Goal: Task Accomplishment & Management: Manage account settings

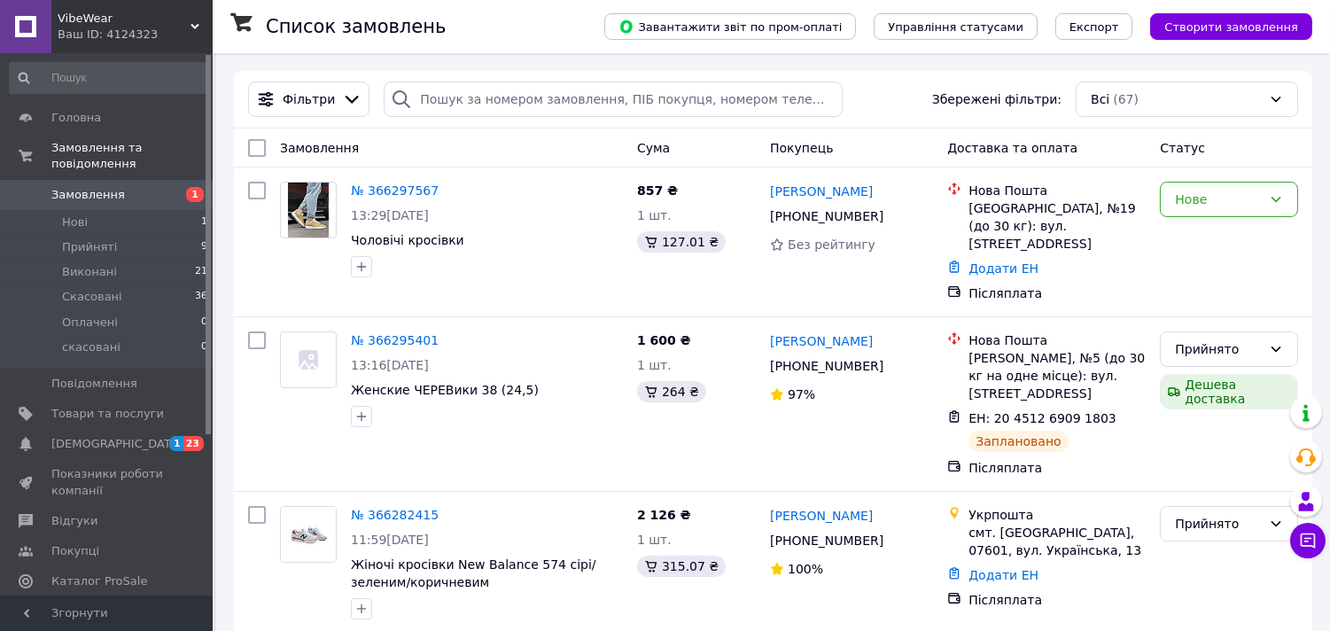
click at [97, 596] on link "Аналітика" at bounding box center [109, 611] width 218 height 30
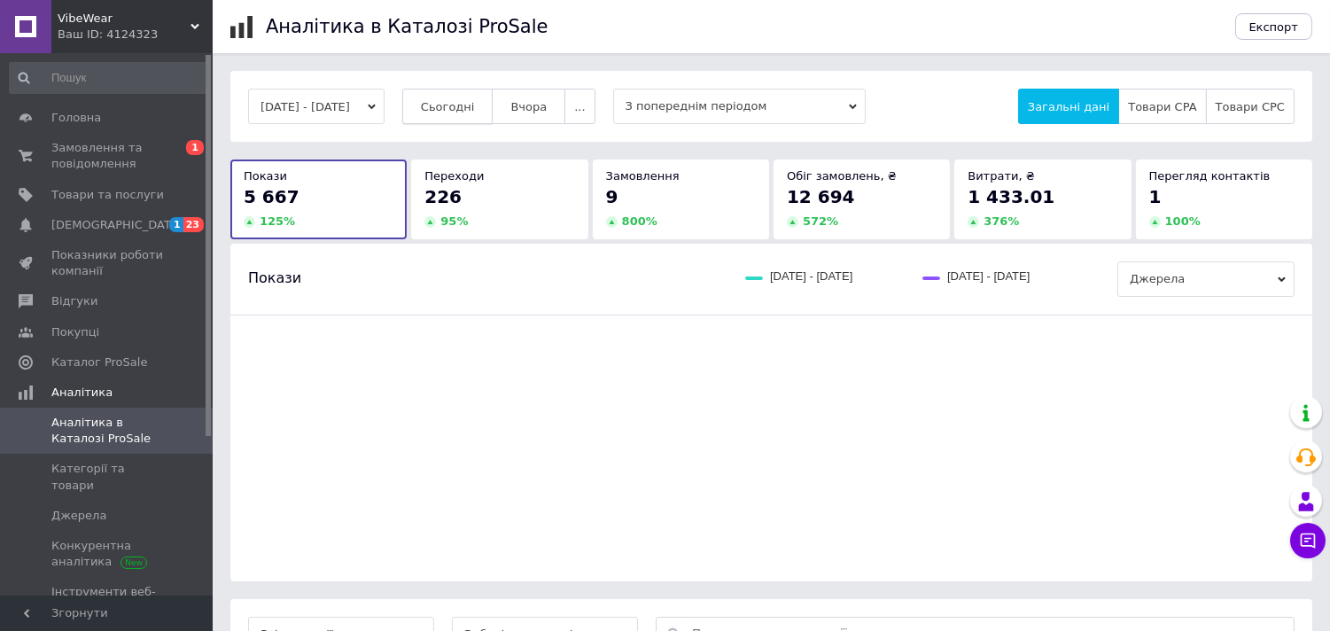
click at [467, 106] on span "Сьогодні" at bounding box center [448, 106] width 54 height 13
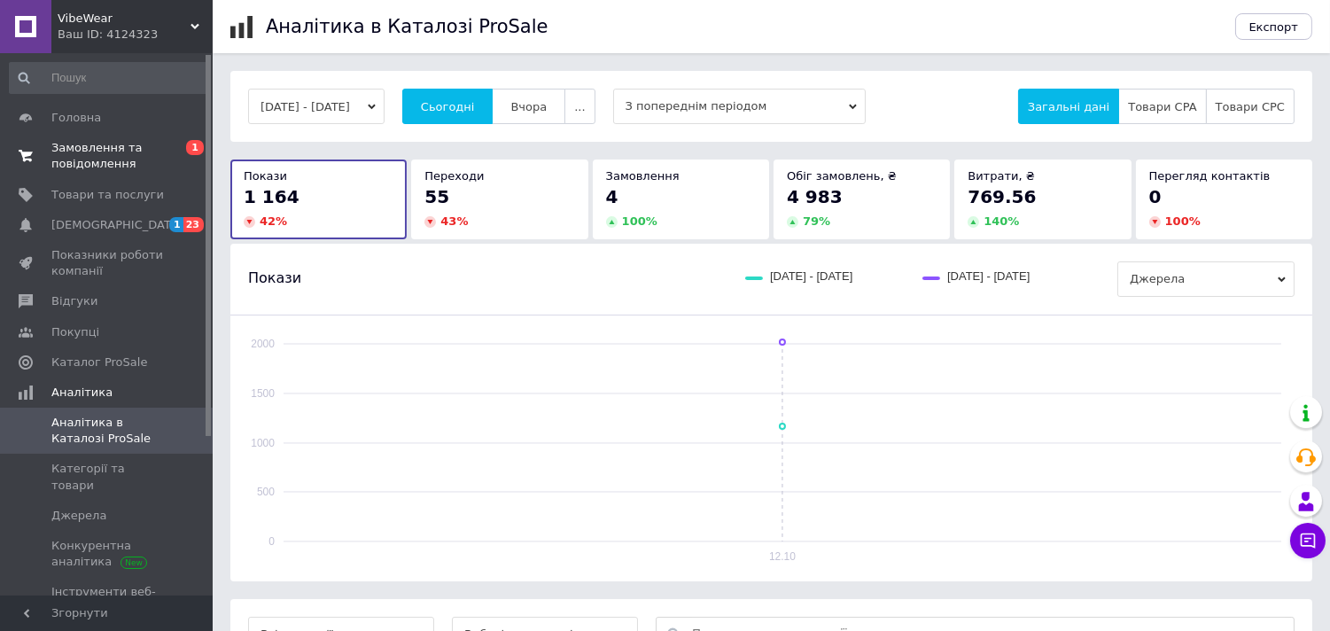
click at [90, 148] on span "Замовлення та повідомлення" at bounding box center [107, 156] width 113 height 32
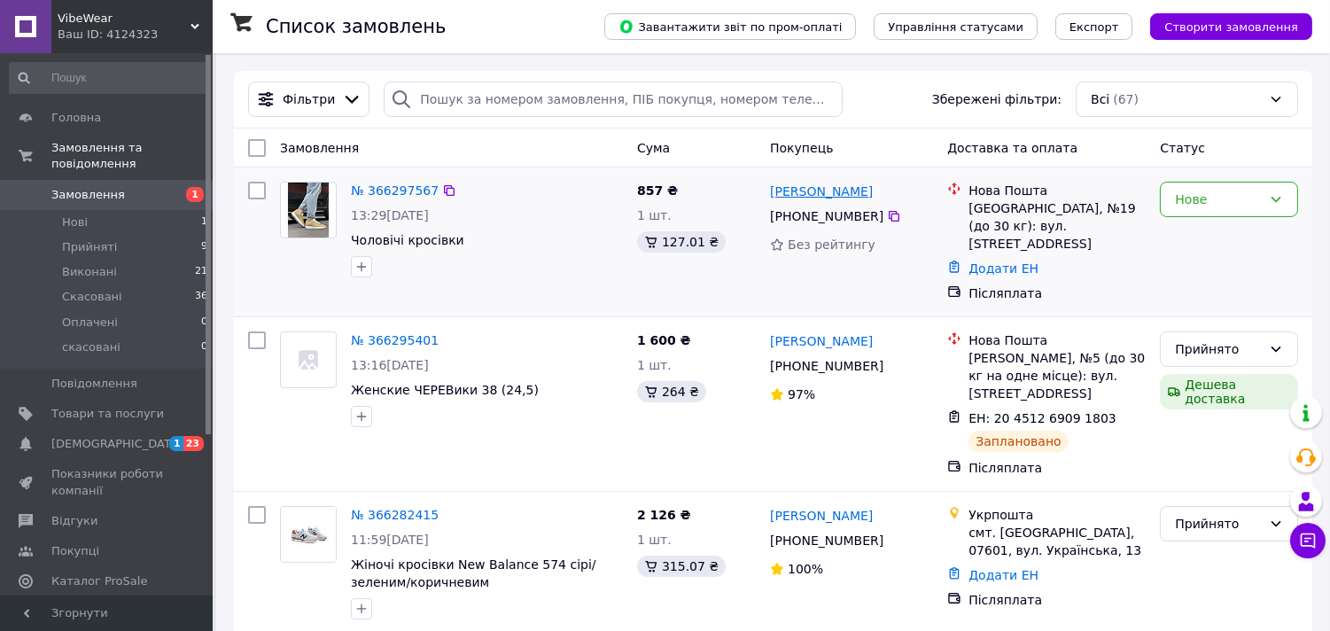
click at [846, 197] on link "[PERSON_NAME]" at bounding box center [821, 192] width 103 height 18
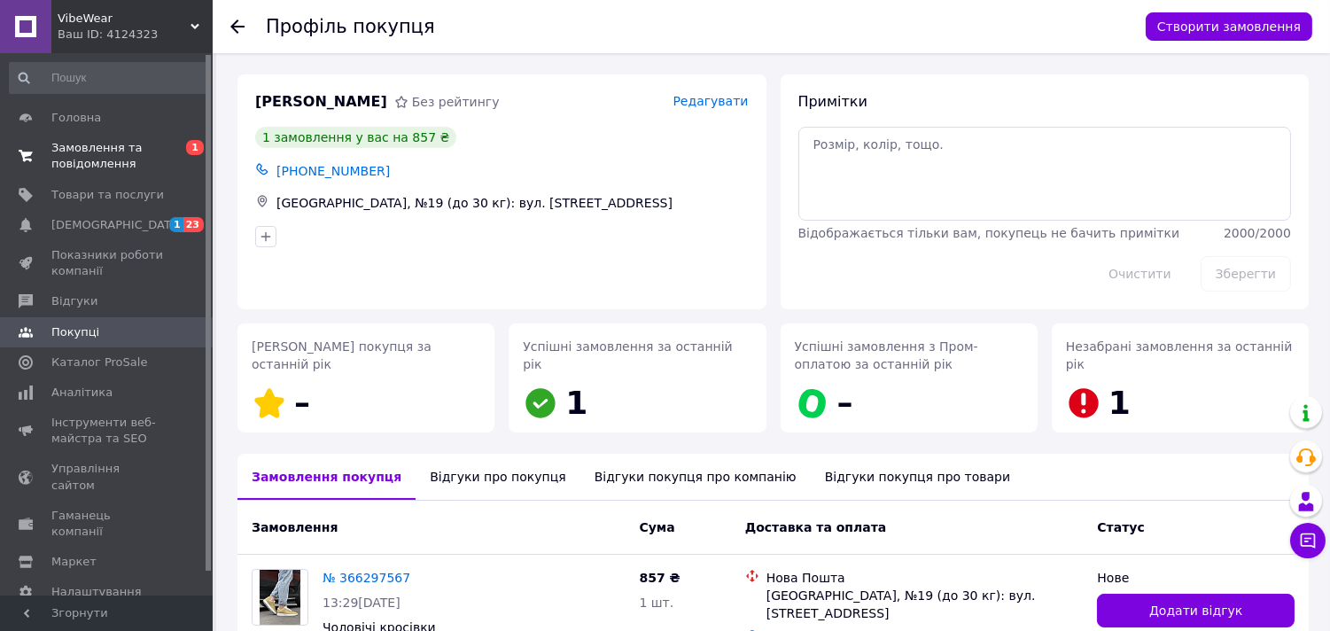
click at [102, 163] on span "Замовлення та повідомлення" at bounding box center [107, 156] width 113 height 32
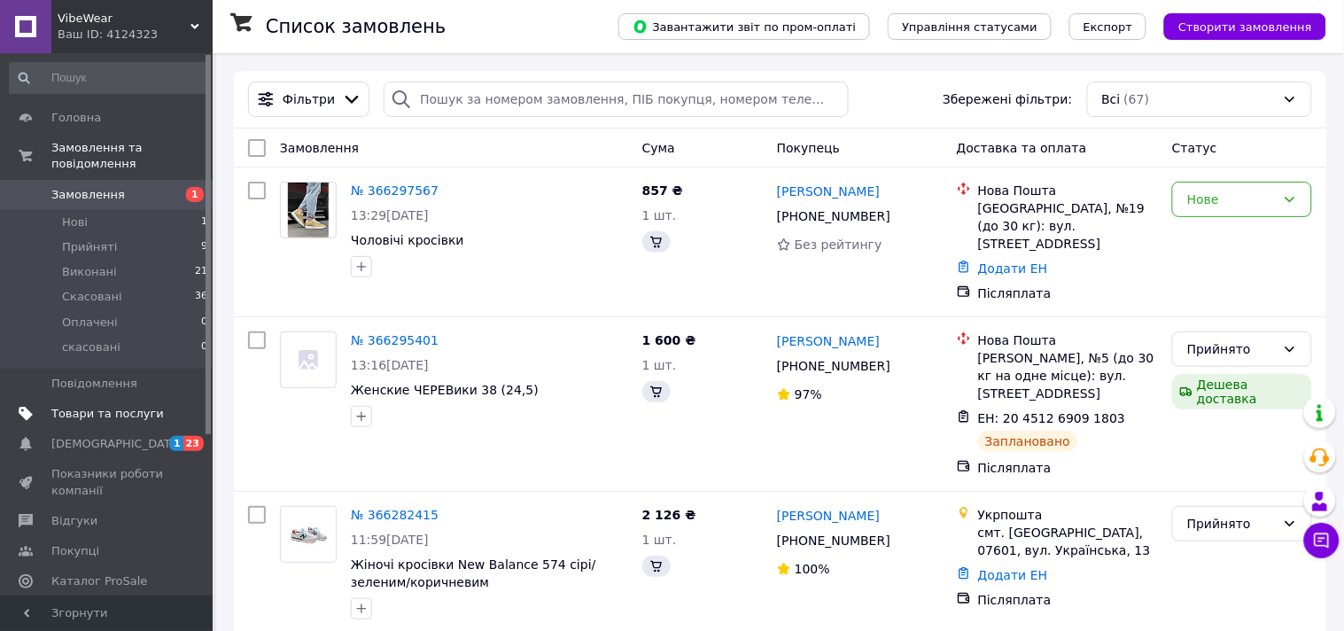
click at [83, 406] on span "Товари та послуги" at bounding box center [107, 414] width 113 height 16
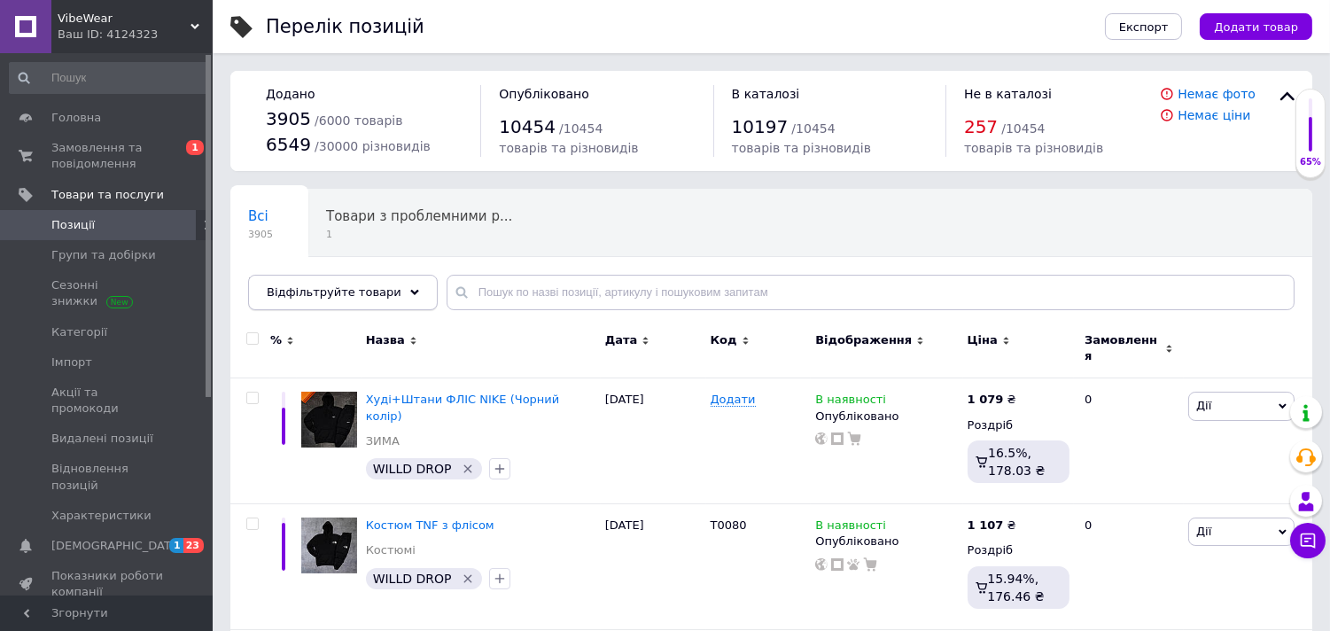
click at [365, 286] on span "Відфільтруйте товари" at bounding box center [334, 291] width 135 height 13
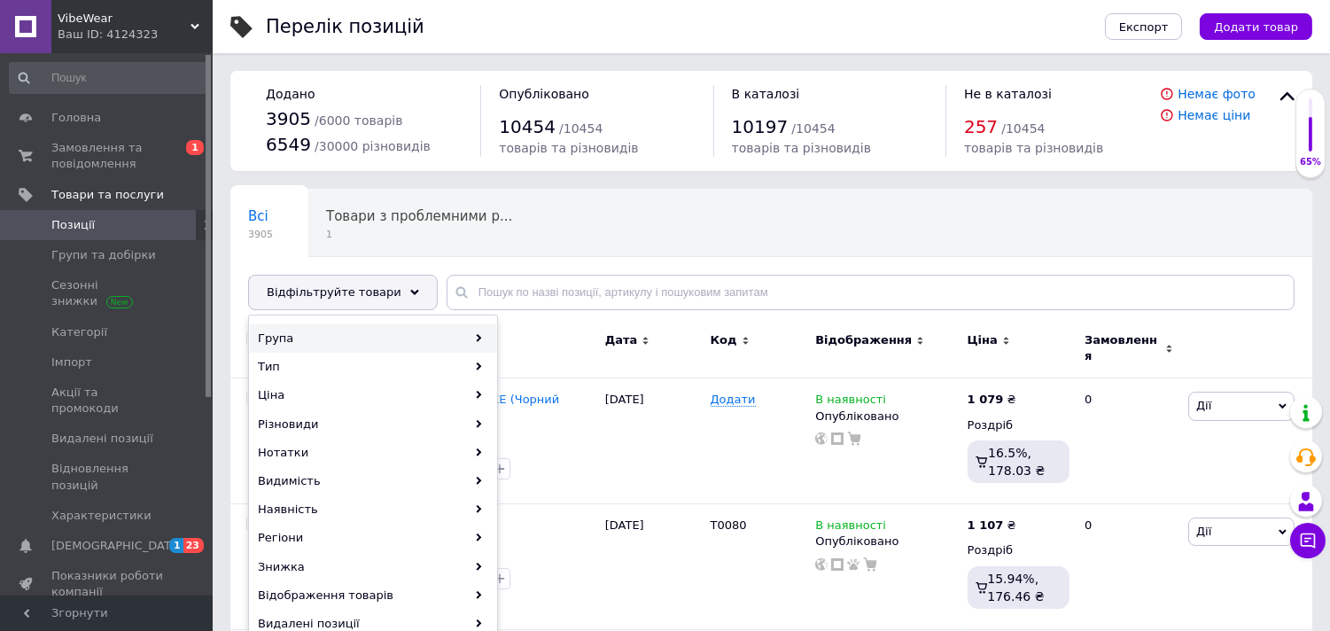
click at [463, 344] on div "Група" at bounding box center [373, 338] width 246 height 28
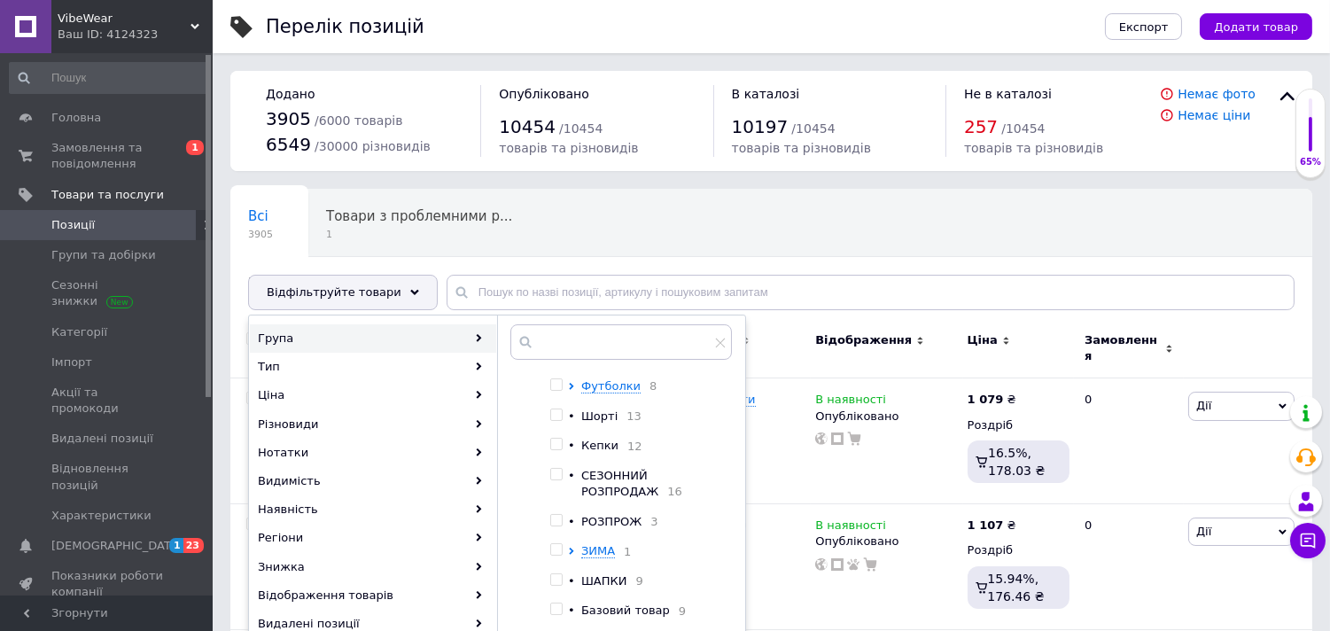
scroll to position [296, 0]
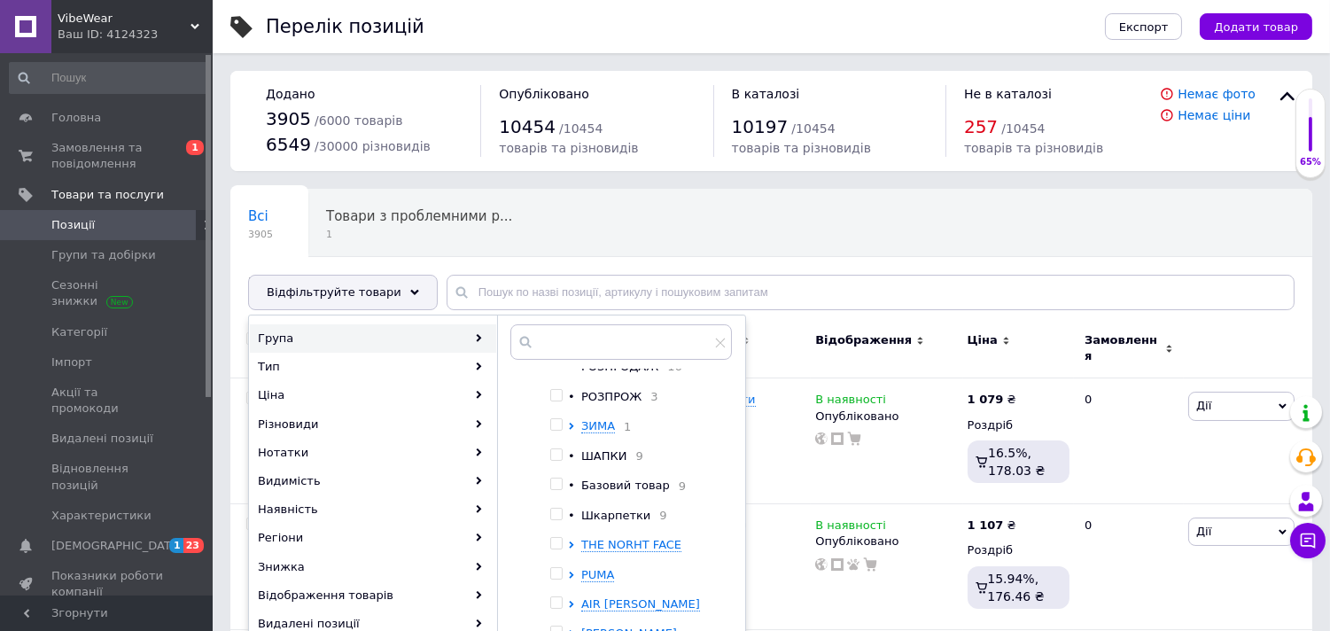
click at [732, 604] on div "Коренева група Комплекти 18 Спортивні костюми 41 • Жилетки 10 Світшоти (Худі), …" at bounding box center [621, 485] width 248 height 323
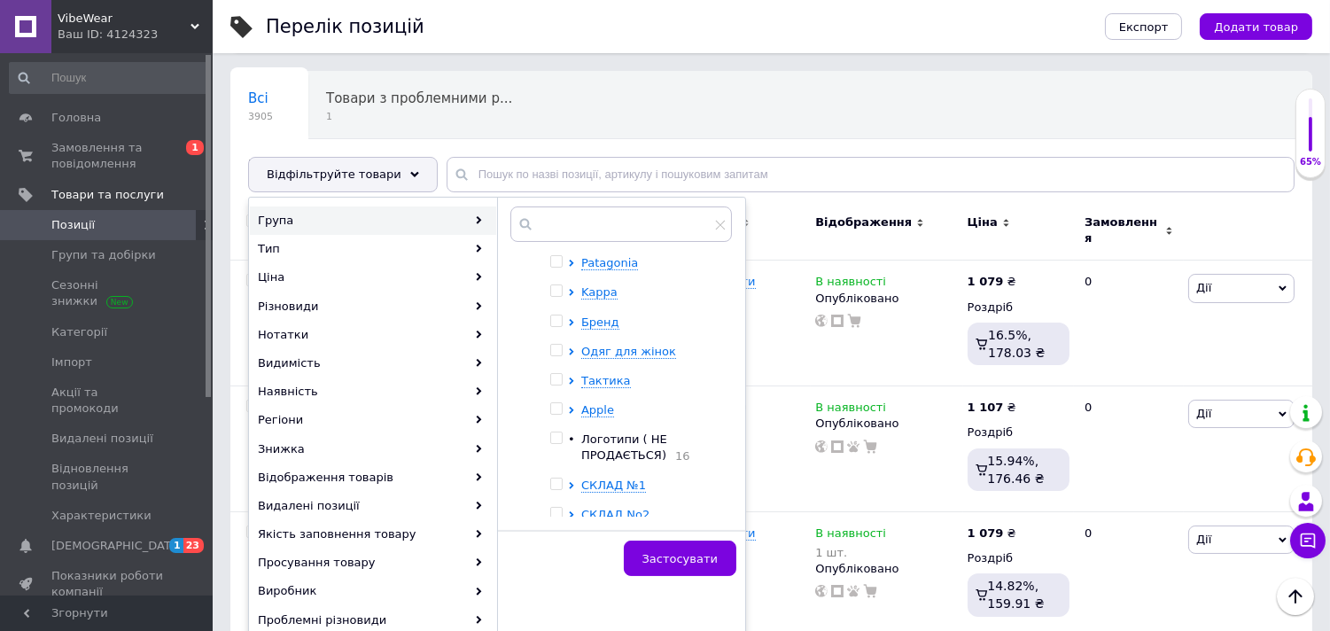
scroll to position [767, 0]
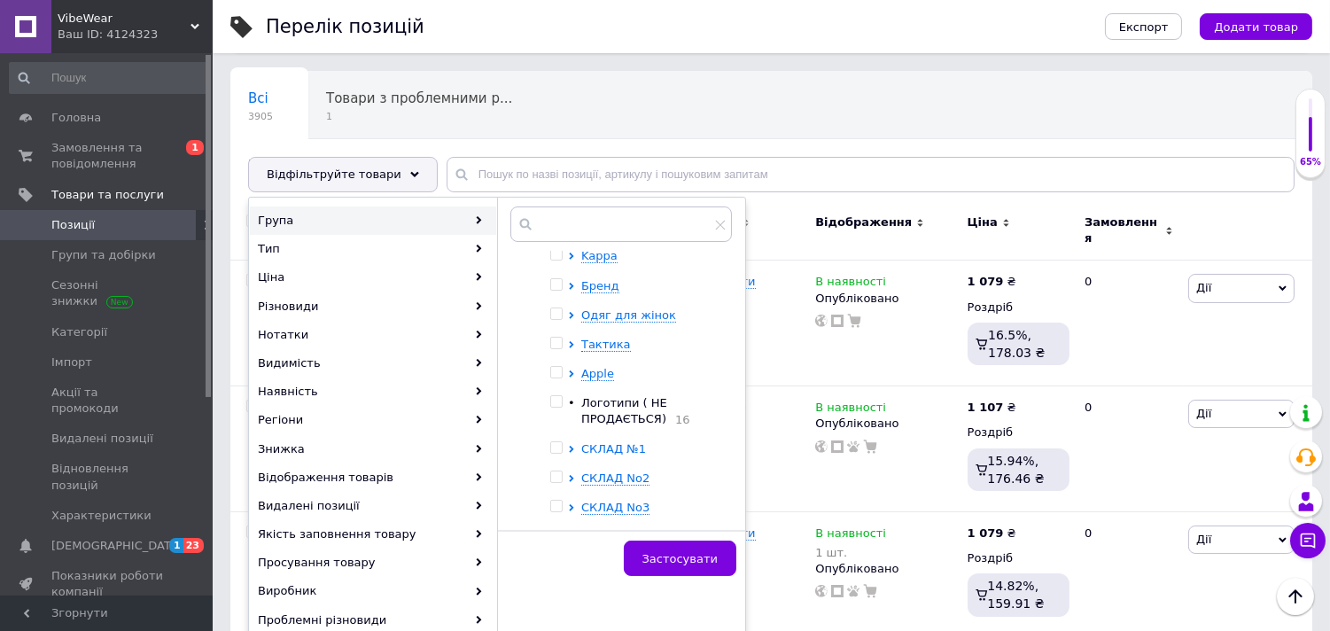
click at [568, 446] on icon at bounding box center [571, 449] width 7 height 7
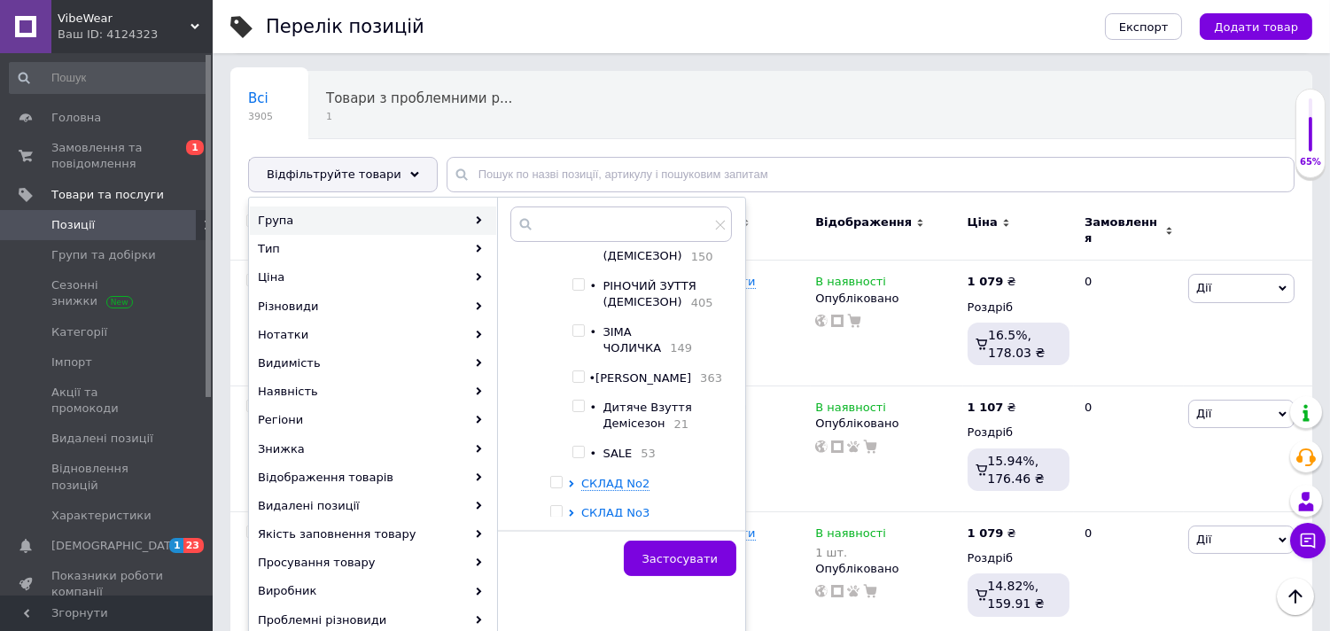
scroll to position [1019, 0]
click at [584, 401] on input "checkbox" at bounding box center [578, 402] width 12 height 12
checkbox input "true"
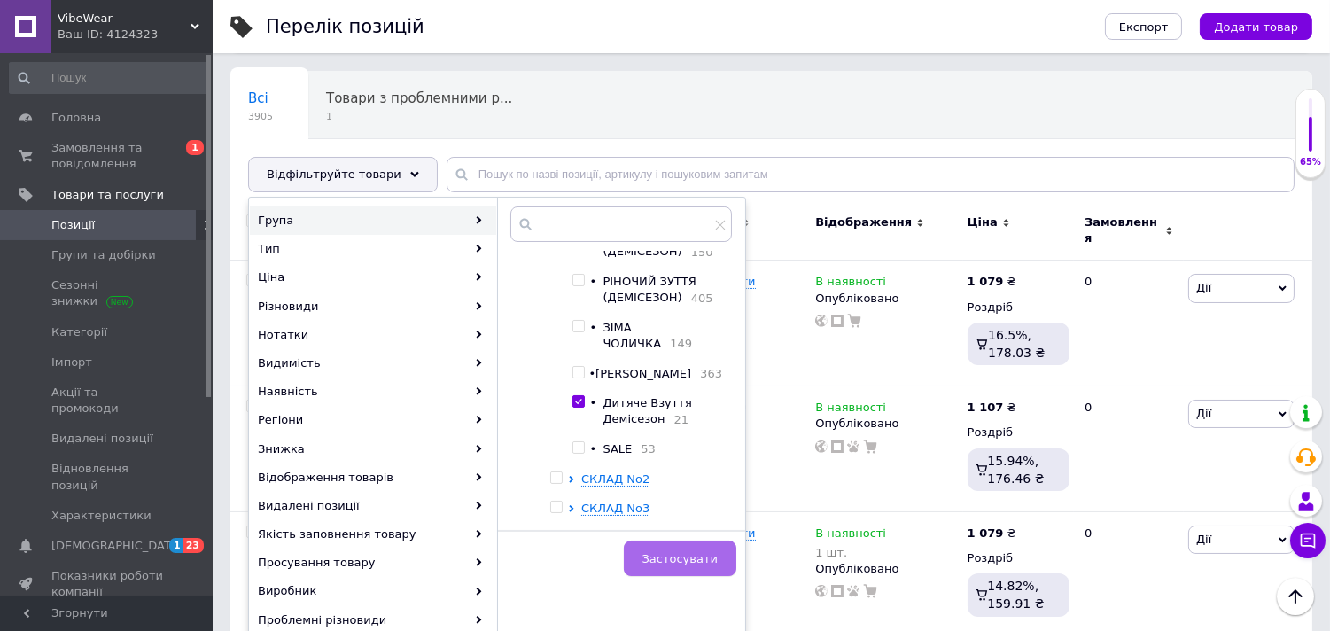
click at [697, 554] on span "Застосувати" at bounding box center [679, 558] width 75 height 13
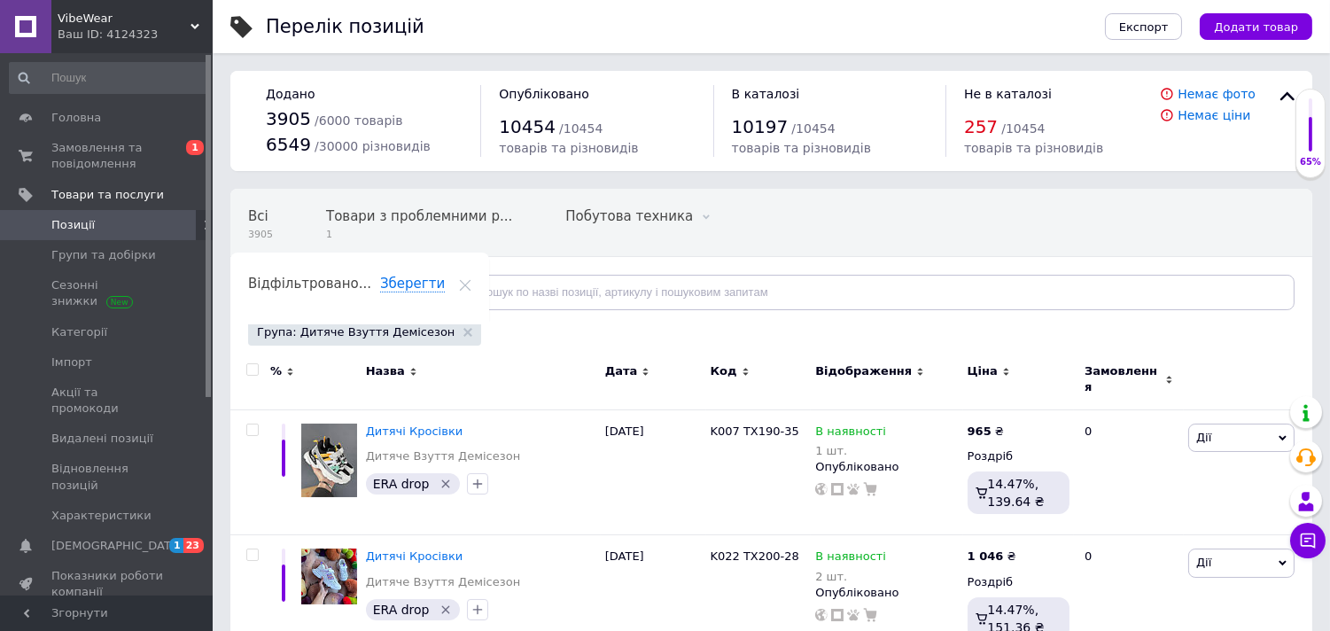
click at [251, 373] on input "checkbox" at bounding box center [252, 370] width 12 height 12
checkbox input "true"
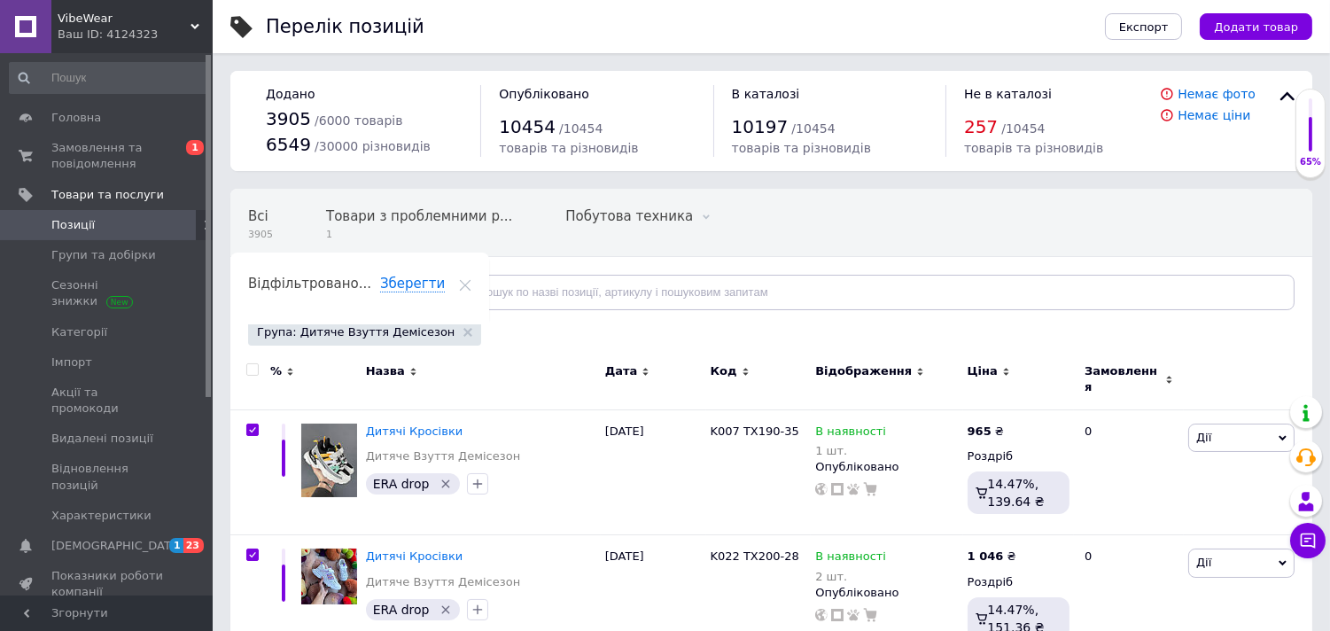
checkbox input "true"
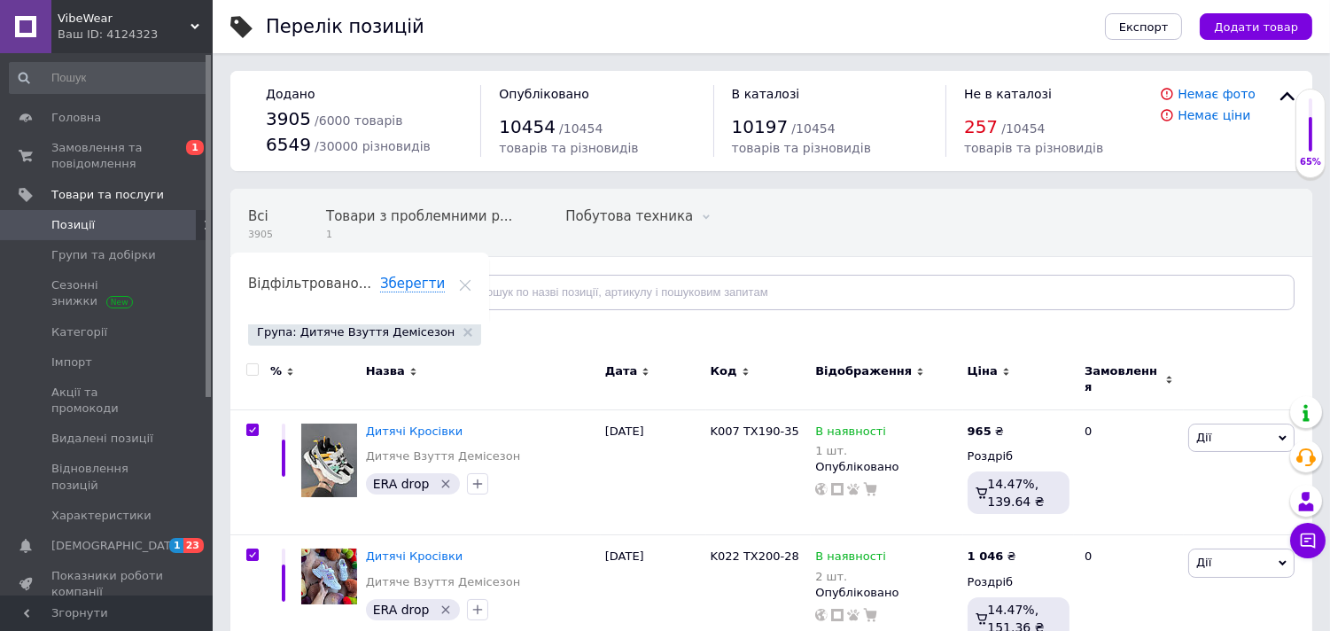
checkbox input "true"
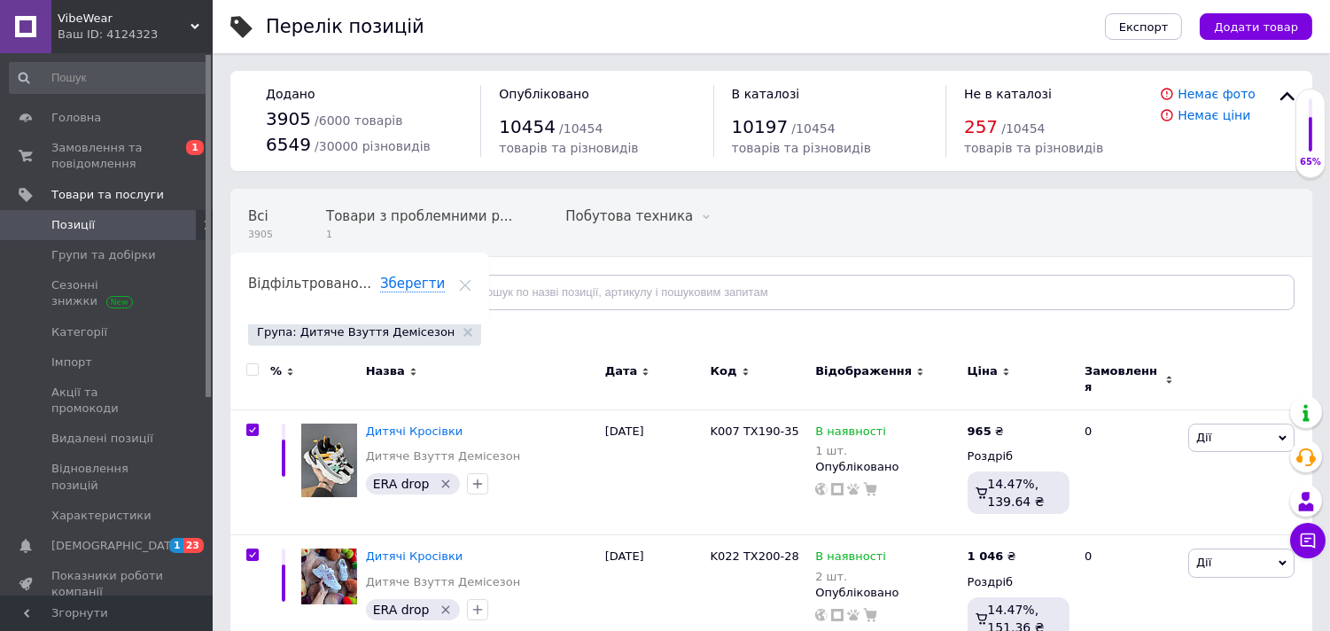
checkbox input "true"
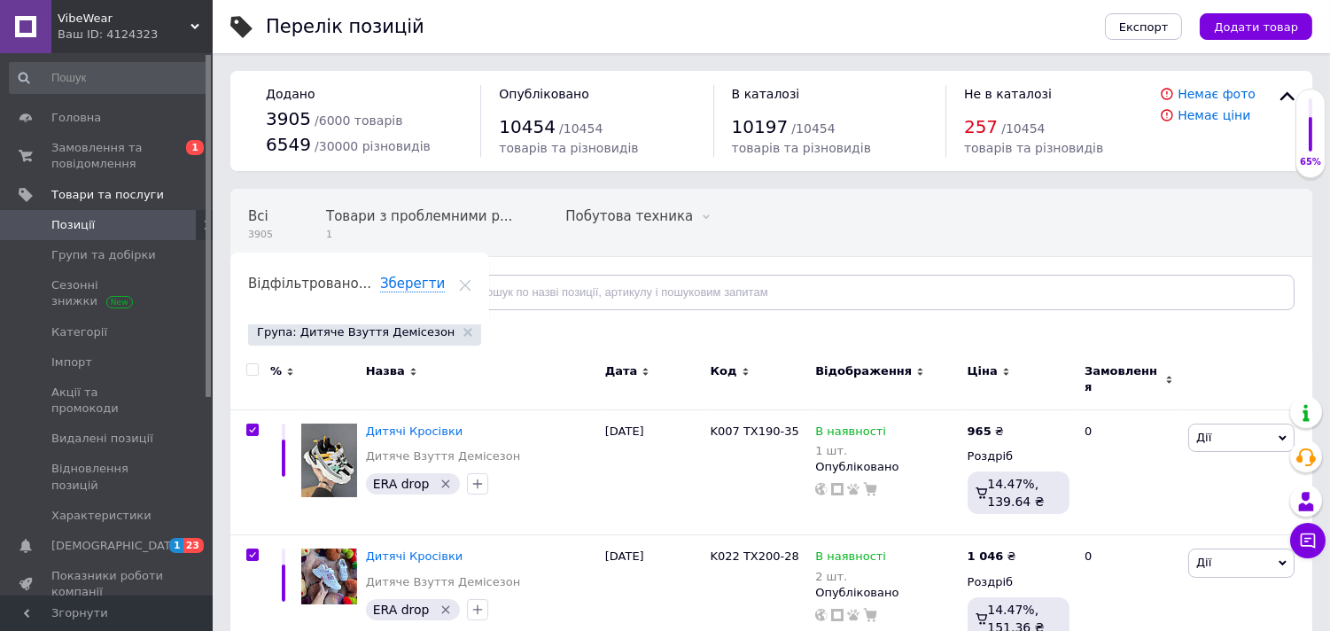
checkbox input "true"
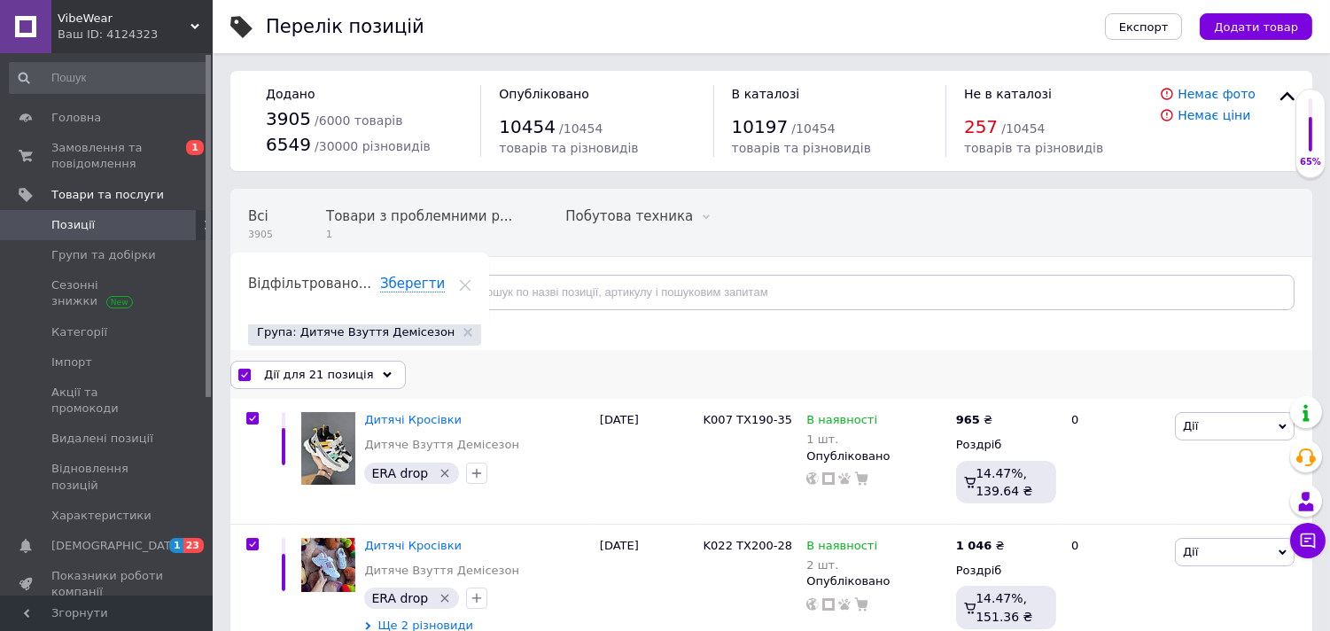
click at [383, 377] on icon at bounding box center [387, 374] width 9 height 9
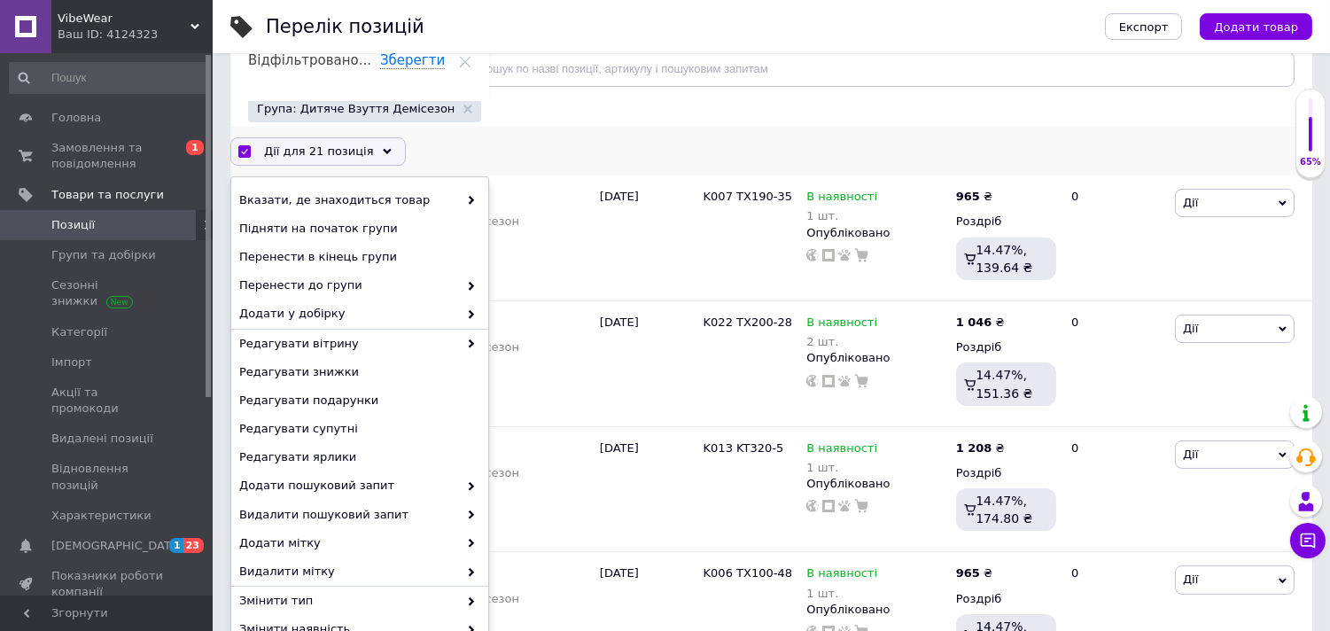
scroll to position [236, 0]
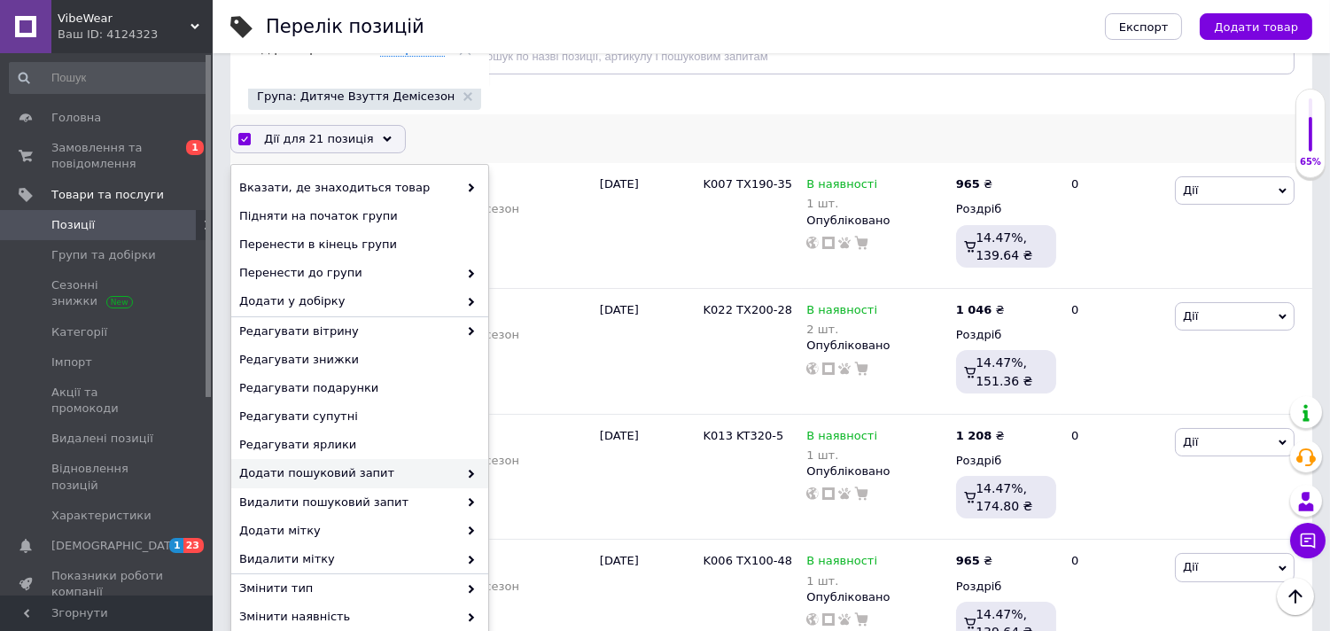
click at [391, 470] on span "Додати пошуковий запит" at bounding box center [348, 473] width 219 height 16
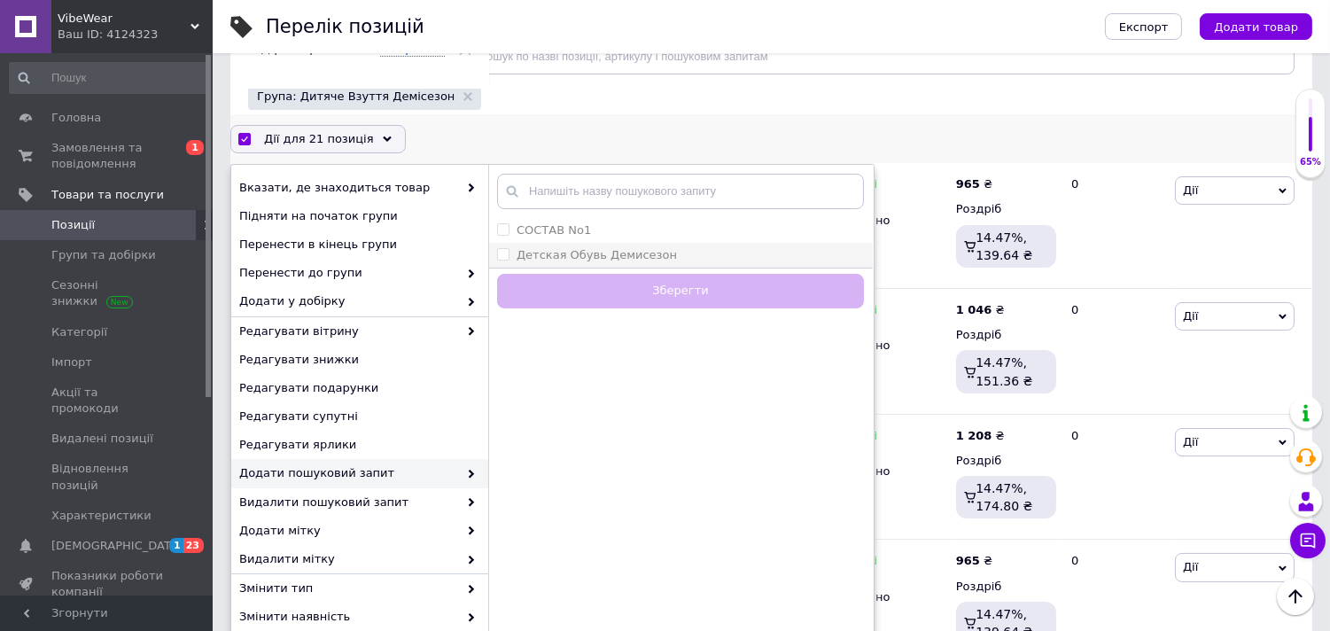
click at [588, 249] on label "Детская Обувь Демисезон" at bounding box center [597, 254] width 160 height 13
checkbox Демисезон "true"
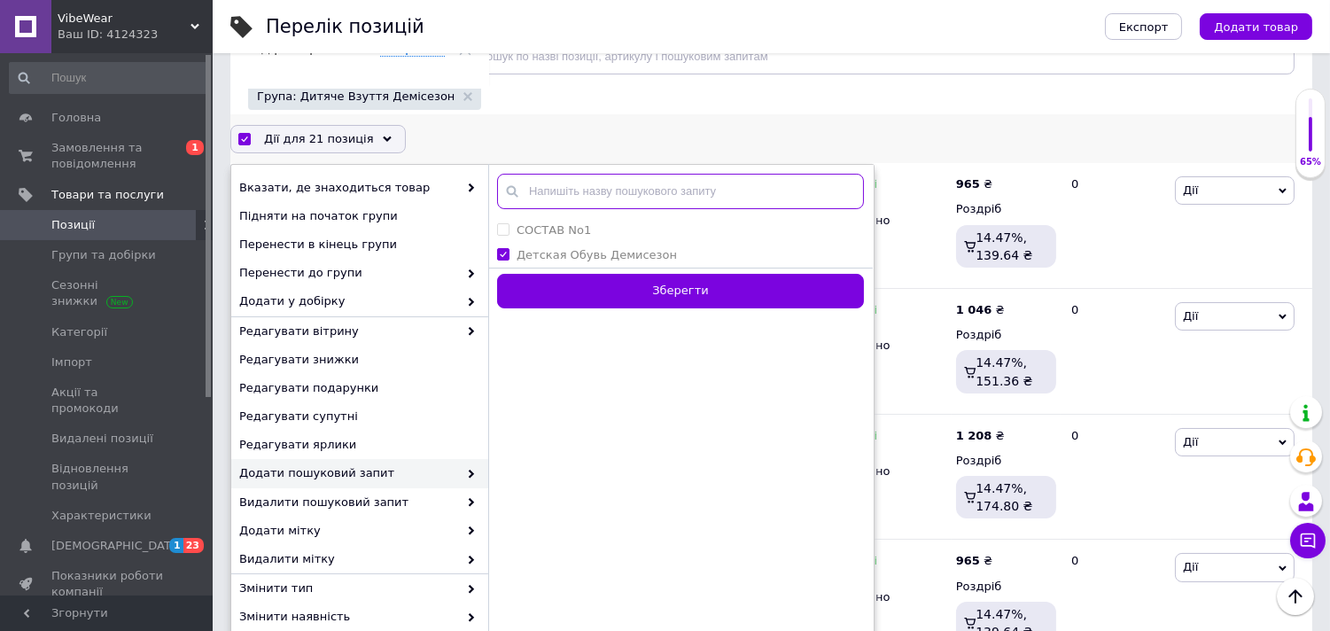
click at [587, 193] on input "text" at bounding box center [680, 191] width 367 height 35
paste input "кросівки дитячі"
type input "кросівки дитячі"
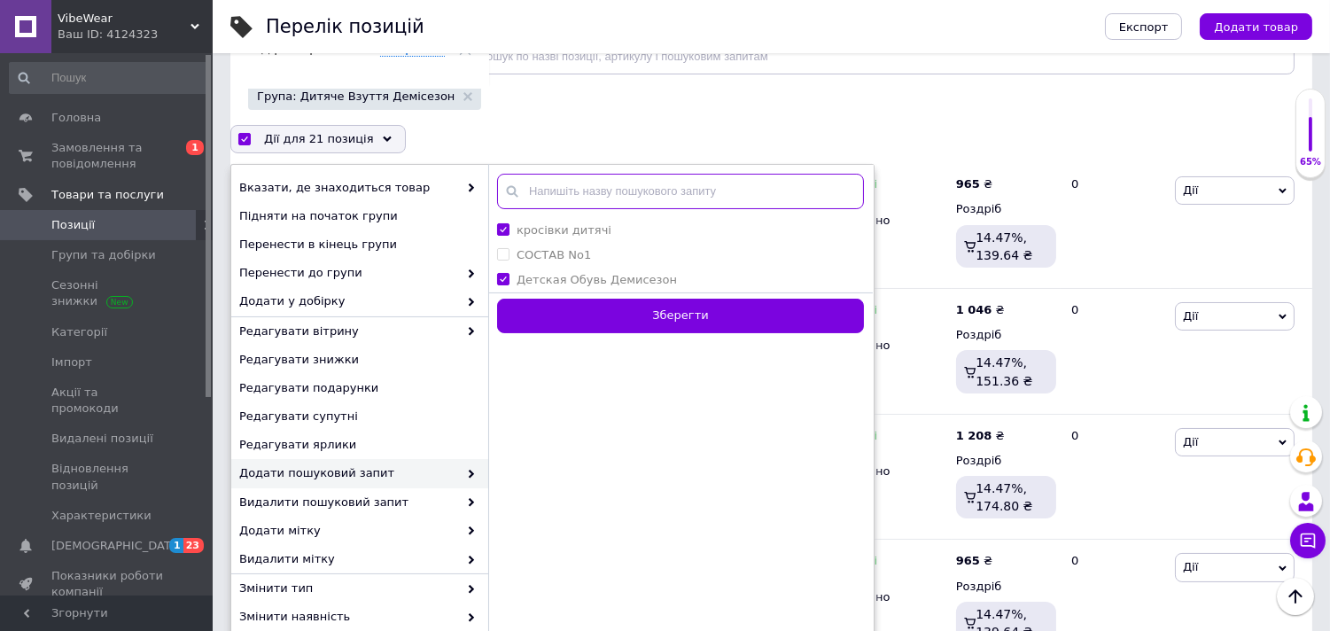
paste input "дитячі кросівки брендові"
type input "дитячі кросівки брендові"
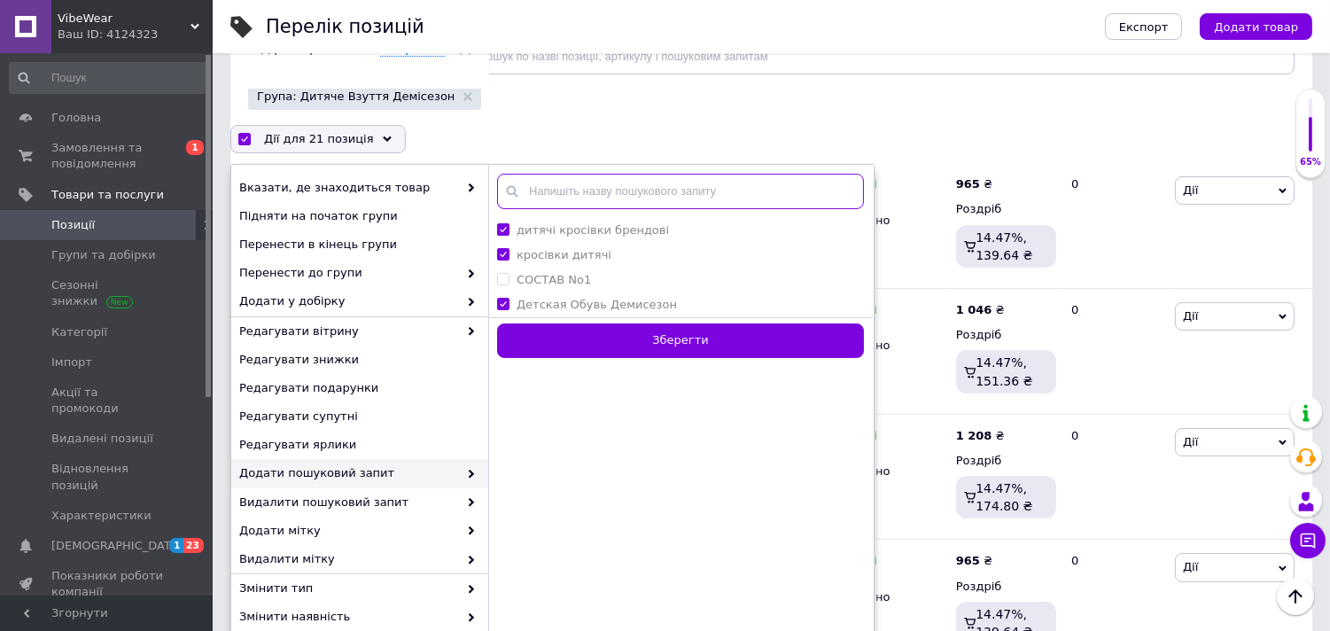
paste input "дитячі кросівки новинка 2025"
type input "дитячі кросівки новинка 2025"
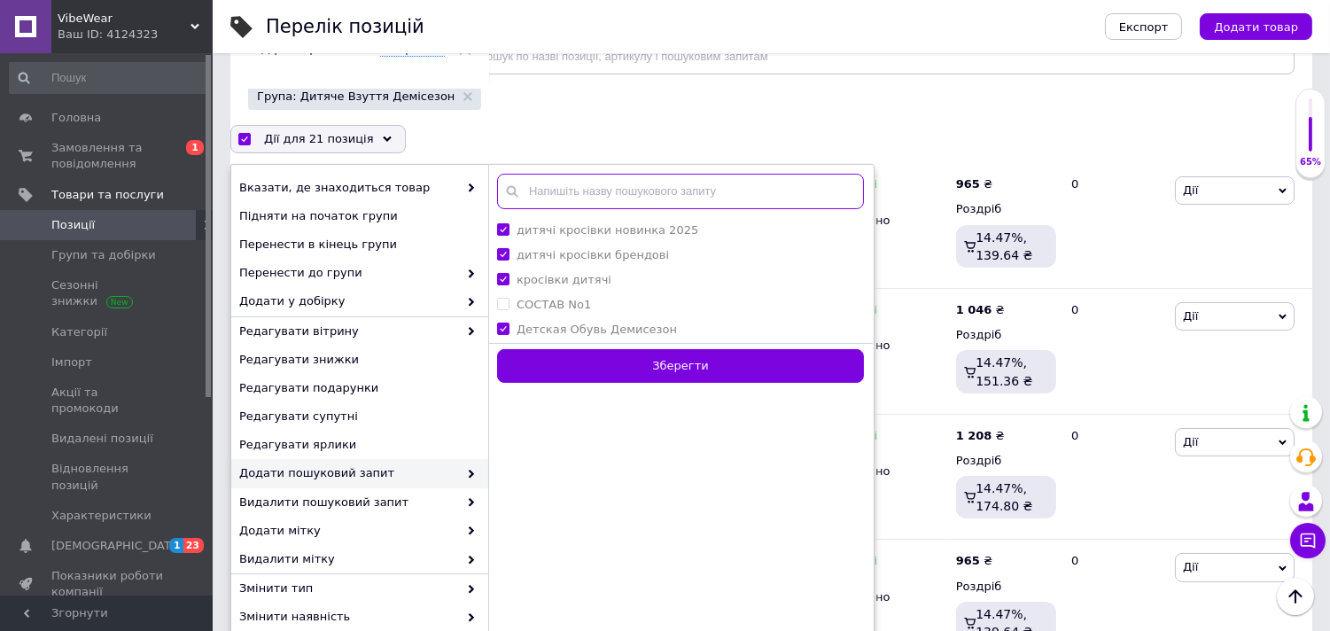
paste input "дитячі кросівки шкіряні"
type input "дитячі кросівки шкіряні"
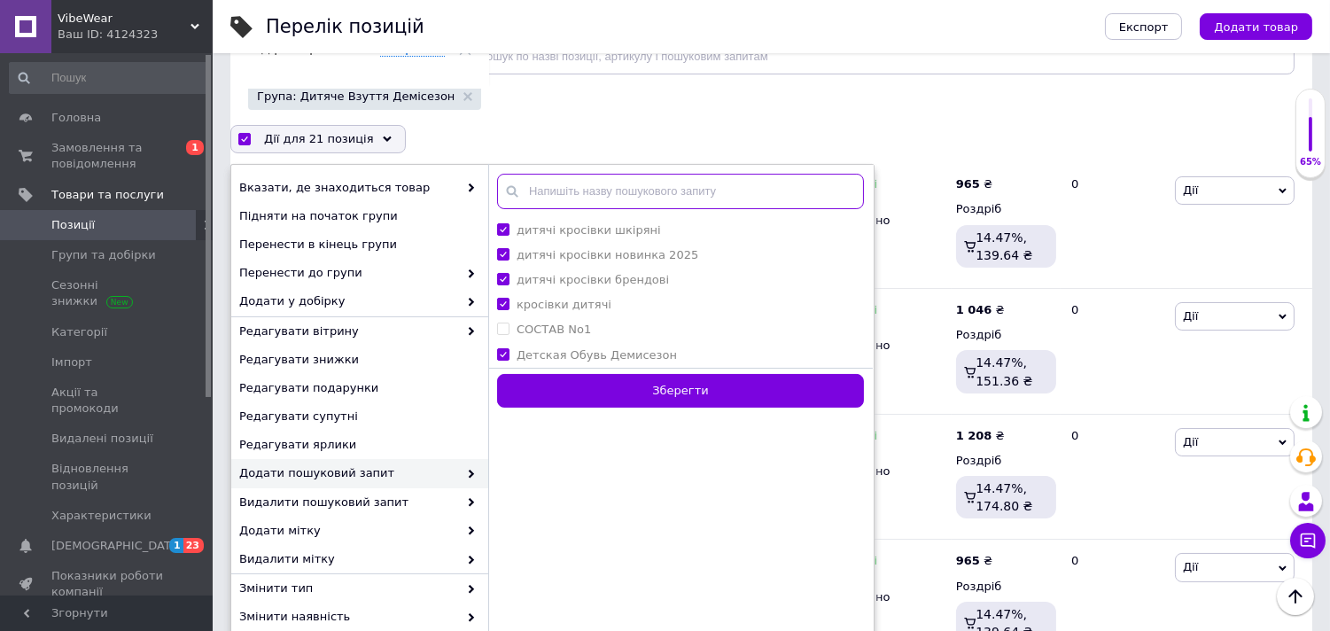
paste input "дитячі демісезонні кросівки"
type input "дитячі демісезонні кросівки"
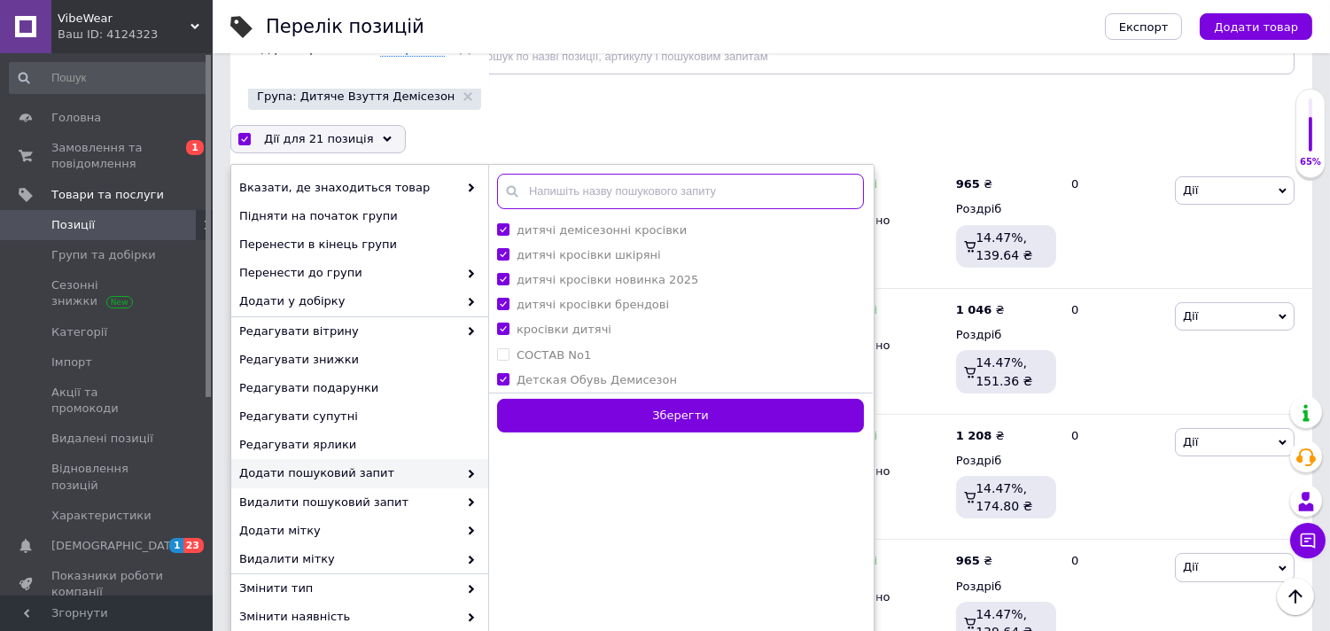
paste input "демісезонні кросівки дитячі"
type input "демісезонні кросівки дитячі"
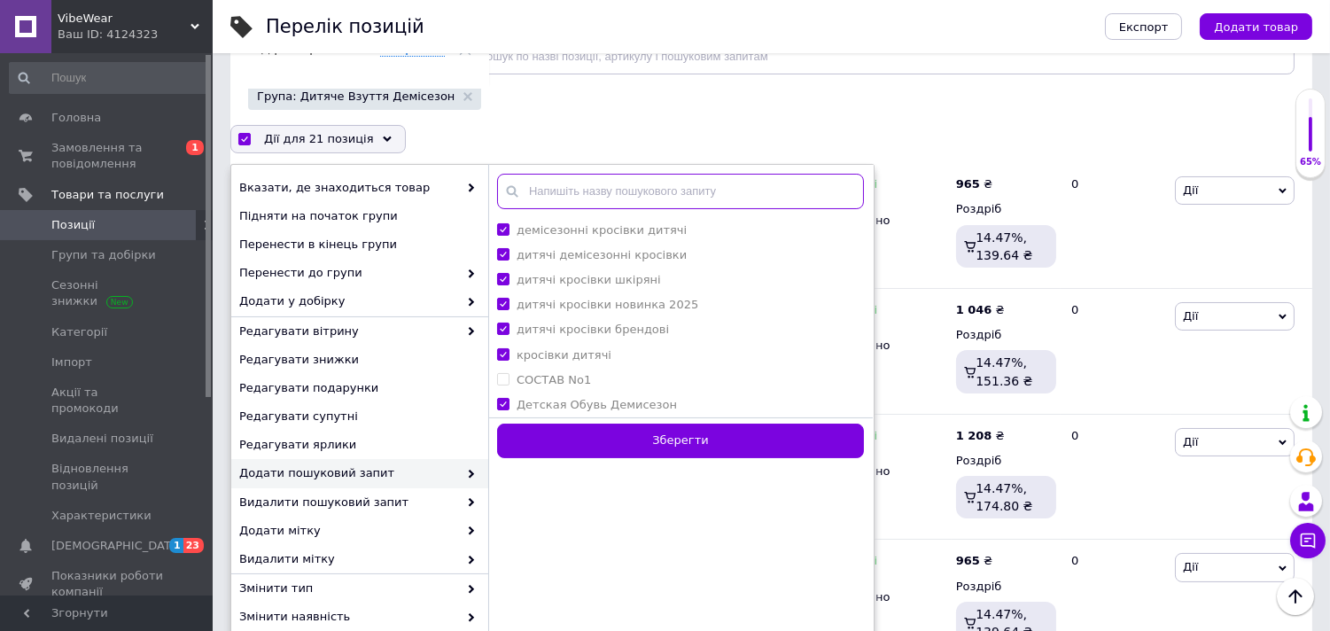
paste input "демісезонні кросівки дитячі"
type input "демісезонні кросівки дитячі"
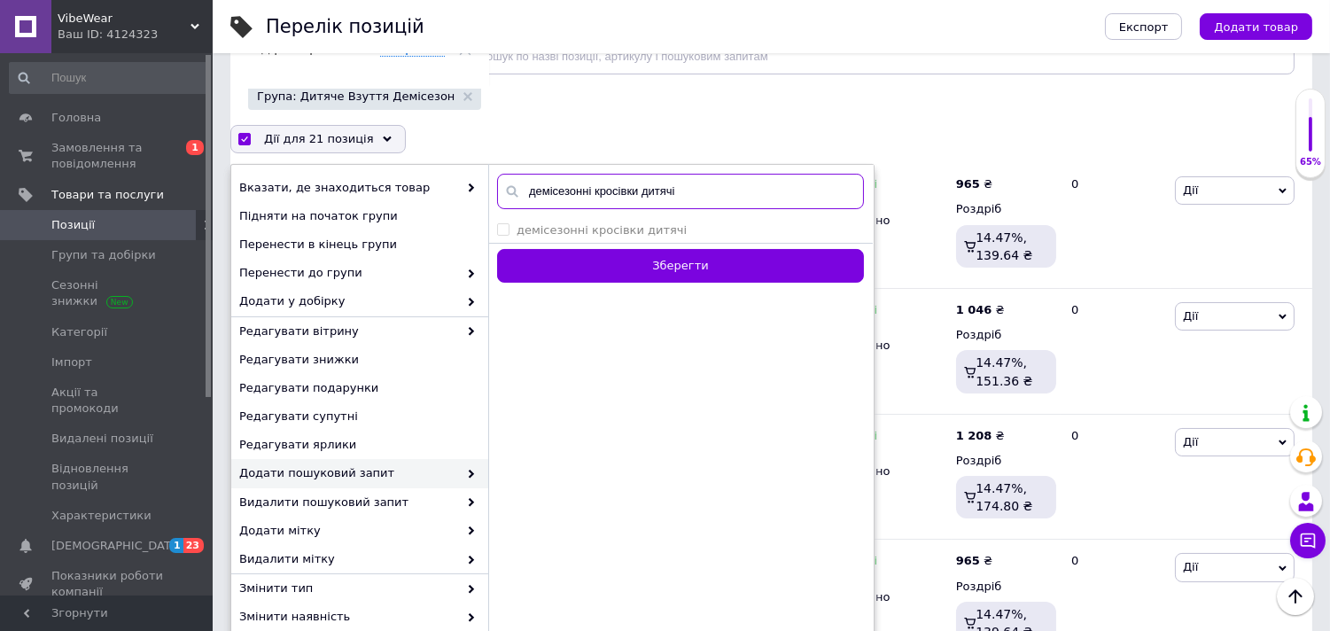
checkbox дитячі "true"
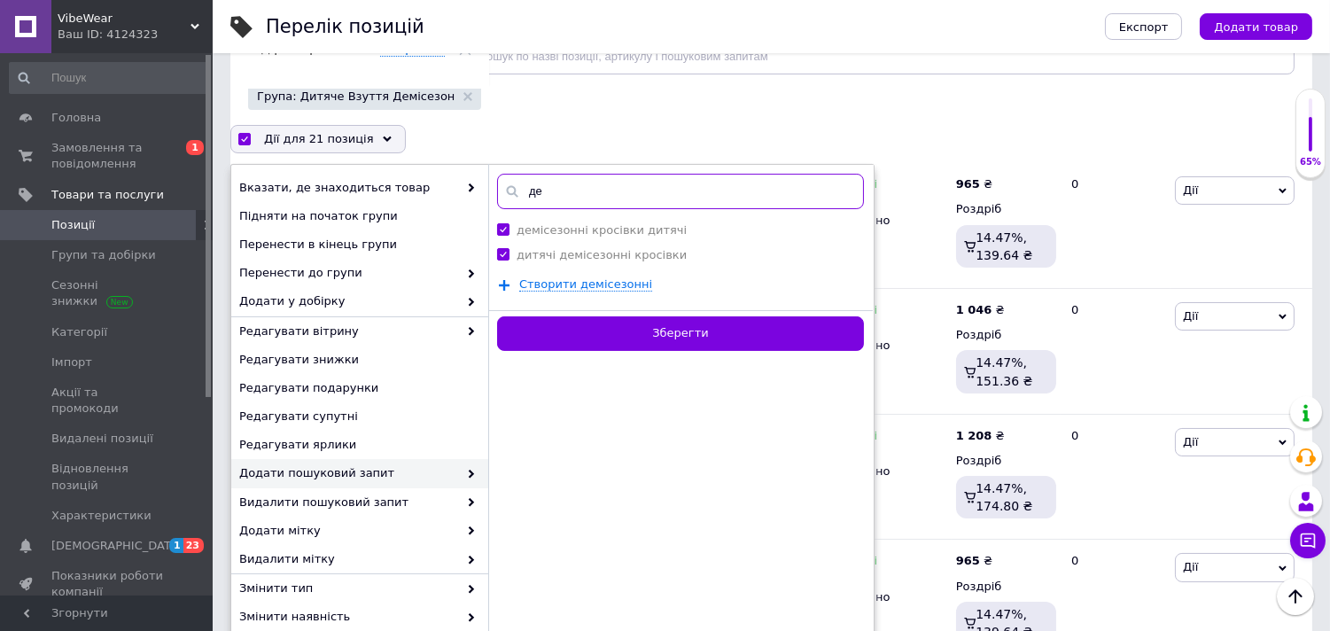
type input "д"
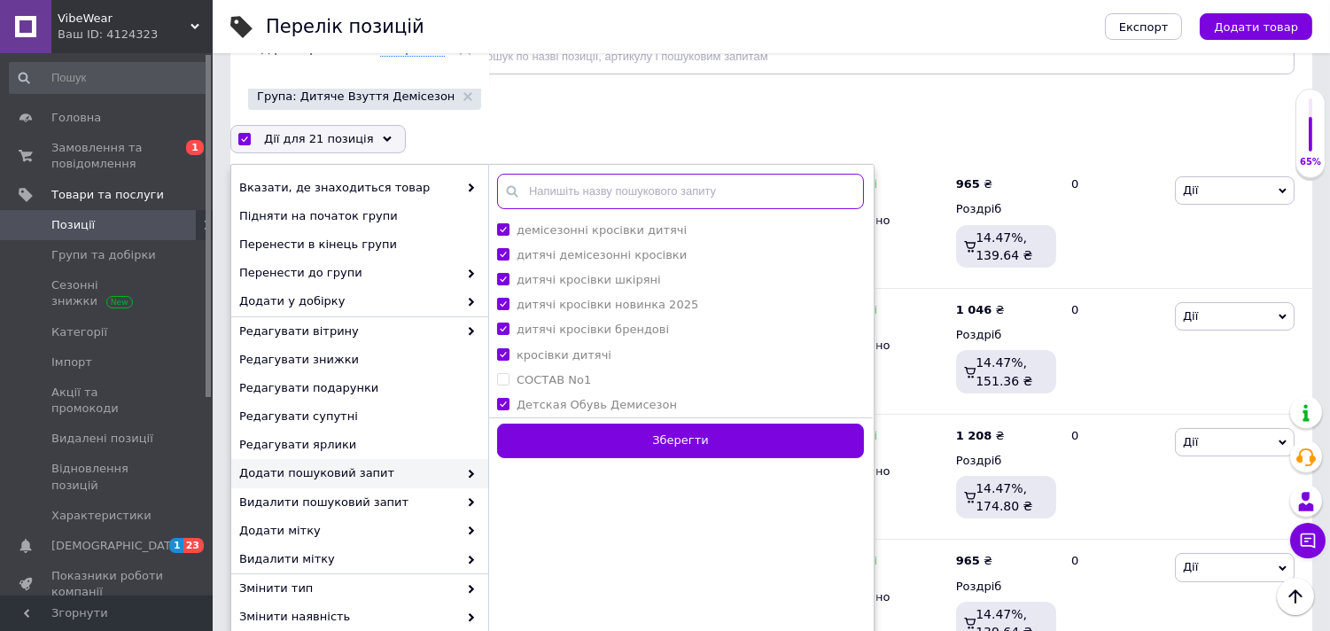
paste input "кросівки дитячі демісезон хлопчику"
type input "кросівки дитячі демісезон хлопчику"
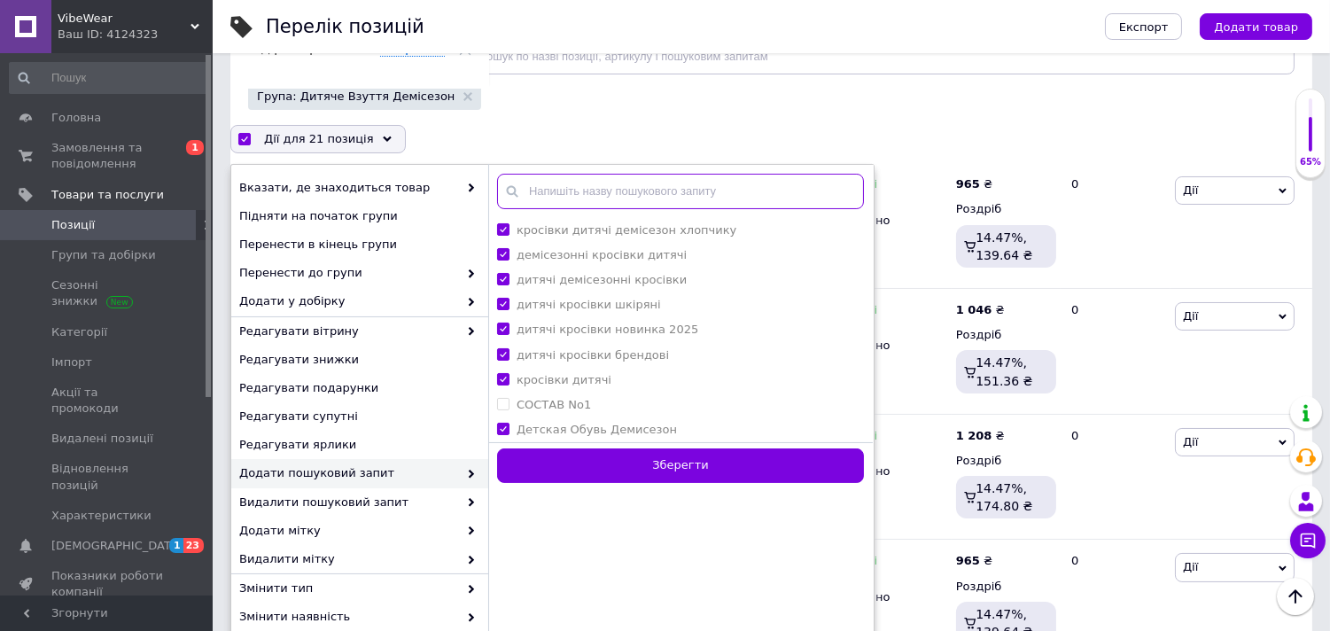
paste input "кросівки дитячі демісезон дівчинці"
type input "кросівки дитячі демісезон дівчинці"
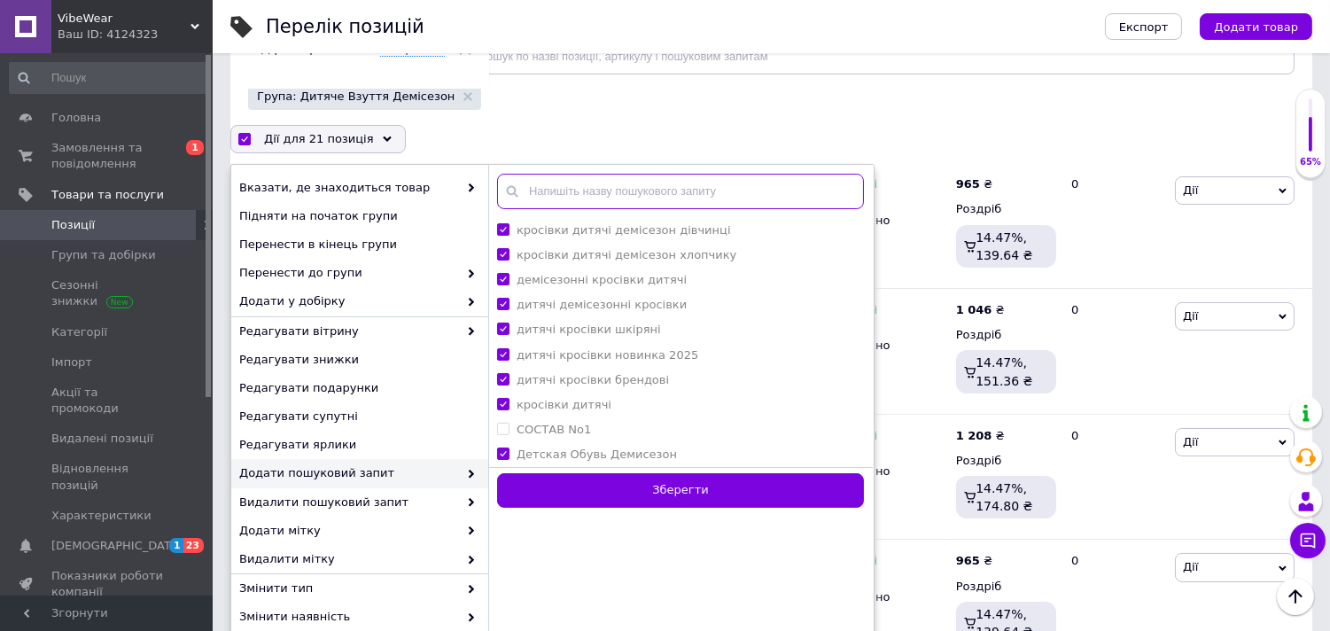
paste input "дитячі демісезонні кросівки для школи"
type input "дитячі демісезонні кросівки для школи"
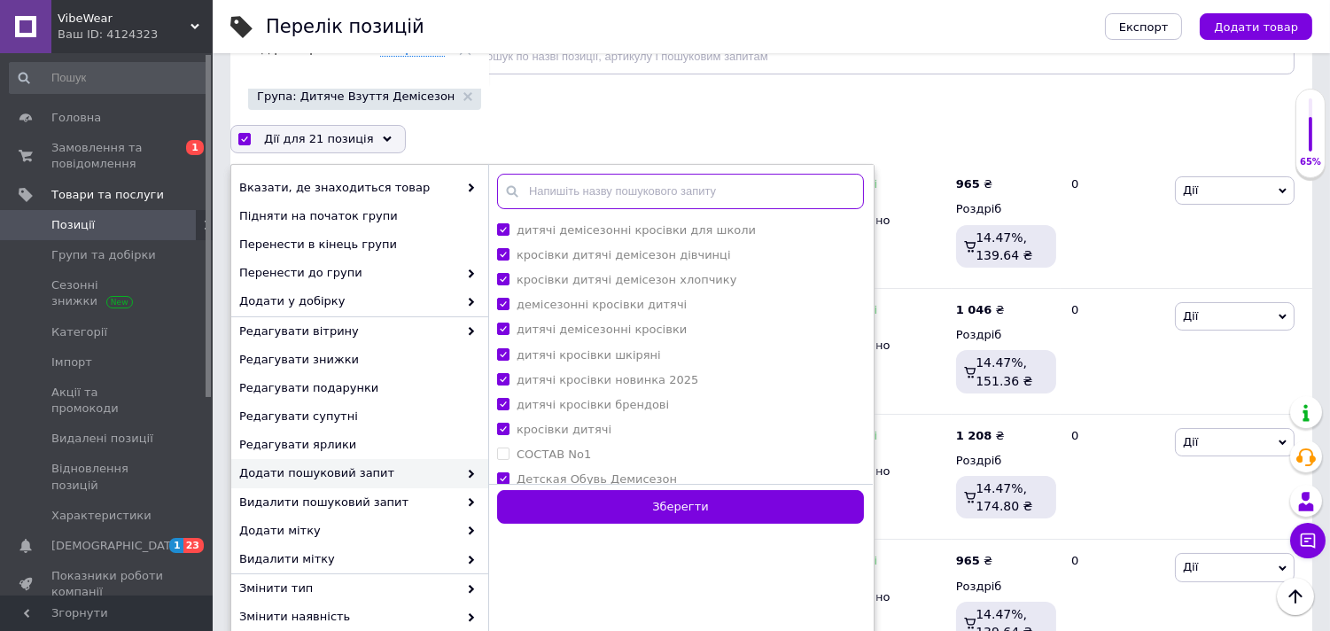
paste input "дитячі демісезонні кросівки легкі"
type input "дитячі демісезонні кросівки легкі"
paste input "кросівки дитячі хлопчику"
type input "кросівки дитячі хлопчику"
paste input "демісезонні кросівки хлопчику"
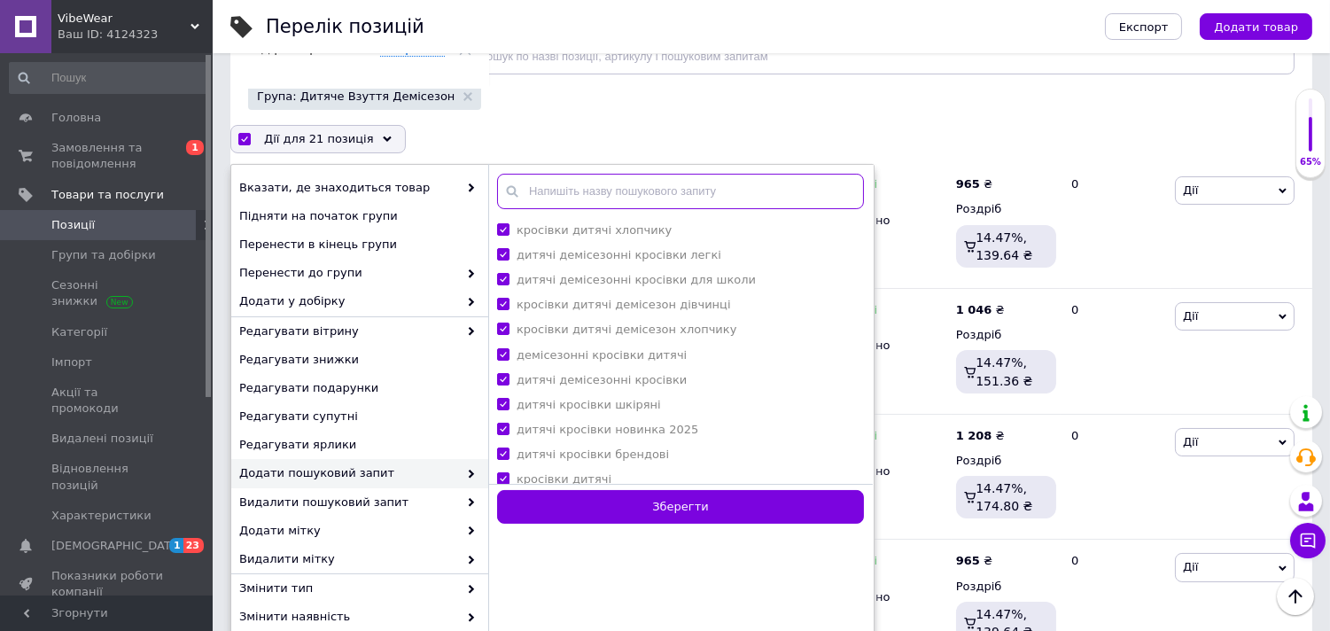
type input "демісезонні кросівки хлопчику"
paste input "дитячі кросівки хлопчику спортивні"
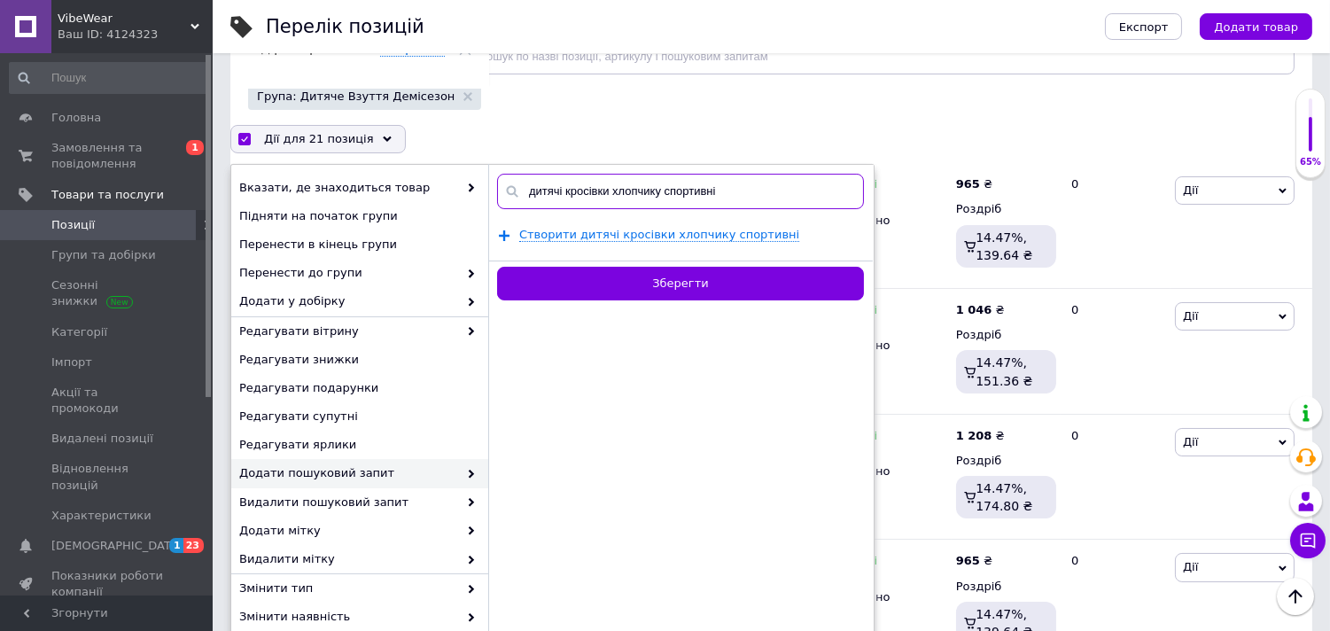
type input "дитячі кросівки хлопчику спортивніі"
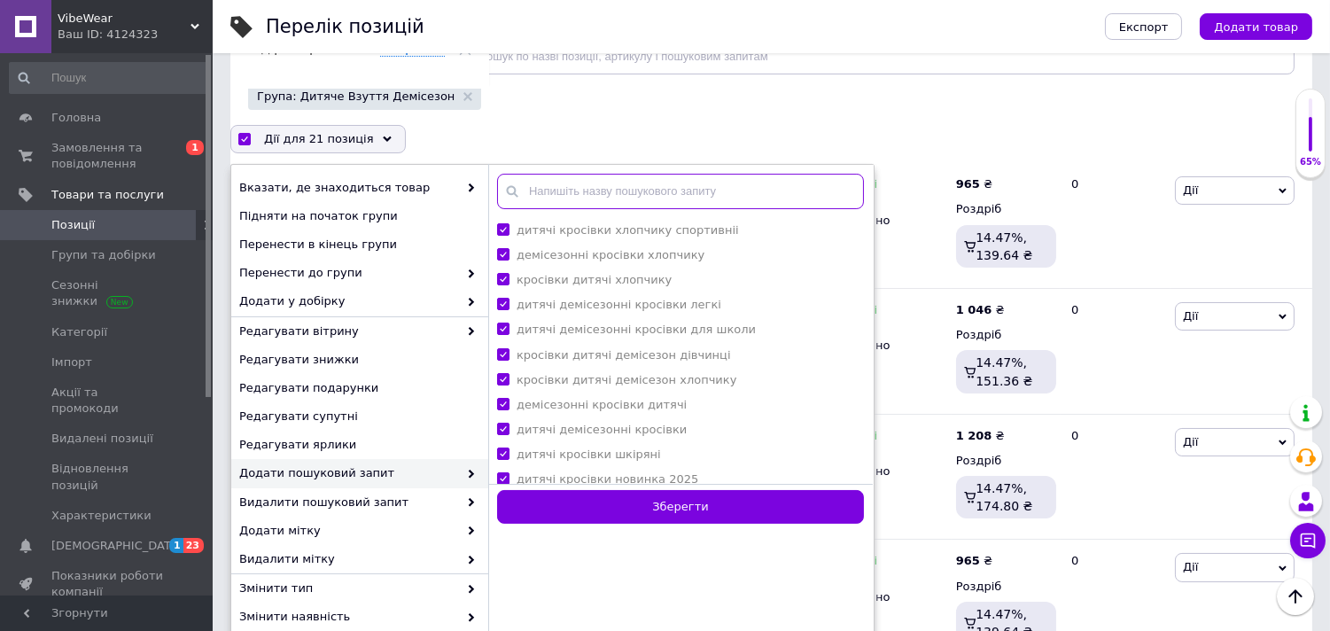
paste input "кросівки дитячі дівчинці"
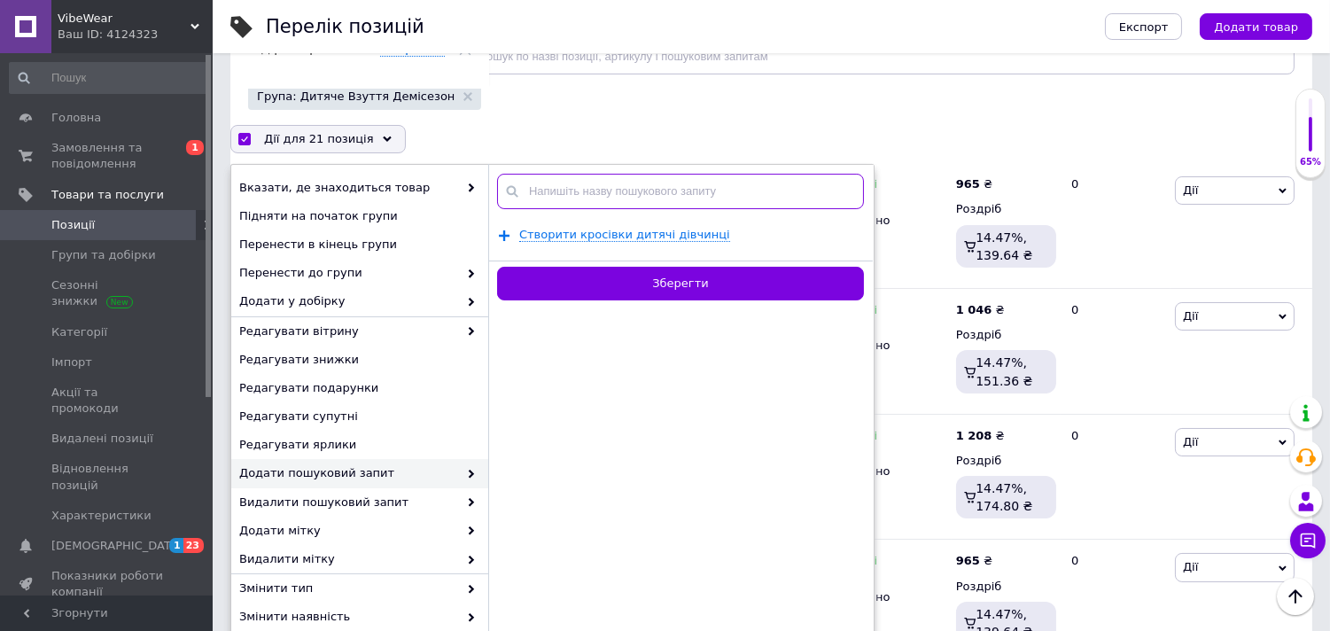
type input "кросівки дитячі дівчинці"
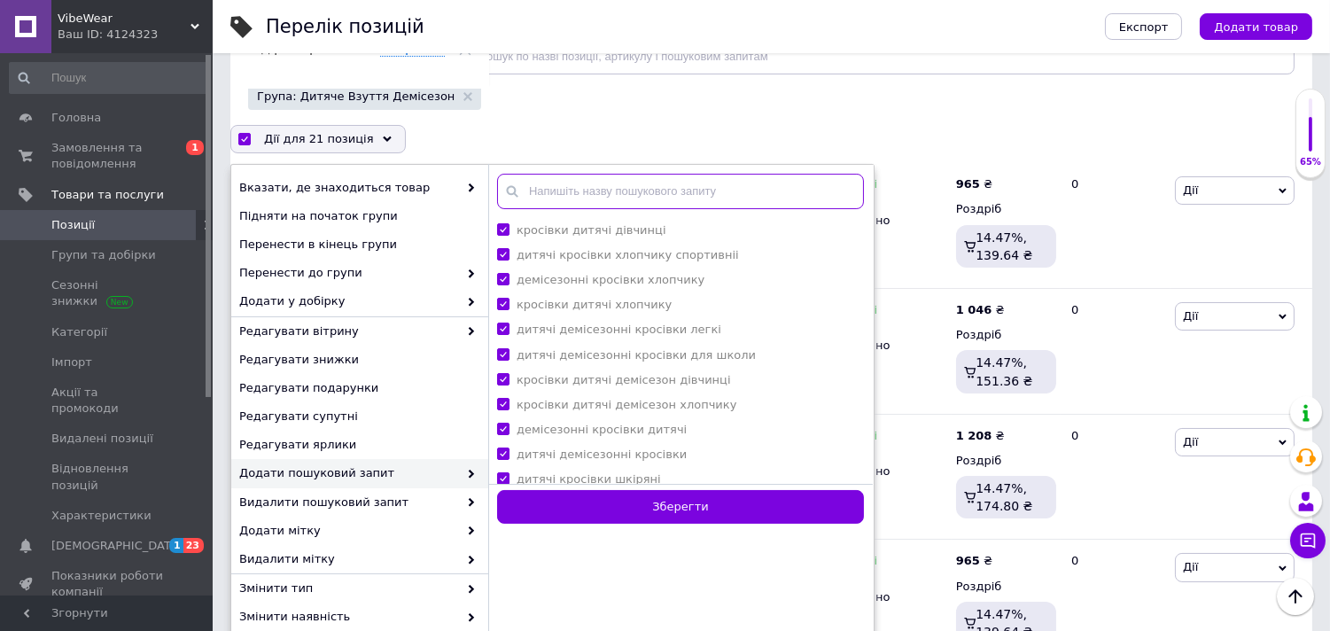
paste input "дитячі кросівки на липучках"
type input "дитячі кросівки на липучках"
paste input "дитячі кросівки на шнурівці"
type input "дитячі кросівки на шнурівці"
paste input "дитячі кросівки спортивного стилю"
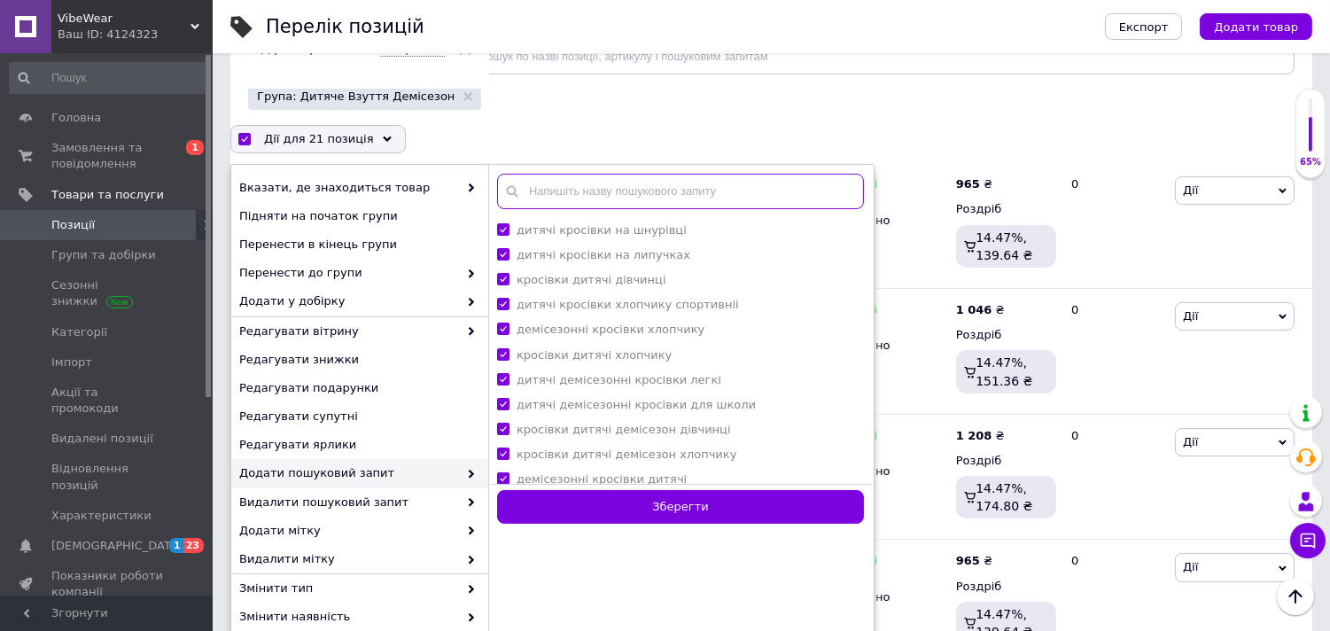
type input "дитячі кросівки спортивного стилю"
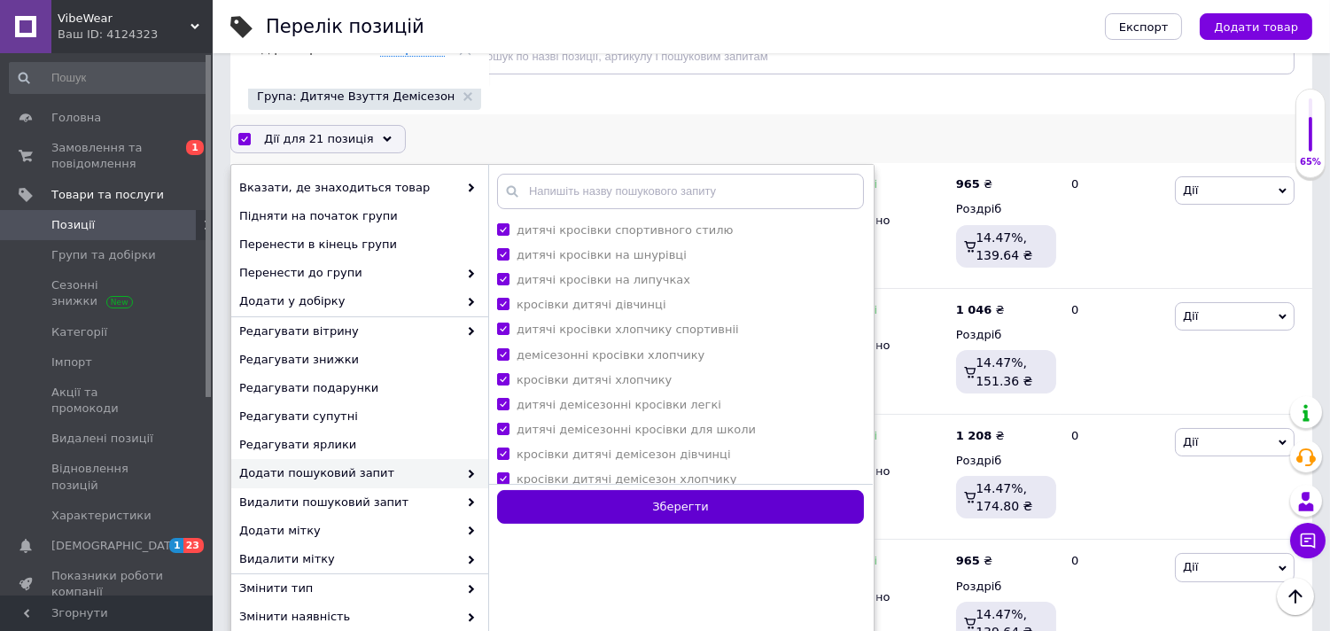
click at [678, 502] on button "Зберегти" at bounding box center [680, 507] width 367 height 35
checkbox input "false"
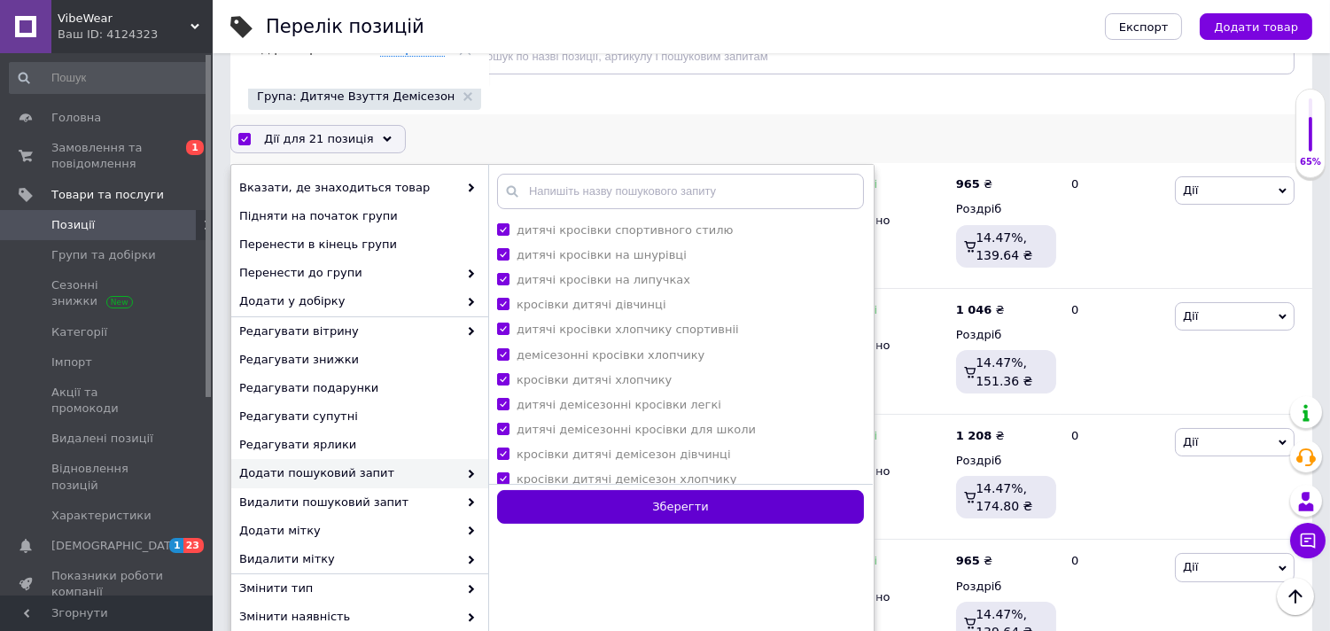
checkbox input "false"
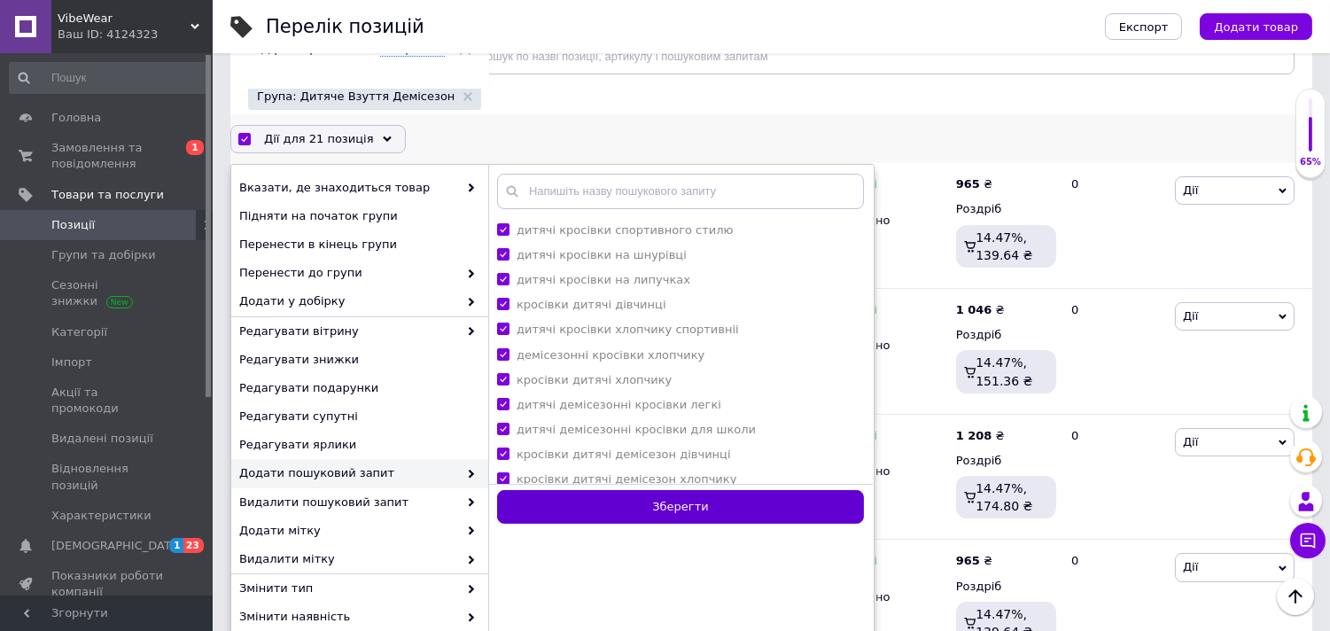
checkbox input "false"
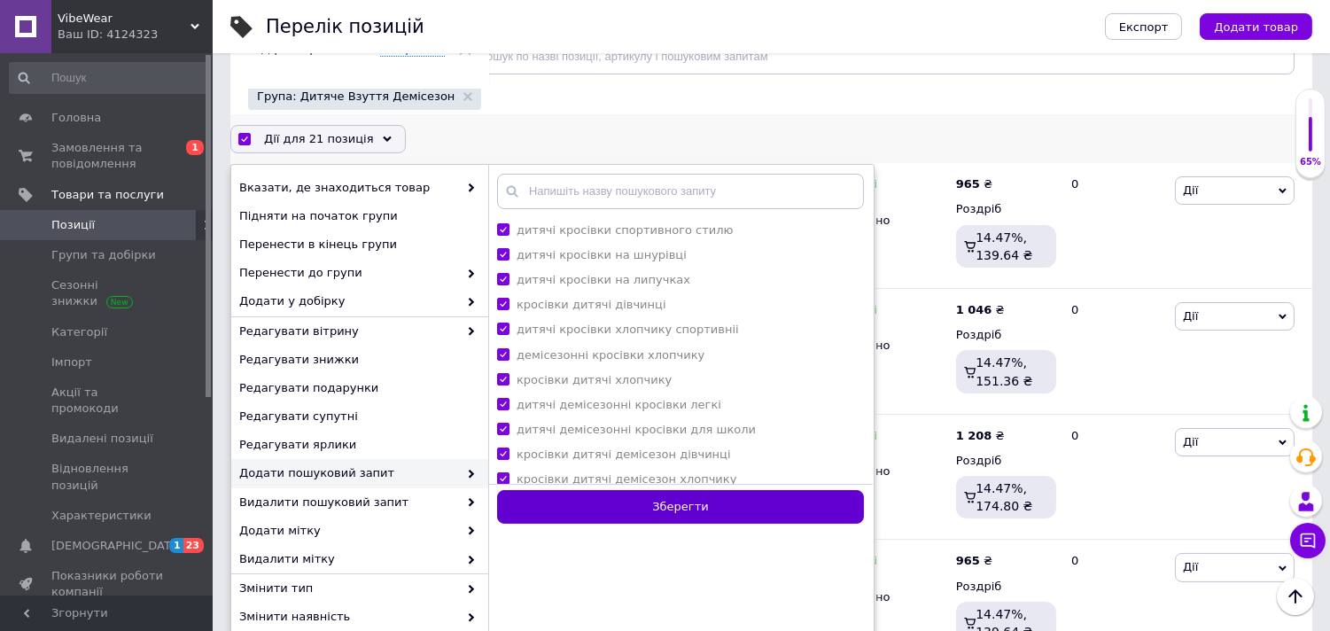
checkbox input "false"
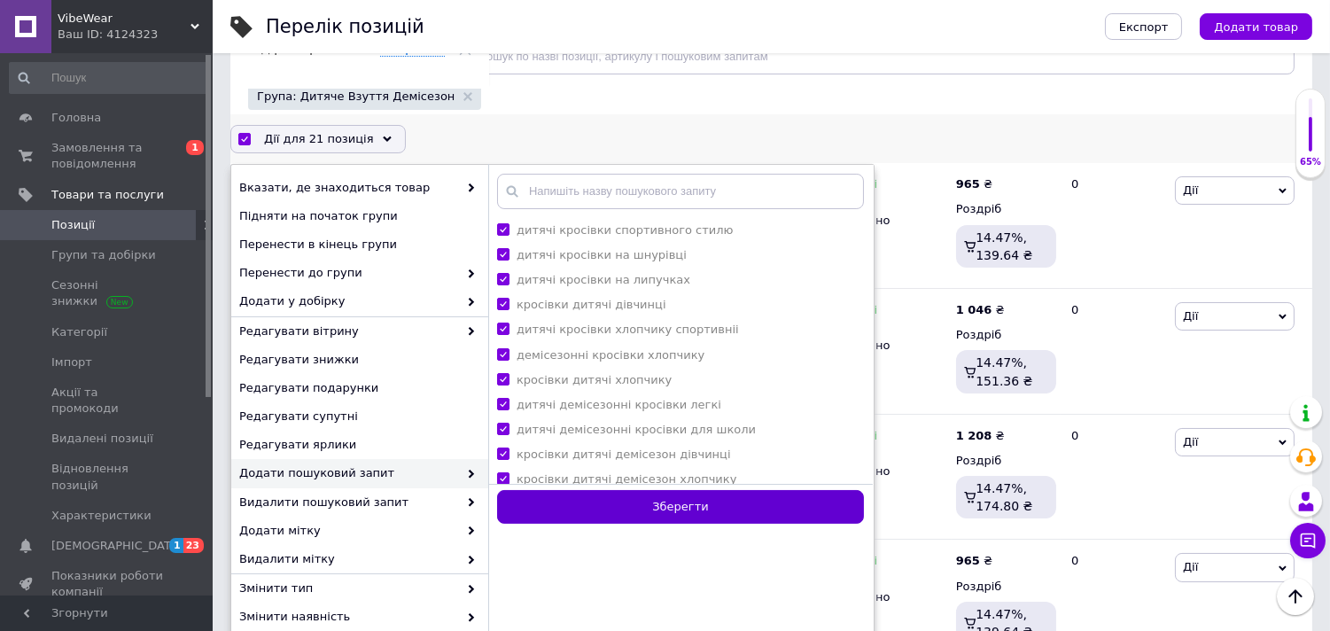
checkbox input "false"
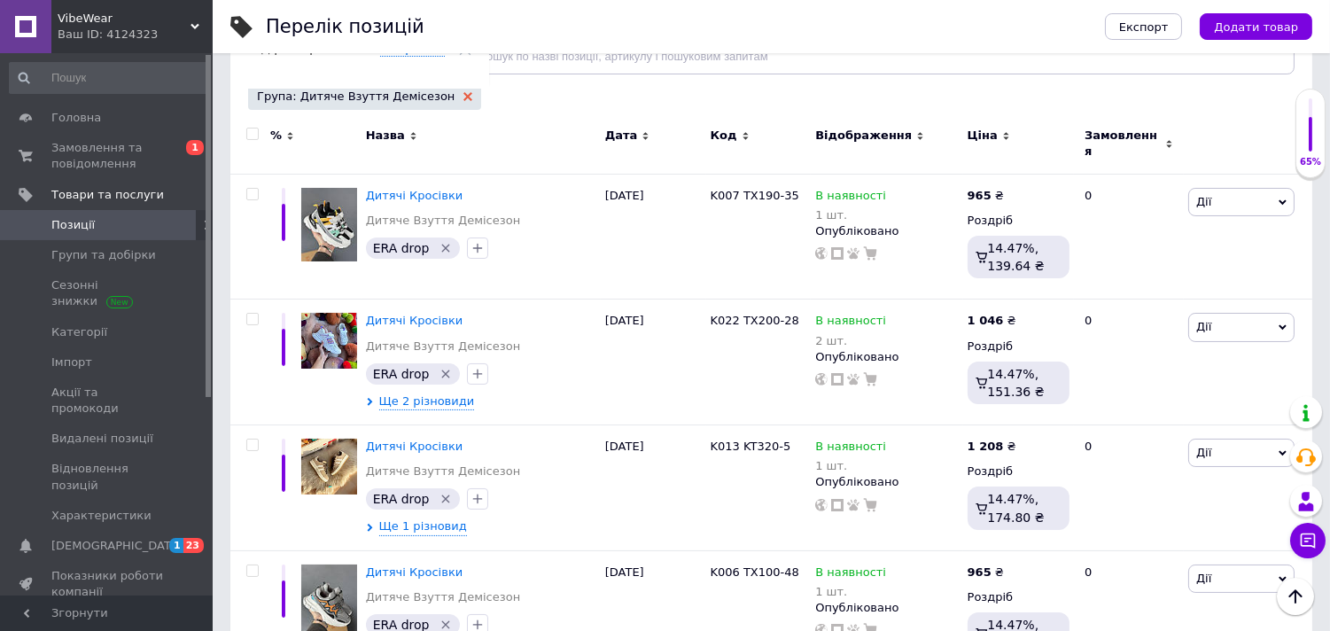
click at [463, 94] on icon at bounding box center [467, 96] width 9 height 9
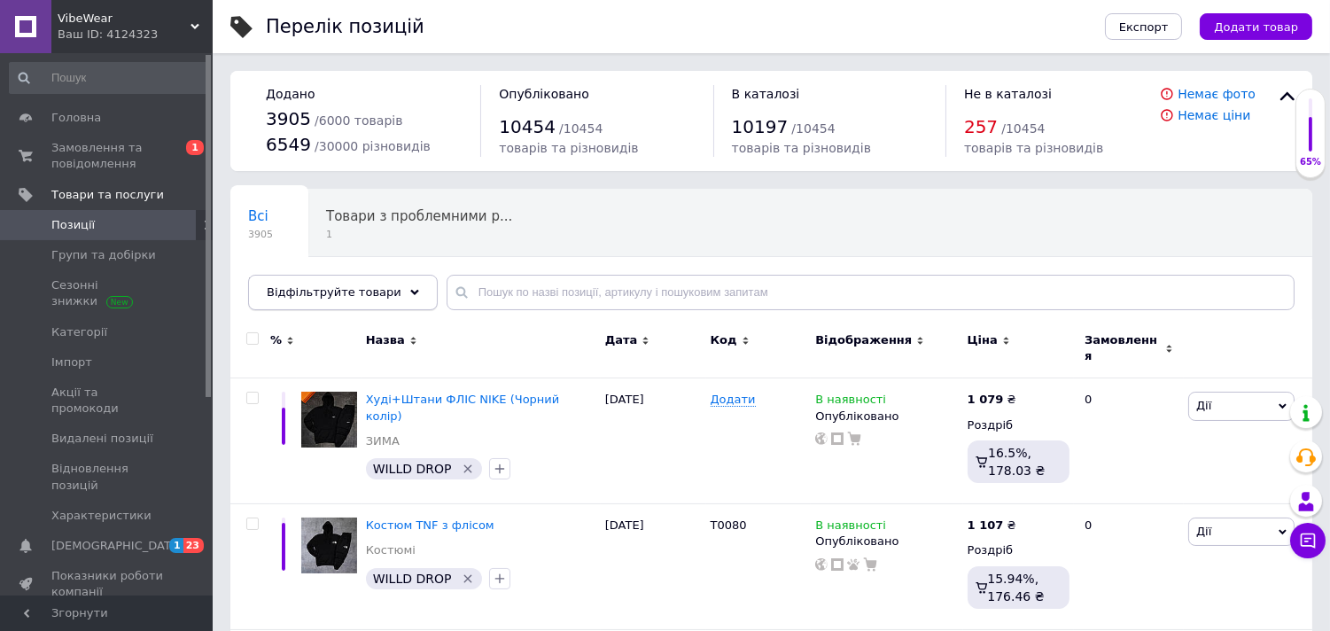
click at [387, 298] on div "Відфільтруйте товари" at bounding box center [343, 292] width 190 height 35
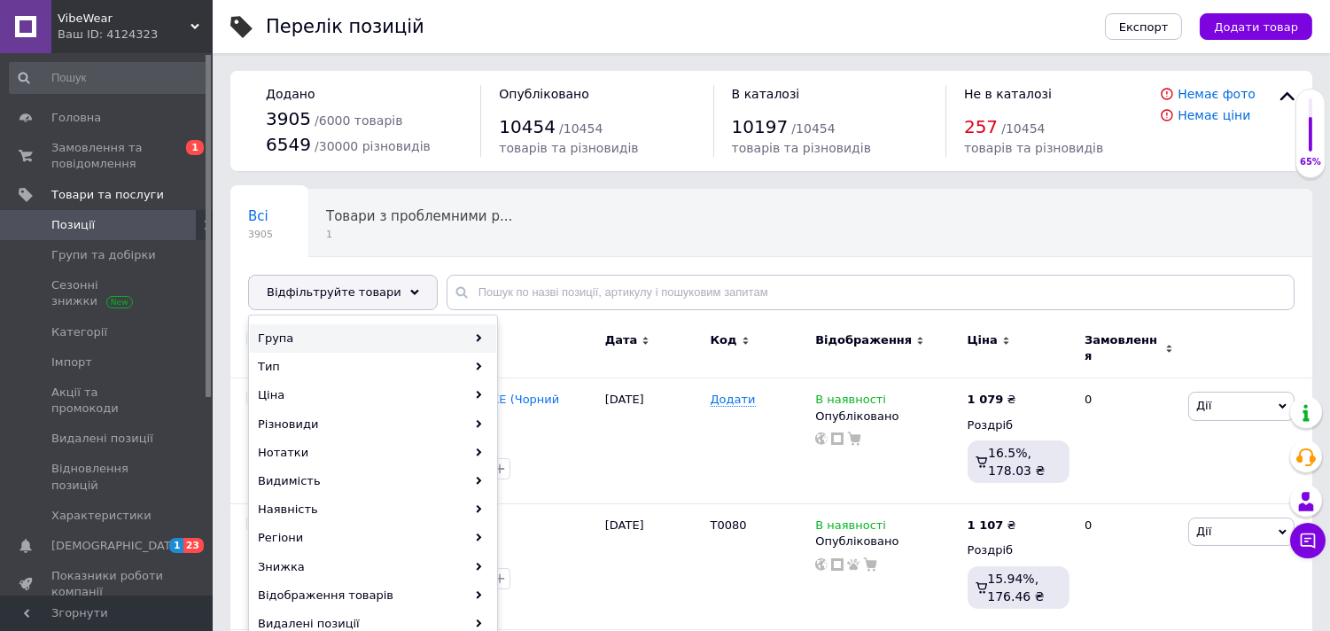
click at [428, 332] on div "Група" at bounding box center [373, 338] width 246 height 28
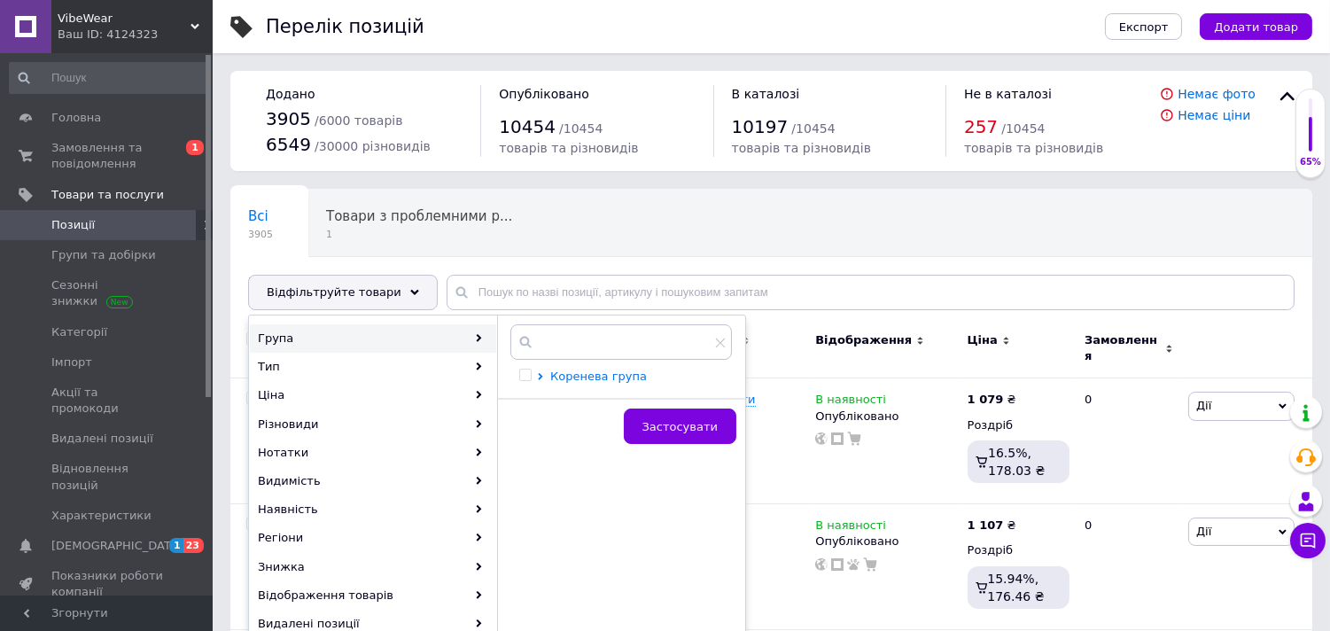
click at [541, 378] on icon at bounding box center [540, 376] width 4 height 7
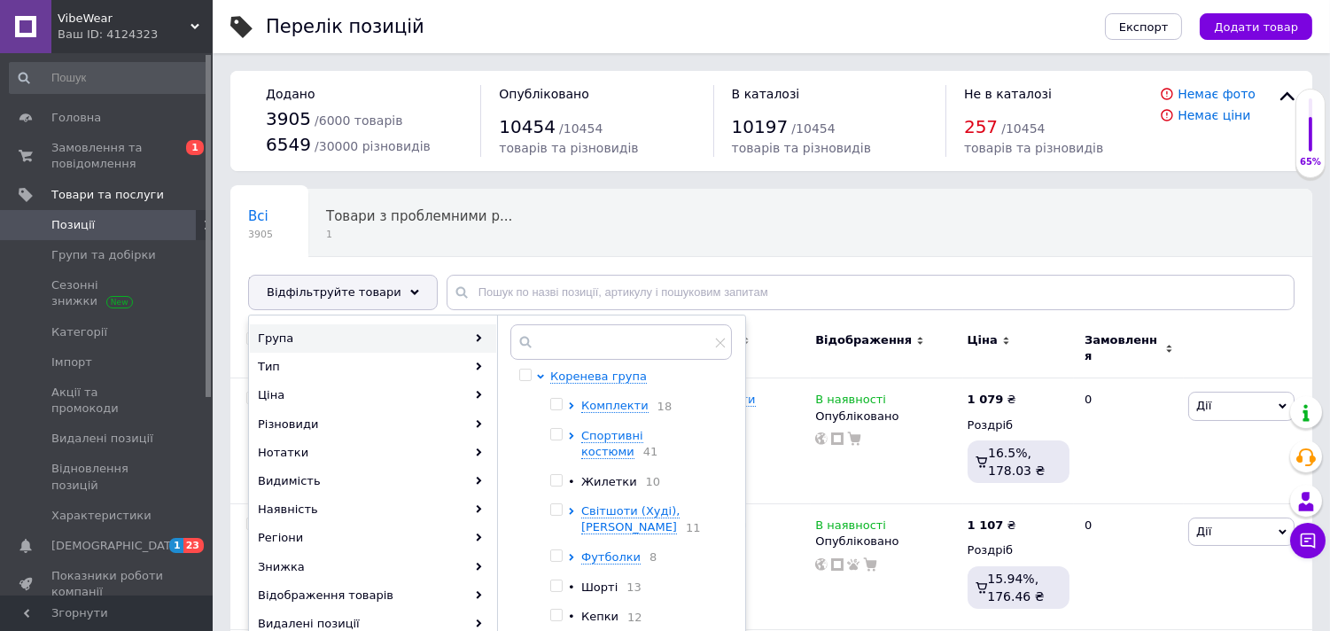
drag, startPoint x: 730, startPoint y: 409, endPoint x: 728, endPoint y: 541, distance: 132.0
click at [728, 541] on div "Коренева група Комплекти 18 Спортивні костюми 41 • Жилетки 10 Світшоти (Худі), …" at bounding box center [620, 502] width 221 height 266
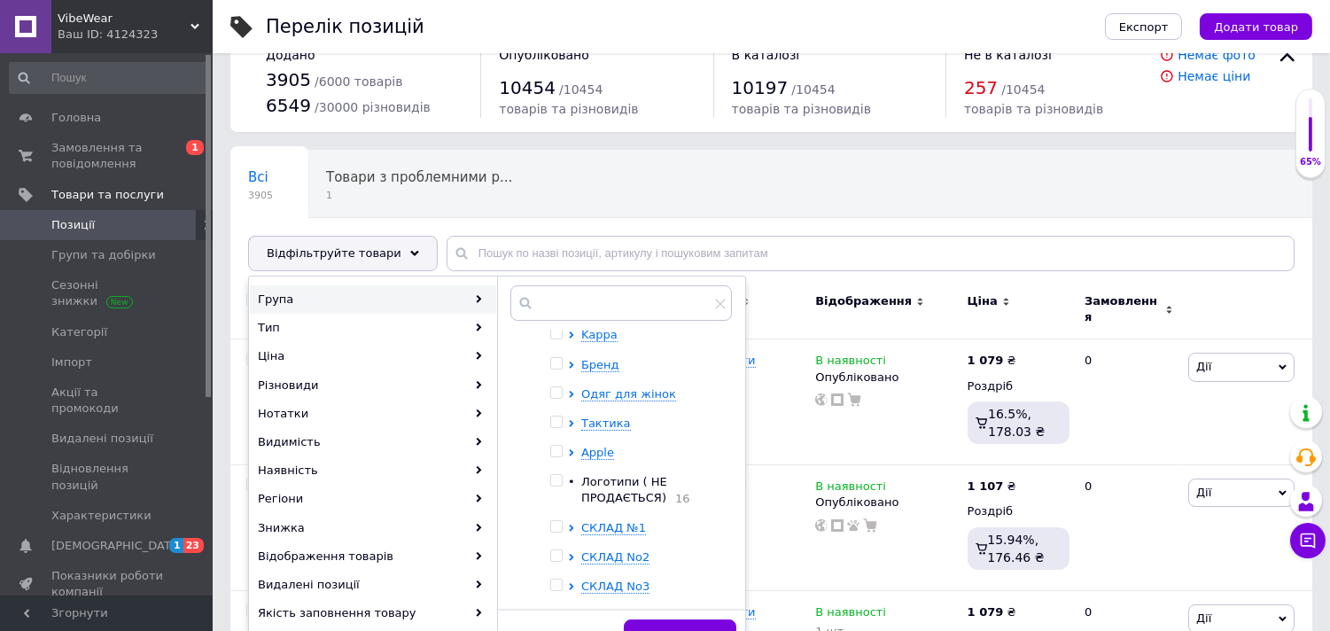
scroll to position [78, 0]
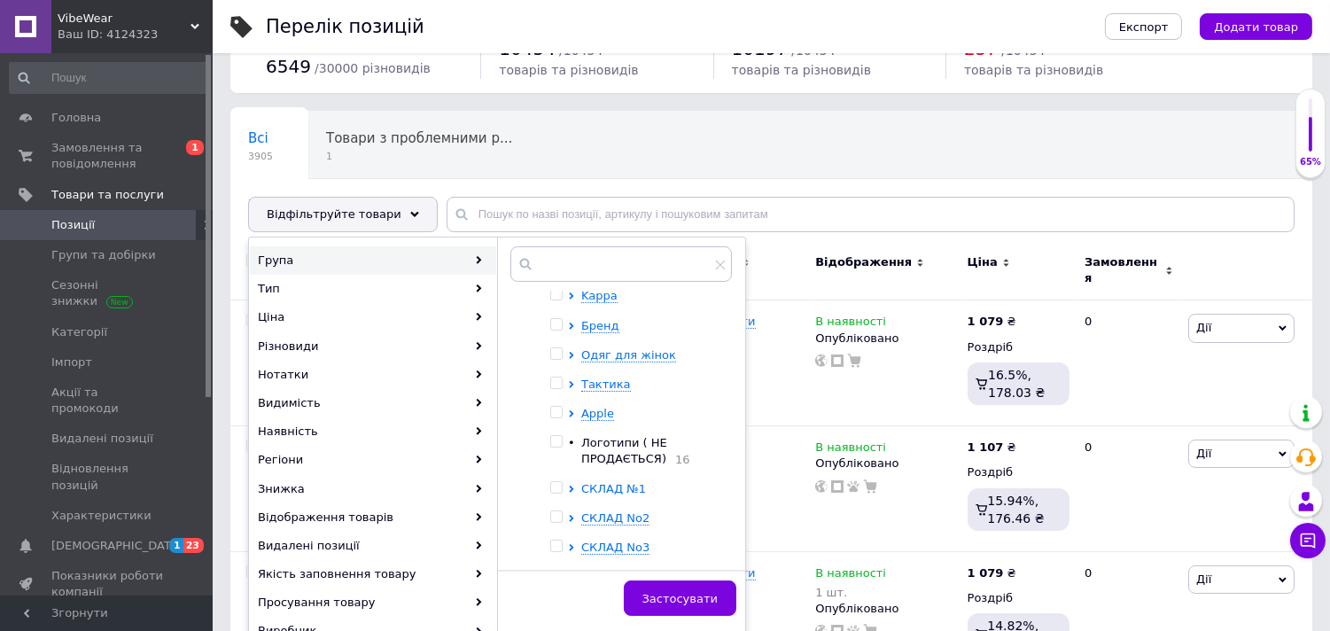
click at [572, 486] on icon at bounding box center [571, 489] width 7 height 7
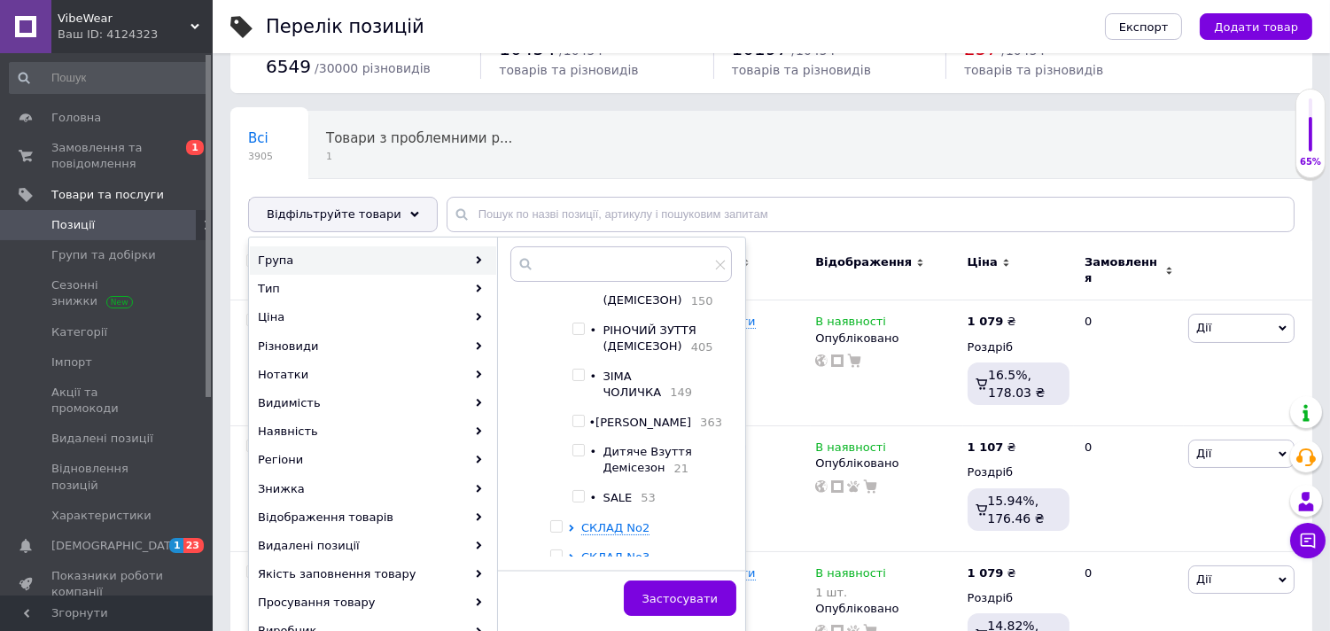
scroll to position [1019, 0]
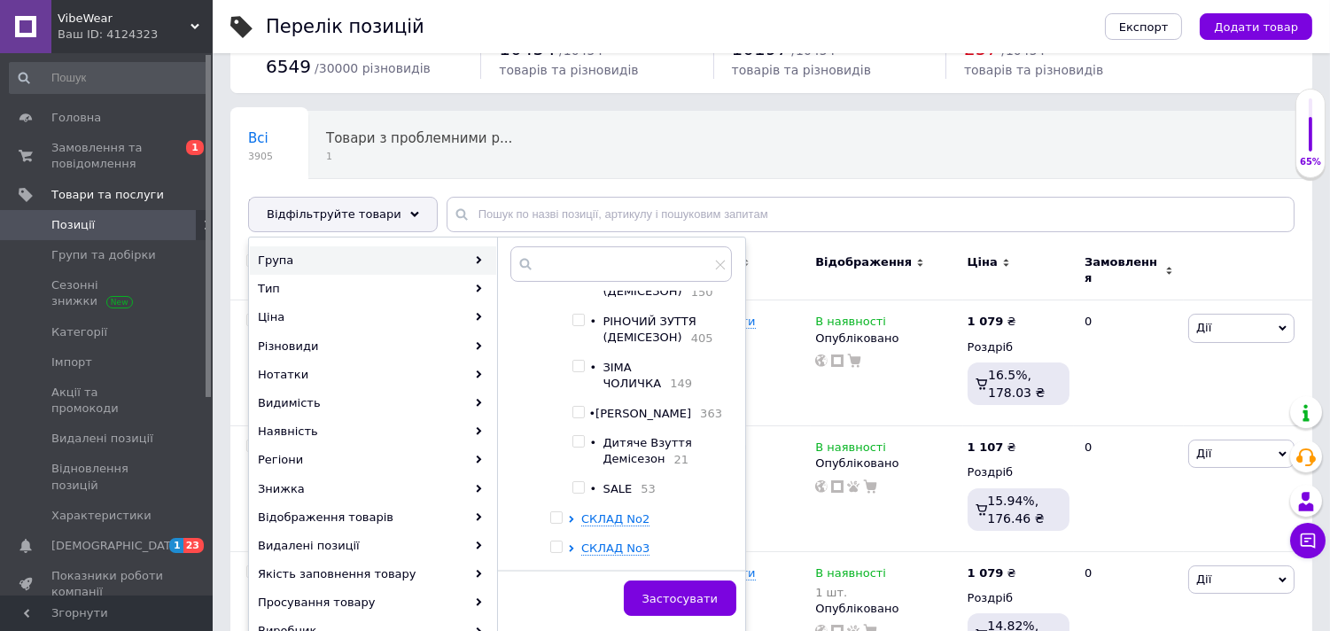
click at [584, 485] on input "checkbox" at bounding box center [578, 488] width 12 height 12
checkbox input "true"
click at [682, 592] on span "Застосувати" at bounding box center [679, 598] width 75 height 13
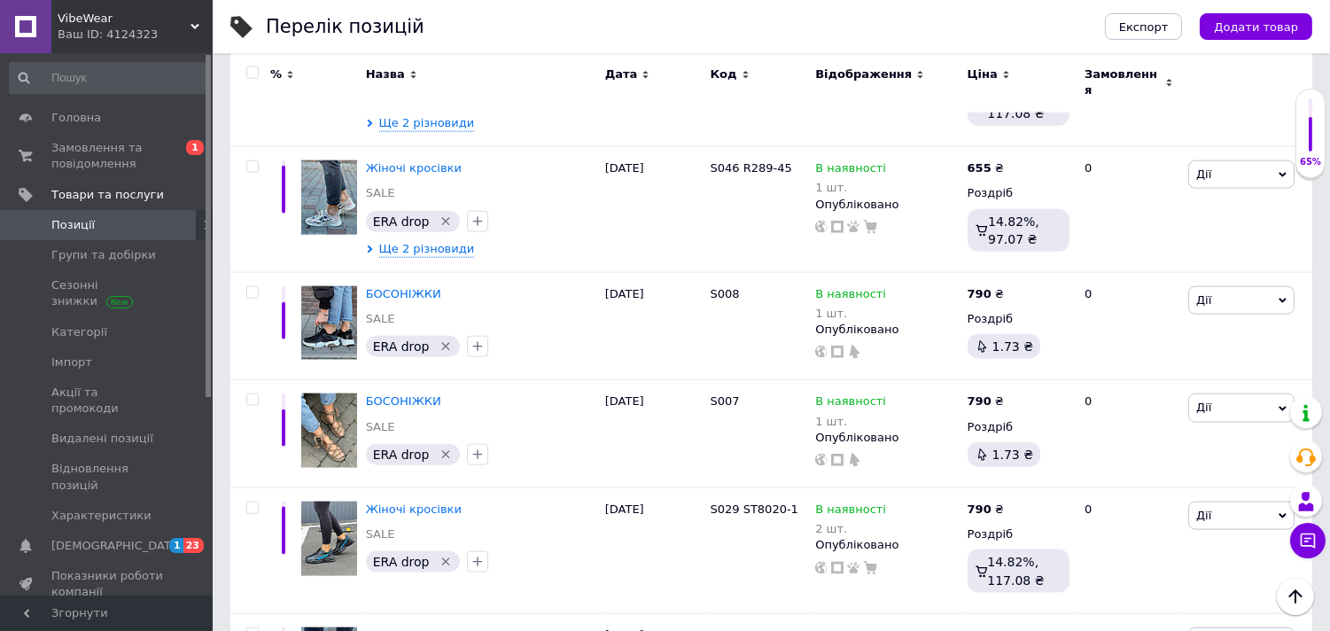
scroll to position [4033, 0]
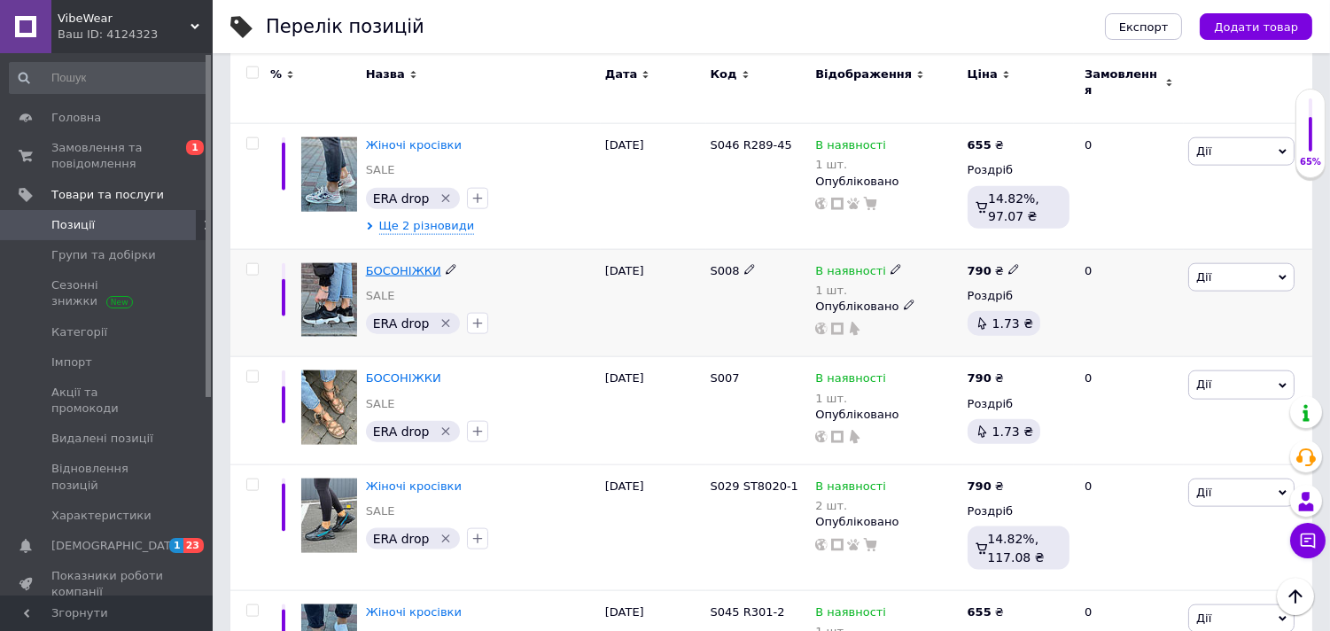
click at [409, 264] on span "БОСОНІЖКИ" at bounding box center [403, 270] width 75 height 13
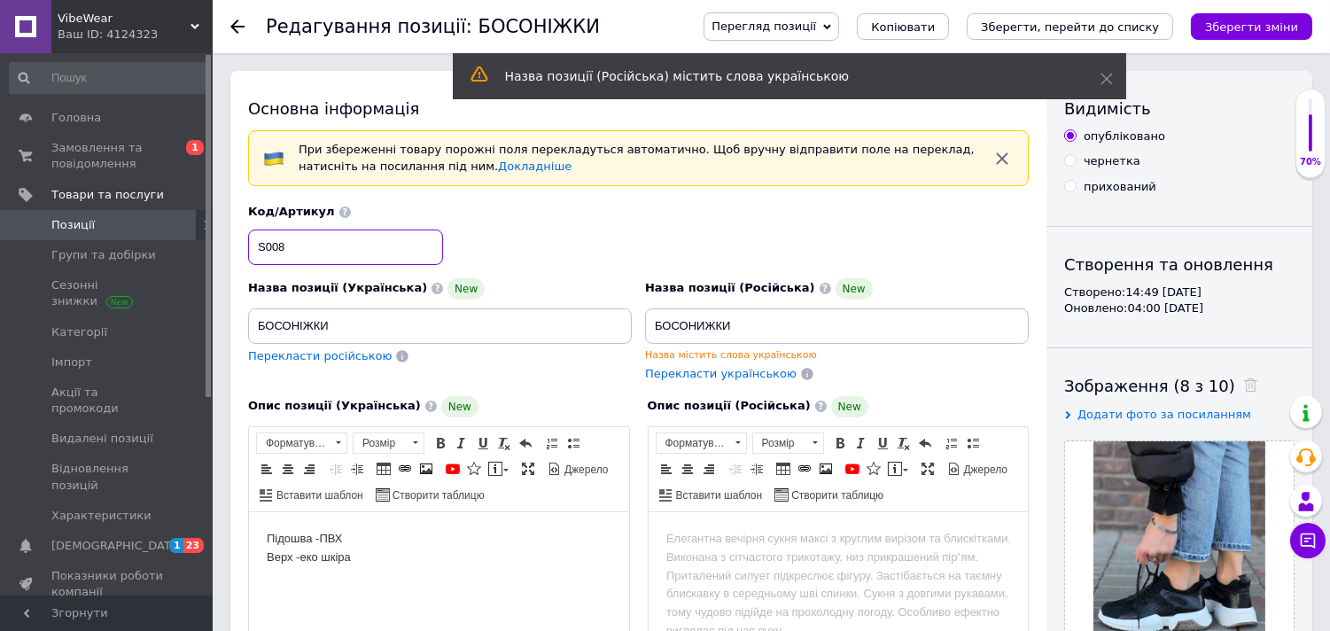
drag, startPoint x: 303, startPoint y: 249, endPoint x: 250, endPoint y: 245, distance: 53.3
click at [250, 245] on input "S008" at bounding box center [345, 247] width 195 height 35
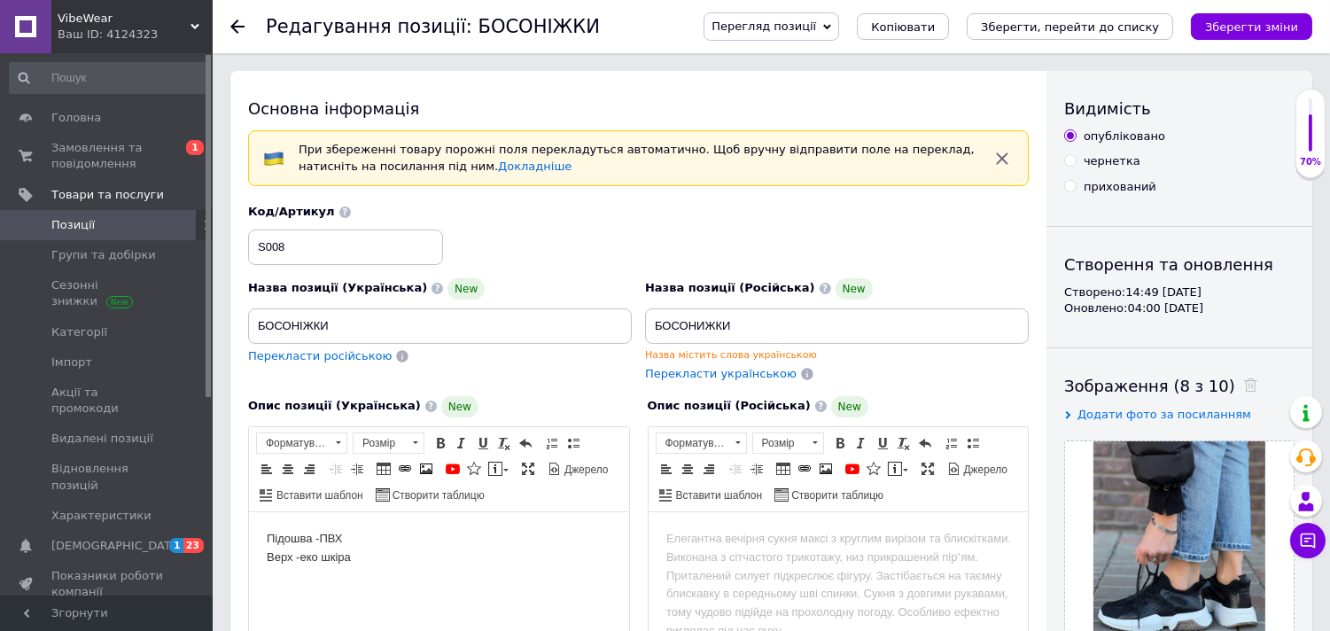
click at [232, 27] on use at bounding box center [237, 26] width 14 height 14
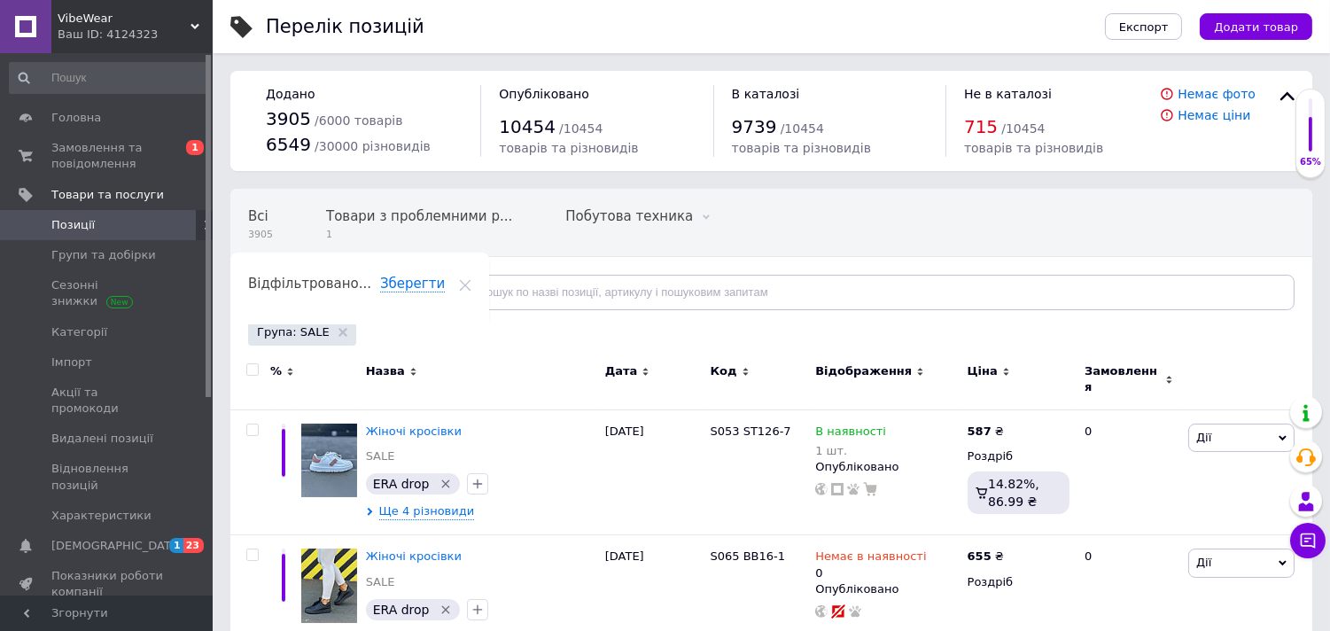
scroll to position [23, 0]
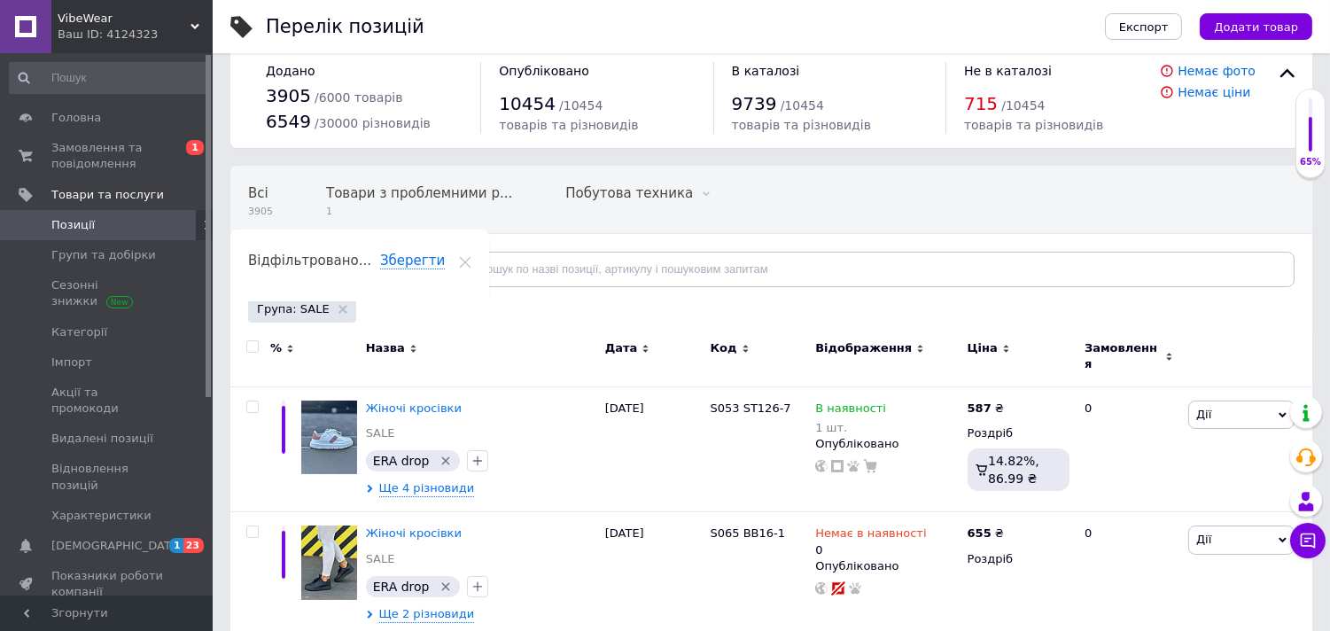
click at [252, 343] on input "checkbox" at bounding box center [252, 347] width 12 height 12
checkbox input "true"
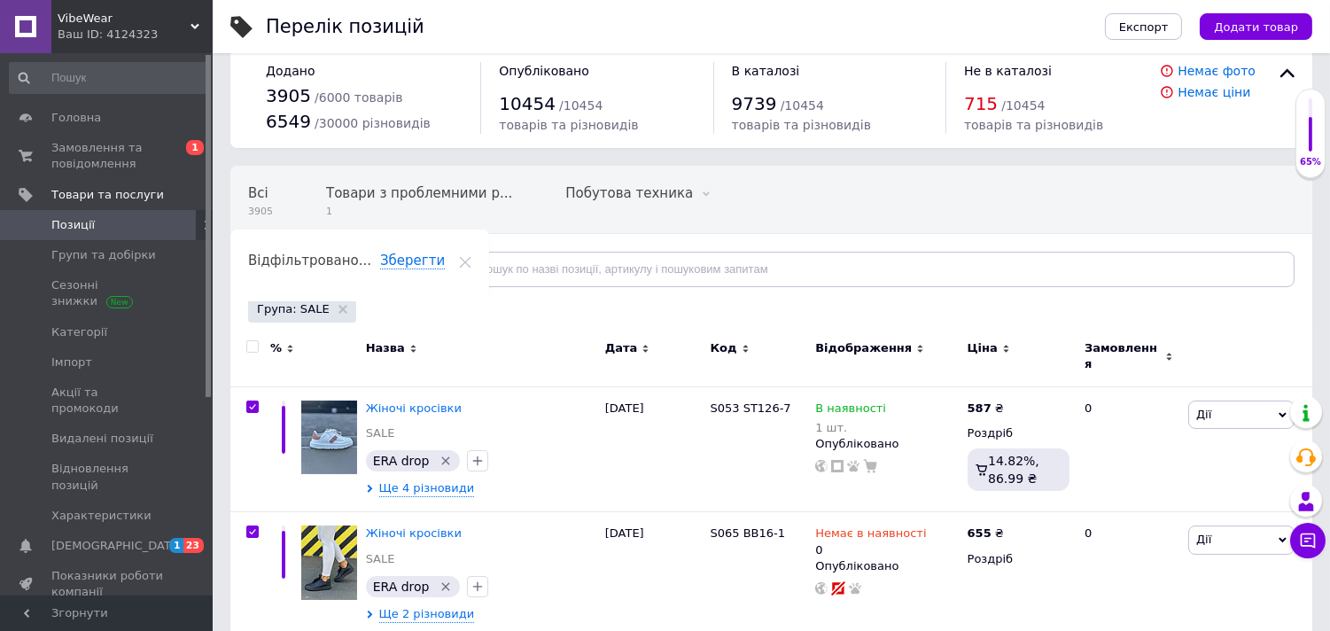
checkbox input "true"
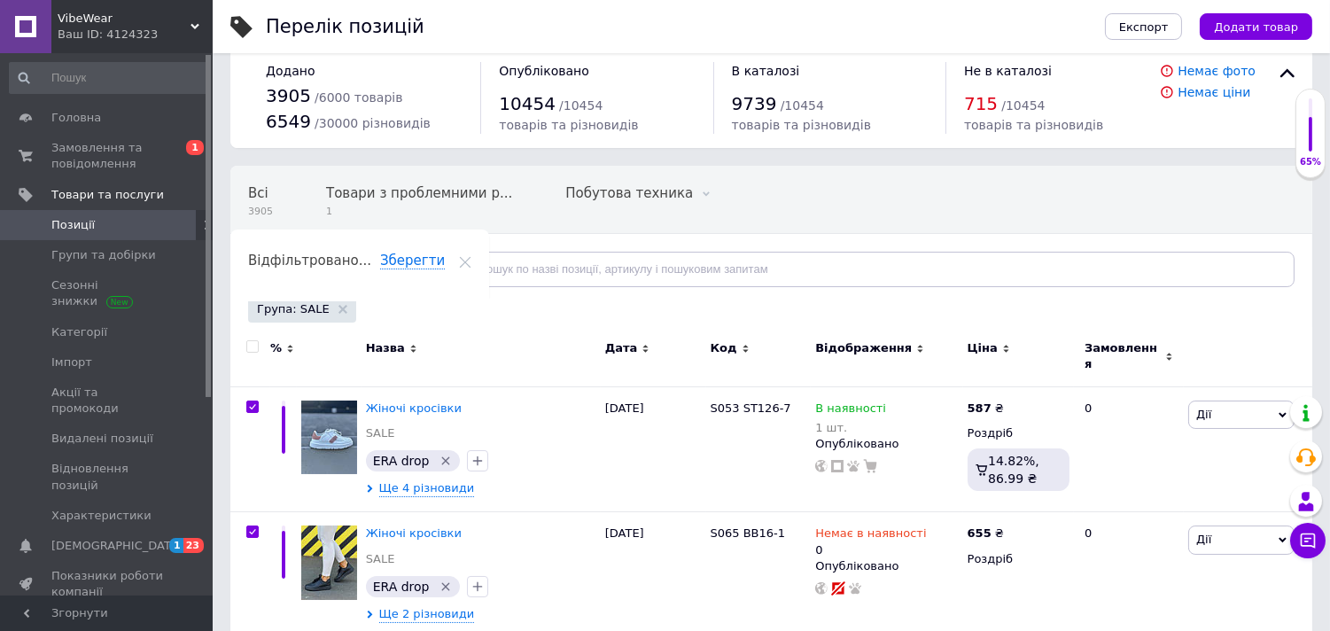
checkbox input "true"
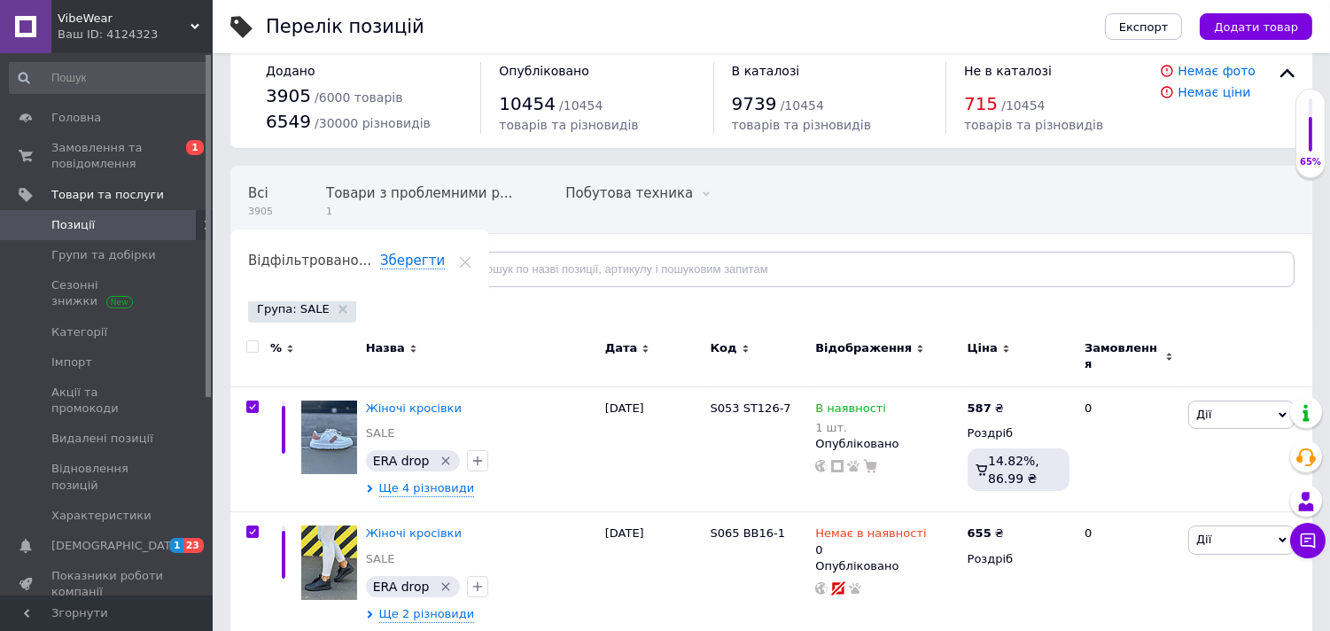
checkbox input "true"
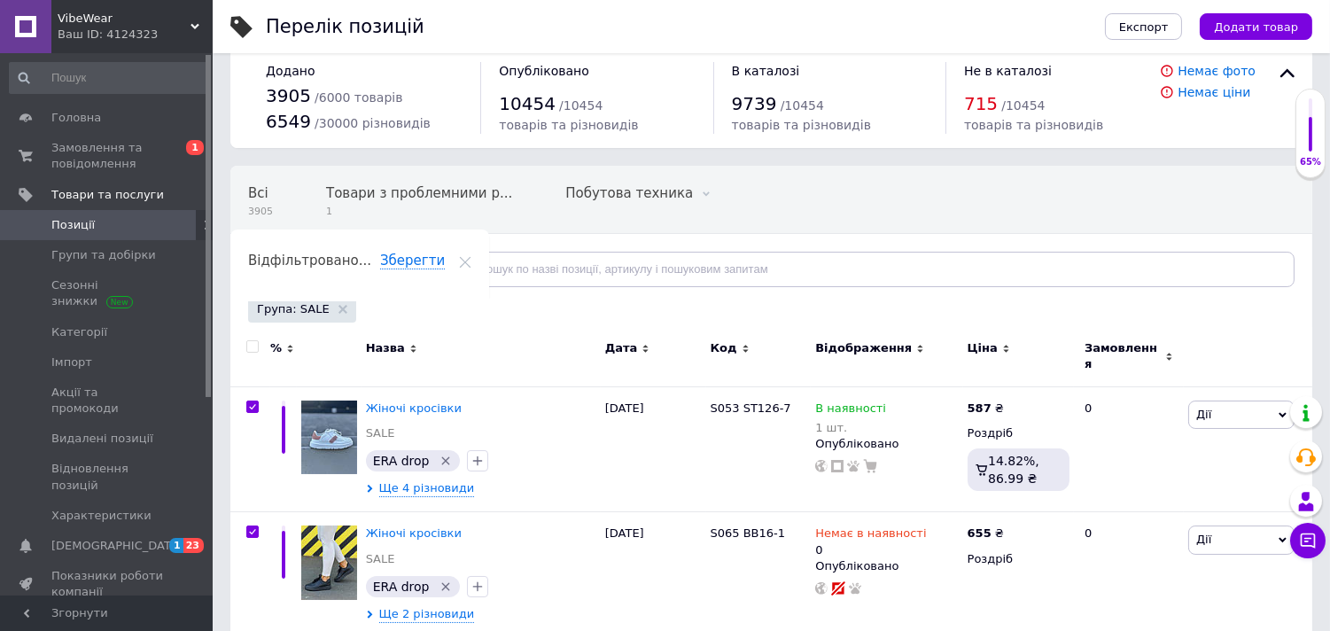
checkbox input "true"
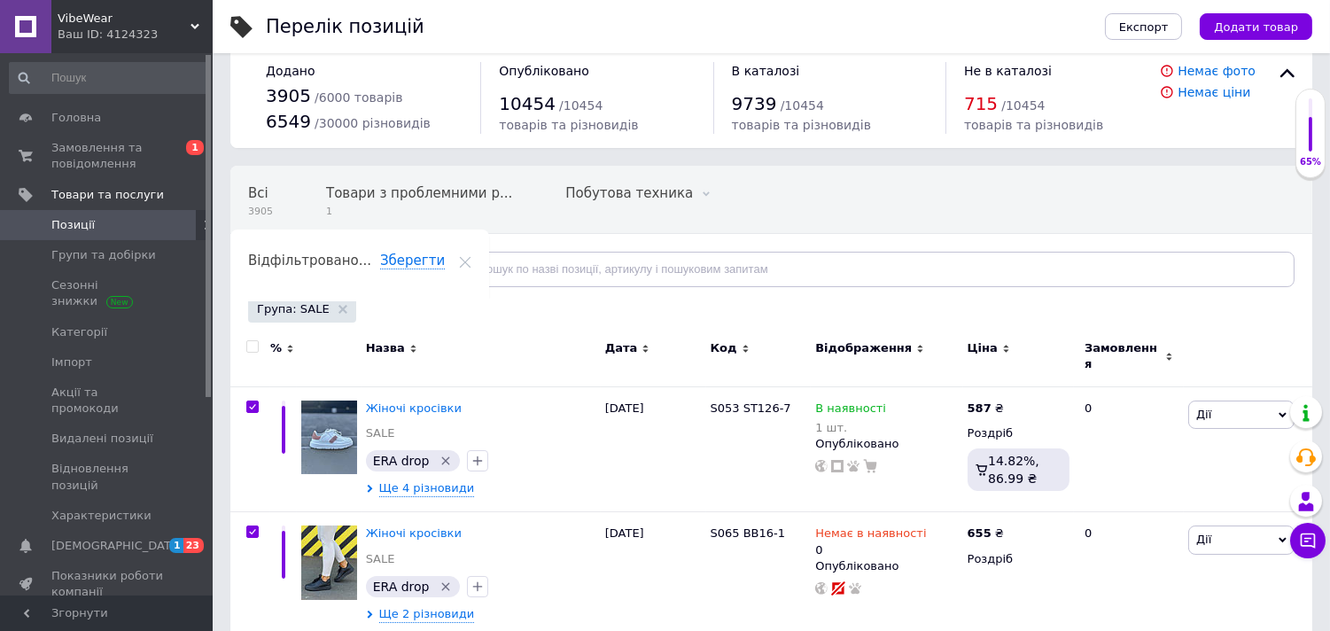
checkbox input "true"
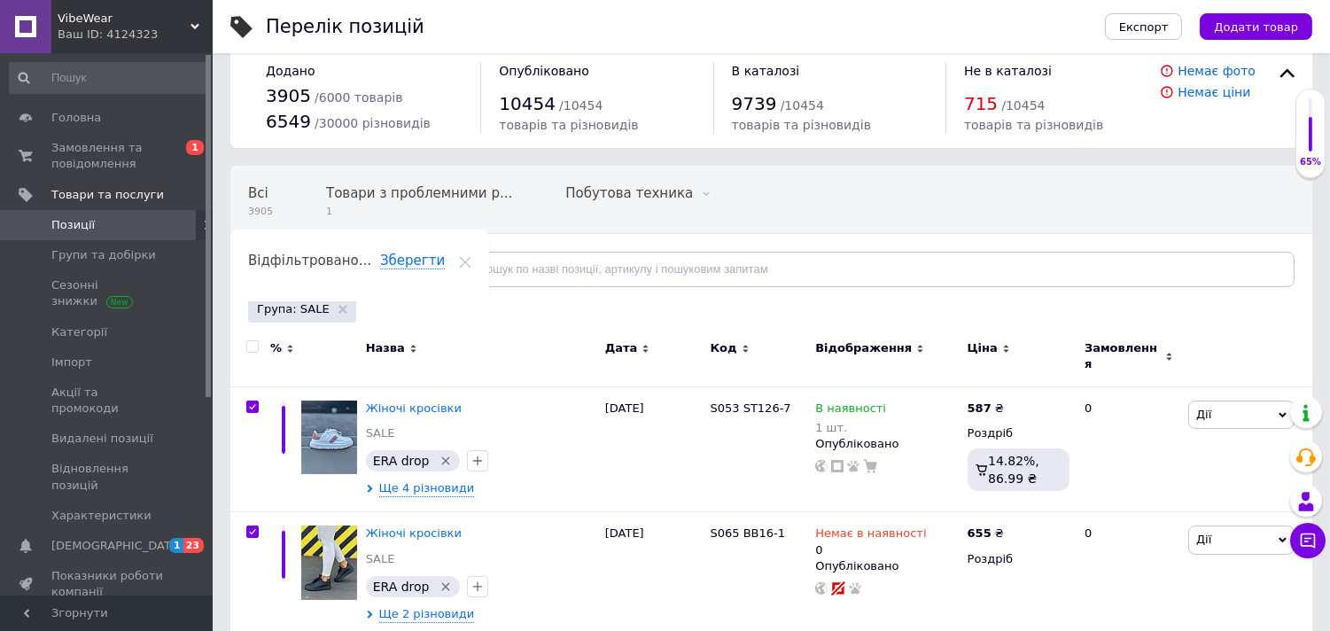
checkbox input "true"
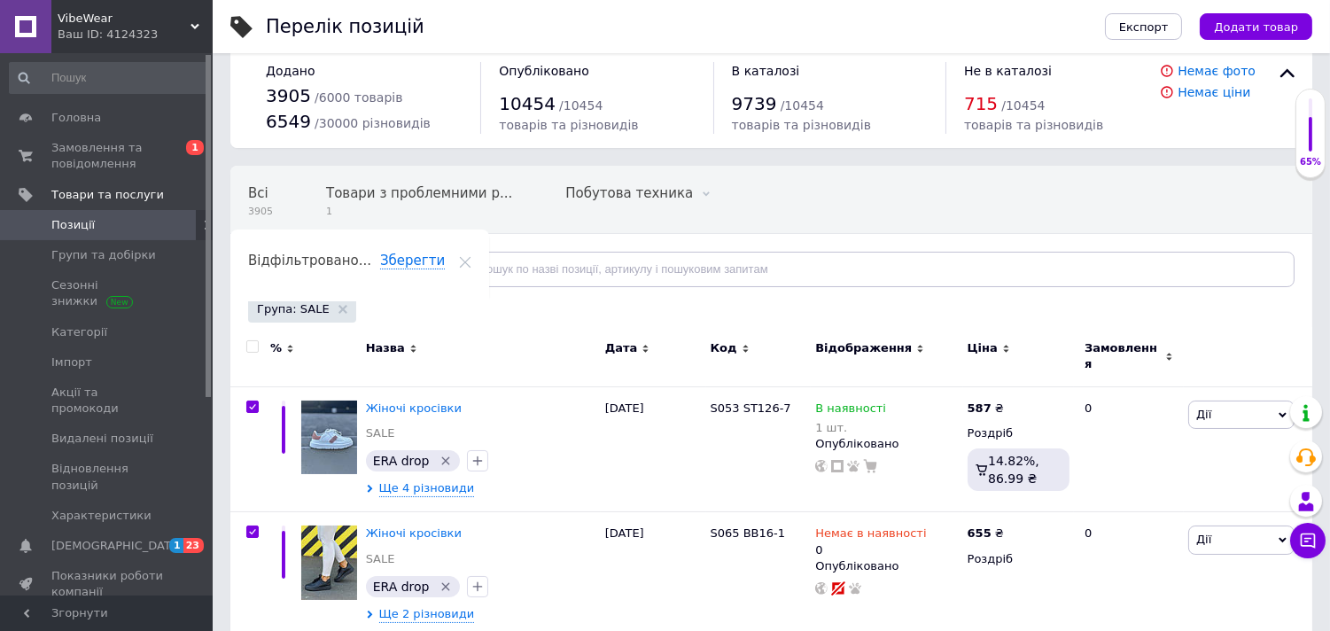
checkbox input "true"
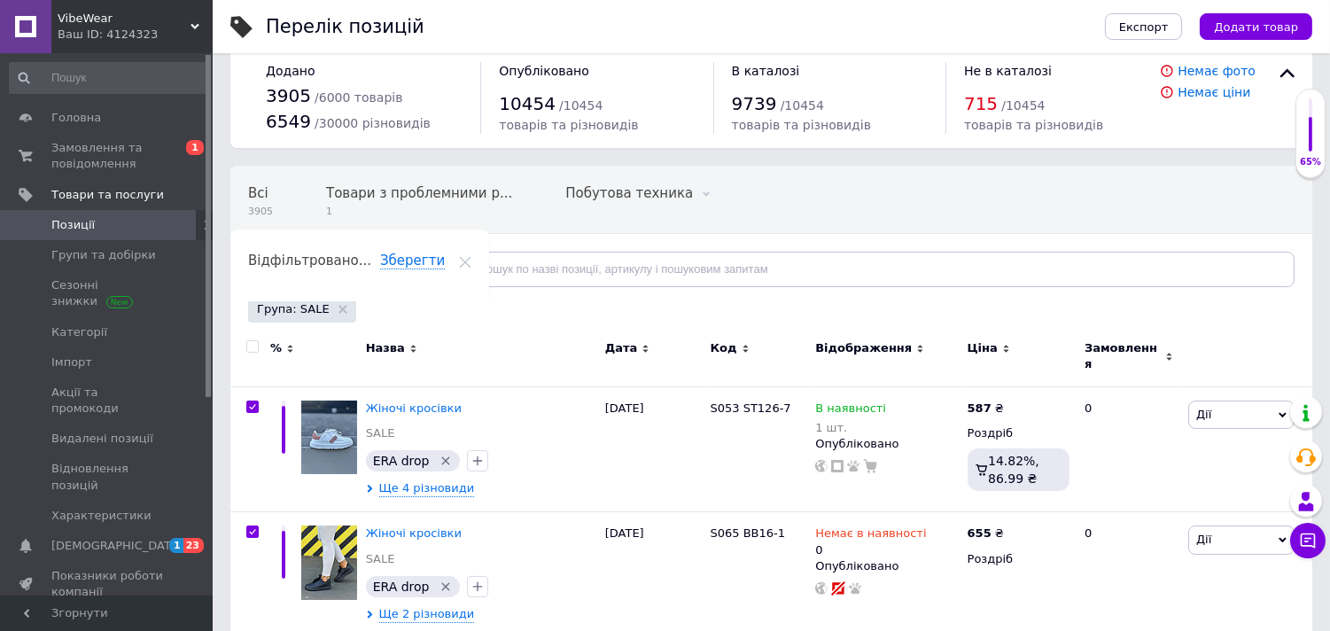
checkbox input "true"
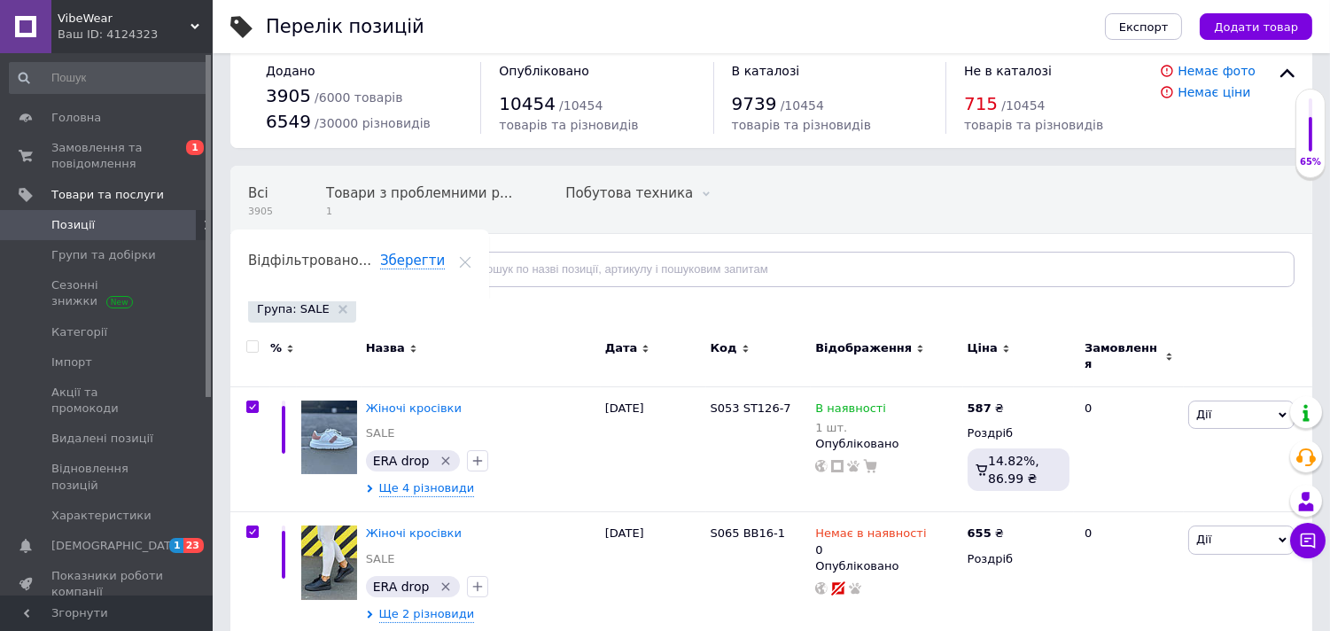
checkbox input "true"
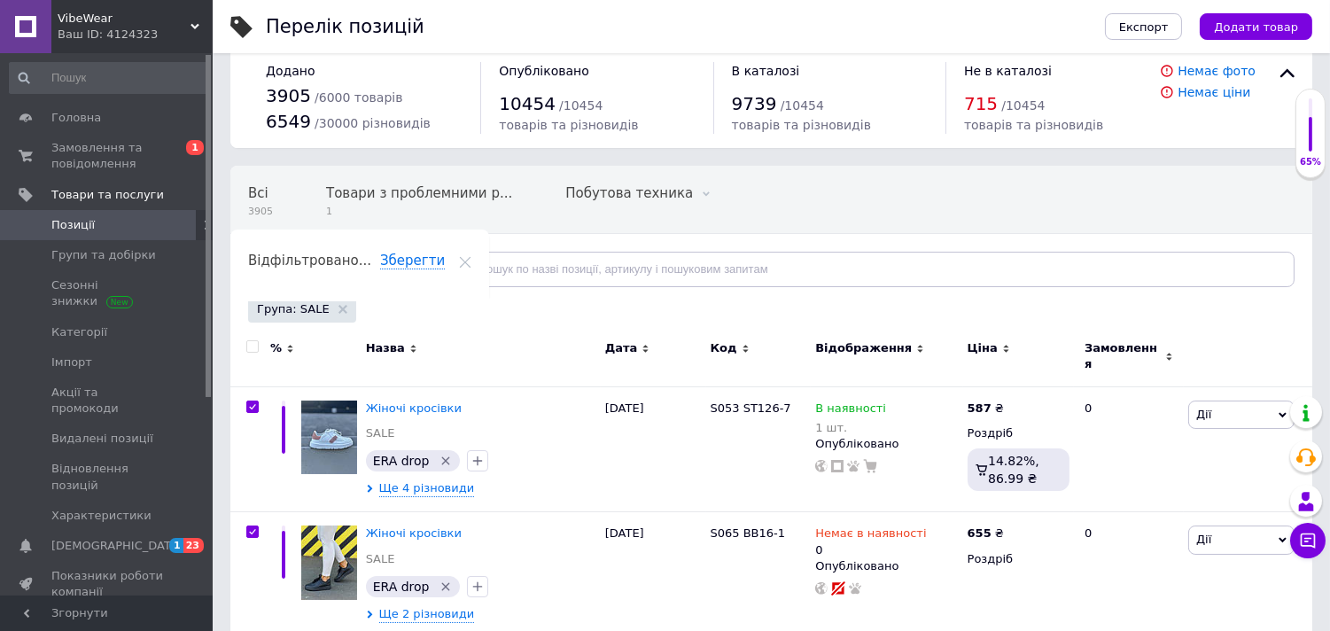
checkbox input "true"
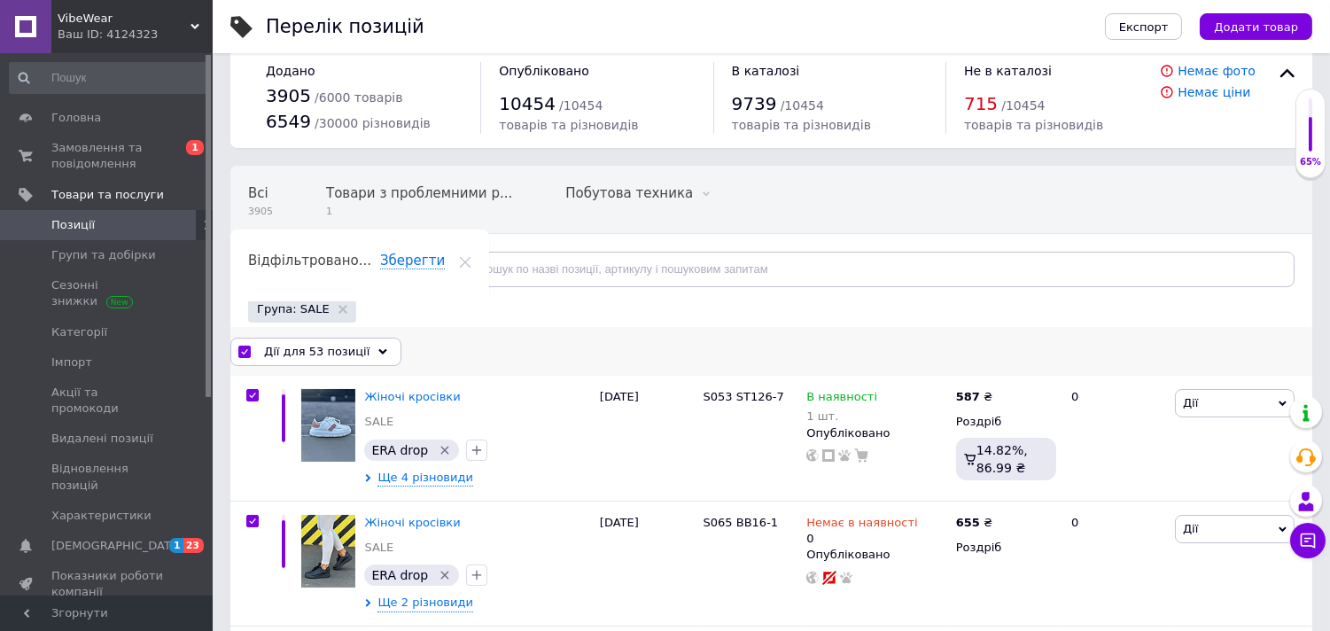
click at [360, 353] on div "Дії для 53 позиції" at bounding box center [315, 352] width 171 height 28
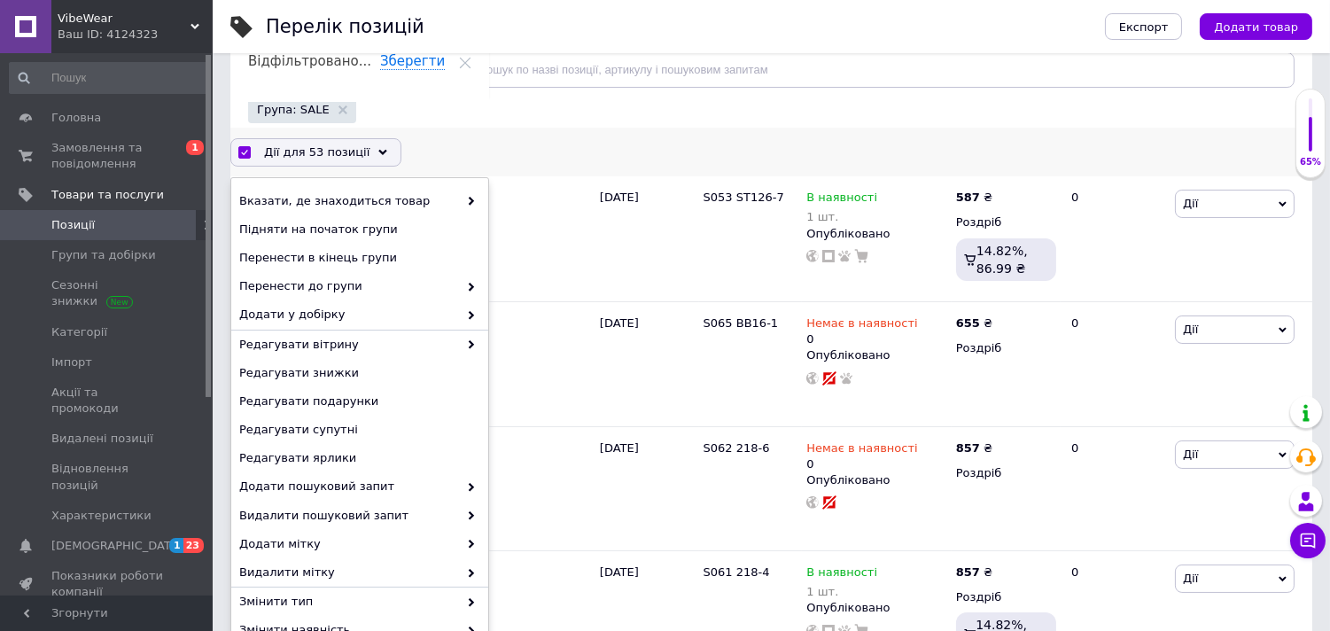
scroll to position [260, 0]
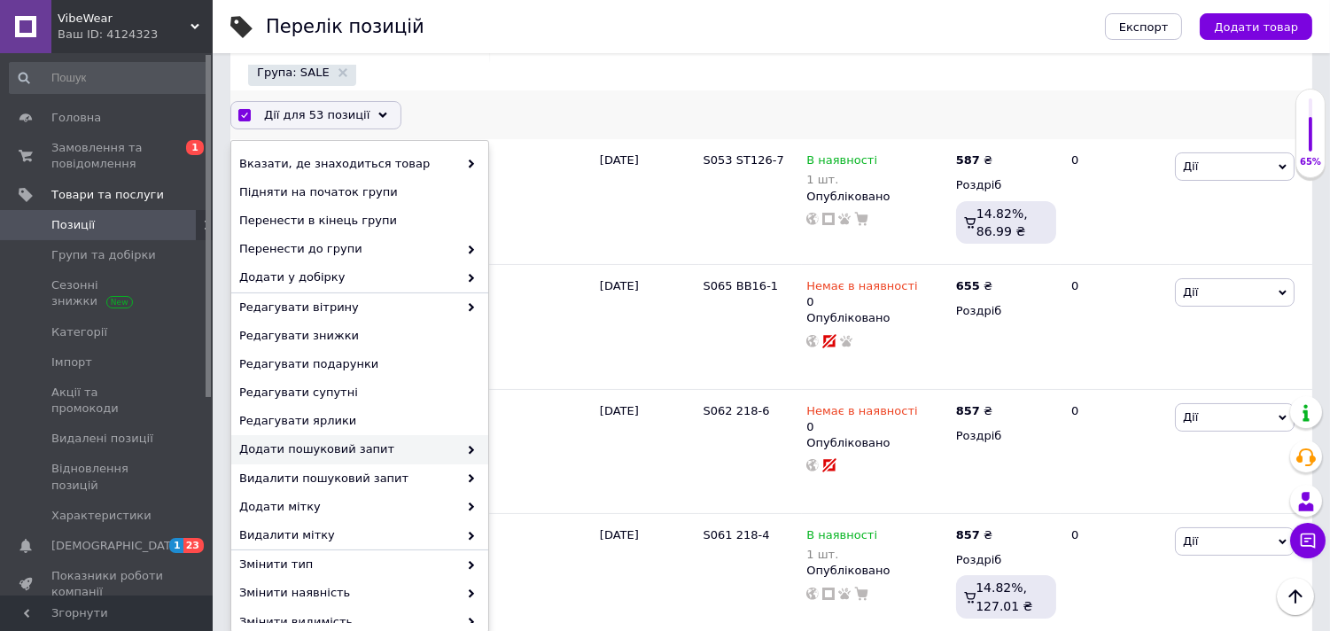
click at [391, 445] on span "Додати пошуковий запит" at bounding box center [348, 449] width 219 height 16
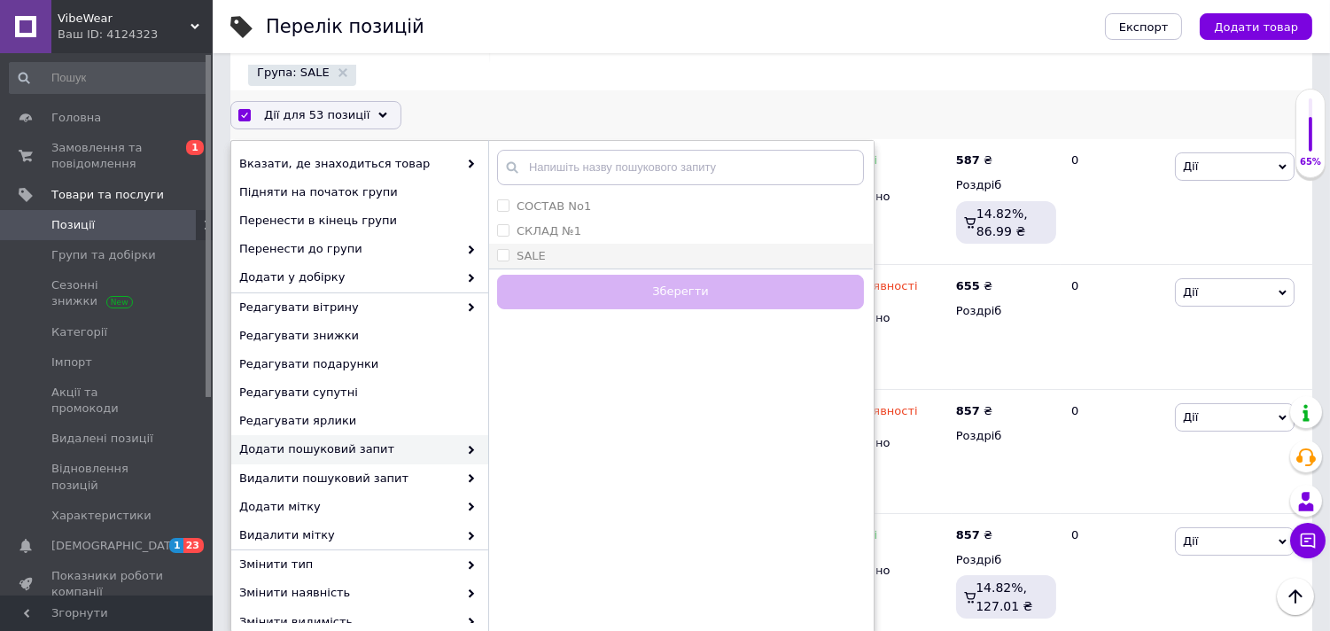
click at [526, 255] on label "SALE" at bounding box center [531, 255] width 29 height 13
checkbox input "true"
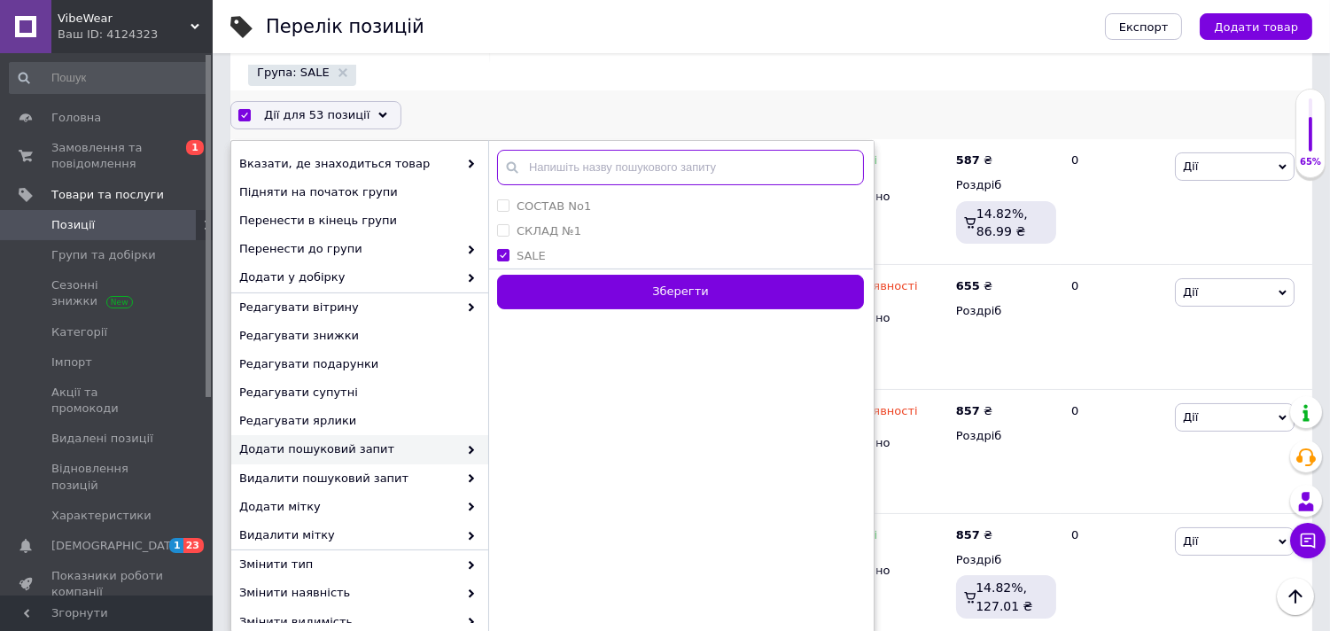
click at [556, 165] on input "text" at bounding box center [680, 167] width 367 height 35
paste input "кросівки жіночі"
type input "кросівки жіночі"
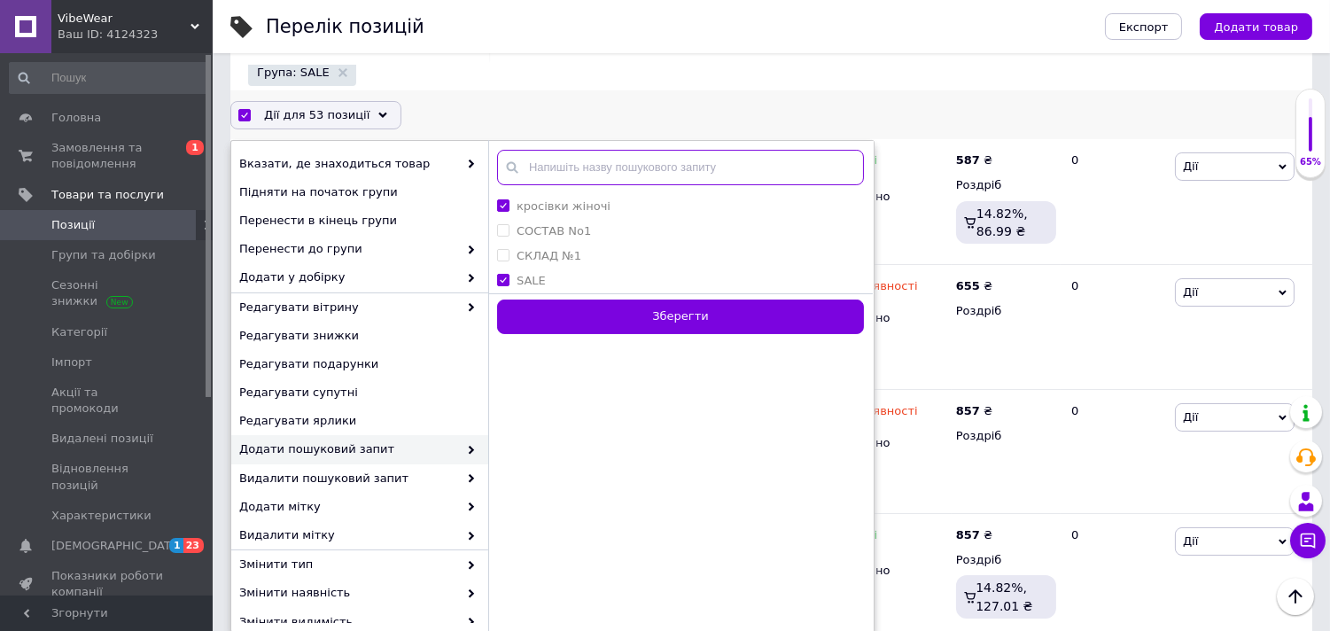
click at [544, 166] on input "text" at bounding box center [680, 167] width 367 height 35
paste input "стильні жіночі кросівки"
type input "стильні жіночі кросівки"
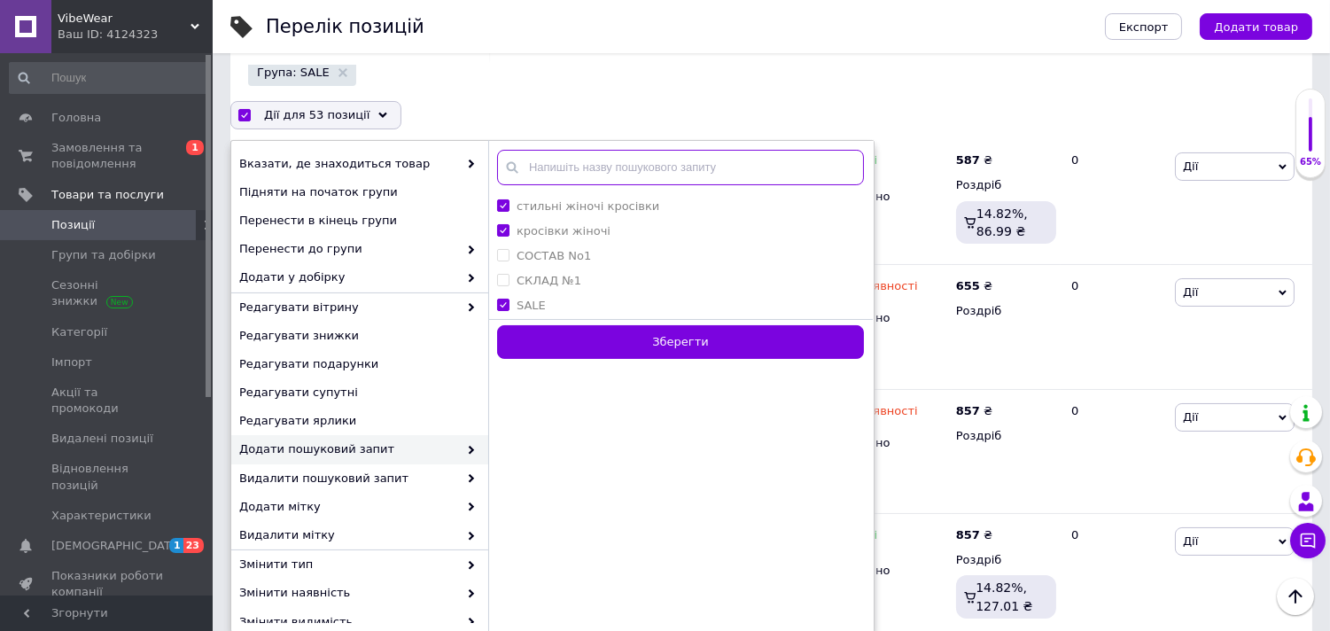
paste input "жіночі кросівки розпродаж"
type input "жіночі кросівки розпродаж"
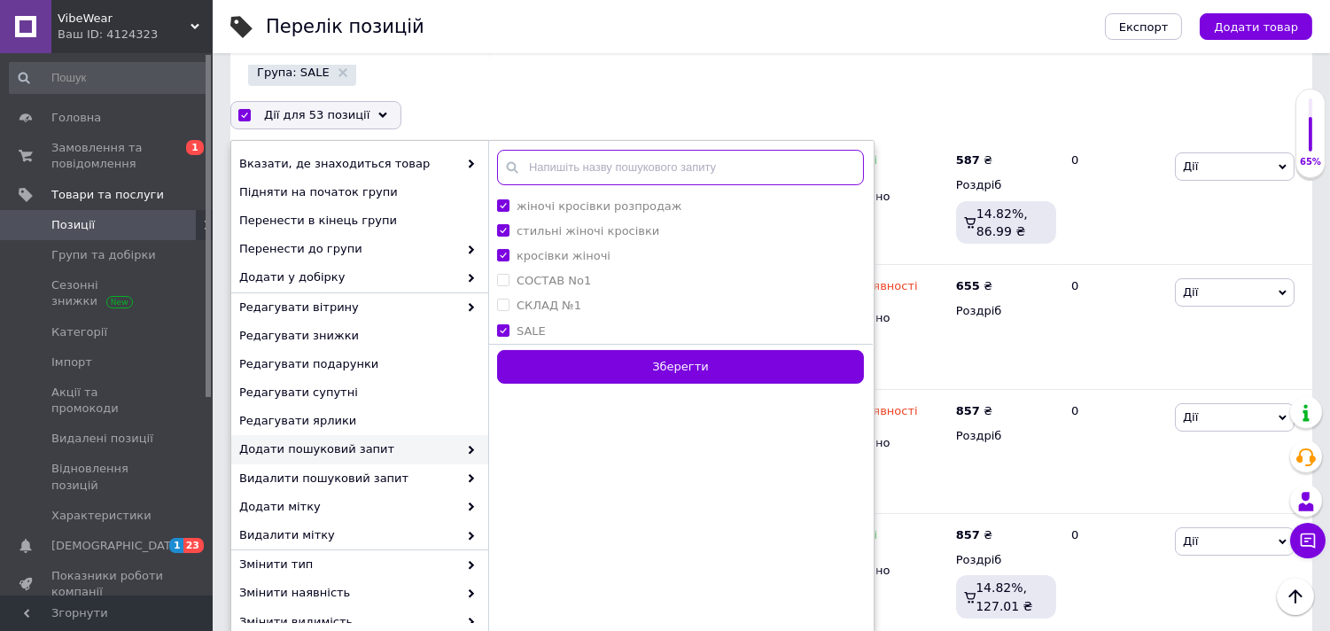
paste input "бренд кросівки жіночі"
type input "бренд кросівки жіночі"
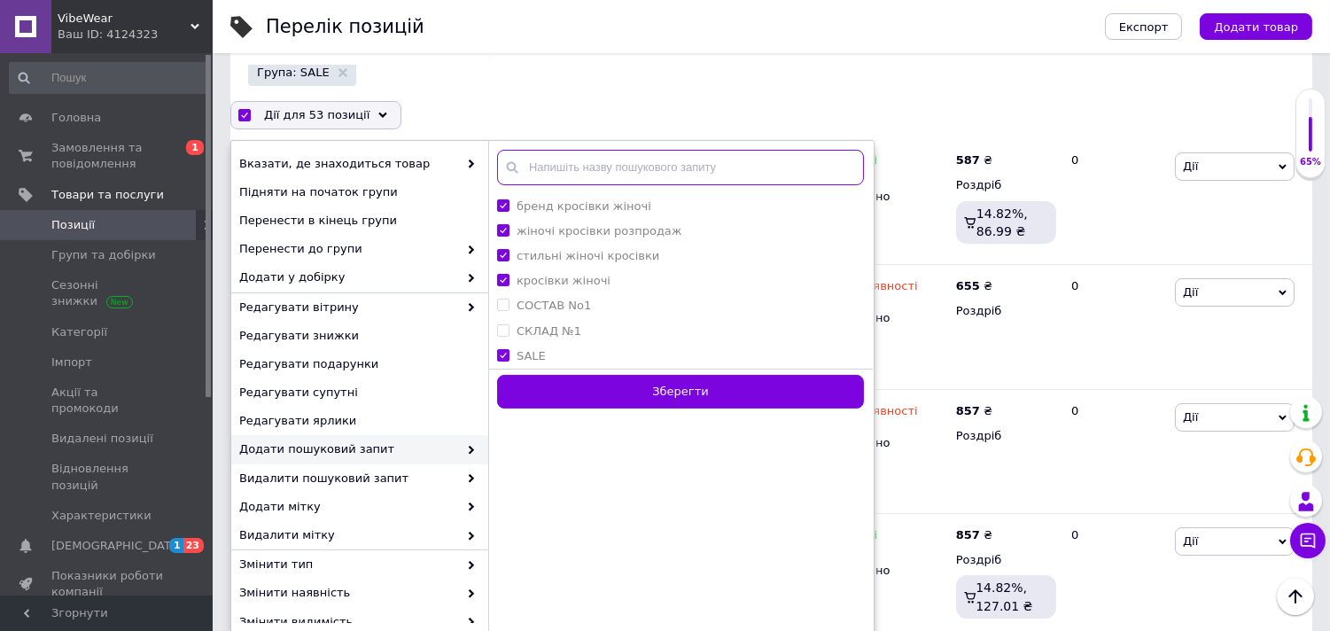
paste input "кросівки жіночі демісезонні"
type input "кросівки жіночі демісезонні"
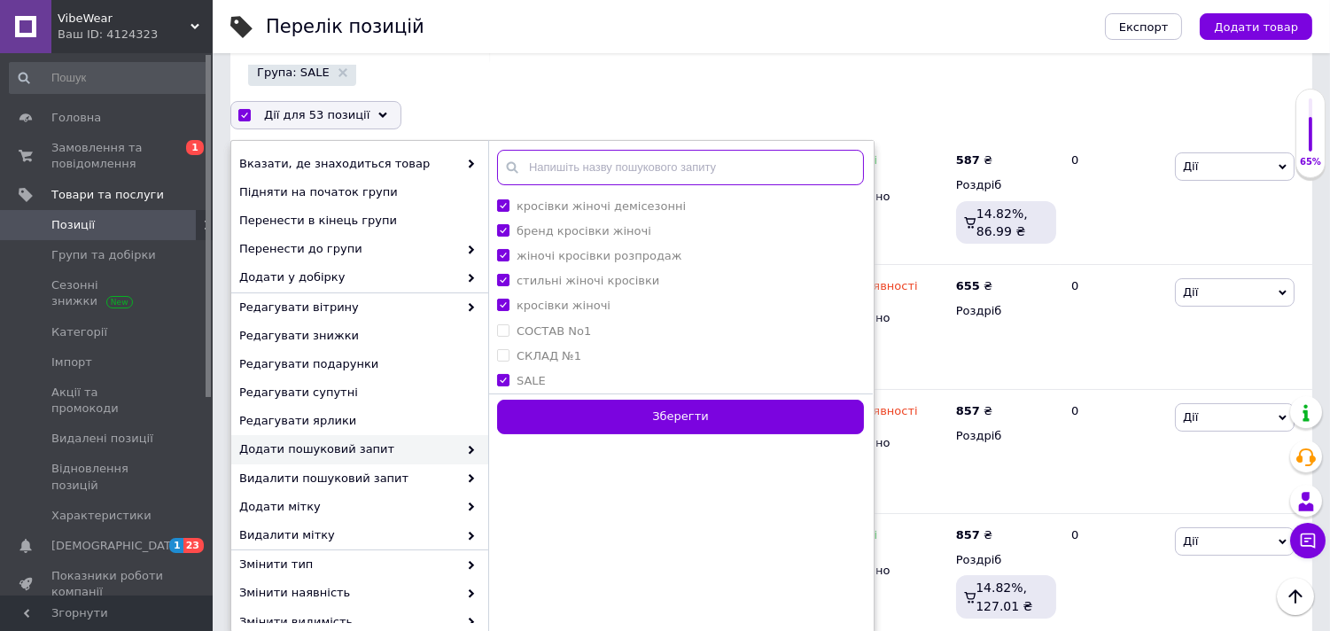
paste input "кросівки жіночі літні"
type input "кросівки жіночі літні"
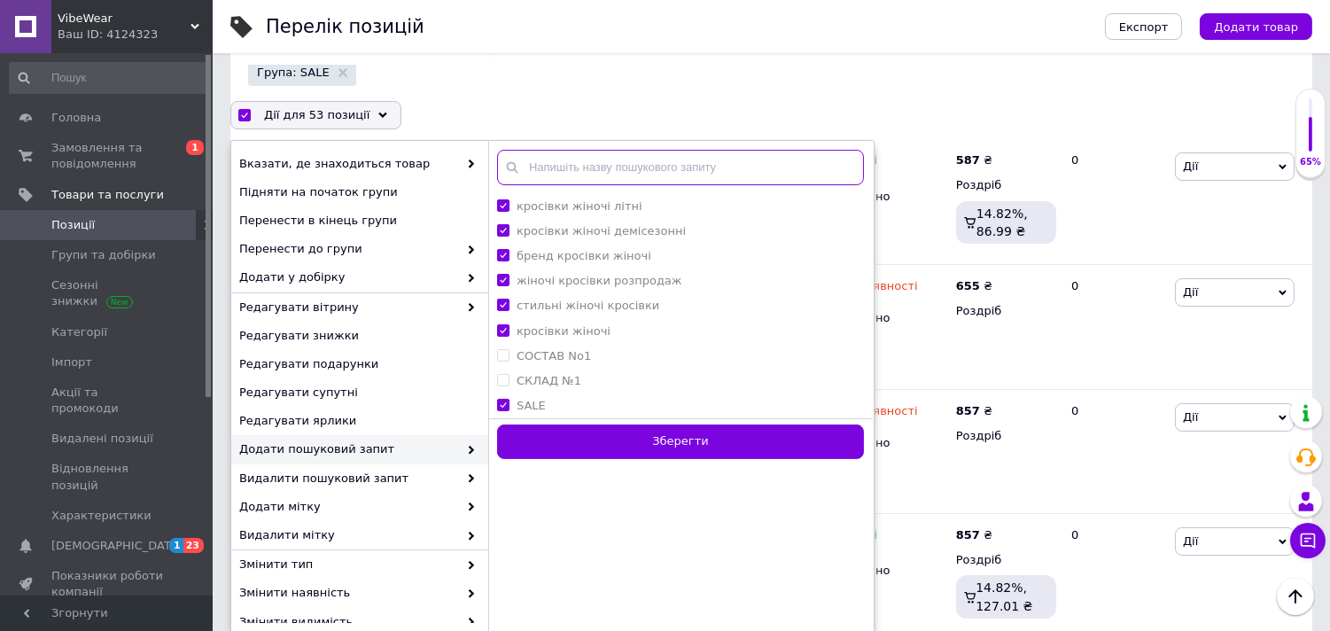
paste input "кросівки жіночі осінні"
type input "кросівки жіночі осінні"
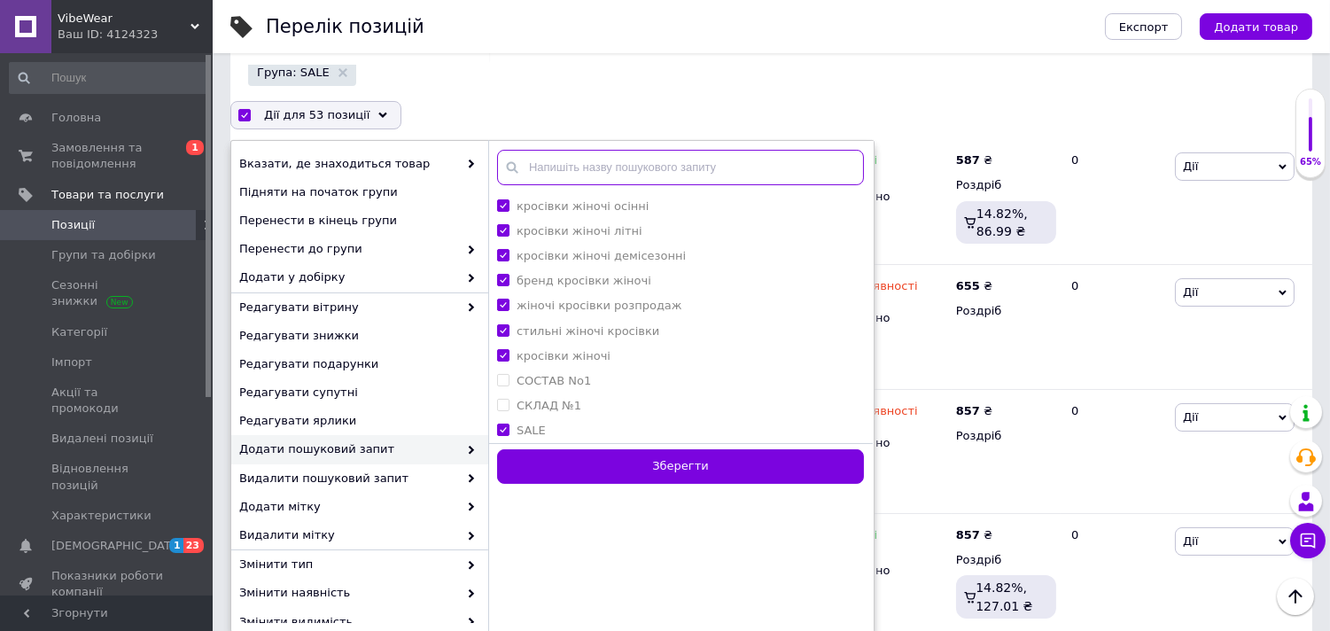
paste input "кросівки жіночі весна-осінь"
type input "кросівки жіночі весна-осінь"
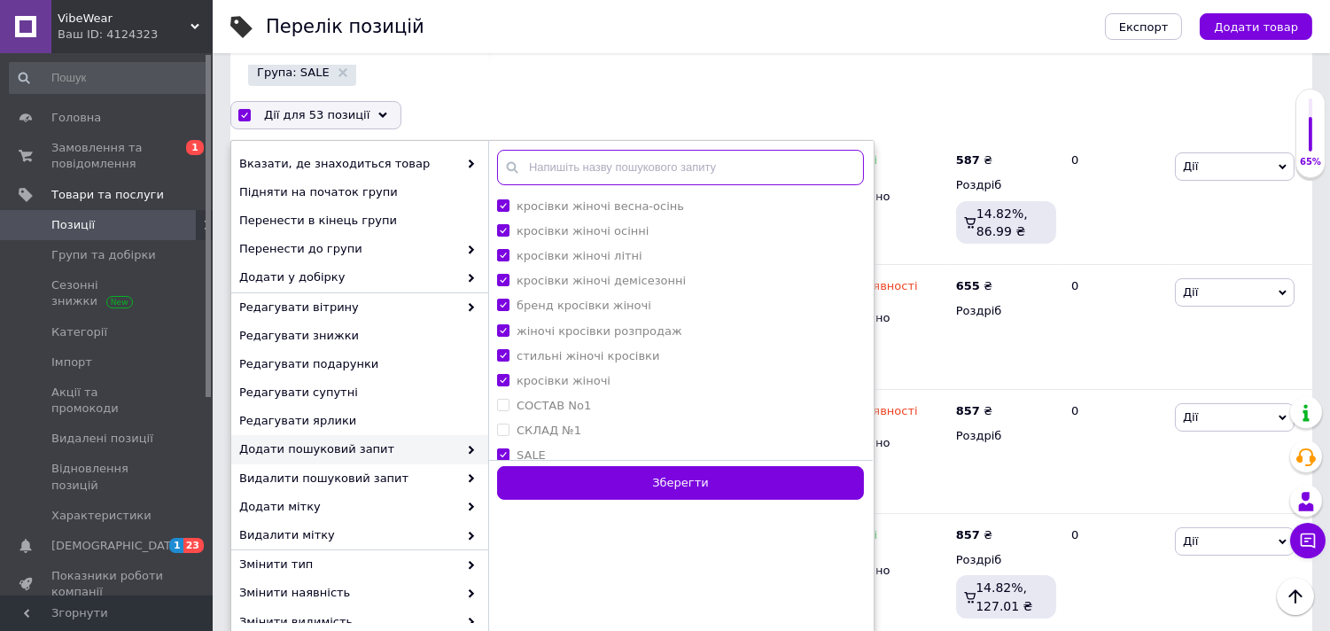
paste input "жіночі кросівки шкіряні"
type input "жіночі кросівки шкіряні"
paste input "жіночі кросівки замшеві"
type input "жіночі кросівки замшеві"
paste input "текстильні кросівки жіночі"
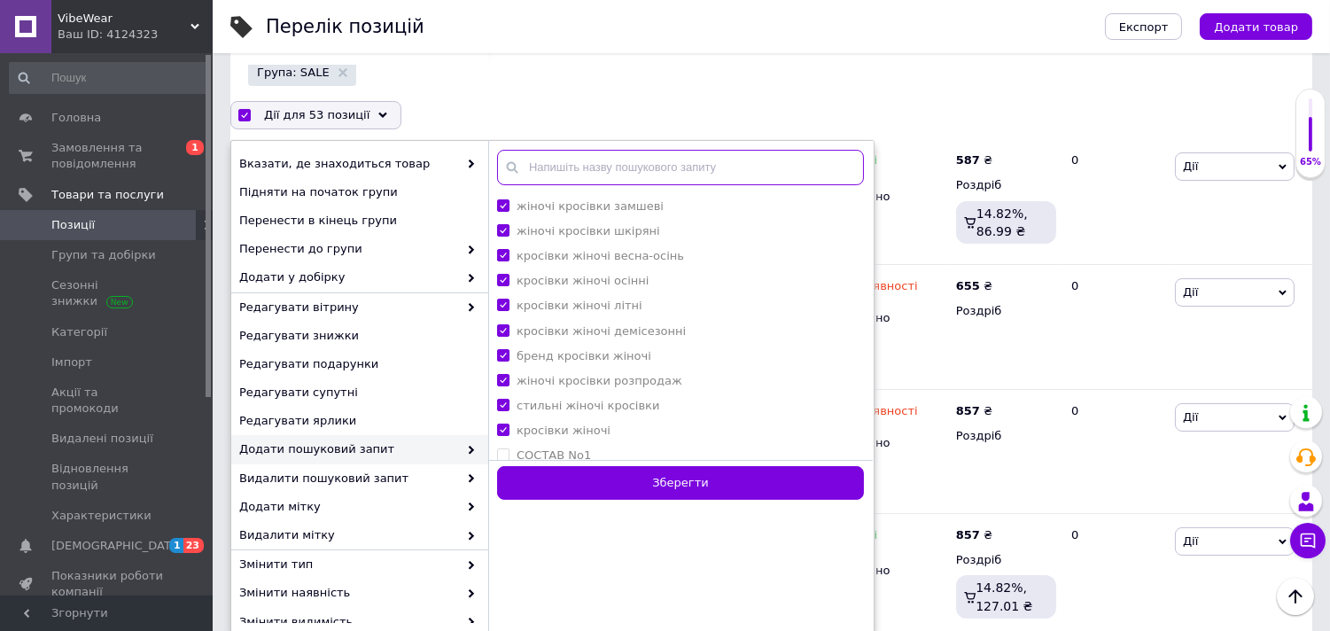
type input "текстильні кросівки жіночі"
paste input "кросівки жіночі екошкіра"
type input "кросівки жіночі екошкіра"
paste input "жіночі кросівки з сіткою"
type input "жіночі кросівки з сіткою"
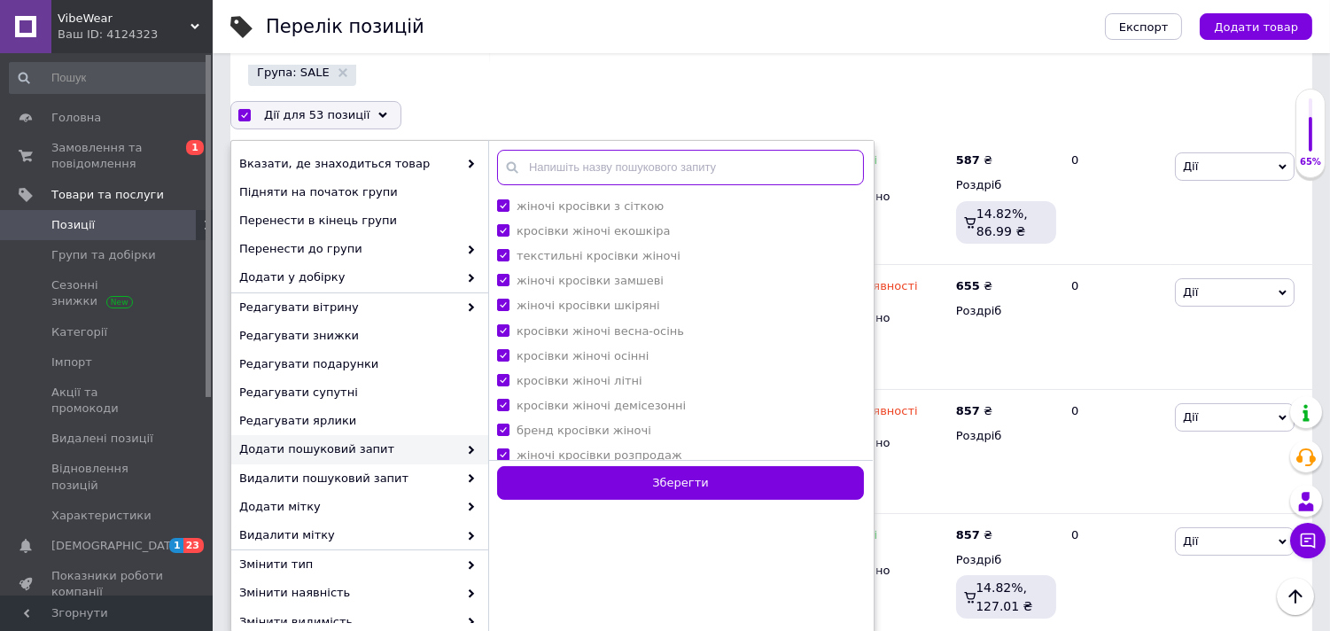
paste input "кросівки жіночі на платформі"
type input "кросівки жіночі на платформі"
paste input "жіночі кросівки легкі"
type input "жіночі кросівки легкі"
paste input "кросівки жіночі спортивні"
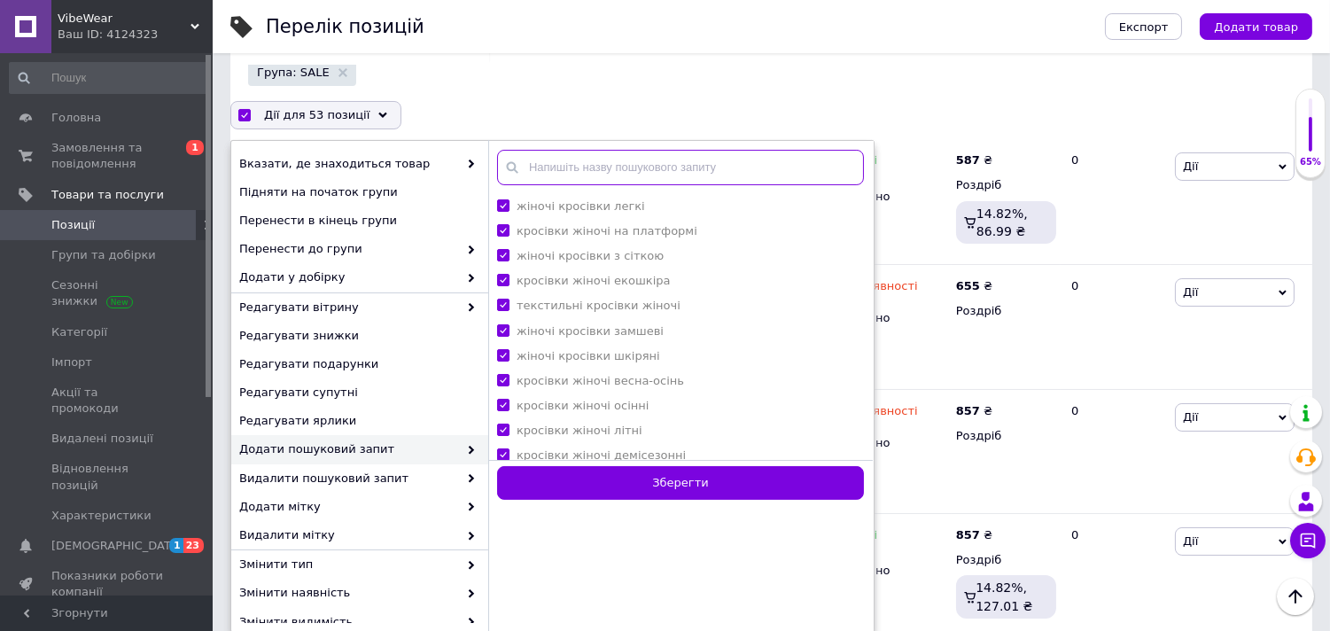
type input "кросівки жіночі спортивні"
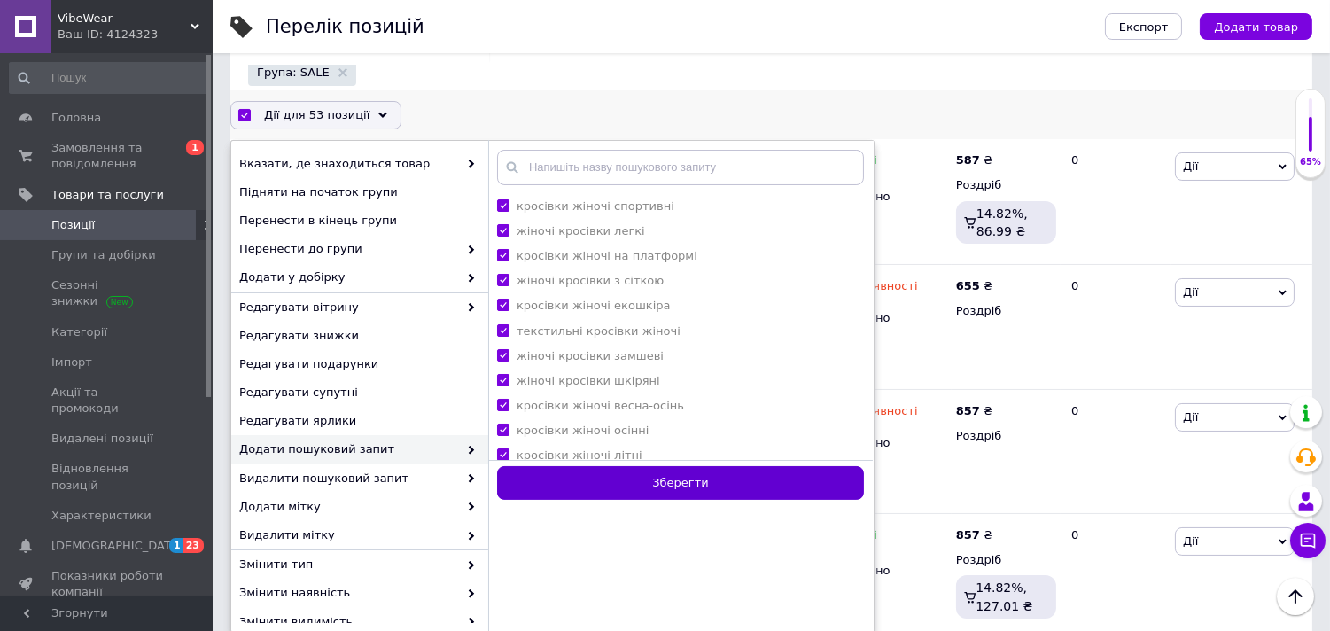
click at [692, 473] on button "Зберегти" at bounding box center [680, 483] width 367 height 35
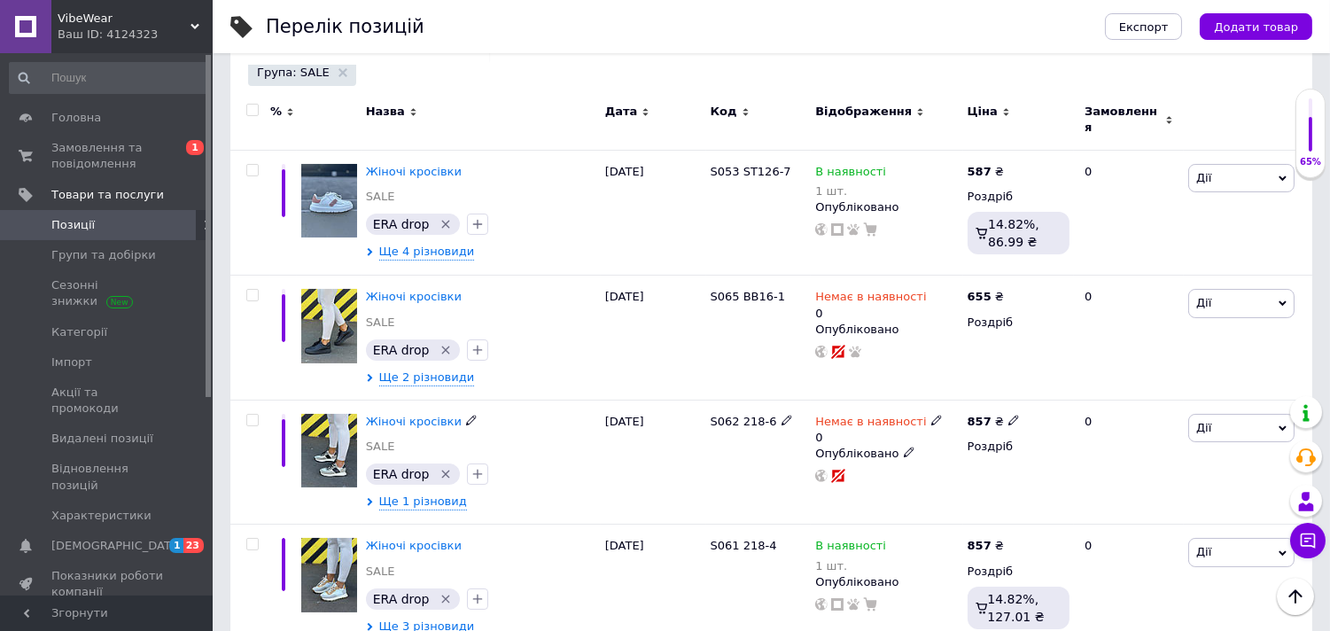
checkbox input "false"
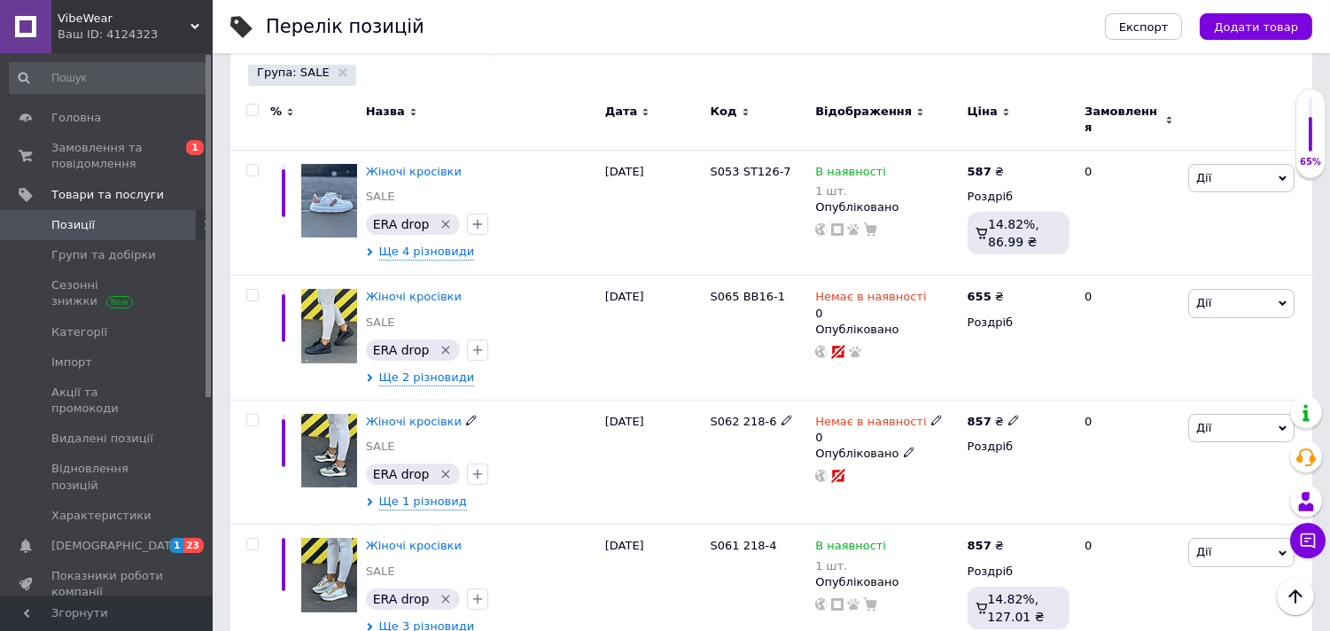
checkbox input "false"
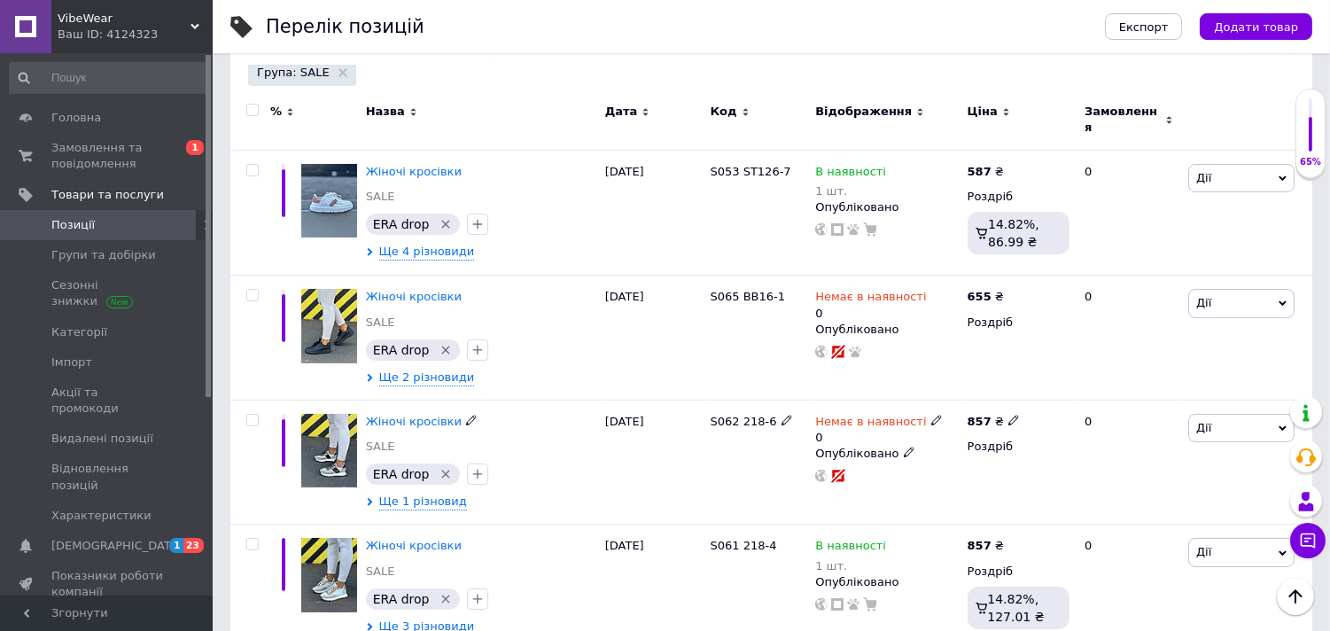
checkbox input "false"
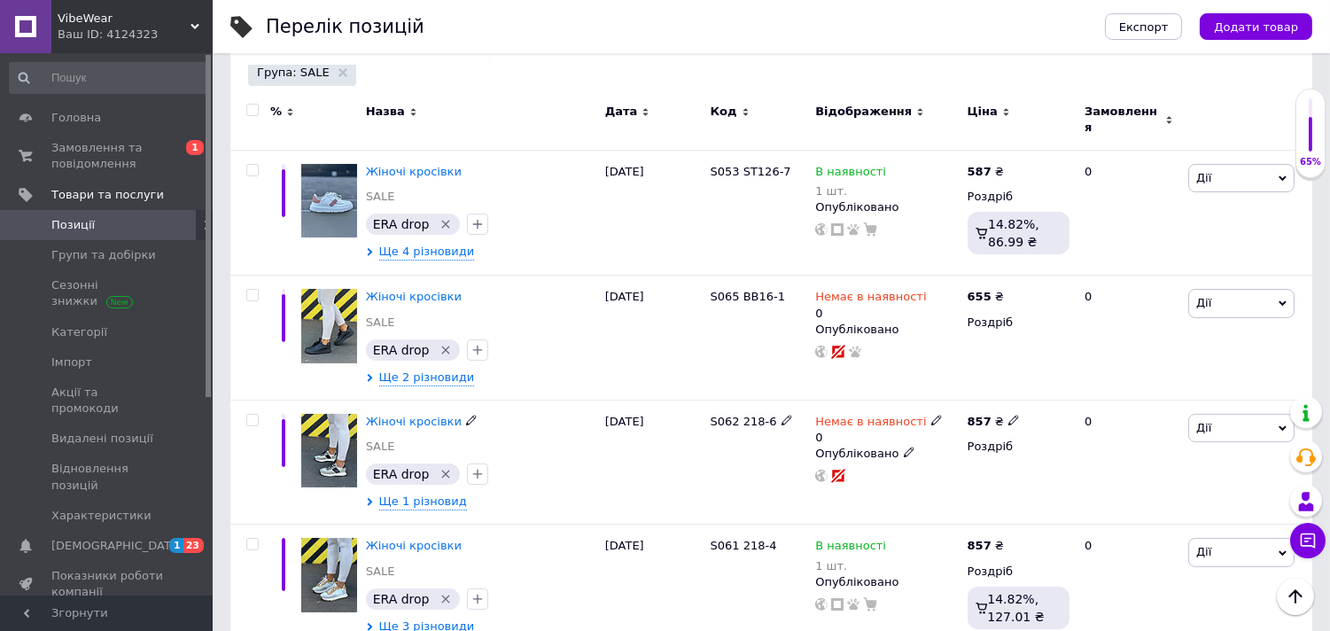
checkbox input "false"
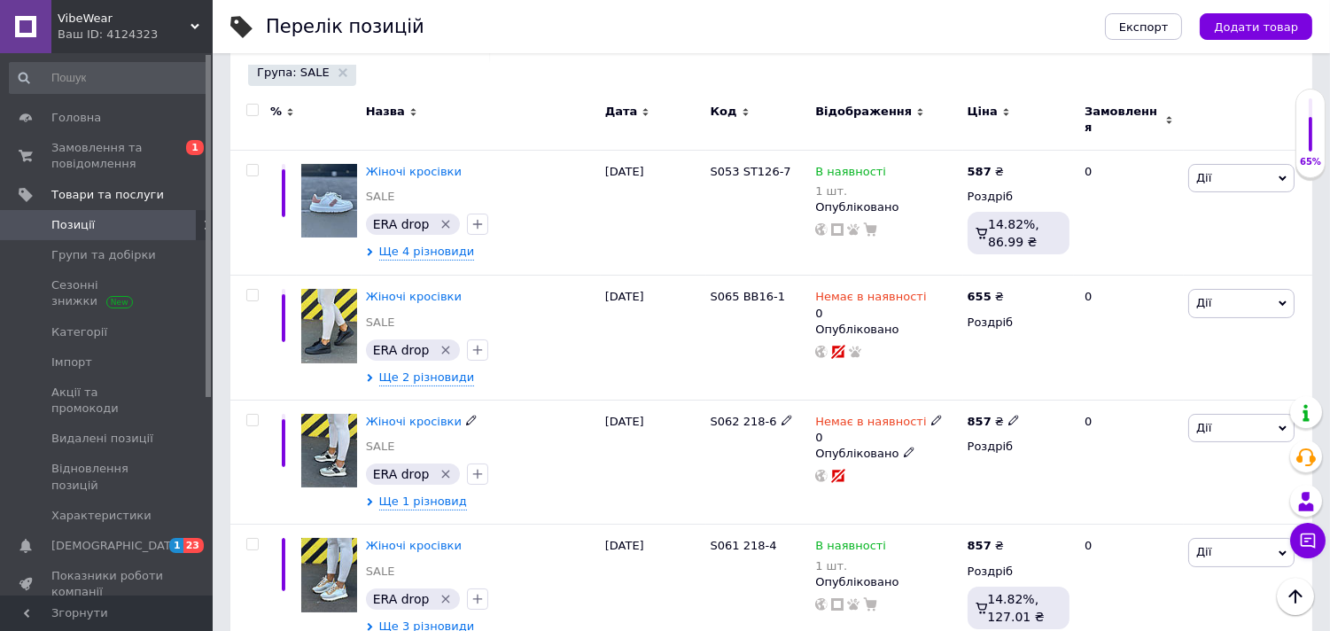
checkbox input "false"
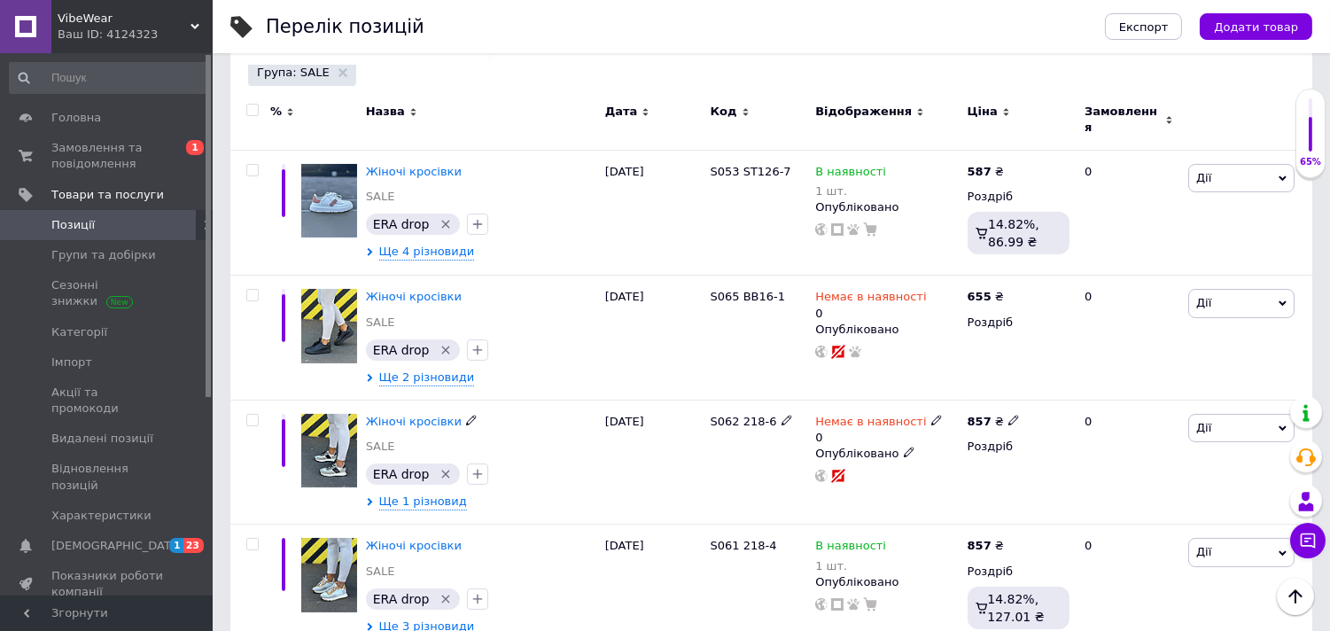
checkbox input "false"
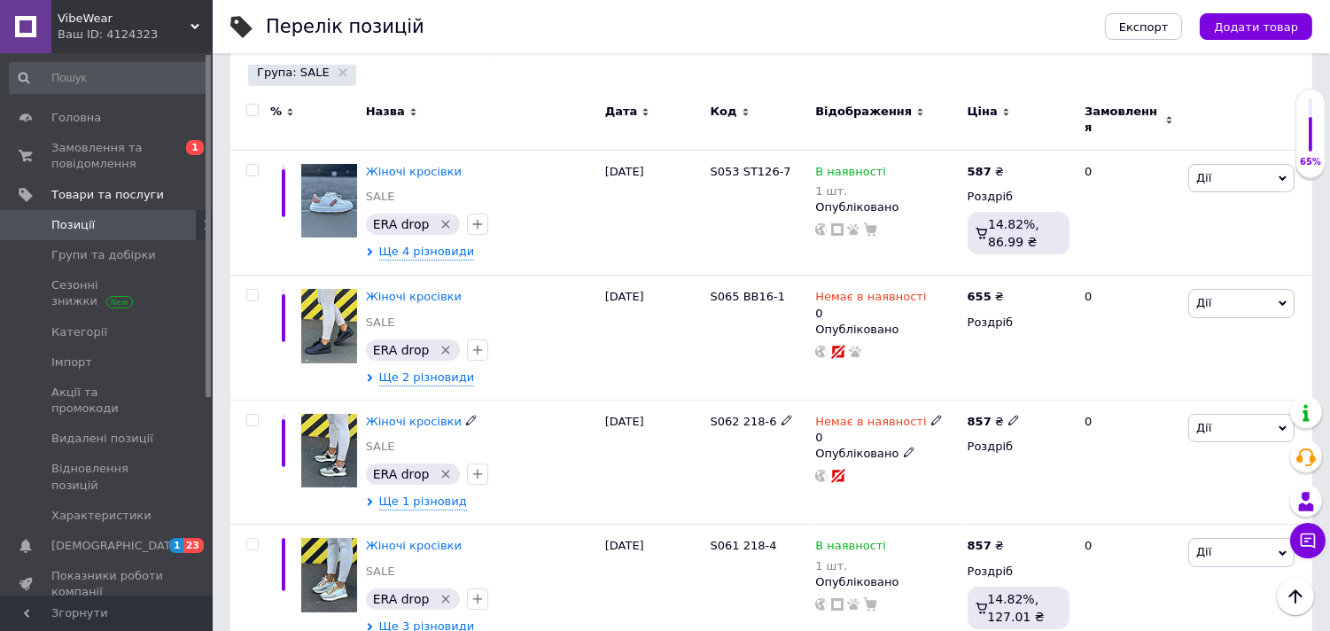
checkbox input "false"
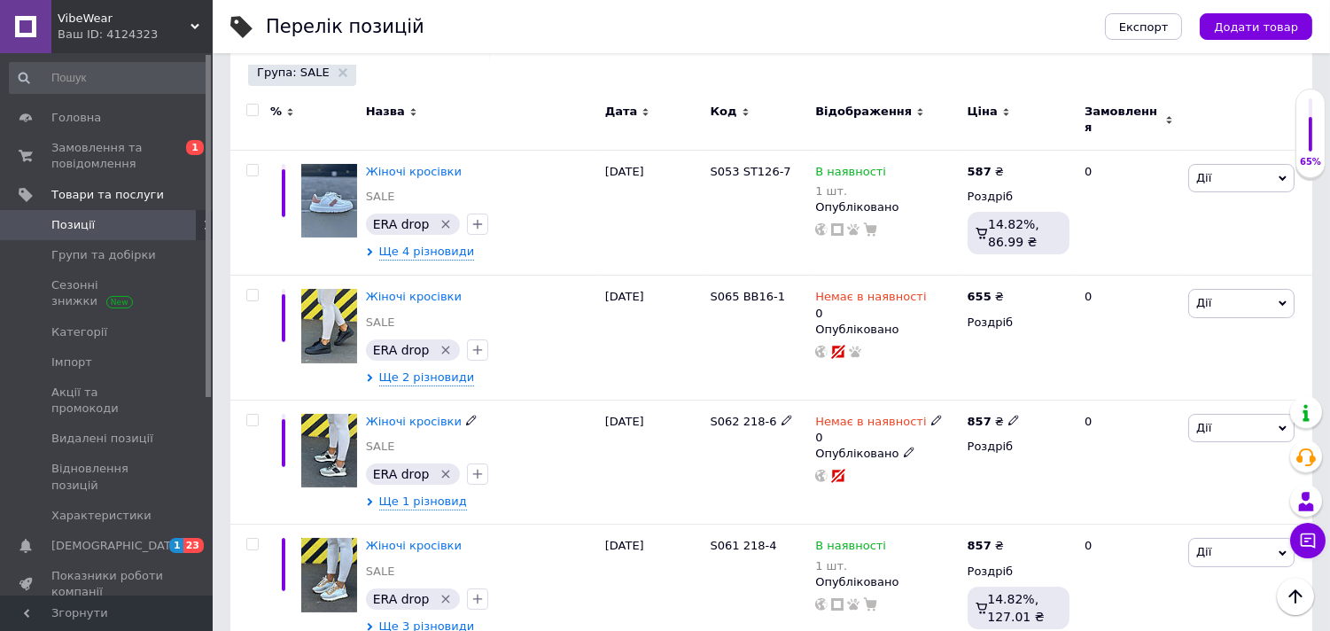
checkbox input "false"
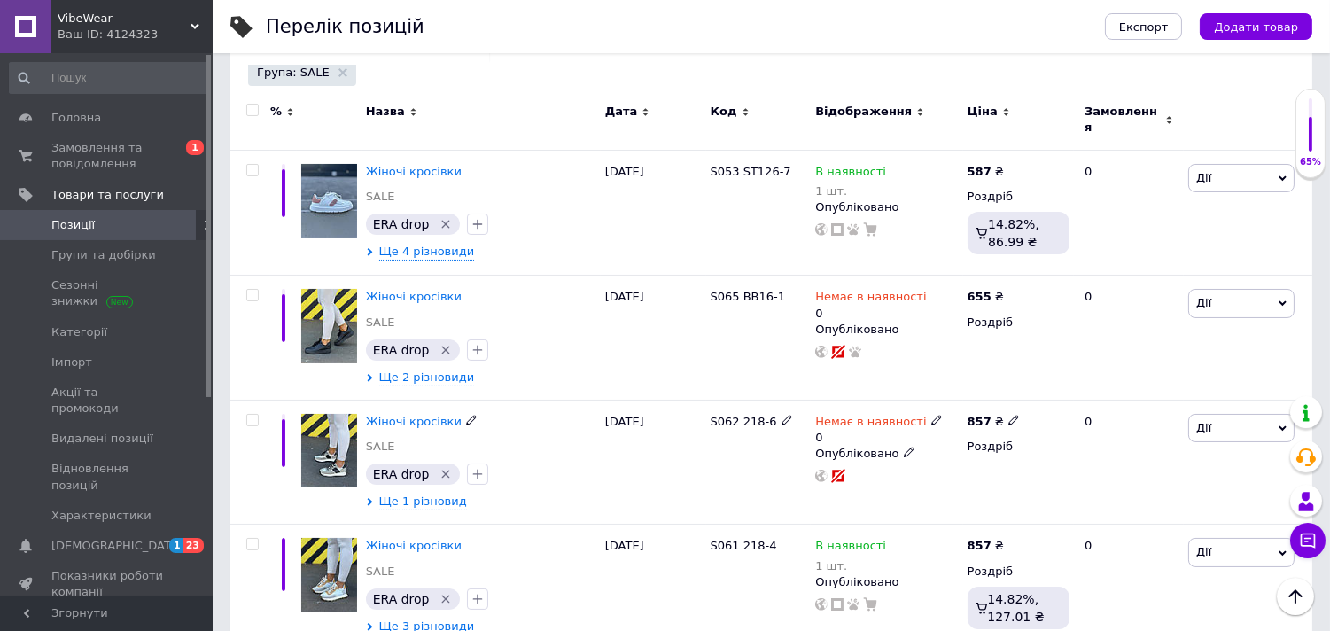
checkbox input "false"
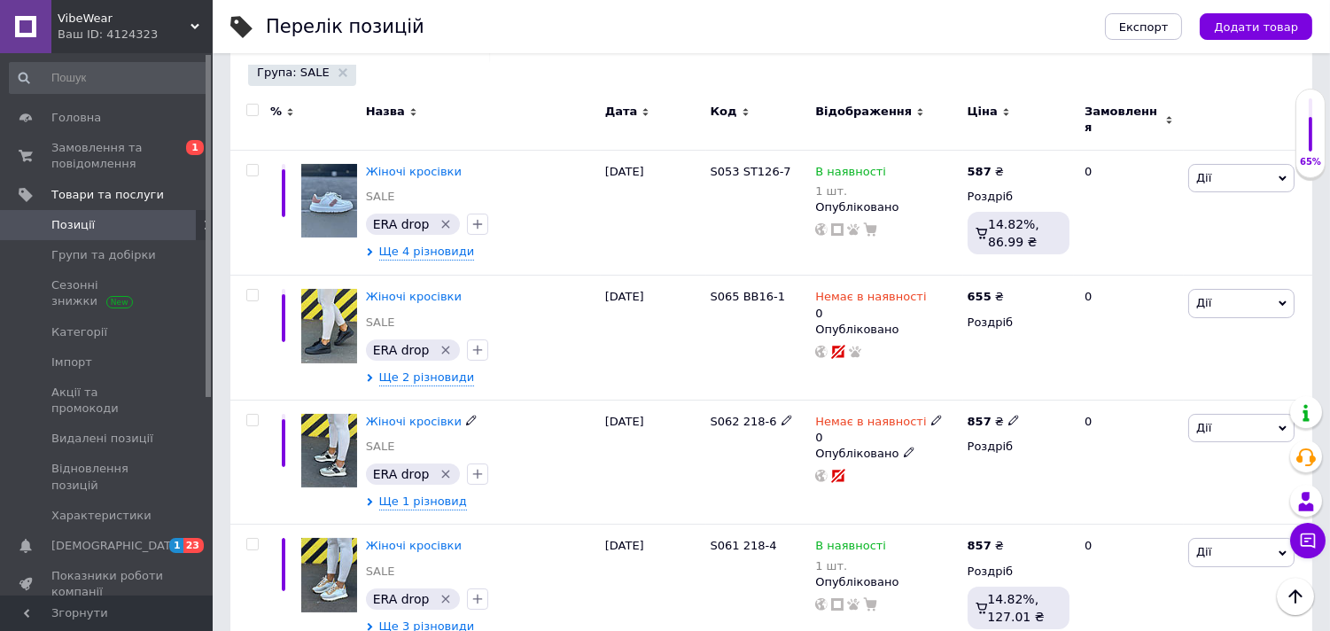
checkbox input "false"
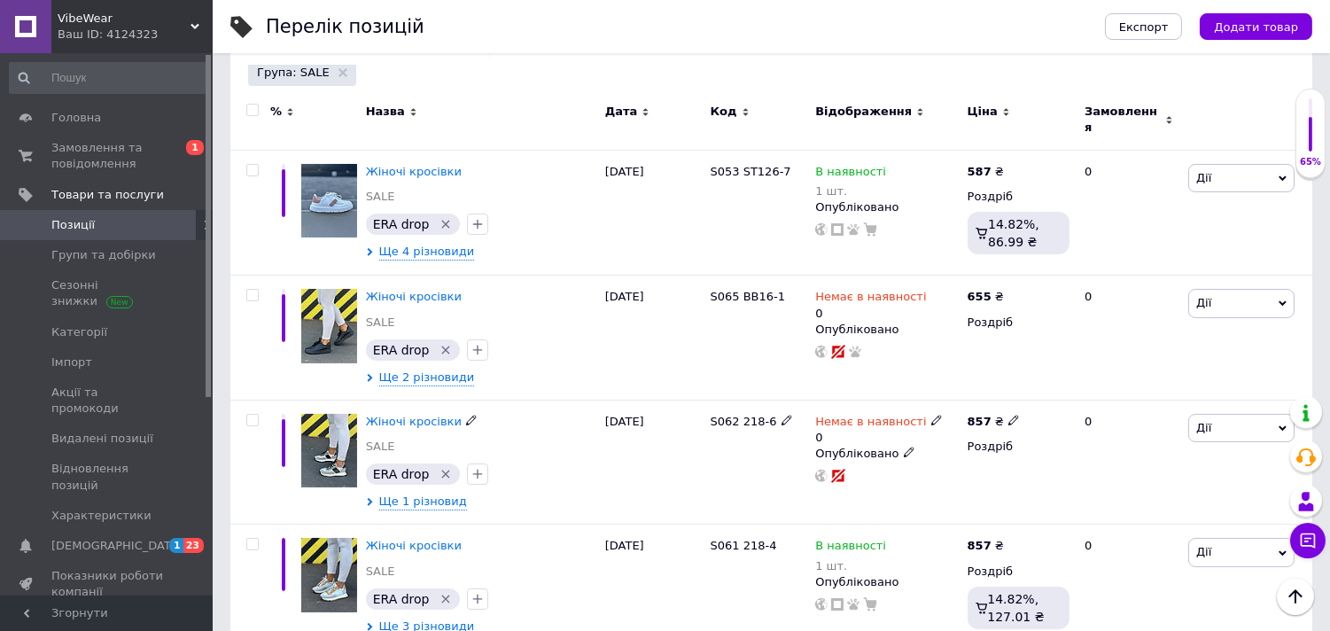
checkbox input "false"
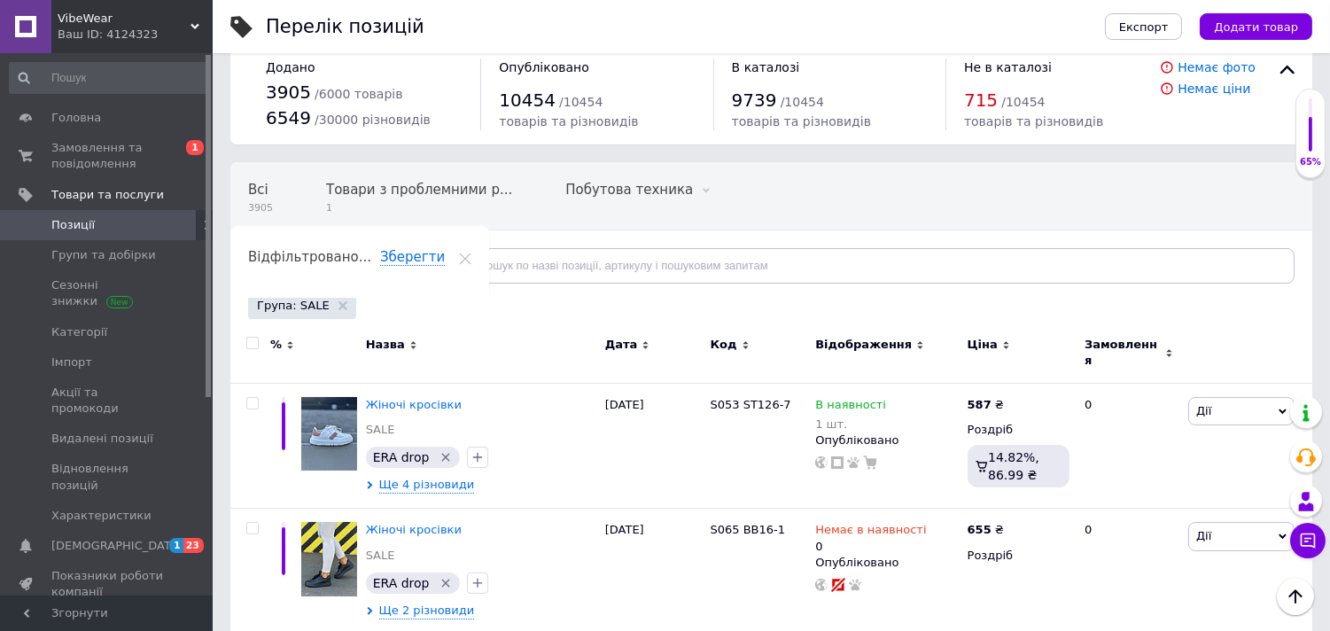
scroll to position [0, 0]
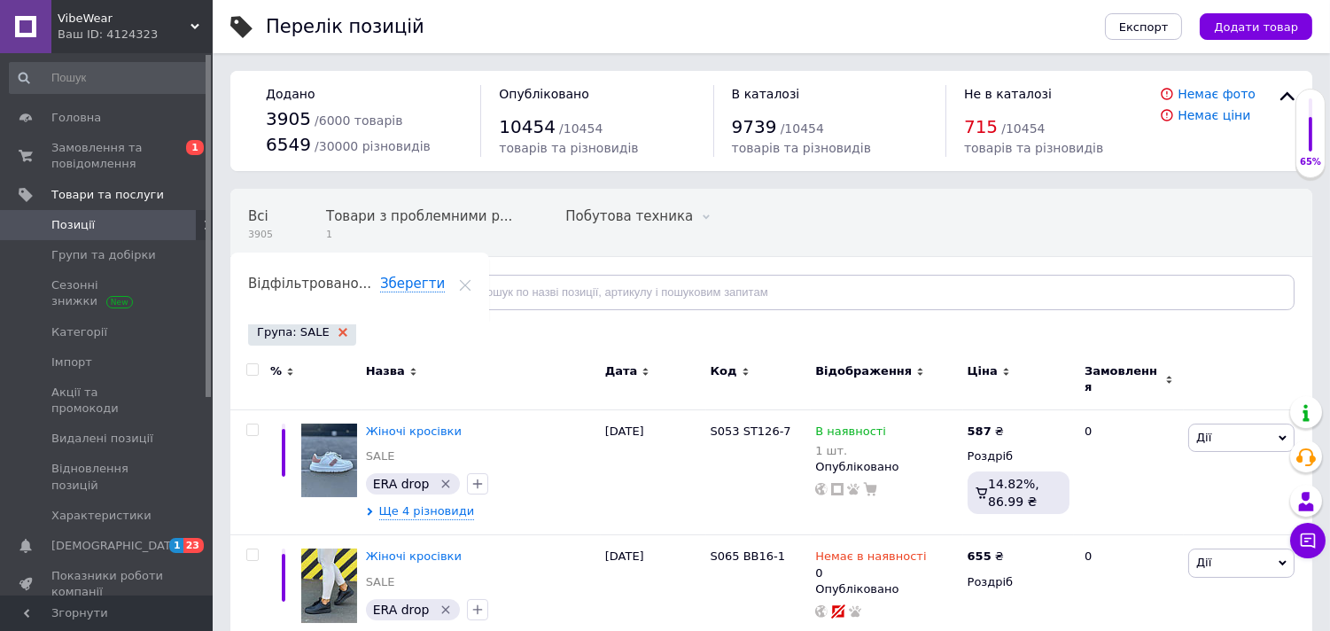
click at [339, 333] on use at bounding box center [343, 332] width 9 height 9
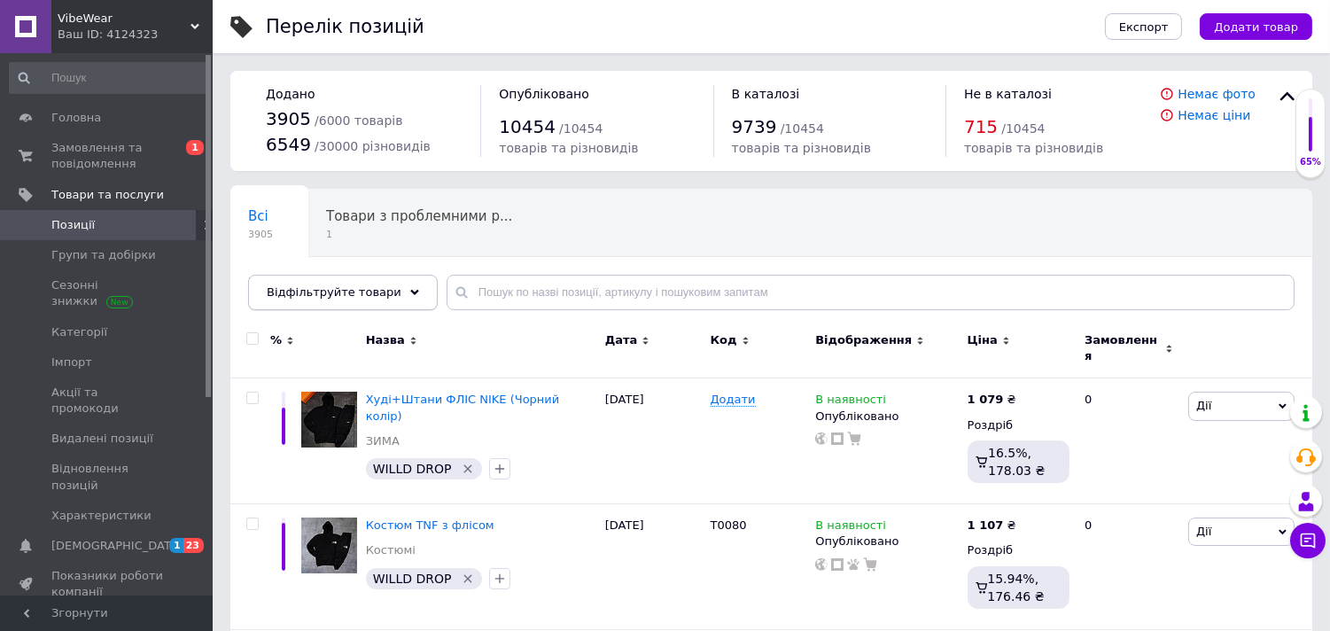
click at [397, 297] on div "Відфільтруйте товари" at bounding box center [343, 292] width 190 height 35
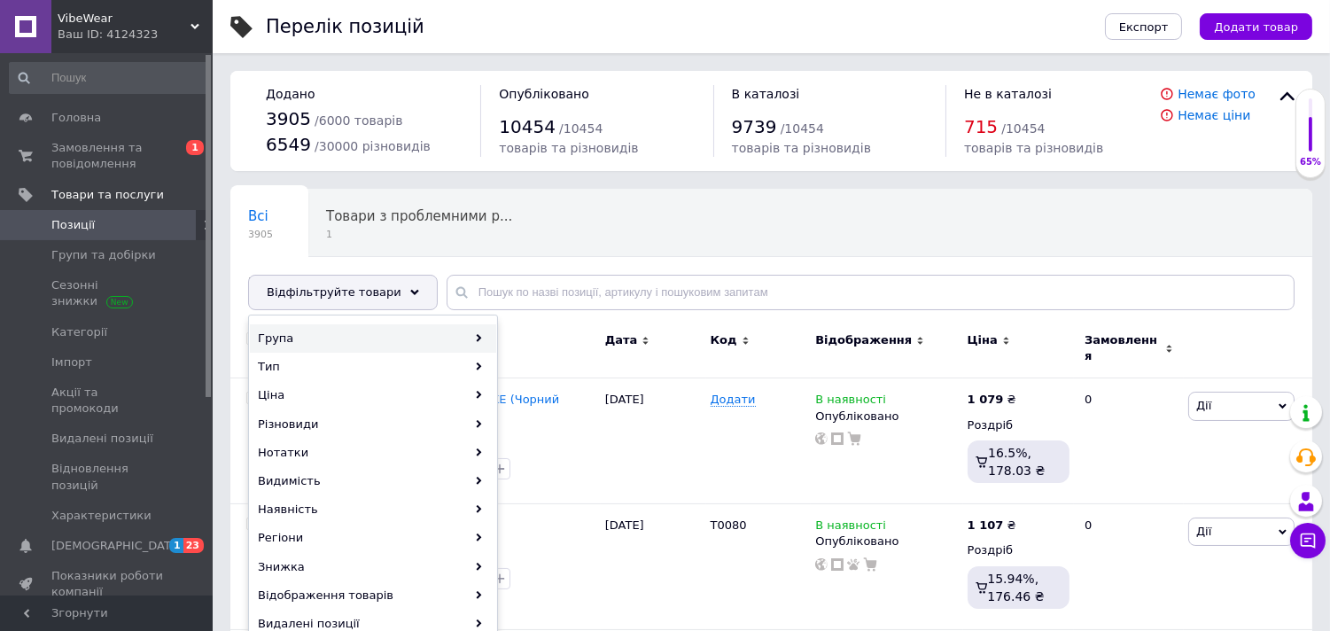
click at [424, 340] on div "Група" at bounding box center [373, 338] width 246 height 28
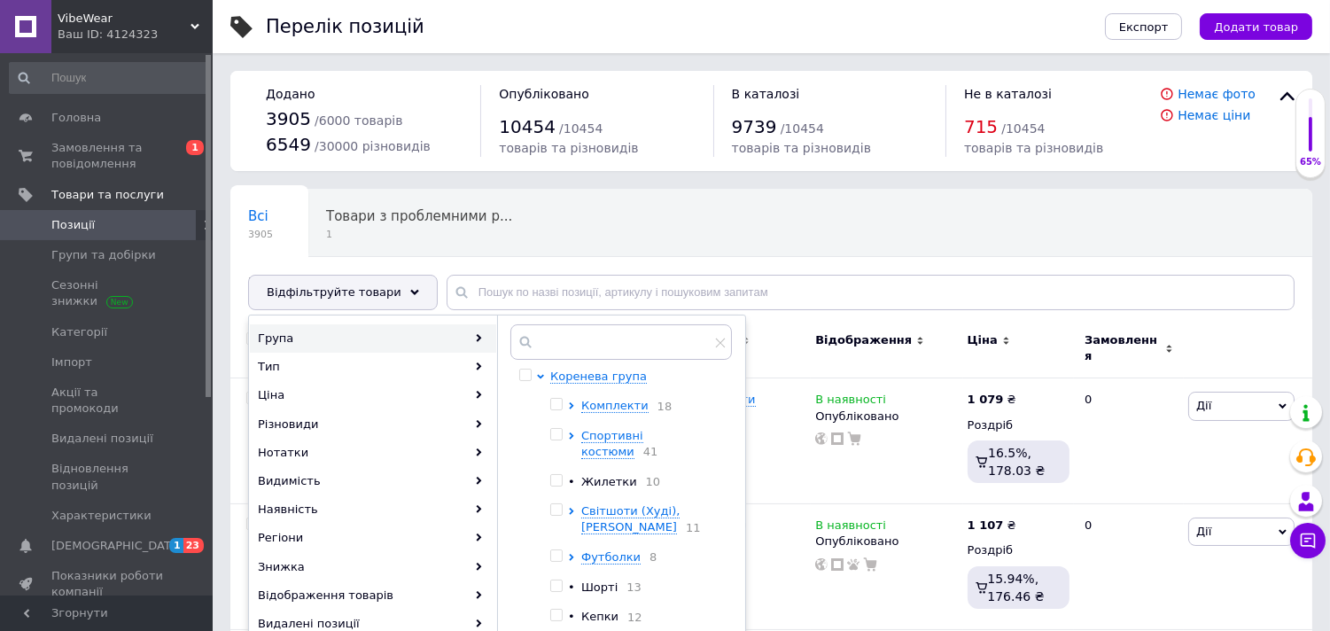
drag, startPoint x: 730, startPoint y: 408, endPoint x: 725, endPoint y: 534, distance: 126.8
click at [725, 534] on div "Коренева група Комплекти 18 Спортивні костюми 41 • Жилетки 10 Світшоти (Худі), …" at bounding box center [620, 502] width 221 height 266
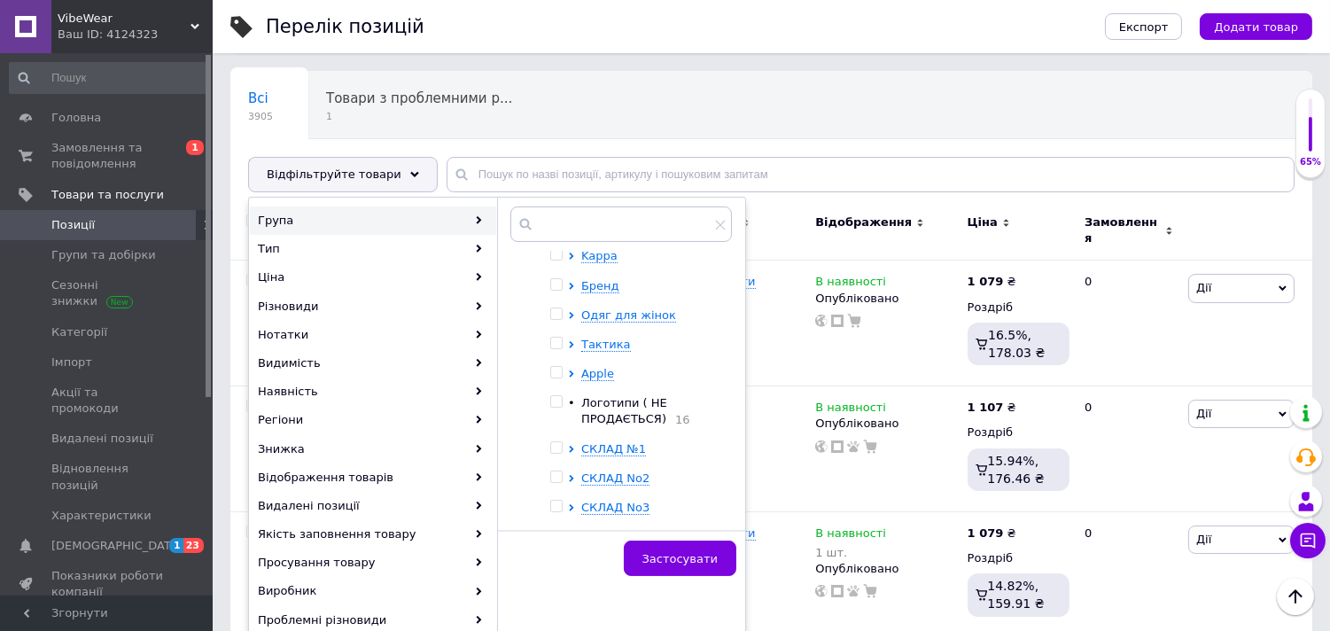
scroll to position [767, 0]
click at [572, 479] on icon at bounding box center [571, 478] width 7 height 7
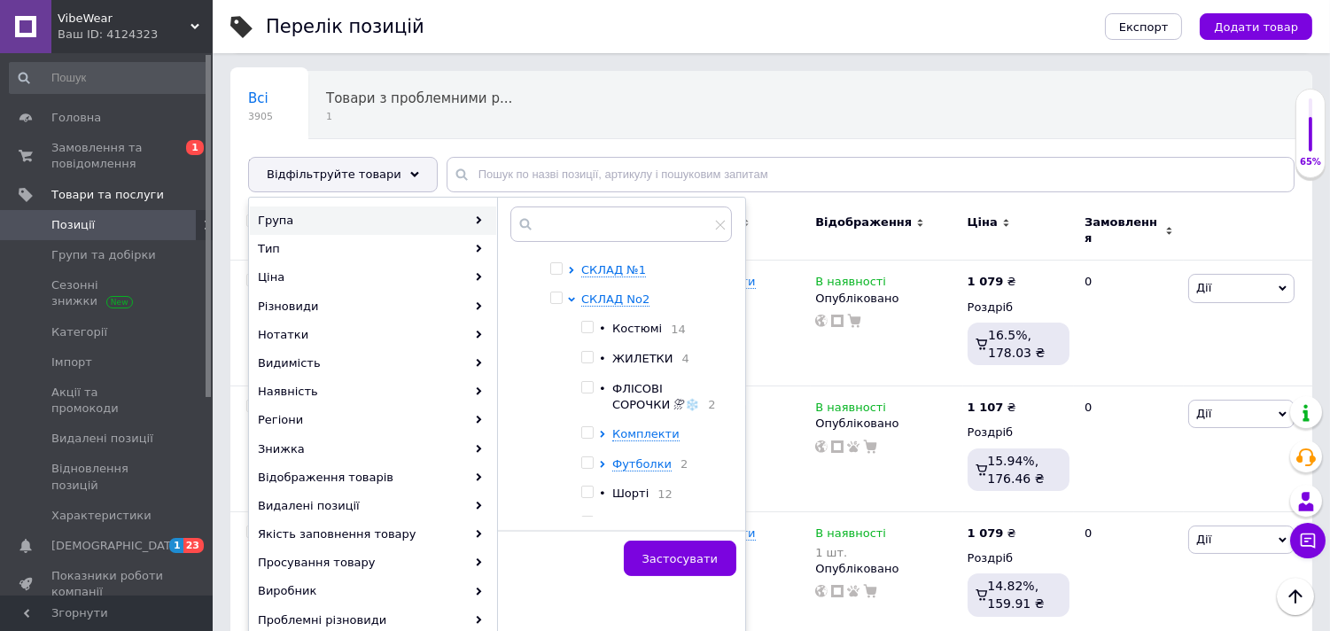
scroll to position [945, 0]
click at [588, 329] on input "checkbox" at bounding box center [587, 323] width 12 height 12
checkbox input "true"
click at [586, 353] on input "checkbox" at bounding box center [587, 353] width 12 height 12
checkbox input "true"
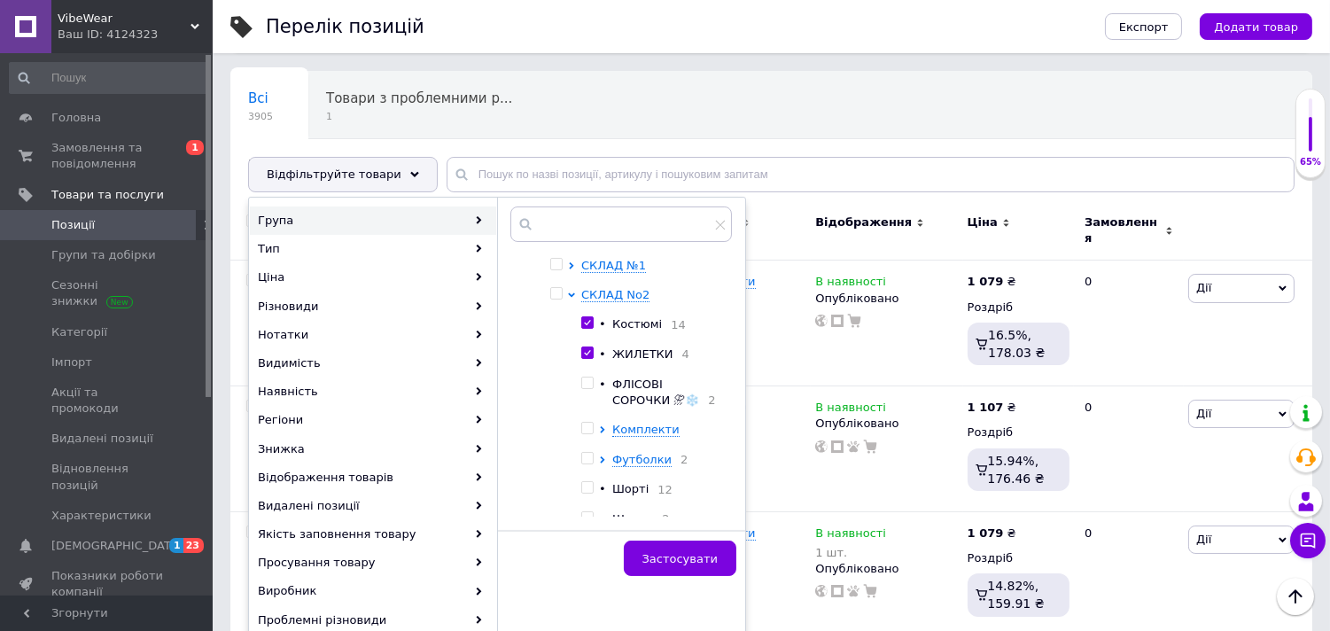
click at [585, 389] on input "checkbox" at bounding box center [587, 384] width 12 height 12
checkbox input "true"
click at [601, 433] on icon at bounding box center [602, 429] width 4 height 7
click at [670, 564] on span "Застосувати" at bounding box center [679, 558] width 75 height 13
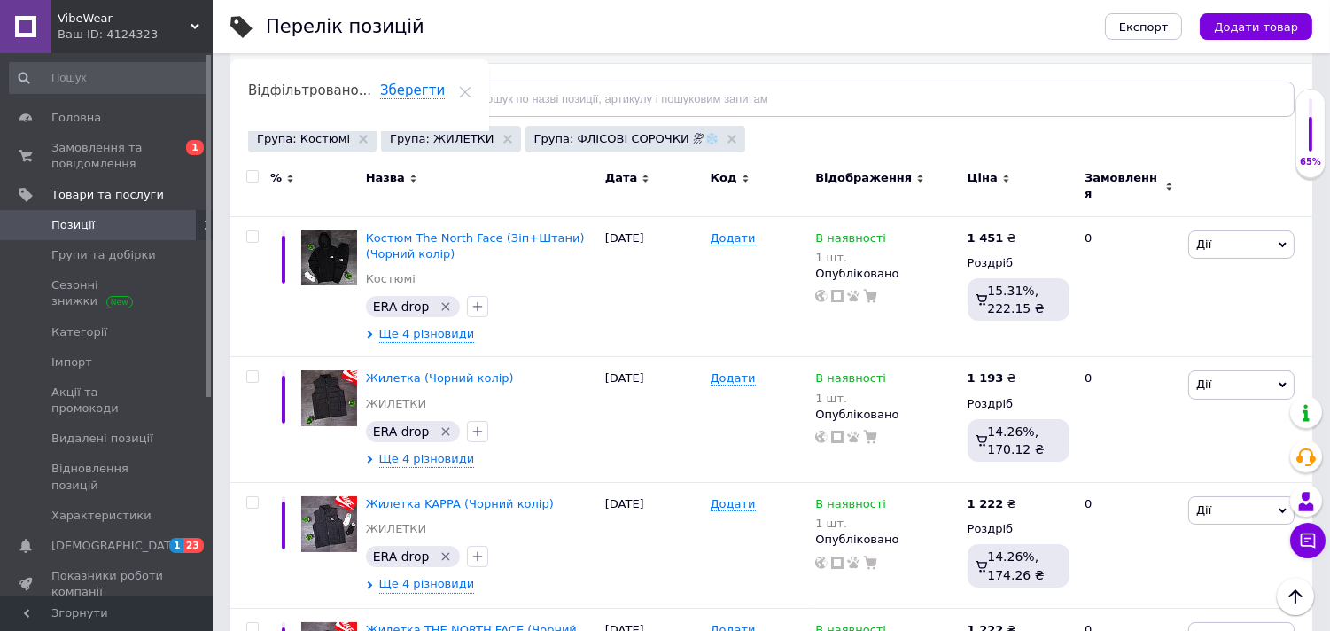
scroll to position [163, 0]
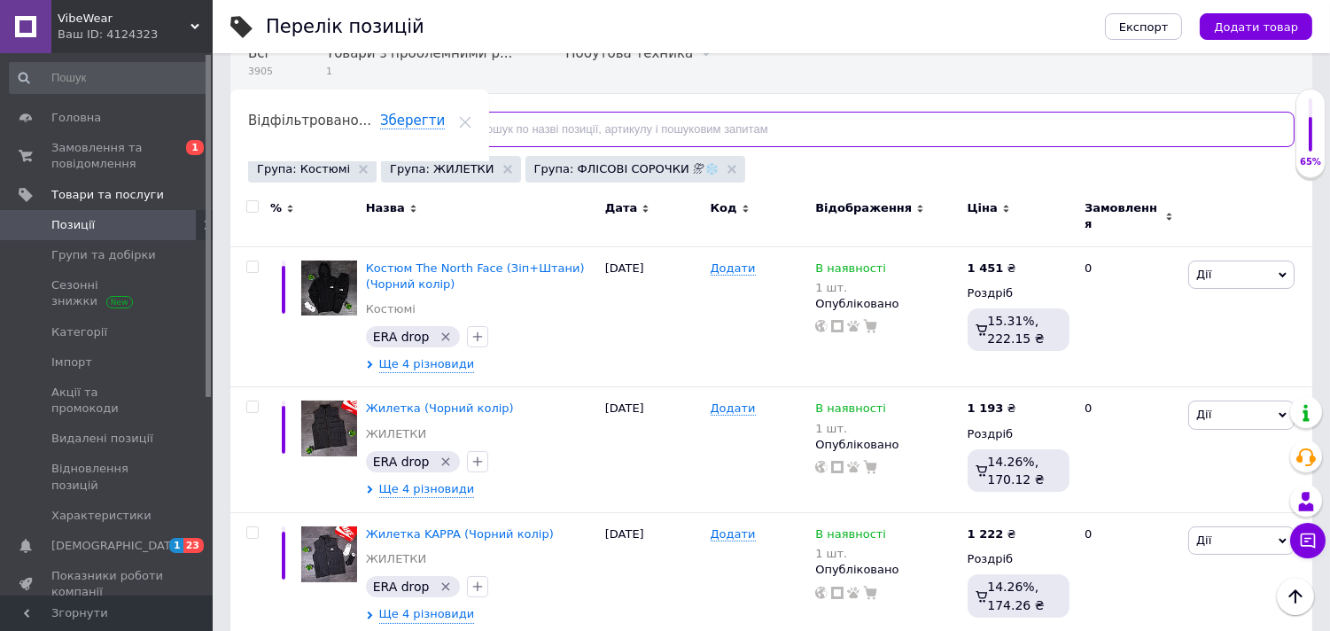
click at [516, 122] on input "text" at bounding box center [871, 129] width 848 height 35
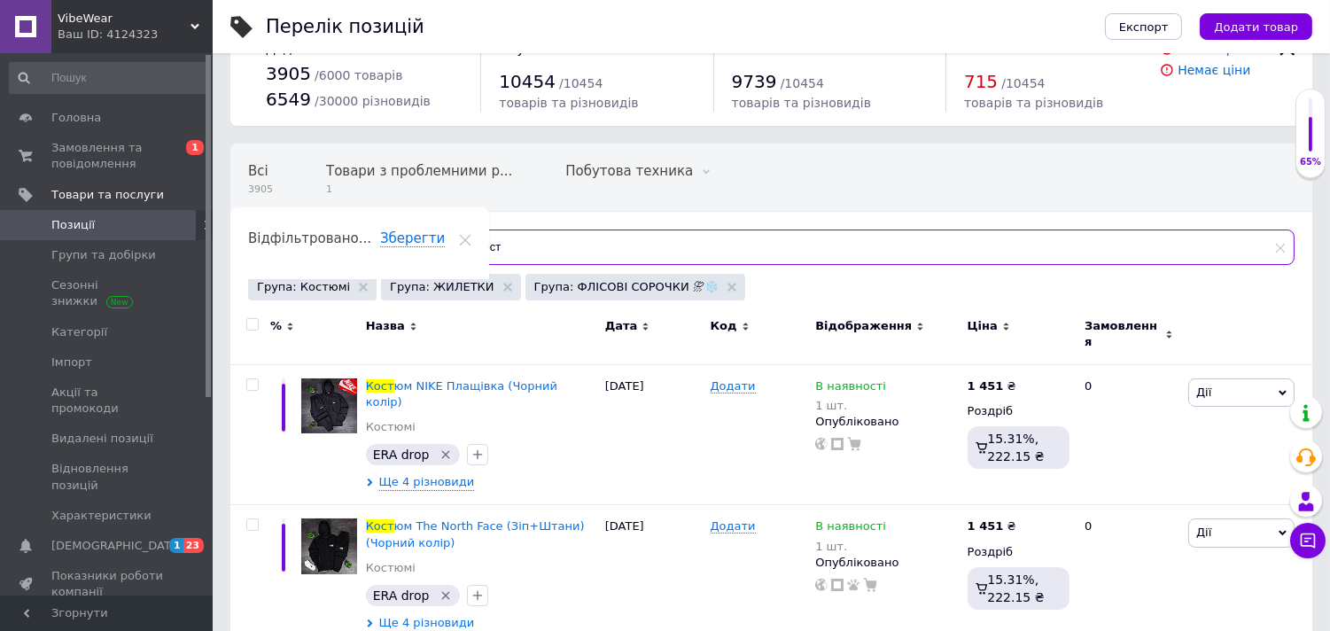
scroll to position [67, 0]
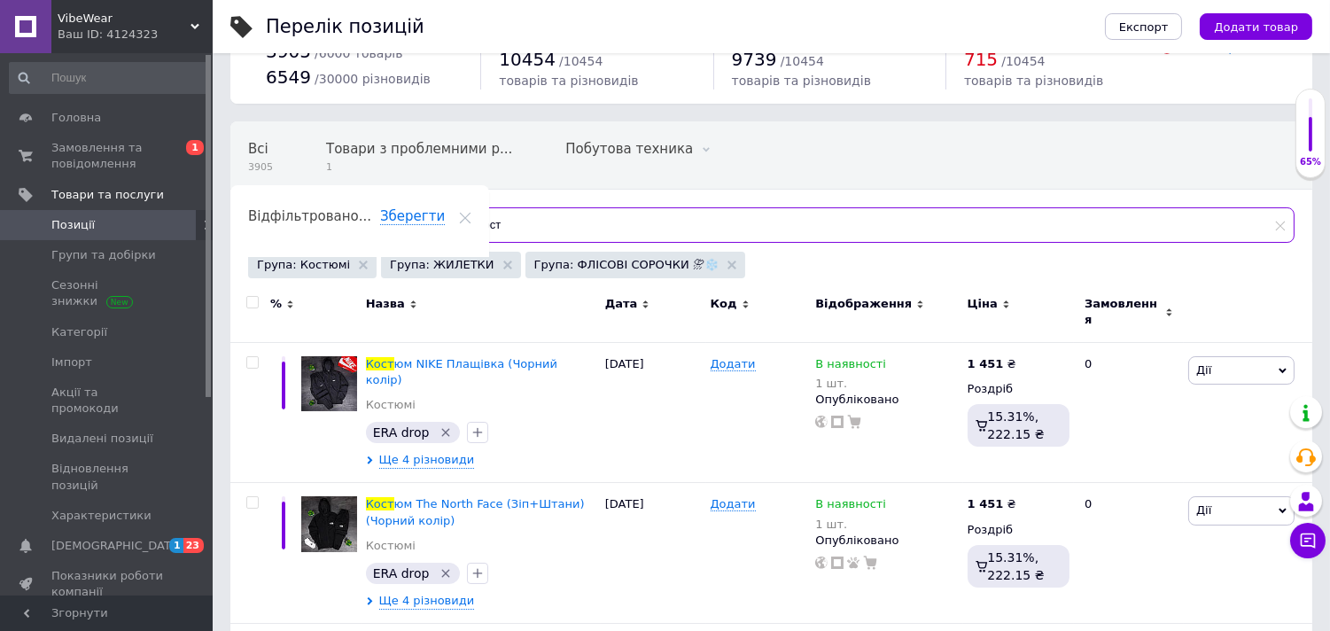
type input "кост"
click at [253, 304] on input "checkbox" at bounding box center [252, 303] width 12 height 12
checkbox input "true"
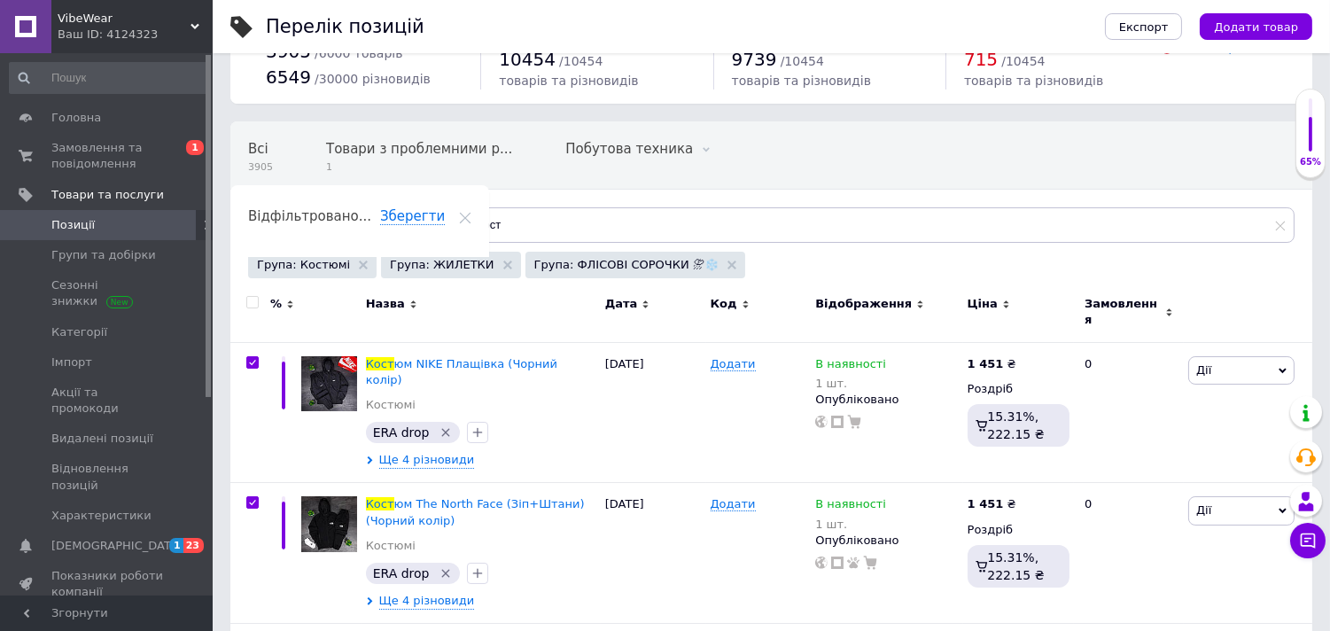
checkbox input "true"
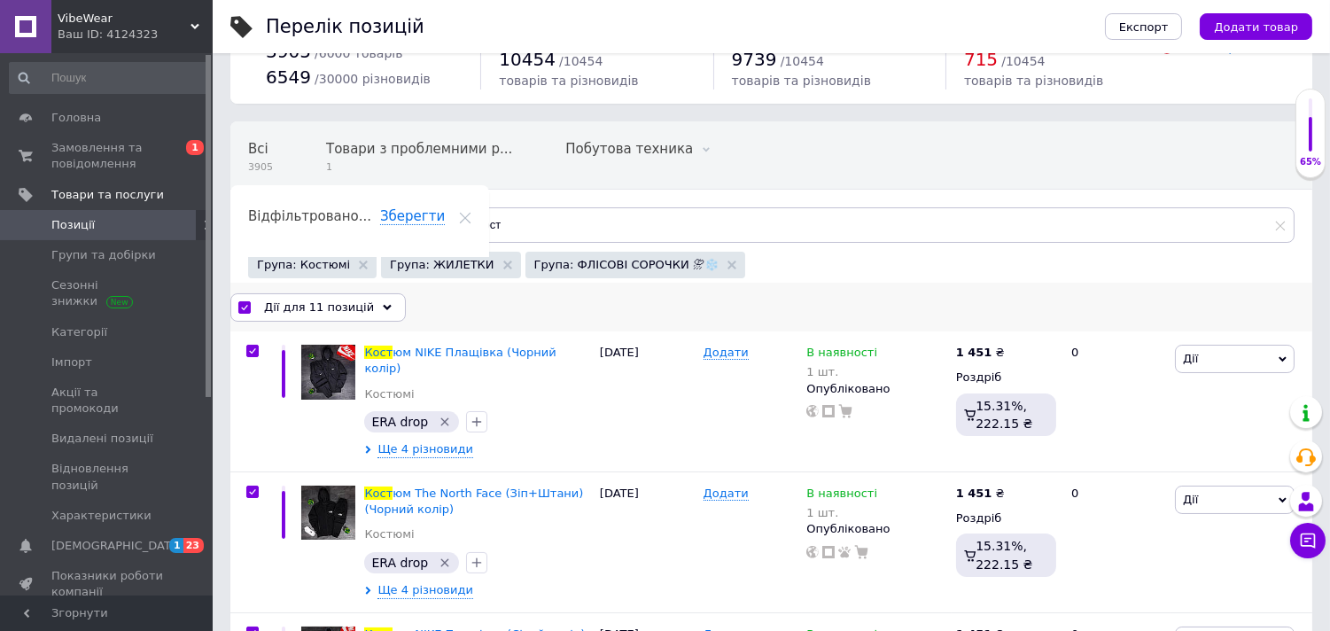
click at [383, 303] on icon at bounding box center [387, 307] width 9 height 9
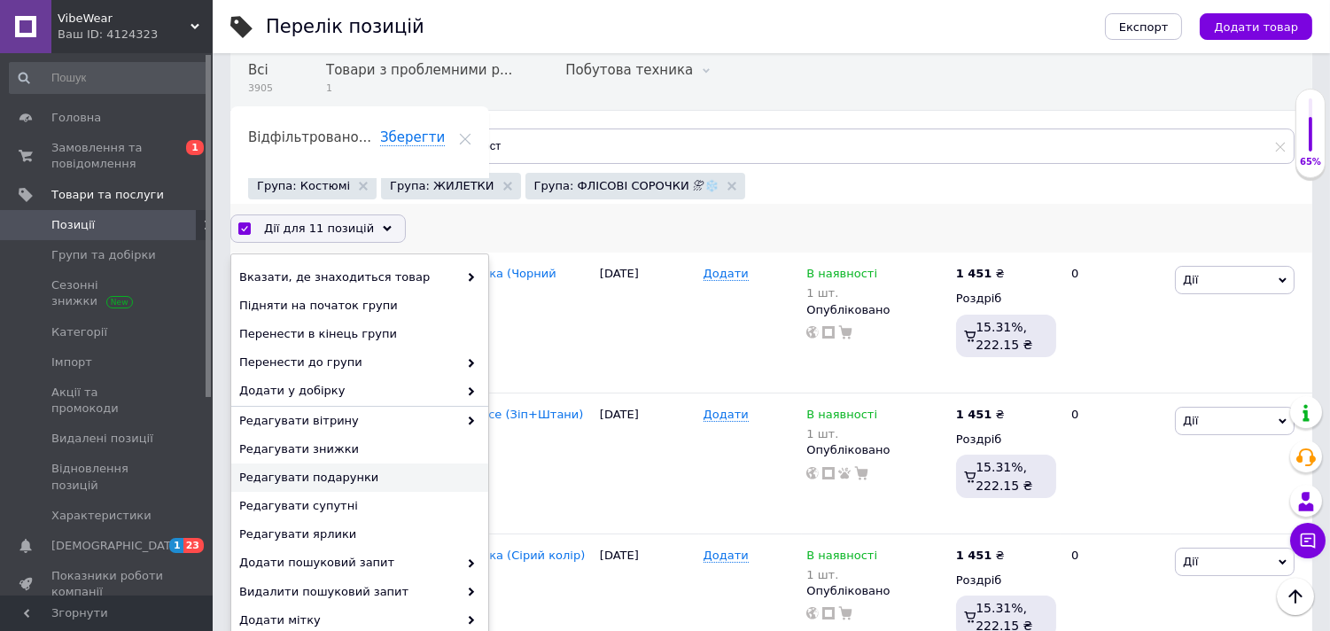
scroll to position [186, 0]
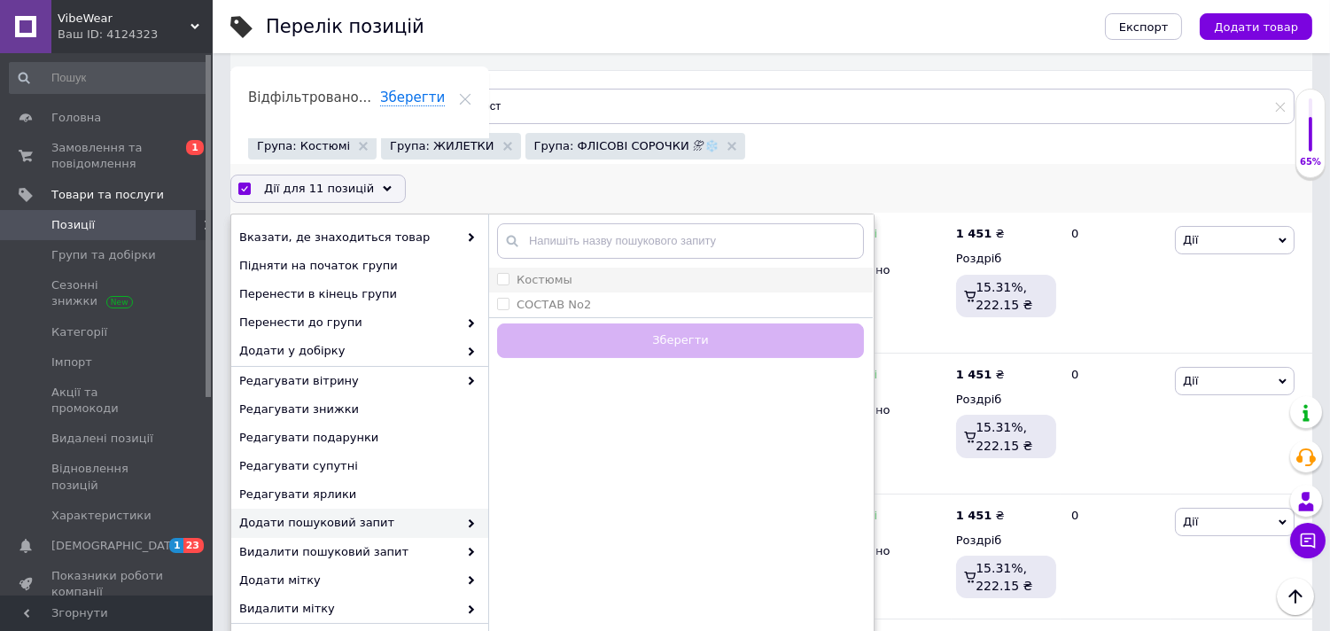
click at [559, 289] on li "Костюмы" at bounding box center [680, 280] width 385 height 25
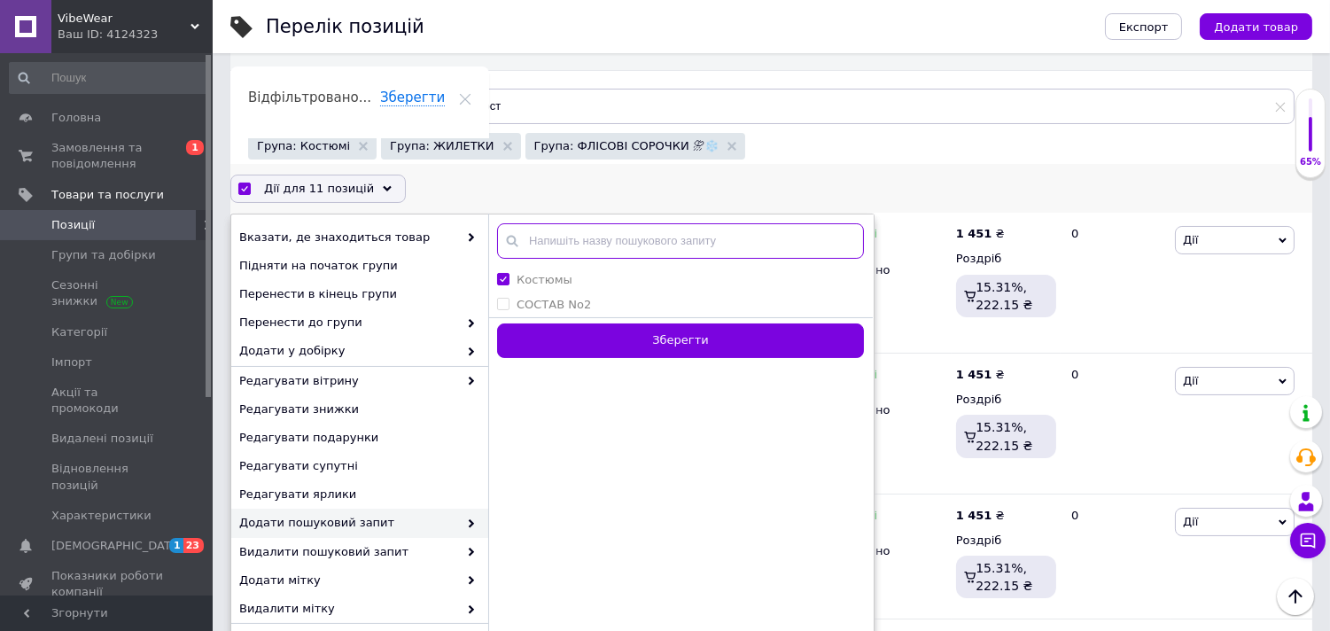
click at [567, 239] on input "text" at bounding box center [680, 240] width 367 height 35
paste input "спортивний костюм чоловічий"
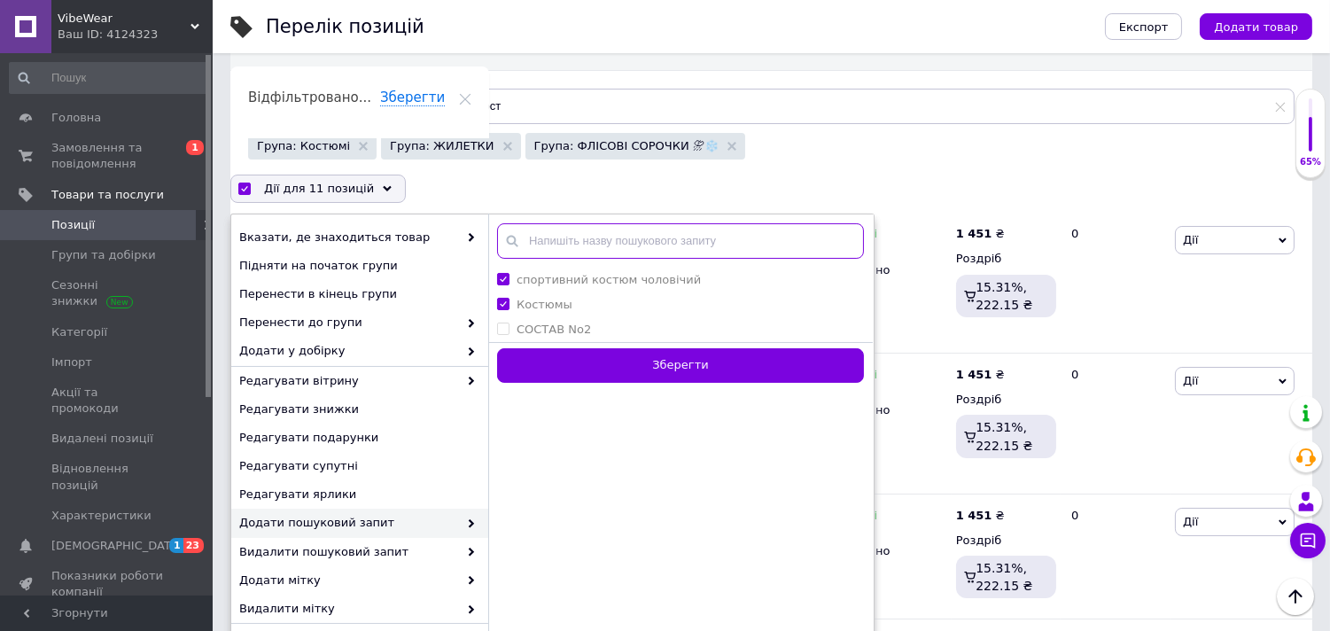
paste input "спортивний костюм чоловічий комплект"
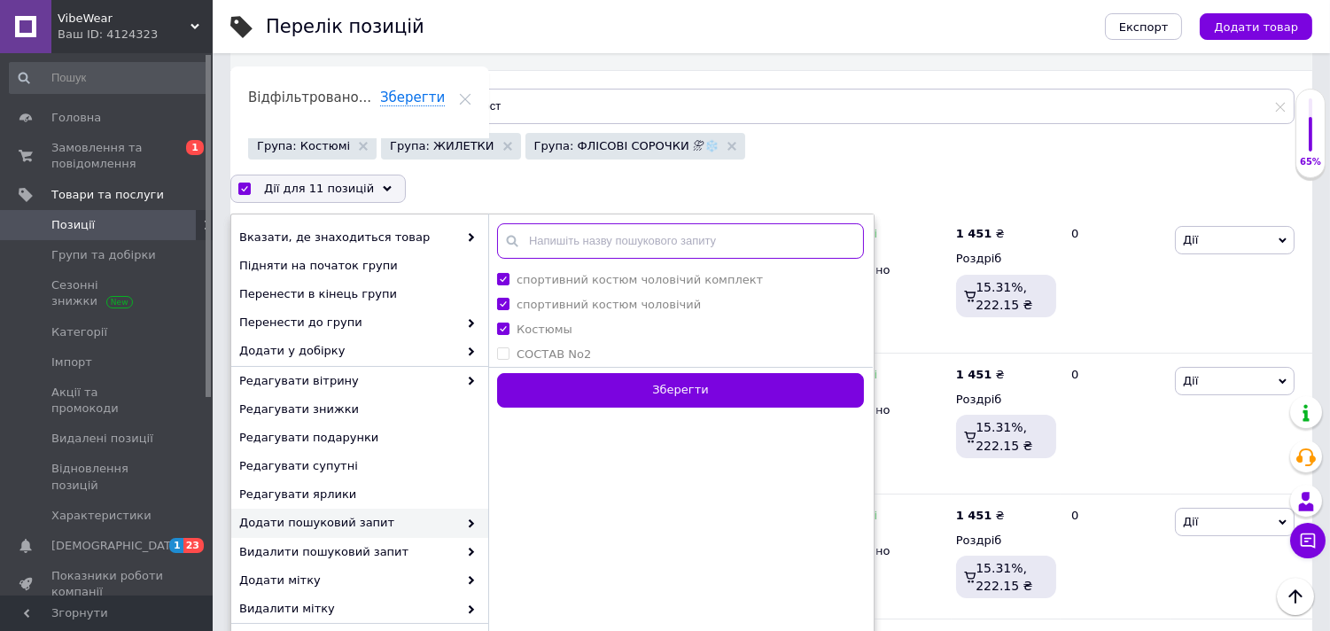
paste input "спортивний костюм чоловічий флісовий"
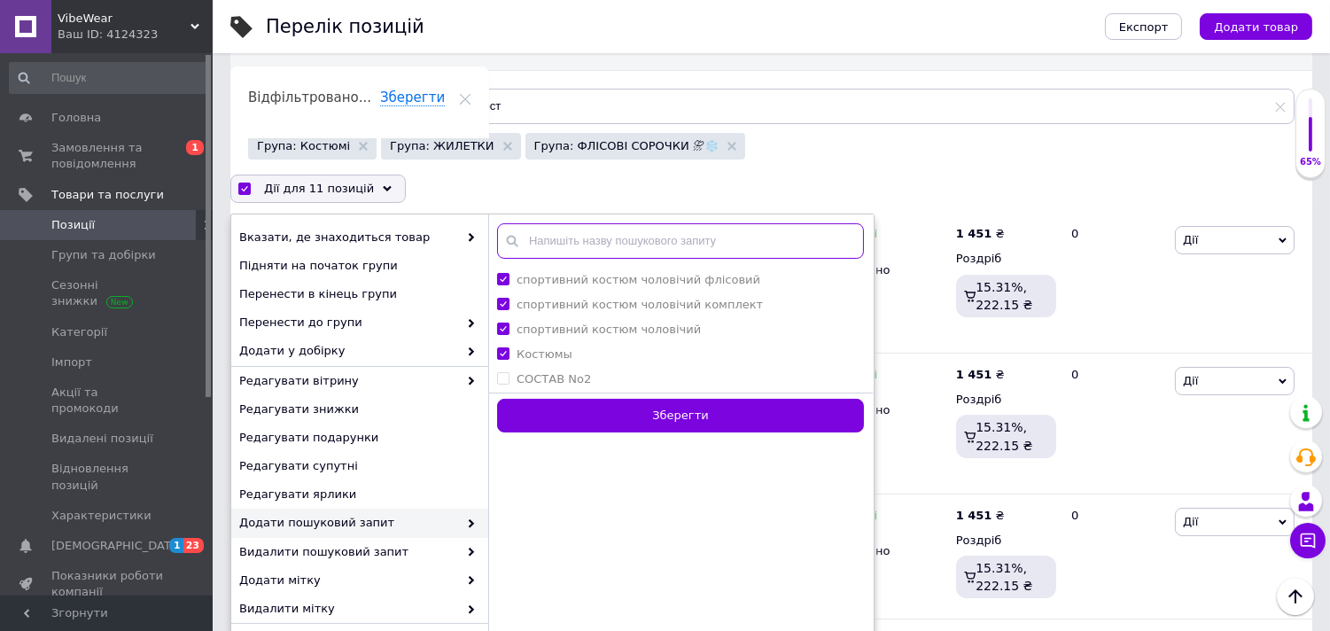
paste input "чоловічий спортивний костюм демісезонний"
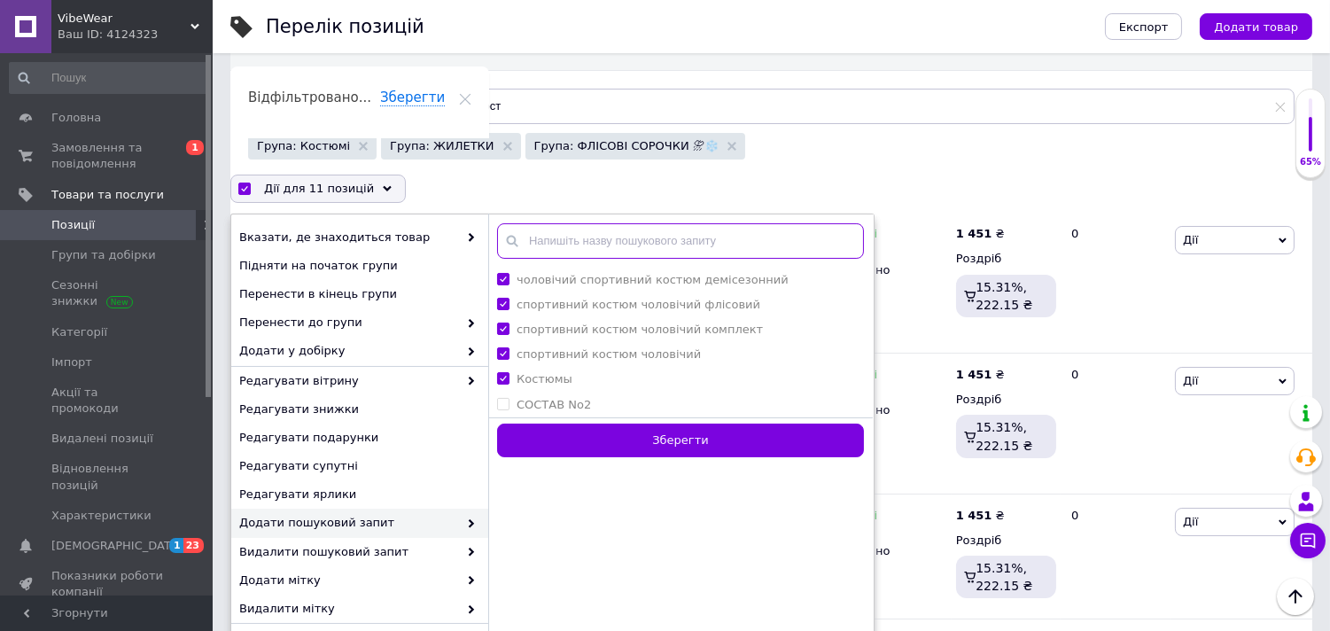
paste input "спортивний костюм чоловічий осінній"
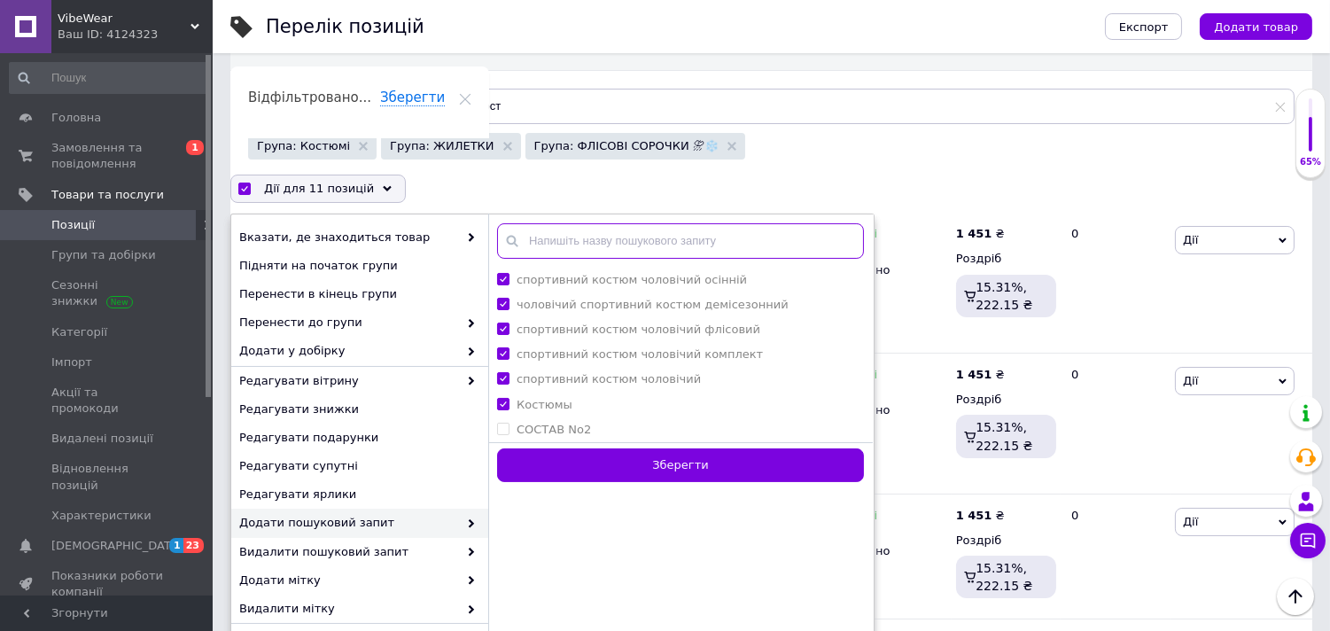
paste input "чоловічий спортивний костюм весна-осінь"
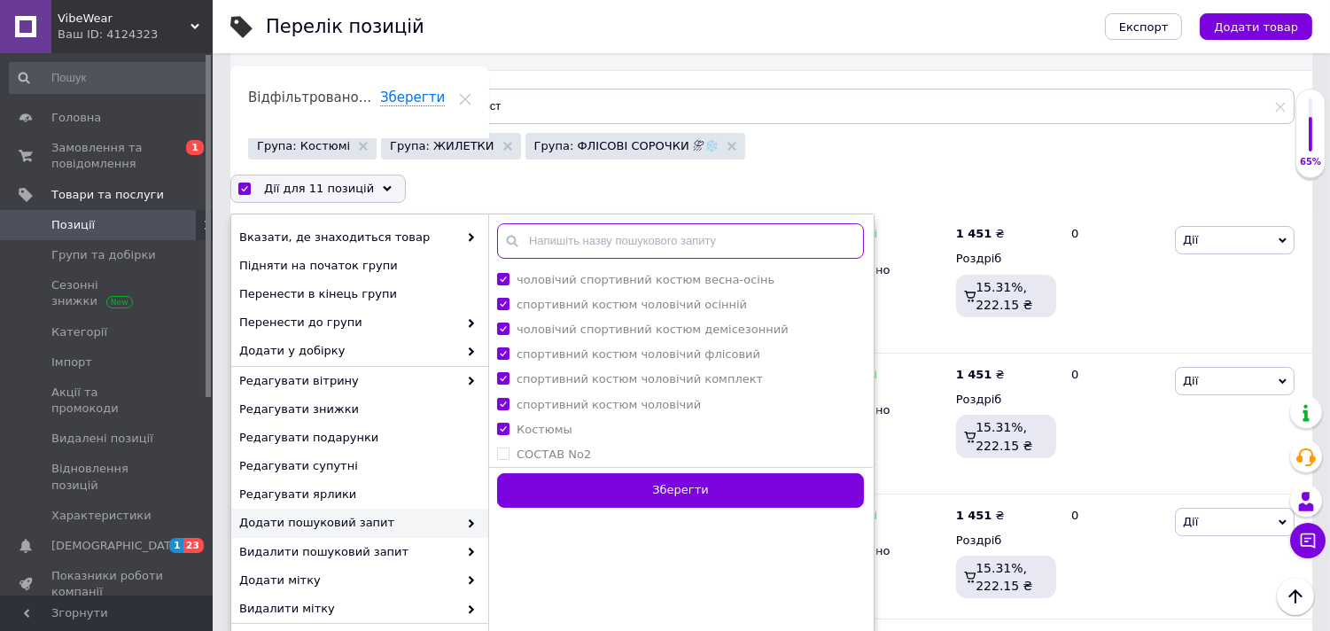
paste input "спортивний костюм чоловічий трикотажний"
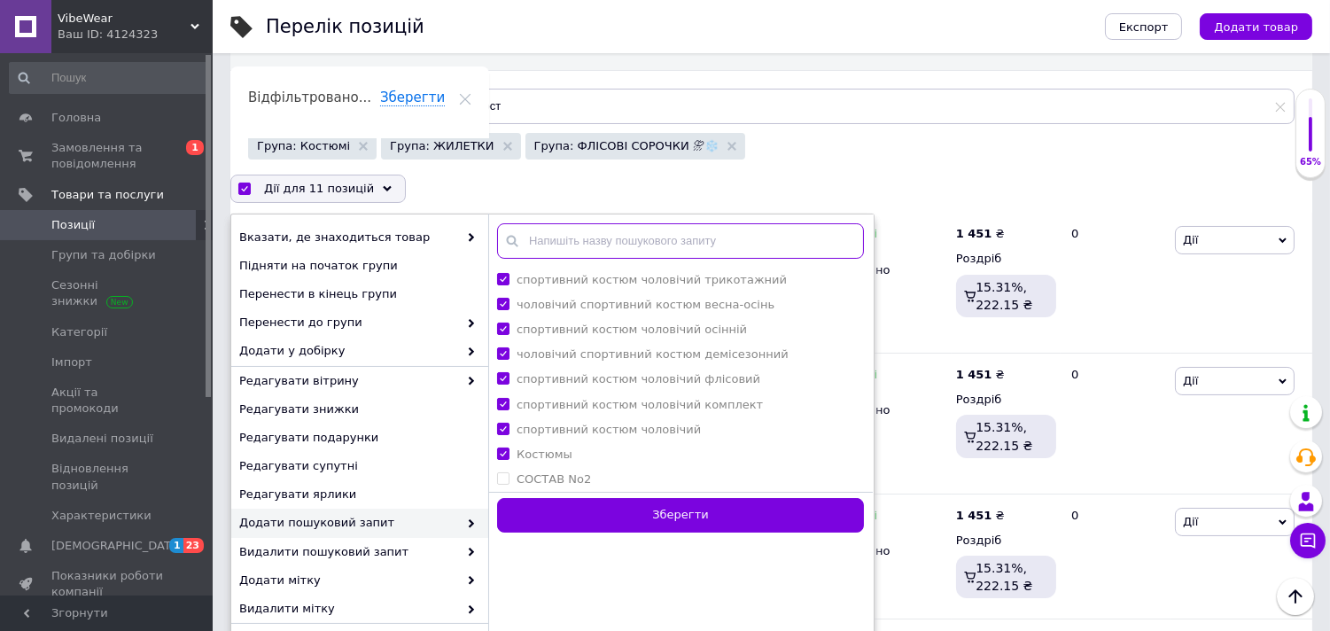
paste input "спортивний костюм чоловічий з плащової тканини"
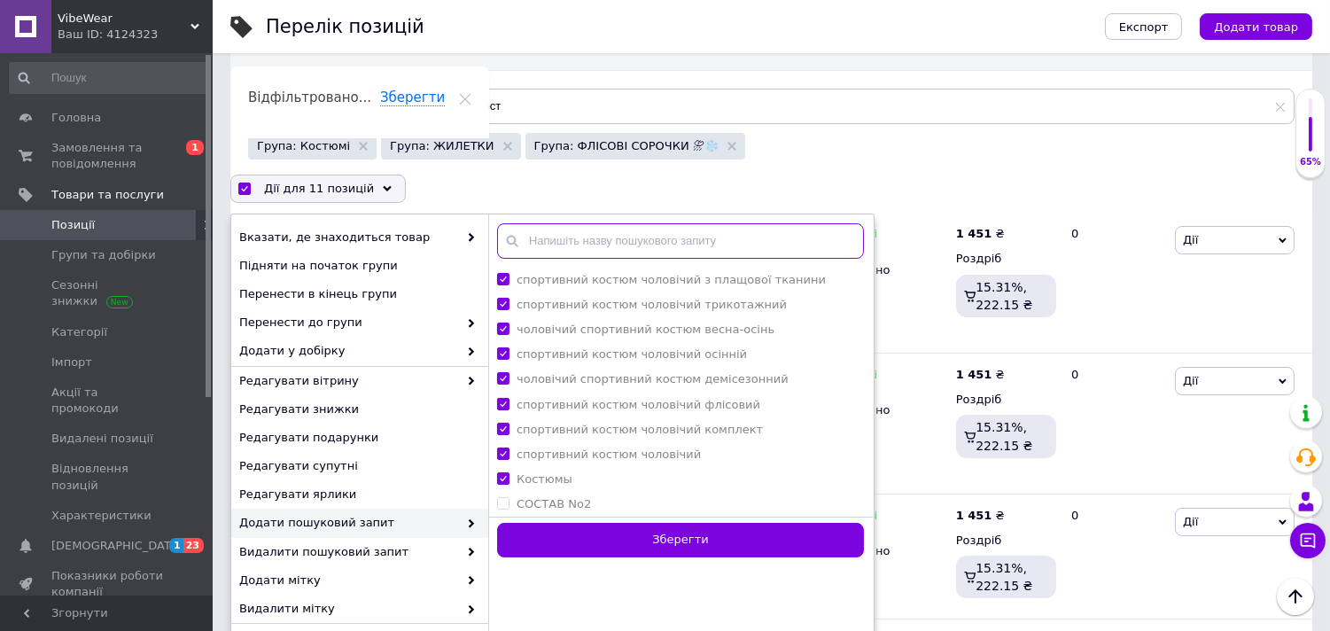
paste input "чоловічий спортивний костюм із бавовни"
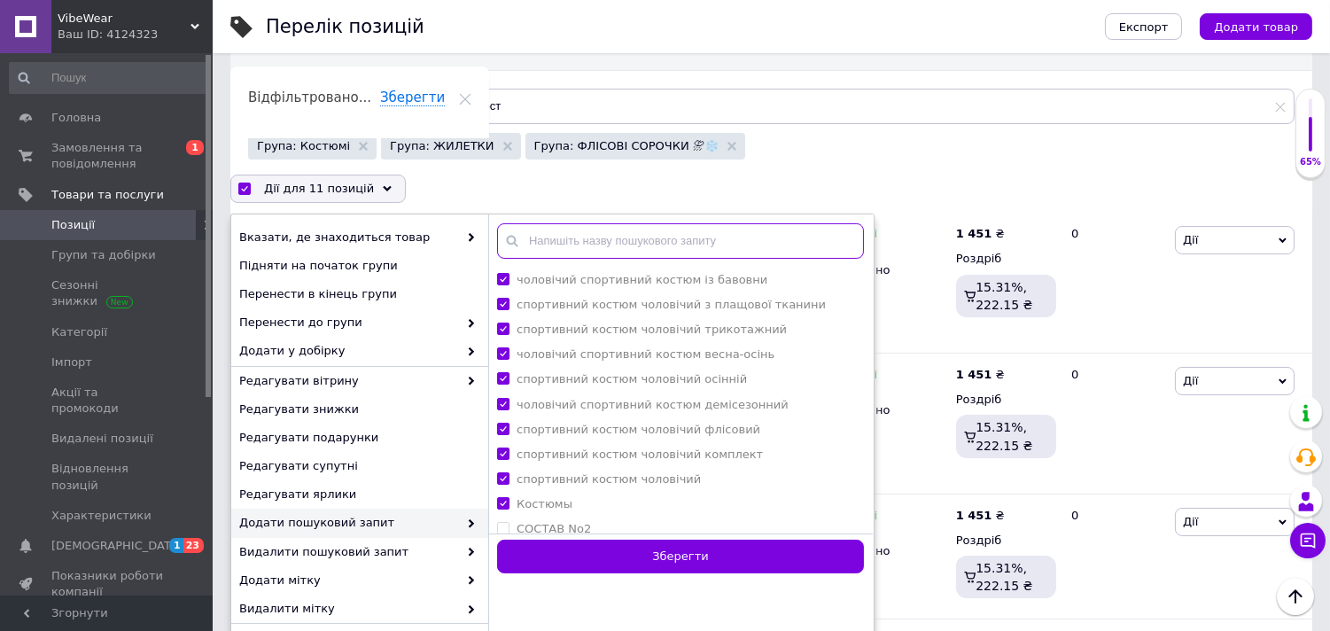
paste input "чоловічий спортивний костюм з капюшоном"
paste input "спортивний костюм Nike чоловічий"
paste input "спортивний костюм The North Face чоловічий"
paste input "спортивний костюм Jordan чоловічий"
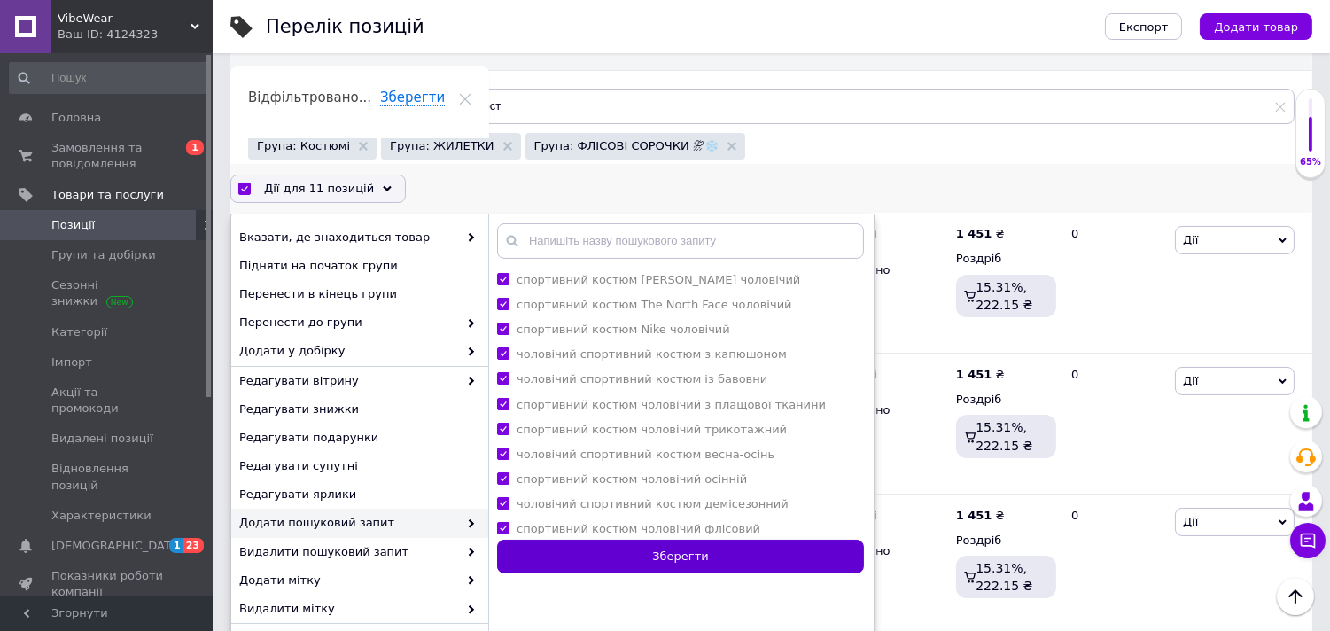
click at [736, 555] on button "Зберегти" at bounding box center [680, 557] width 367 height 35
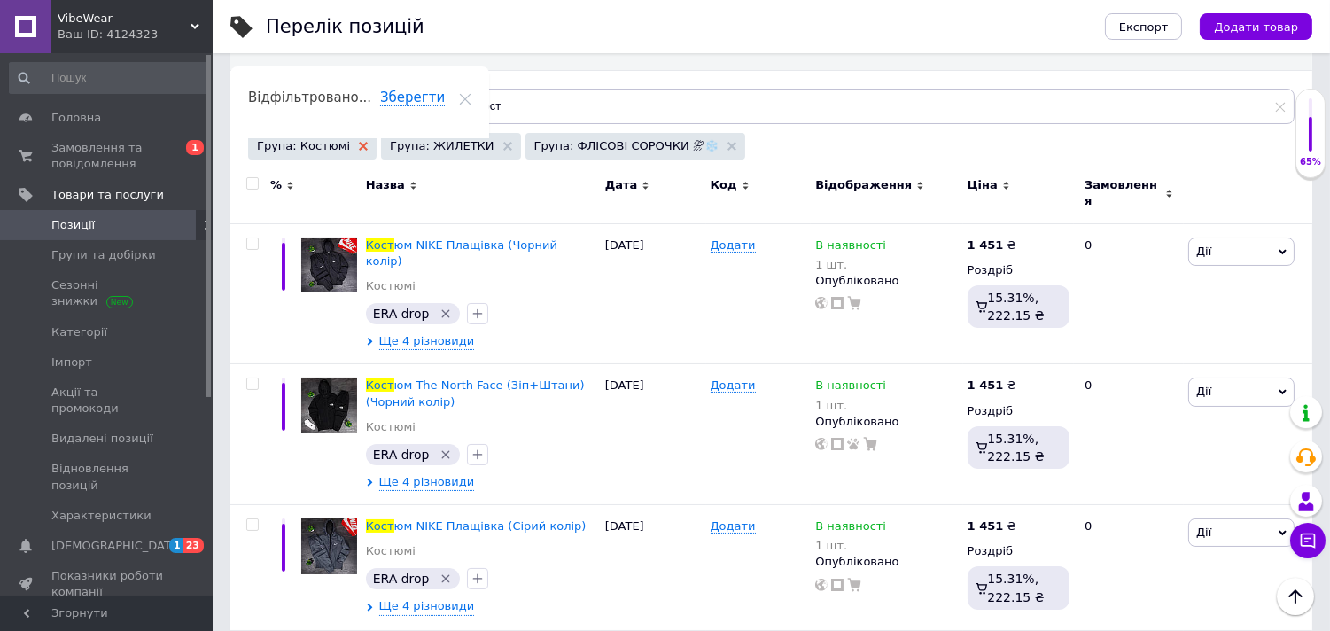
click at [359, 147] on use at bounding box center [363, 146] width 9 height 9
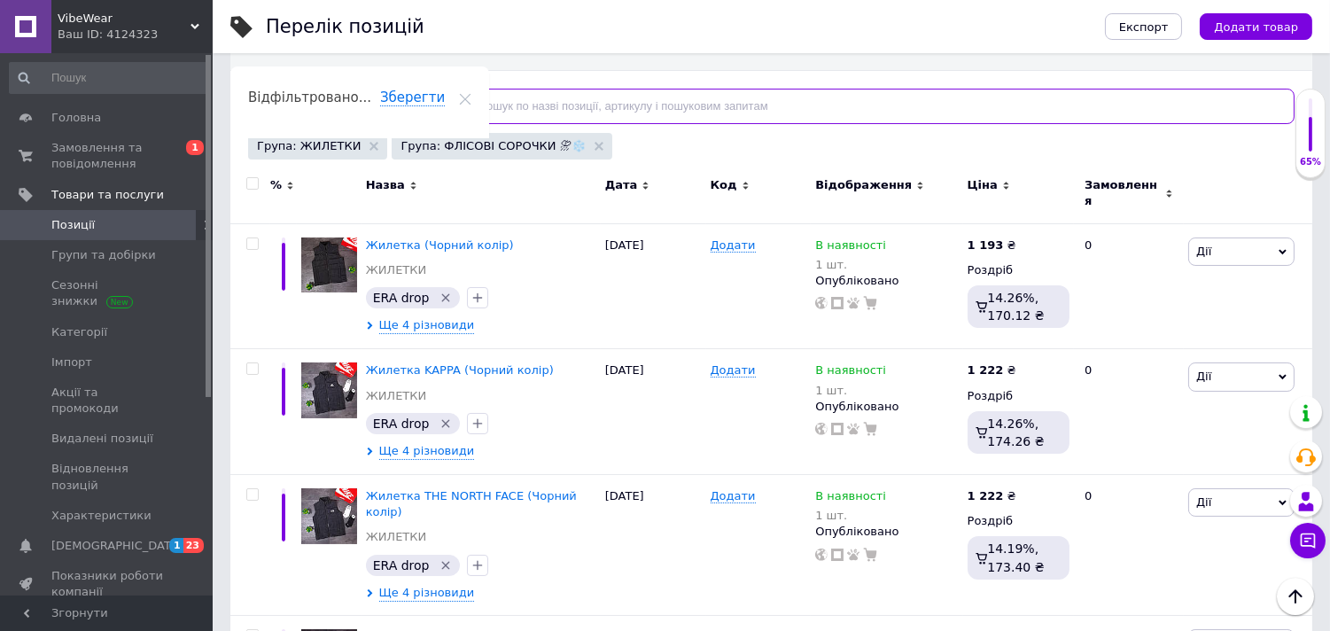
click at [511, 109] on input "text" at bounding box center [871, 106] width 848 height 35
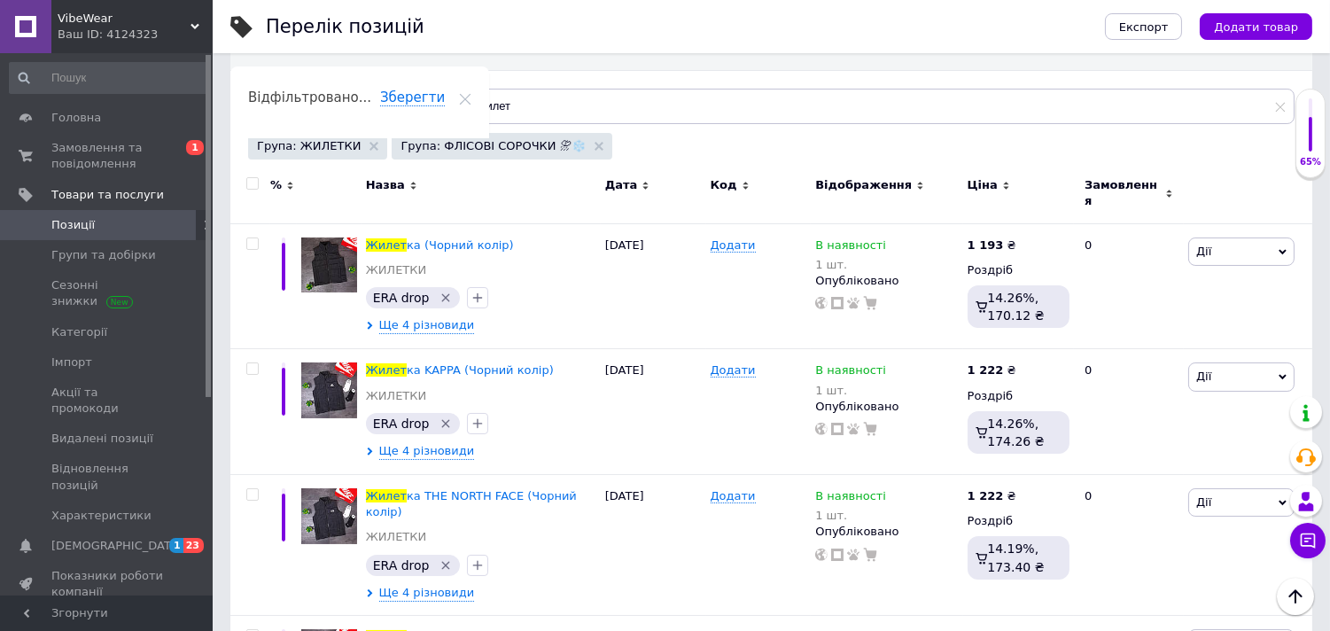
click at [251, 184] on input "checkbox" at bounding box center [252, 184] width 12 height 12
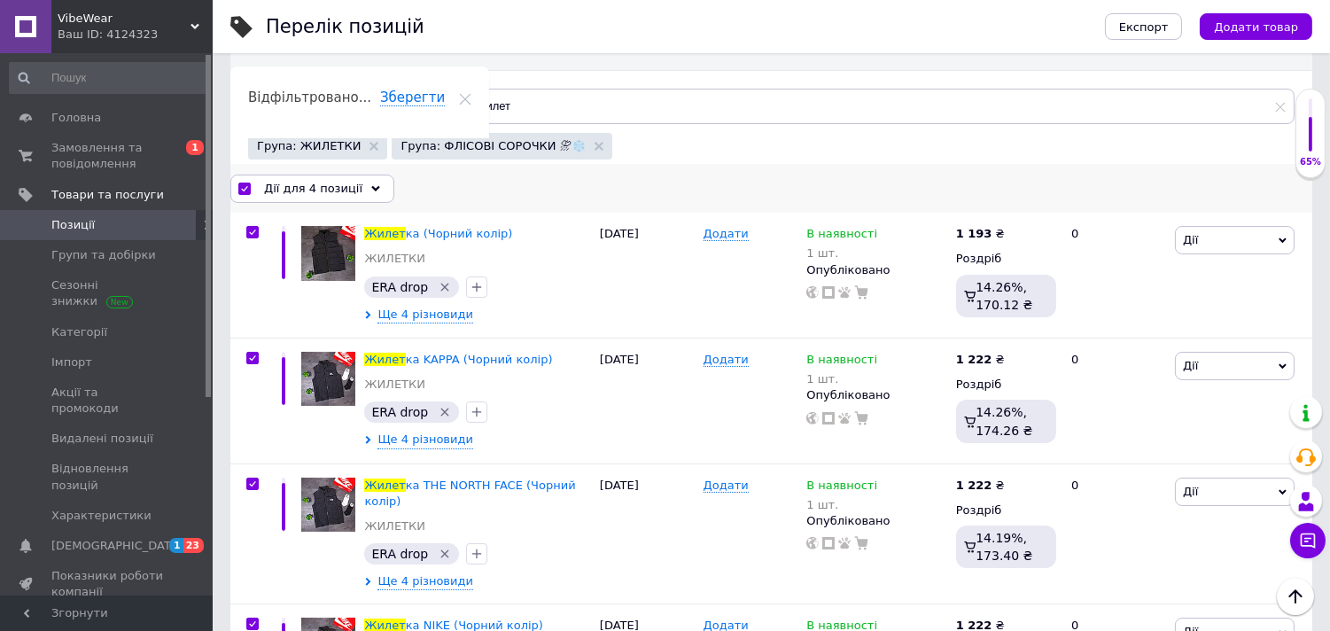
click at [316, 191] on span "Дії для 4 позиції" at bounding box center [313, 189] width 98 height 16
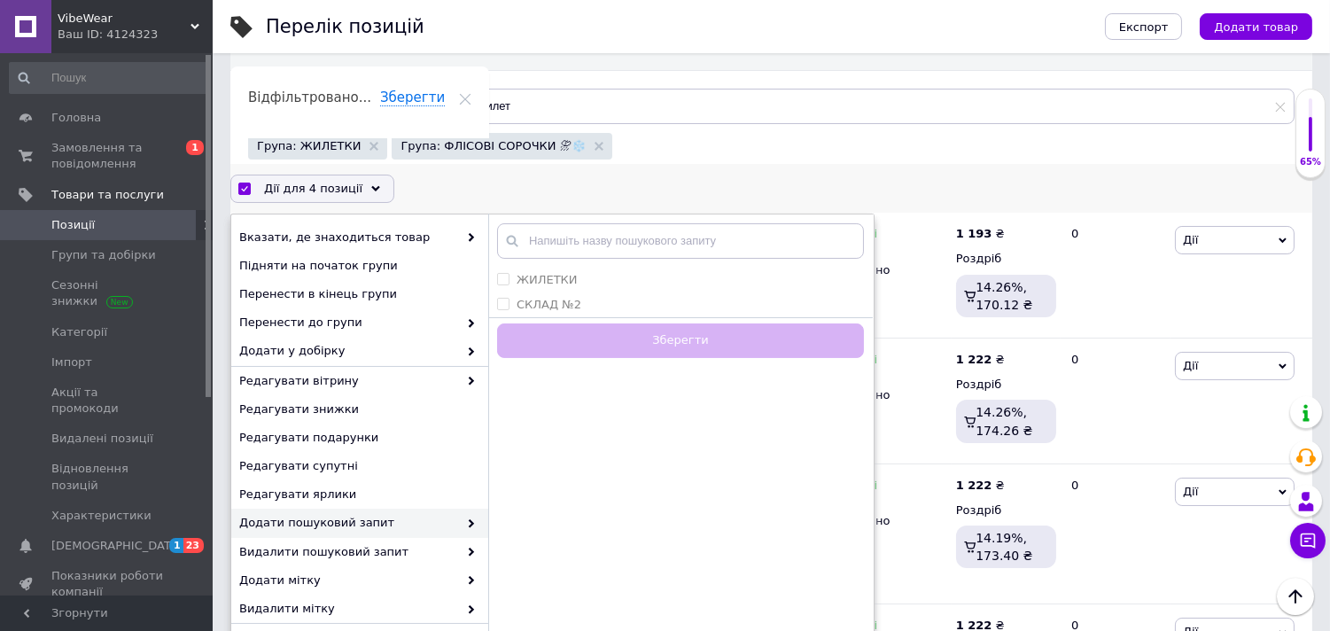
click at [400, 525] on span "Додати пошуковий запит" at bounding box center [348, 523] width 219 height 16
click at [558, 278] on label "ЖИЛЕТКИ" at bounding box center [547, 279] width 61 height 13
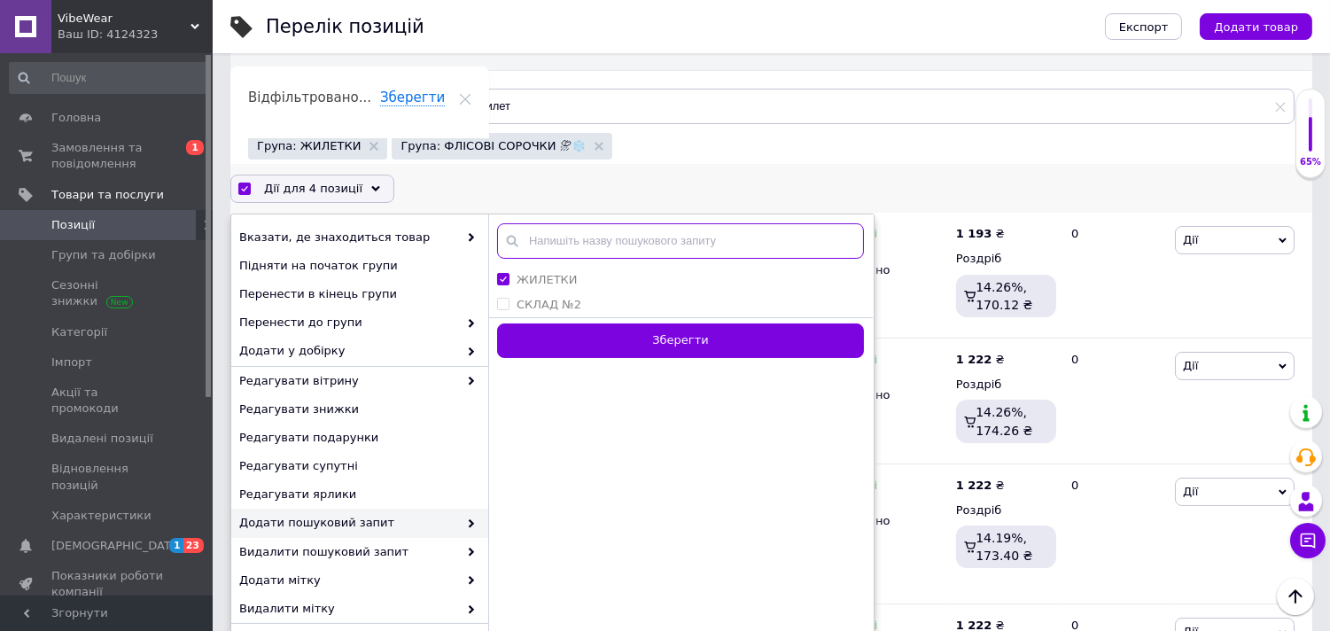
click at [570, 232] on input "text" at bounding box center [680, 240] width 367 height 35
paste input "жилетка чоловіча"
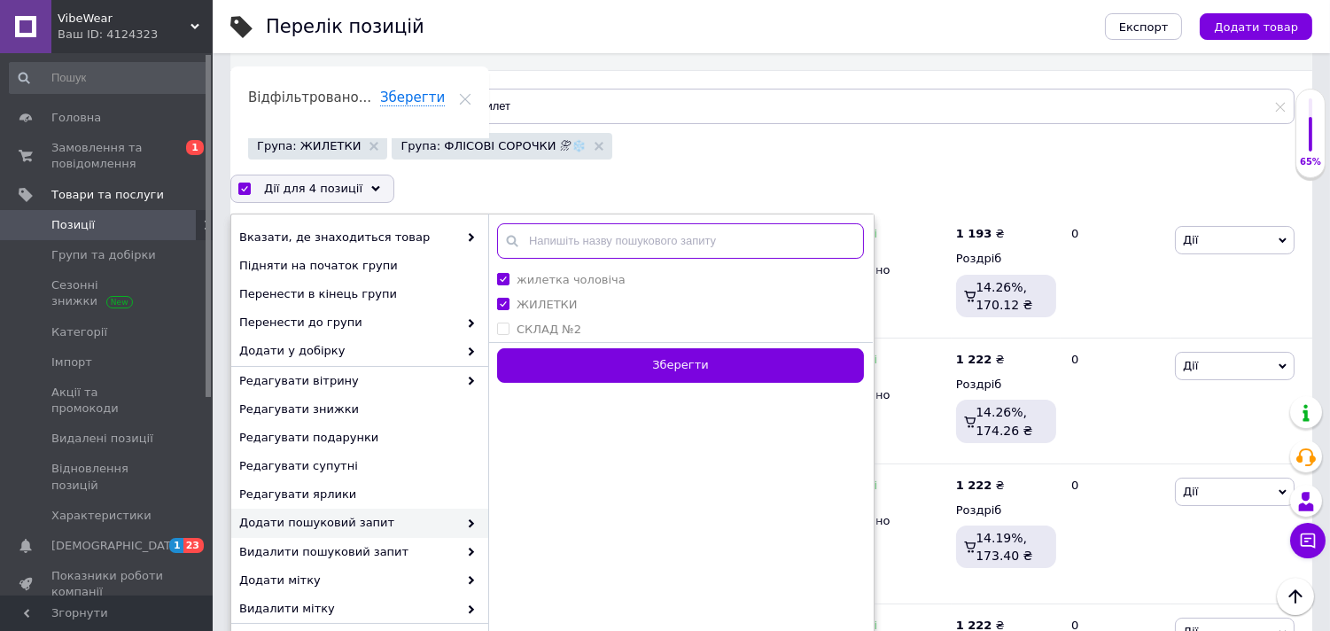
paste input "чоловіча жилетка демісезонна"
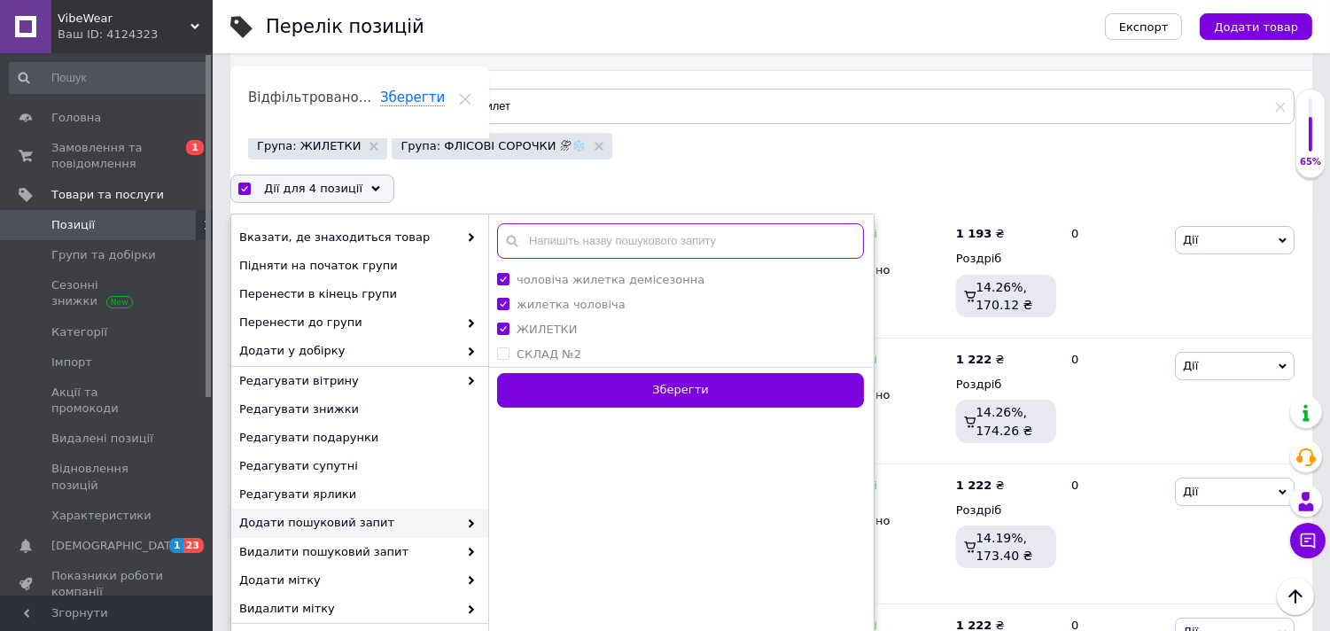
paste input "чоловіча жилетка з капюшоном"
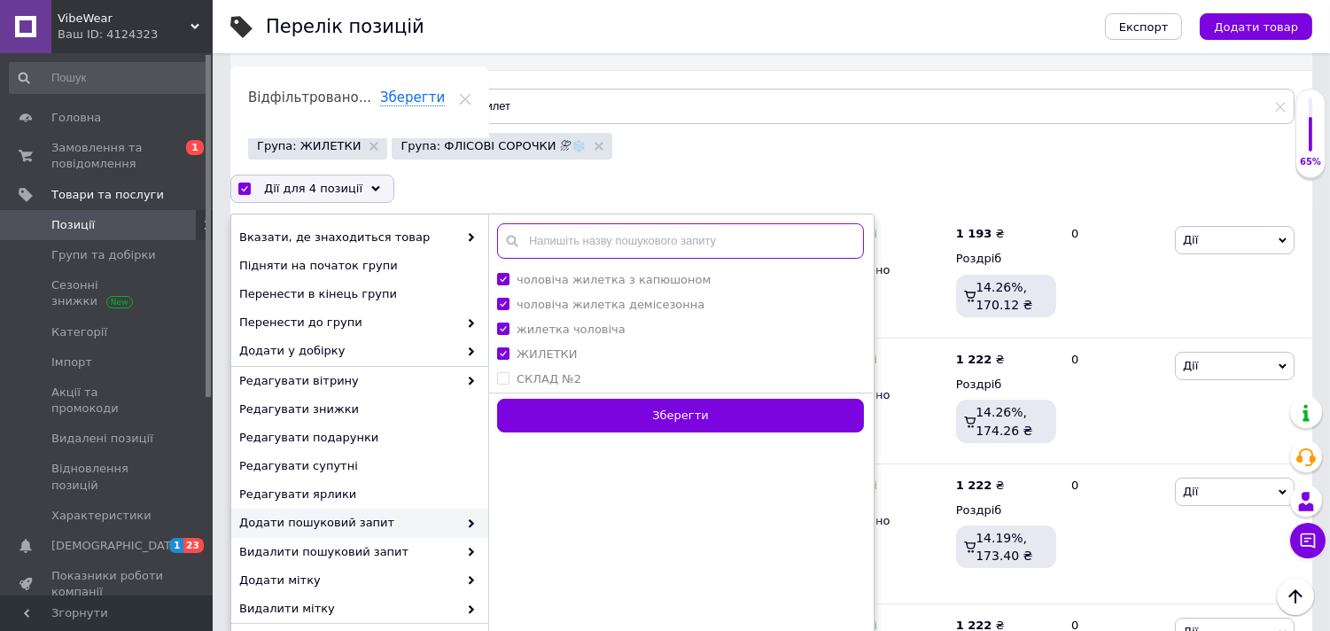
paste input "чоловіча жилетка весняна"
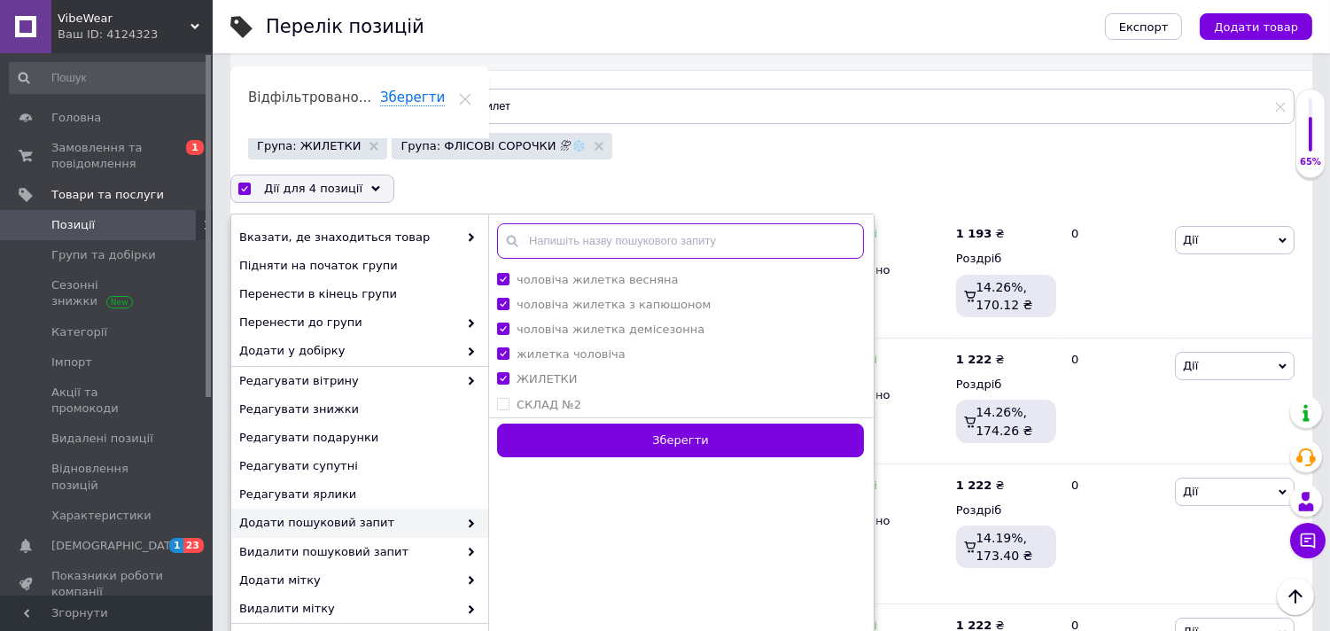
paste input "чоловіча жилетка осіння"
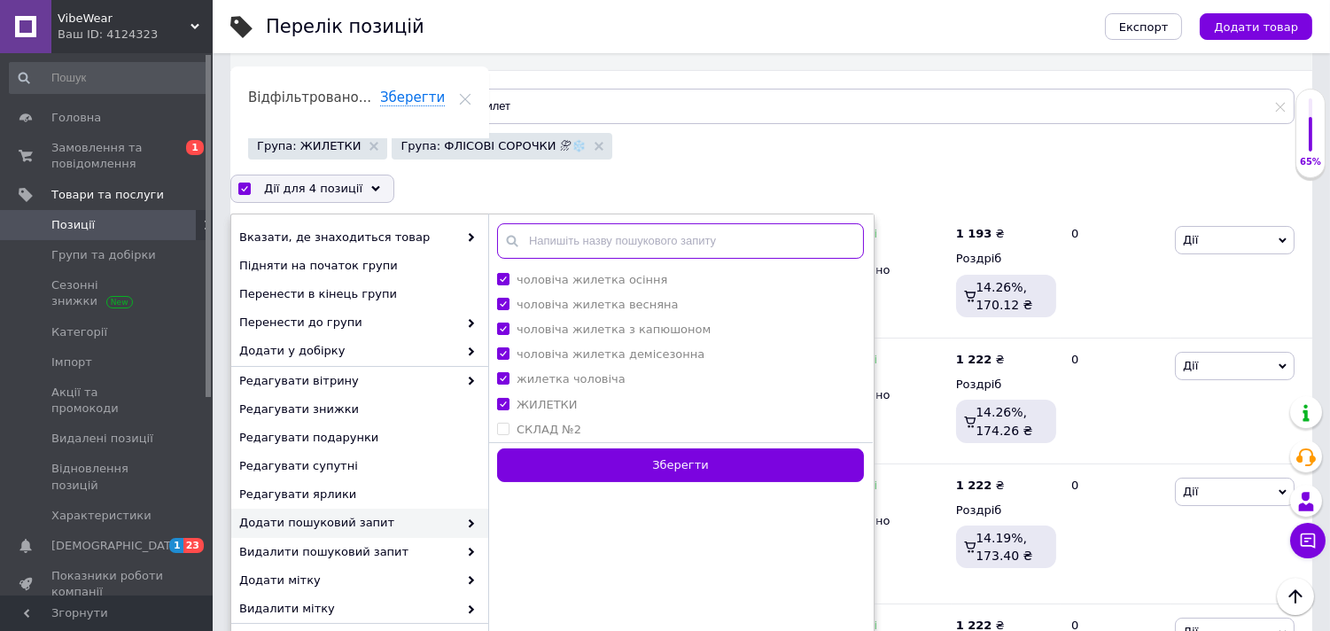
paste input "чоловіча жилетка синтепонова"
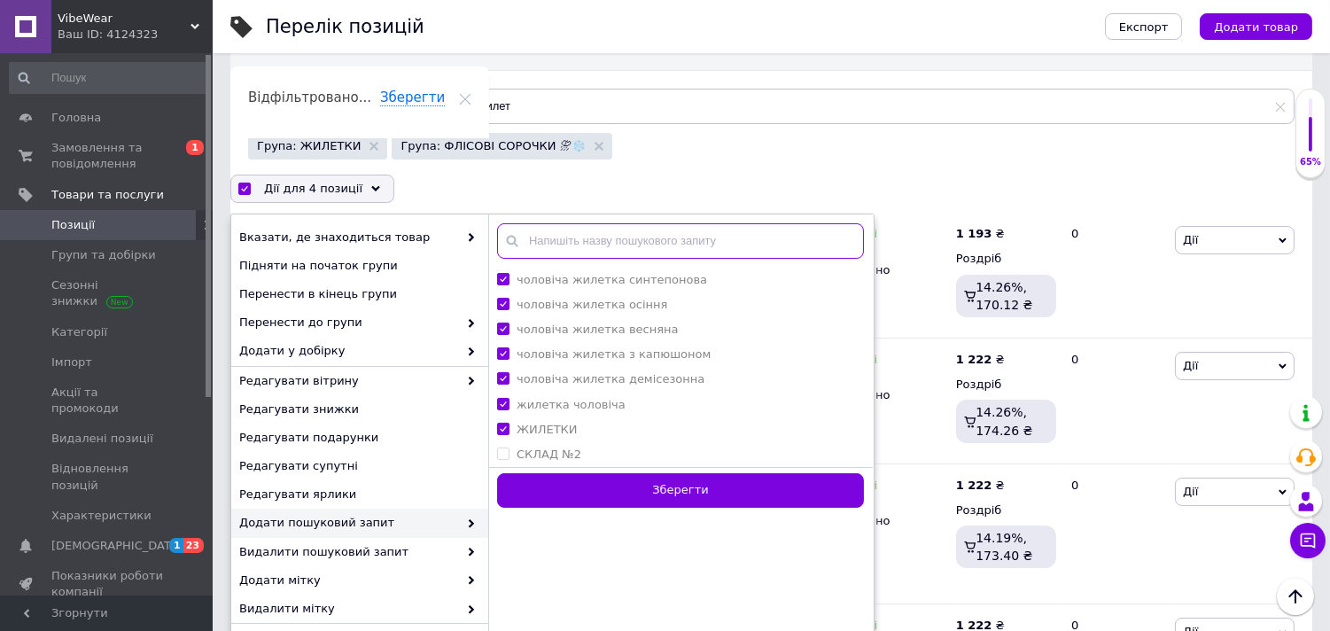
paste input "чоловіча жилетка стьобана"
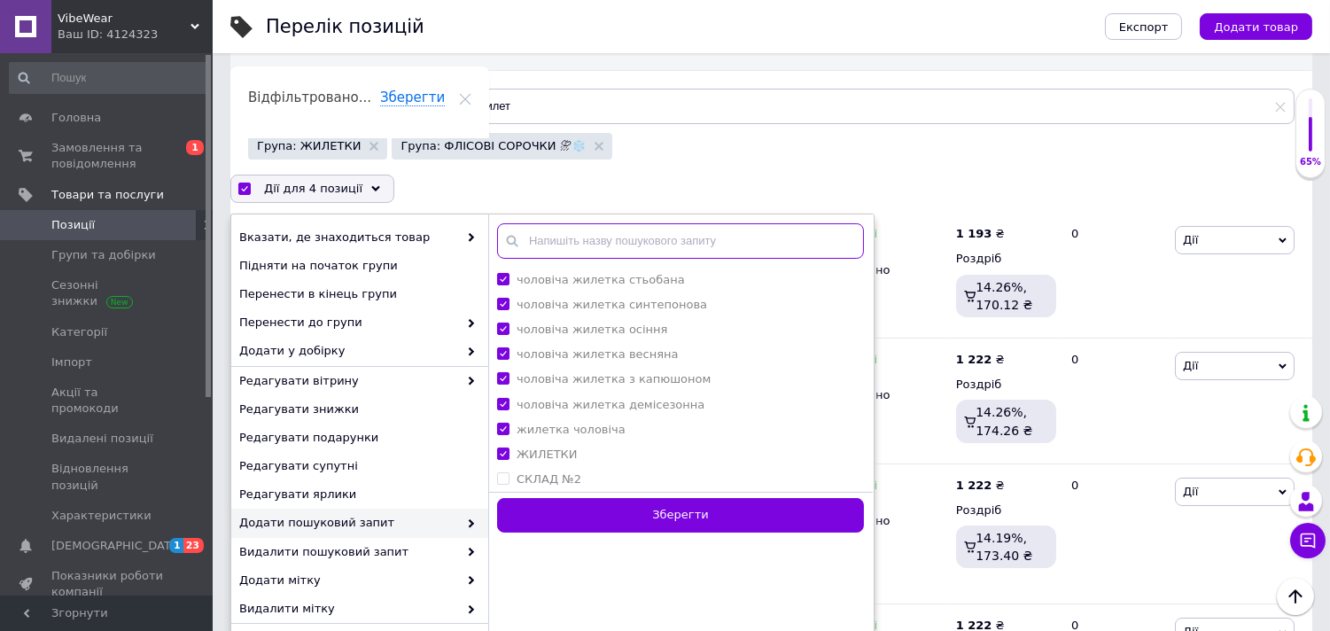
paste input "жилетка чоловіча спортивна"
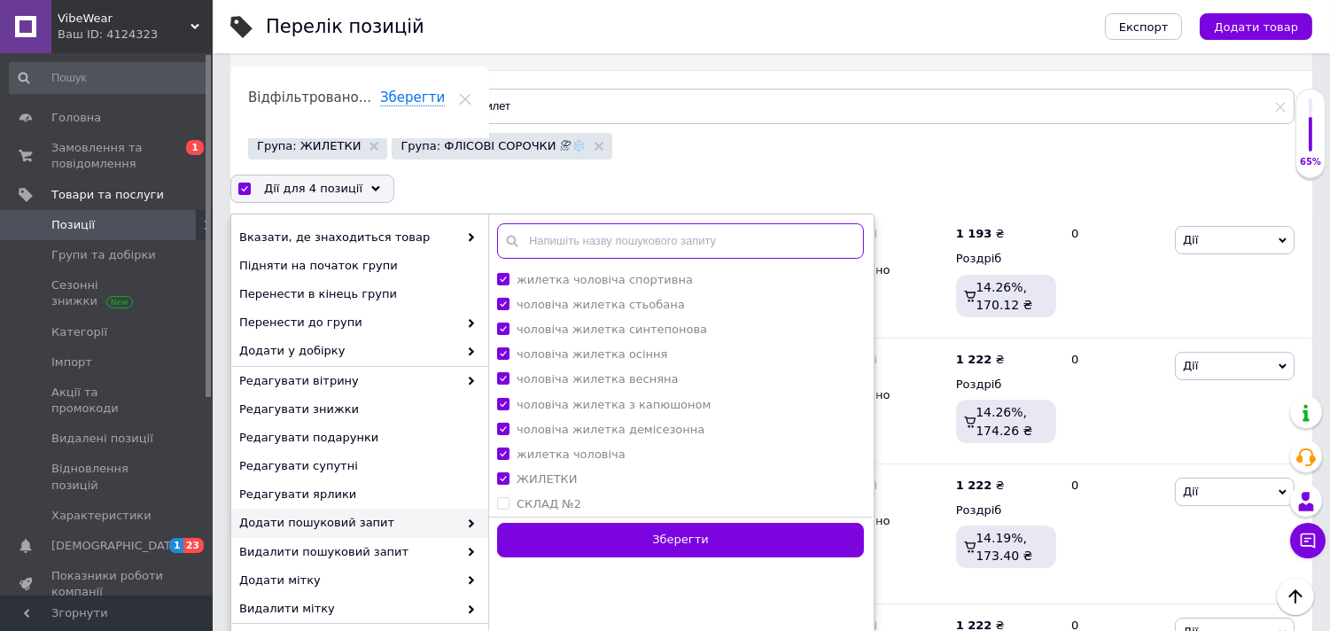
paste input "чоловіча жилетка на блискавці"
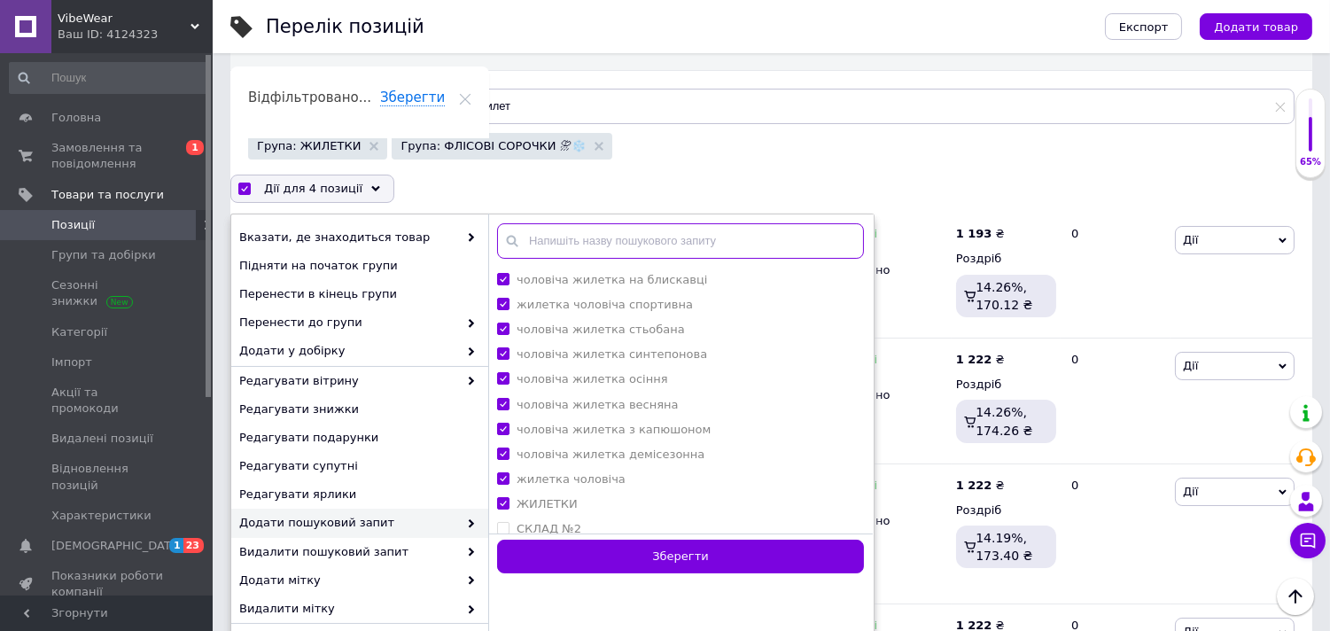
paste input "жилетка чоловіча Nike"
paste input "чоловіча жилетка The North Face"
paste input "чоловіча жилетка бренд"
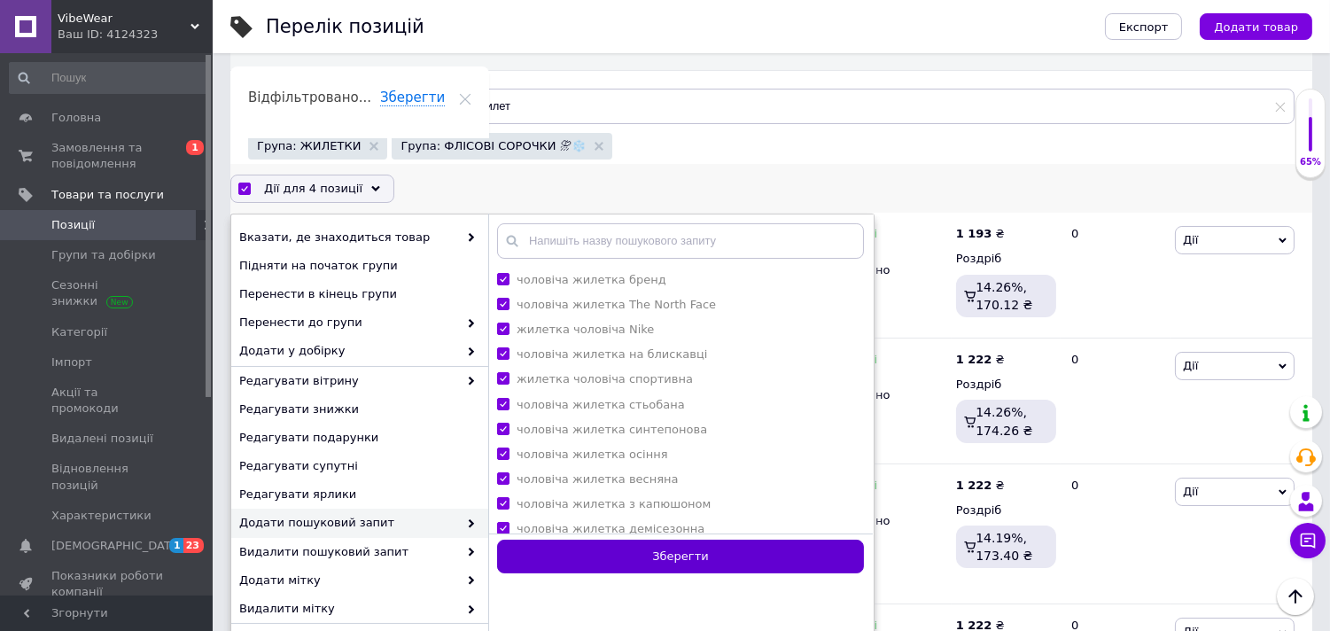
click at [680, 545] on button "Зберегти" at bounding box center [680, 557] width 367 height 35
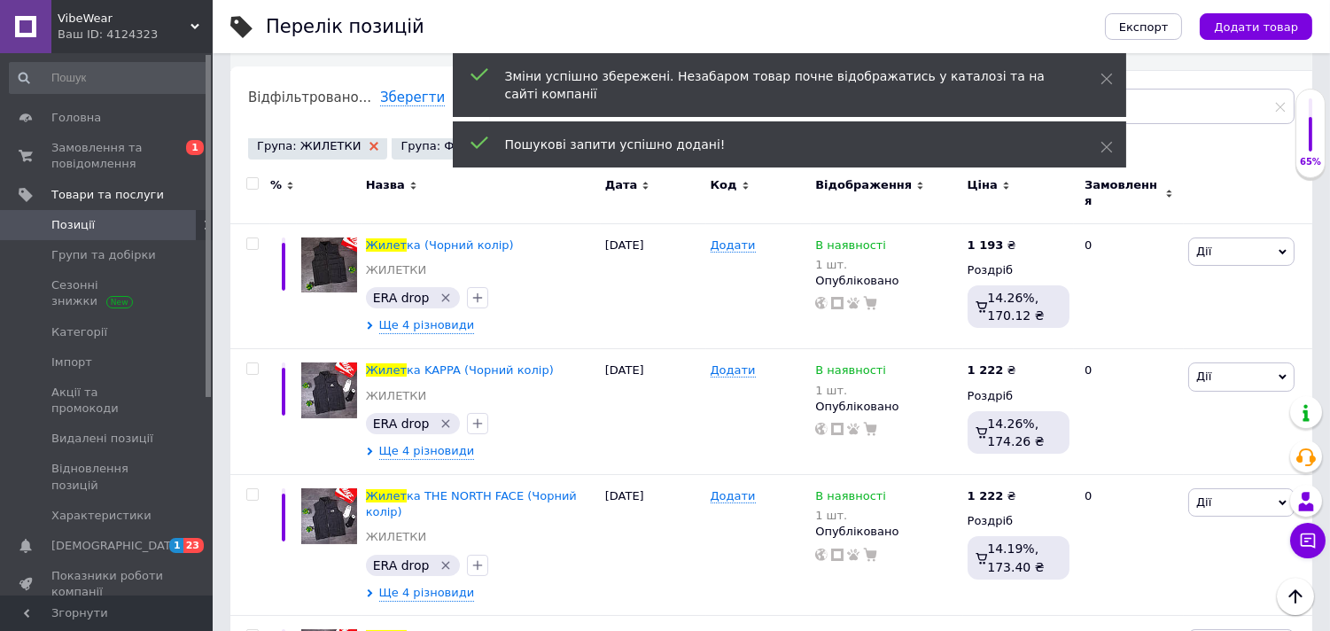
click at [370, 147] on use at bounding box center [374, 146] width 9 height 9
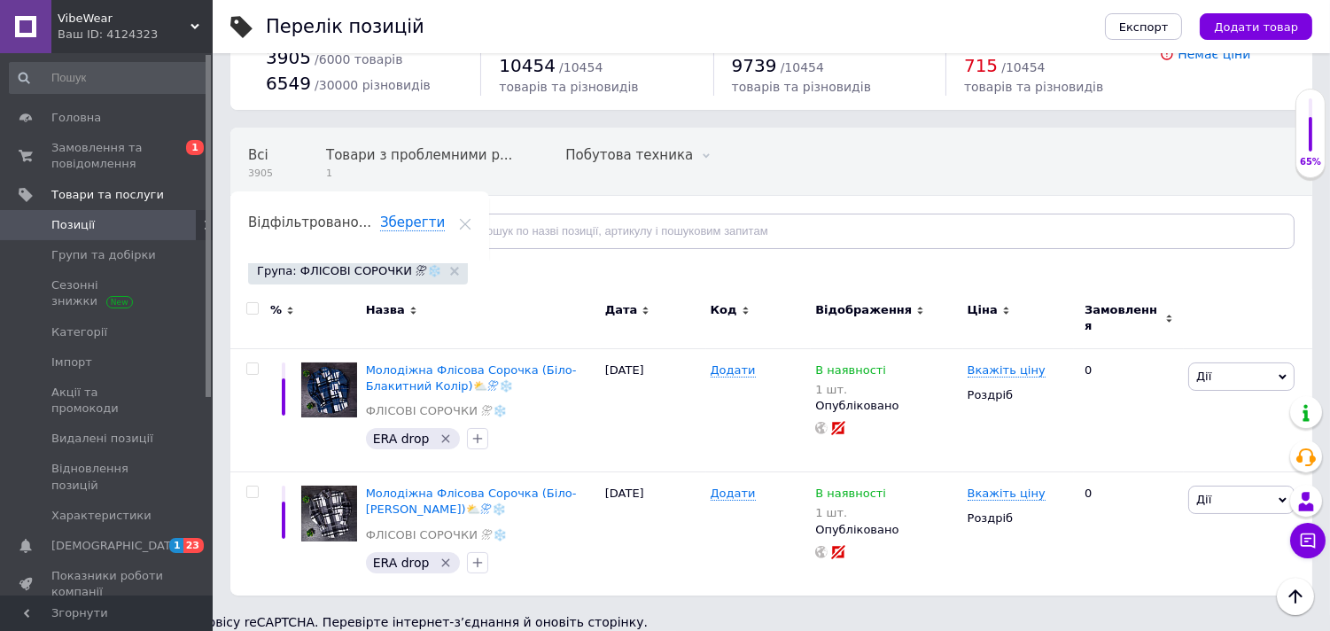
scroll to position [50, 0]
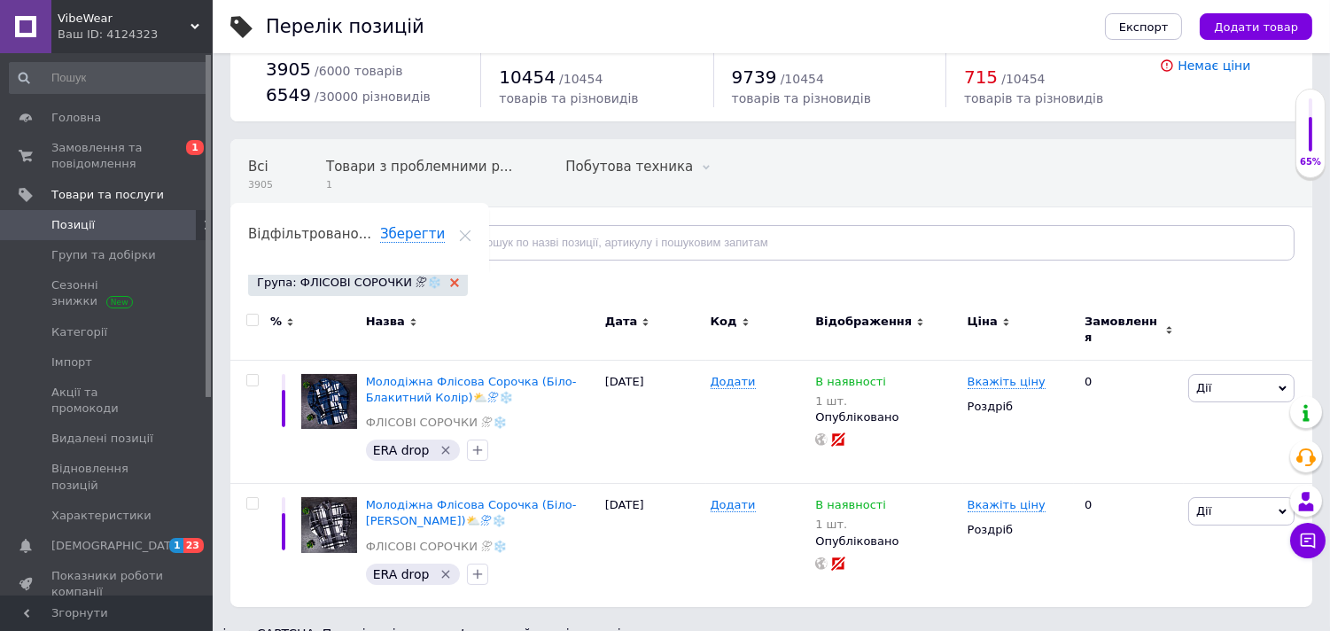
click at [450, 284] on use at bounding box center [454, 282] width 9 height 9
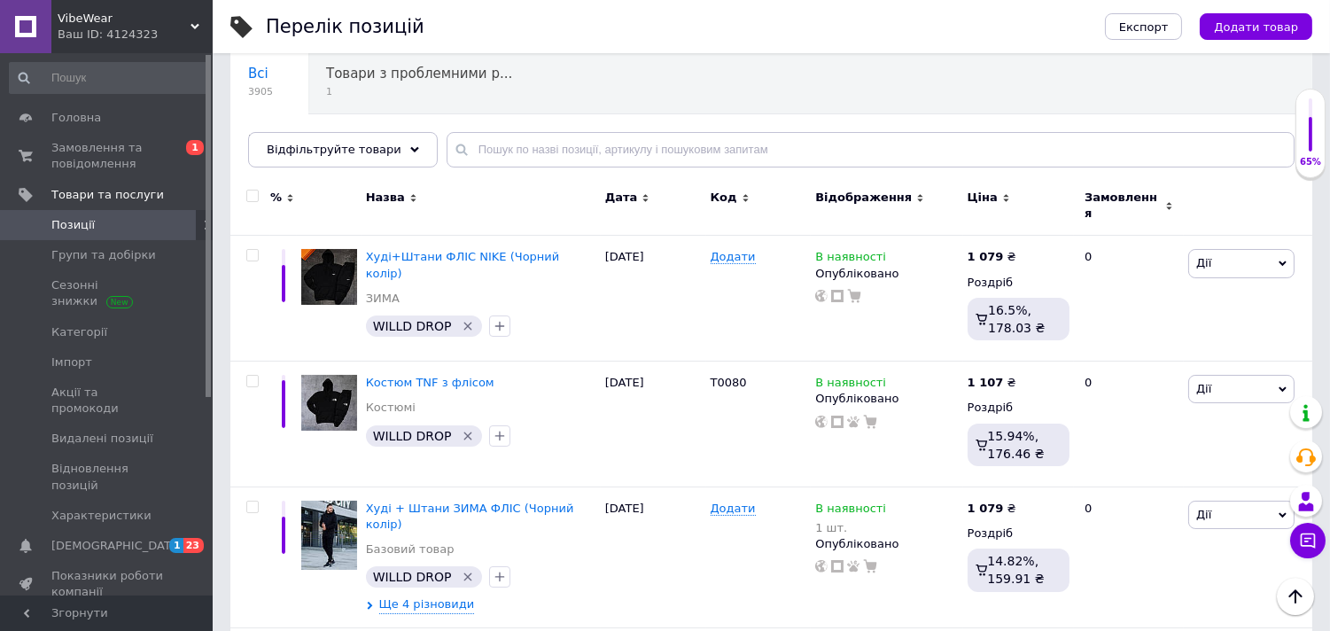
scroll to position [121, 0]
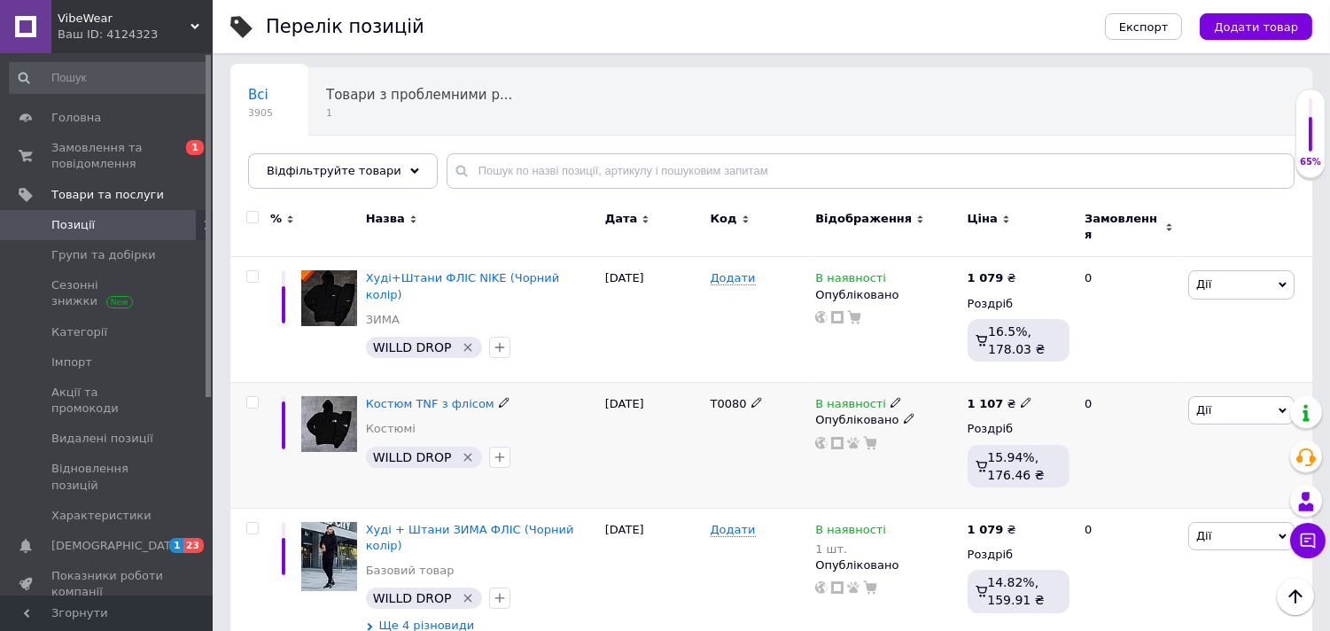
click at [253, 397] on input "checkbox" at bounding box center [252, 403] width 12 height 12
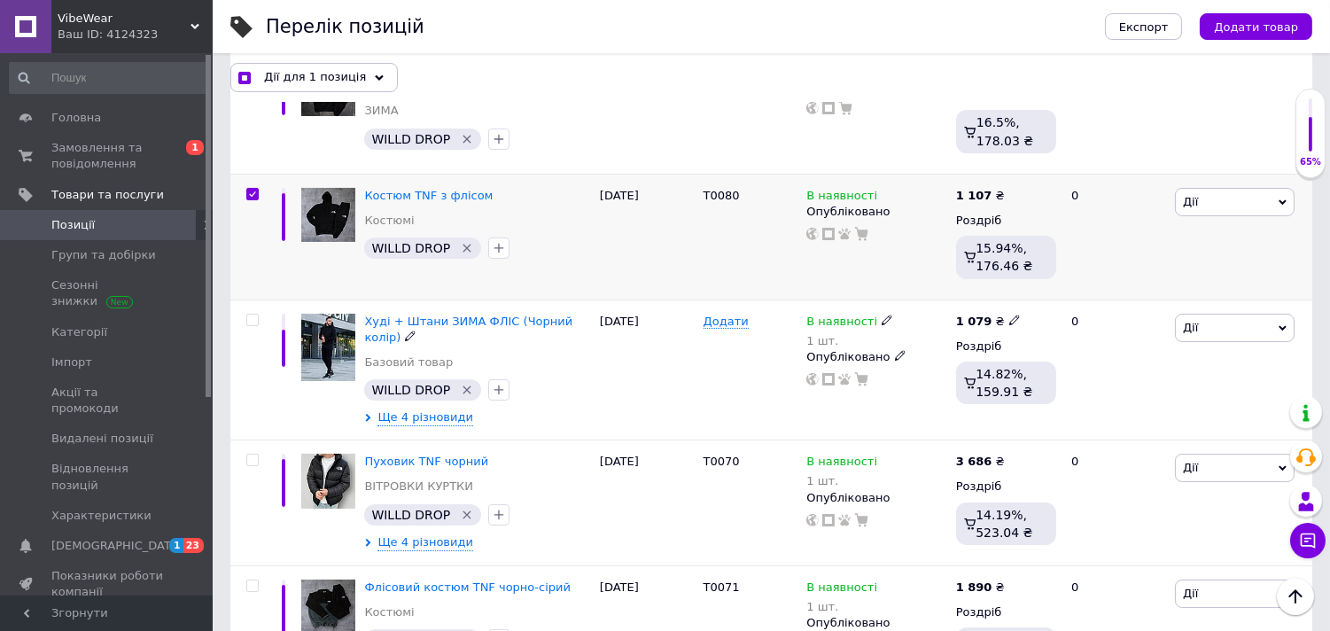
scroll to position [358, 0]
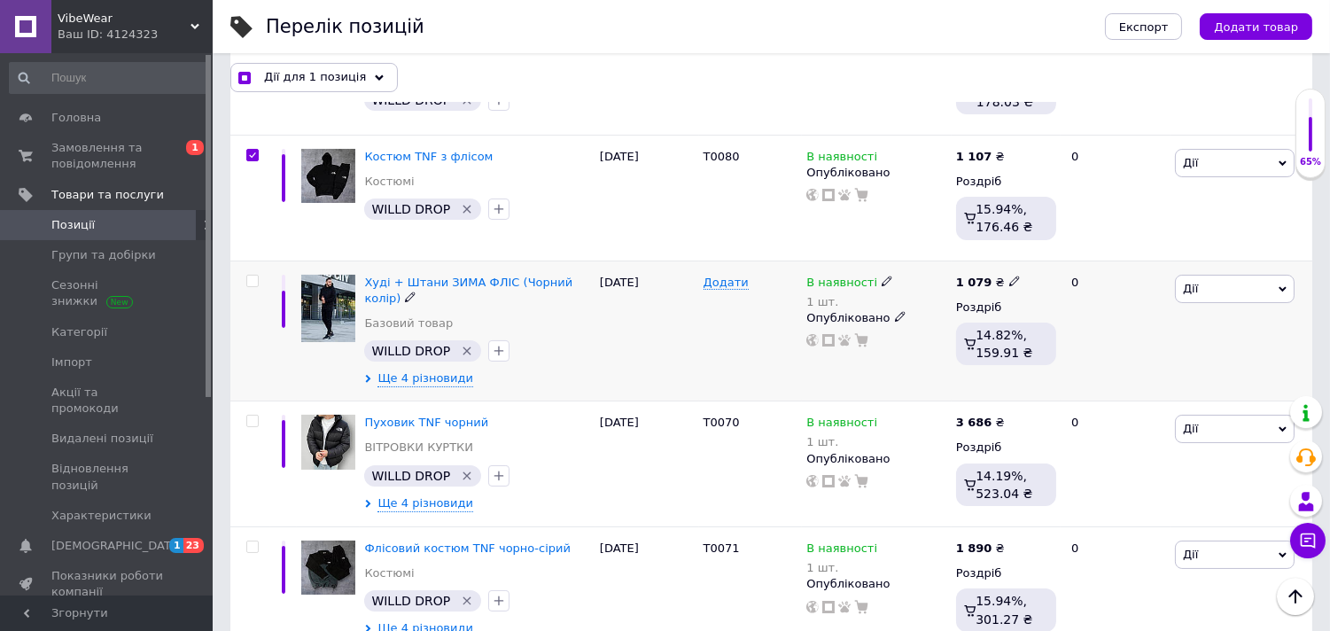
click at [252, 281] on input "checkbox" at bounding box center [252, 282] width 12 height 12
click at [250, 541] on input "checkbox" at bounding box center [252, 547] width 12 height 12
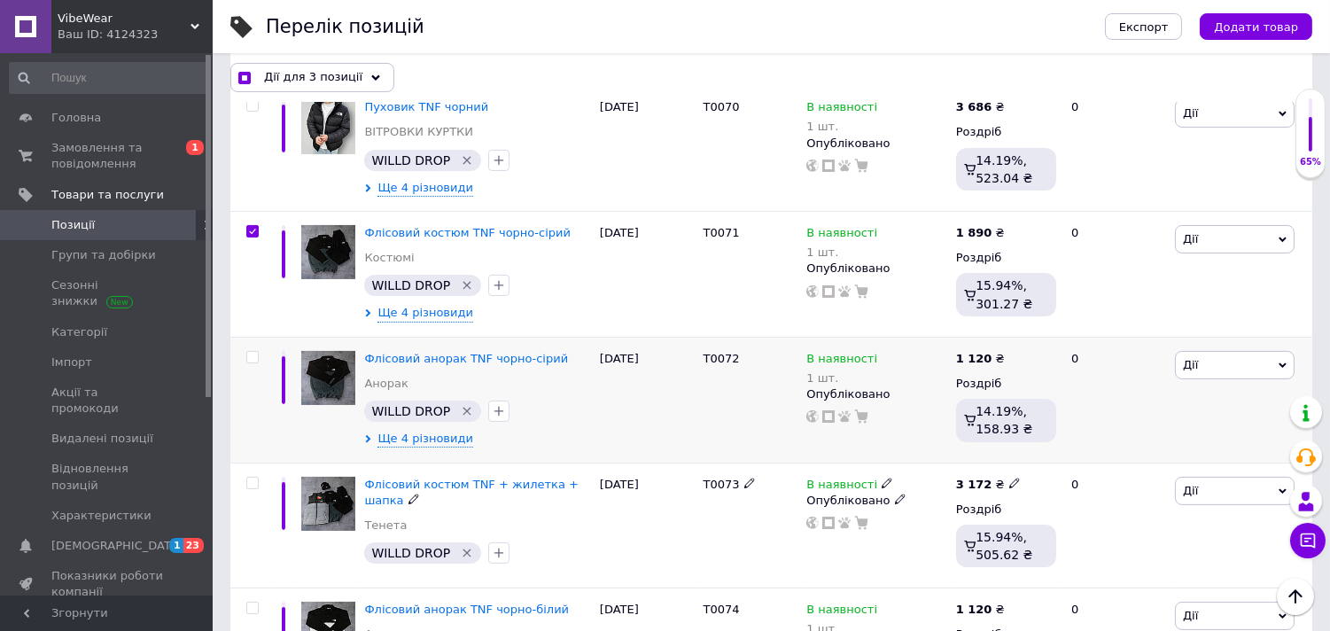
scroll to position [712, 0]
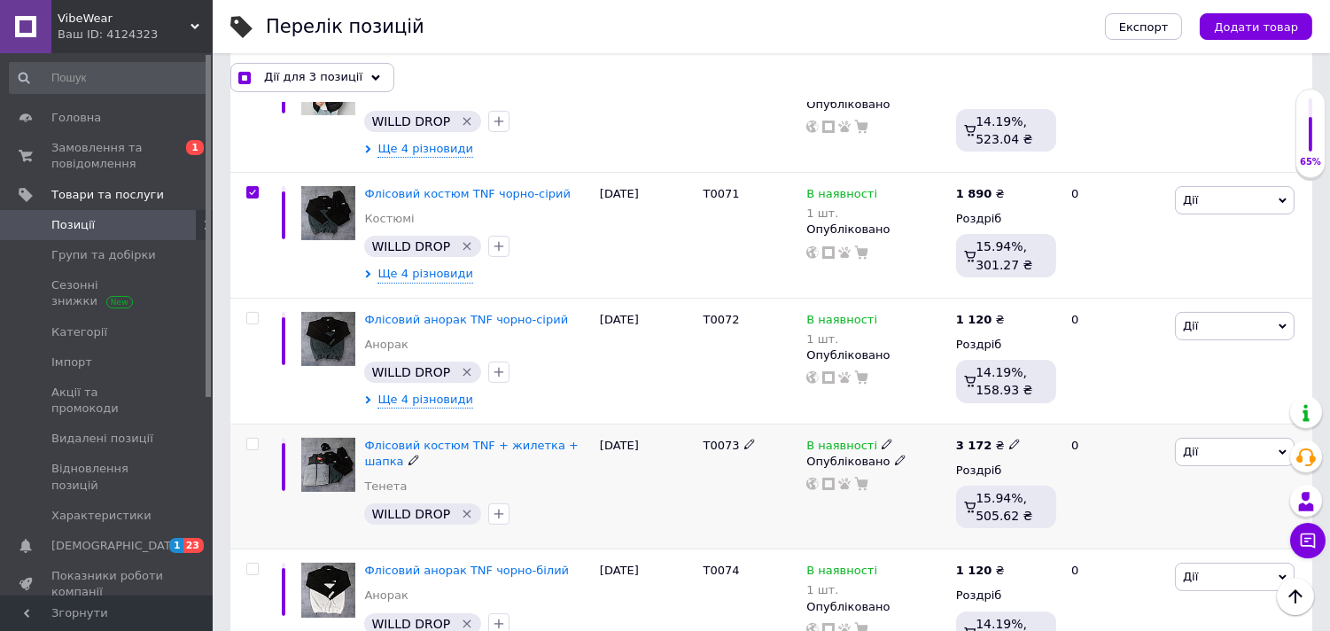
click at [252, 439] on input "checkbox" at bounding box center [252, 445] width 12 height 12
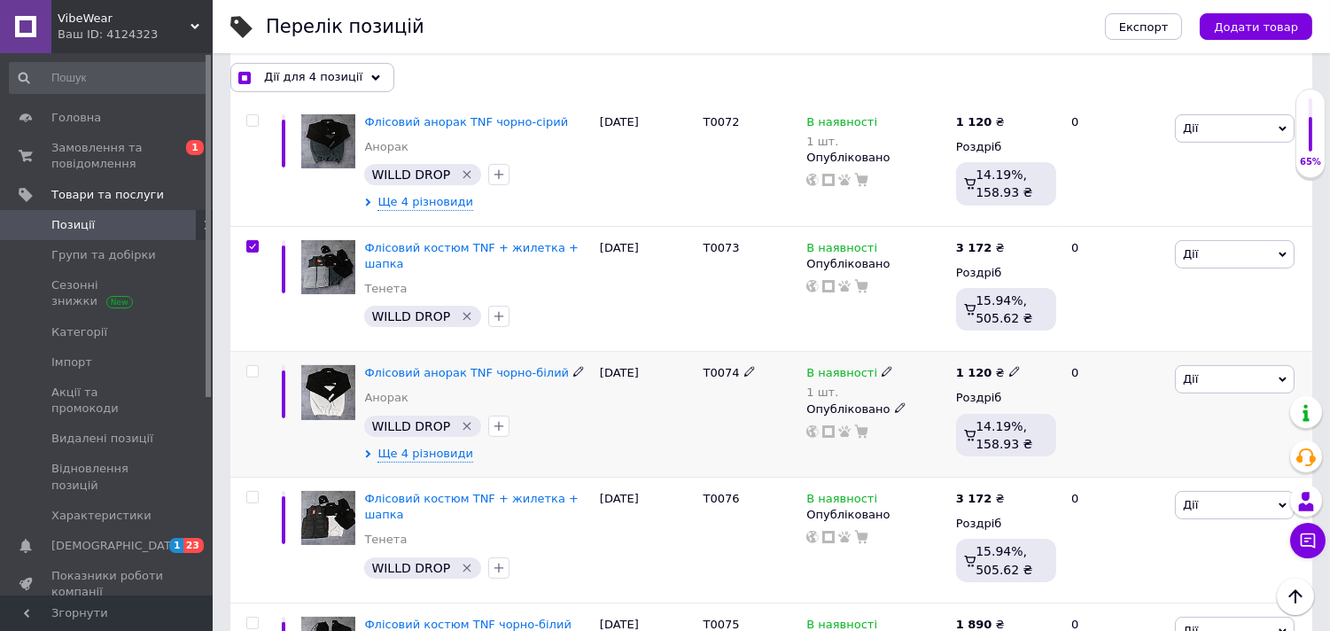
scroll to position [949, 0]
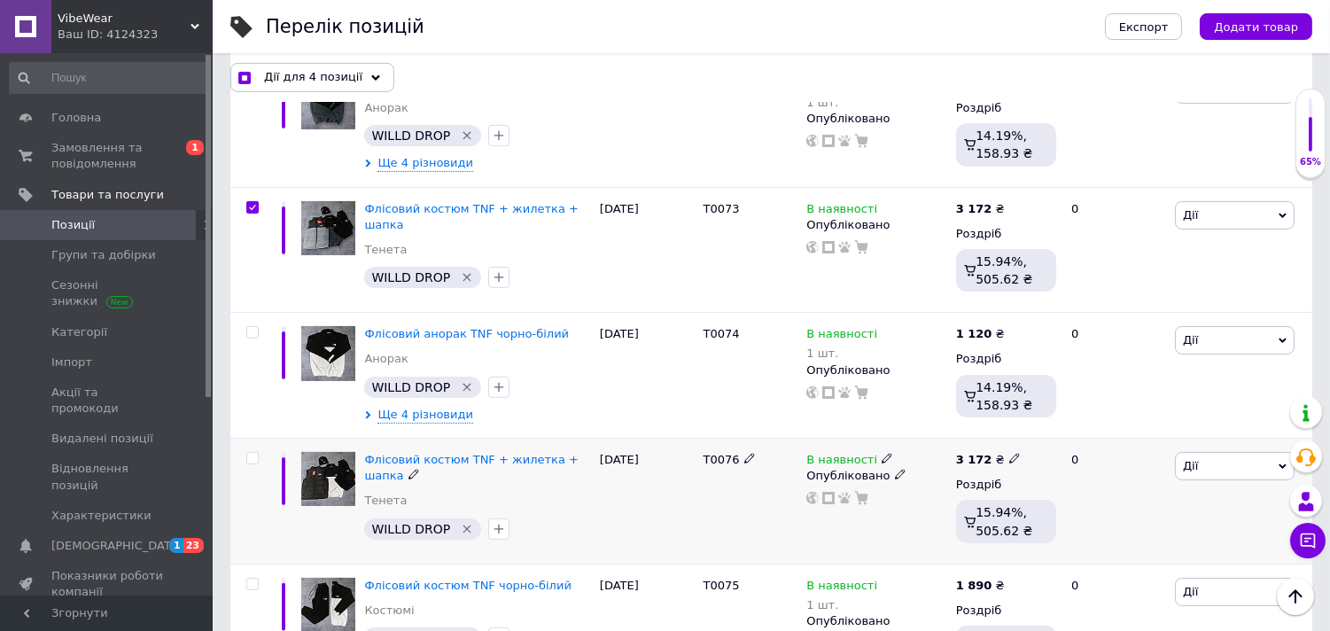
click at [253, 453] on input "checkbox" at bounding box center [252, 459] width 12 height 12
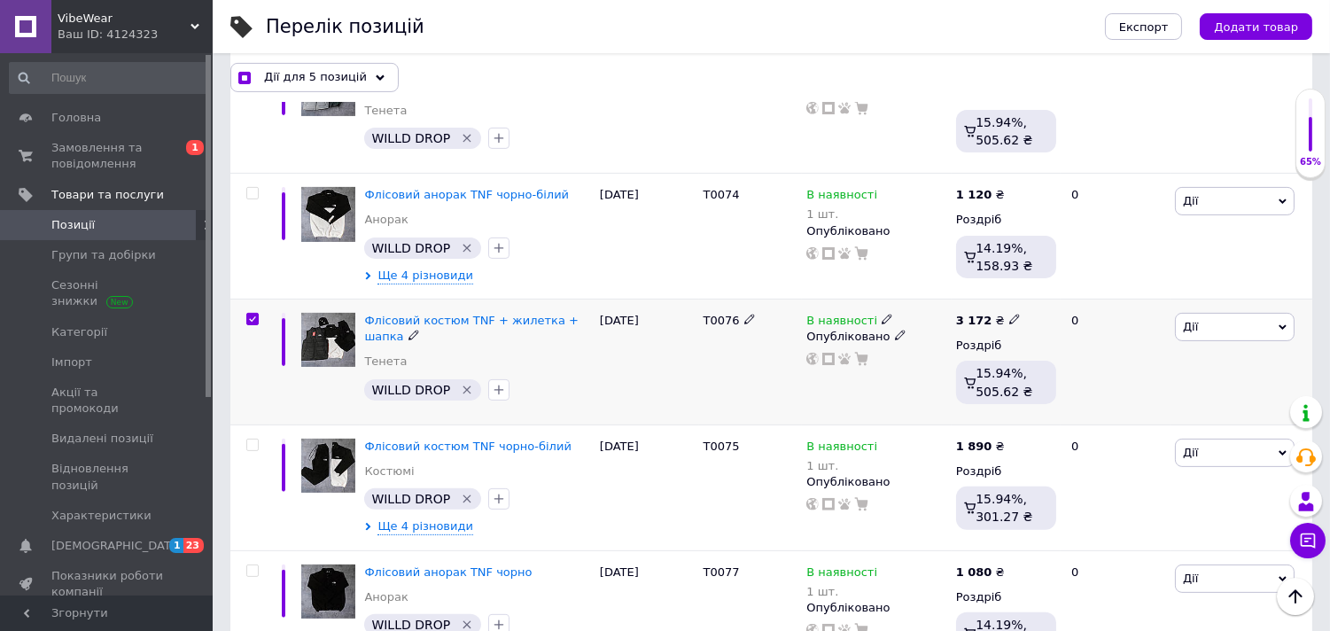
scroll to position [1106, 0]
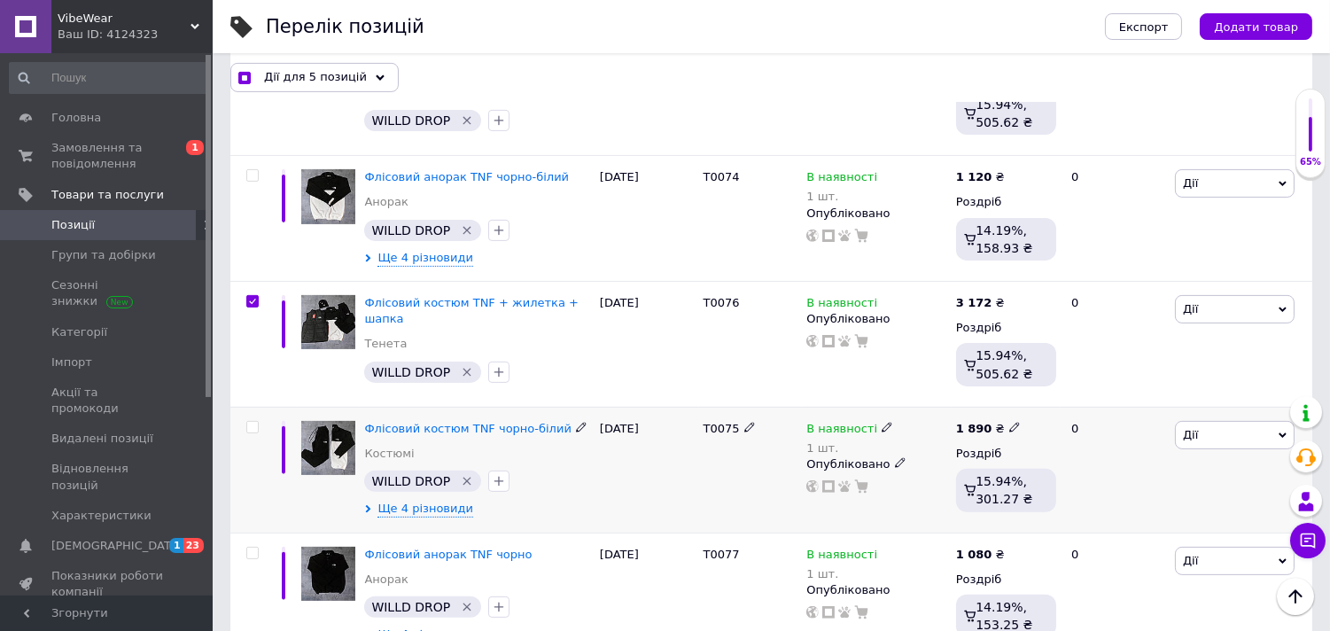
click at [251, 422] on input "checkbox" at bounding box center [252, 428] width 12 height 12
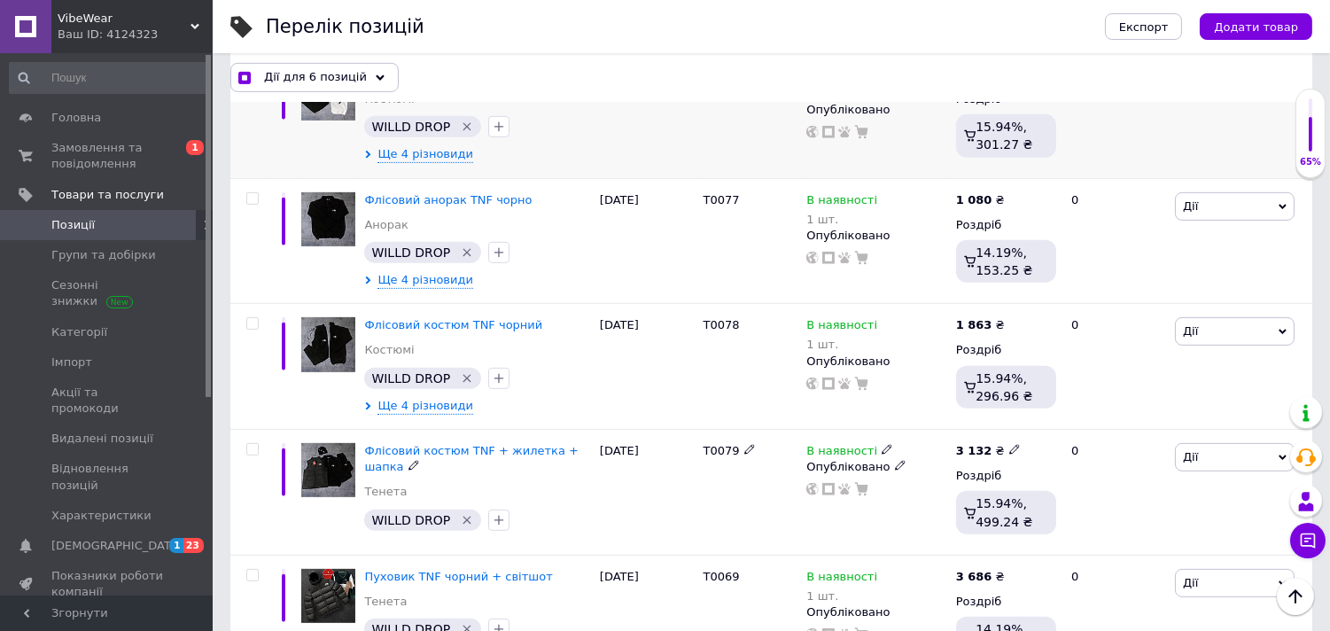
scroll to position [1500, 0]
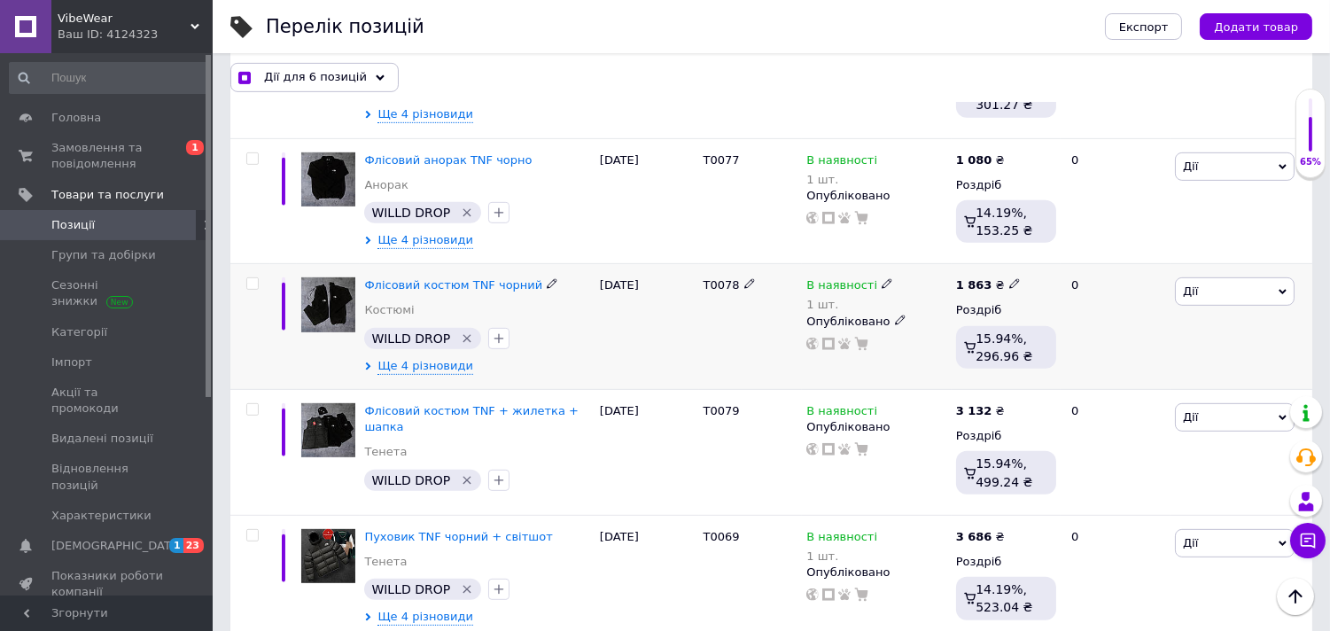
click at [253, 278] on input "checkbox" at bounding box center [252, 284] width 12 height 12
click at [364, 72] on div "Дії для 7 позицій" at bounding box center [314, 77] width 168 height 28
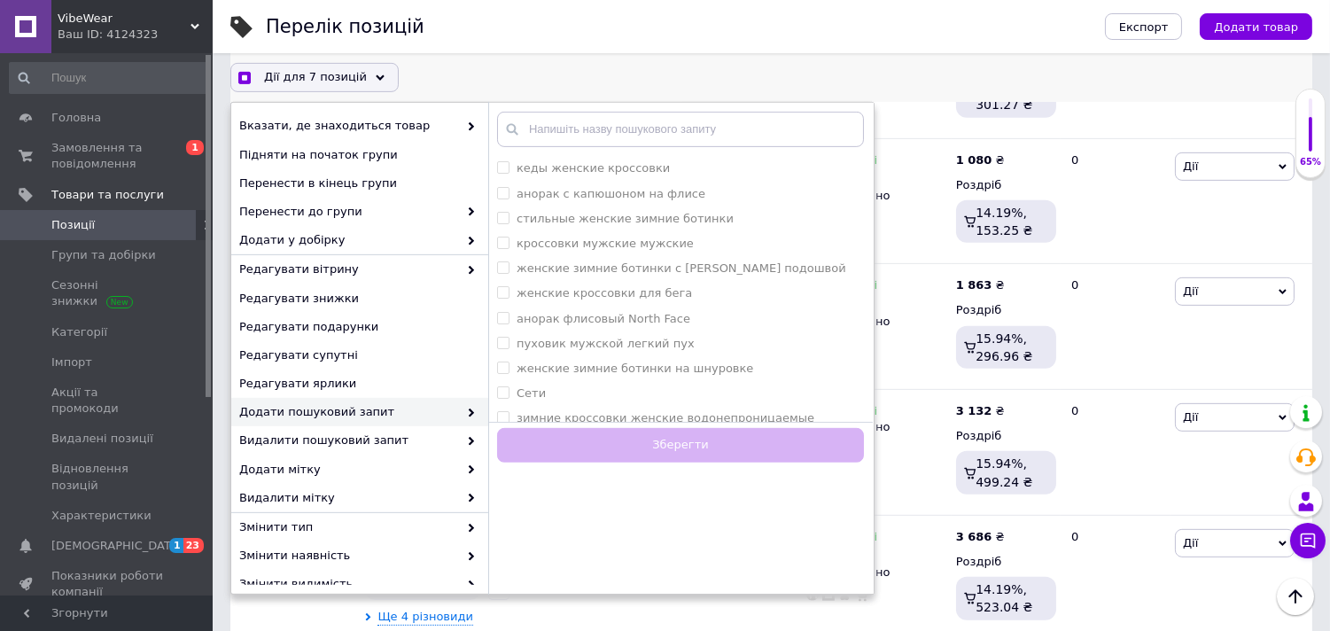
click at [403, 414] on span "Додати пошуковий запит" at bounding box center [348, 412] width 219 height 16
click at [595, 128] on input "text" at bounding box center [680, 129] width 367 height 35
paste input "спортивний костюм флісовий"
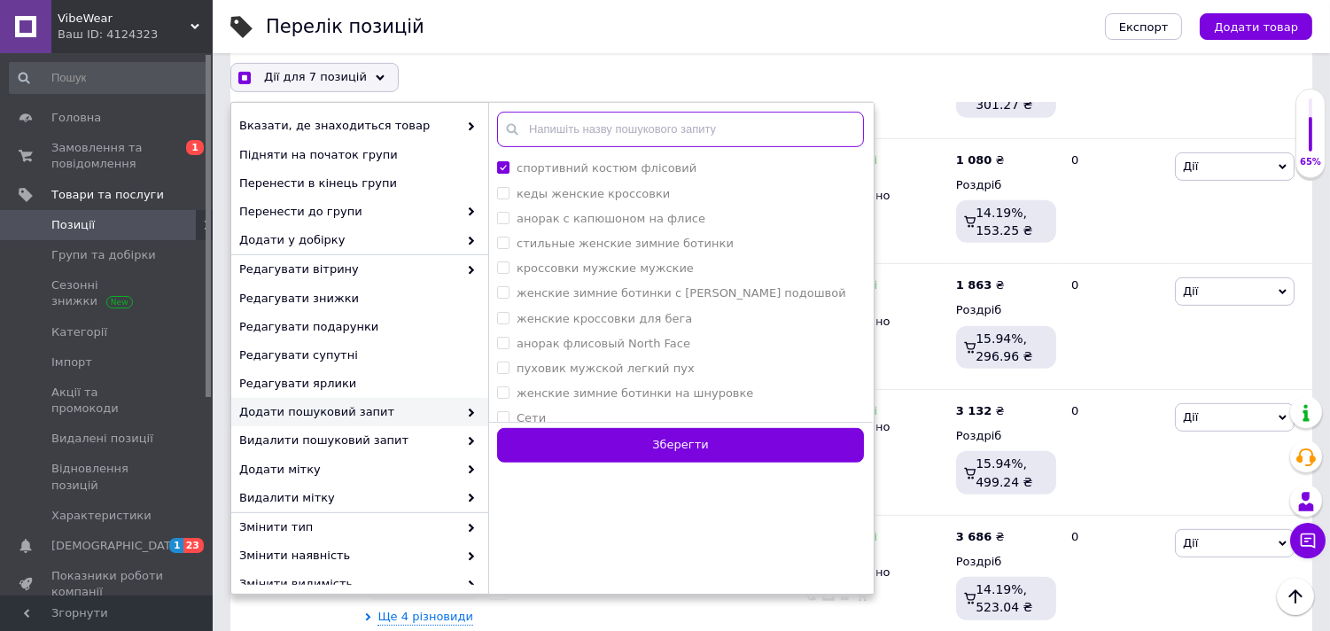
paste input "флісовий спортивний костюм"
paste input "спортивний костюм флісовий чоловічий"
paste input "флісовий костюм чоловічий"
paste input "спортивний костюм флісовий утеплений"
paste input "спортивний костюм флісовий зимовий"
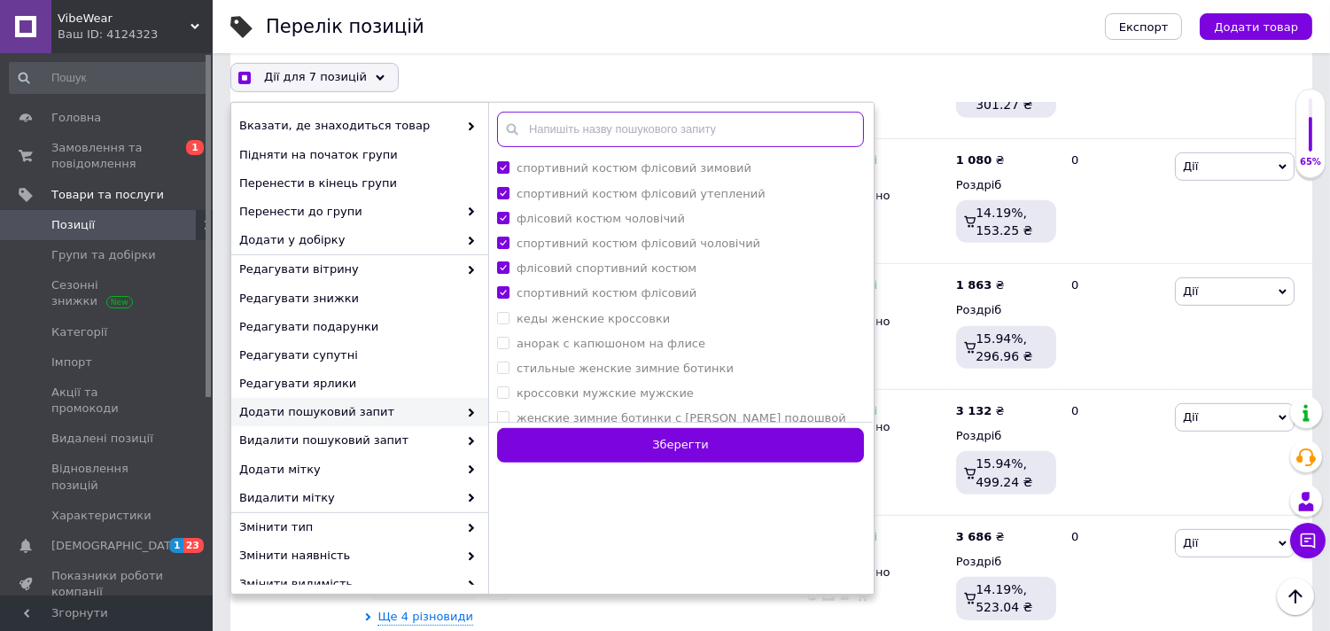
paste input "спортивний костюм флісовий The North Face"
paste input "спортивний костюм флісовий Норт Фейс"
paste input "флісовий костюм North Face чоловічий"
paste input "флісовий костюм The North Face зимовий"
paste input "костюм The North Face утеплений флісовий"
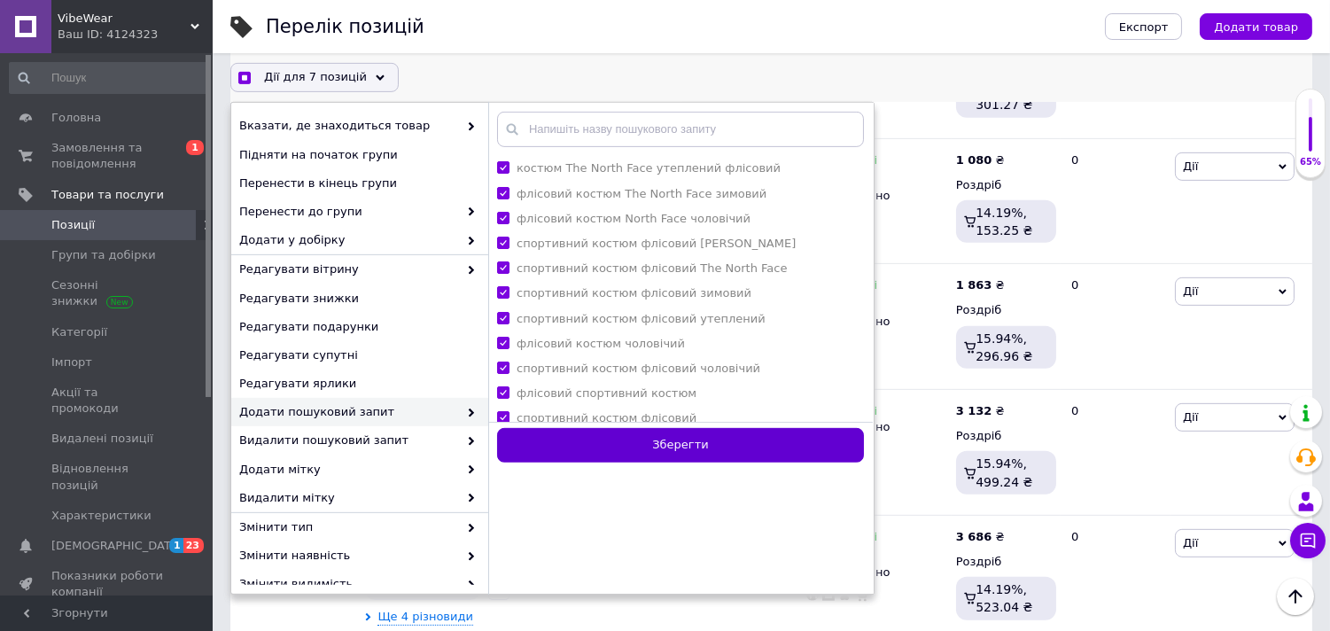
click at [681, 435] on button "Зберегти" at bounding box center [680, 445] width 367 height 35
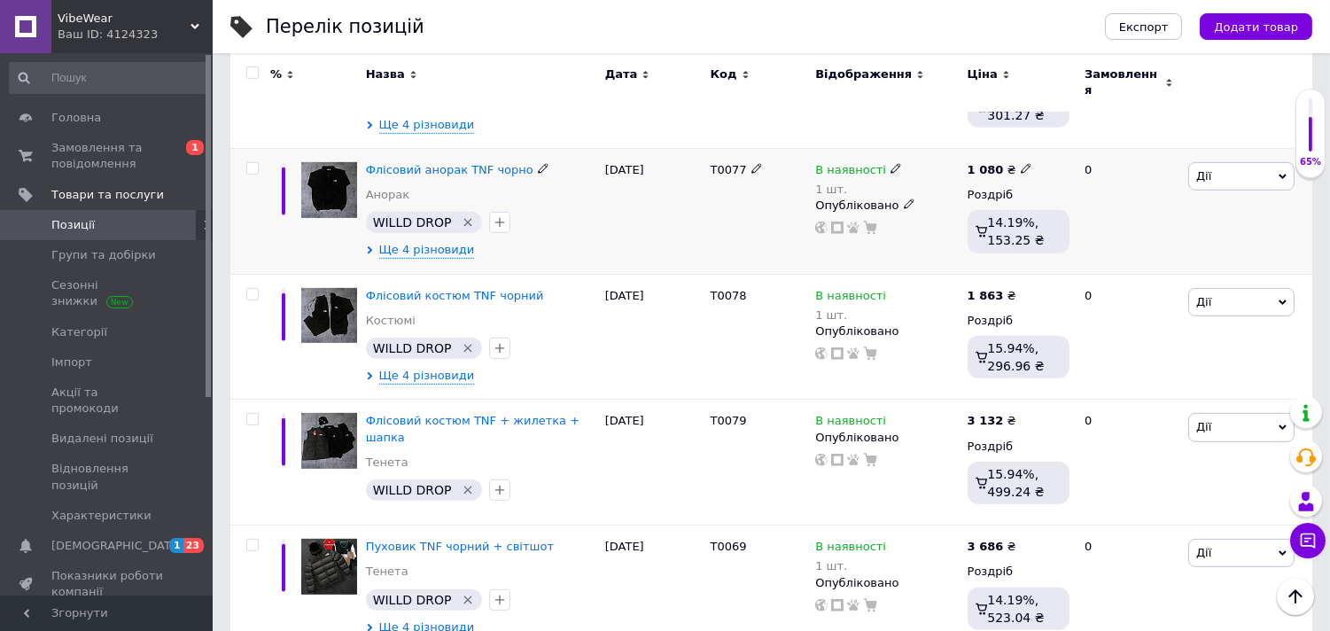
click at [254, 163] on input "checkbox" at bounding box center [252, 169] width 12 height 12
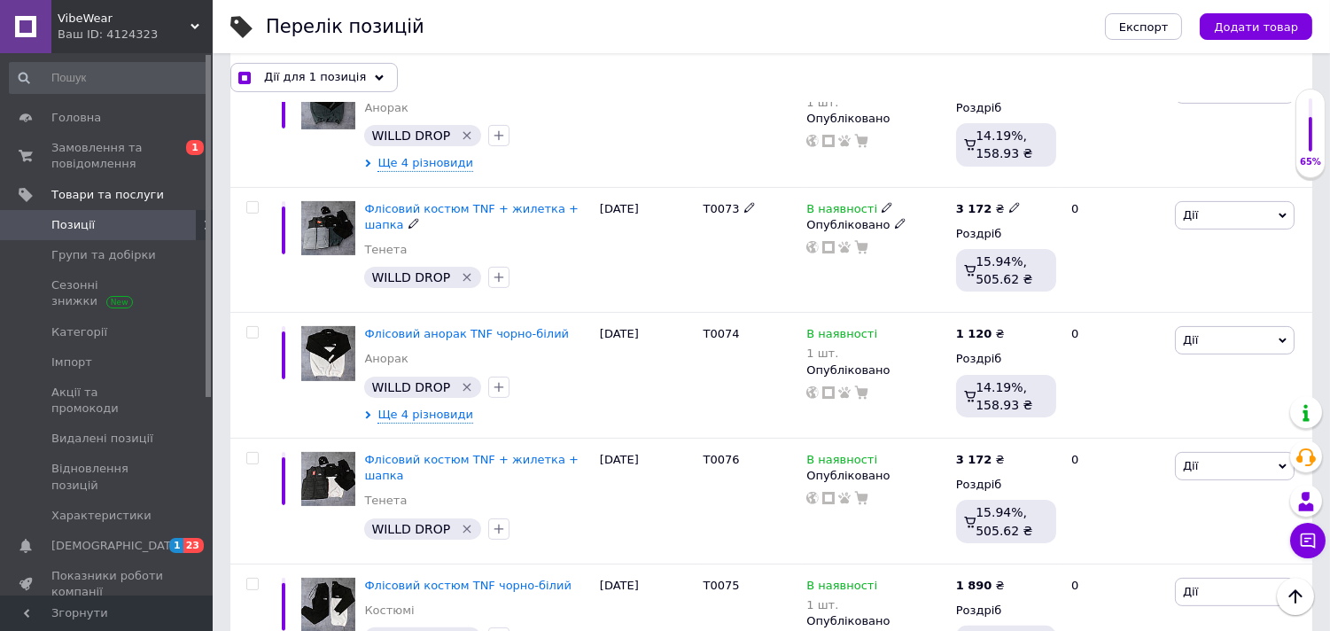
scroll to position [909, 0]
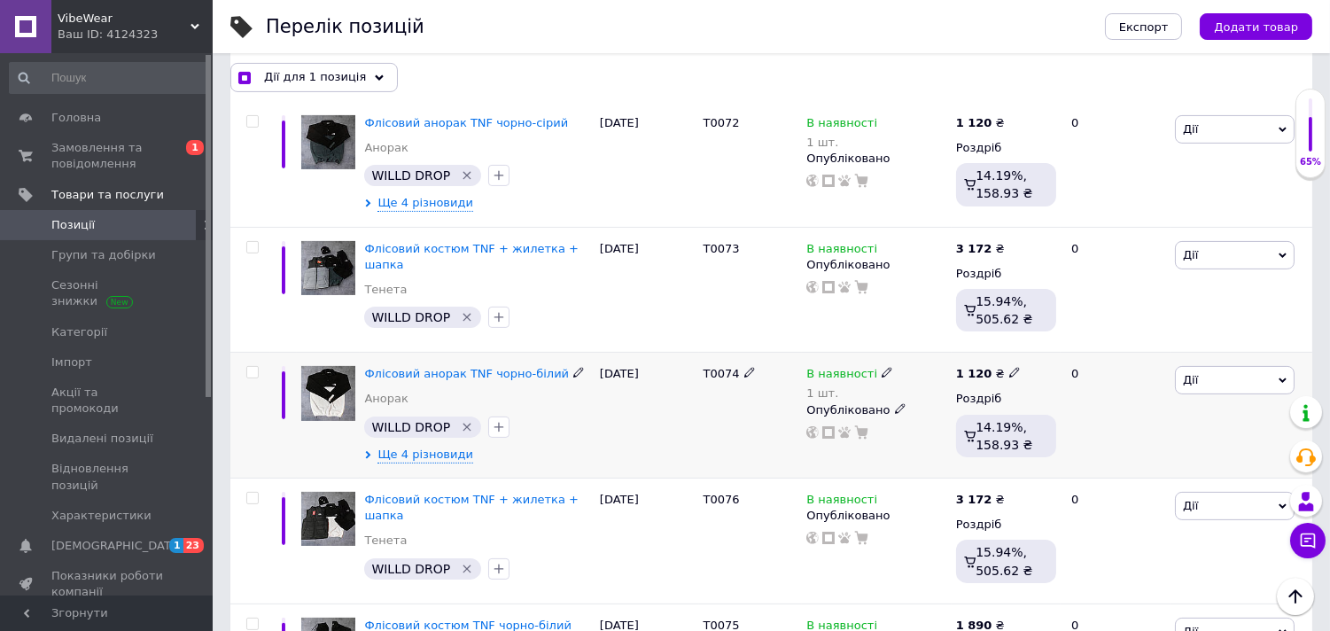
click at [251, 367] on input "checkbox" at bounding box center [252, 373] width 12 height 12
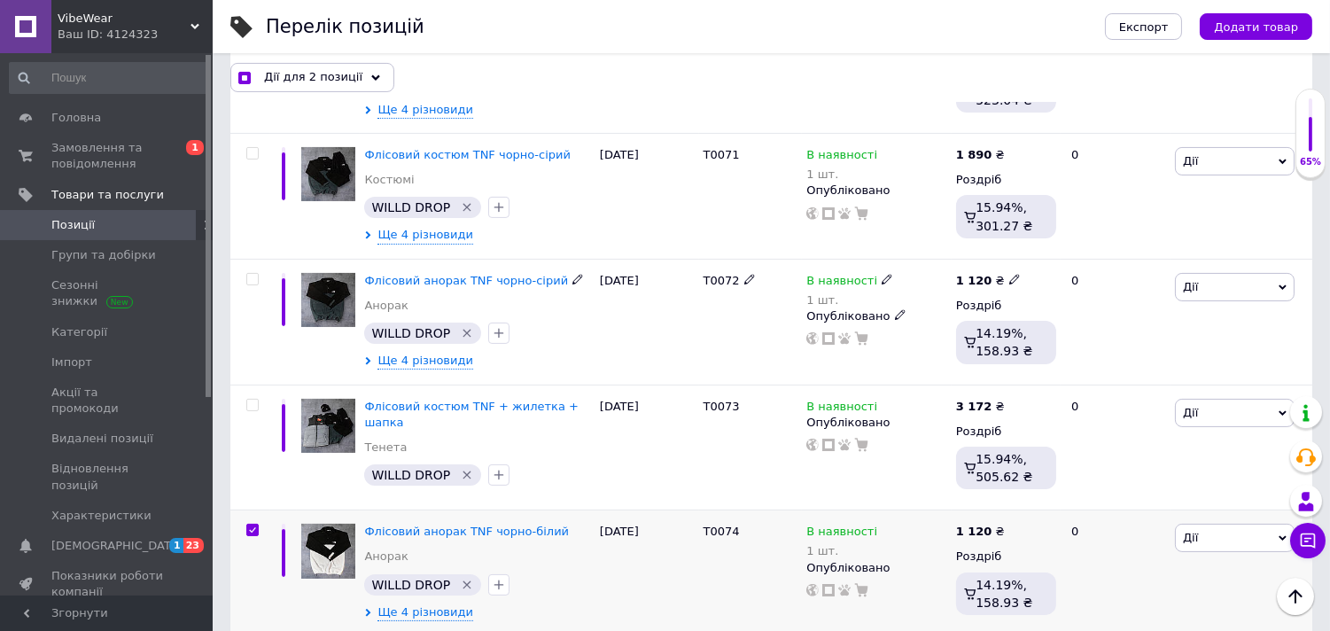
scroll to position [712, 0]
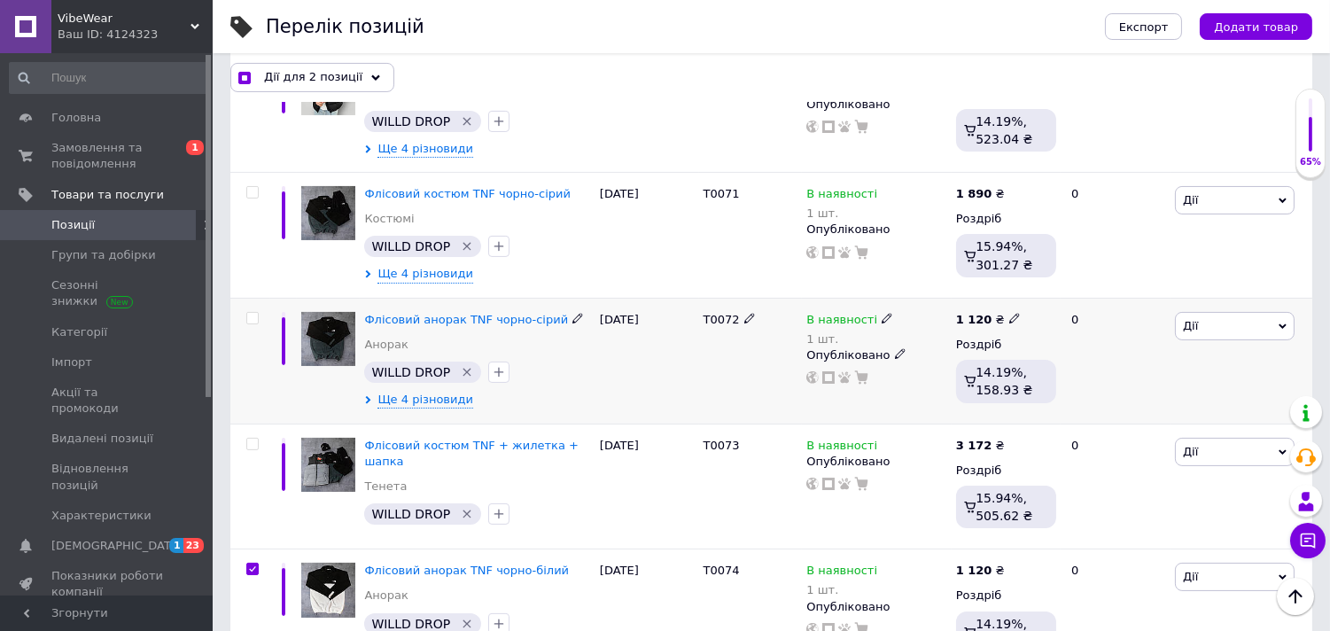
click at [250, 313] on input "checkbox" at bounding box center [252, 319] width 12 height 12
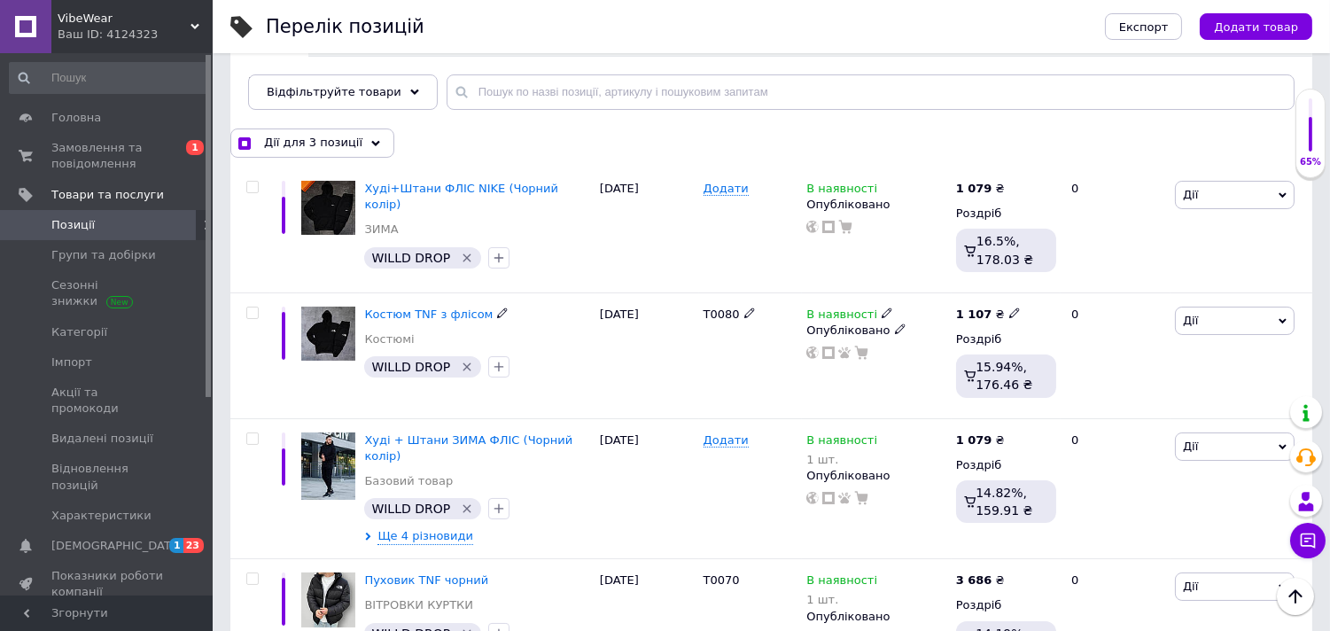
scroll to position [161, 0]
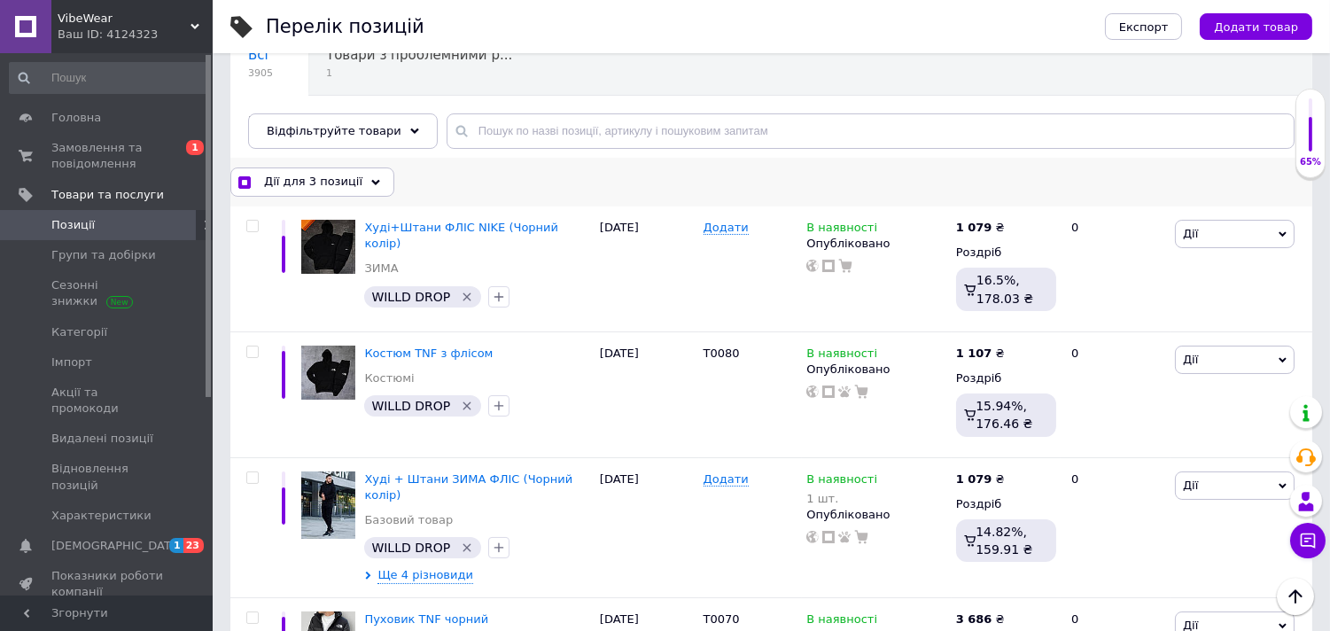
click at [371, 178] on icon at bounding box center [375, 182] width 9 height 9
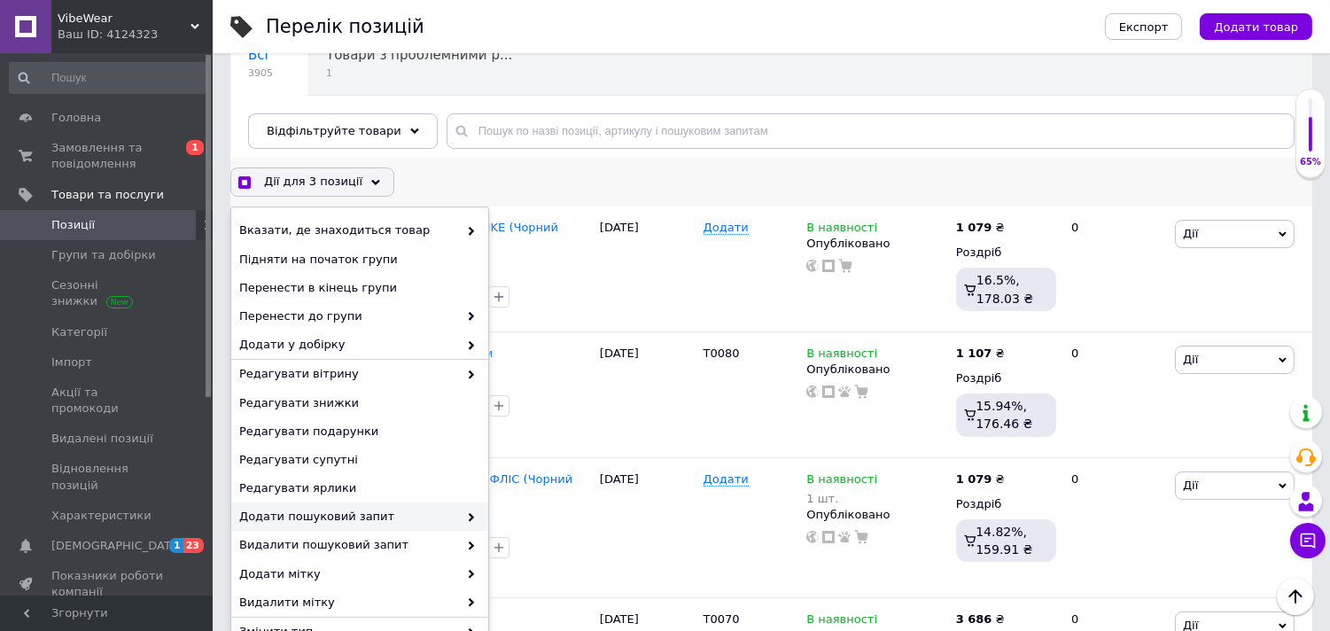
click at [387, 514] on span "Додати пошуковий запит" at bounding box center [348, 517] width 219 height 16
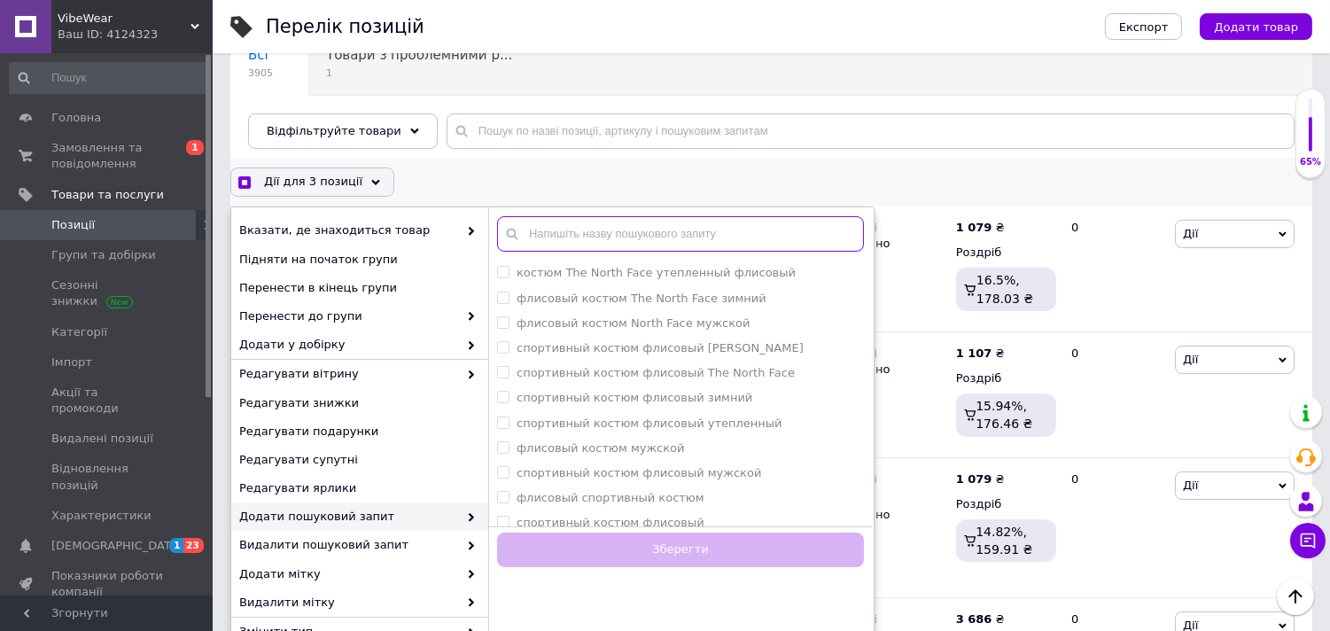
click at [596, 229] on input "text" at bounding box center [680, 233] width 367 height 35
paste input "анорак чоловічий"
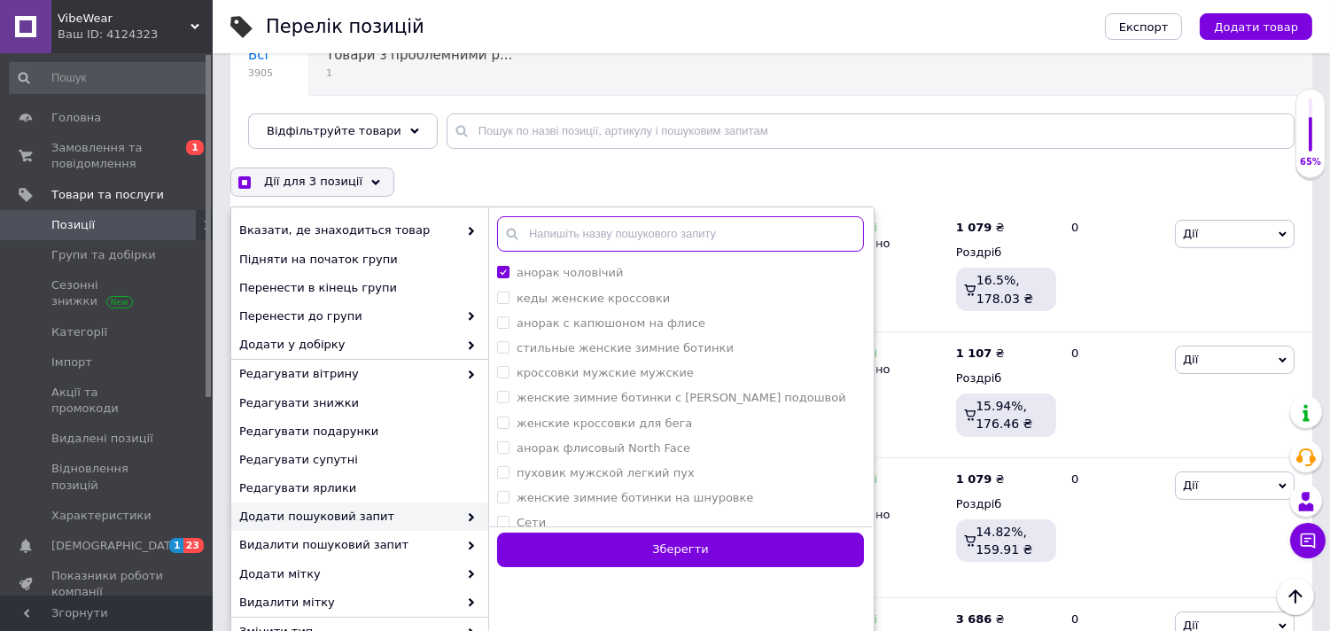
paste input "чоловічий анора"
paste input "анорак чоловічий утеплений"
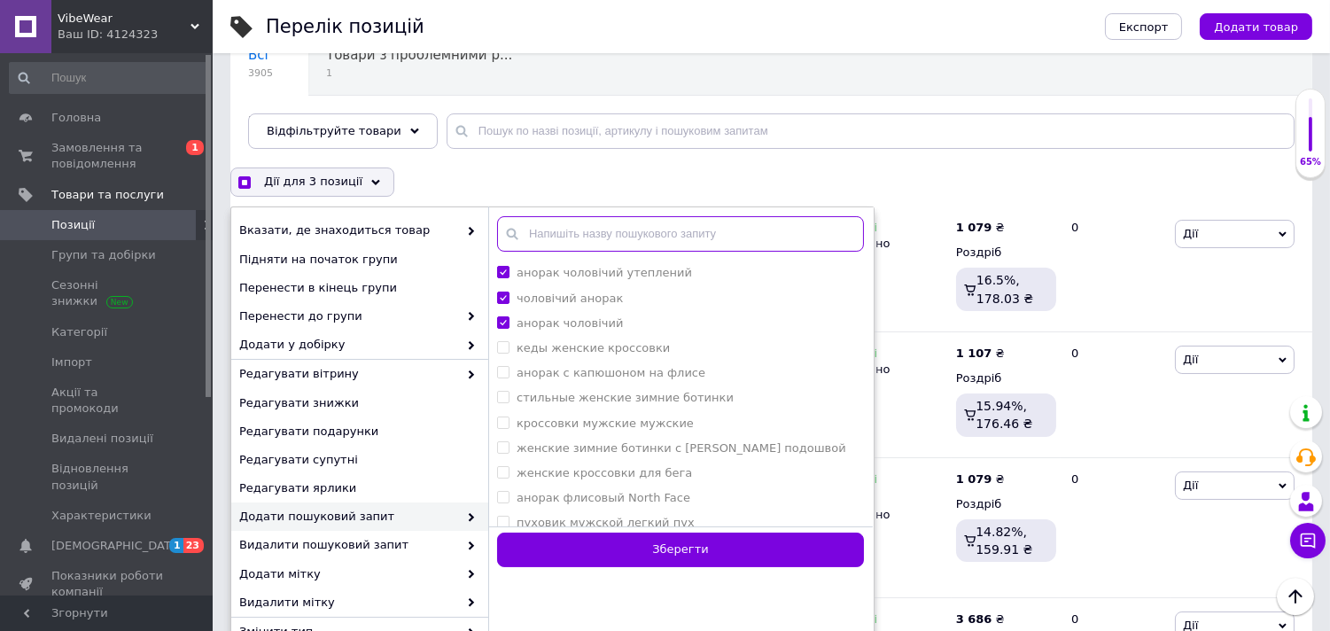
paste input "анорак чоловічий зимовий"
paste input "чоловічий анорак на флісі"
paste input "анорак чоловічий флісовий"
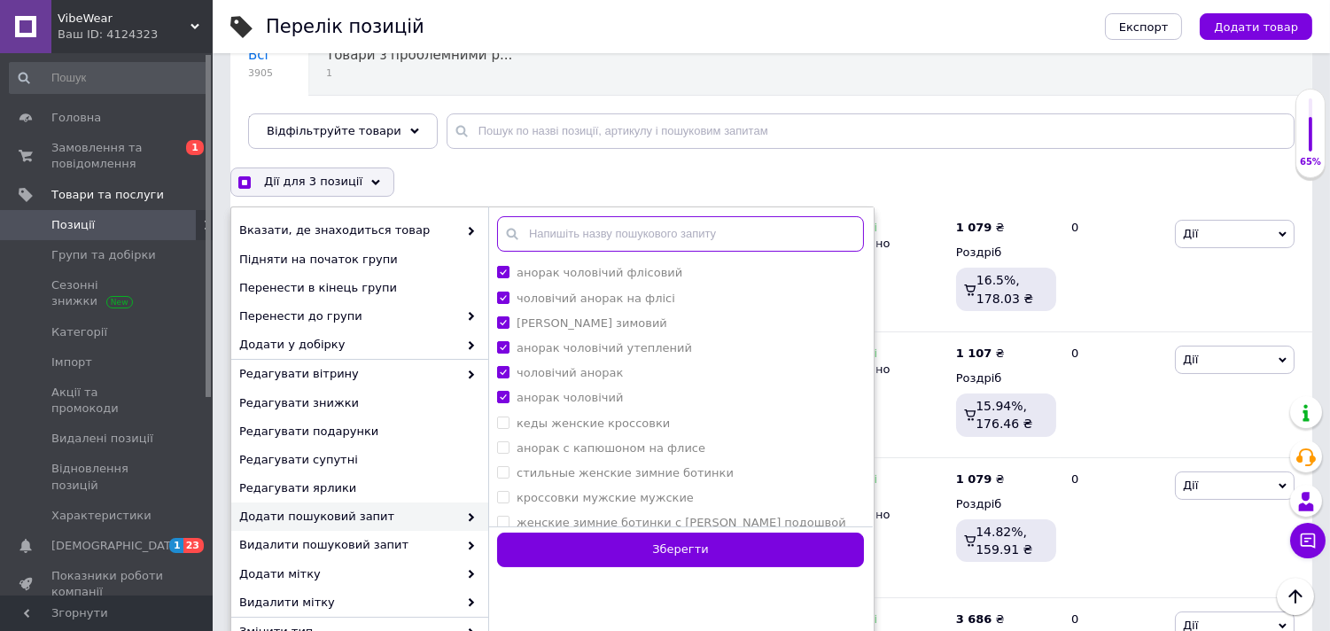
paste input "анорак чоловічий North Face"
paste input "анорак флісовий чоловічий North Face"
paste input "анорак чоловічий Норт Фей"
paste input "флісовий анорак The North Face оригінал"
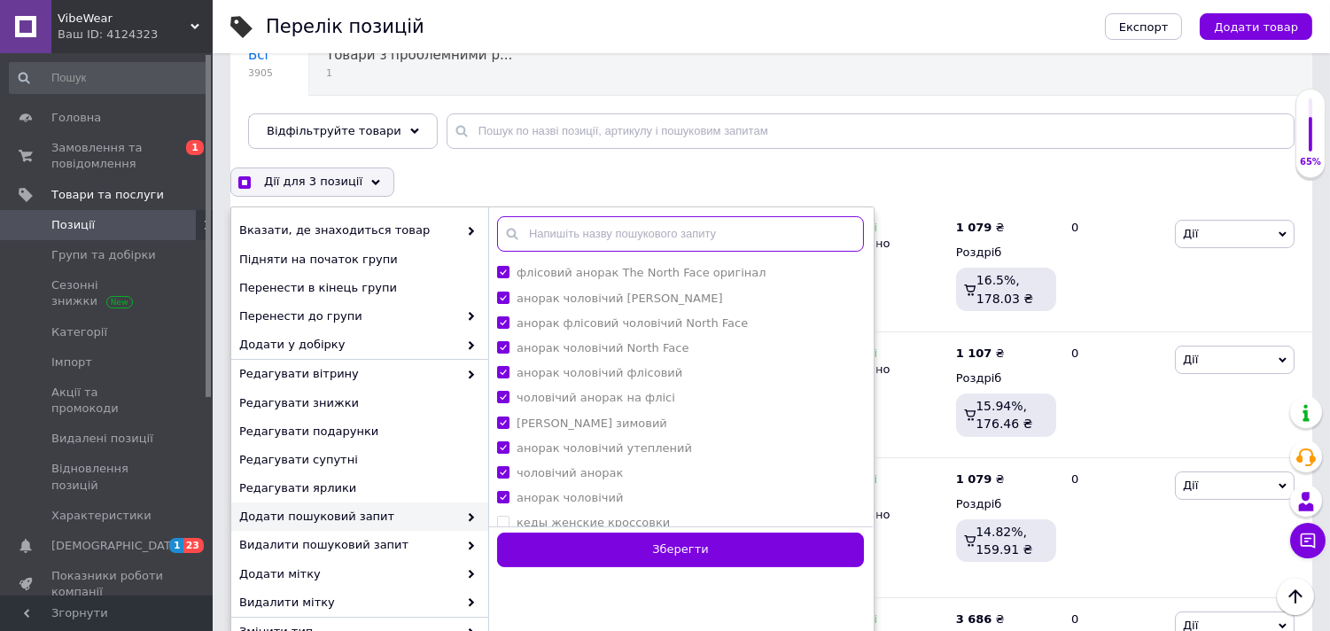
paste input "флісовий анорак North Face зимовий"
paste input "анорак чоловічий спортивний"
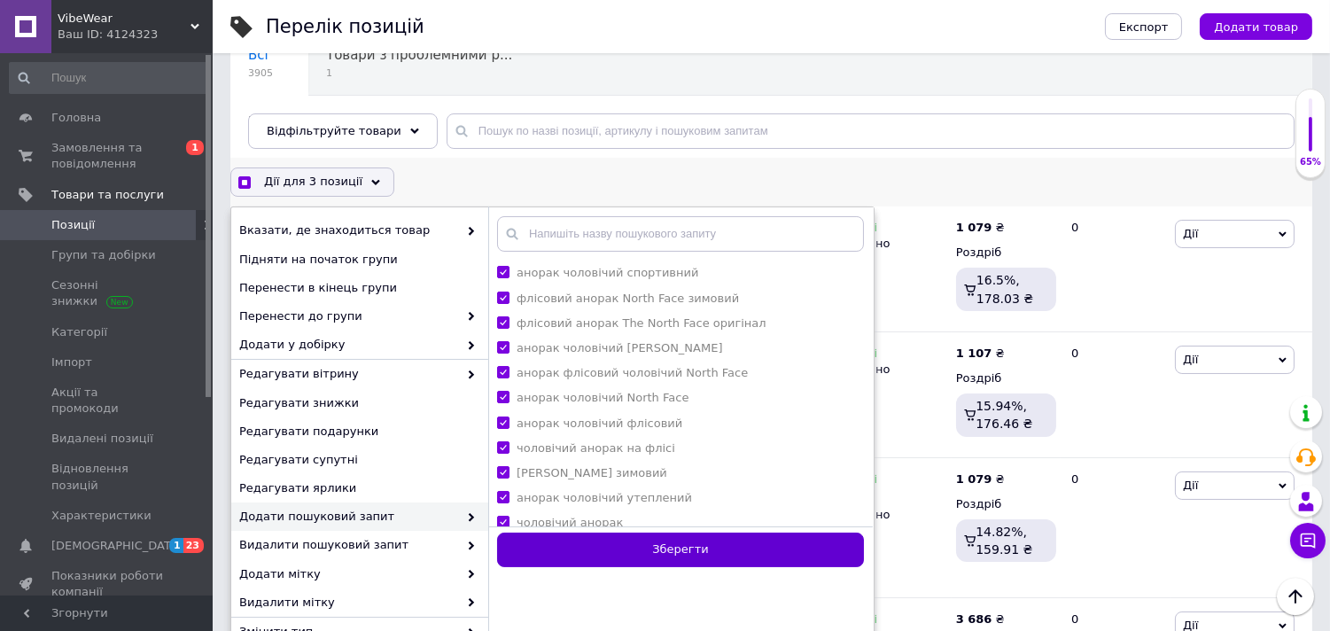
click at [679, 539] on button "Зберегти" at bounding box center [680, 550] width 367 height 35
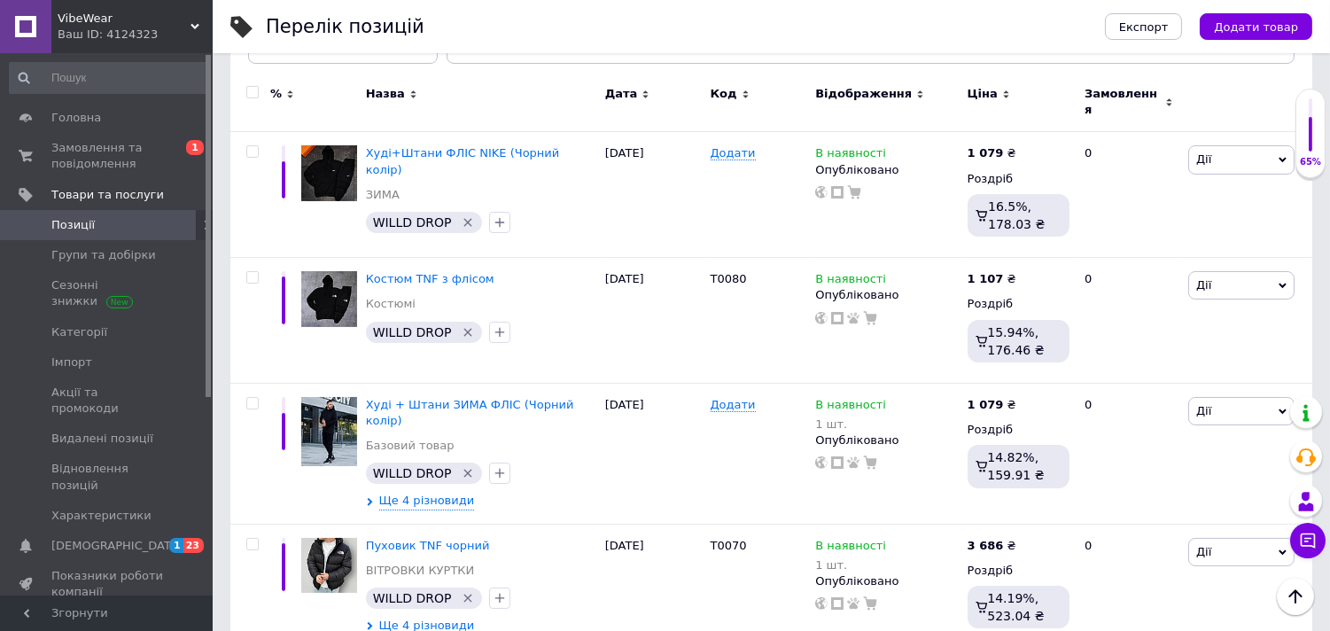
scroll to position [526, 0]
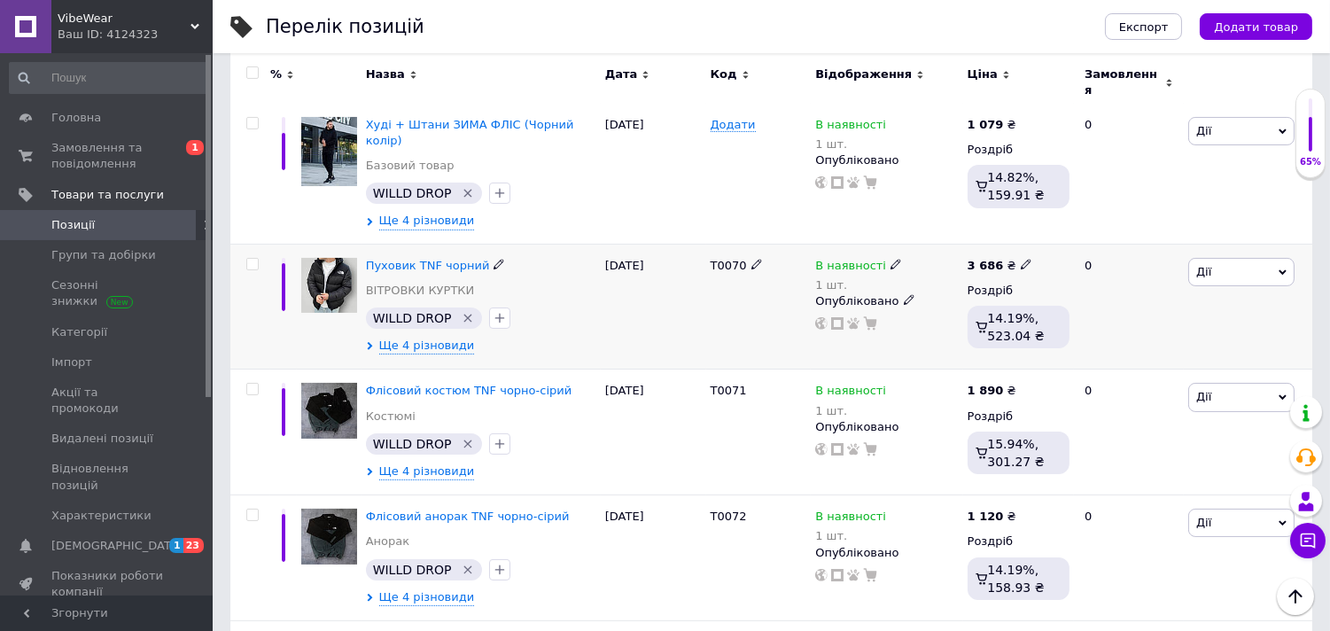
click at [253, 259] on input "checkbox" at bounding box center [252, 265] width 12 height 12
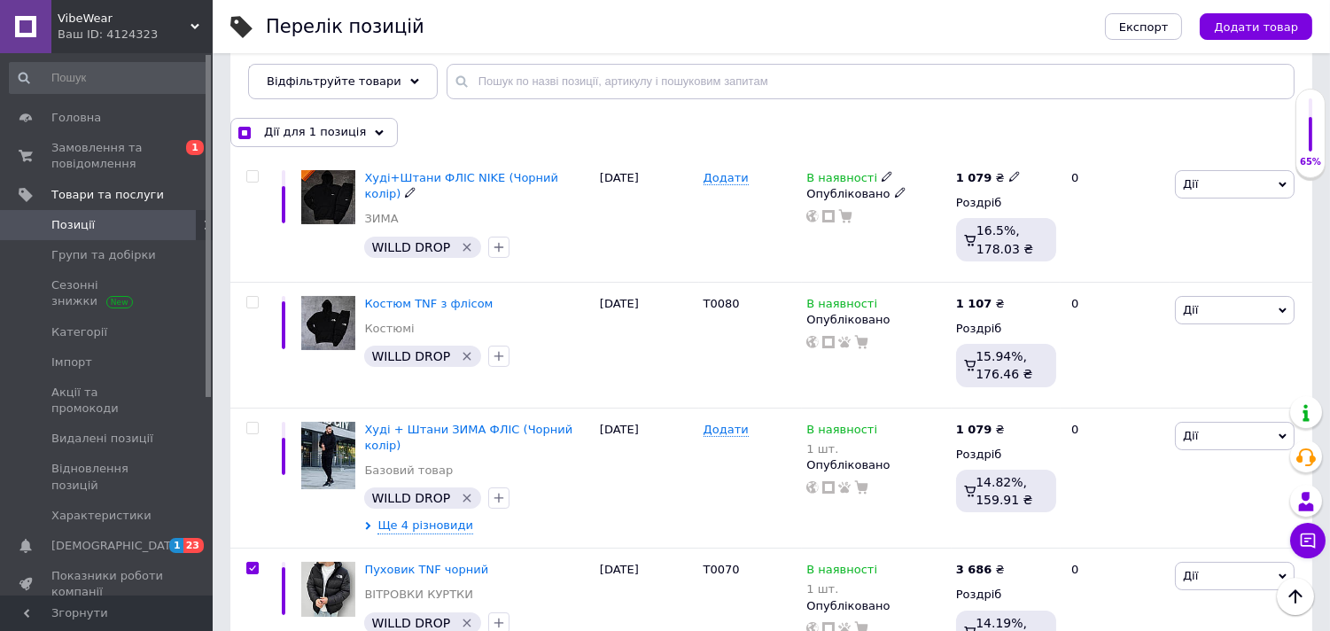
scroll to position [251, 0]
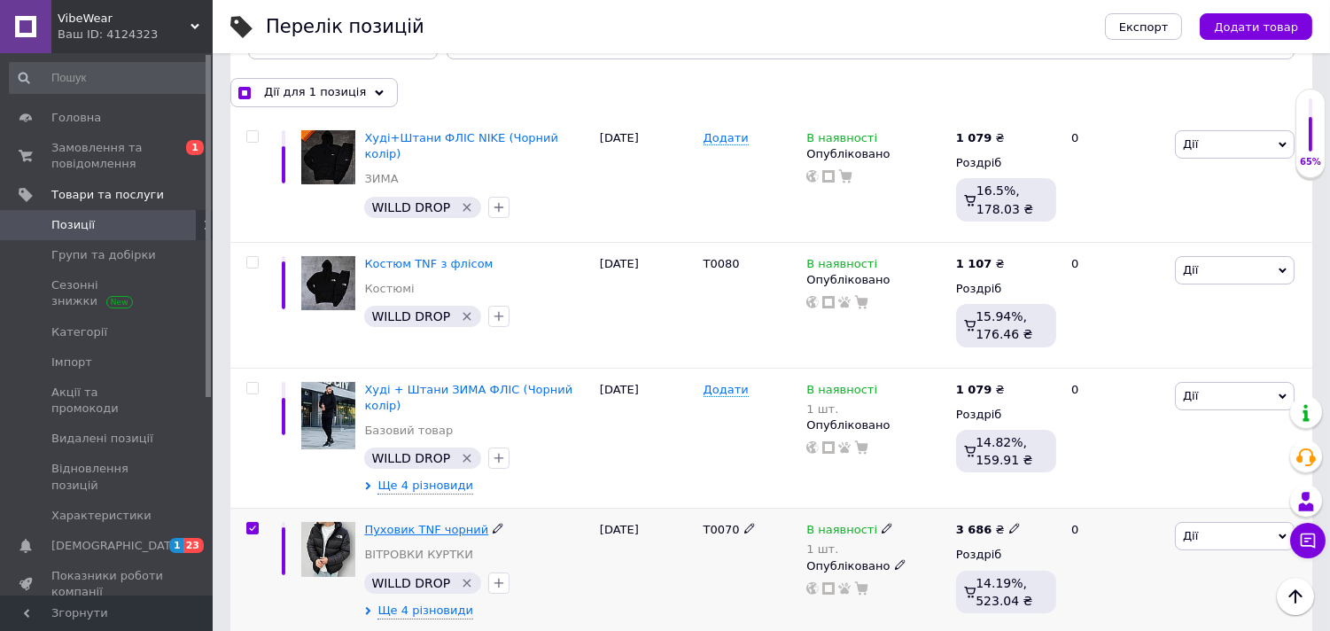
click at [436, 523] on span "Пуховик TNF чорний" at bounding box center [426, 529] width 124 height 13
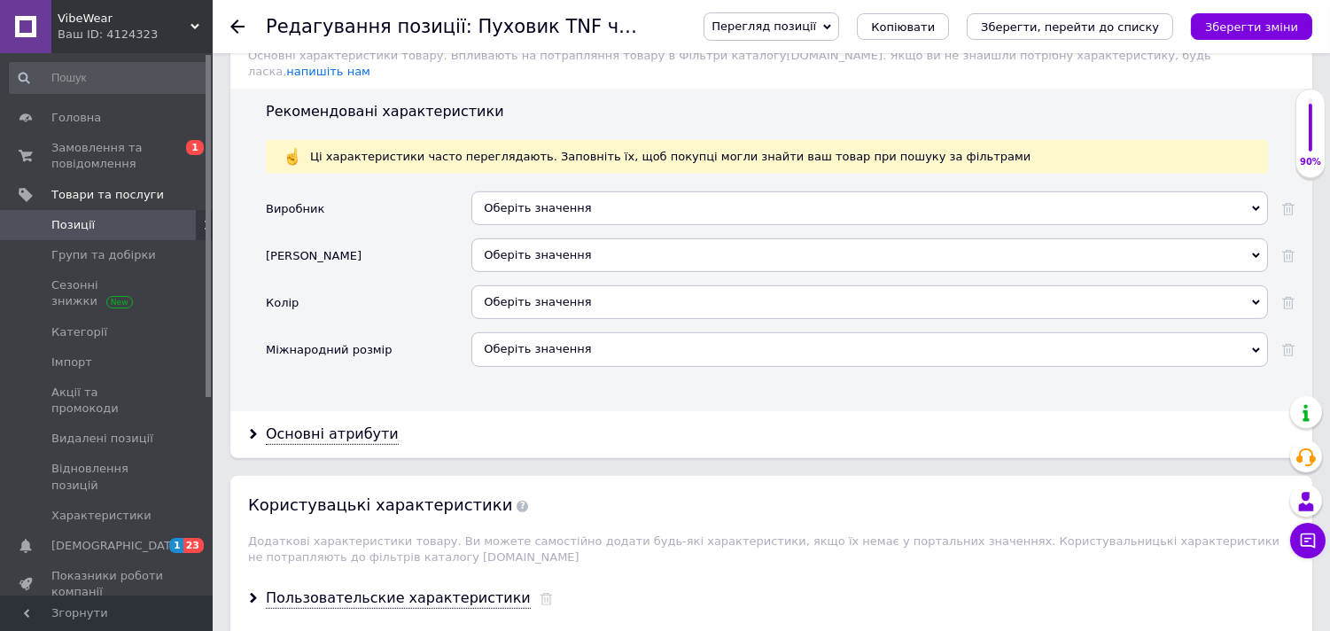
scroll to position [1569, 0]
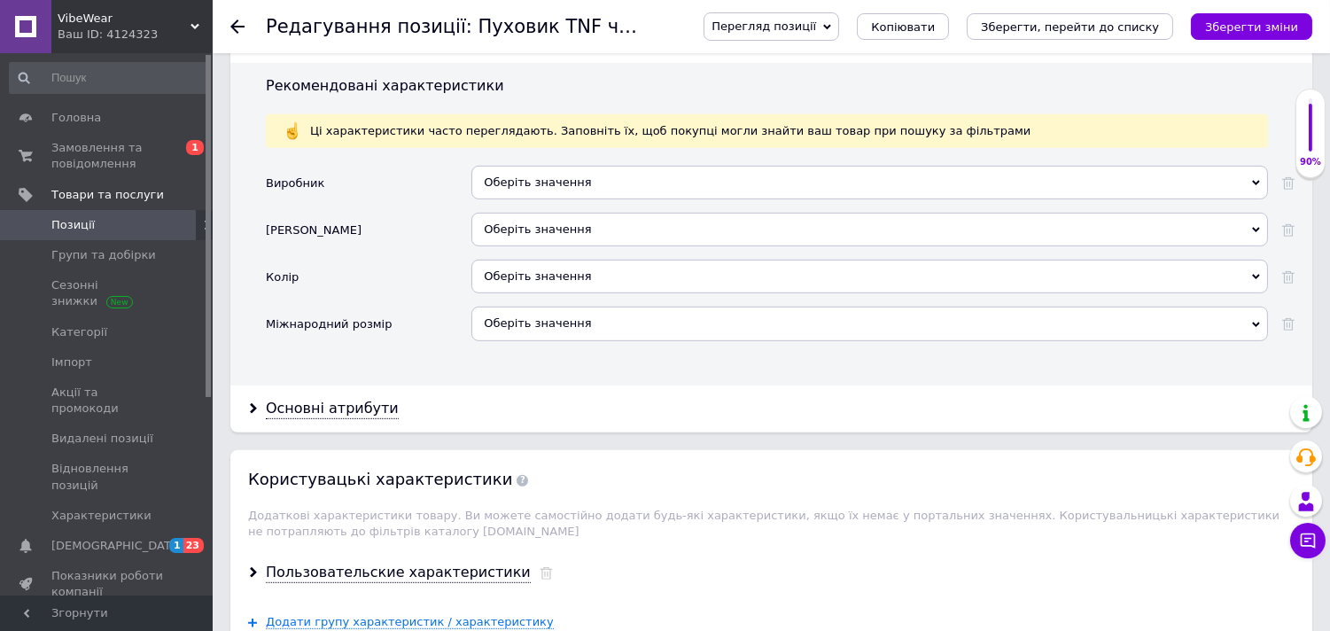
click at [632, 246] on div "Оберіть значення" at bounding box center [869, 230] width 797 height 34
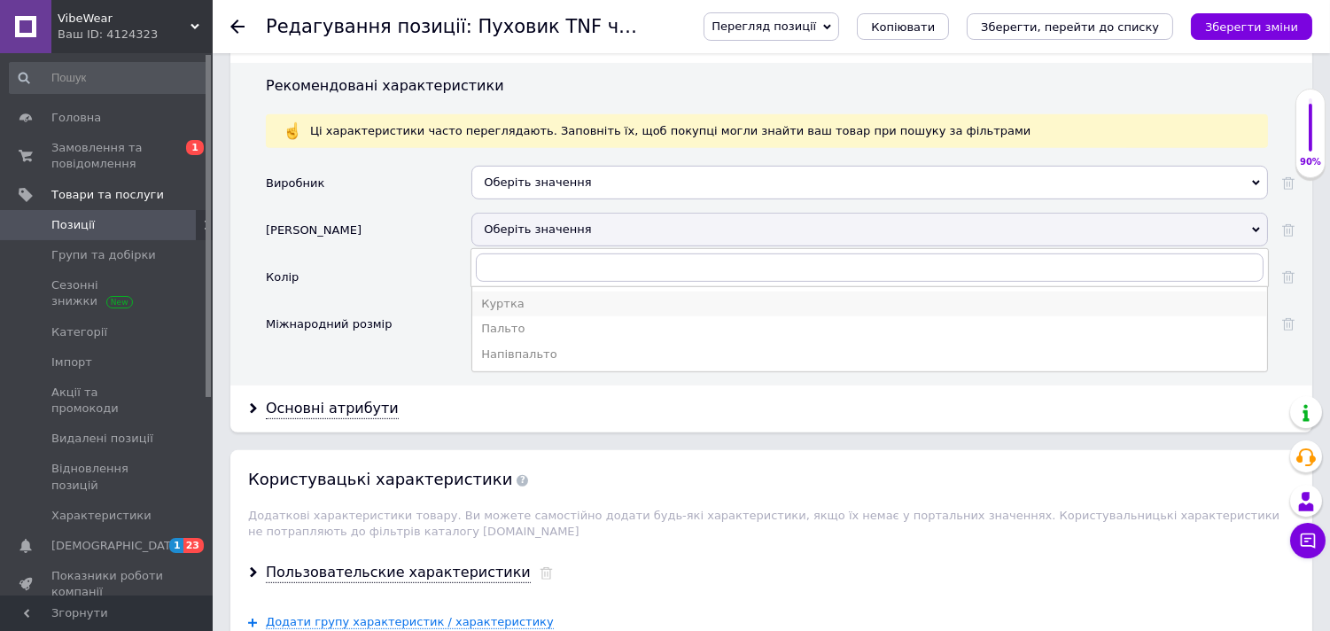
click at [542, 312] on div "Куртка" at bounding box center [869, 304] width 777 height 16
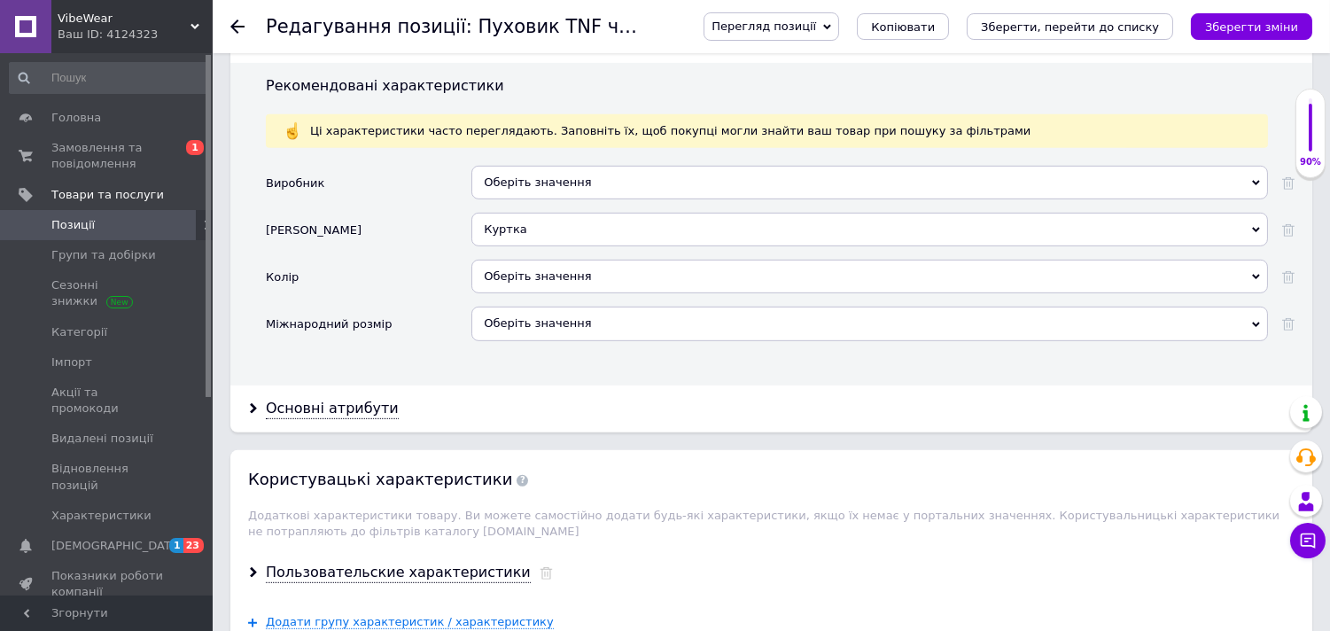
click at [557, 293] on div "Оберіть значення" at bounding box center [869, 277] width 797 height 34
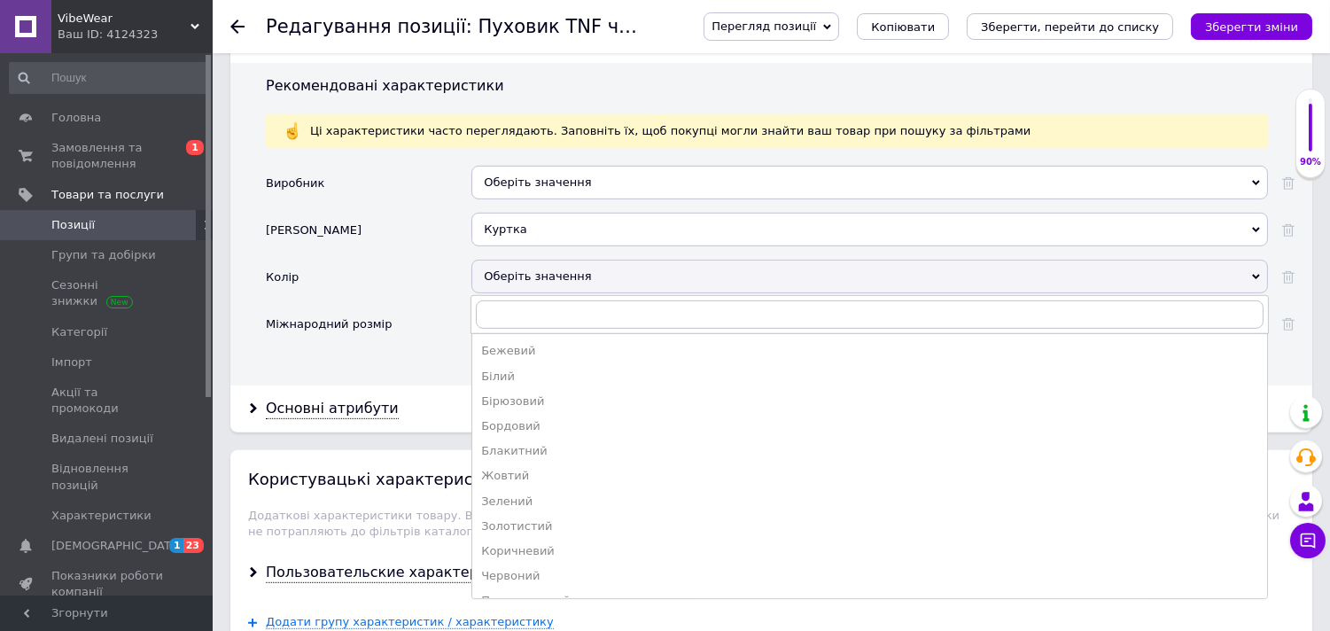
click at [569, 293] on div "Оберіть значення" at bounding box center [869, 277] width 797 height 34
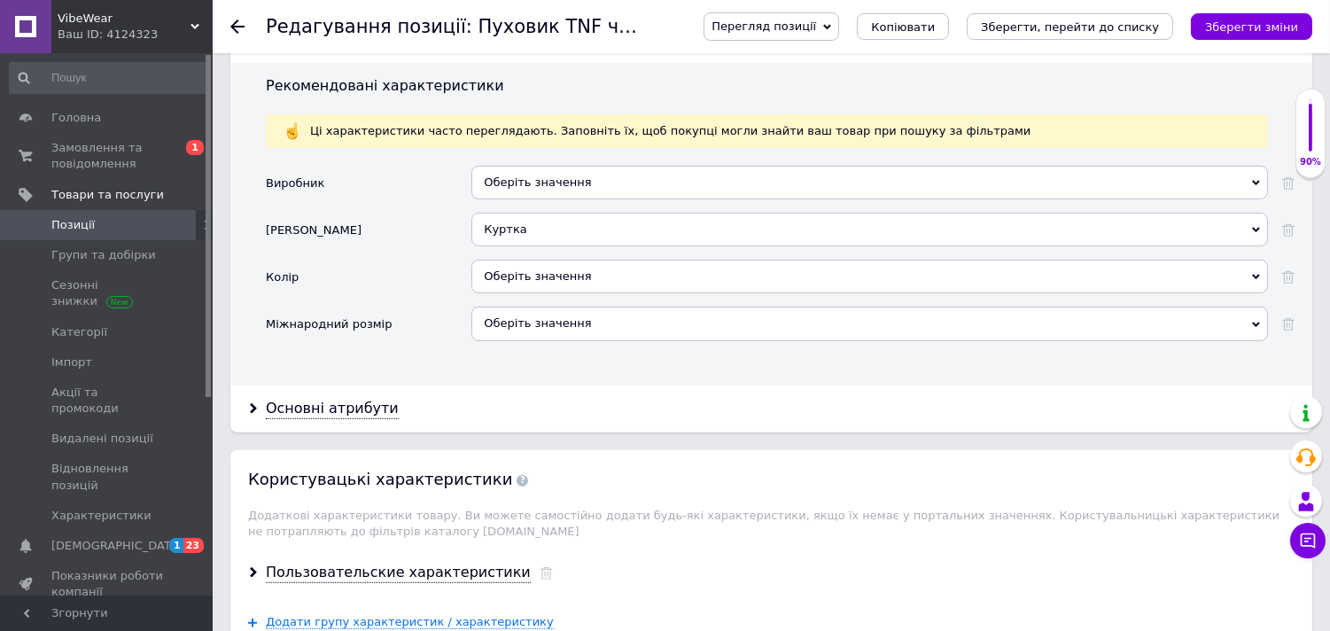
click at [595, 199] on div "Оберіть значення" at bounding box center [869, 183] width 797 height 34
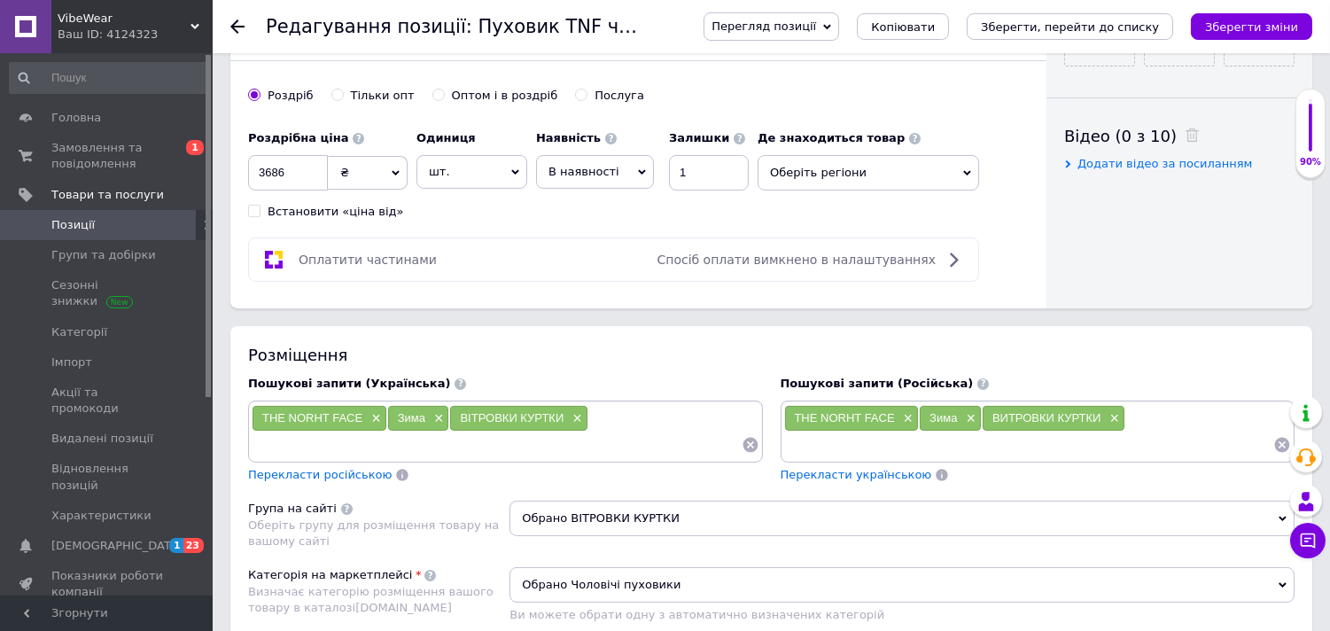
scroll to position [975, 0]
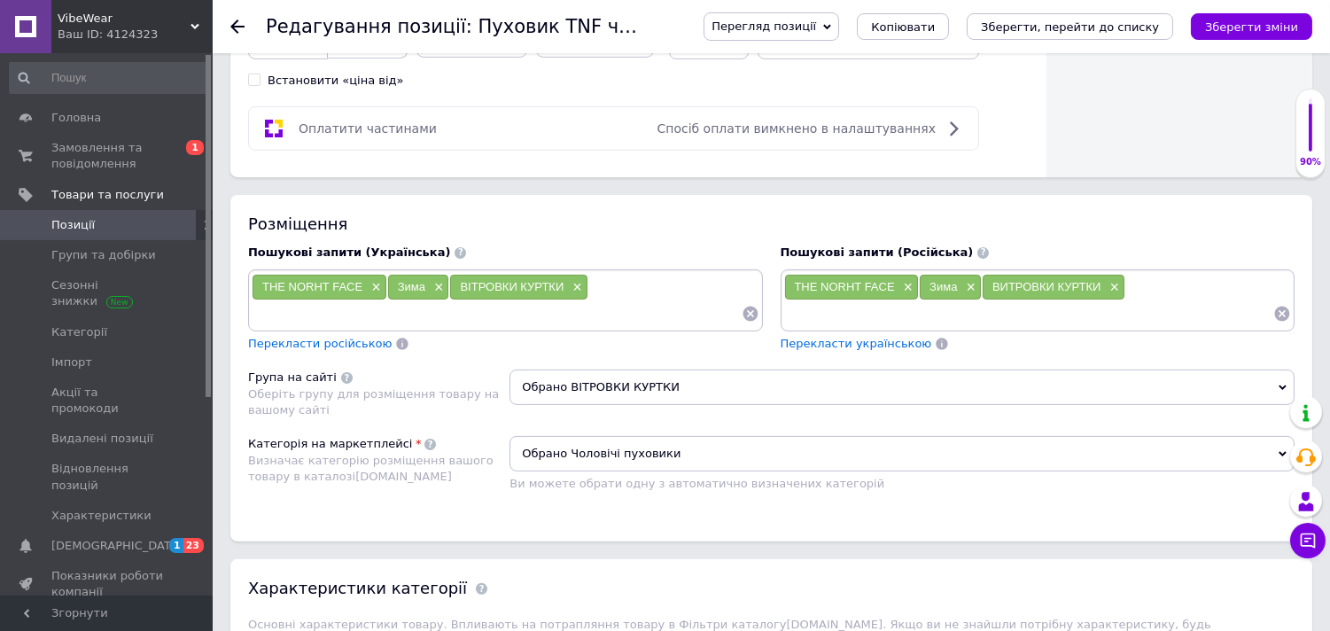
click at [625, 327] on div "THE NORHT FACE × Зима × ВІТРОВКИ КУРТКИ ×" at bounding box center [506, 300] width 508 height 53
click at [609, 327] on div "THE NORHT FACE × Зима × ВІТРОВКИ КУРТКИ ×" at bounding box center [506, 300] width 508 height 53
click at [278, 327] on input at bounding box center [497, 313] width 490 height 27
paste input "пуховик чоловічий"
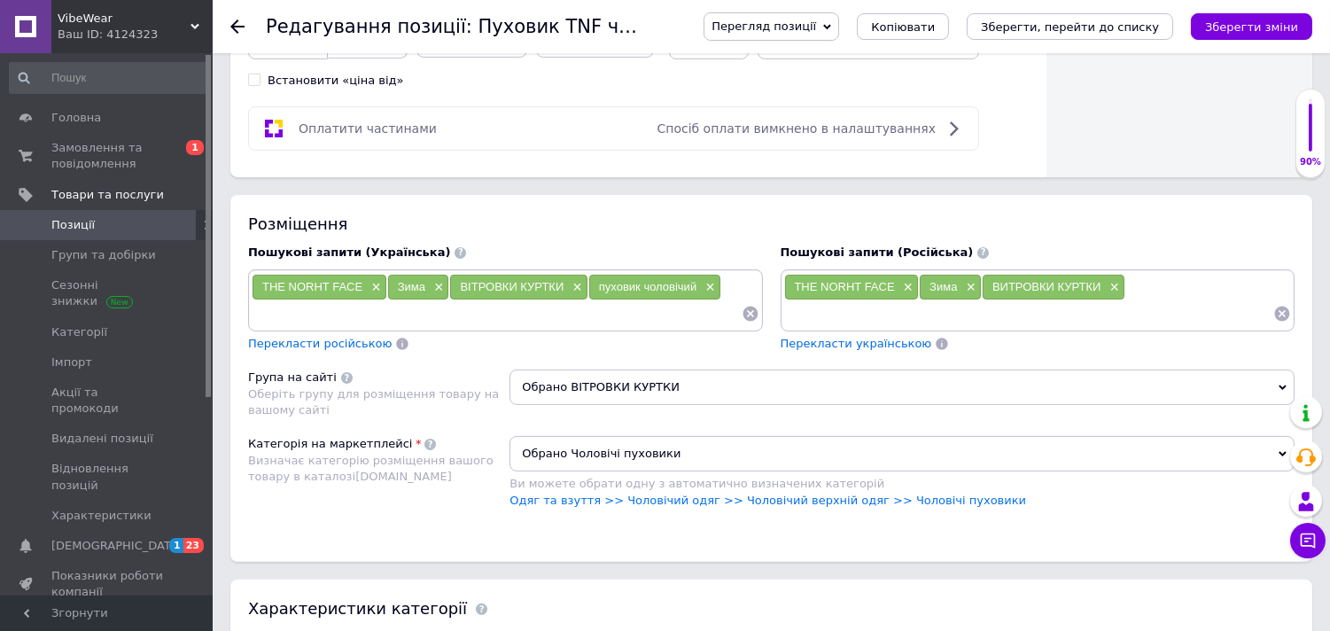
paste input "чоловічий пуховик зимовий"
paste input "пуховик чоловічий теплий"
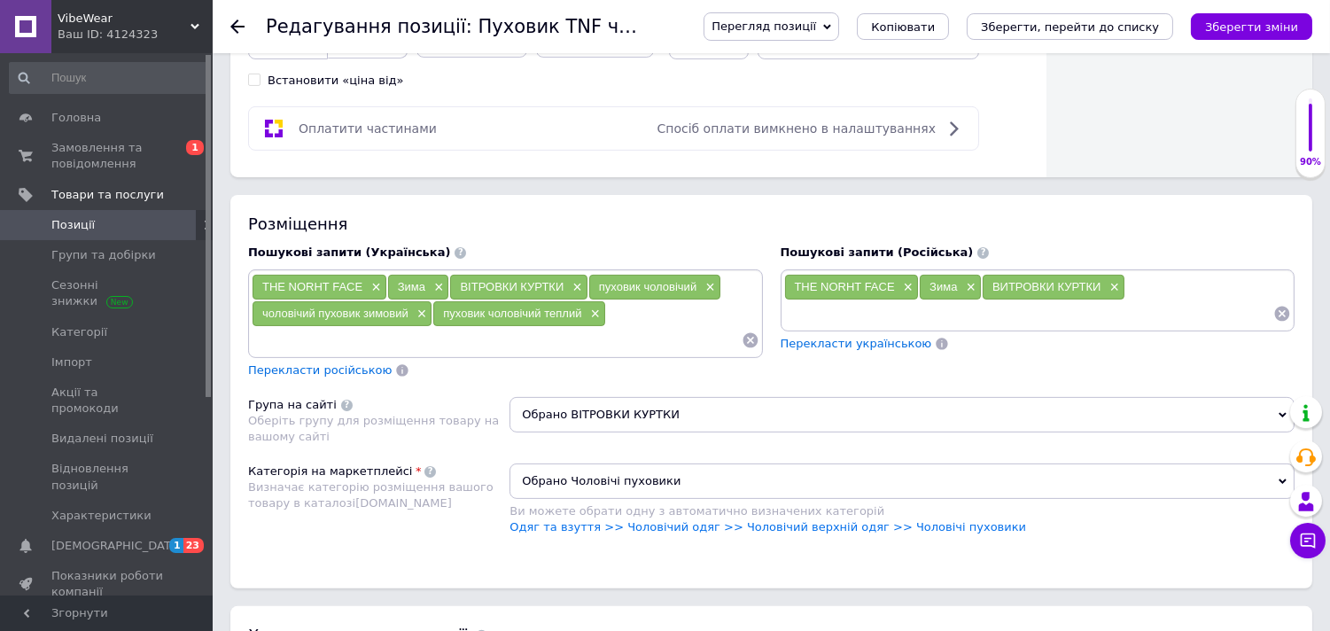
paste input "чоловічий пуховик з капюшоном"
paste input "пуховик North Face чоловічий"
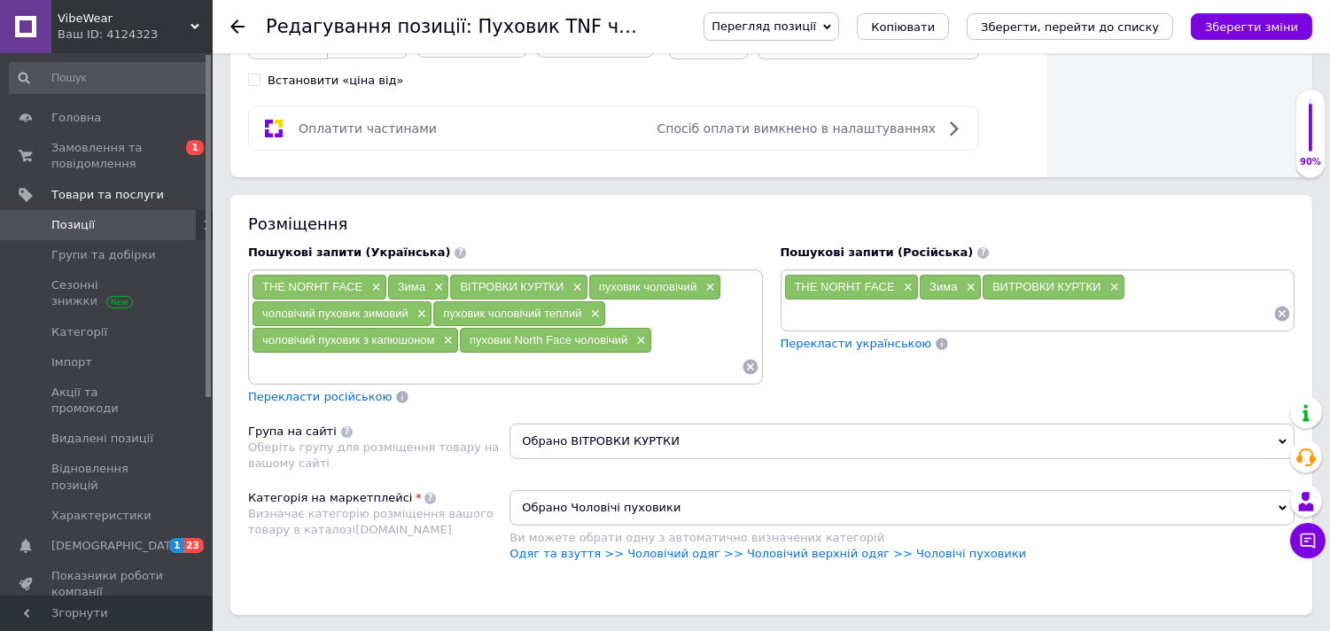
paste input "пуховик The North Face чоловічий"
paste input "пуховик Норт Фейс чоловічий"
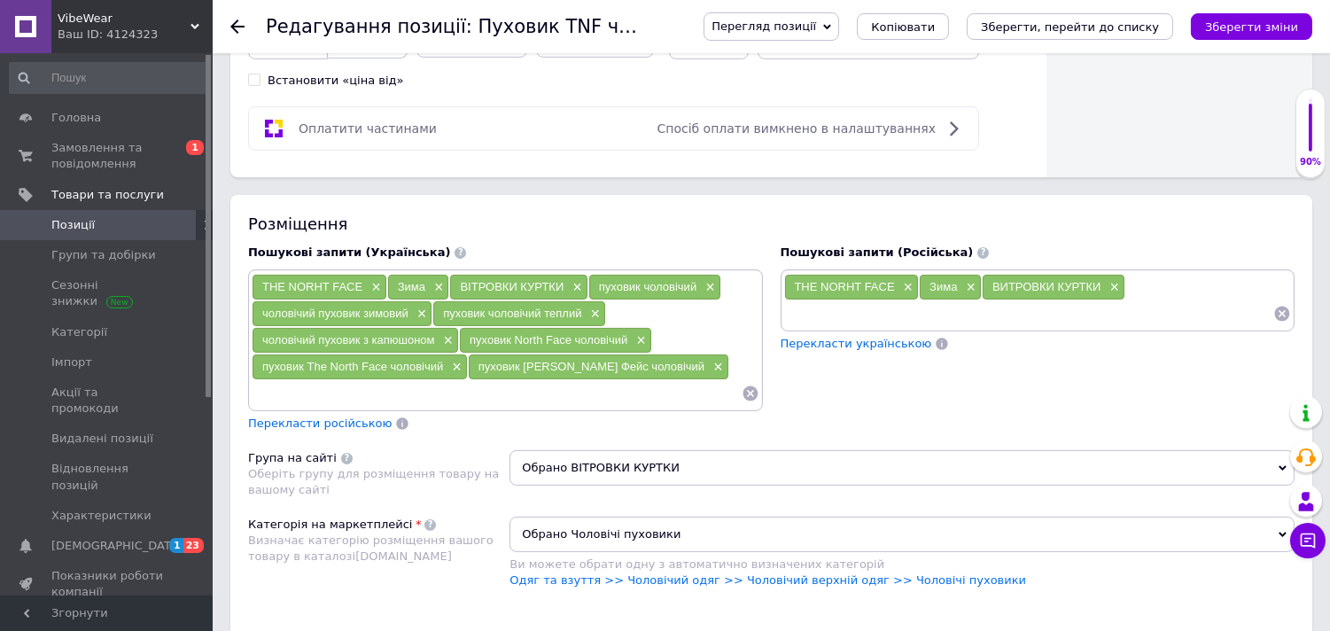
paste input "пуховик North Face чоловічий чорний"
paste input "чоловічий пуховик утеплений"
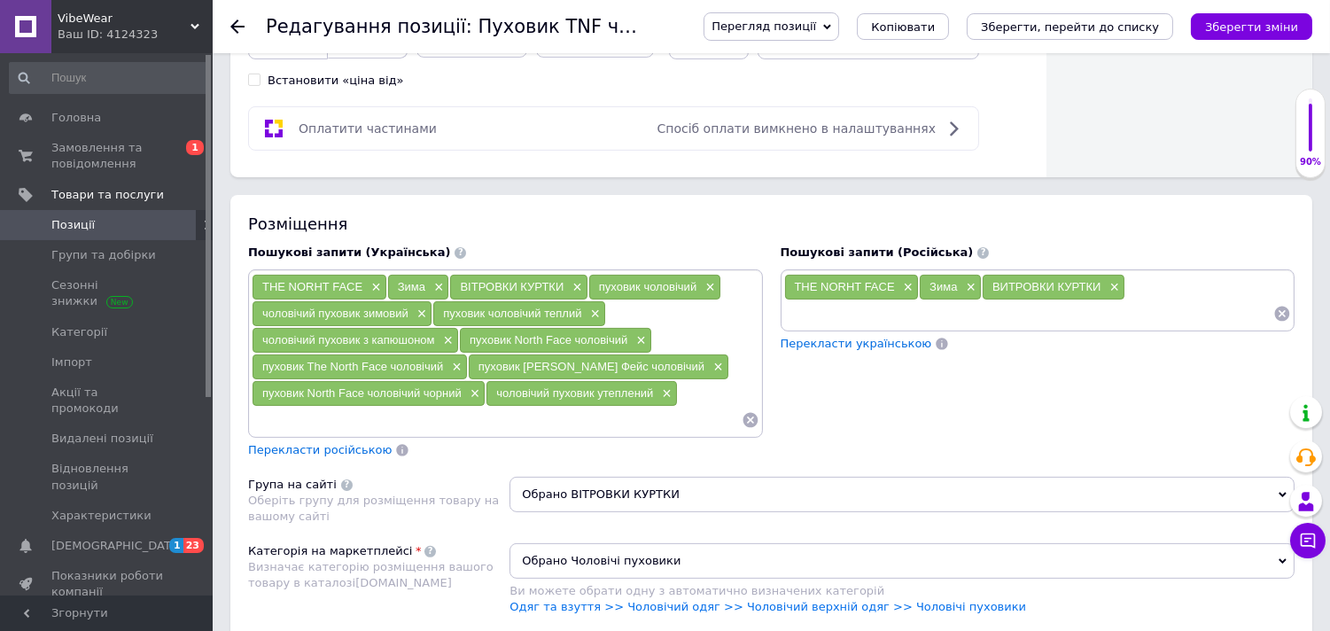
paste input "чоловічий пуховик спортивний"
paste input "пуховик чоловічий синтепон"
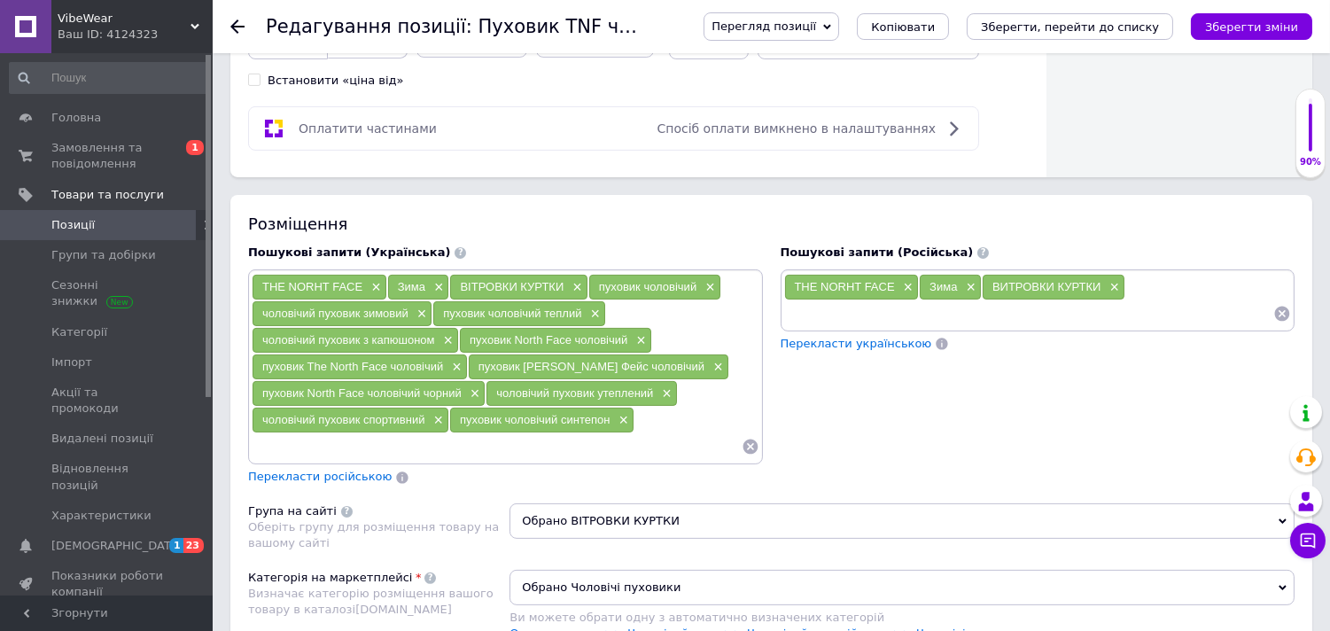
click at [342, 483] on span "Перекласти російською" at bounding box center [320, 476] width 144 height 13
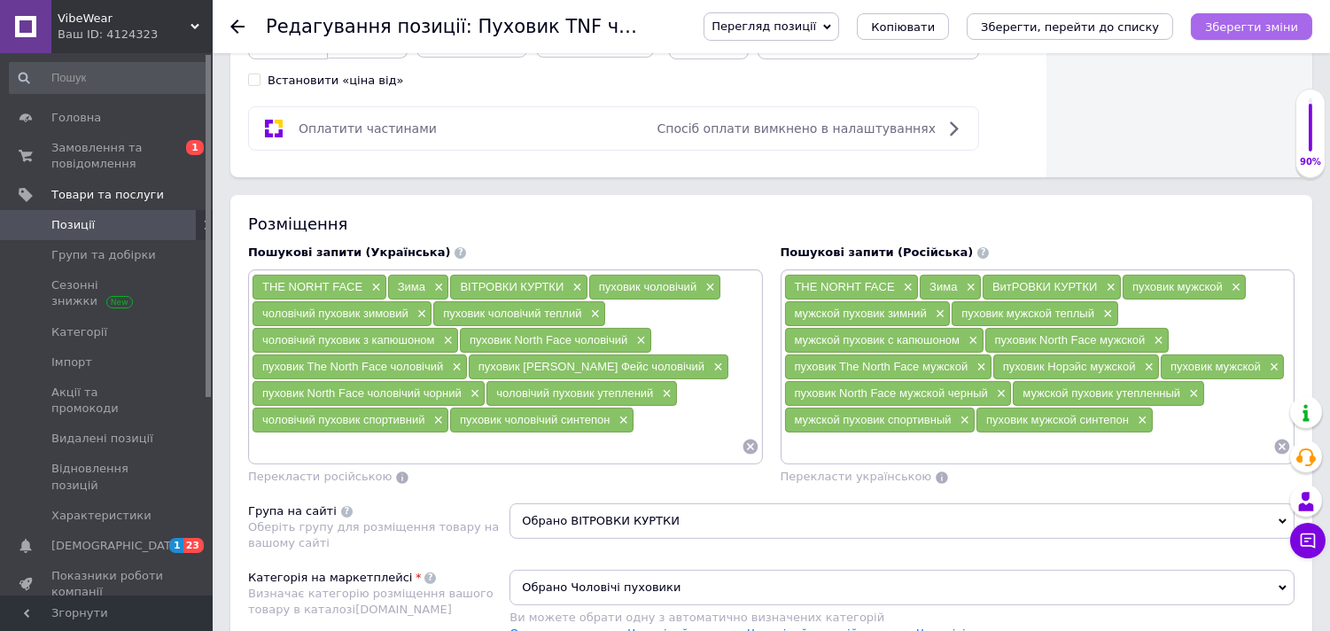
click at [1226, 31] on icon "Зберегти зміни" at bounding box center [1251, 26] width 93 height 13
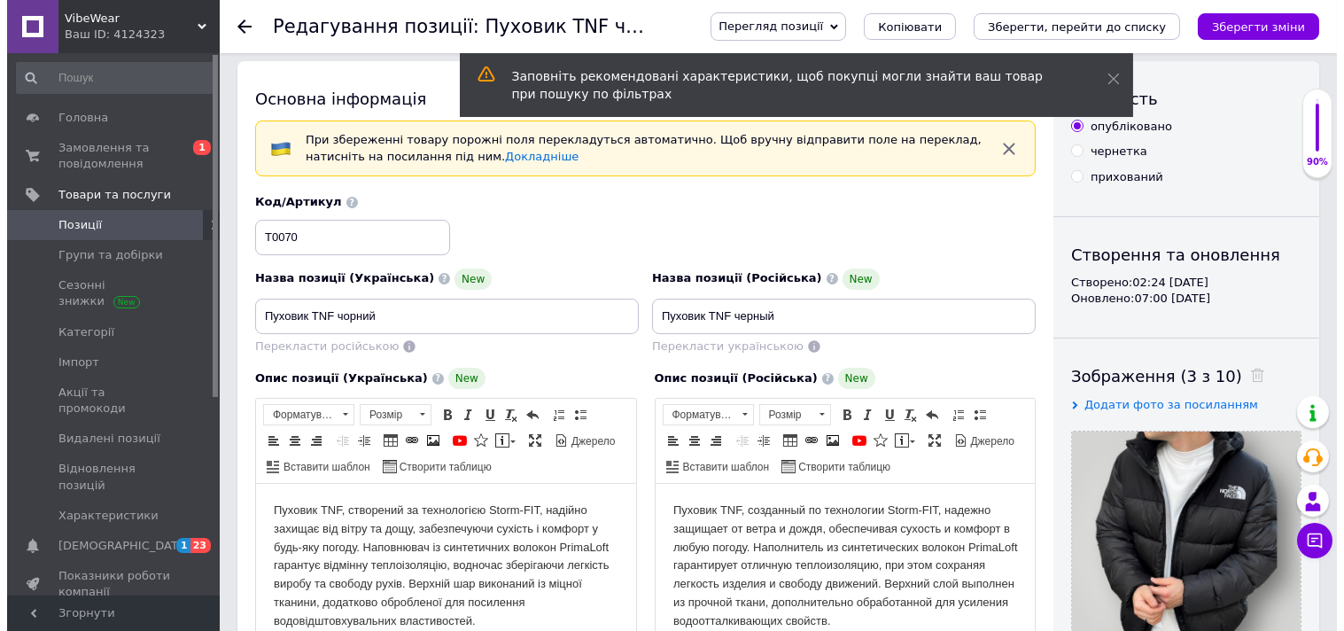
scroll to position [0, 0]
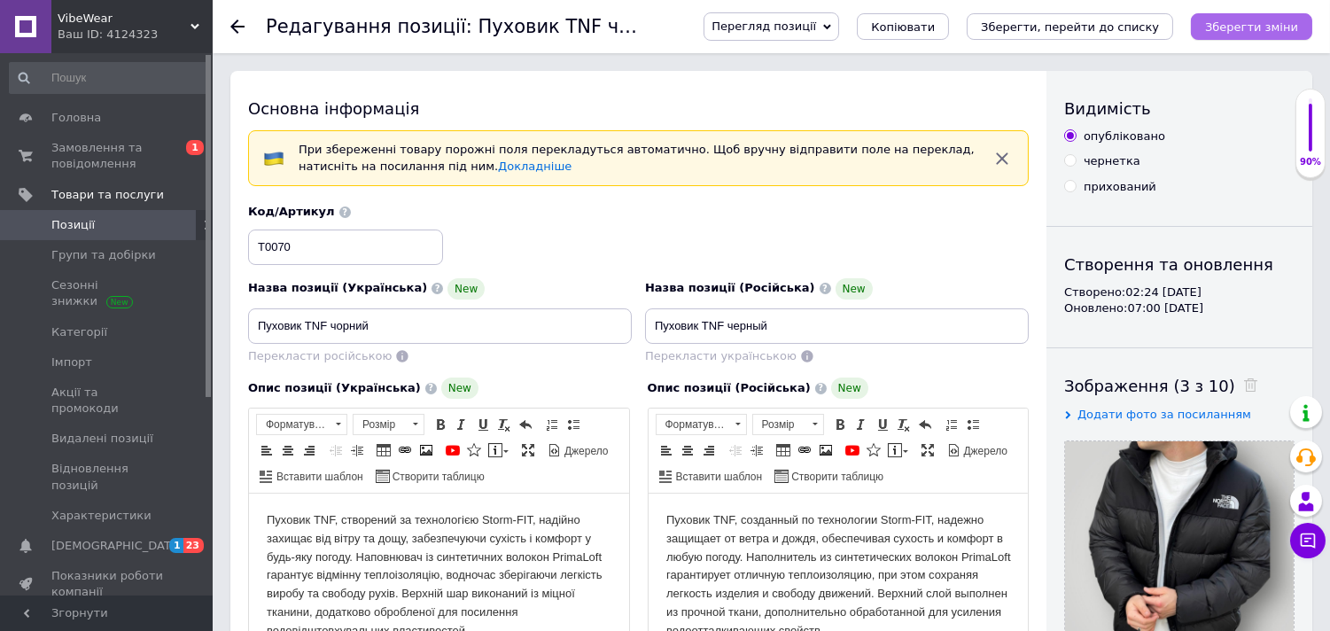
click at [1249, 34] on button "Зберегти зміни" at bounding box center [1251, 26] width 121 height 27
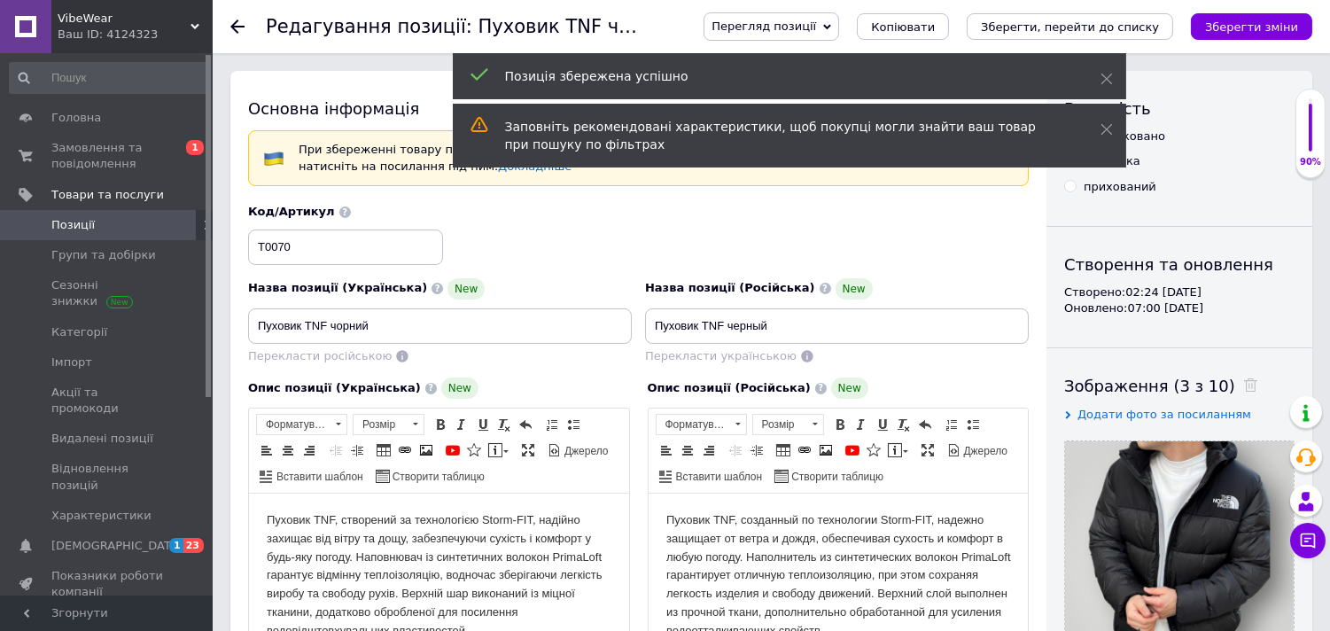
click at [244, 23] on icon at bounding box center [237, 26] width 14 height 14
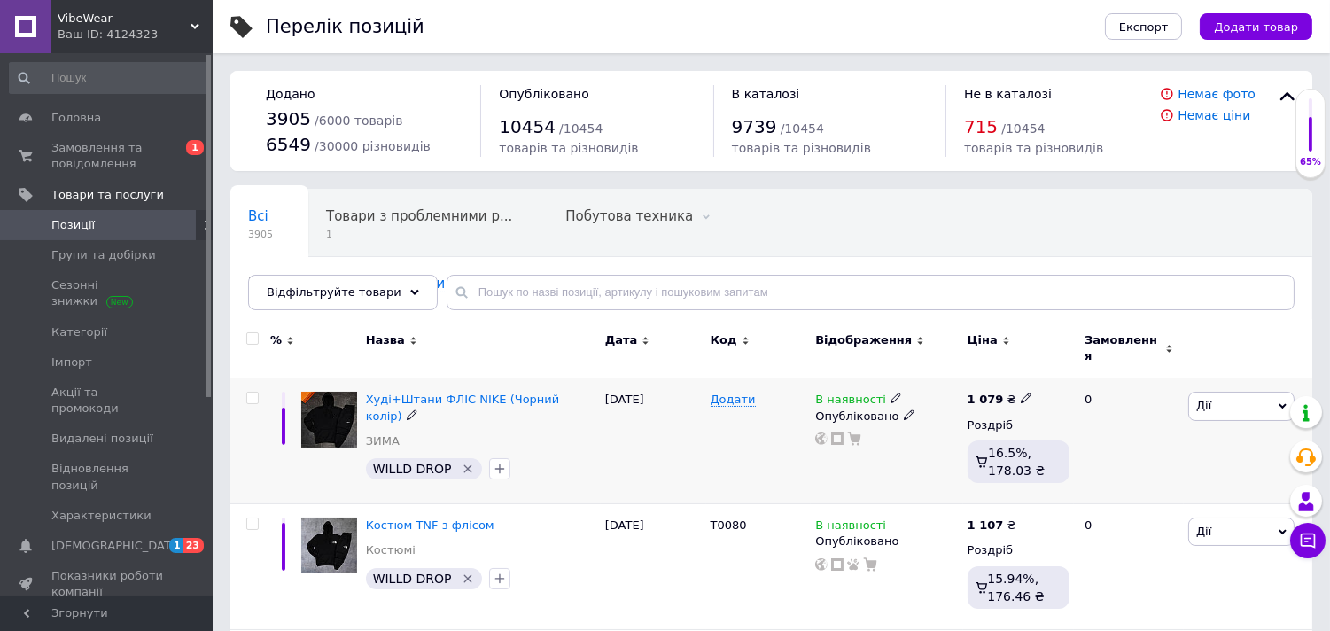
click at [253, 393] on input "checkbox" at bounding box center [252, 399] width 12 height 12
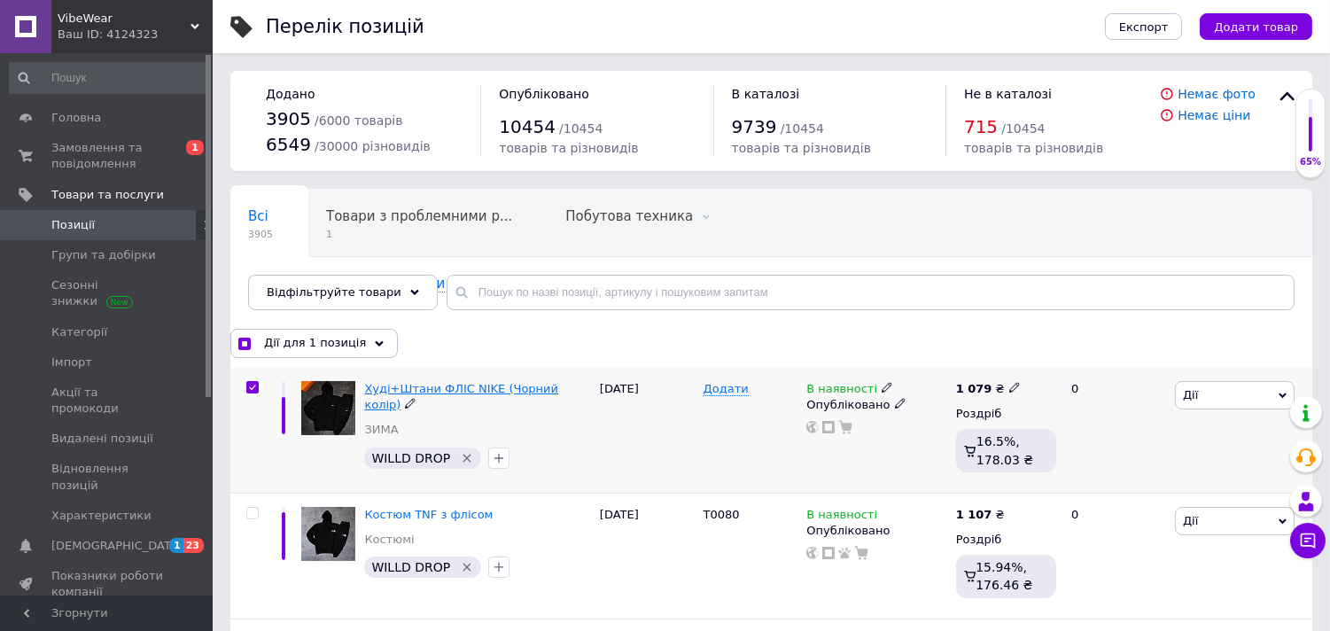
click at [492, 386] on span "Худі+Штани ФЛІС NIKE (Чорний колір)" at bounding box center [461, 396] width 194 height 29
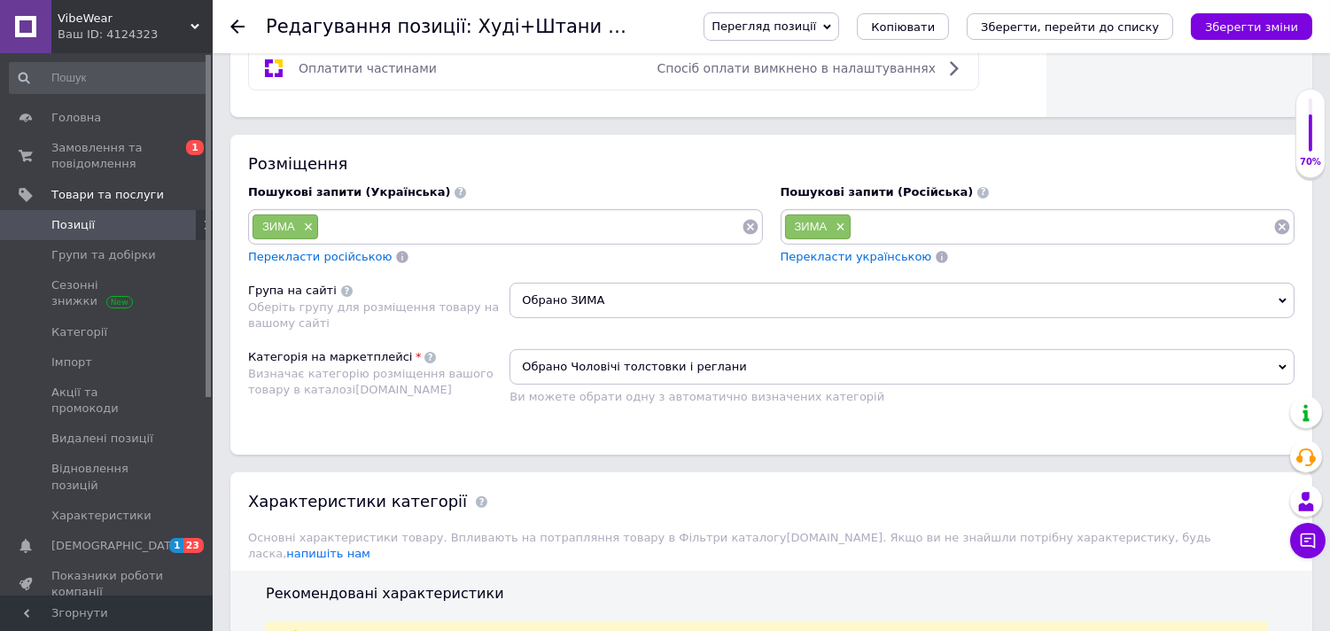
scroll to position [1120, 0]
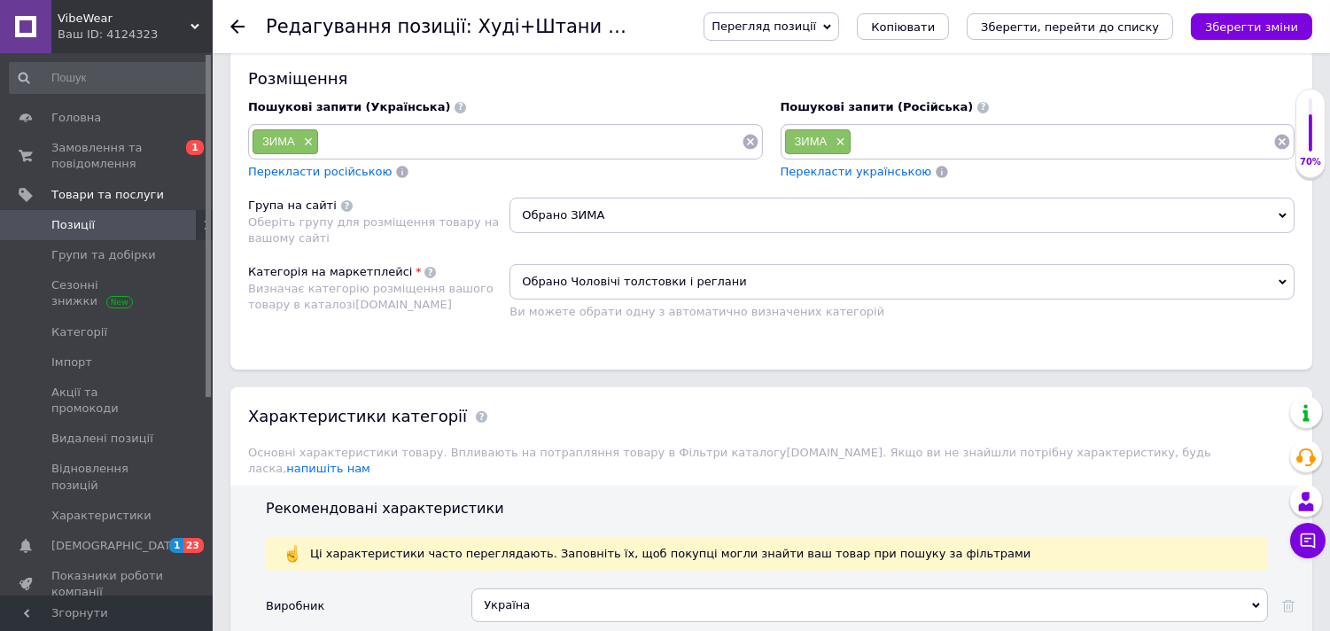
click at [381, 155] on input at bounding box center [530, 141] width 422 height 27
paste input "спортивний костюм чоловічий"
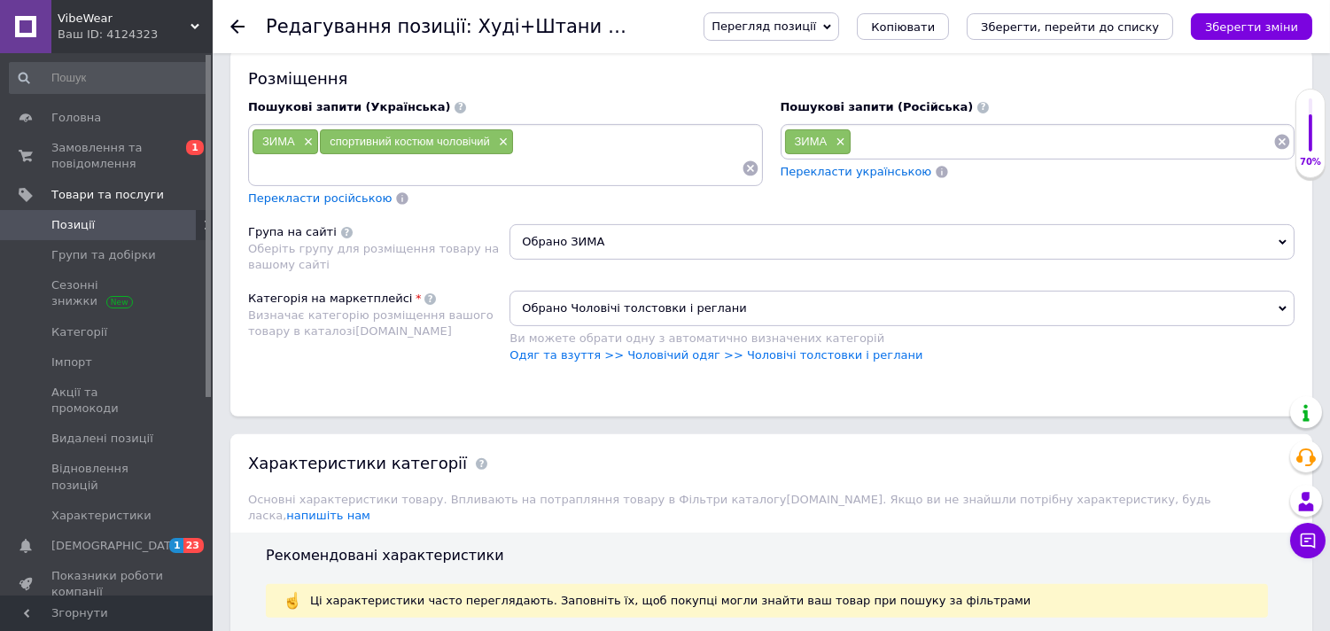
paste input "чоловічий спортивний костюм"
paste input "спортивний костюм чоловічий комплект"
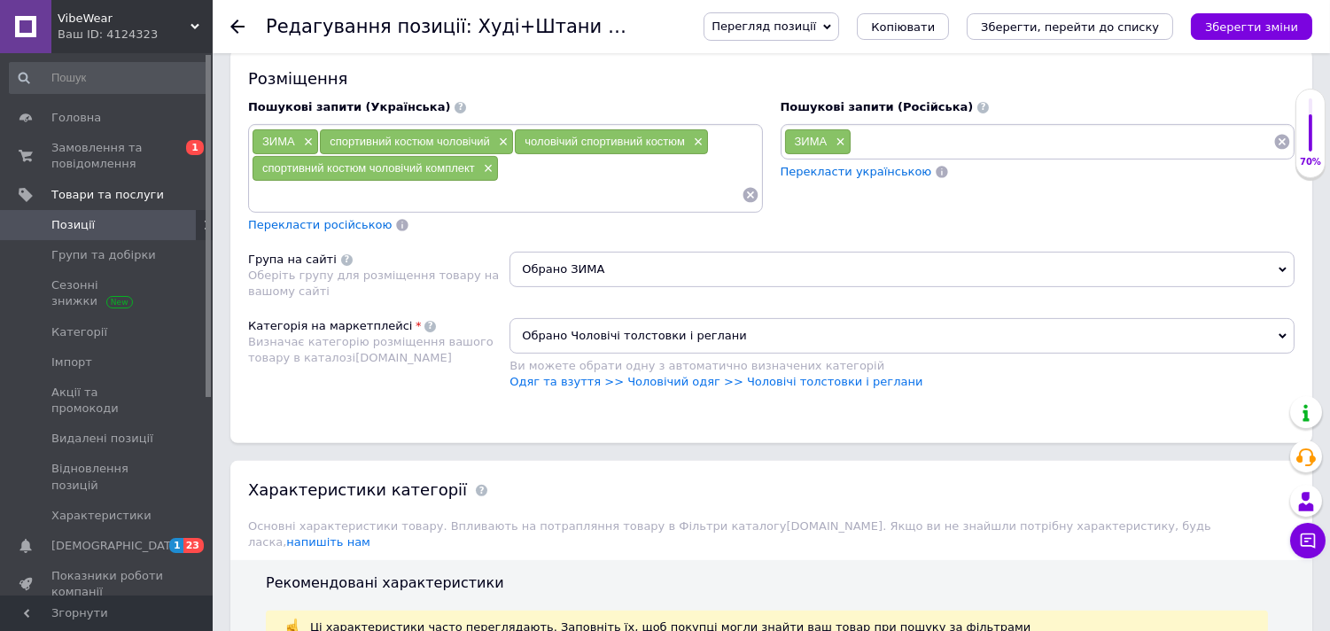
paste input "чоловічий спортивний костюм утеплений"
paste input "спортивний костюм Nike чоловічий"
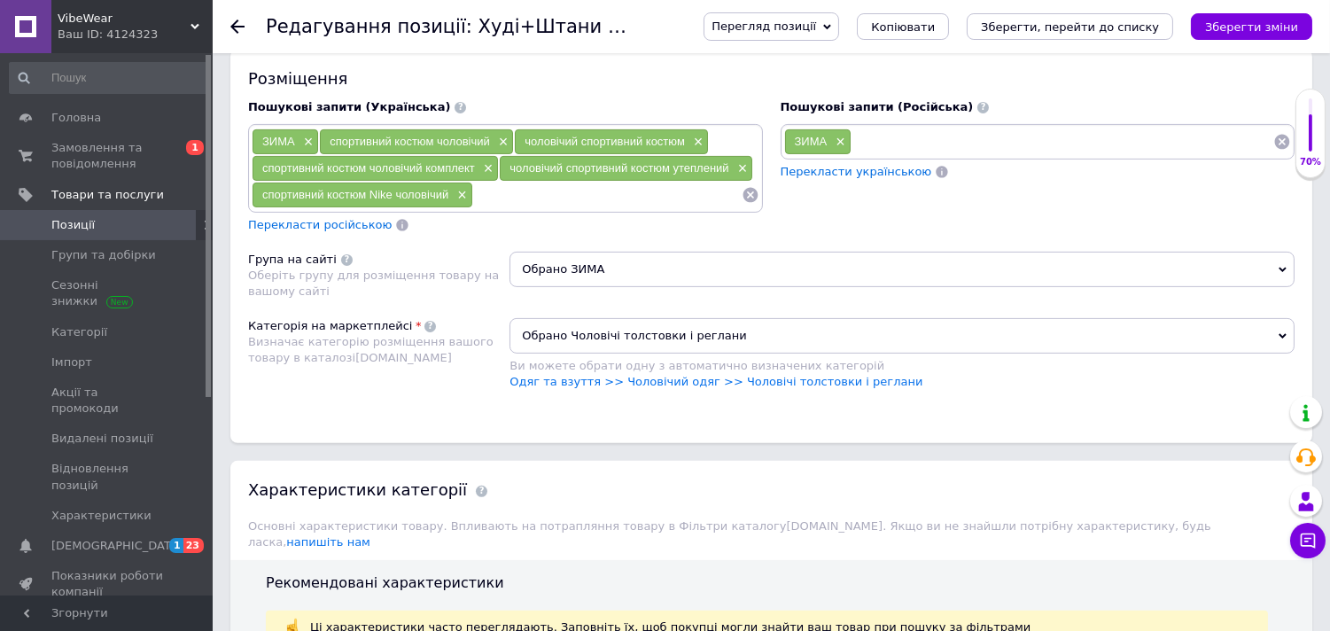
paste input "чоловічий спортивний костюм Nike"
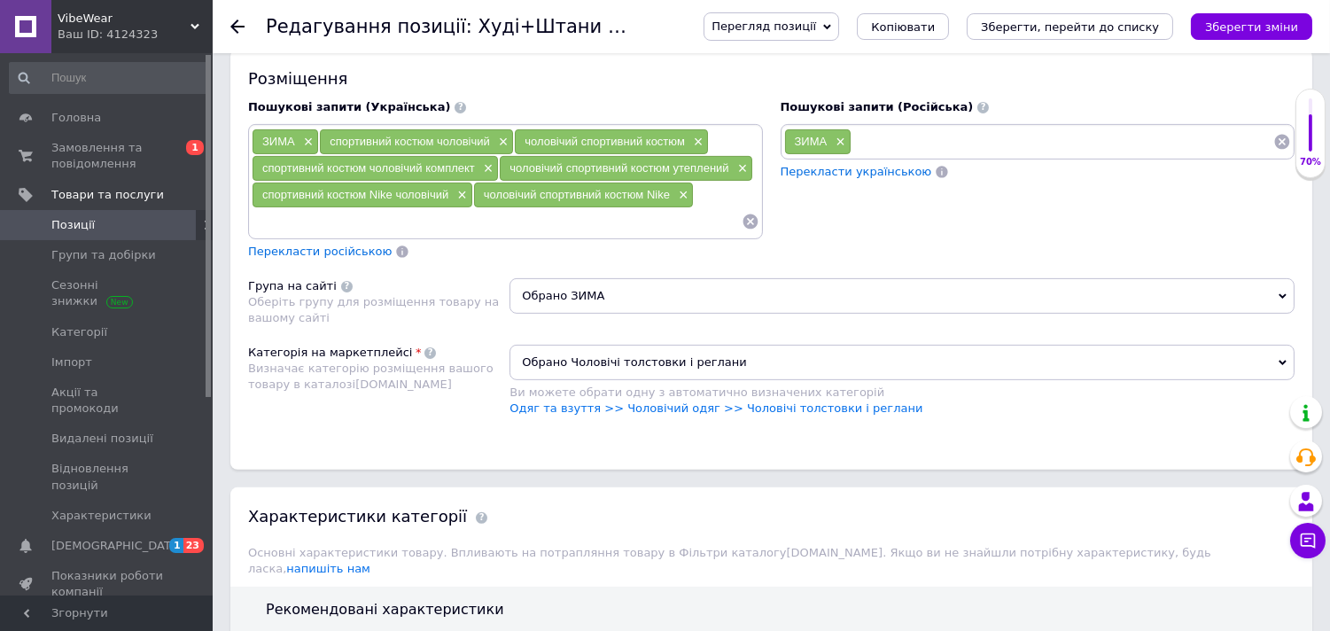
paste
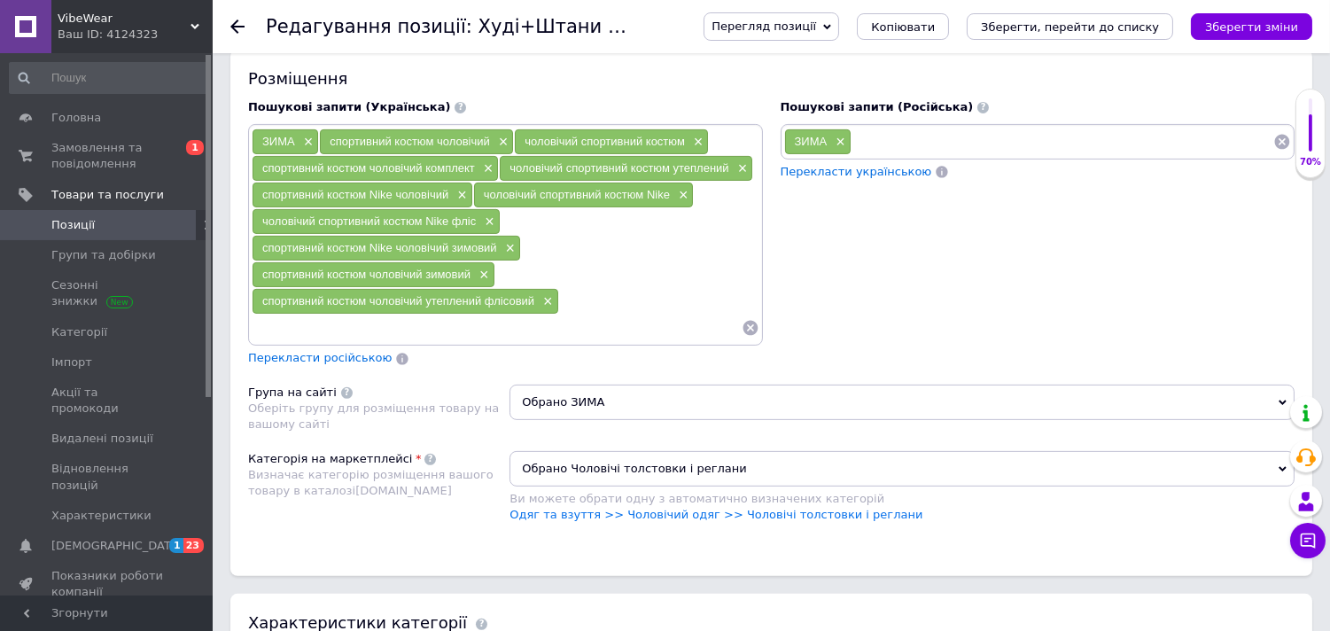
click at [362, 364] on span "Перекласти російською" at bounding box center [320, 357] width 144 height 13
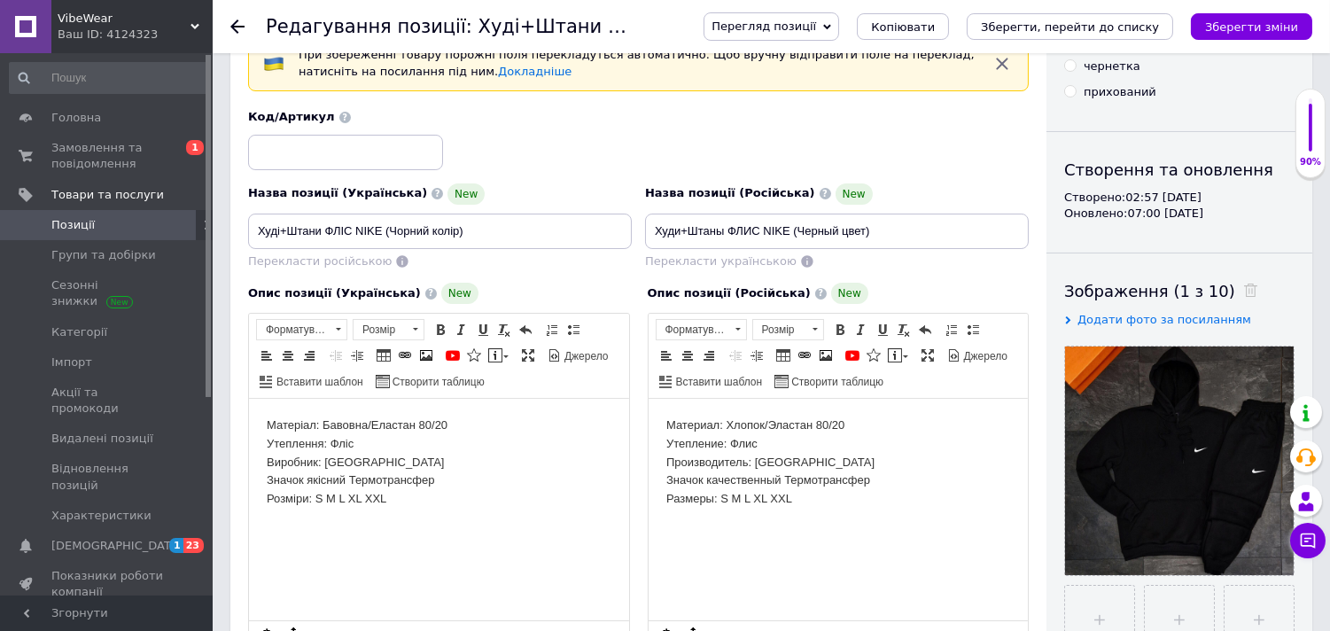
scroll to position [0, 0]
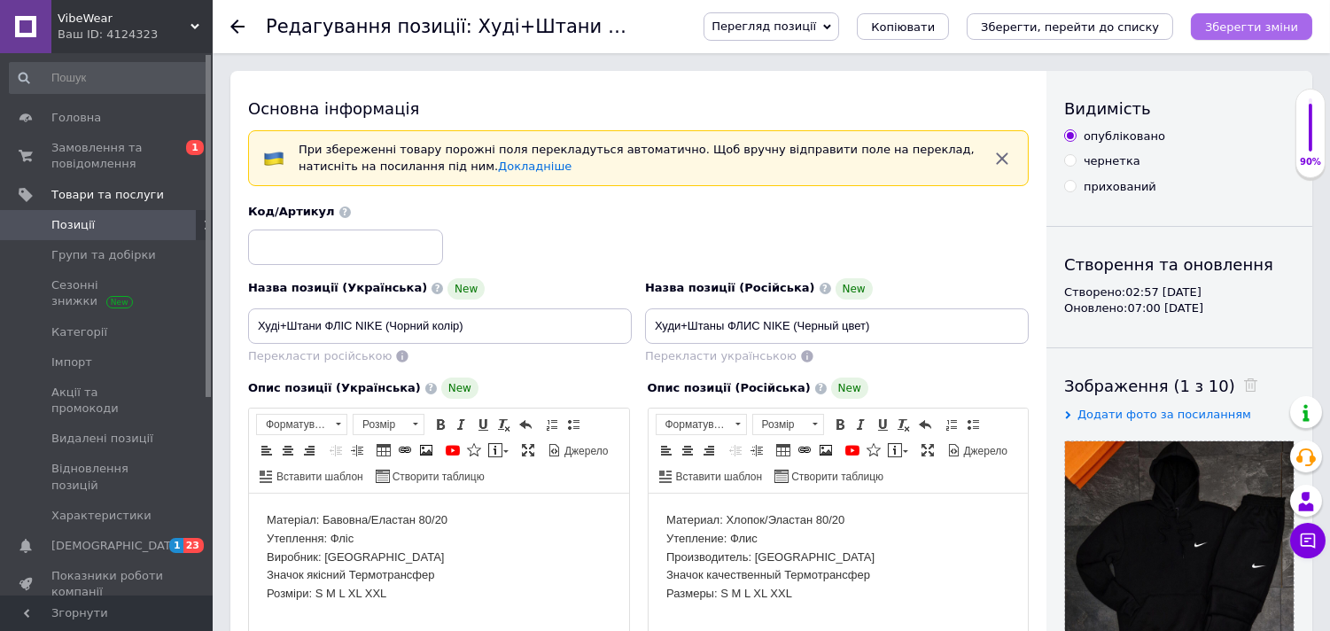
click at [1278, 21] on icon "Зберегти зміни" at bounding box center [1251, 26] width 93 height 13
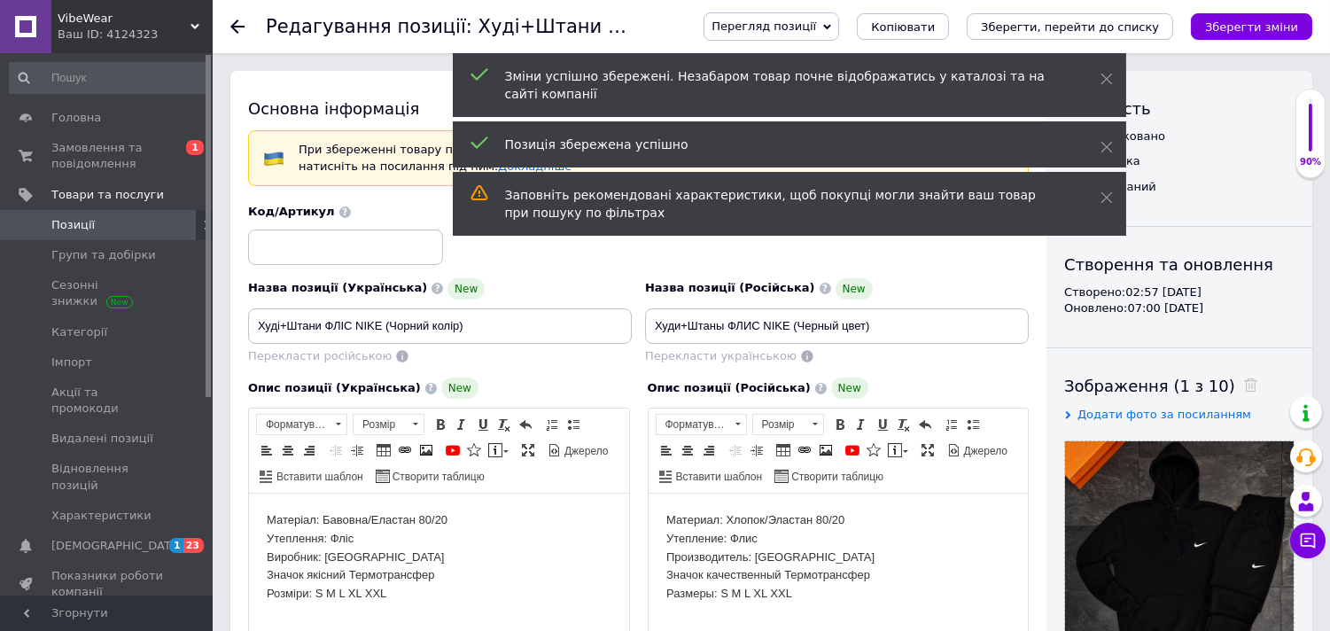
click at [232, 23] on icon at bounding box center [237, 26] width 14 height 14
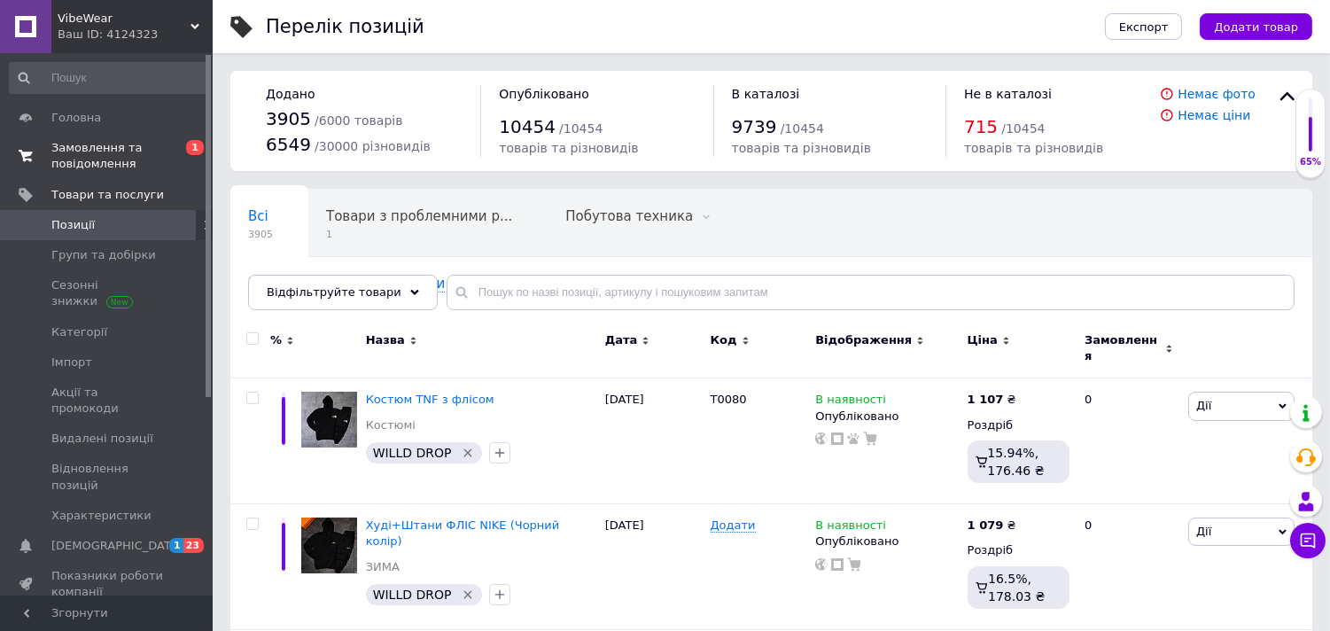
click at [152, 160] on span "Замовлення та повідомлення" at bounding box center [107, 156] width 113 height 32
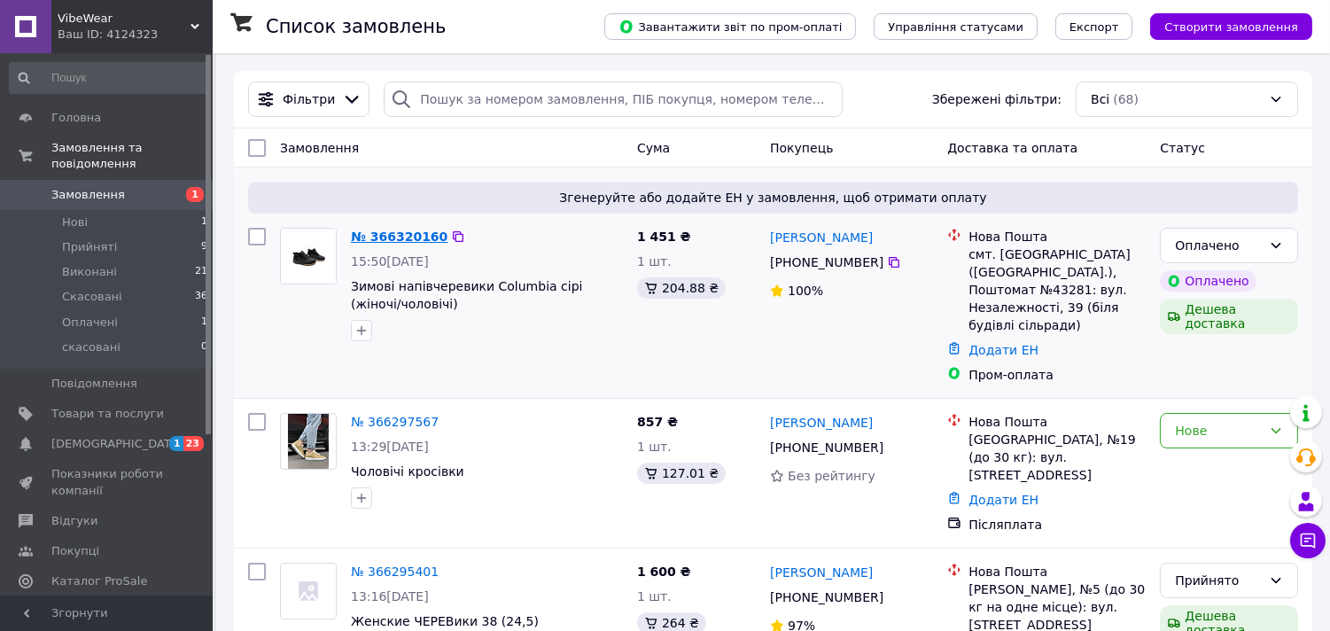
click at [401, 237] on link "№ 366320160" at bounding box center [399, 237] width 97 height 14
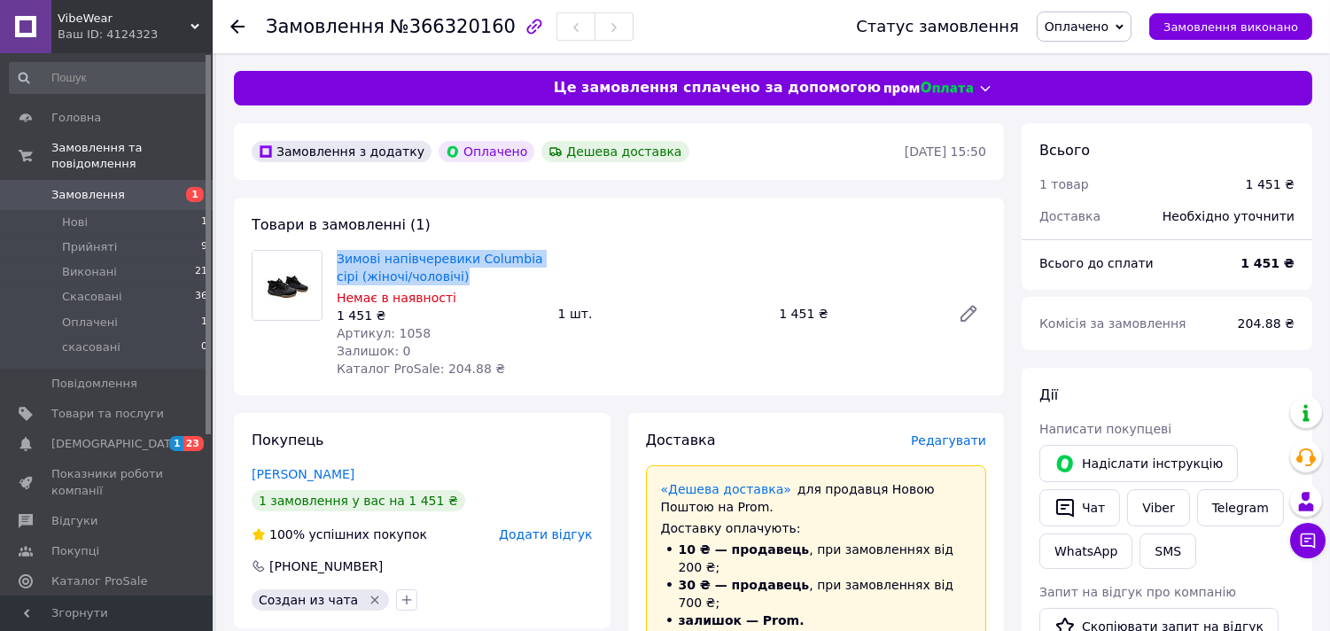
drag, startPoint x: 444, startPoint y: 275, endPoint x: 334, endPoint y: 257, distance: 111.3
click at [334, 257] on div "Зимові напівчеревики Columbia сірі (жіночі/чоловічі) Немає в наявності 1 451 ₴ …" at bounding box center [441, 313] width 222 height 135
click at [404, 262] on link "Зимові напівчеревики Columbia сірі (жіночі/чоловічі)" at bounding box center [440, 268] width 206 height 32
click at [236, 23] on icon at bounding box center [237, 26] width 14 height 14
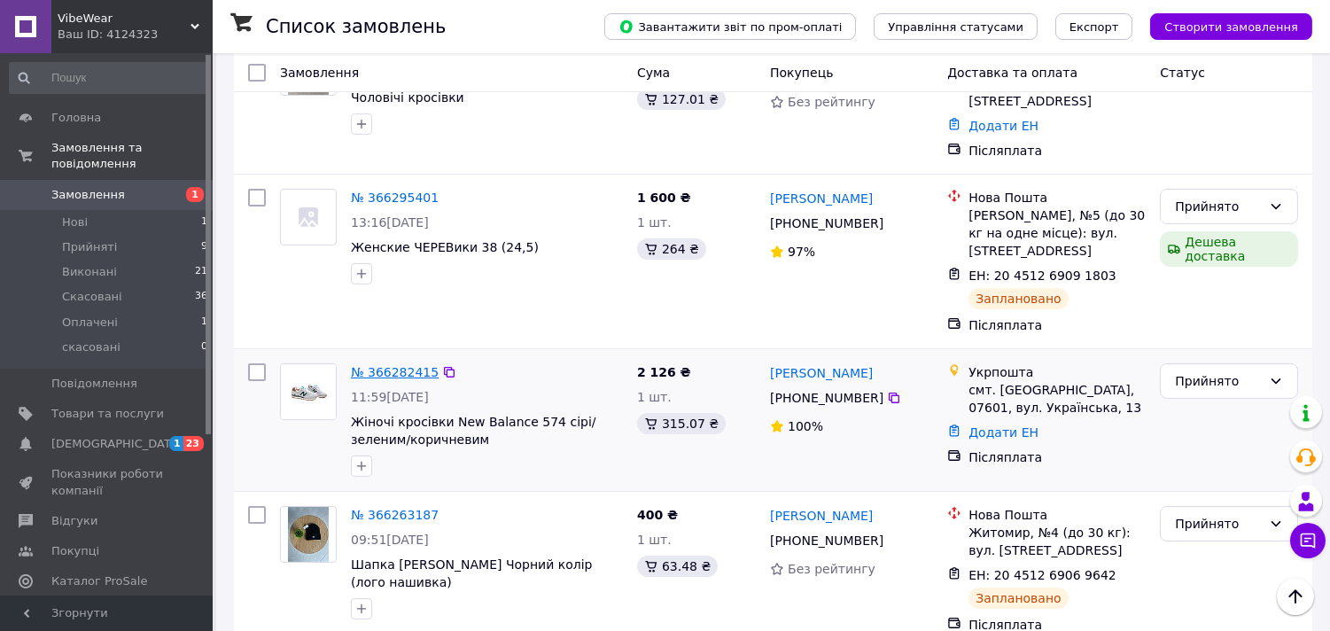
scroll to position [408, 0]
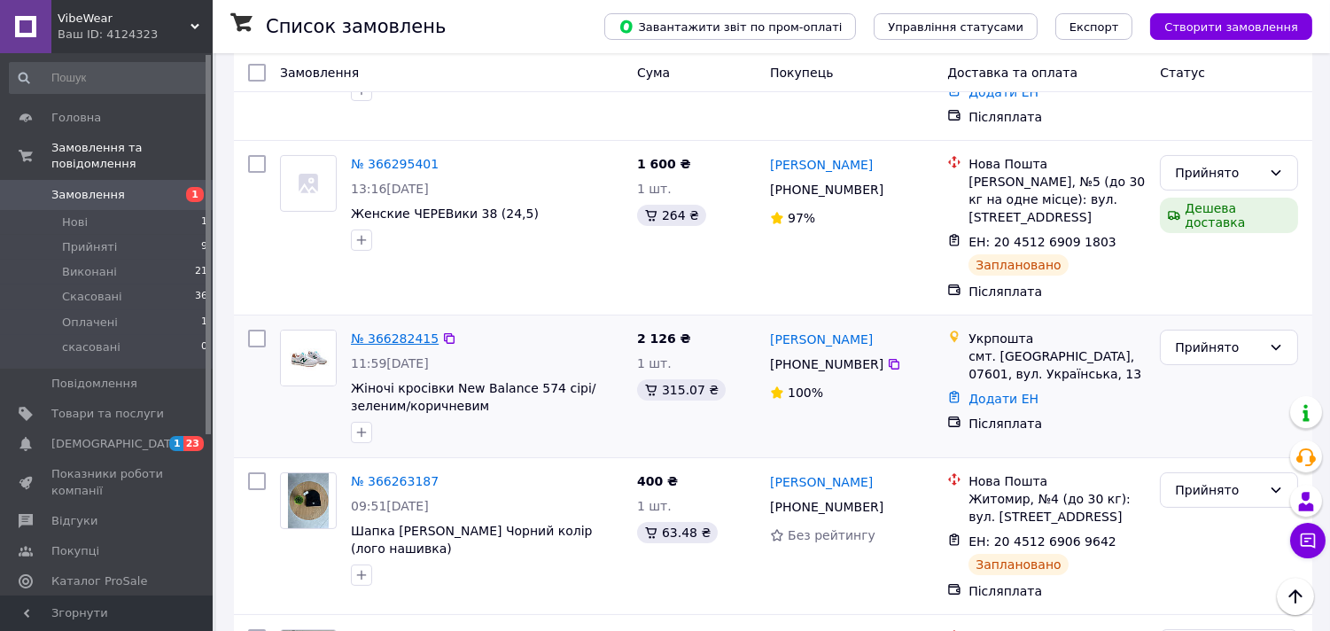
click at [383, 331] on link "№ 366282415" at bounding box center [395, 338] width 88 height 14
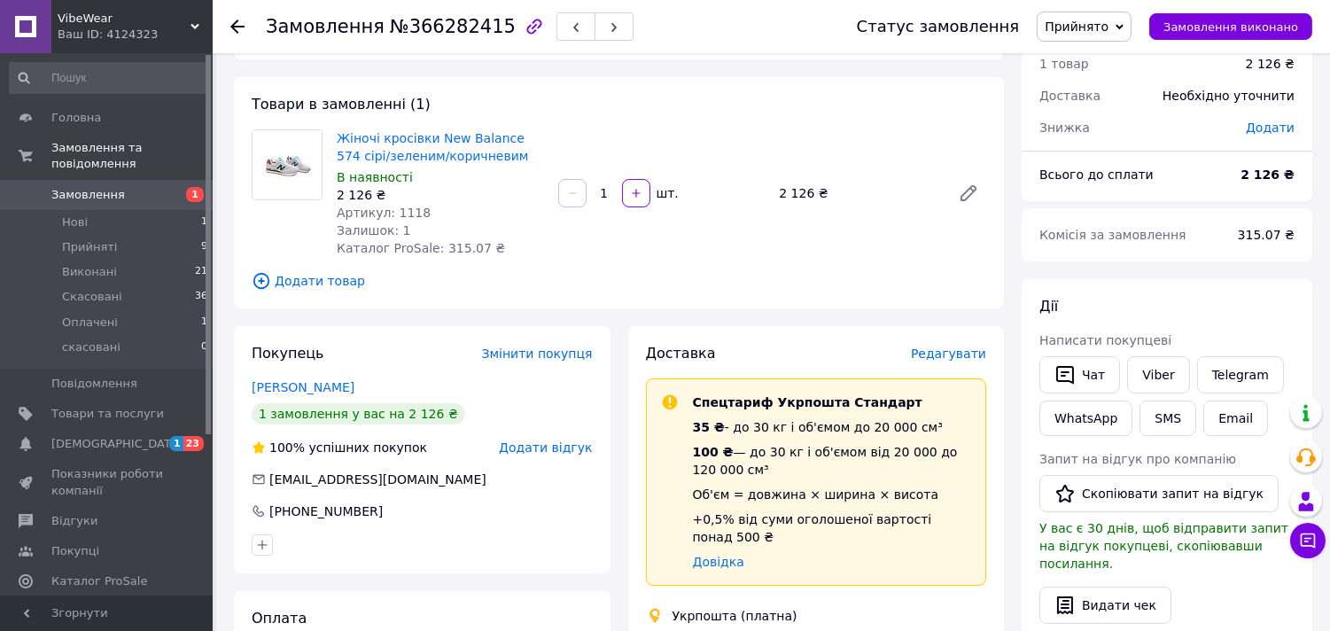
scroll to position [66, 0]
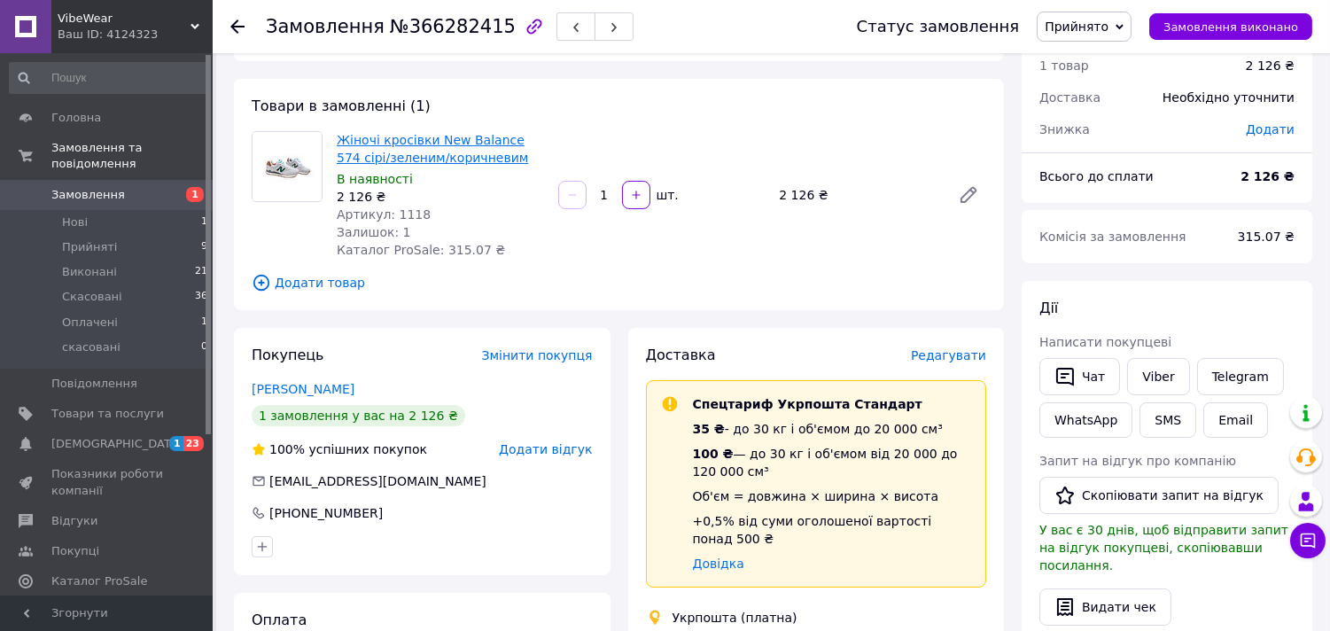
click at [423, 136] on link "Жіночі кросівки New Balance 574 сірі/зеленим/коричневим" at bounding box center [432, 149] width 191 height 32
click at [233, 28] on use at bounding box center [237, 26] width 14 height 14
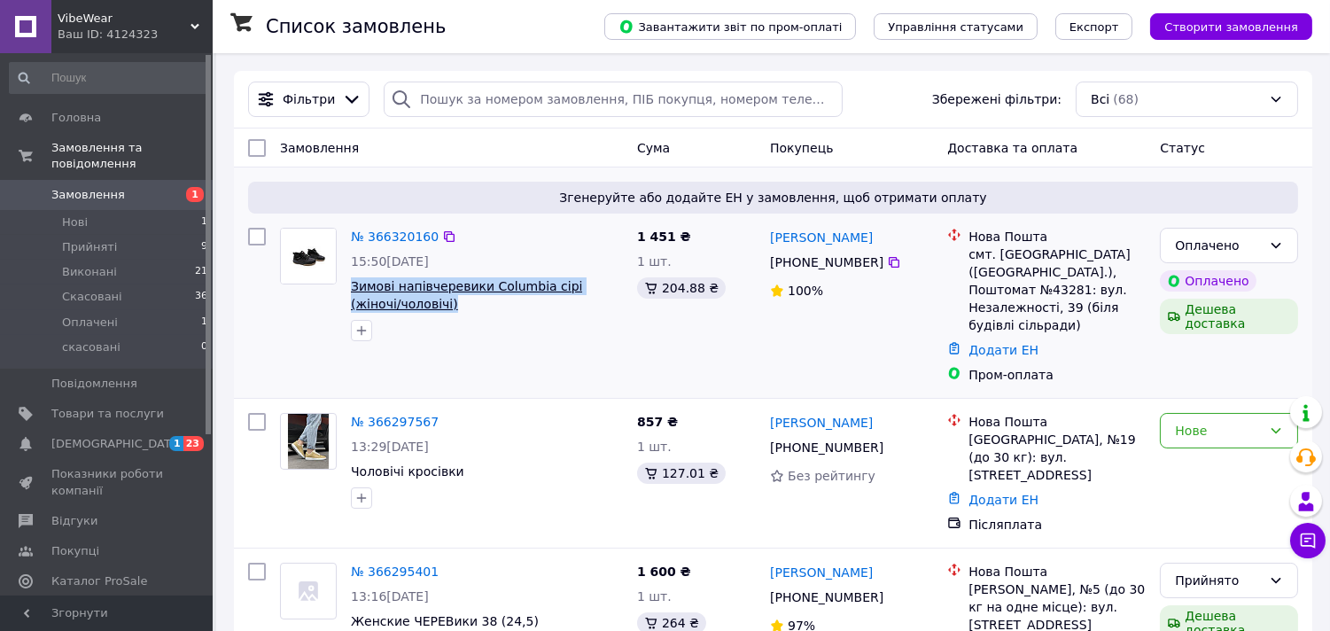
drag, startPoint x: 417, startPoint y: 308, endPoint x: 352, endPoint y: 281, distance: 71.1
click at [352, 281] on span "Зимові напівчеревики Columbia сірі (жіночі/чоловічі)" at bounding box center [487, 294] width 272 height 35
copy span "Зимові напівчеревики Columbia сірі (жіночі/чоловічі)"
click at [402, 243] on link "№ 366320160" at bounding box center [395, 237] width 88 height 14
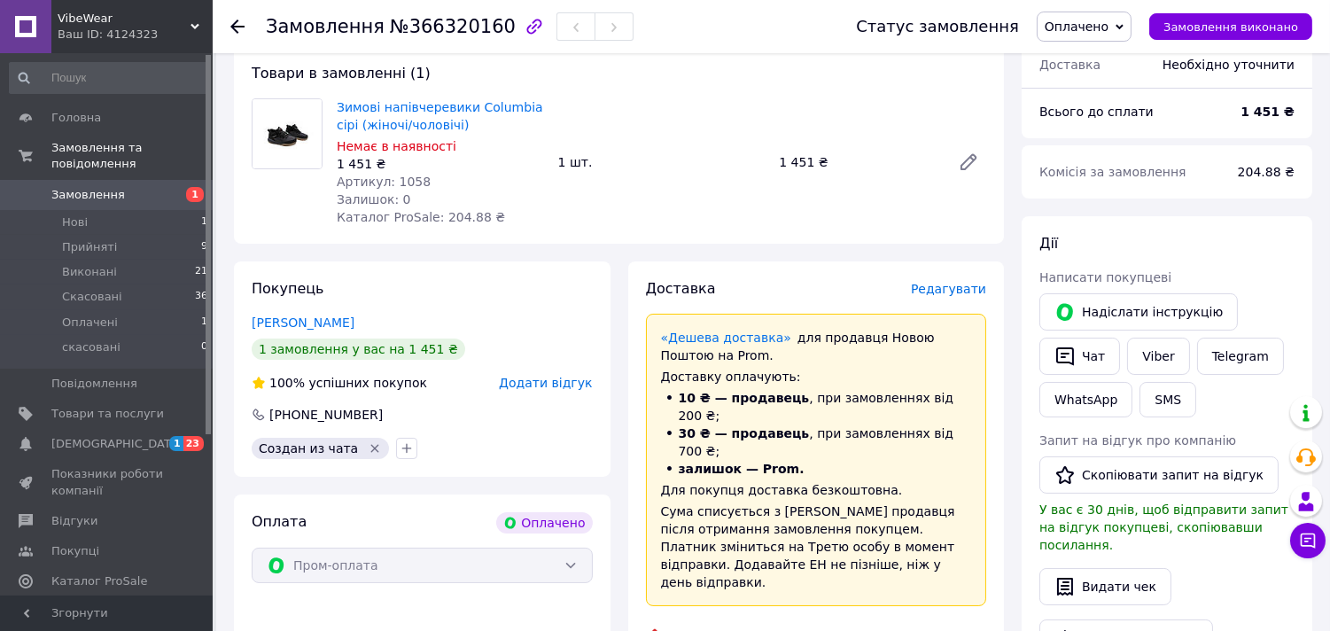
scroll to position [146, 0]
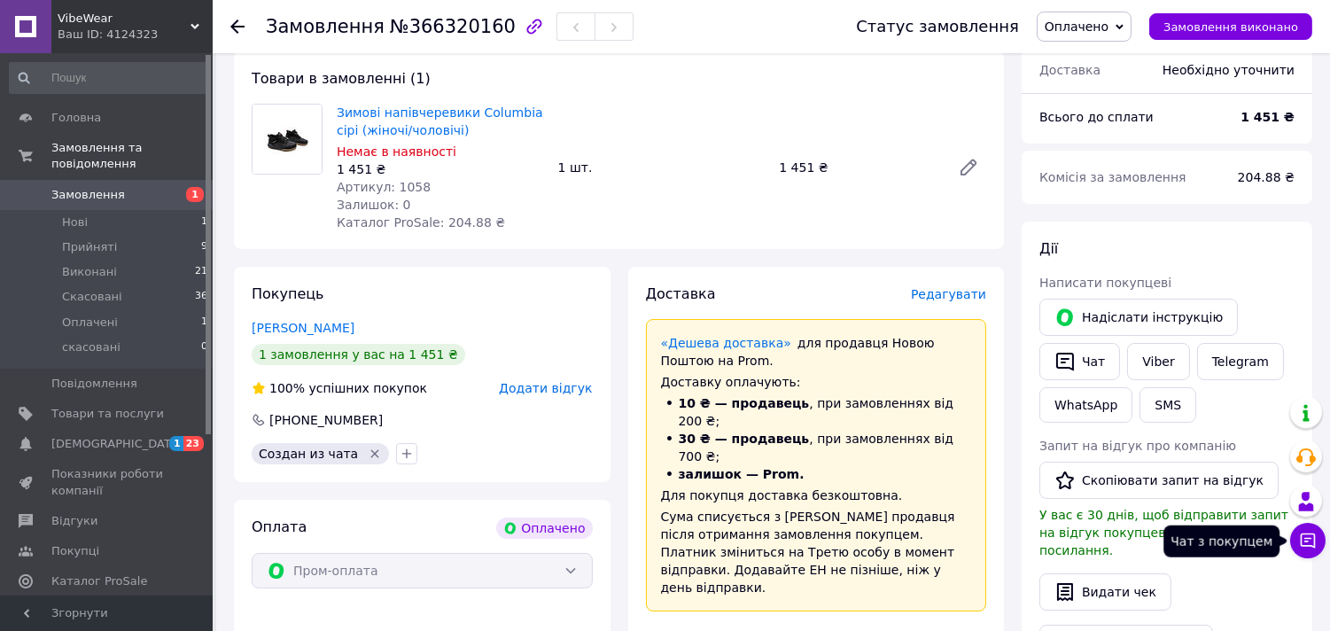
click at [1309, 538] on icon at bounding box center [1308, 540] width 15 height 15
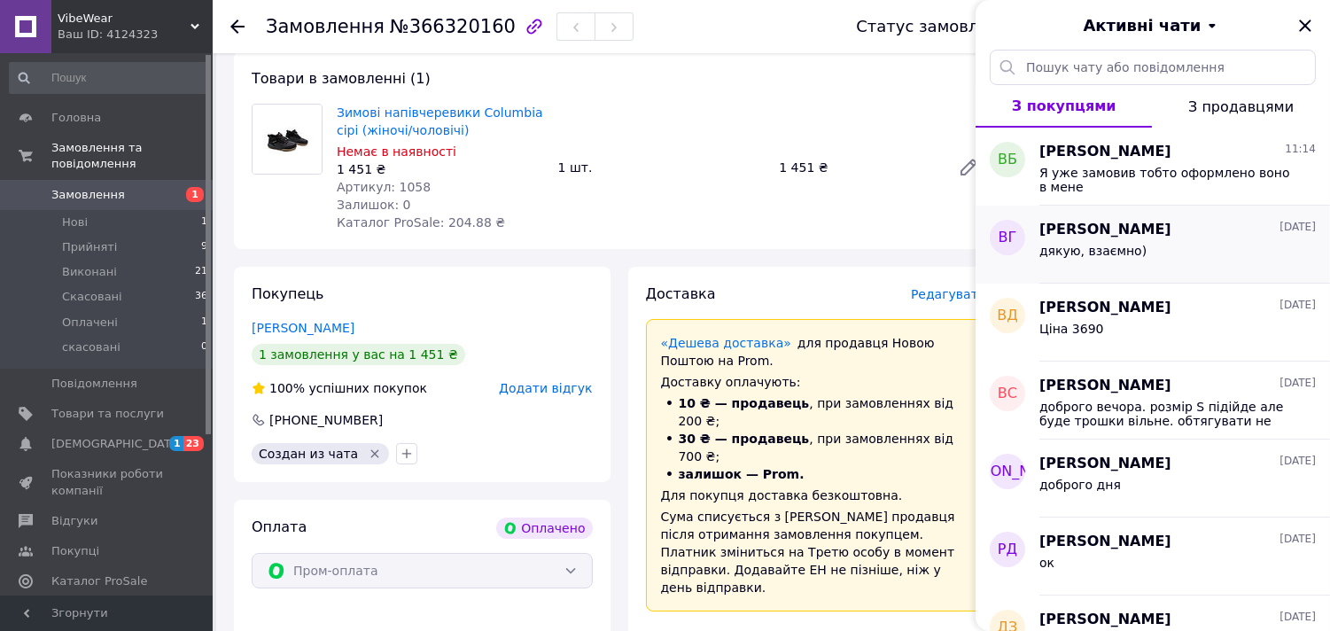
click at [1164, 248] on div "дякую, взаємно)" at bounding box center [1177, 254] width 276 height 28
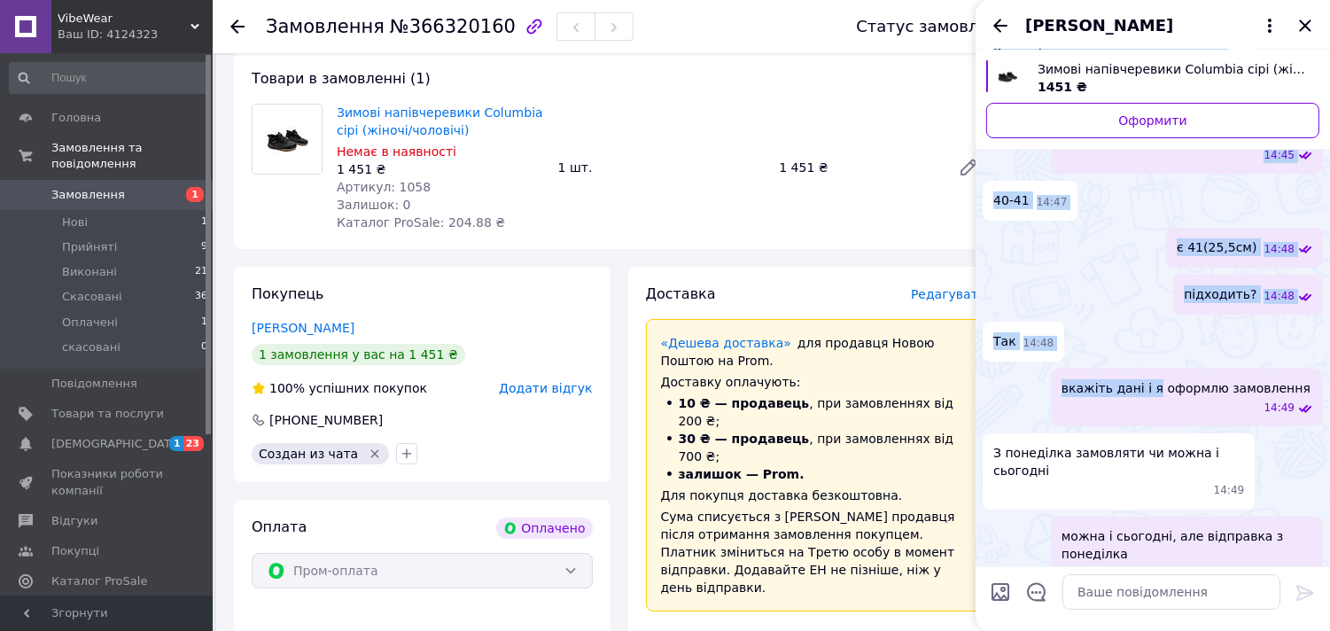
scroll to position [119, 0]
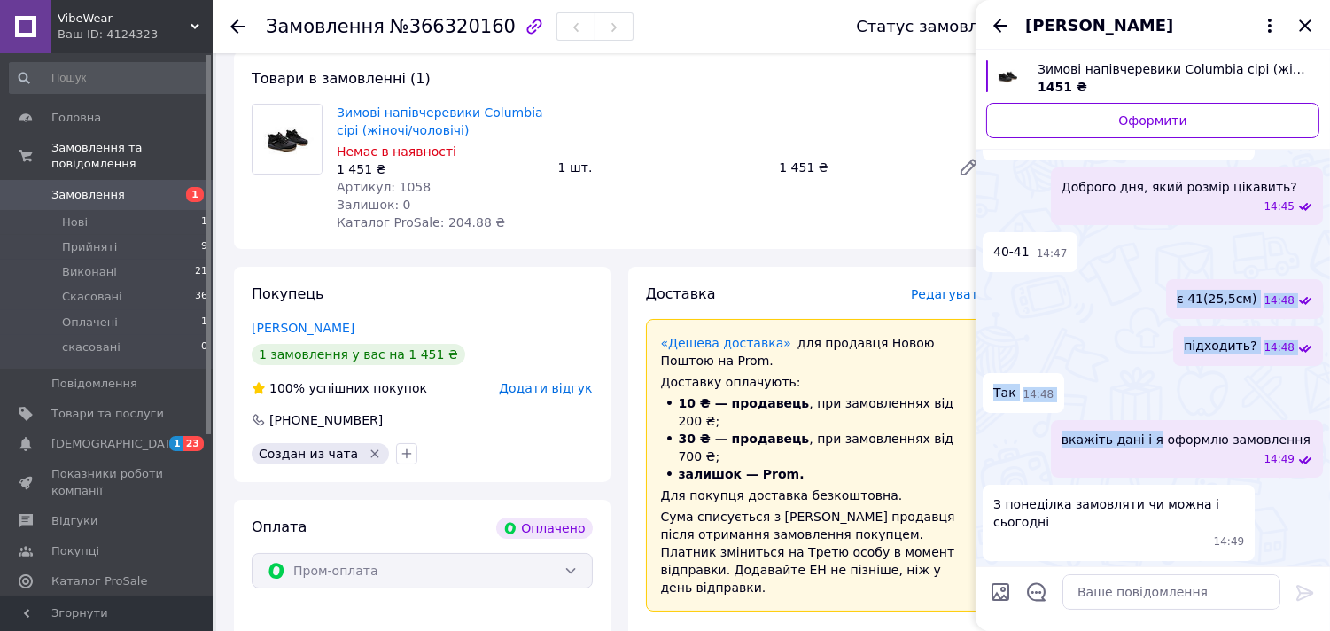
drag, startPoint x: 1147, startPoint y: 245, endPoint x: 1140, endPoint y: 230, distance: 15.5
click at [1140, 230] on ul "Зимові напівчеревики Columbia сірі (жіночі/чоловічі) 1451 ₴ Оформити Вітаю, буд…" at bounding box center [1153, 374] width 340 height 795
click at [1131, 292] on div "є 41(25,5см) 14:48" at bounding box center [1153, 299] width 340 height 40
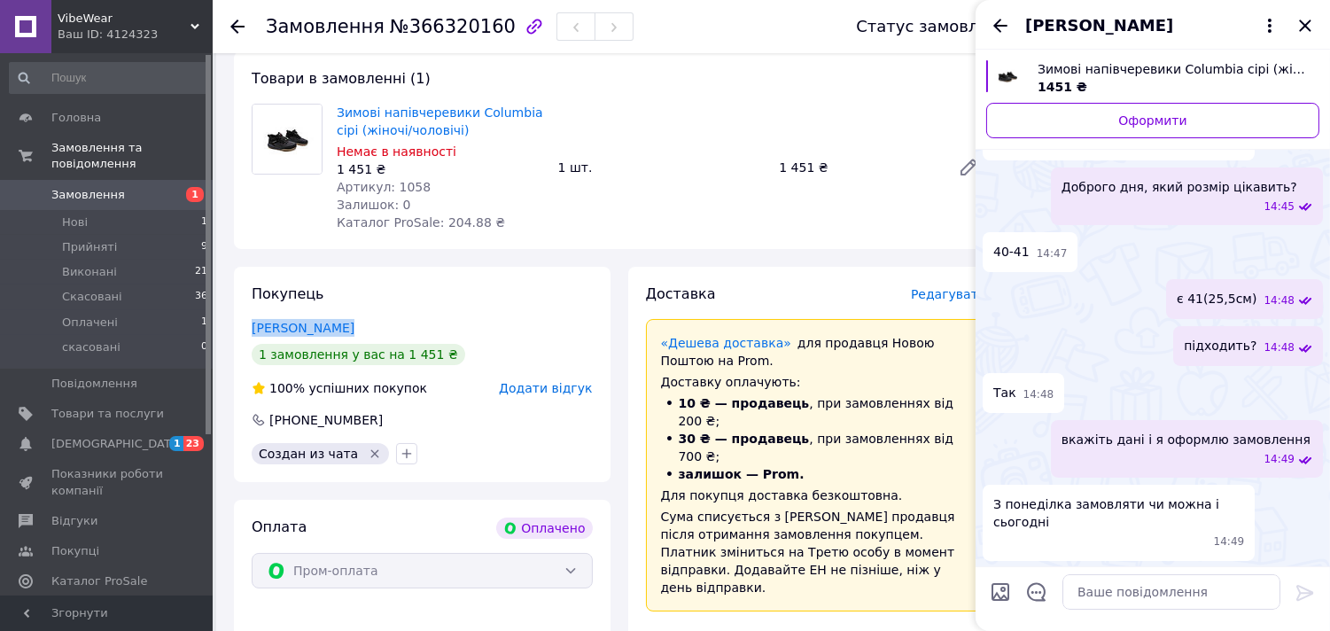
drag, startPoint x: 346, startPoint y: 322, endPoint x: 250, endPoint y: 322, distance: 95.7
click at [250, 322] on div "Покупець Гречко Виктор 1 замовлення у вас на 1 451 ₴ 100% успішних покупок Дода…" at bounding box center [422, 374] width 377 height 215
copy link "Гречко Виктор"
drag, startPoint x: 383, startPoint y: 417, endPoint x: 270, endPoint y: 419, distance: 112.6
click at [270, 419] on div "[PHONE_NUMBER]" at bounding box center [422, 420] width 341 height 18
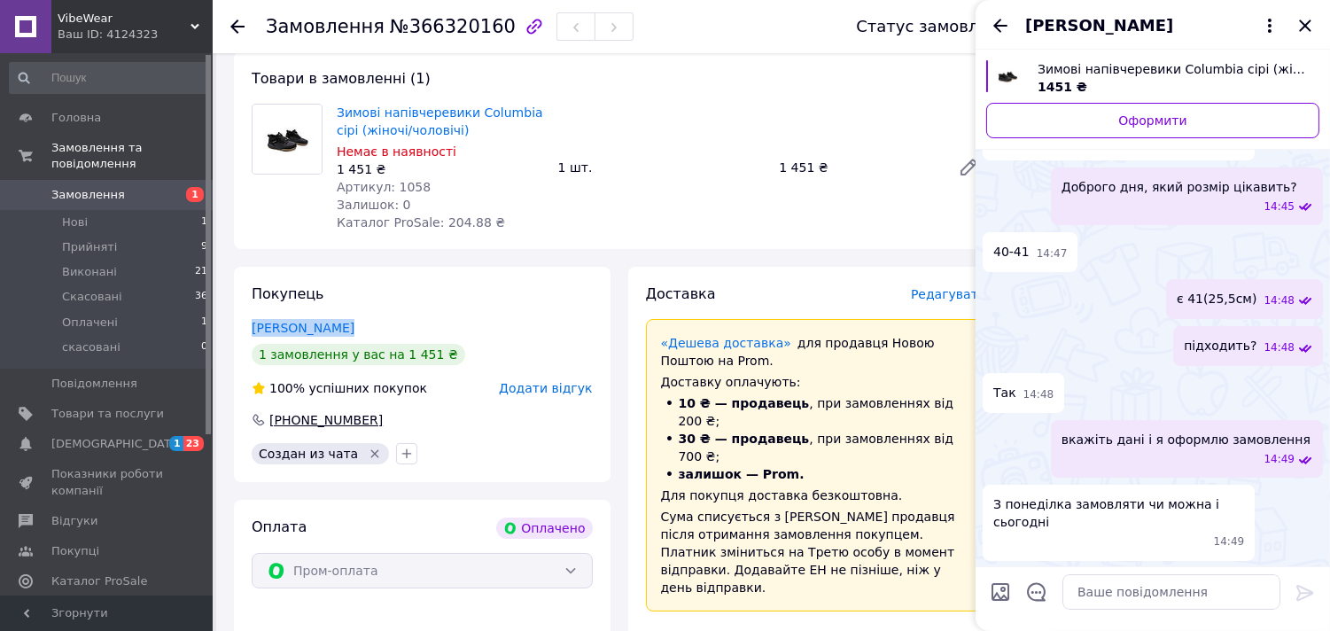
copy div "[PHONE_NUMBER]"
click at [1309, 28] on icon "Закрити" at bounding box center [1305, 25] width 12 height 12
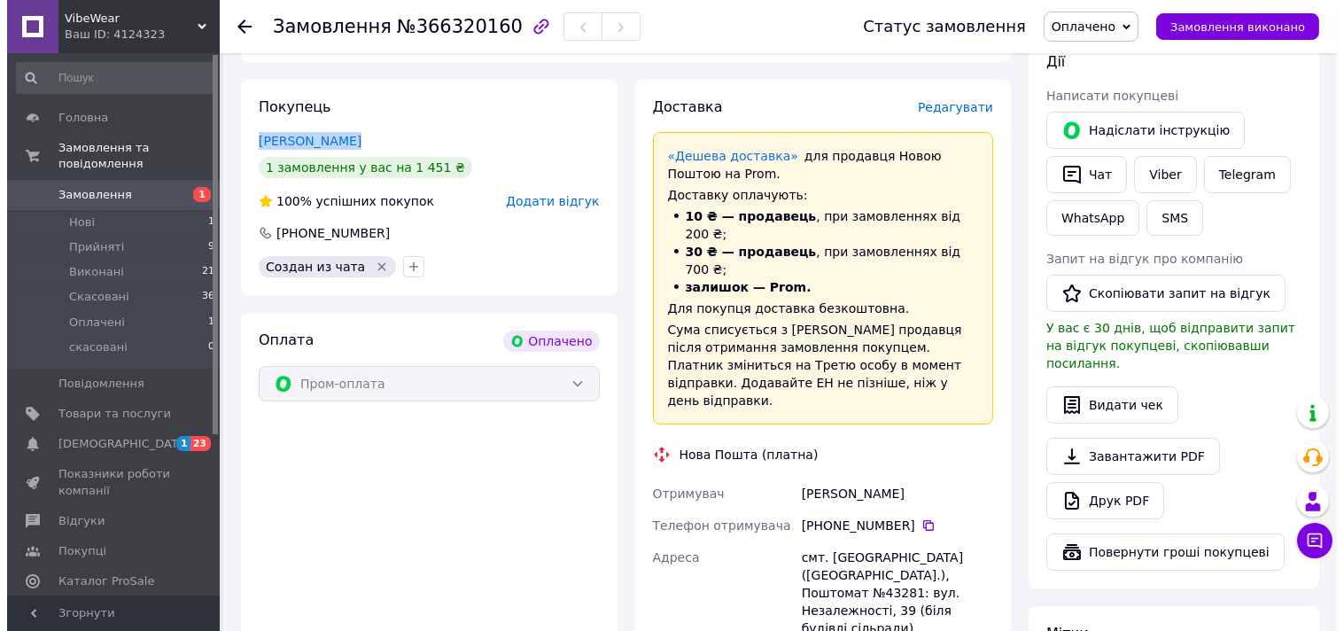
scroll to position [323, 0]
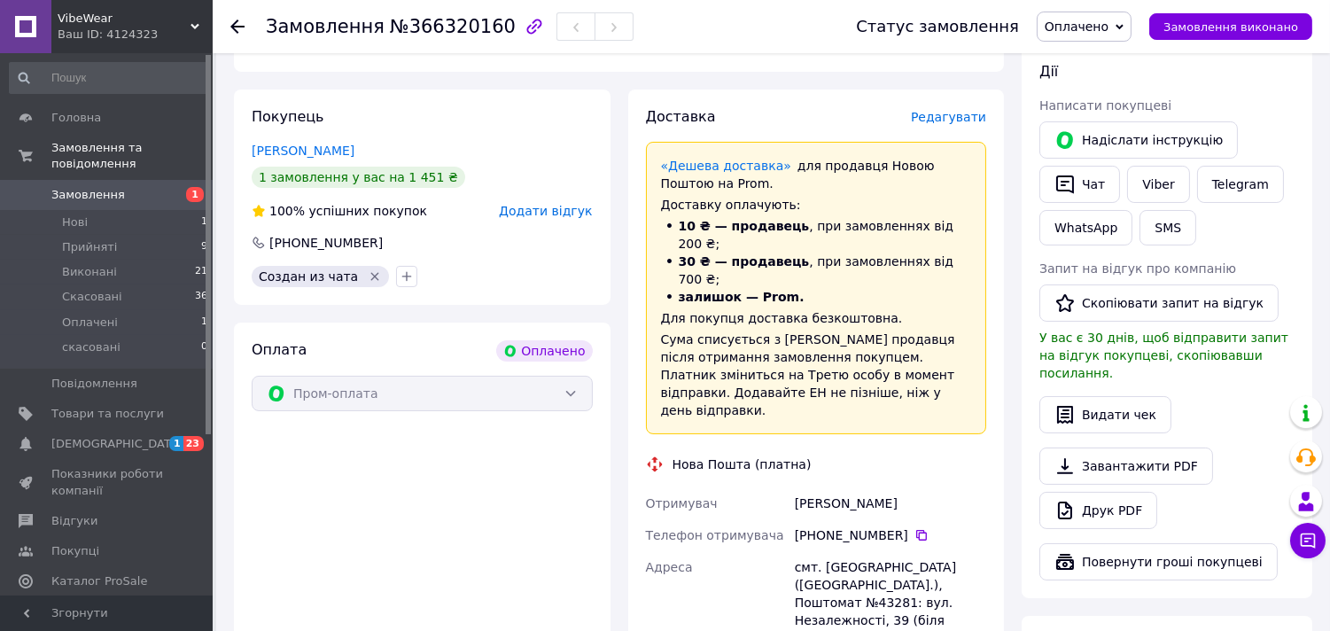
click at [960, 117] on span "Редагувати" at bounding box center [948, 117] width 75 height 14
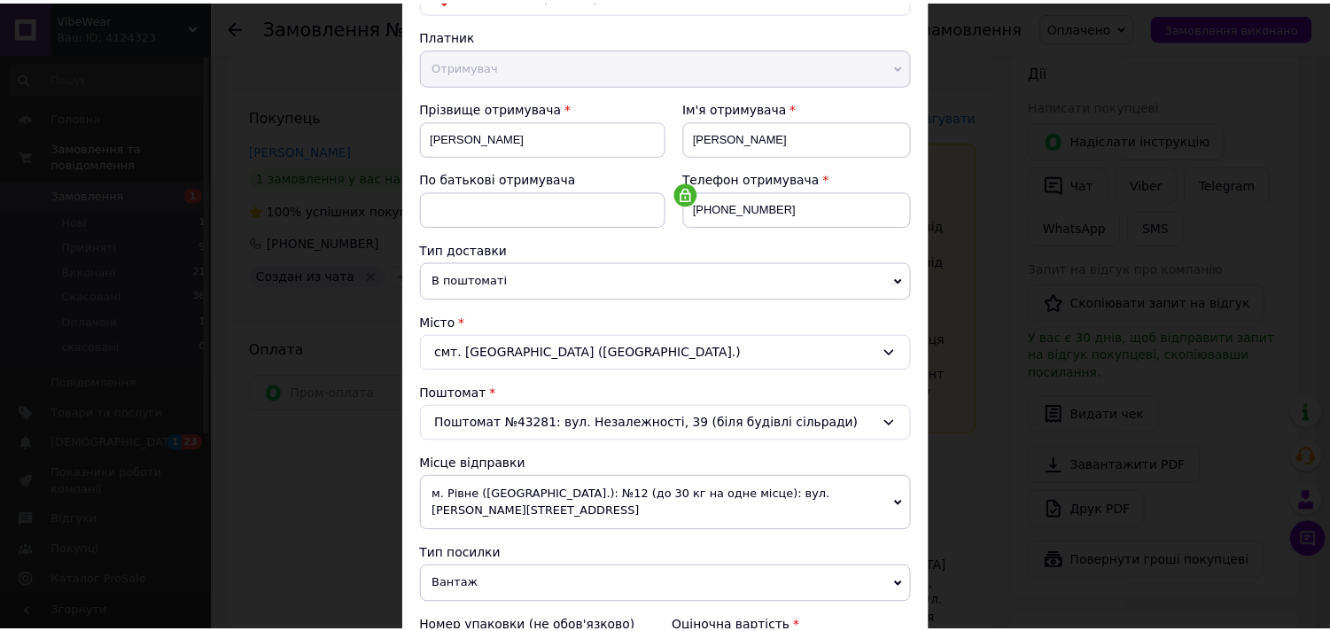
scroll to position [121, 0]
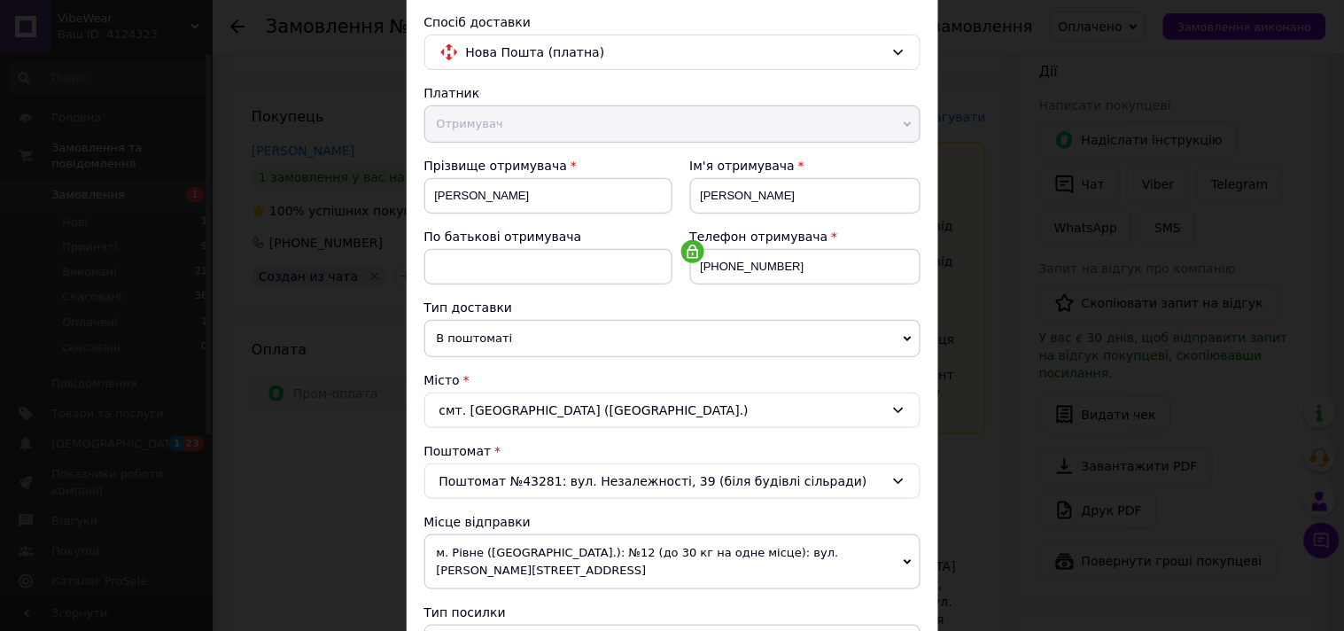
drag, startPoint x: 1335, startPoint y: 32, endPoint x: 1343, endPoint y: 27, distance: 9.1
click at [1343, 27] on div "× Редагування доставки Спосіб доставки Нова Пошта (платна) Платник Отримувач Ві…" at bounding box center [672, 315] width 1344 height 631
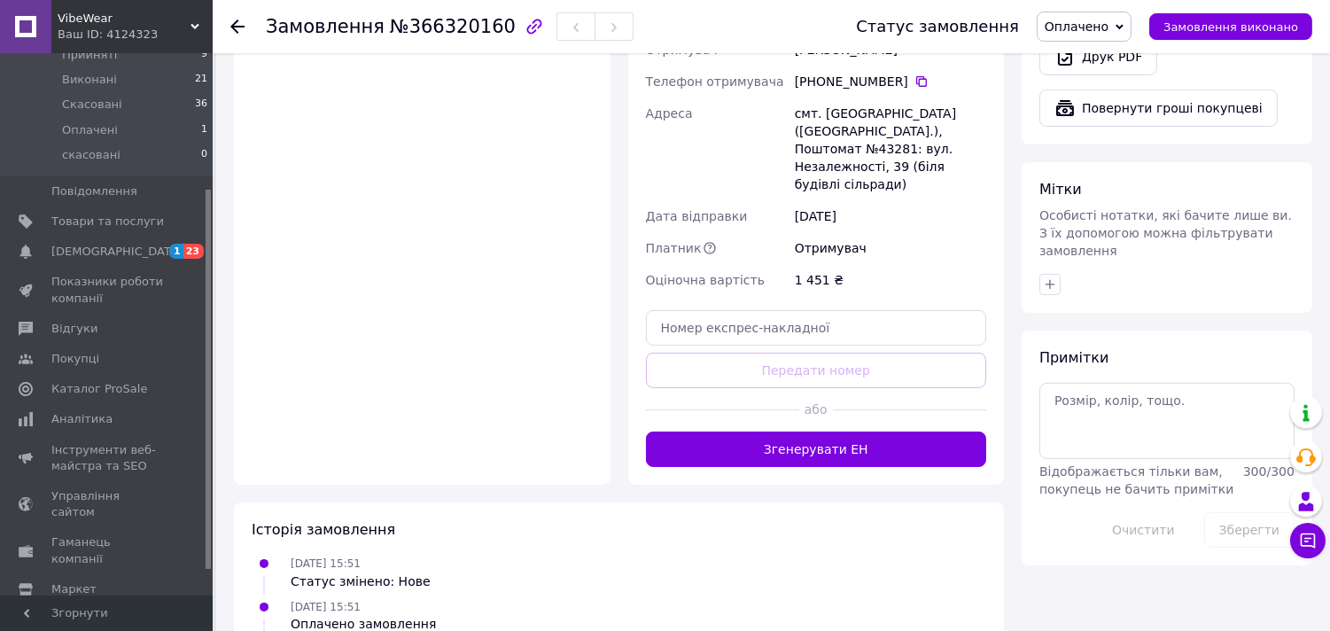
scroll to position [193, 0]
drag, startPoint x: 209, startPoint y: 421, endPoint x: 207, endPoint y: 557, distance: 135.6
click at [207, 557] on div at bounding box center [208, 379] width 5 height 379
click at [121, 611] on span "Налаштування" at bounding box center [96, 619] width 90 height 16
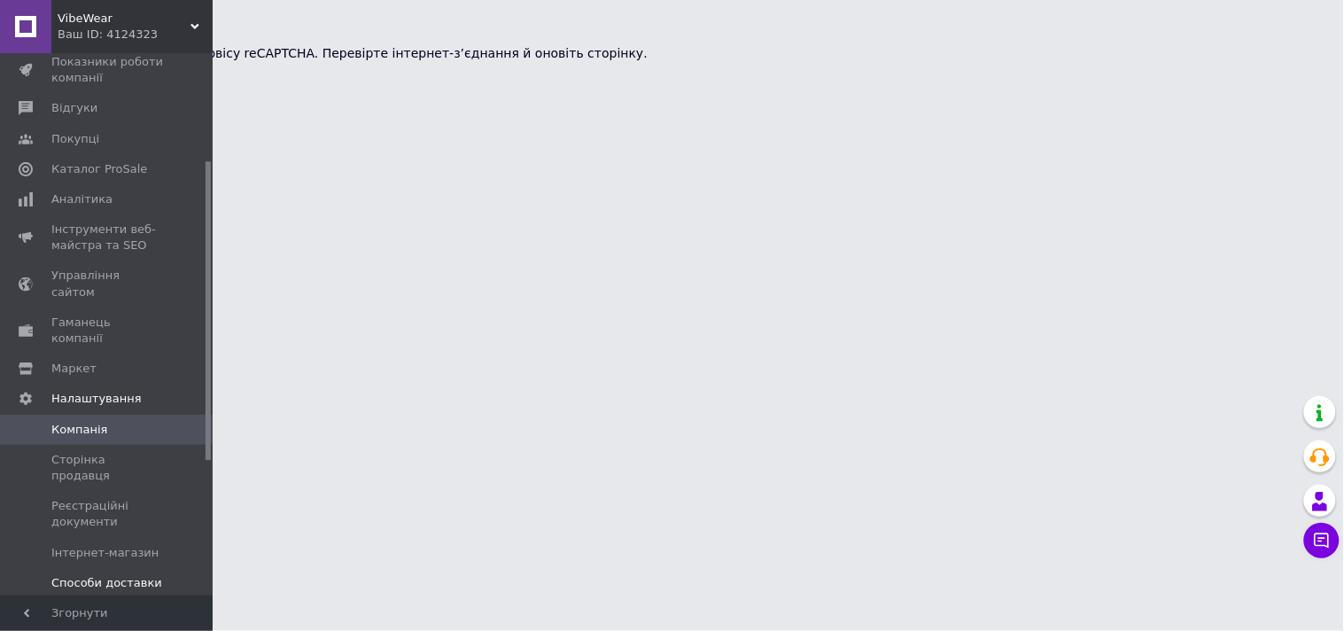
click at [126, 575] on span "Способи доставки" at bounding box center [106, 583] width 111 height 16
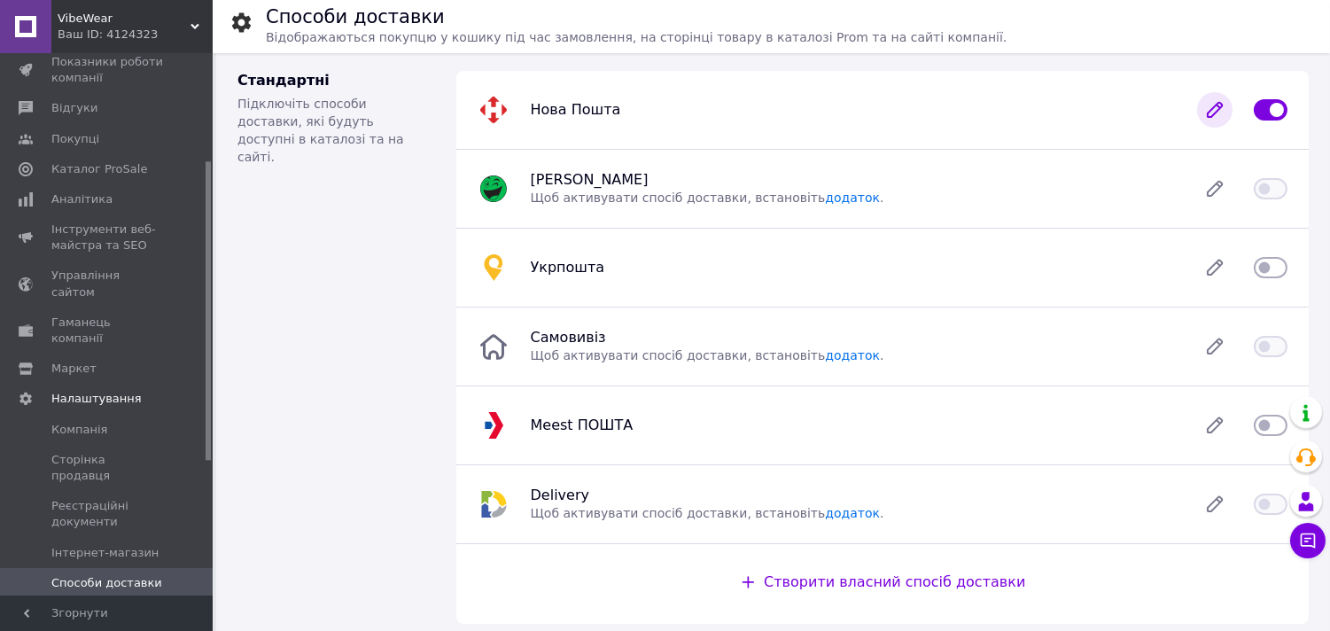
click at [1214, 110] on icon at bounding box center [1215, 110] width 14 height 14
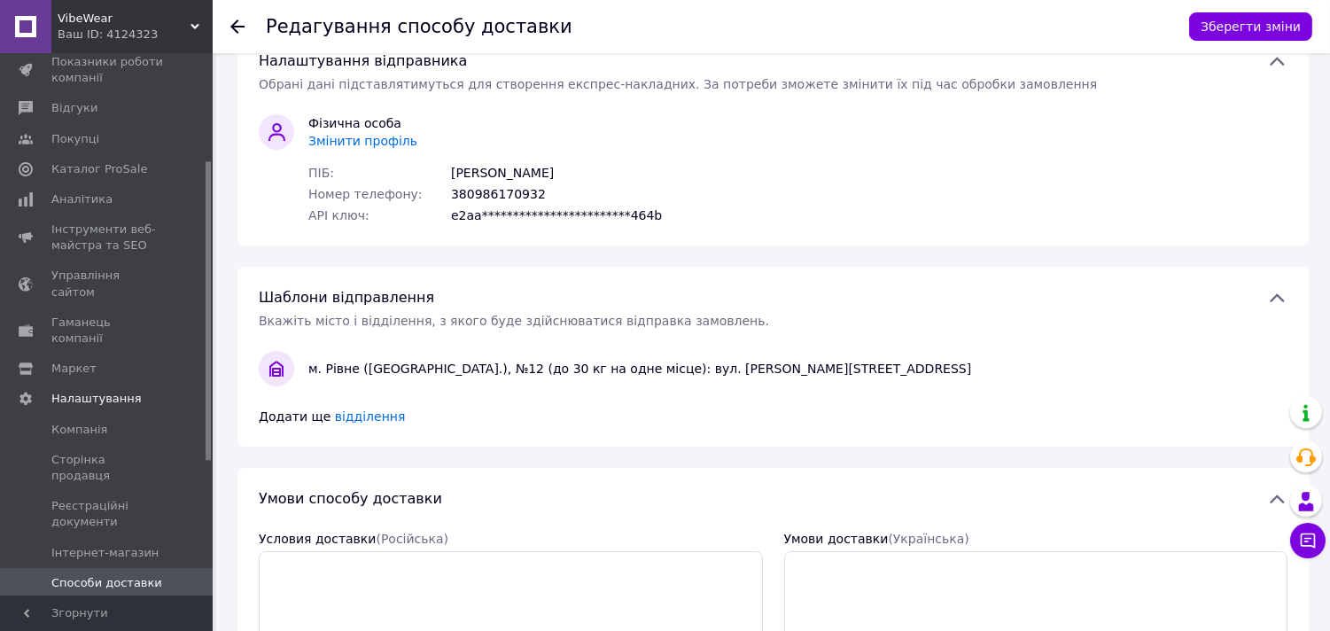
scroll to position [173, 0]
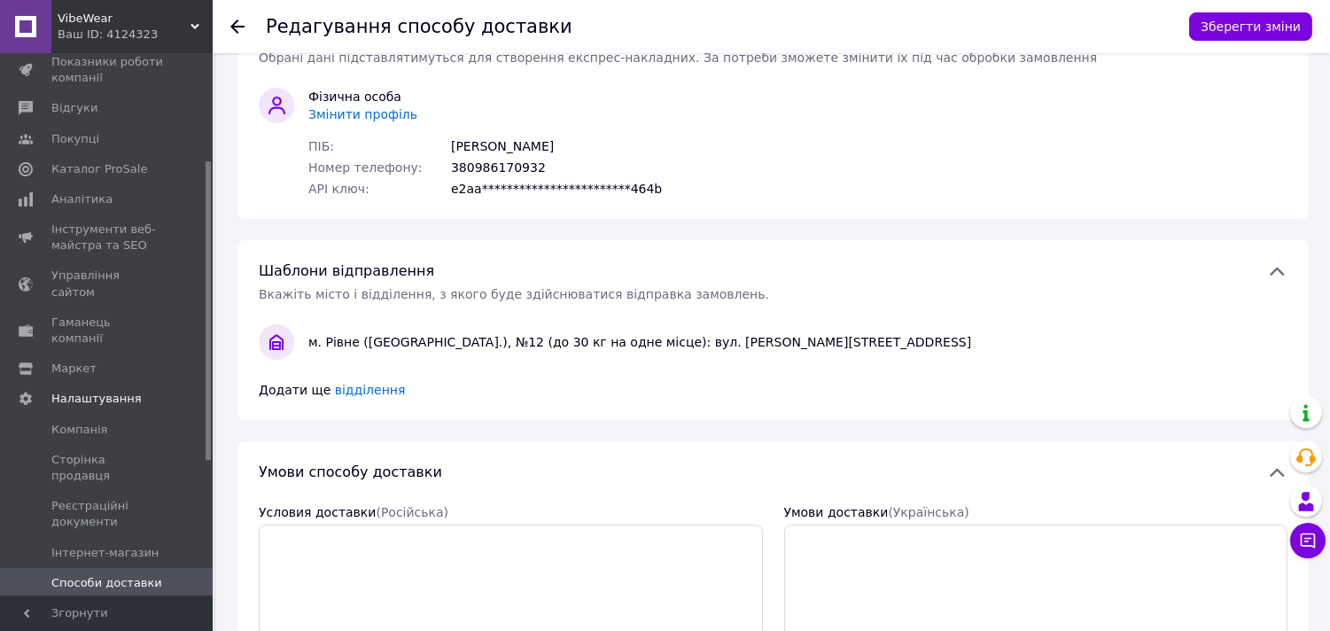
click at [355, 388] on span "відділення" at bounding box center [370, 390] width 71 height 14
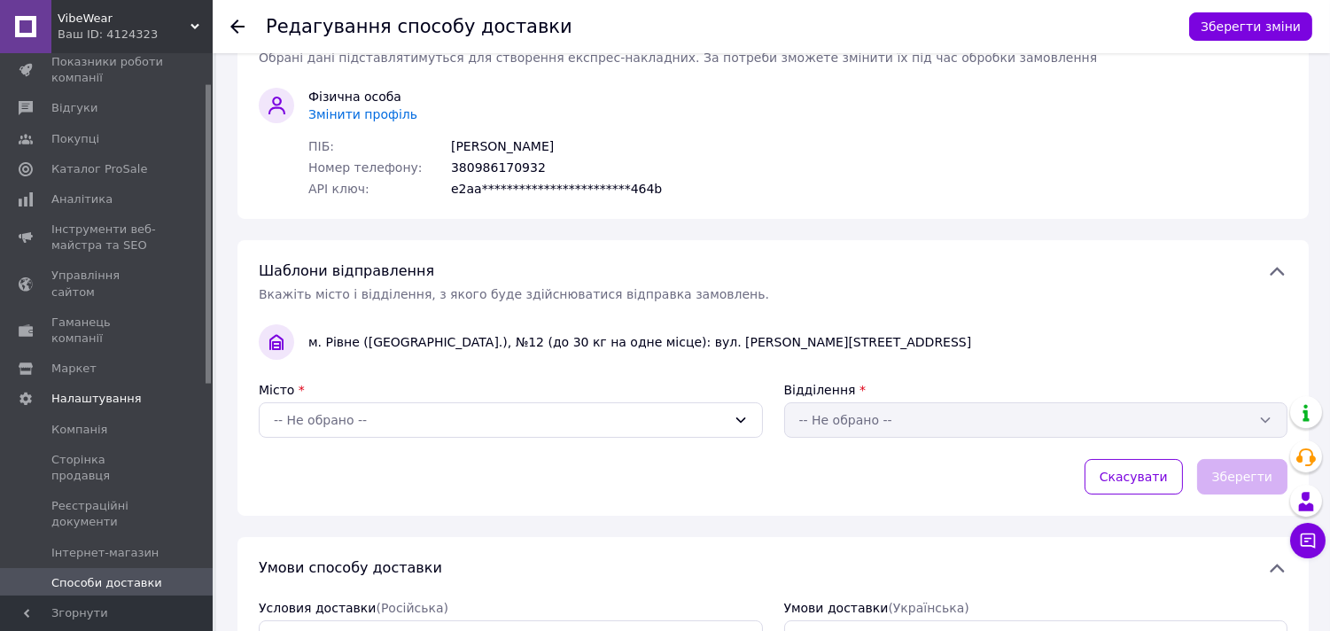
drag, startPoint x: 206, startPoint y: 248, endPoint x: 206, endPoint y: 125, distance: 123.2
click at [206, 125] on div at bounding box center [208, 234] width 5 height 299
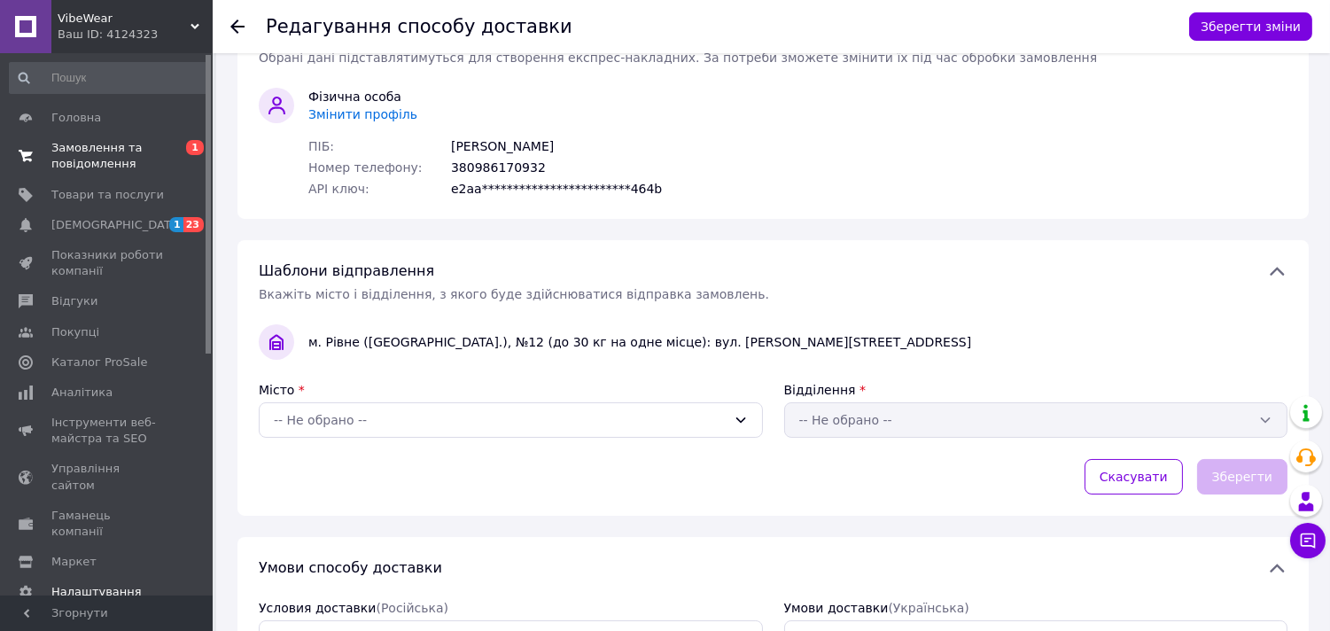
click at [139, 153] on span "Замовлення та повідомлення" at bounding box center [107, 156] width 113 height 32
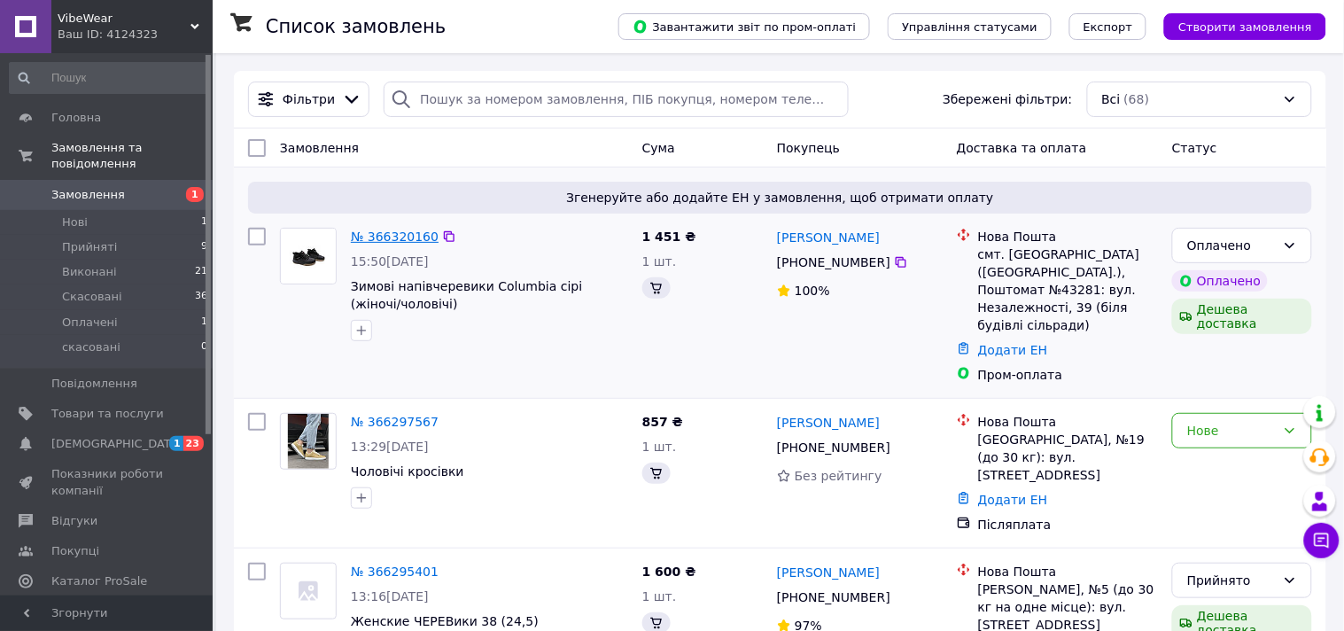
click at [396, 237] on link "№ 366320160" at bounding box center [395, 237] width 88 height 14
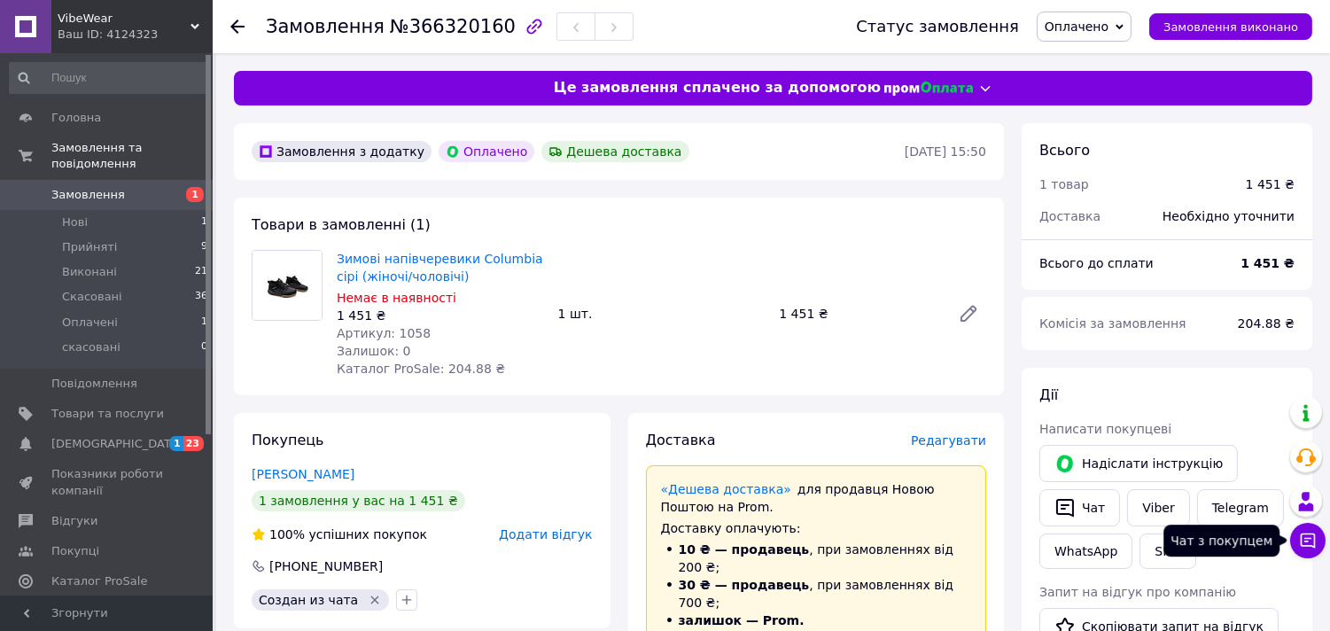
click at [1305, 544] on icon at bounding box center [1308, 541] width 18 height 18
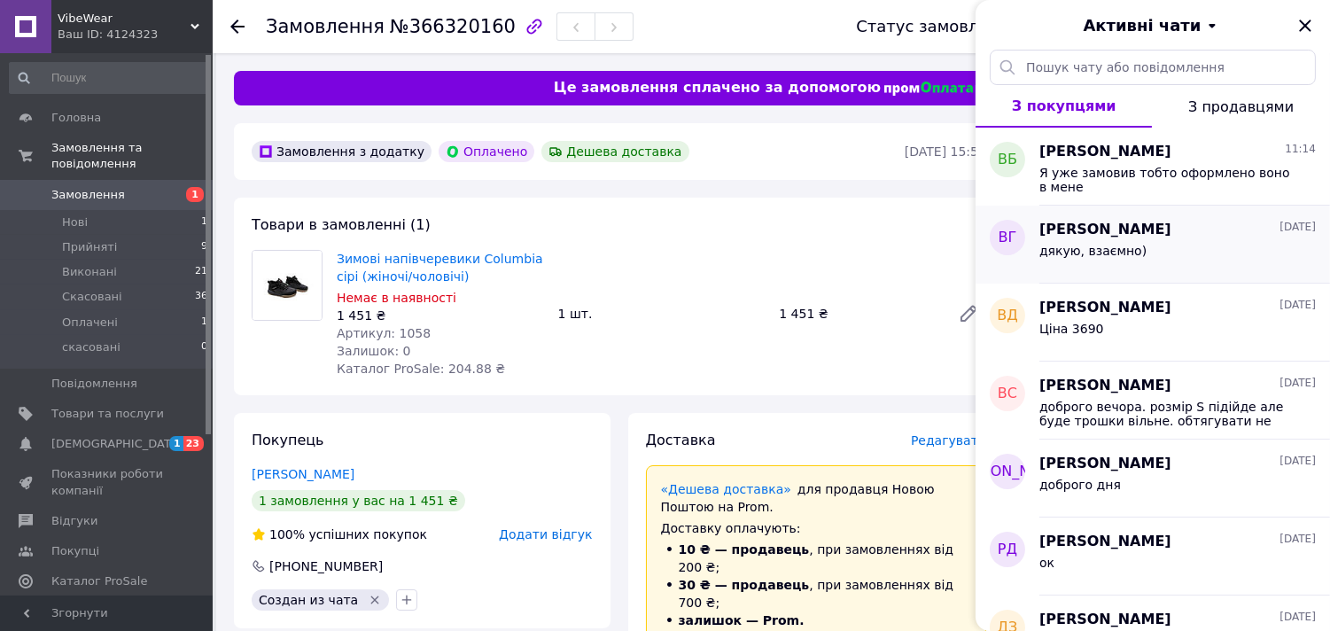
click at [1146, 233] on div "Віктор Гречко 11.10.2025" at bounding box center [1177, 230] width 276 height 20
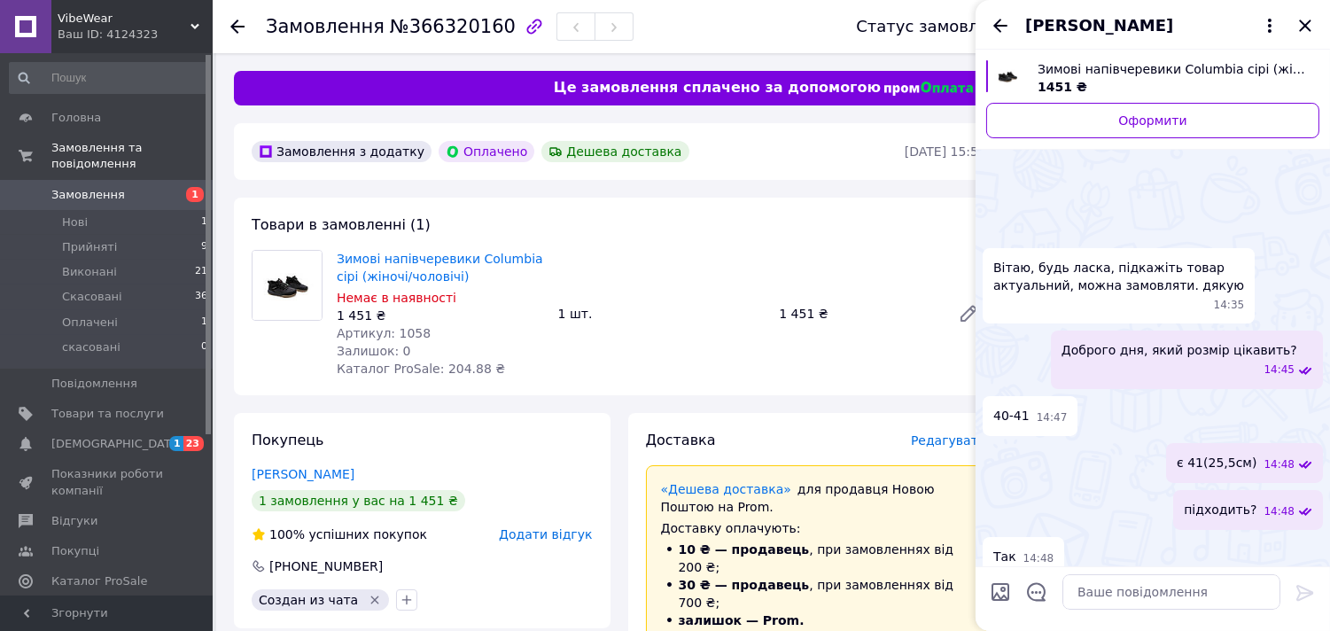
scroll to position [339, 0]
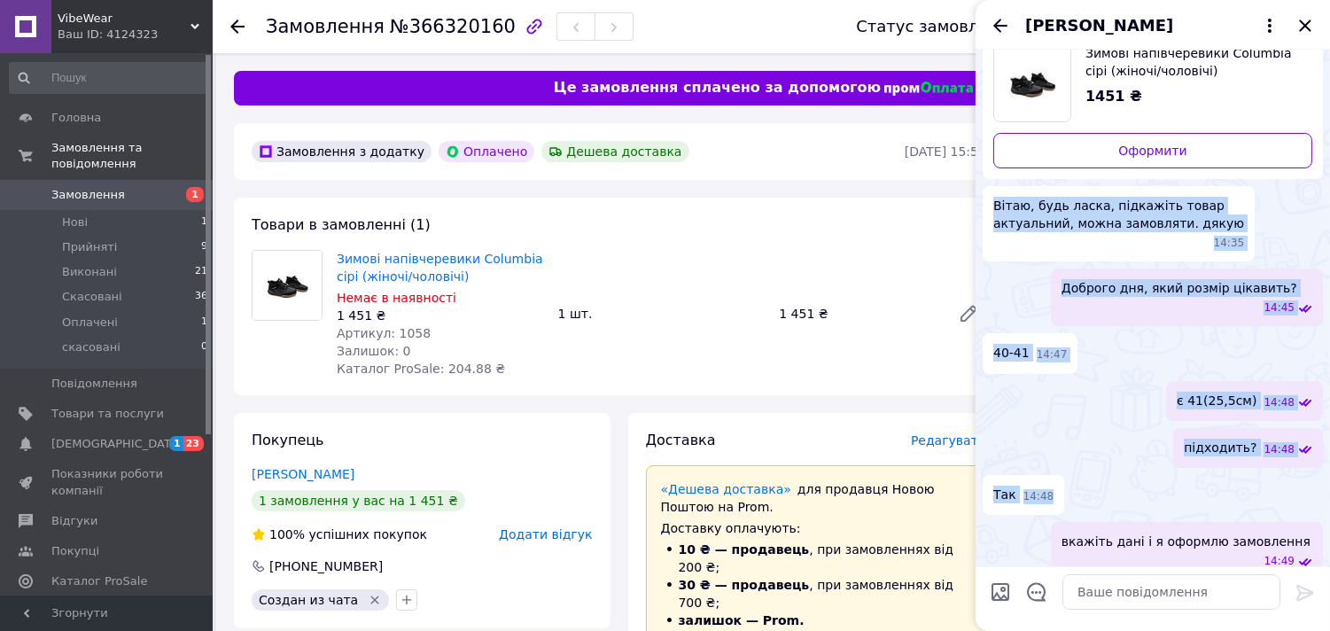
drag, startPoint x: 1101, startPoint y: 128, endPoint x: 1125, endPoint y: 325, distance: 198.3
click at [1125, 325] on ul "Зимові напівчеревики Columbia сірі (жіночі/чоловічі) 1451 ₴ Оформити Вітаю, буд…" at bounding box center [1153, 453] width 340 height 839
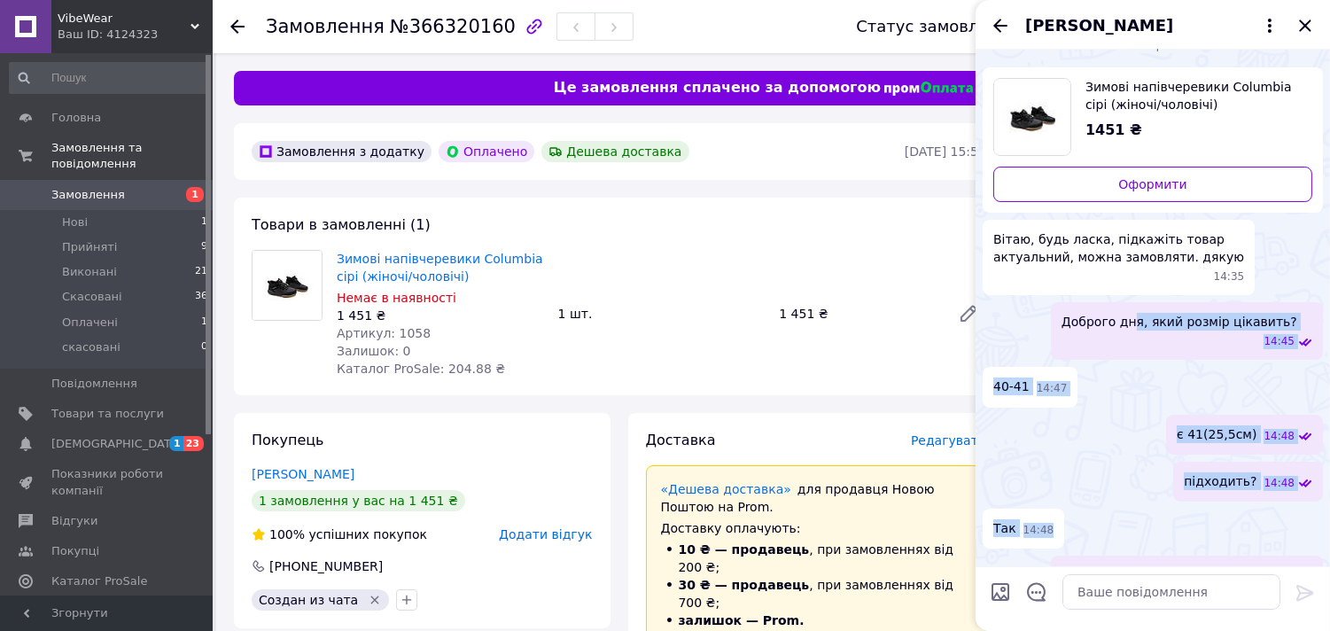
click at [1120, 409] on ul "Зимові напівчеревики Columbia сірі (жіночі/чоловічі) 1451 ₴ Оформити Вітаю, буд…" at bounding box center [1153, 486] width 340 height 839
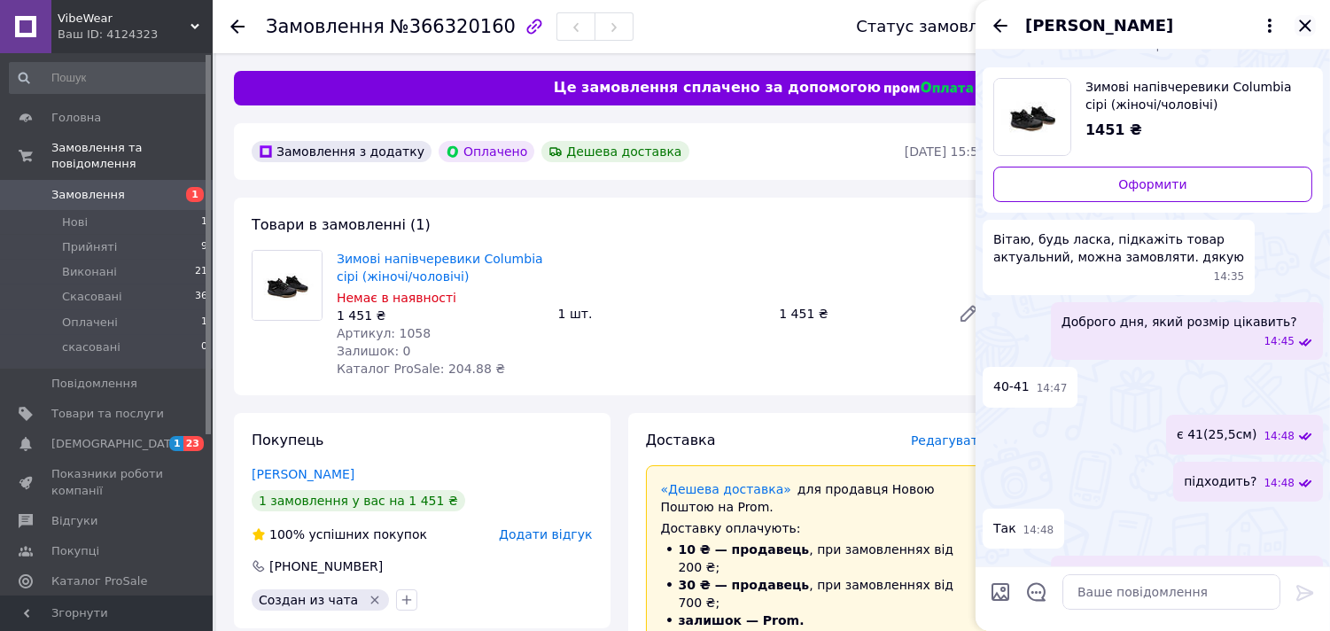
click at [1309, 35] on icon "Закрити" at bounding box center [1305, 25] width 21 height 21
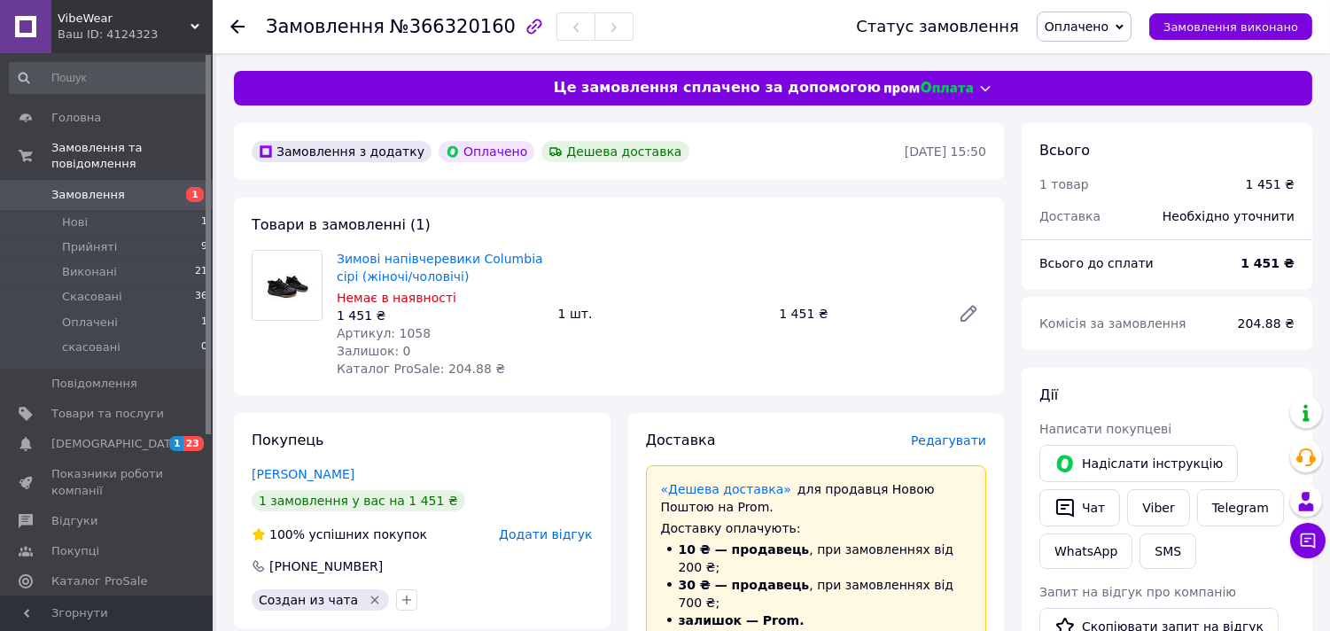
click at [133, 187] on span "Замовлення" at bounding box center [107, 195] width 113 height 16
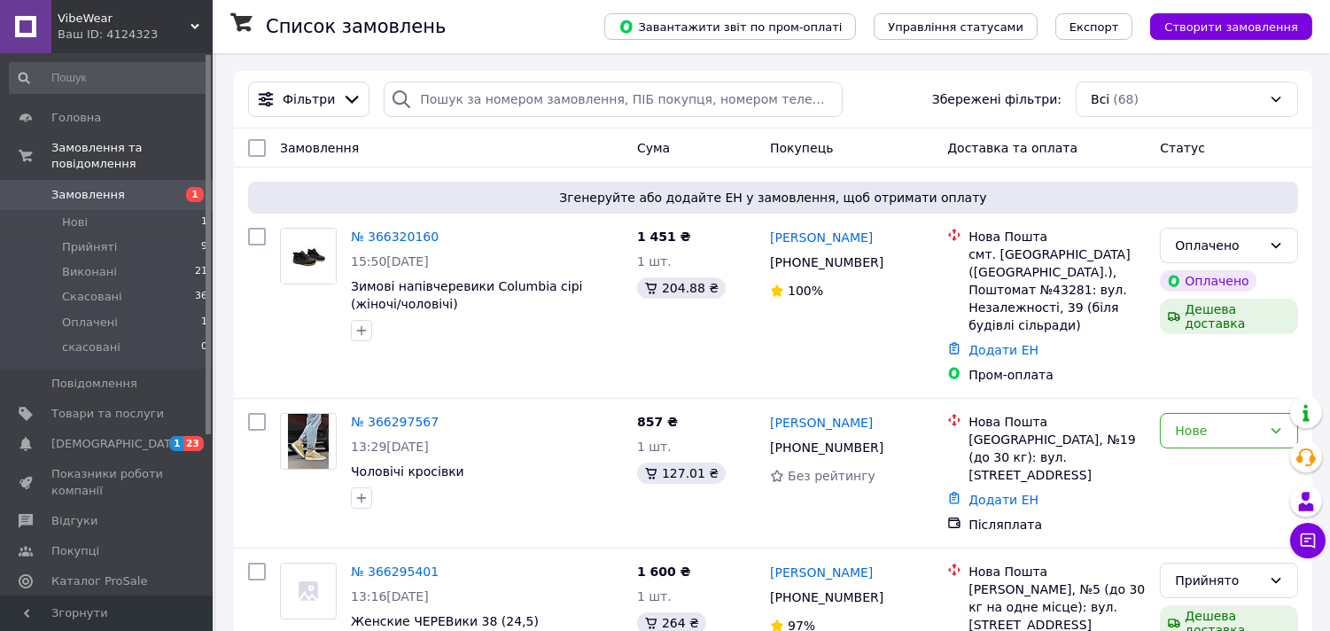
drag, startPoint x: 210, startPoint y: 408, endPoint x: 206, endPoint y: 474, distance: 66.6
click at [209, 420] on div at bounding box center [208, 244] width 5 height 379
click at [206, 474] on div at bounding box center [208, 319] width 5 height 379
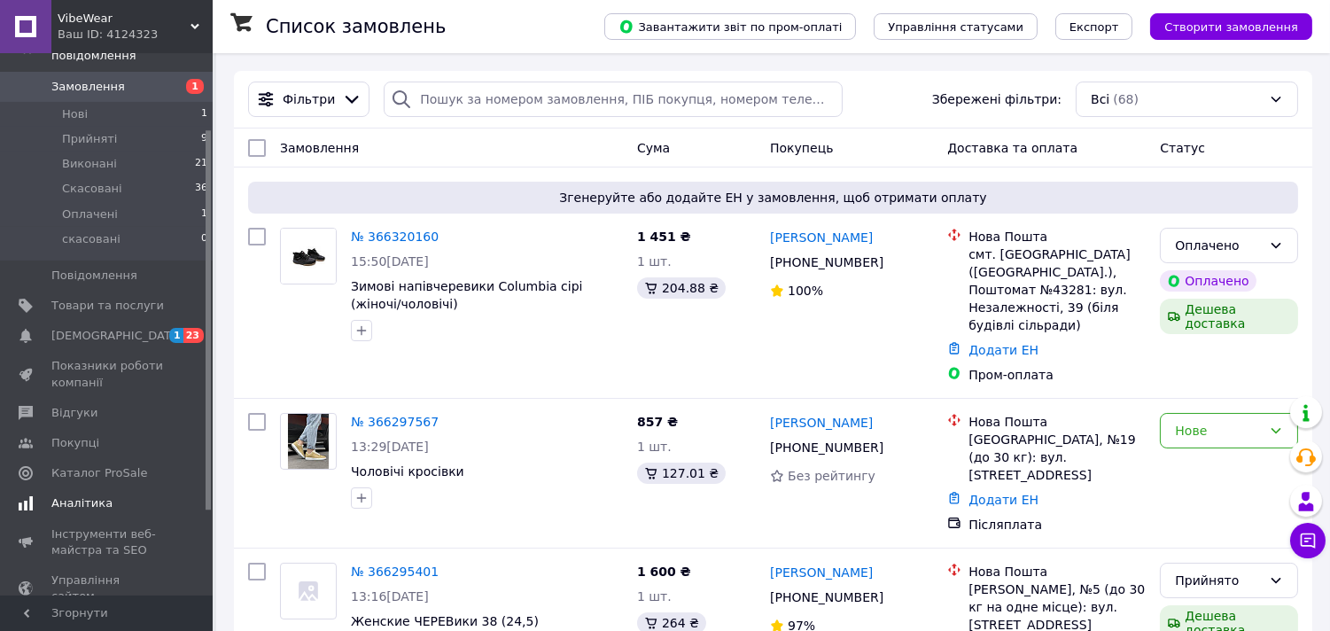
click at [125, 495] on span "Аналітика" at bounding box center [107, 503] width 113 height 16
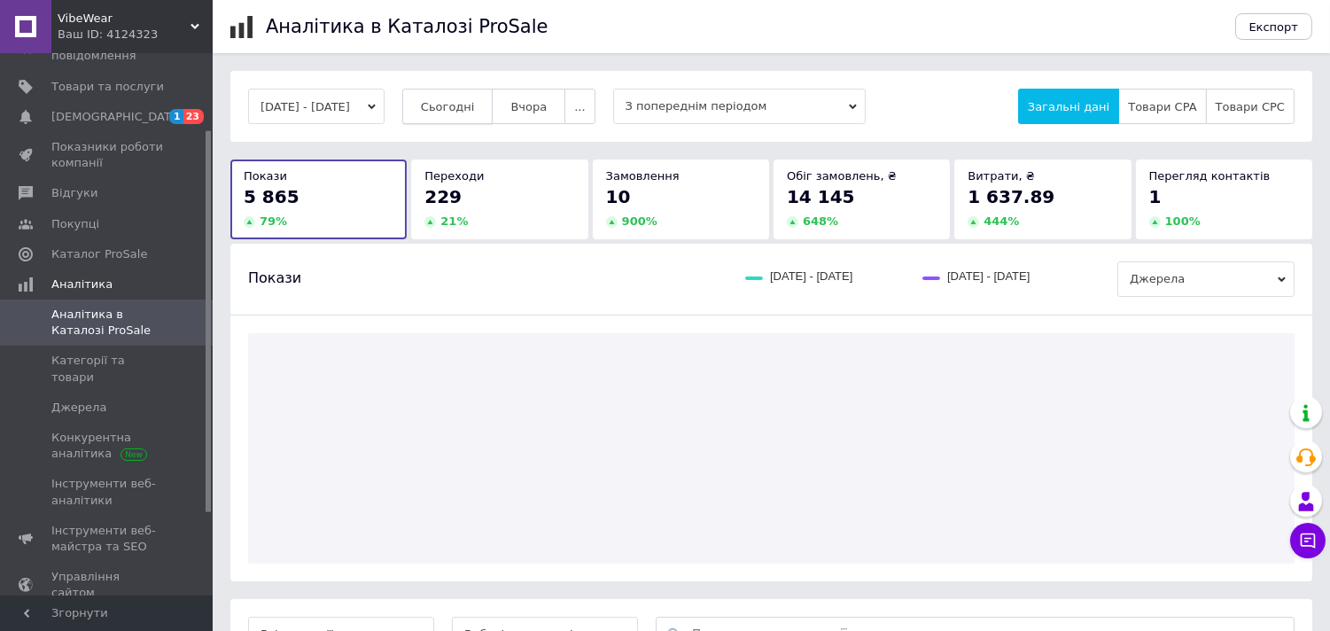
click at [475, 111] on span "Сьогодні" at bounding box center [448, 106] width 54 height 13
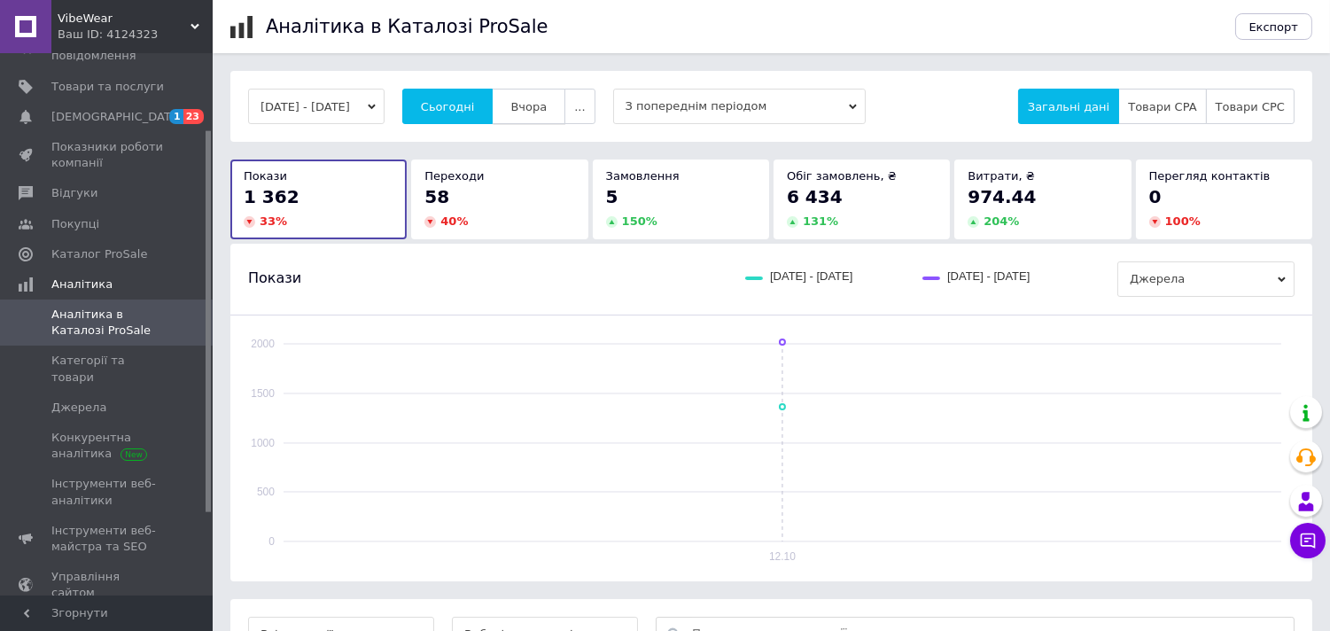
click at [541, 105] on span "Вчора" at bounding box center [528, 106] width 36 height 13
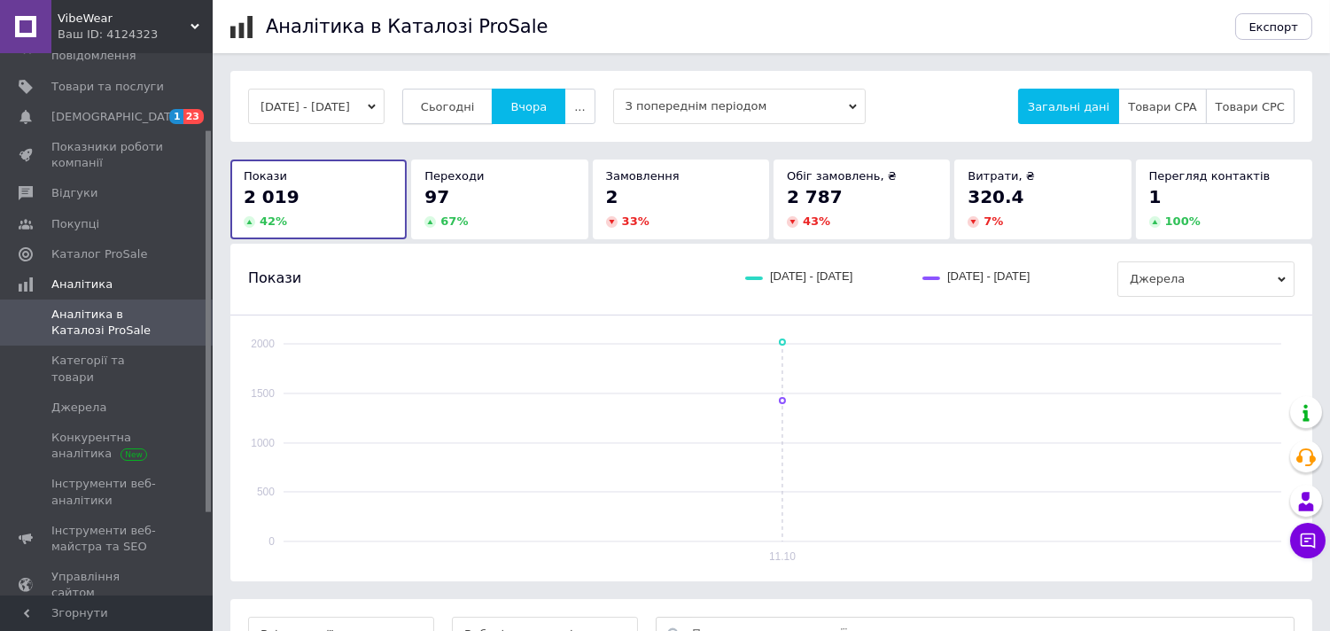
click at [475, 104] on span "Сьогодні" at bounding box center [448, 106] width 54 height 13
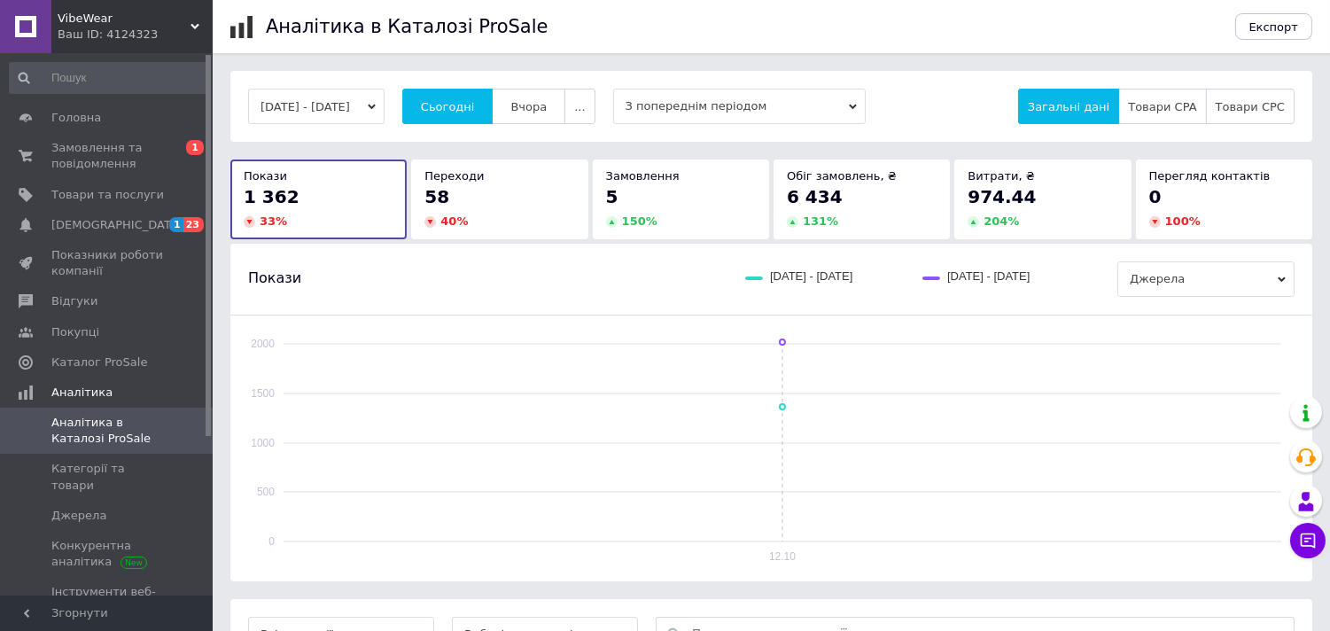
drag, startPoint x: 207, startPoint y: 184, endPoint x: 205, endPoint y: 100, distance: 84.2
click at [206, 100] on div at bounding box center [208, 245] width 5 height 381
click at [133, 145] on span "Замовлення та повідомлення" at bounding box center [107, 156] width 113 height 32
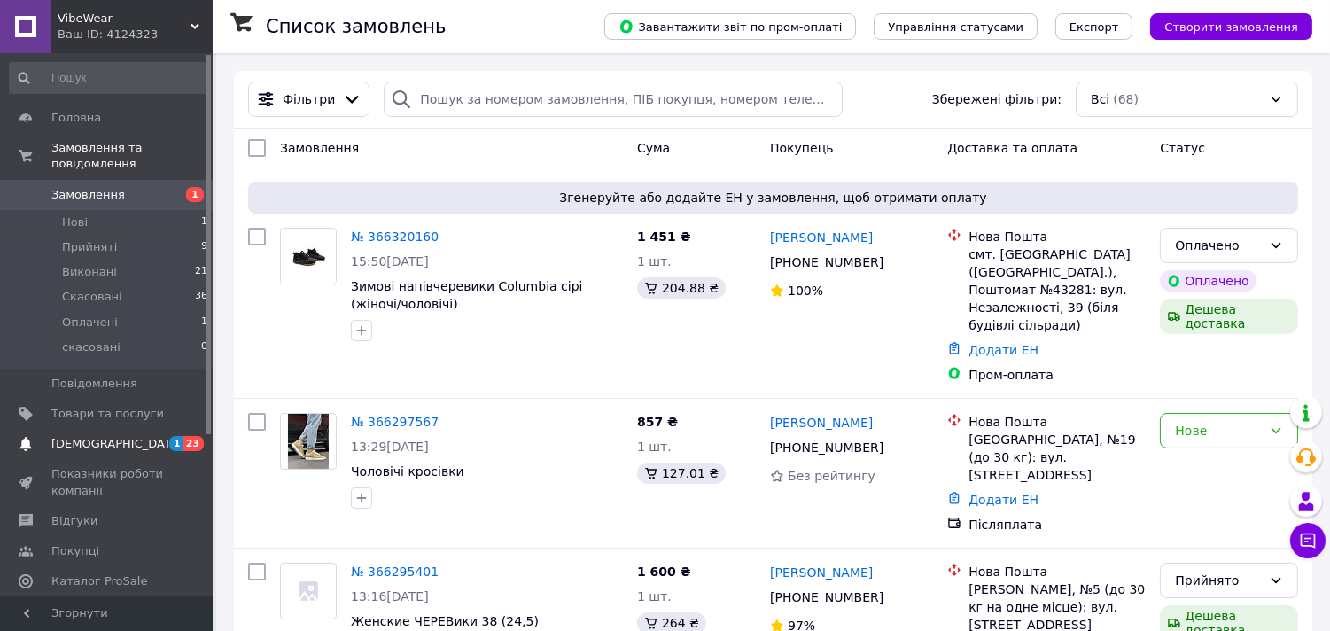
click at [86, 436] on span "[DEMOGRAPHIC_DATA]" at bounding box center [116, 444] width 131 height 16
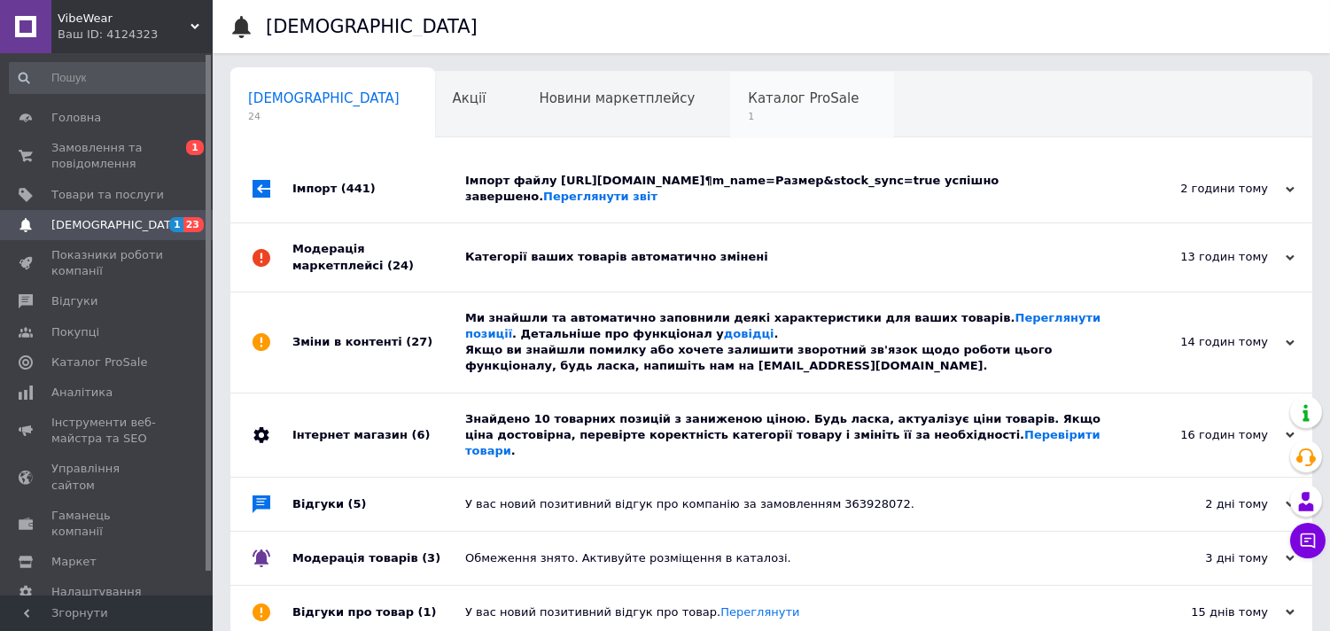
click at [748, 120] on span "1" at bounding box center [803, 116] width 111 height 13
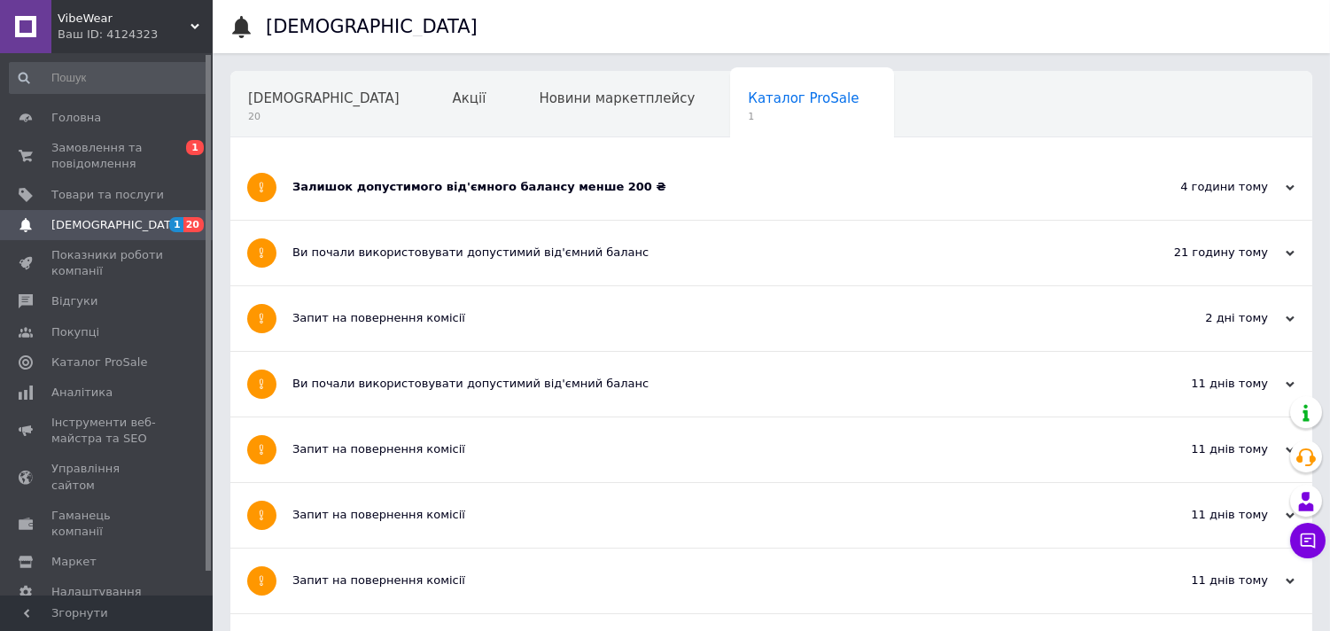
click at [677, 186] on div "Залишок допустимого від'ємного балансу менше 200 ₴" at bounding box center [704, 187] width 825 height 16
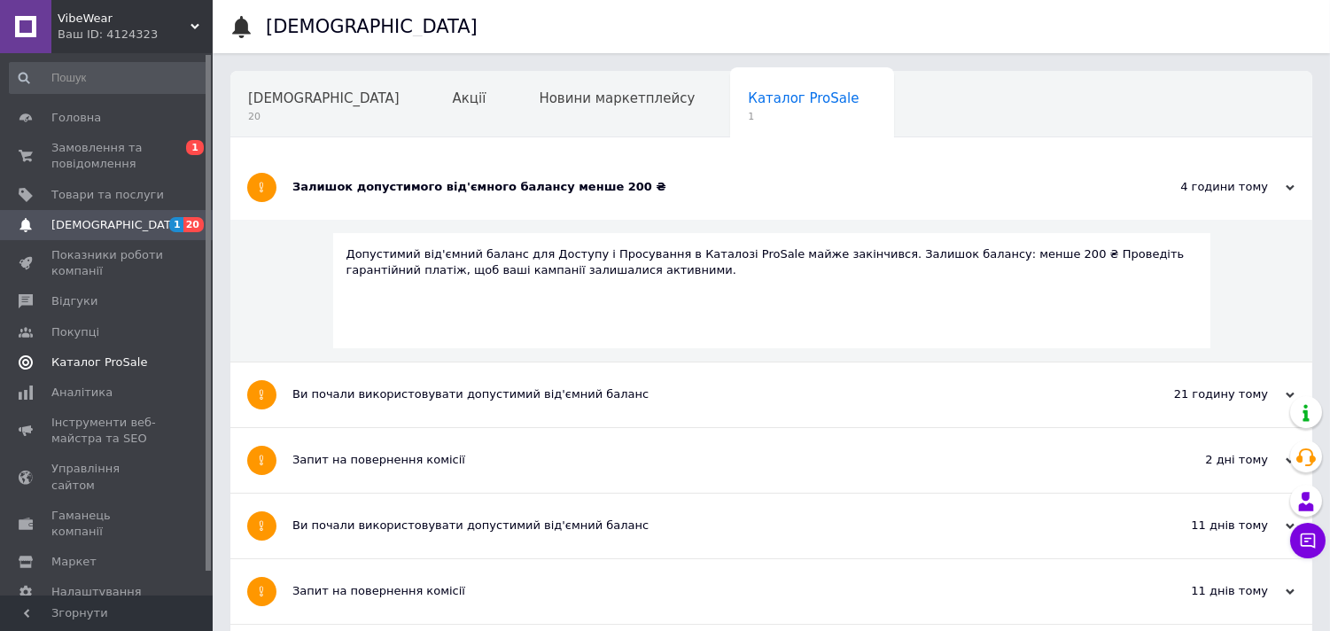
click at [138, 355] on span "Каталог ProSale" at bounding box center [107, 362] width 113 height 16
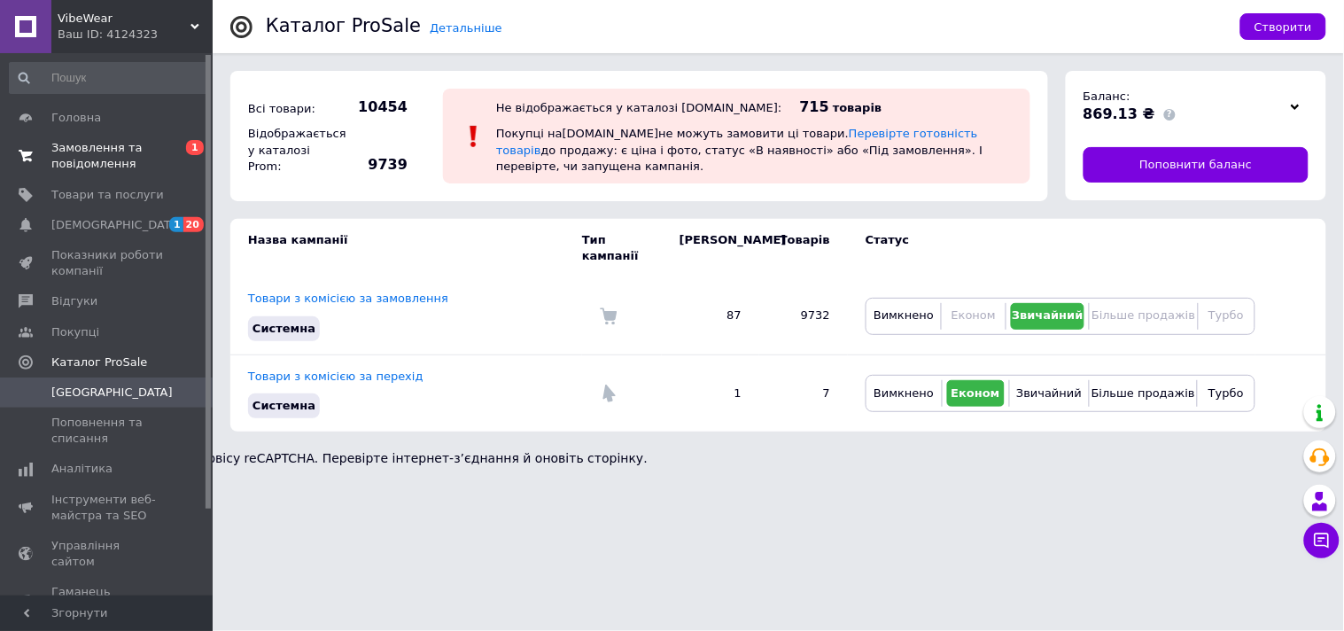
click at [118, 158] on span "Замовлення та повідомлення" at bounding box center [107, 156] width 113 height 32
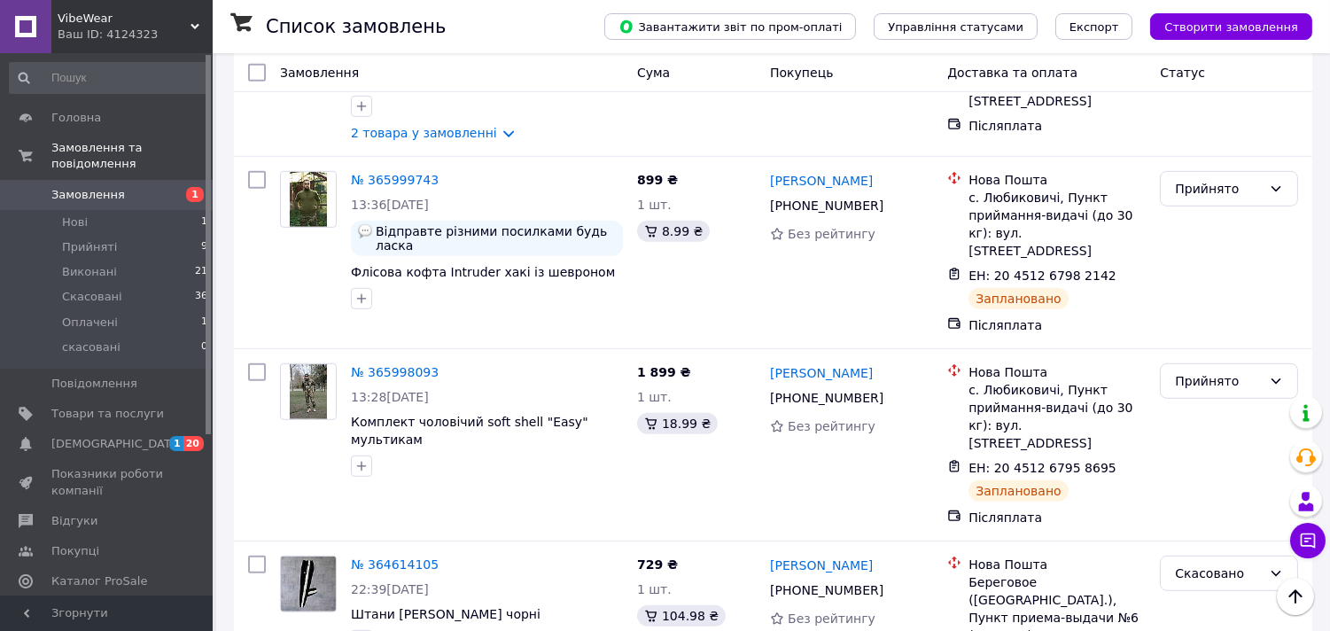
scroll to position [1818, 0]
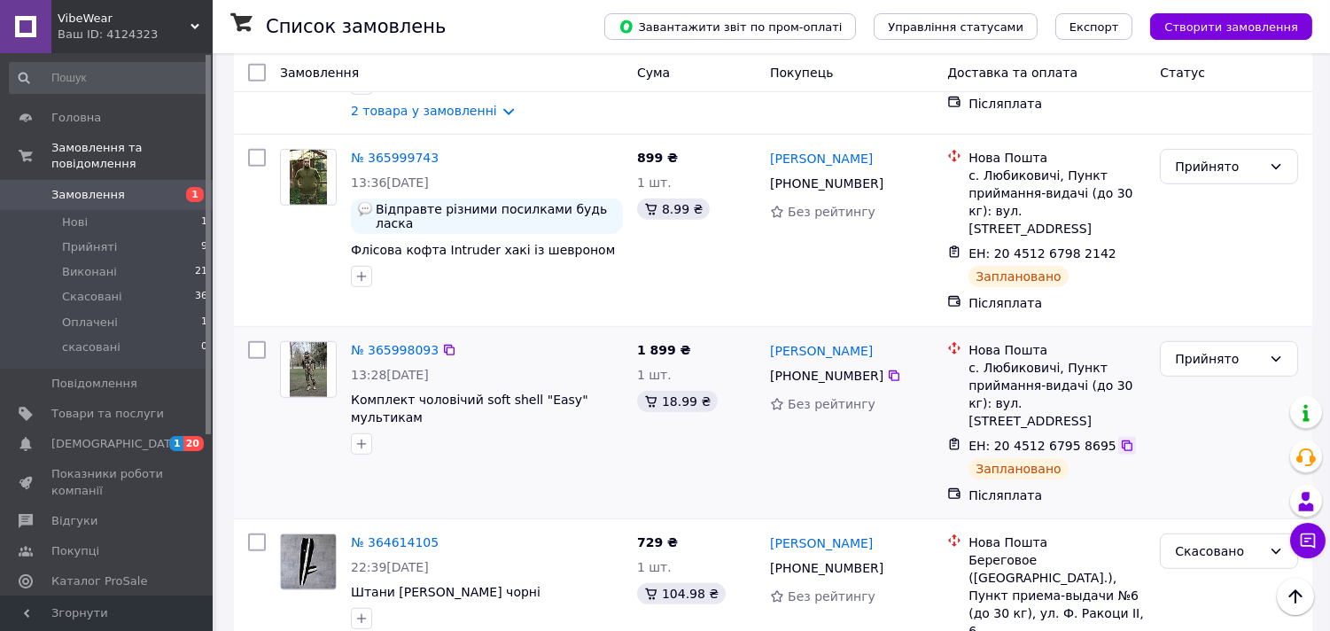
click at [1120, 439] on icon at bounding box center [1127, 446] width 14 height 14
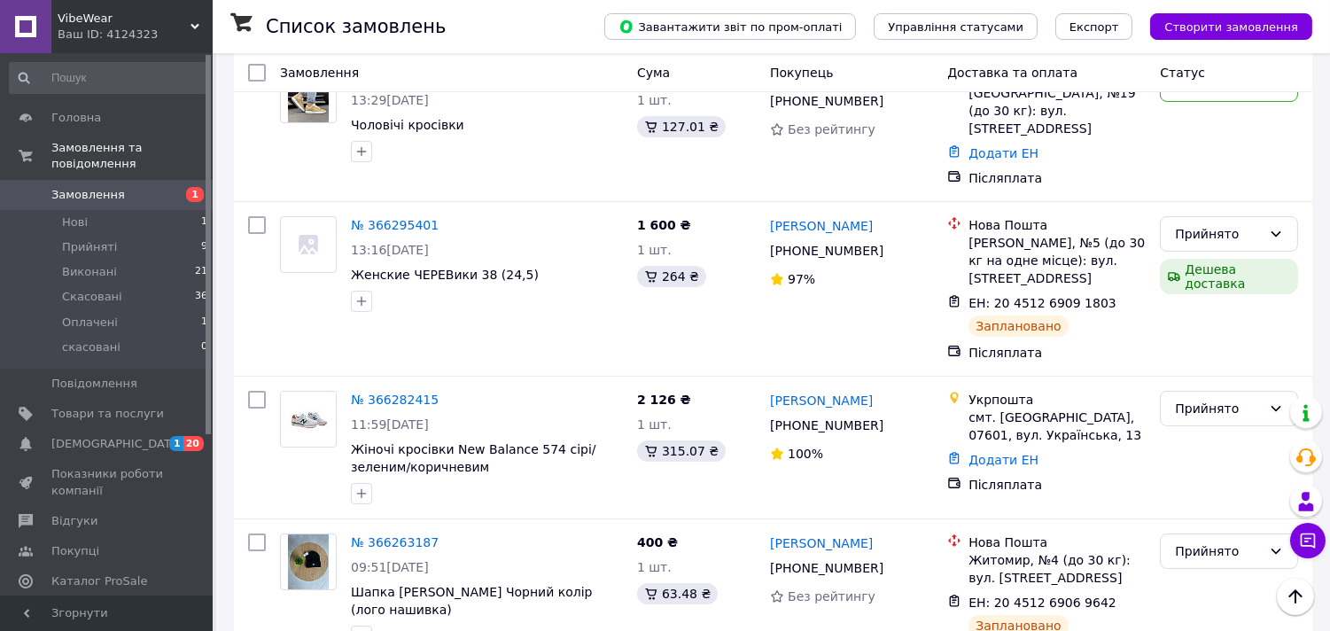
scroll to position [0, 0]
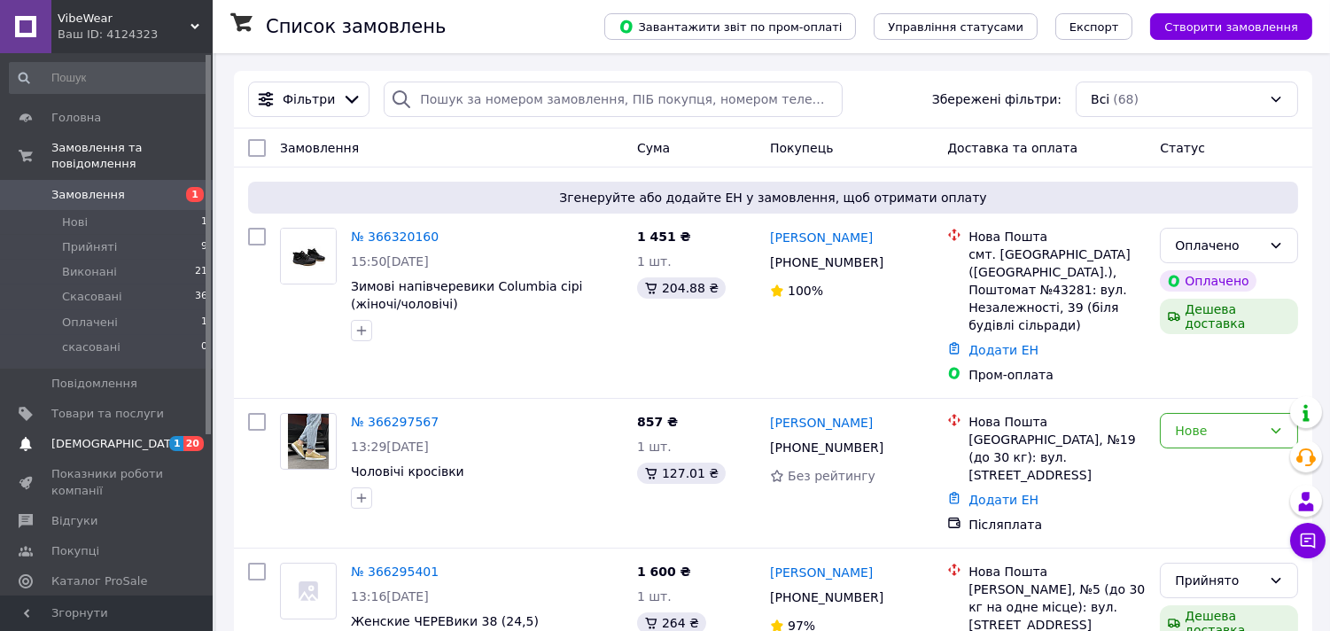
click at [124, 436] on span "[DEMOGRAPHIC_DATA]" at bounding box center [107, 444] width 113 height 16
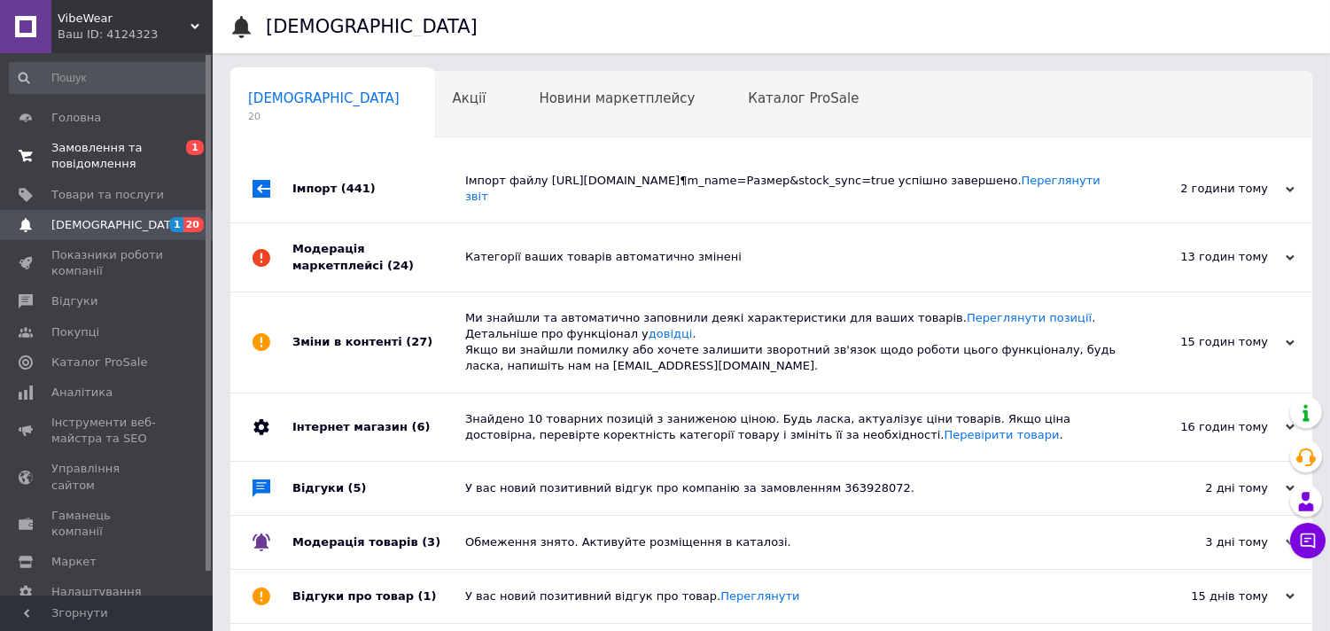
click at [100, 151] on span "Замовлення та повідомлення" at bounding box center [107, 156] width 113 height 32
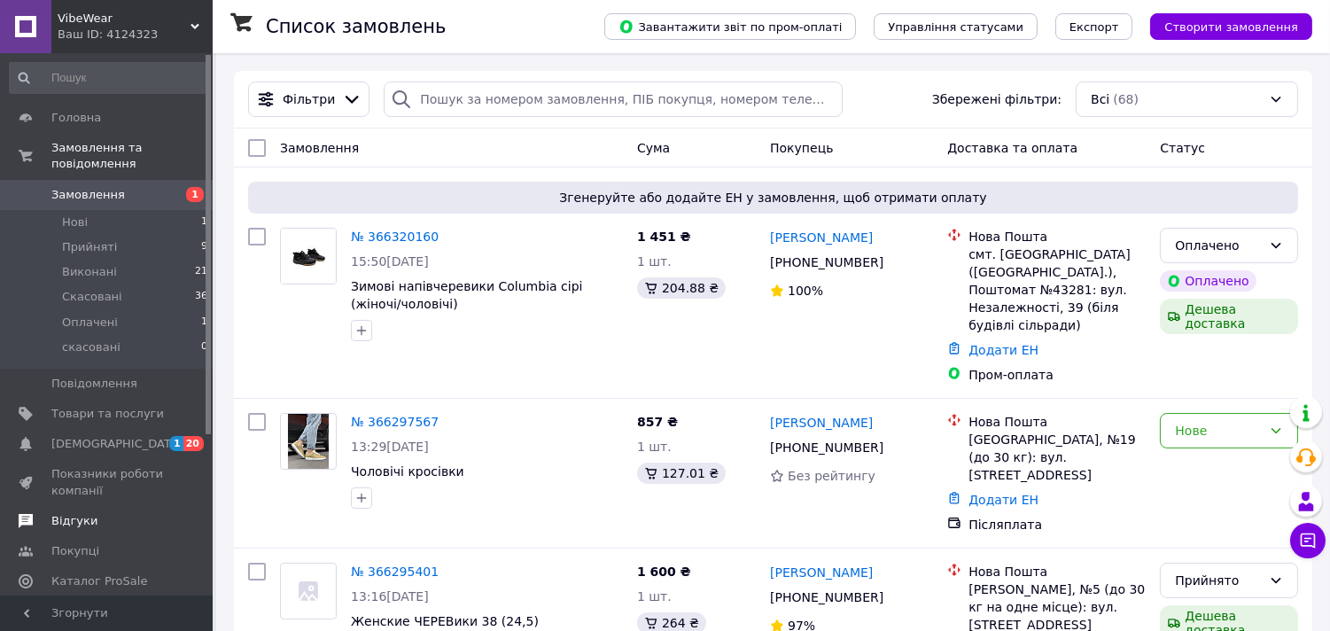
click at [107, 513] on span "Відгуки" at bounding box center [107, 521] width 113 height 16
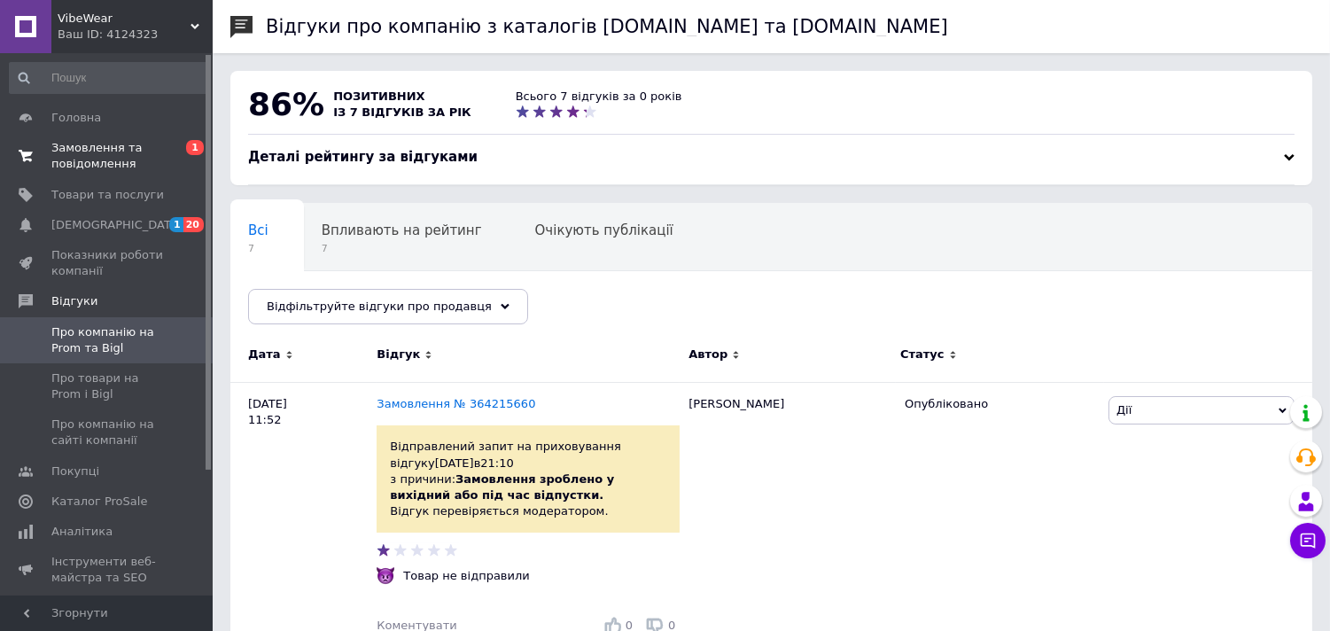
click at [112, 151] on span "Замовлення та повідомлення" at bounding box center [107, 156] width 113 height 32
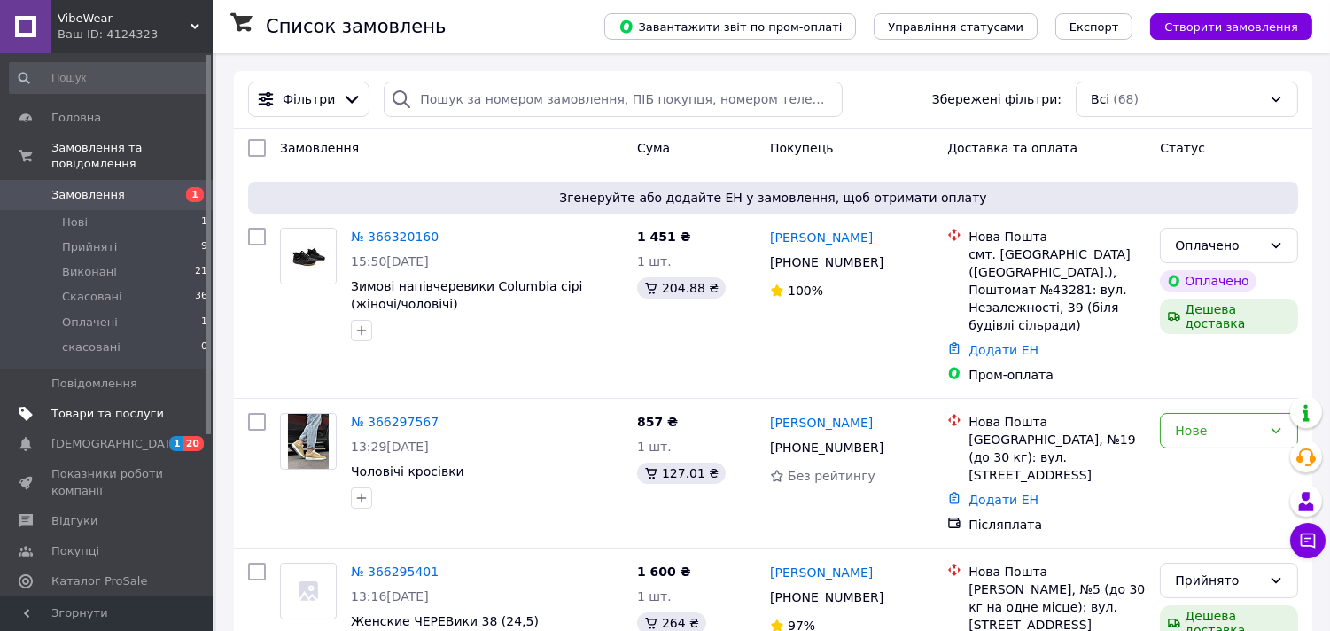
click at [126, 406] on span "Товари та послуги" at bounding box center [107, 414] width 113 height 16
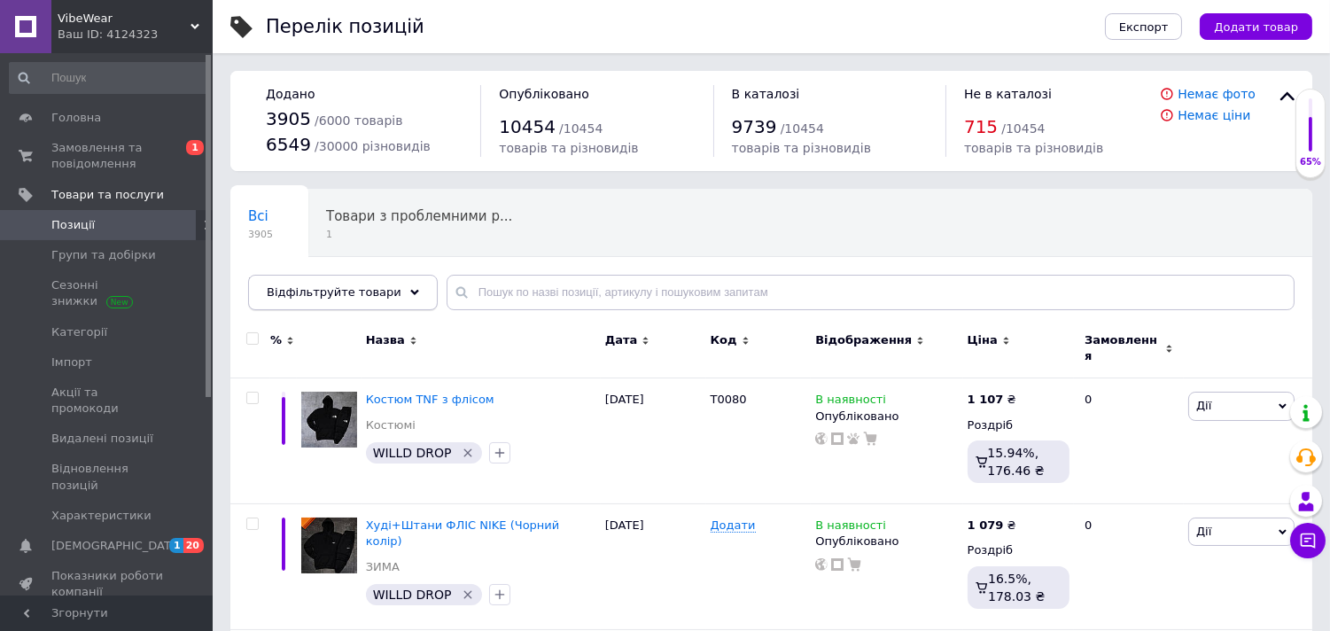
click at [382, 295] on div "Відфільтруйте товари" at bounding box center [343, 292] width 190 height 35
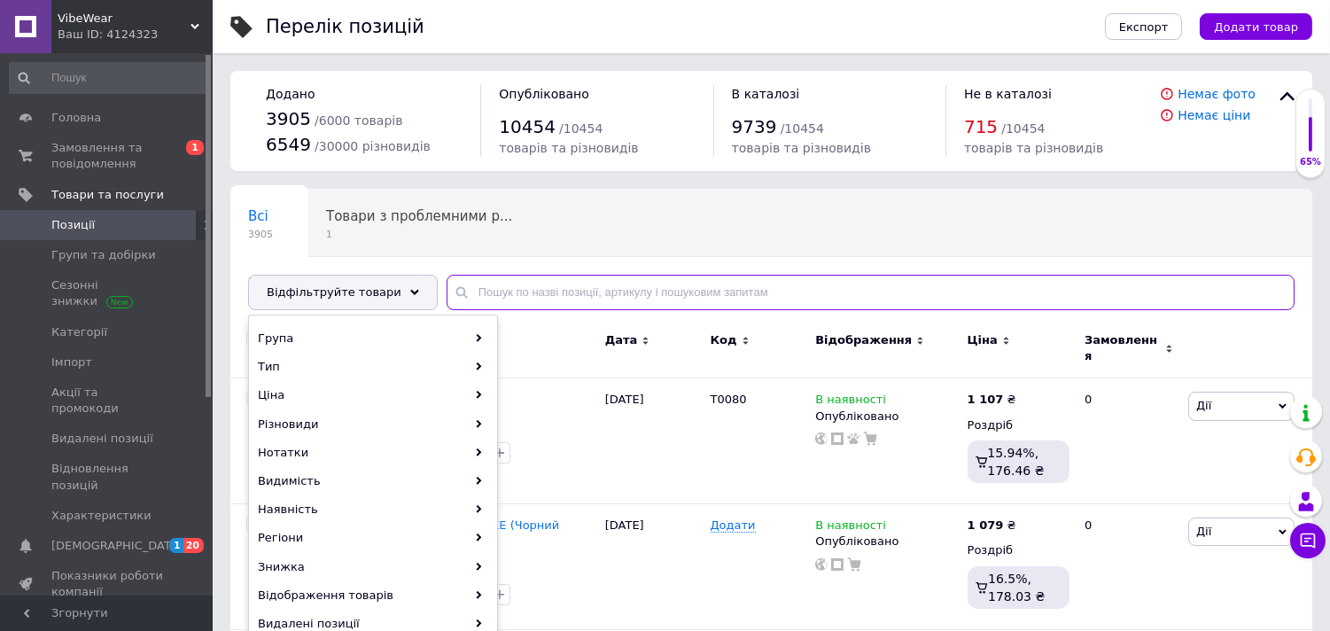
click at [548, 299] on input "text" at bounding box center [871, 292] width 848 height 35
click at [554, 288] on input "text" at bounding box center [871, 292] width 848 height 35
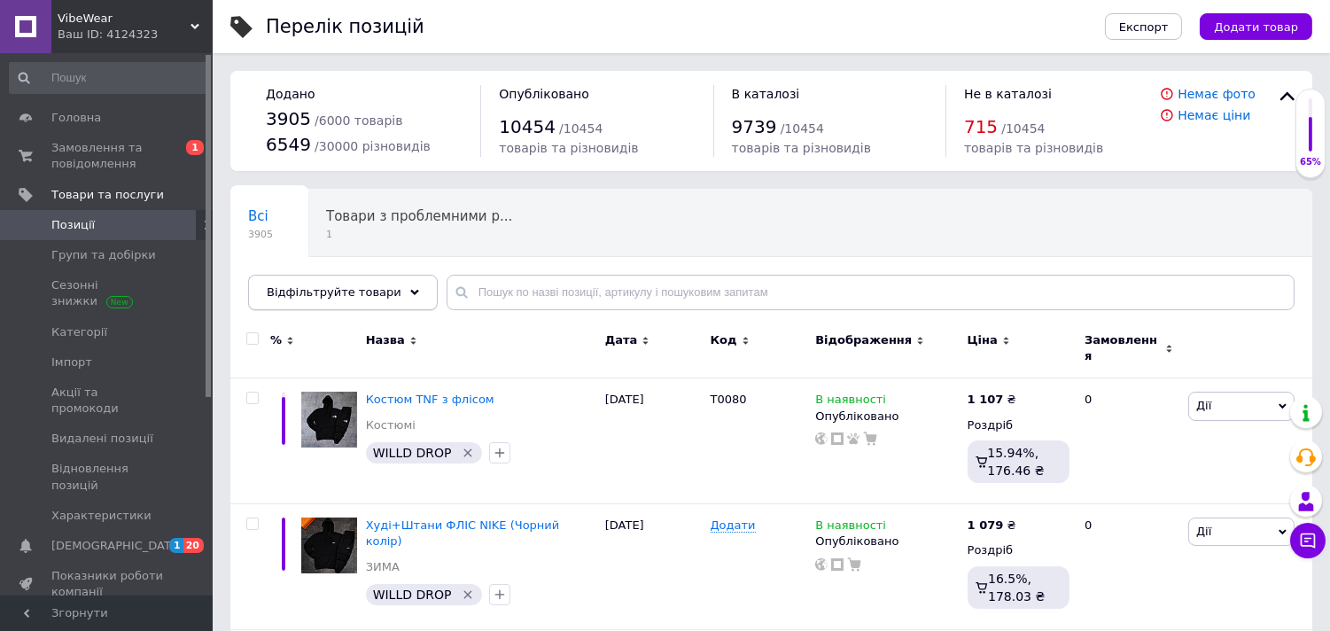
click at [388, 300] on div "Відфільтруйте товари" at bounding box center [343, 292] width 190 height 35
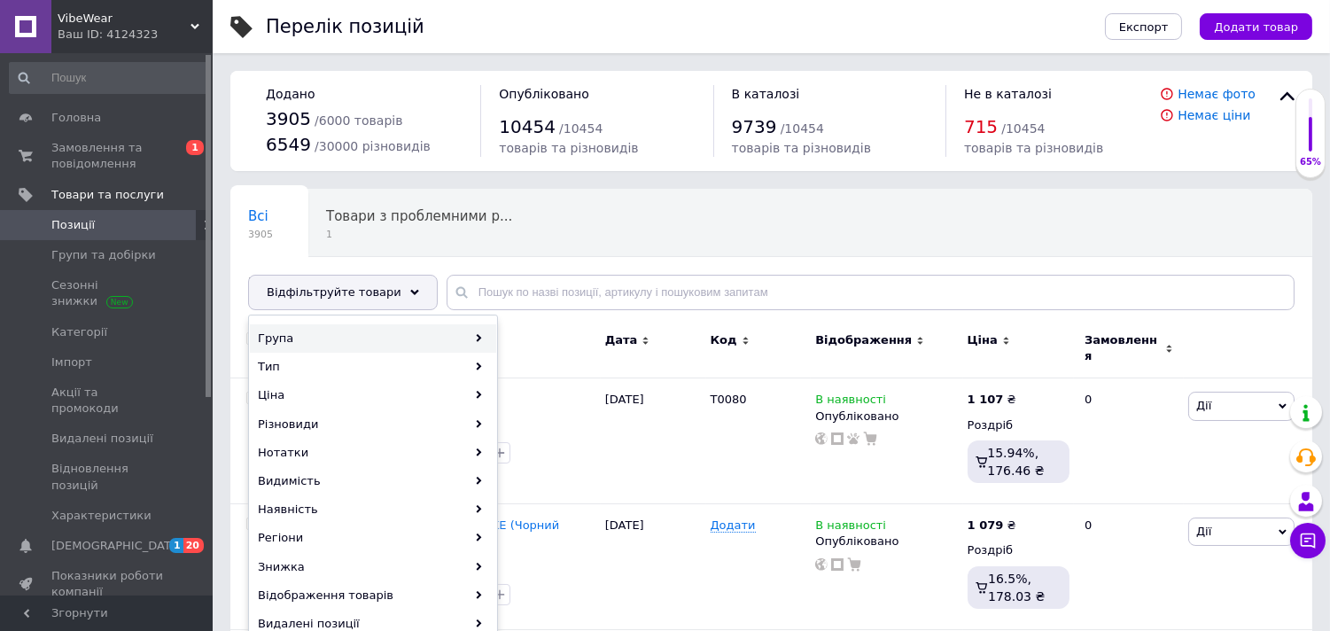
click at [396, 328] on div "Група" at bounding box center [373, 338] width 246 height 28
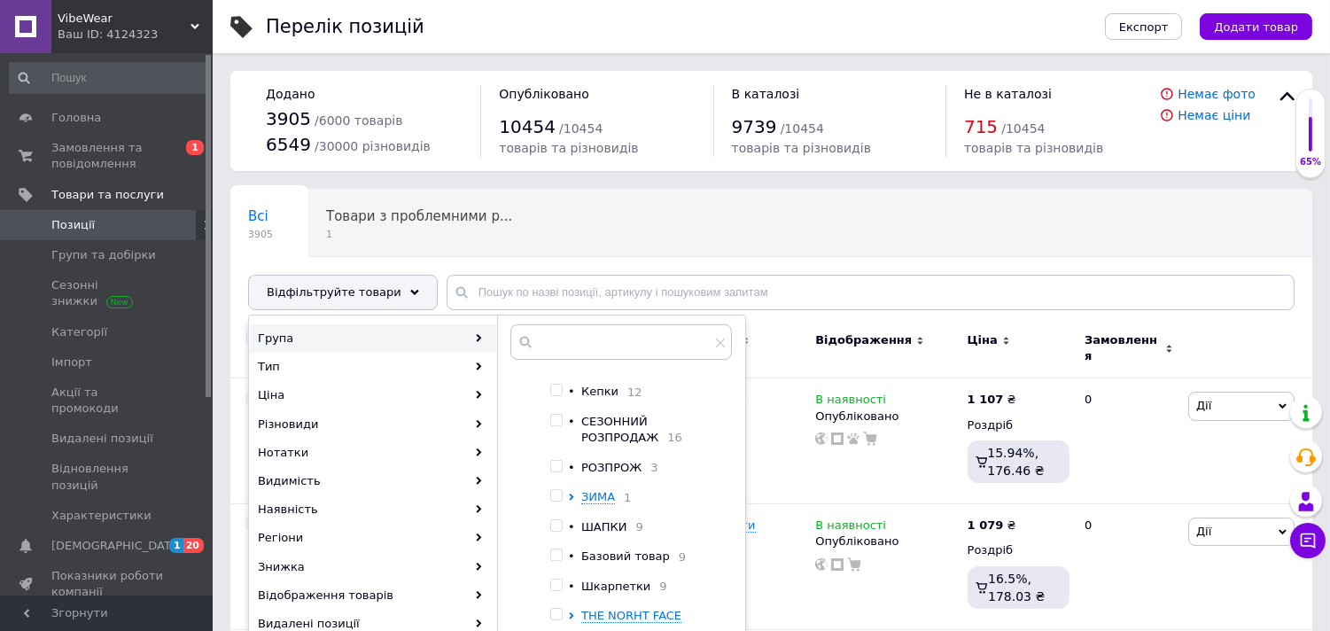
scroll to position [312, 0]
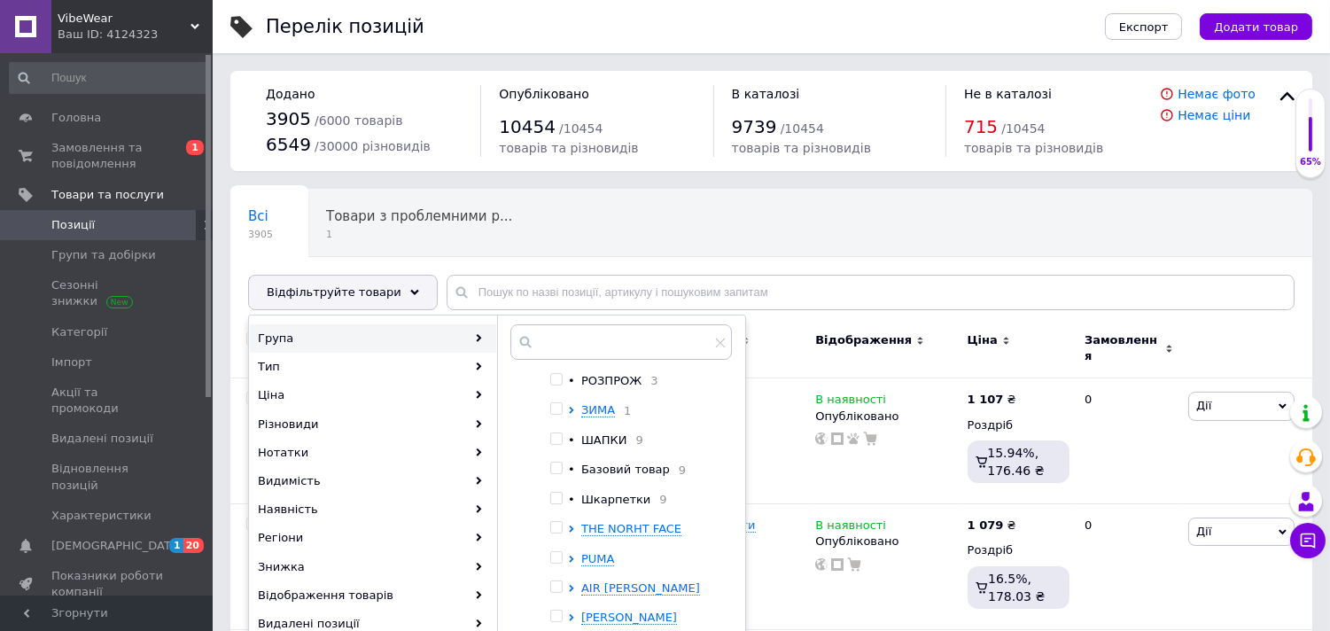
drag, startPoint x: 723, startPoint y: 553, endPoint x: 730, endPoint y: 573, distance: 21.6
click at [730, 573] on div "Коренева група Комплекти 18 Спортивні костюми 41 • Жилетки 10 Світшоти (Худі), …" at bounding box center [620, 502] width 221 height 266
drag, startPoint x: 730, startPoint y: 573, endPoint x: 730, endPoint y: 612, distance: 39.0
click at [730, 612] on div "Коренева група Комплекти 18 Спортивні костюми 41 • Жилетки 10 Світшоти (Худі), …" at bounding box center [620, 502] width 221 height 266
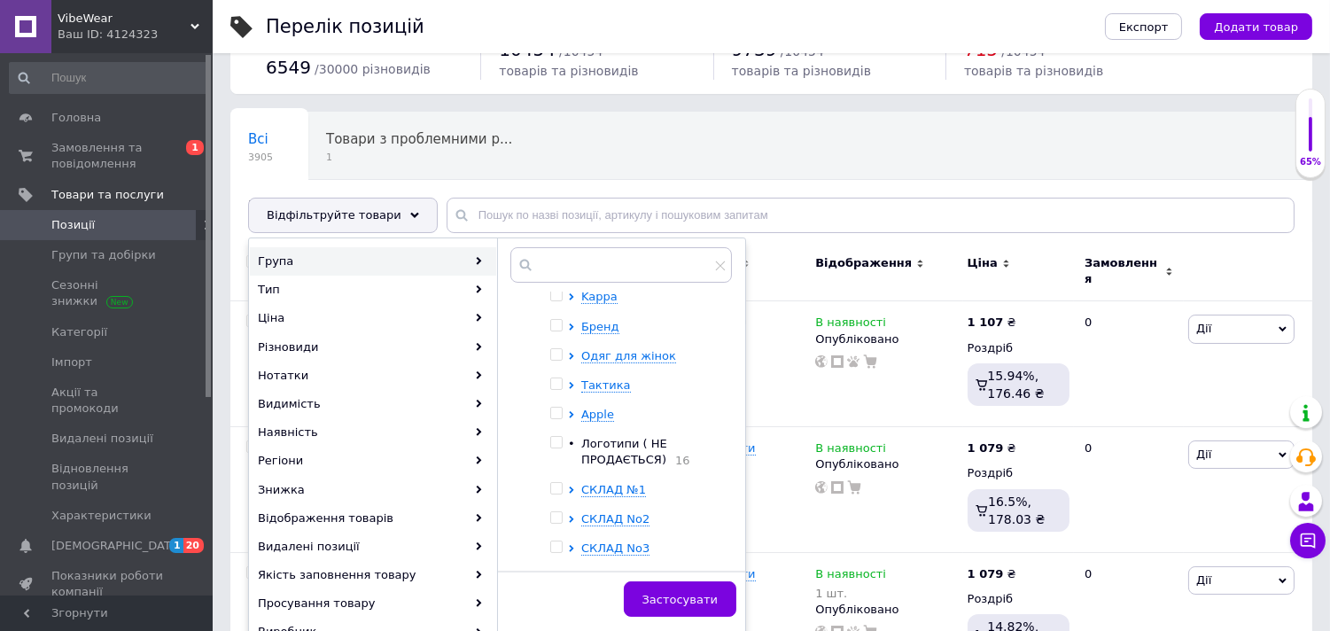
scroll to position [78, 0]
click at [567, 515] on div at bounding box center [559, 518] width 18 height 16
click at [568, 515] on icon at bounding box center [571, 518] width 7 height 7
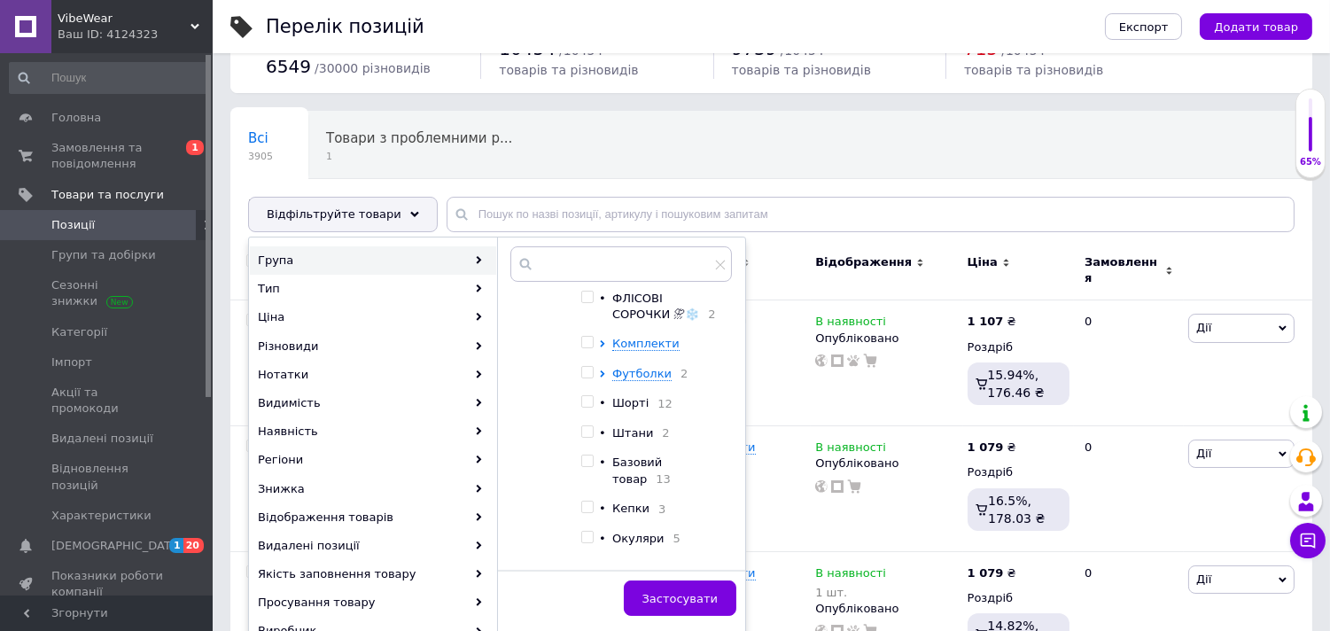
scroll to position [1077, 0]
click at [603, 341] on icon at bounding box center [602, 337] width 4 height 7
click at [633, 371] on icon at bounding box center [633, 367] width 4 height 7
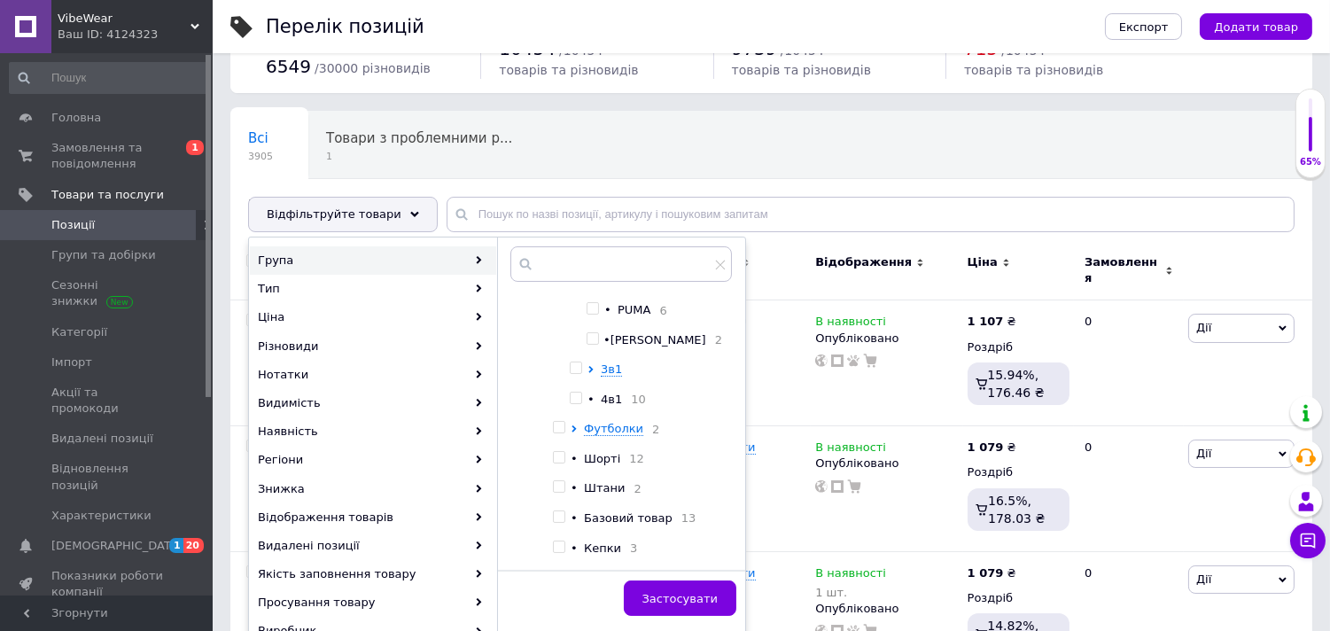
scroll to position [1360, 0]
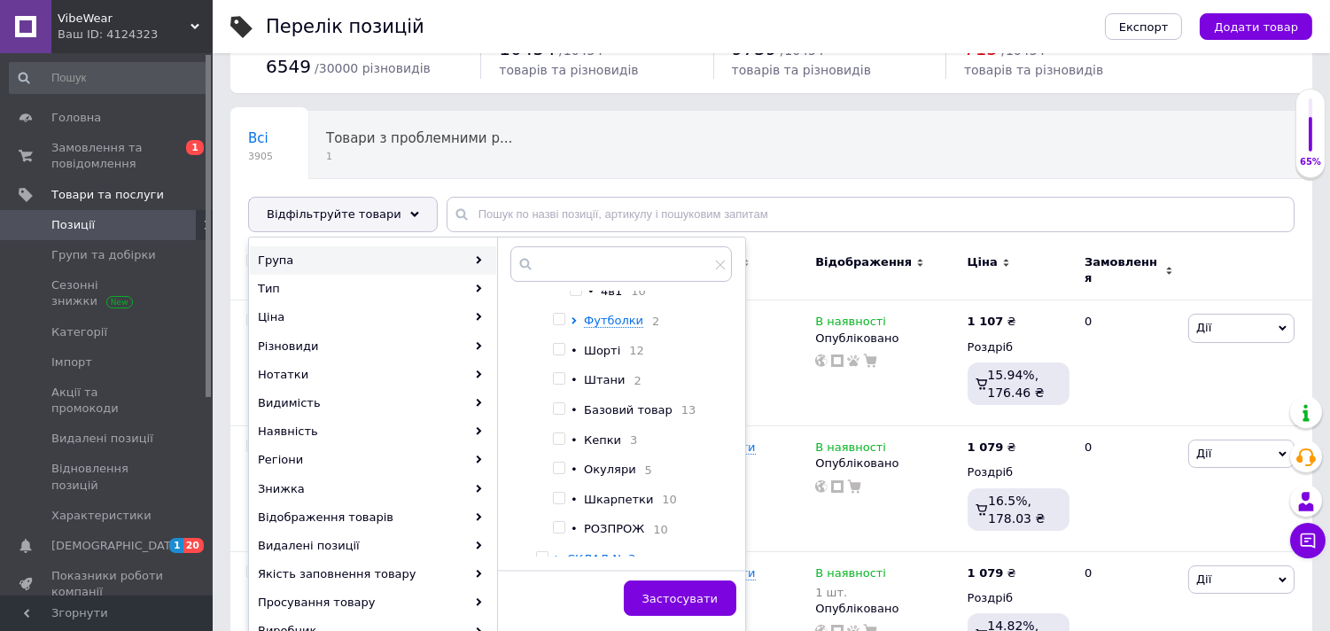
click at [593, 265] on icon at bounding box center [590, 261] width 4 height 7
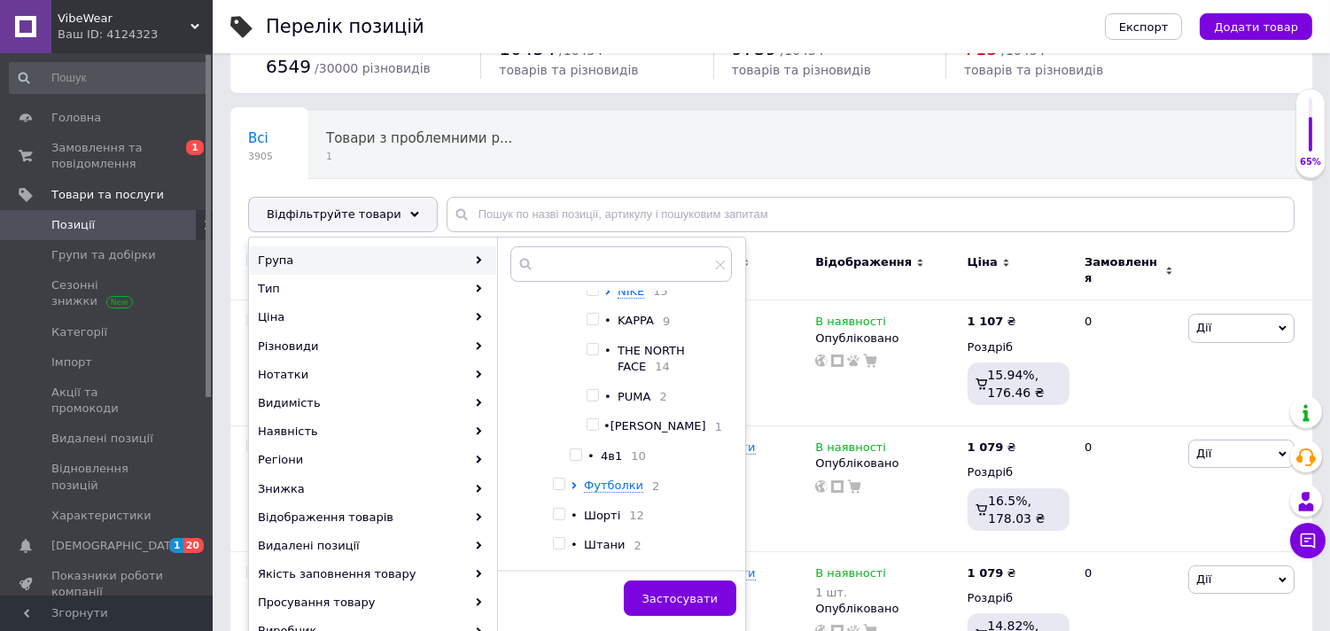
click at [598, 296] on input "checkbox" at bounding box center [593, 290] width 12 height 12
checkbox input "true"
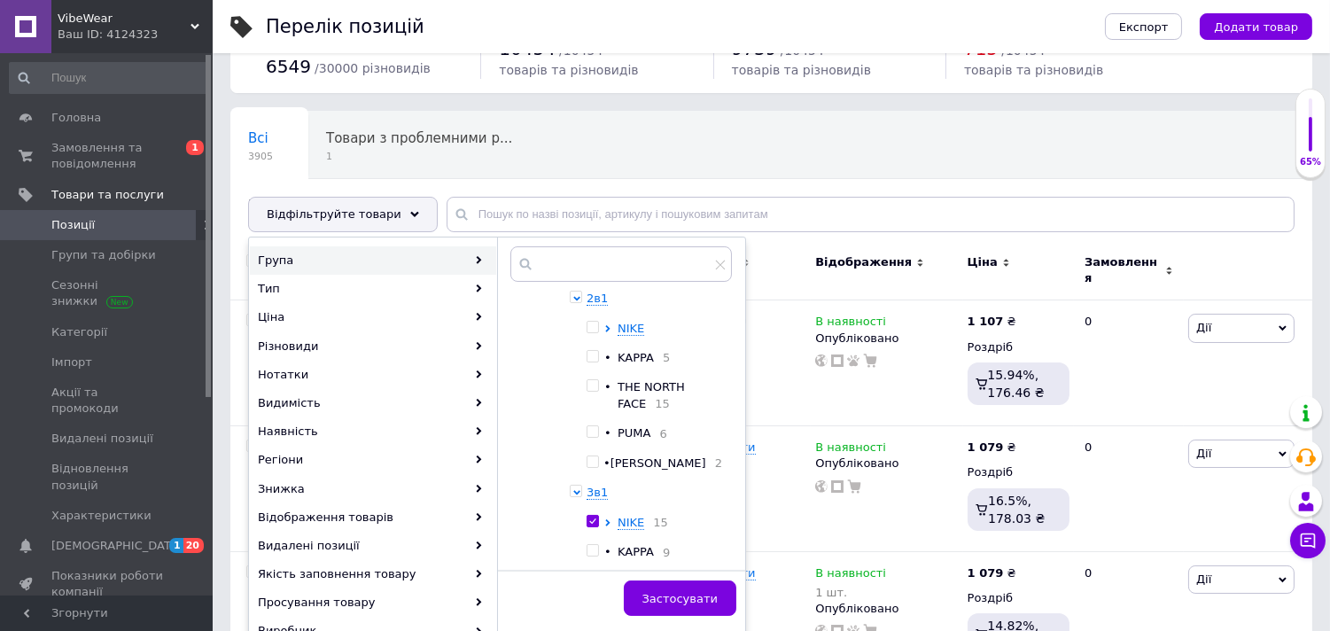
scroll to position [1035, 0]
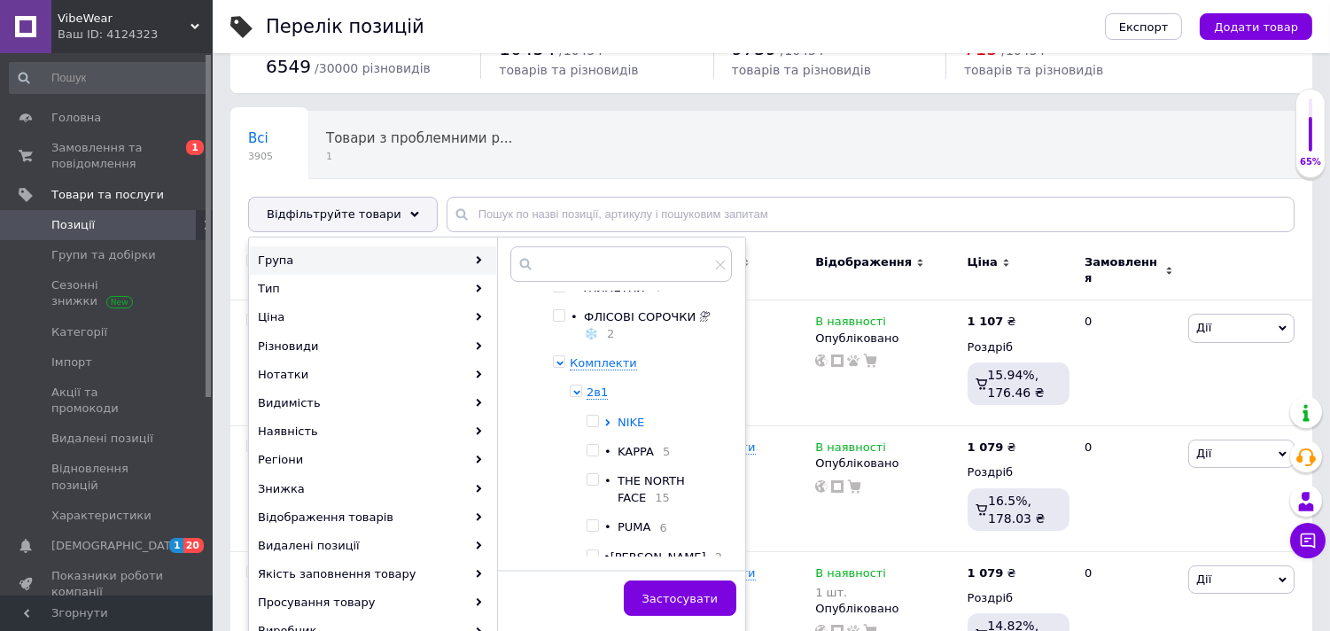
click at [611, 426] on icon at bounding box center [607, 422] width 7 height 7
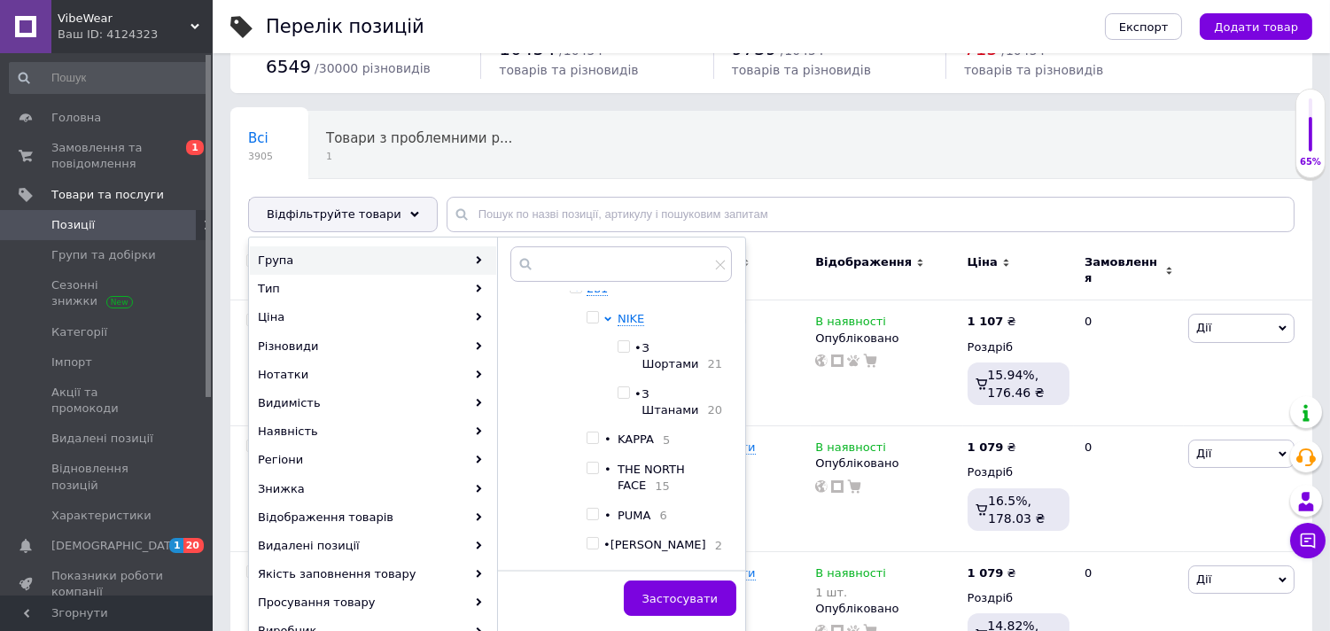
scroll to position [1174, 0]
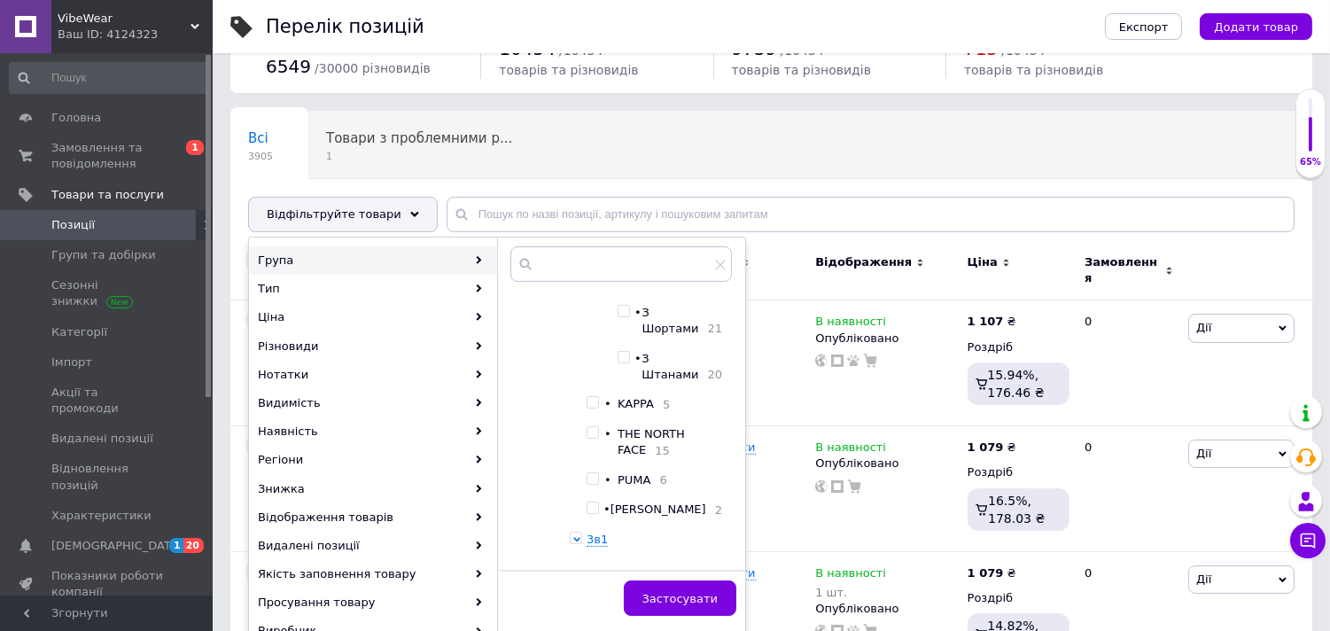
click at [604, 384] on div at bounding box center [596, 330] width 18 height 108
click at [629, 363] on input "checkbox" at bounding box center [624, 358] width 12 height 12
checkbox input "true"
click at [689, 592] on span "Застосувати" at bounding box center [679, 598] width 75 height 13
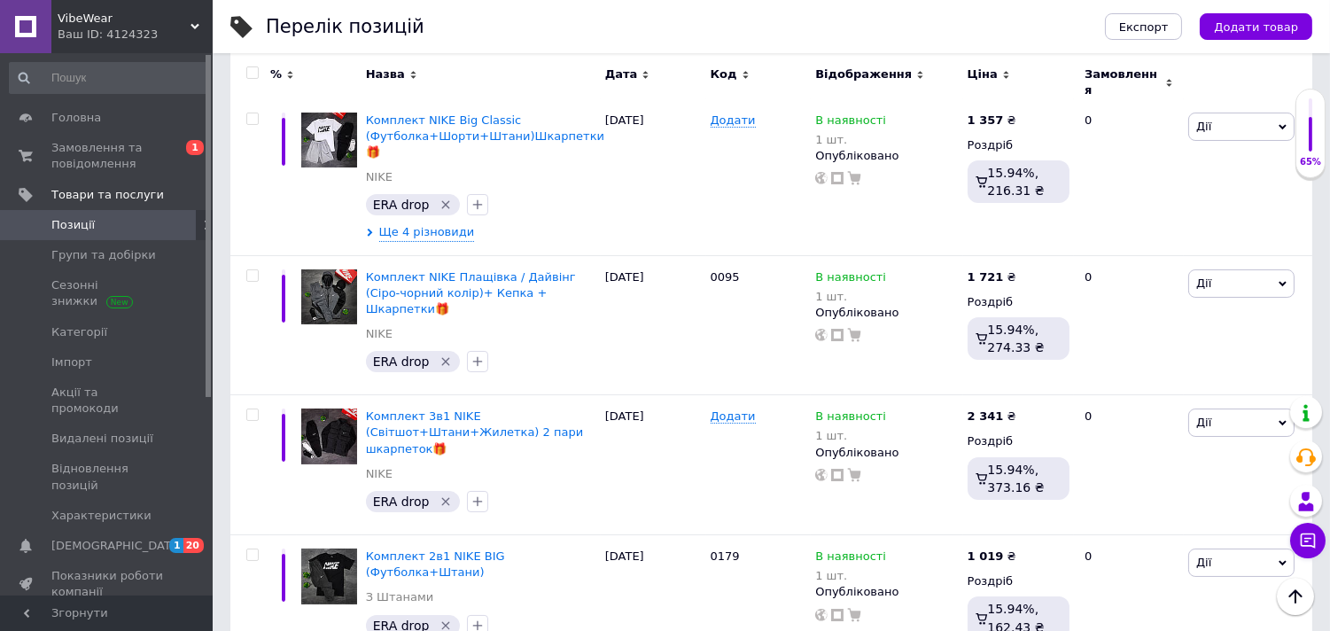
scroll to position [54, 0]
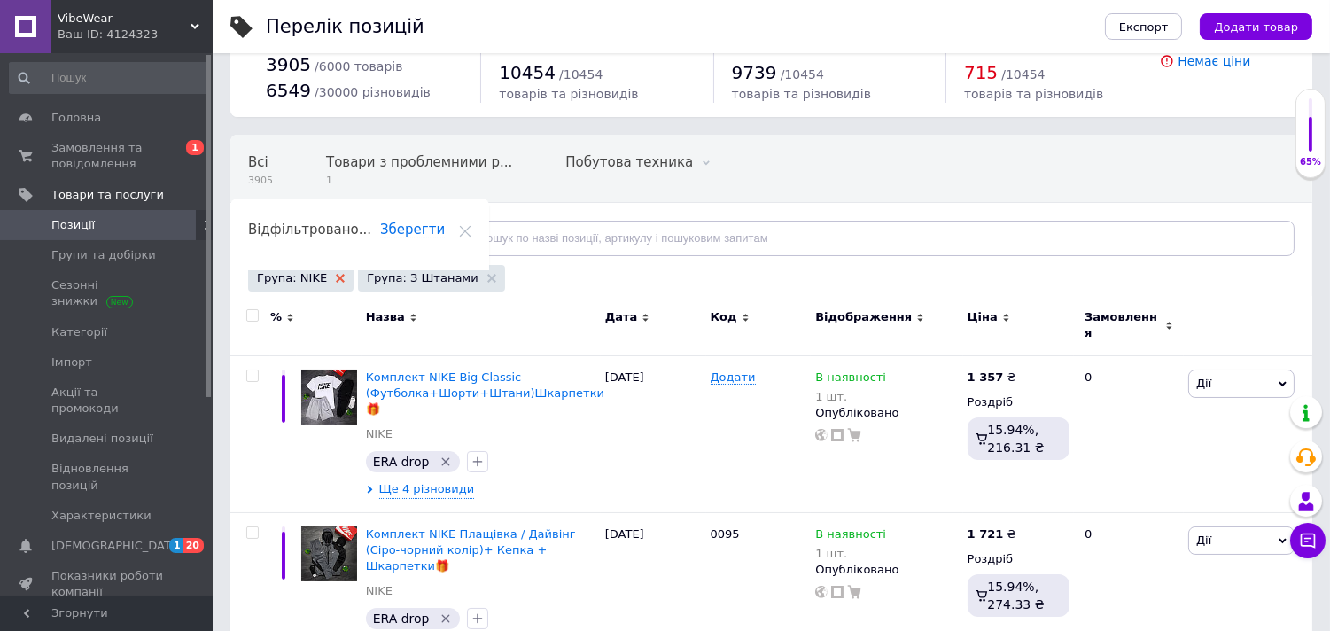
click at [336, 277] on icon at bounding box center [340, 278] width 9 height 9
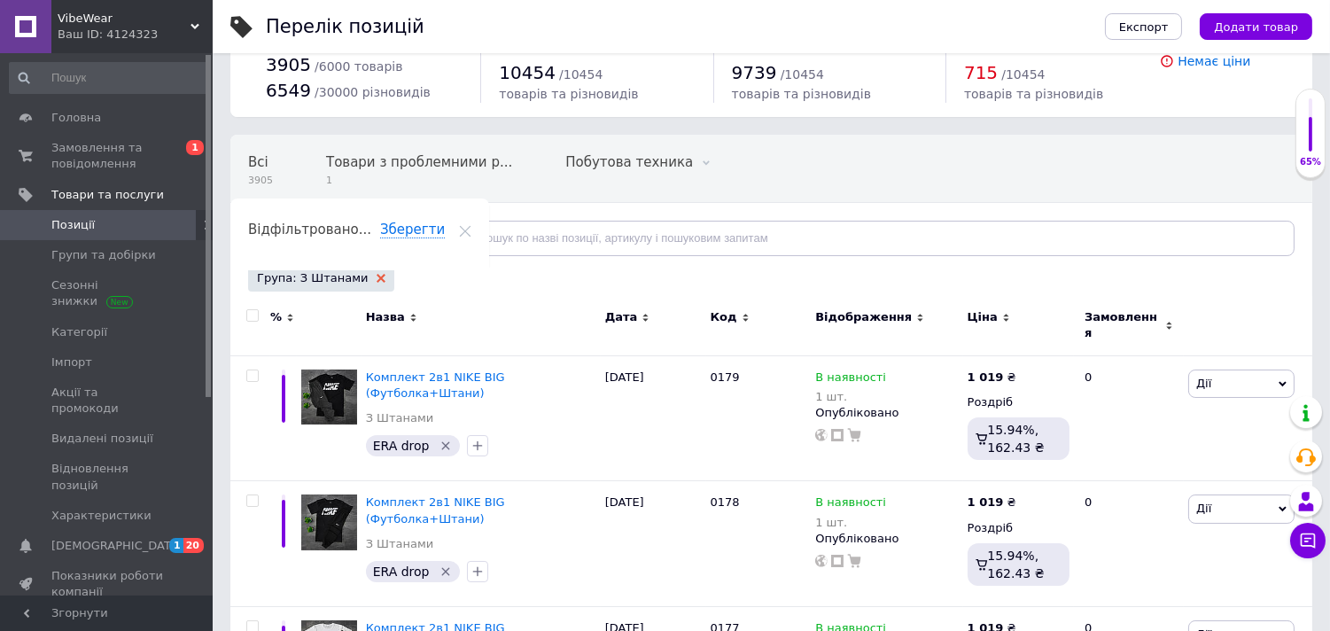
click at [377, 276] on icon at bounding box center [381, 278] width 9 height 9
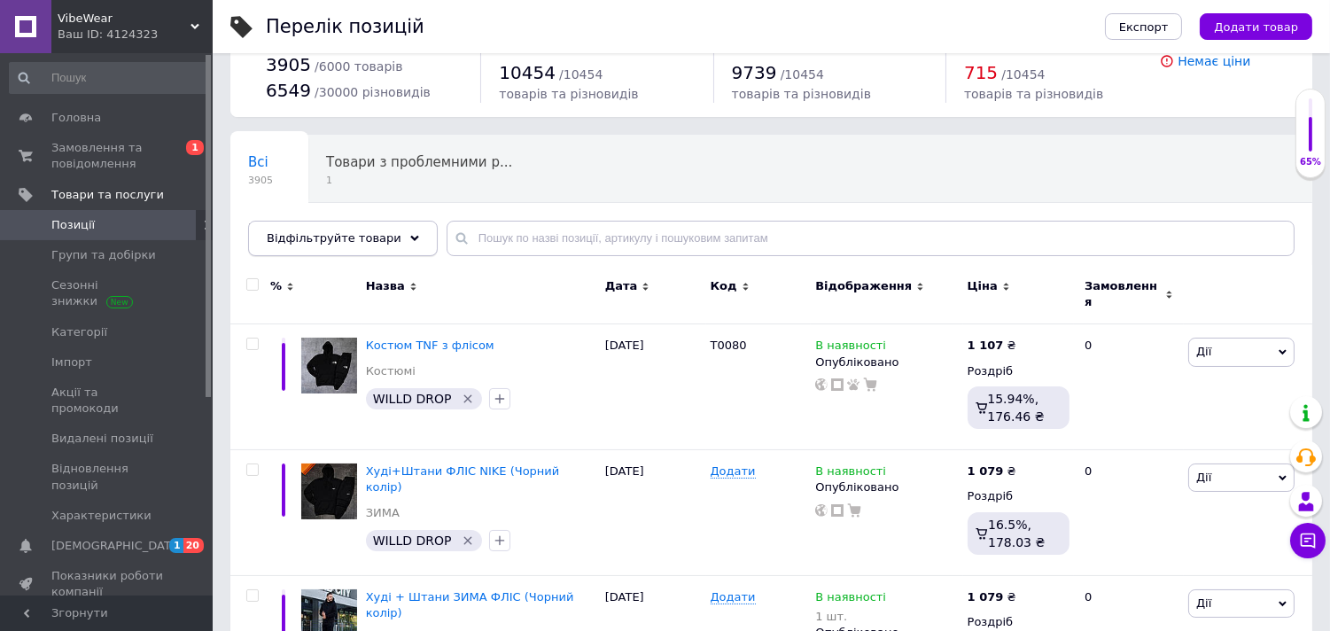
click at [372, 246] on div "Відфільтруйте товари" at bounding box center [343, 238] width 190 height 35
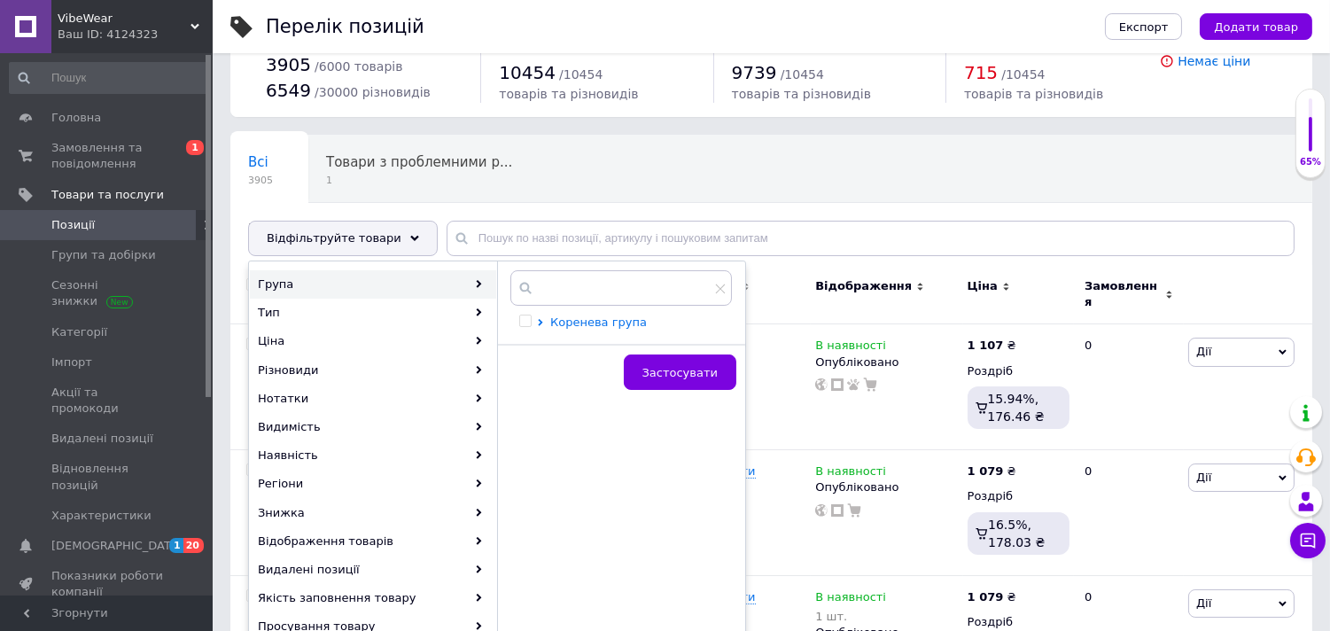
click at [538, 320] on icon at bounding box center [540, 322] width 7 height 7
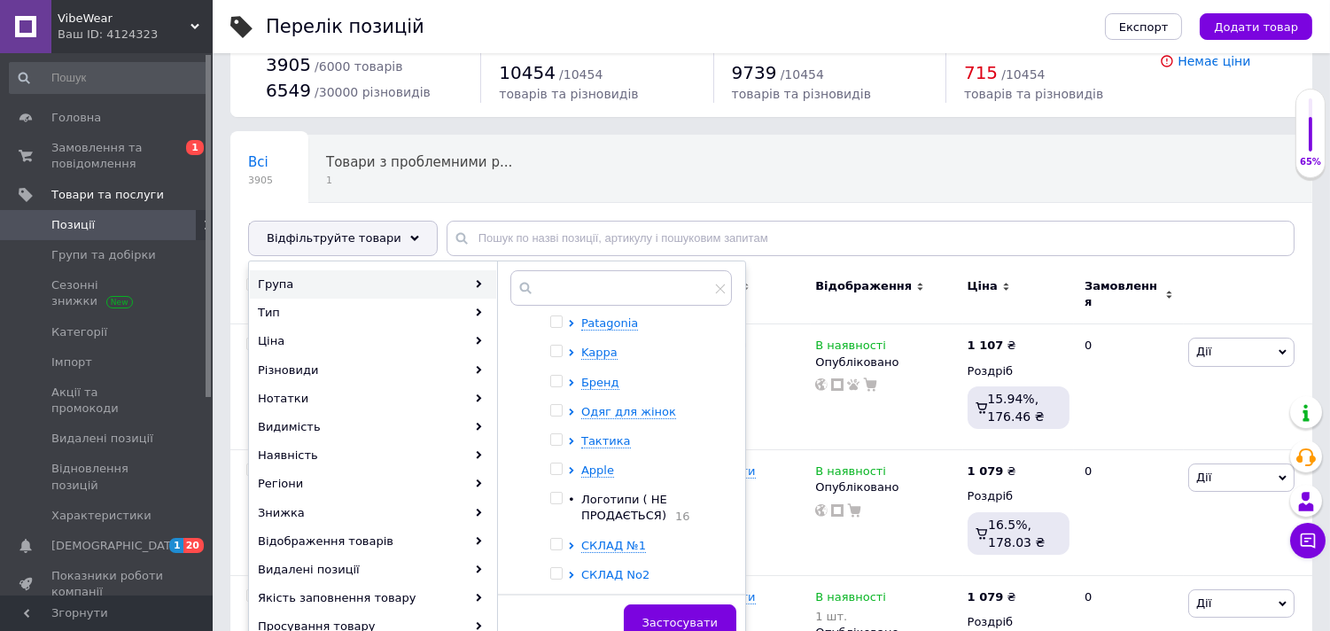
scroll to position [767, 0]
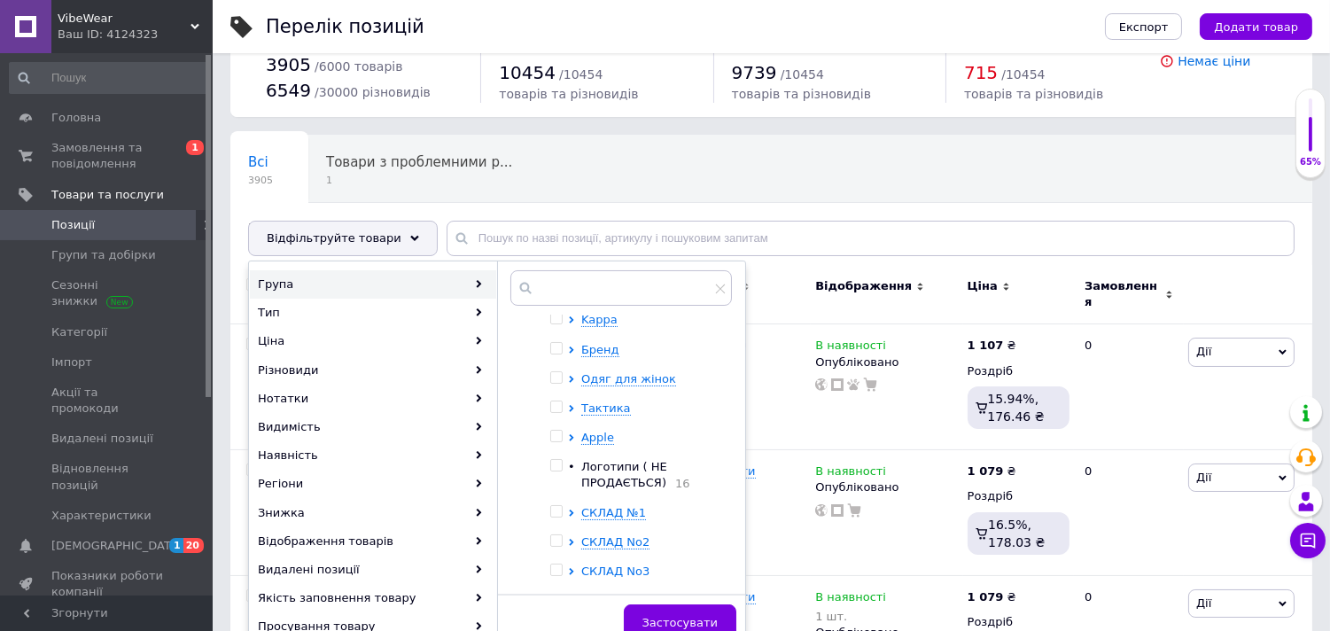
click at [568, 569] on icon at bounding box center [571, 571] width 7 height 7
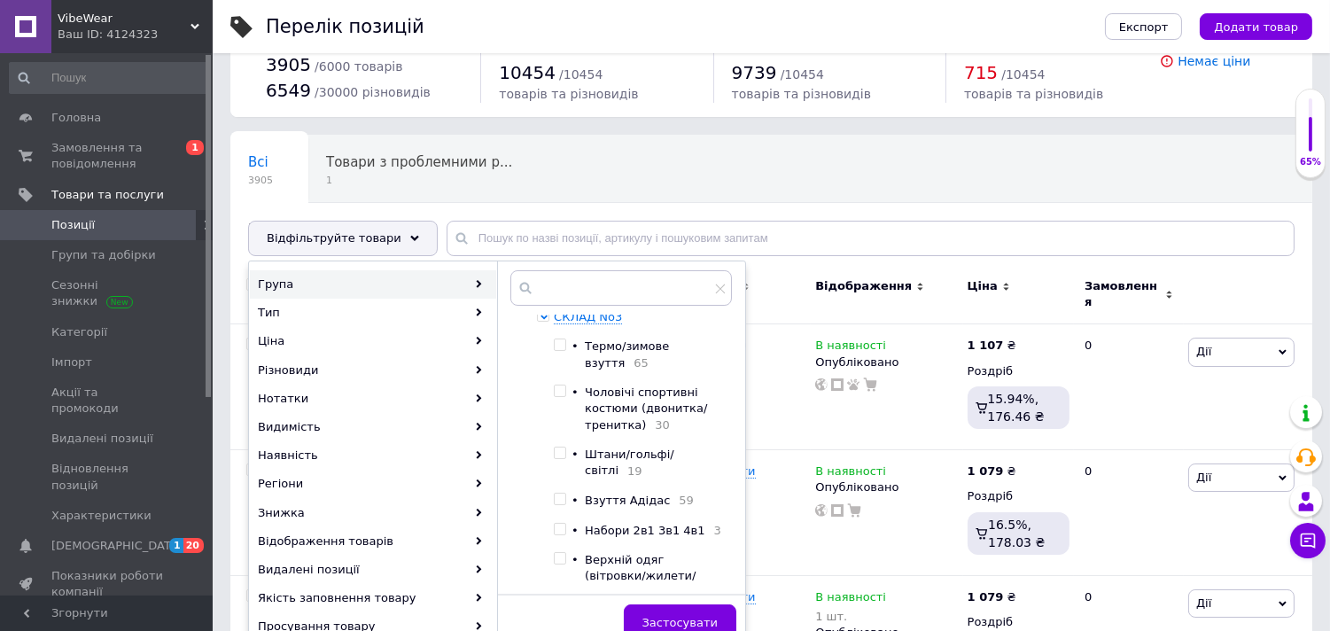
scroll to position [935, 0]
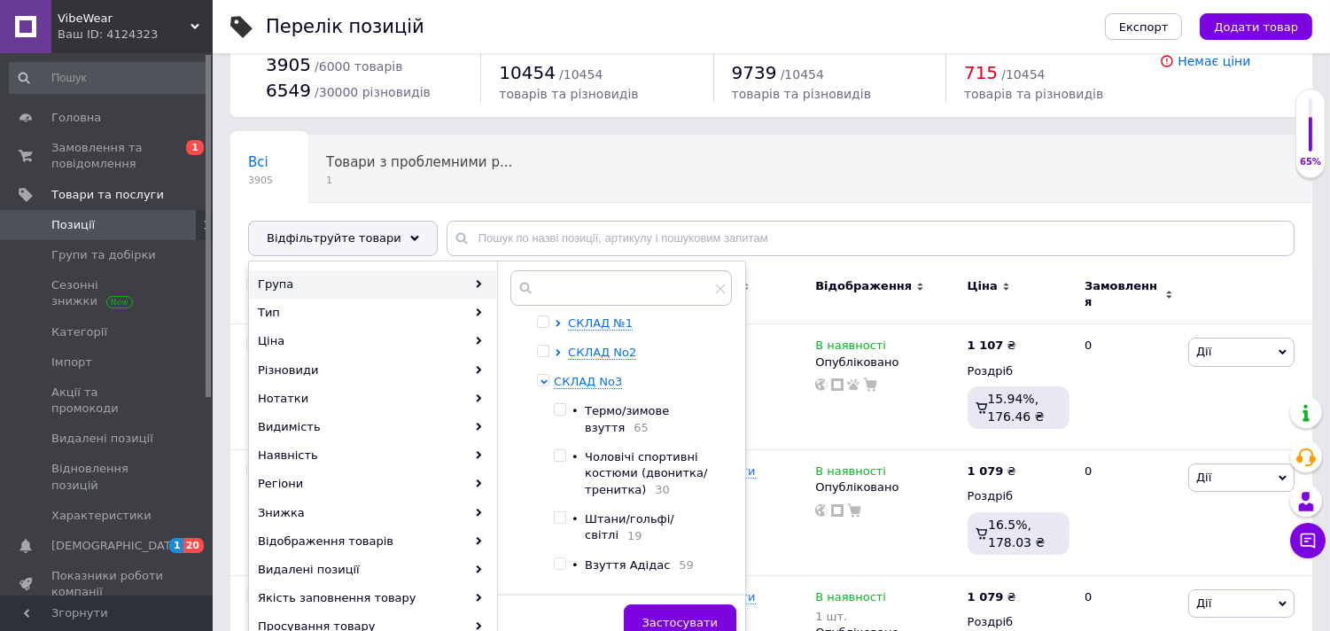
click at [565, 416] on input "checkbox" at bounding box center [560, 410] width 12 height 12
checkbox input "true"
click at [689, 616] on span "Застосувати" at bounding box center [679, 622] width 75 height 13
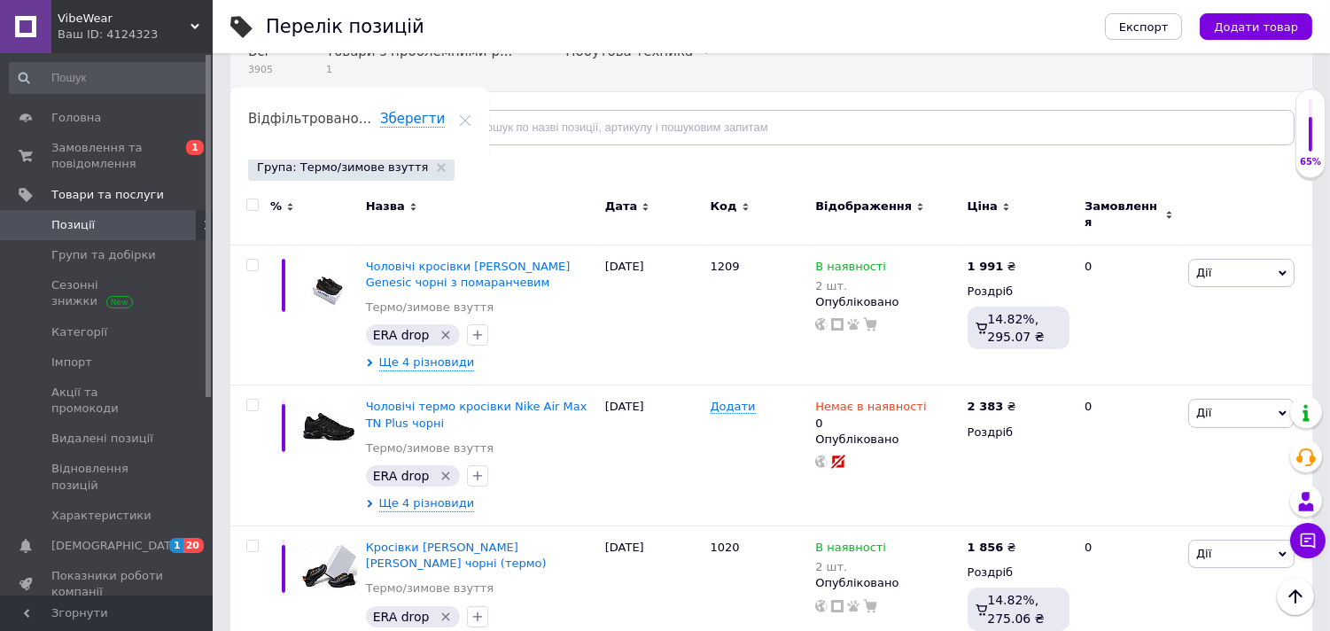
scroll to position [136, 0]
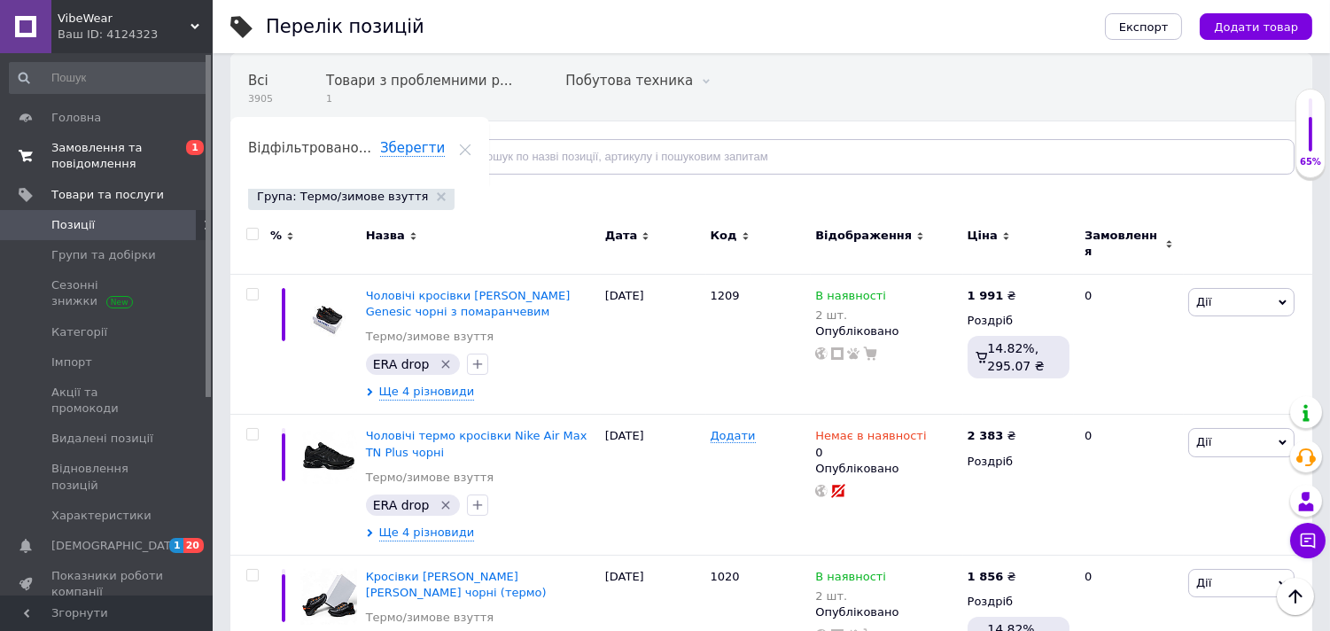
click at [120, 151] on span "Замовлення та повідомлення" at bounding box center [107, 156] width 113 height 32
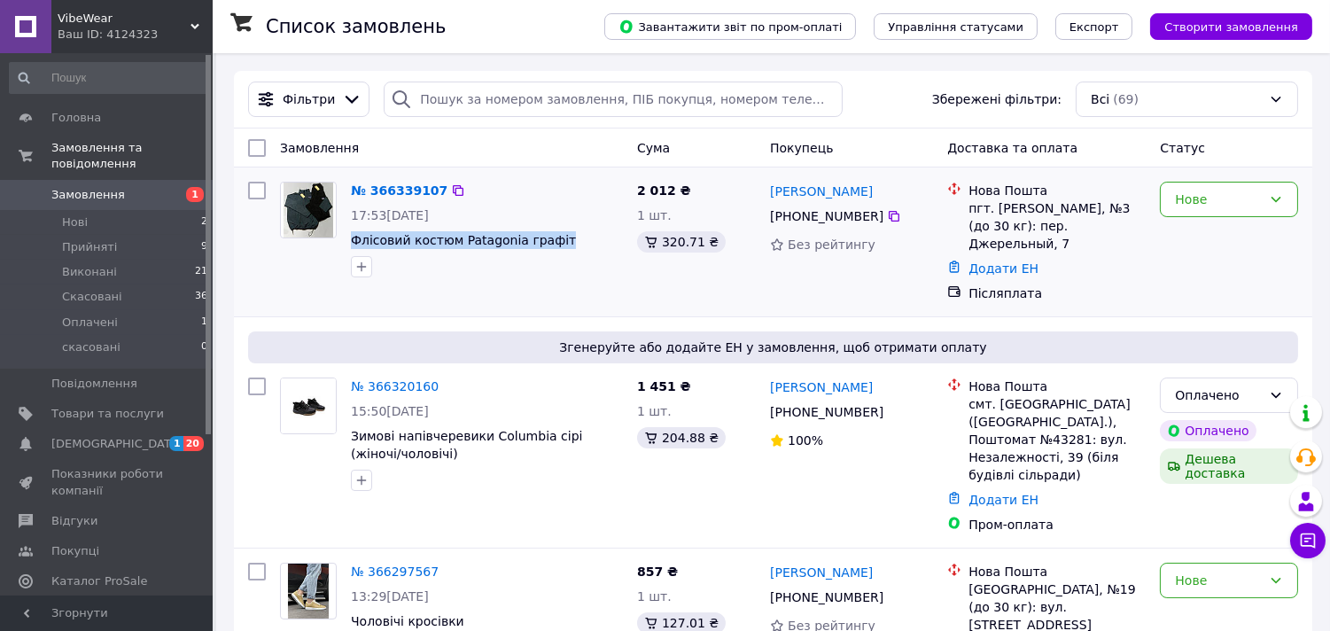
drag, startPoint x: 554, startPoint y: 243, endPoint x: 349, endPoint y: 239, distance: 204.7
click at [349, 239] on div "№ 366339107 17:53, 12.10.2025 Флісовий костюм Patagonia графіт" at bounding box center [487, 230] width 286 height 110
copy span "Флісовий костюм Patagonia графіт"
click at [395, 189] on link "№ 366339107" at bounding box center [399, 190] width 97 height 14
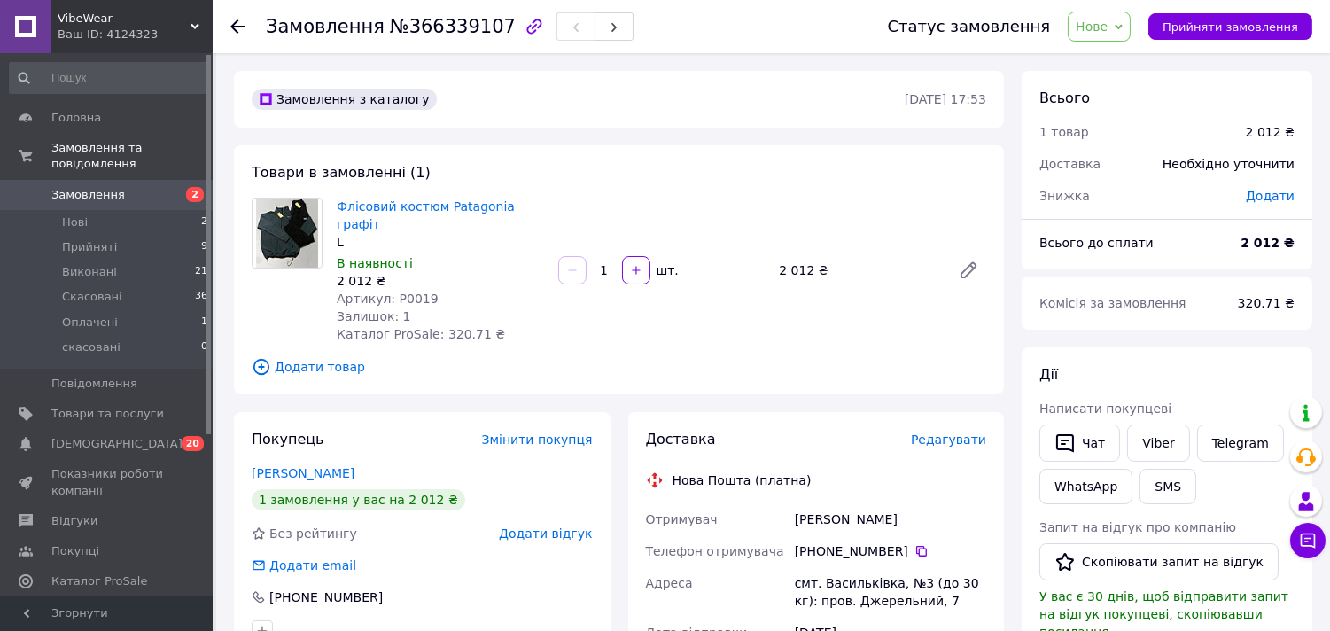
click at [1108, 28] on span "Нове" at bounding box center [1092, 26] width 32 height 14
click at [1120, 60] on li "Прийнято" at bounding box center [1110, 62] width 82 height 27
click at [111, 187] on span "Замовлення" at bounding box center [88, 195] width 74 height 16
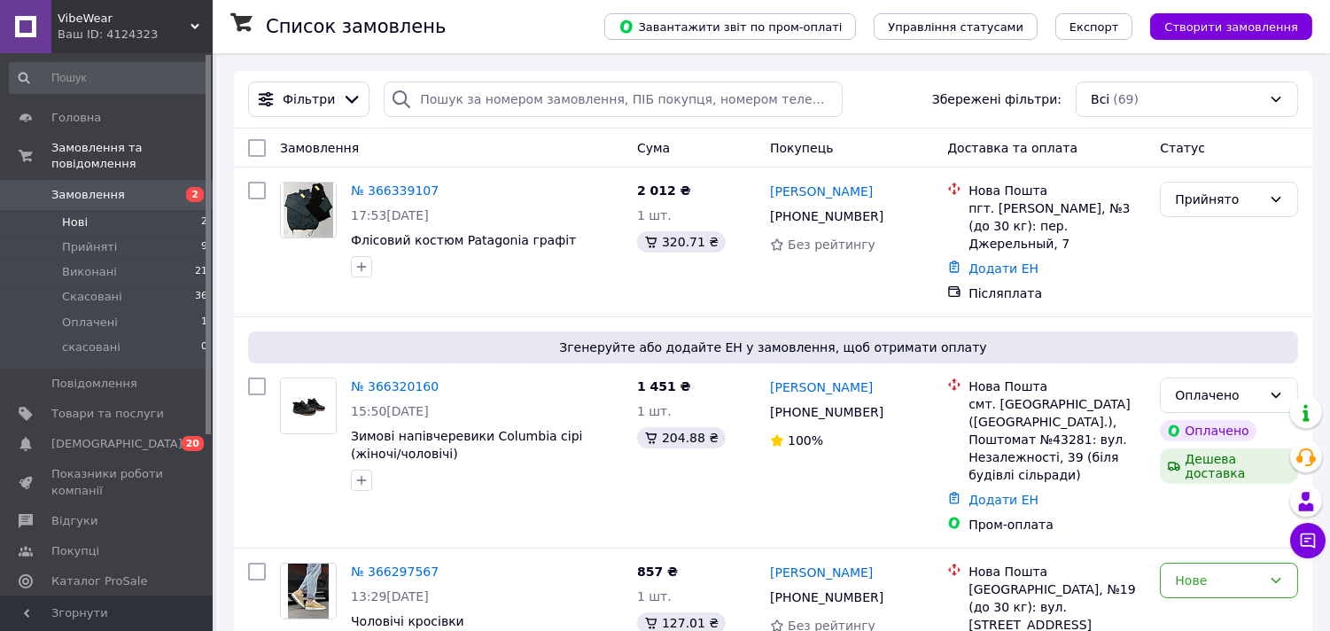
click at [168, 210] on li "Нові 2" at bounding box center [109, 222] width 218 height 25
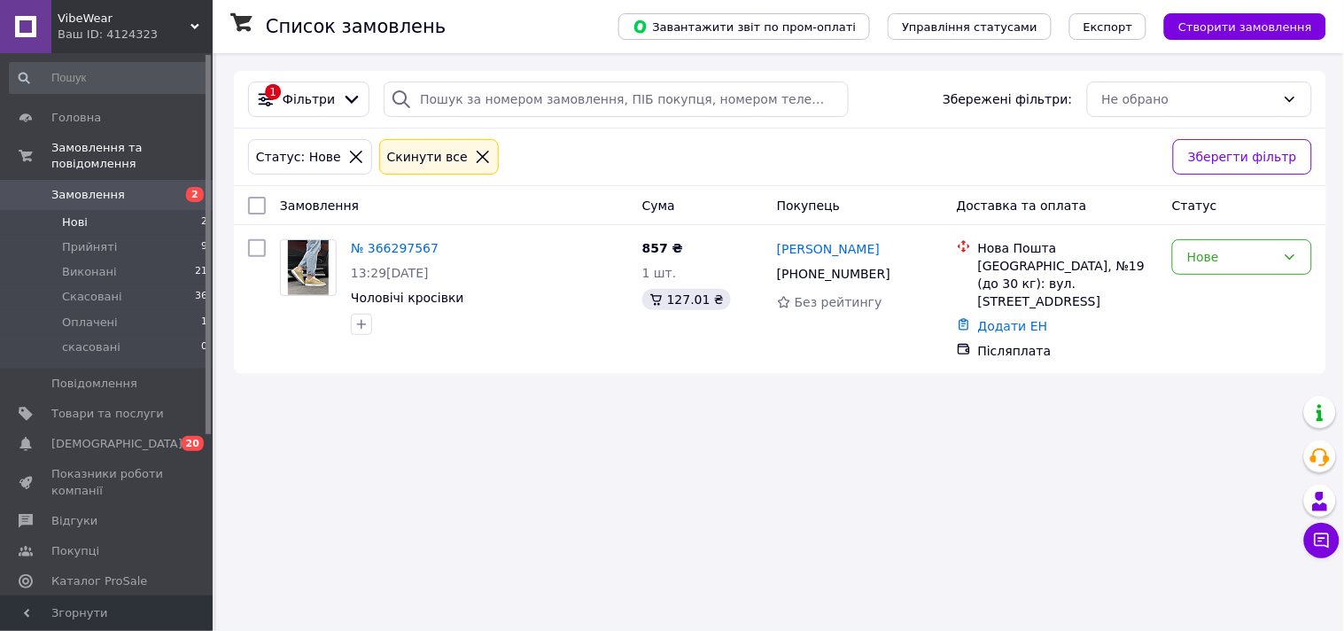
click at [180, 22] on span "VibeWear" at bounding box center [124, 19] width 133 height 16
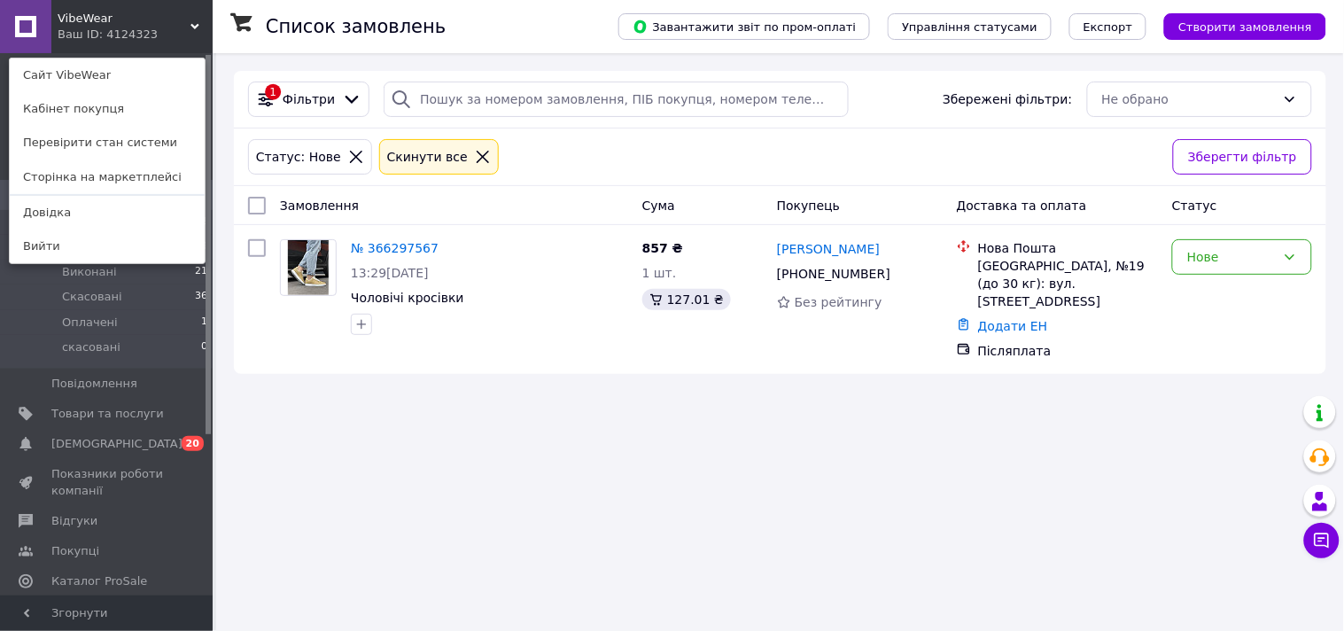
click at [334, 370] on div "Список замовлень Завантажити звіт по пром-оплаті Управління статусами Експорт С…" at bounding box center [780, 222] width 1128 height 339
click at [391, 462] on div "Список замовлень Завантажити звіт по пром-оплаті Управління статусами Експорт С…" at bounding box center [780, 315] width 1128 height 631
click at [157, 20] on div "VibeWear Ваш ID: 4124323 Сайт VibeWear Кабінет покупця Перевірити стан системи …" at bounding box center [106, 26] width 213 height 53
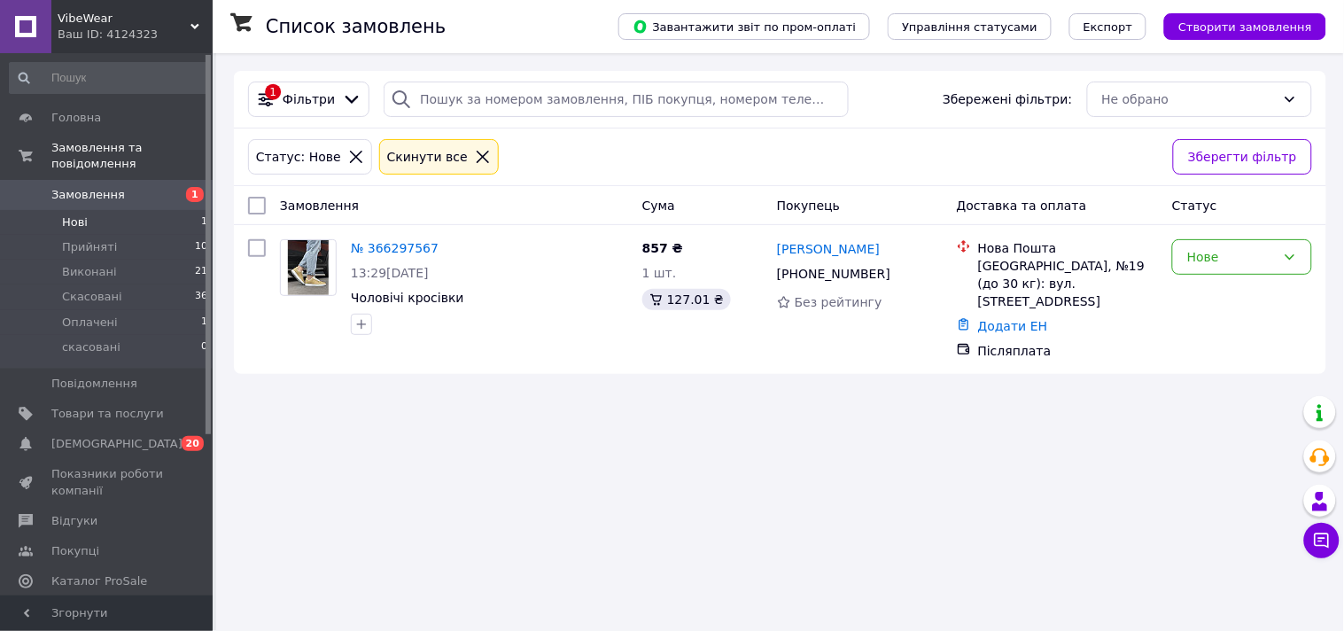
click at [475, 158] on icon at bounding box center [483, 157] width 16 height 16
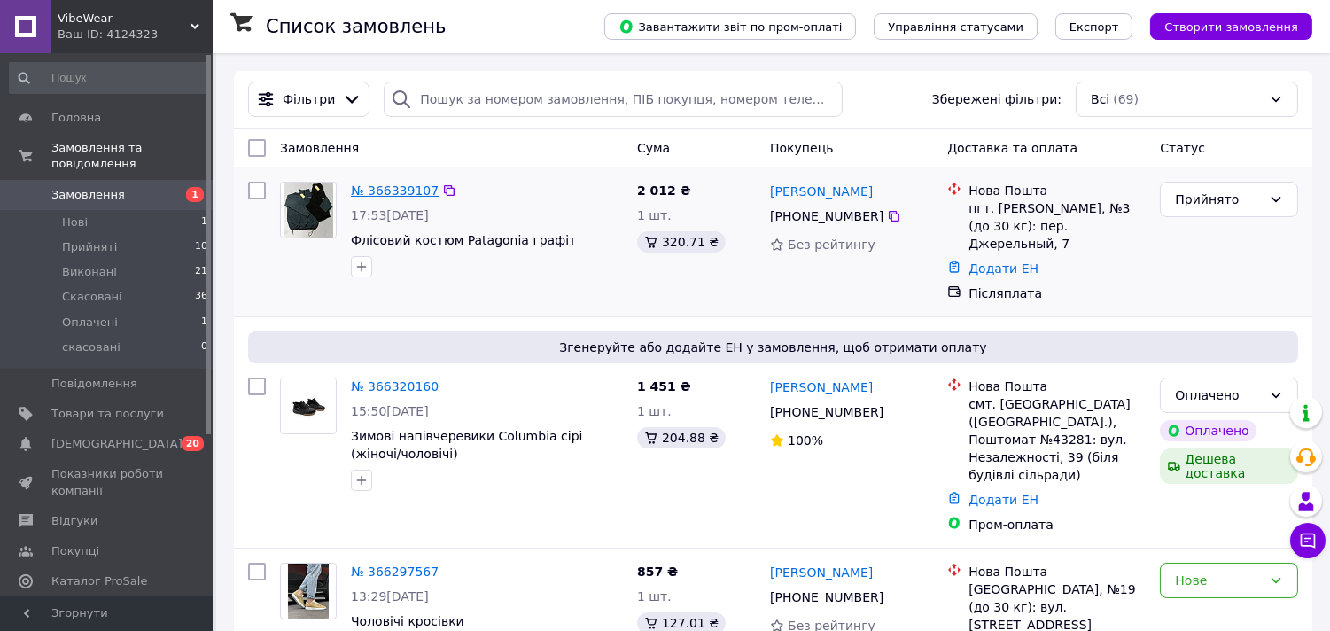
click at [400, 189] on link "№ 366339107" at bounding box center [395, 190] width 88 height 14
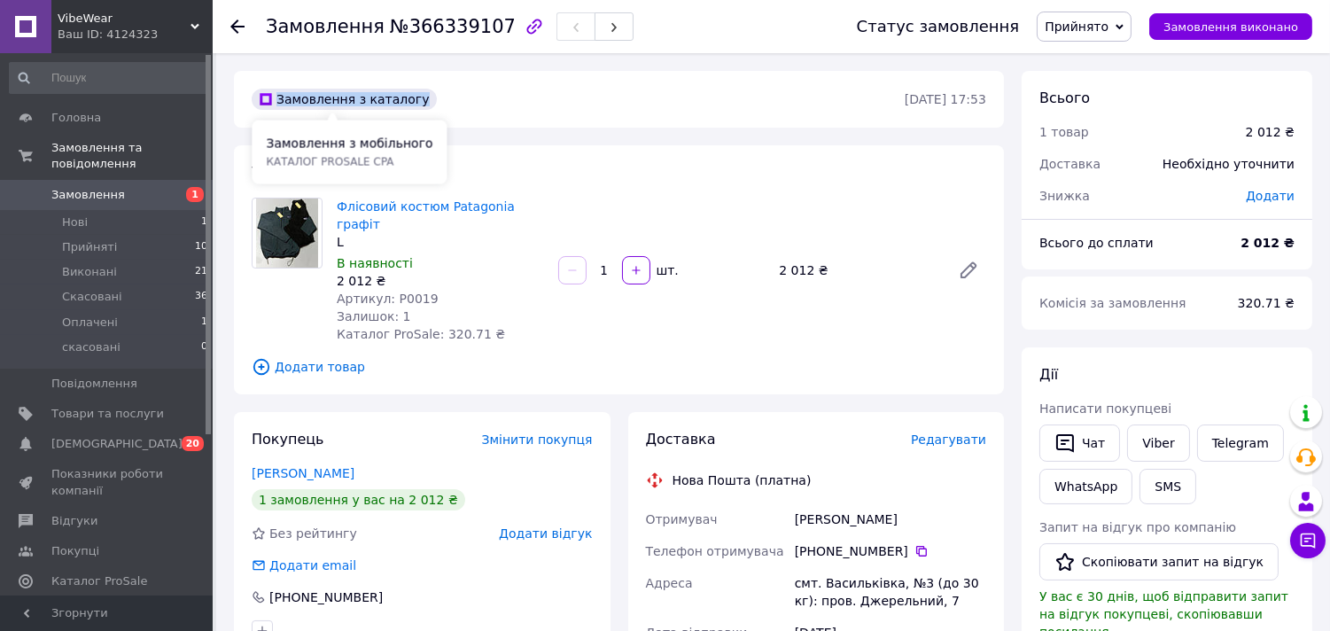
drag, startPoint x: 409, startPoint y: 103, endPoint x: 421, endPoint y: 106, distance: 12.9
click at [421, 106] on div "Замовлення з каталогу" at bounding box center [576, 99] width 657 height 28
click at [462, 106] on div "Замовлення з каталогу" at bounding box center [576, 99] width 657 height 28
click at [1088, 38] on span "Прийнято" at bounding box center [1084, 27] width 95 height 30
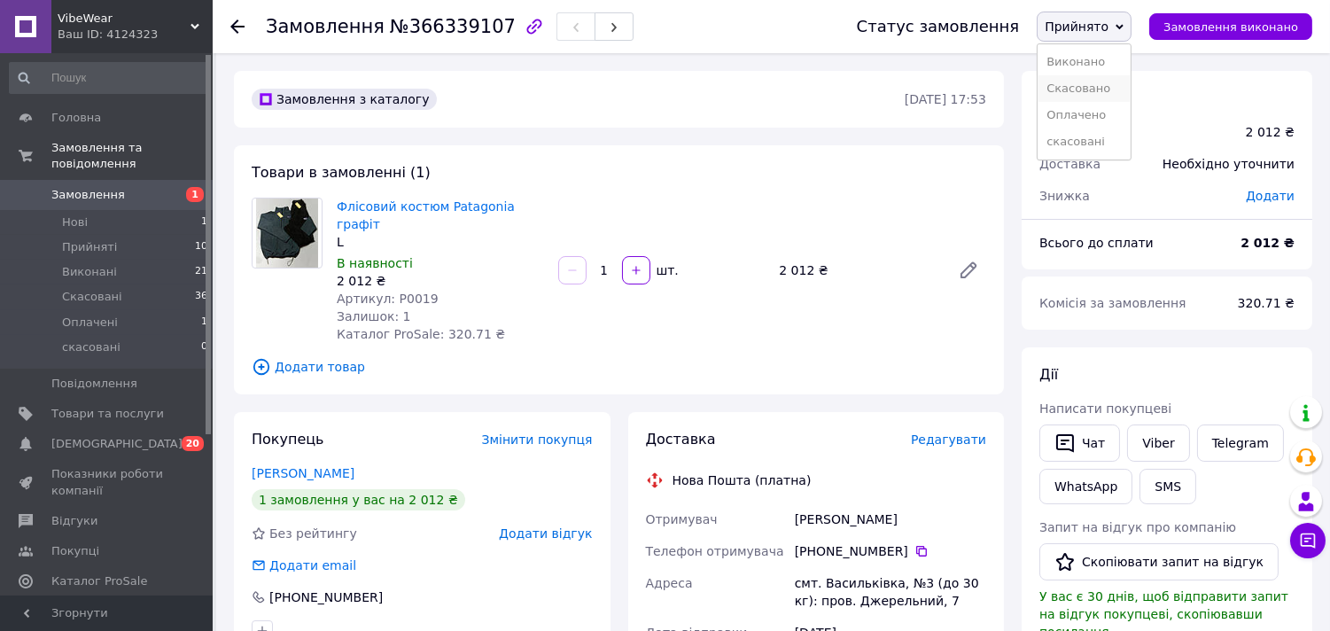
click at [1099, 93] on li "Скасовано" at bounding box center [1084, 88] width 93 height 27
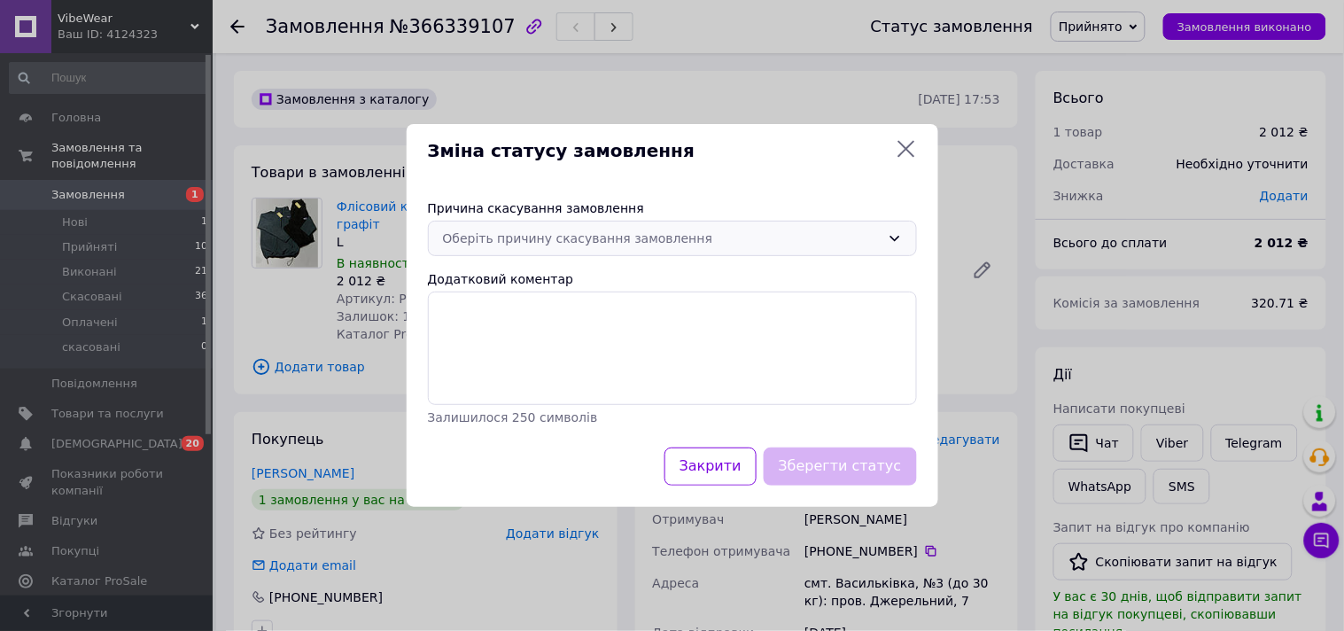
click at [678, 237] on div "Оберіть причину скасування замовлення" at bounding box center [662, 238] width 438 height 19
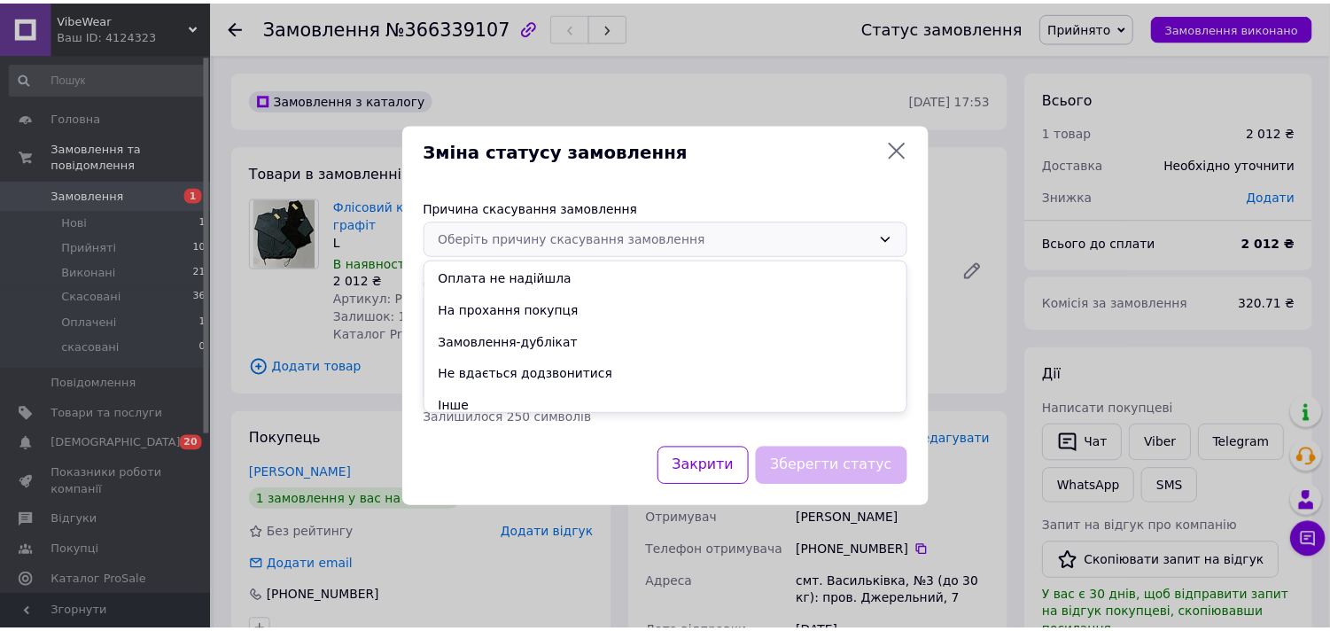
scroll to position [69, 0]
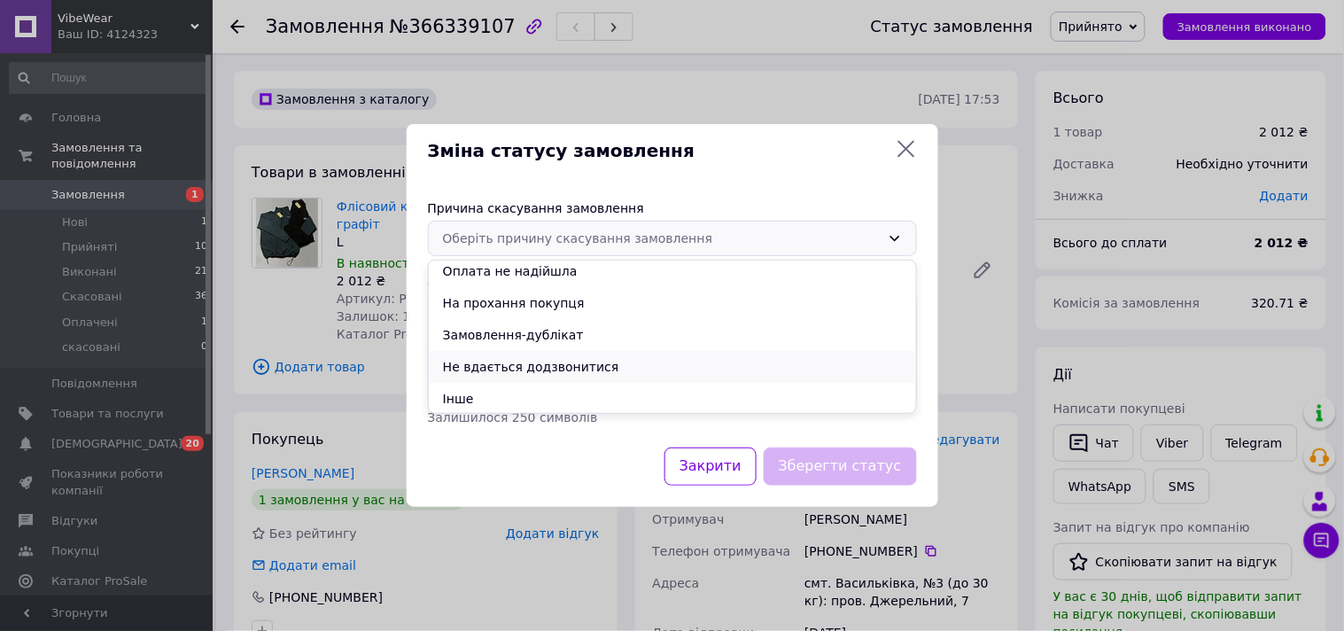
click at [560, 365] on li "Не вдається додзвонитися" at bounding box center [672, 367] width 487 height 32
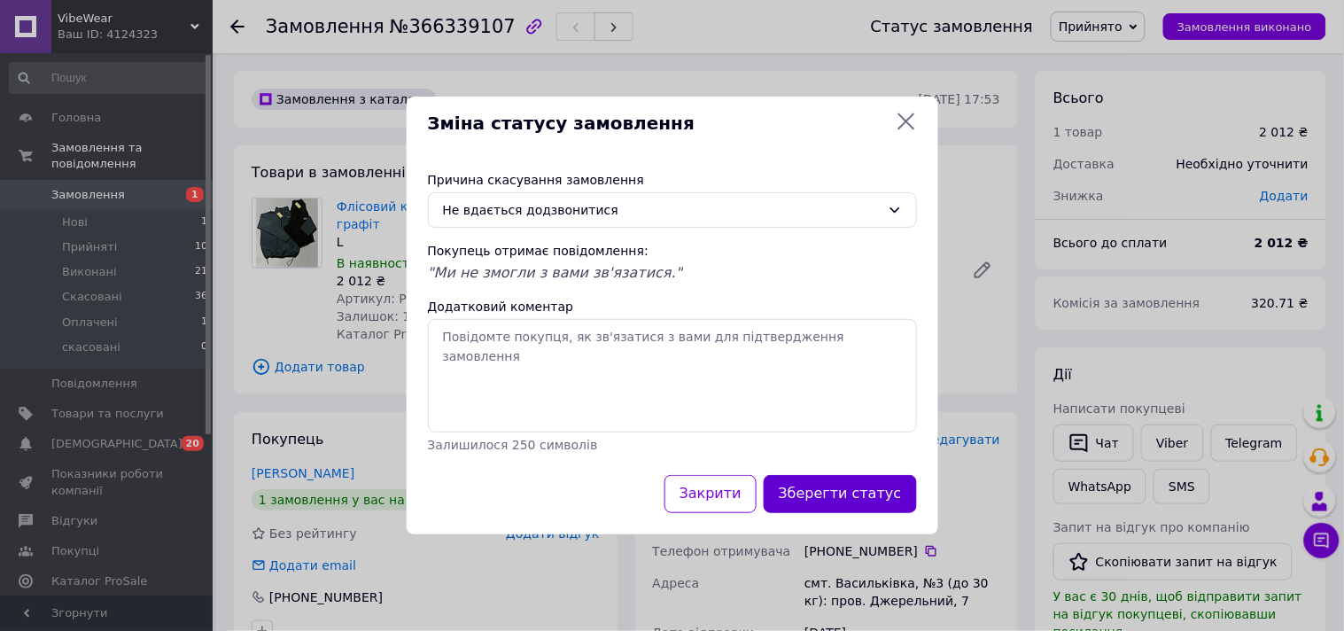
click at [865, 499] on button "Зберегти статус" at bounding box center [840, 494] width 153 height 38
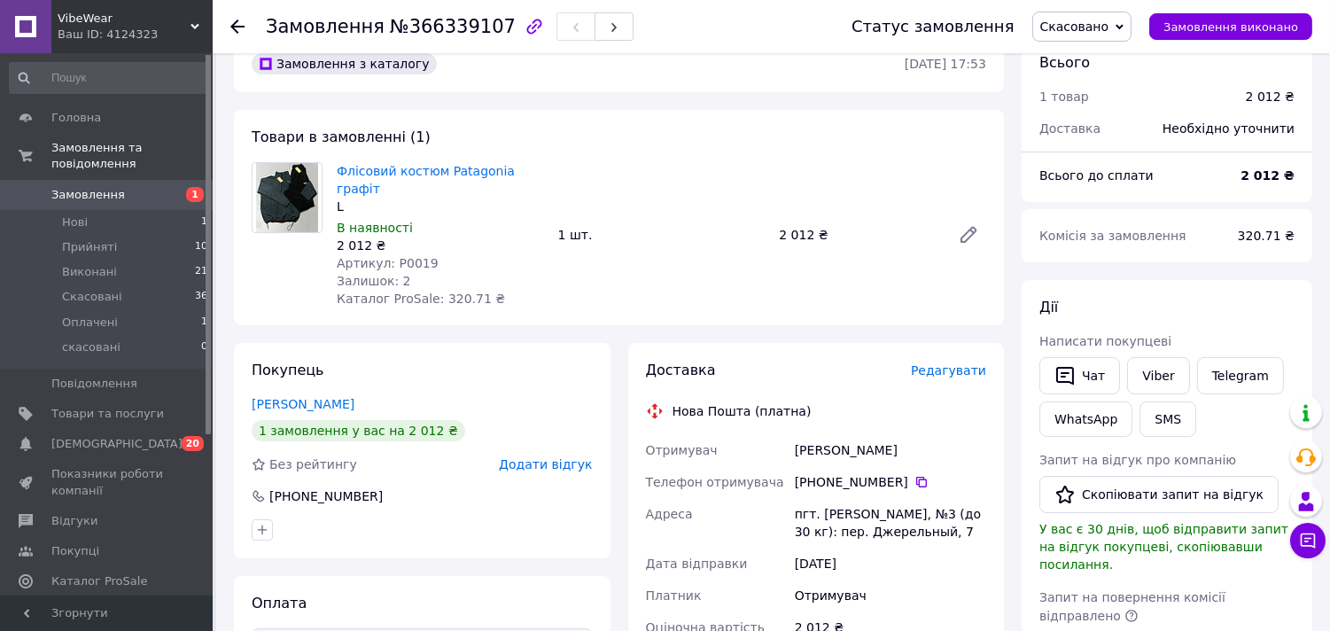
scroll to position [0, 0]
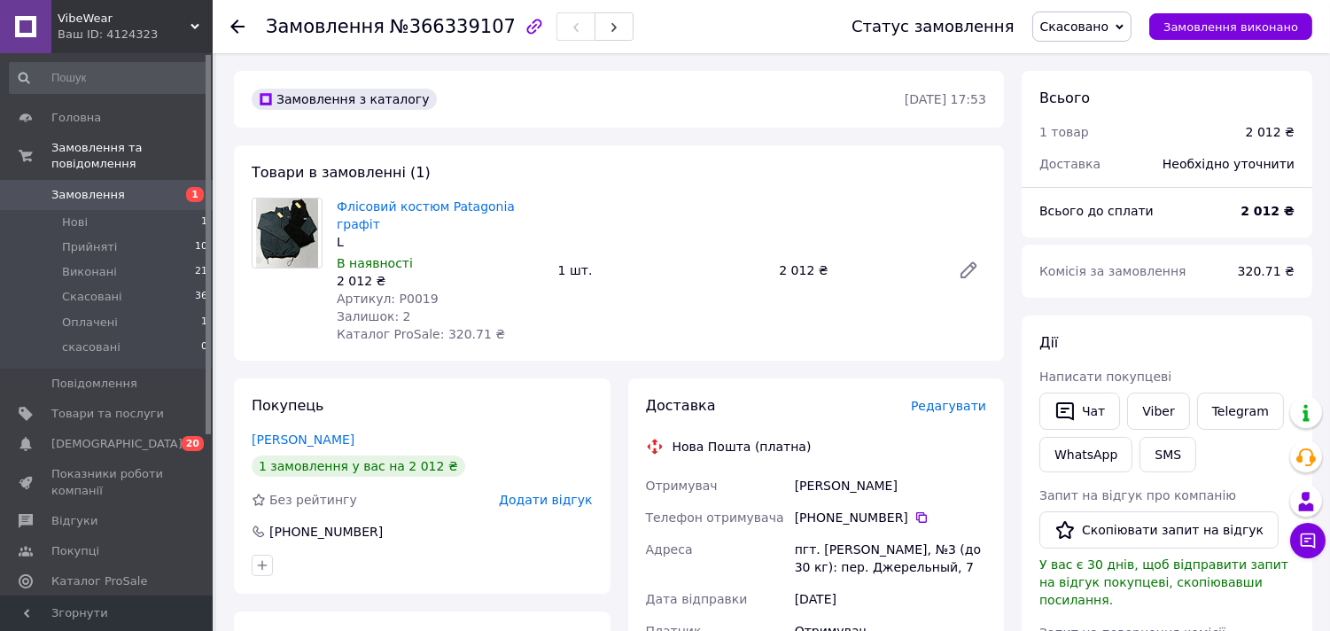
click at [117, 187] on span "Замовлення" at bounding box center [107, 195] width 113 height 16
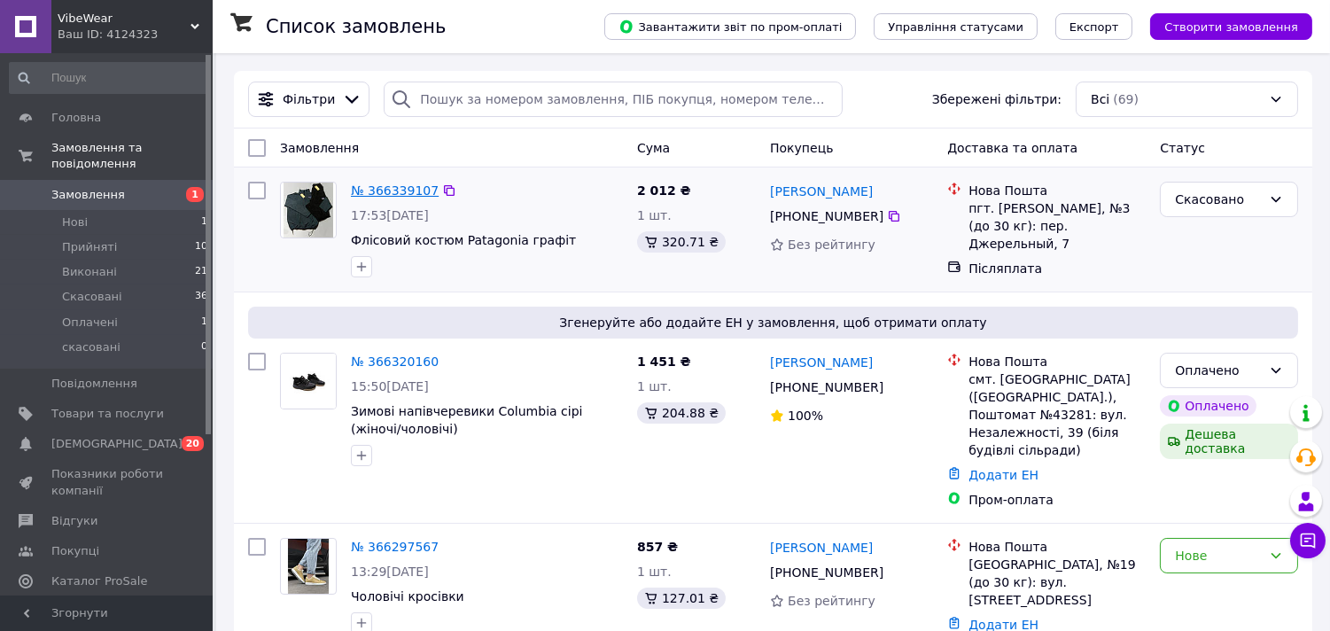
click at [388, 192] on link "№ 366339107" at bounding box center [395, 190] width 88 height 14
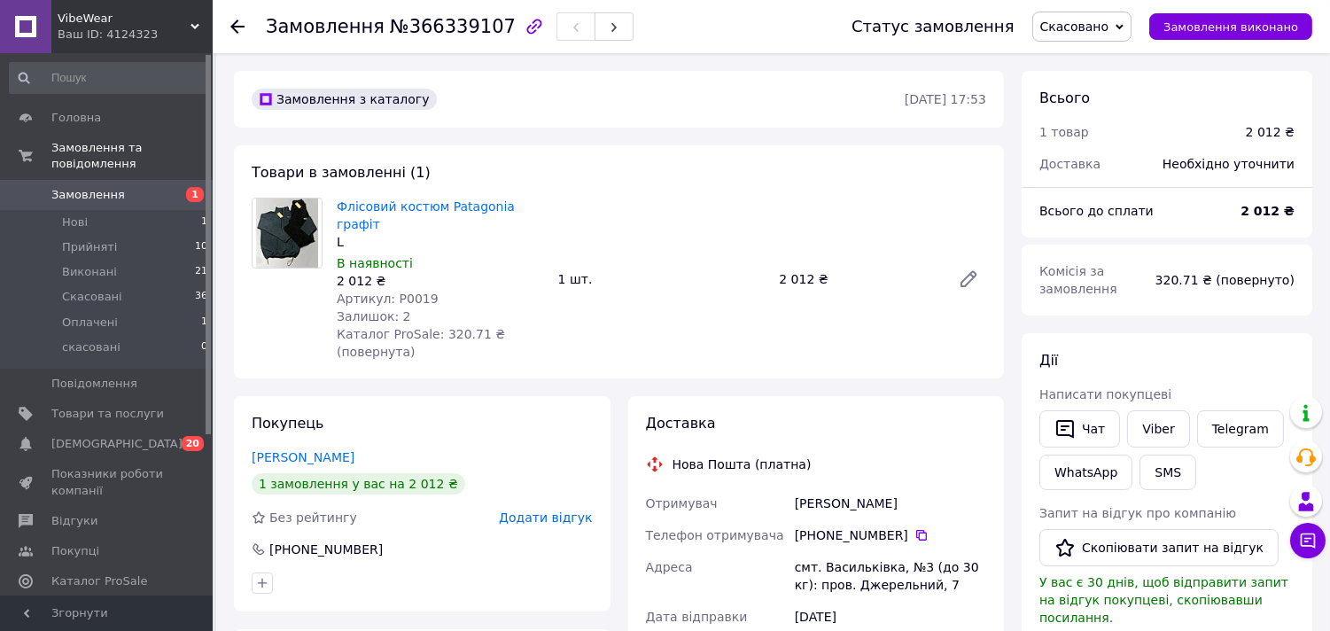
click at [241, 27] on icon at bounding box center [237, 26] width 14 height 14
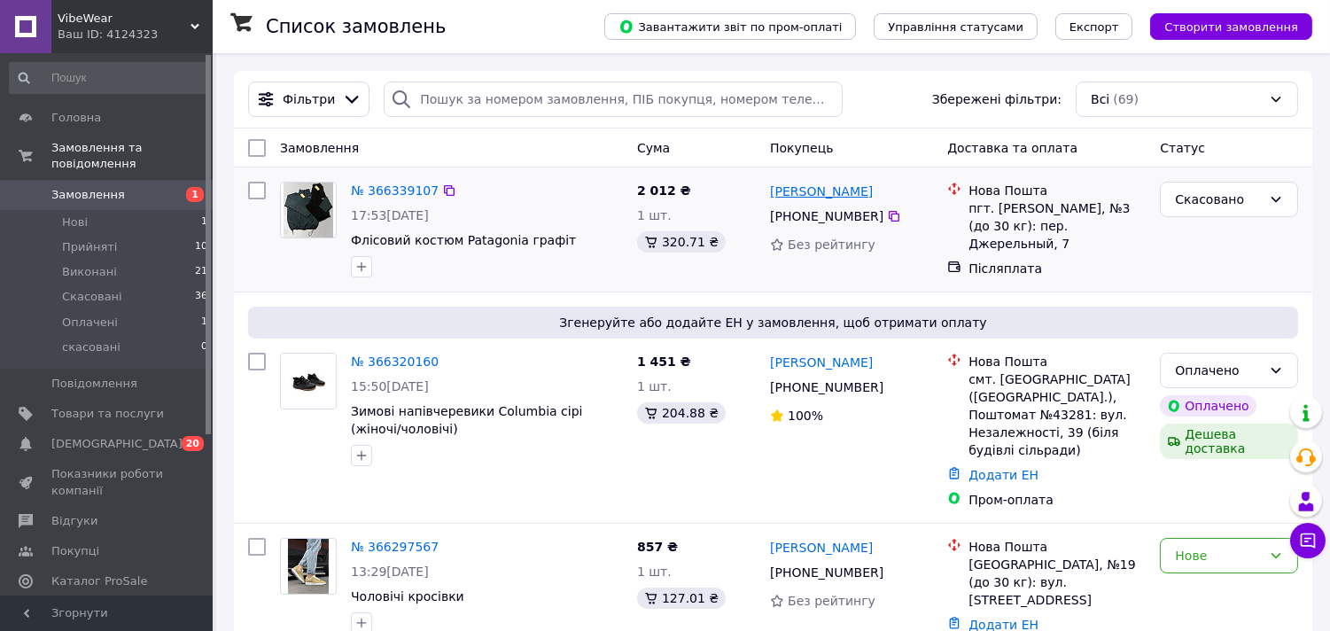
click at [826, 190] on link "[PERSON_NAME]" at bounding box center [821, 192] width 103 height 18
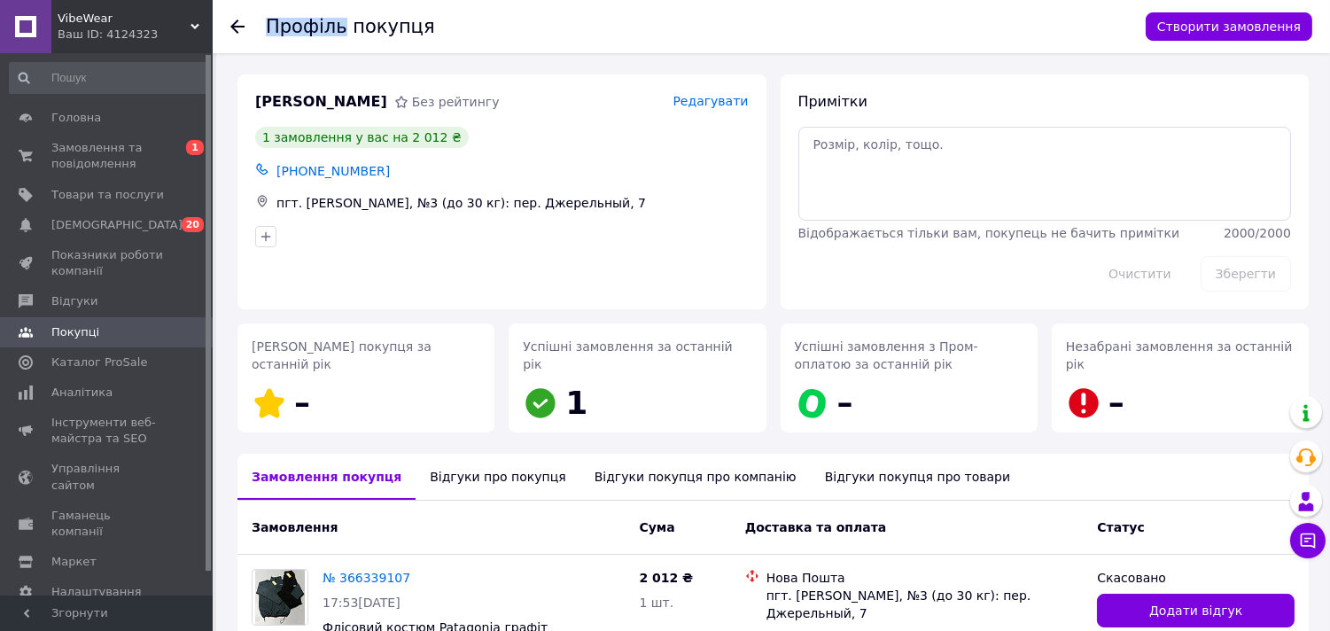
click at [237, 31] on icon at bounding box center [237, 26] width 14 height 14
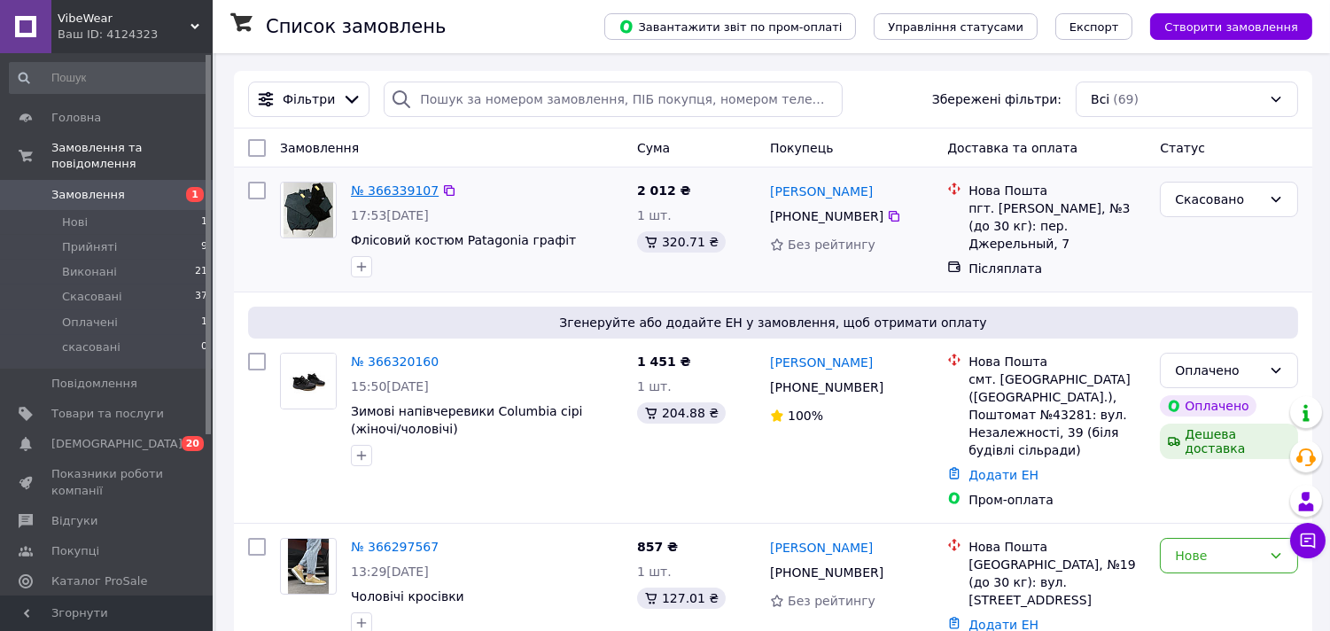
click at [394, 193] on link "№ 366339107" at bounding box center [395, 190] width 88 height 14
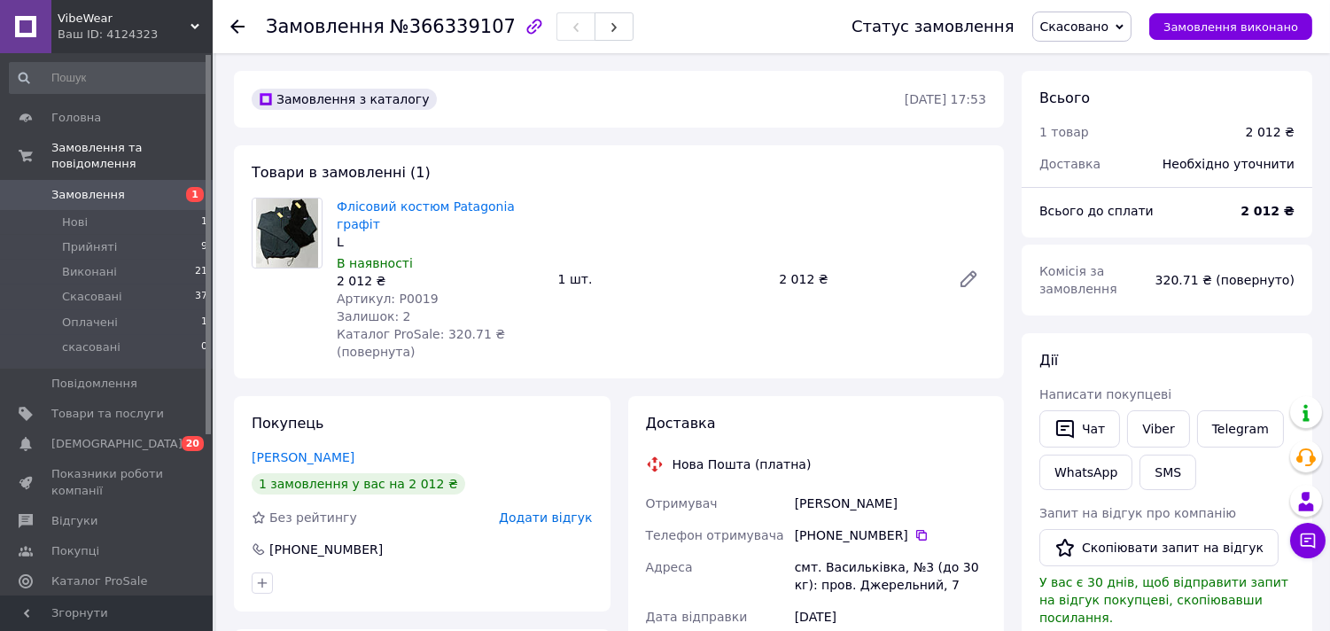
click at [110, 187] on span "Замовлення" at bounding box center [88, 195] width 74 height 16
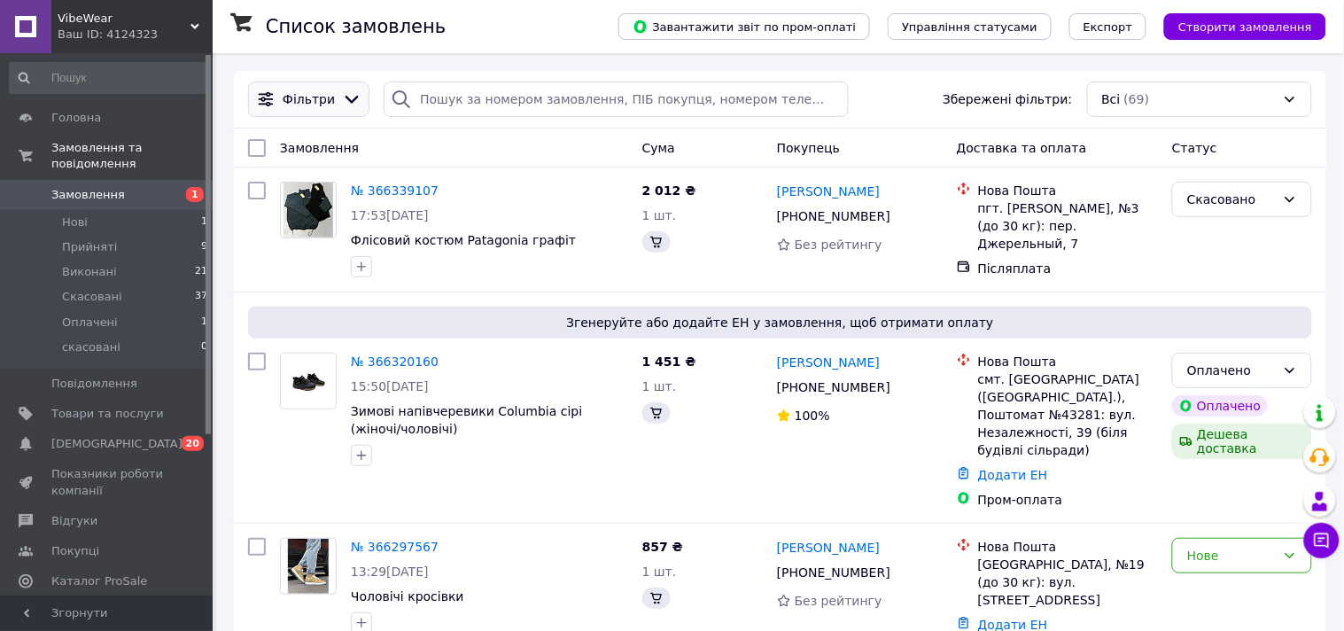
click at [339, 97] on div at bounding box center [352, 99] width 27 height 19
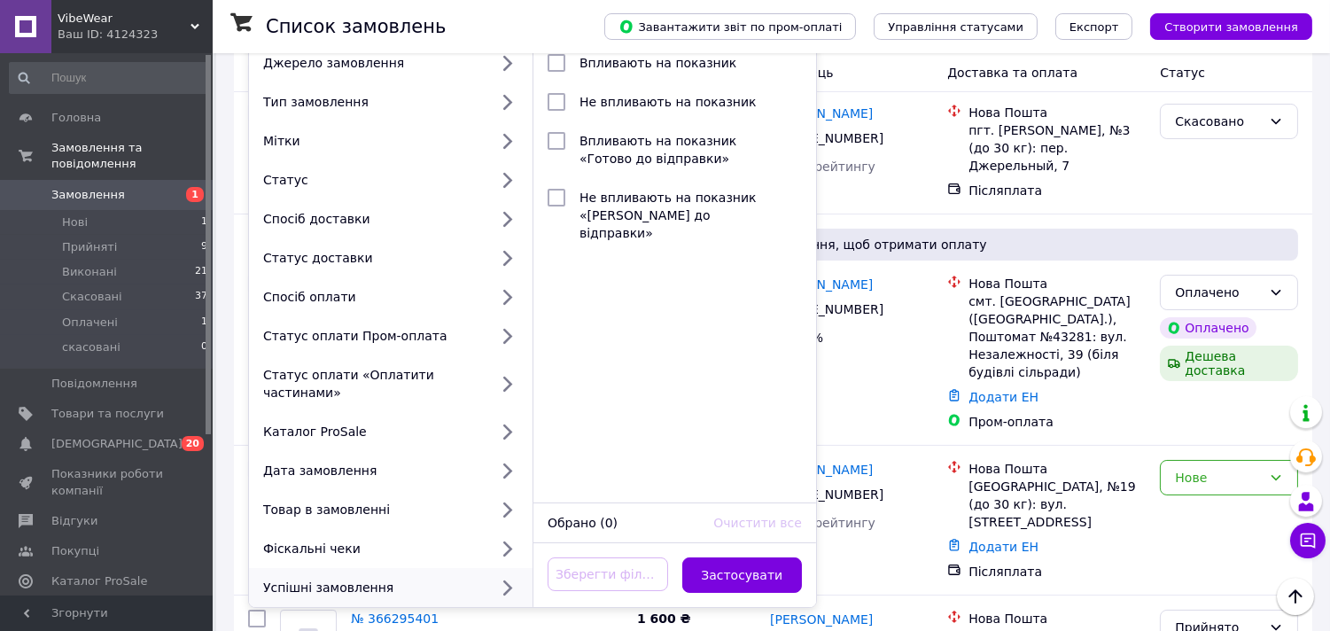
scroll to position [39, 0]
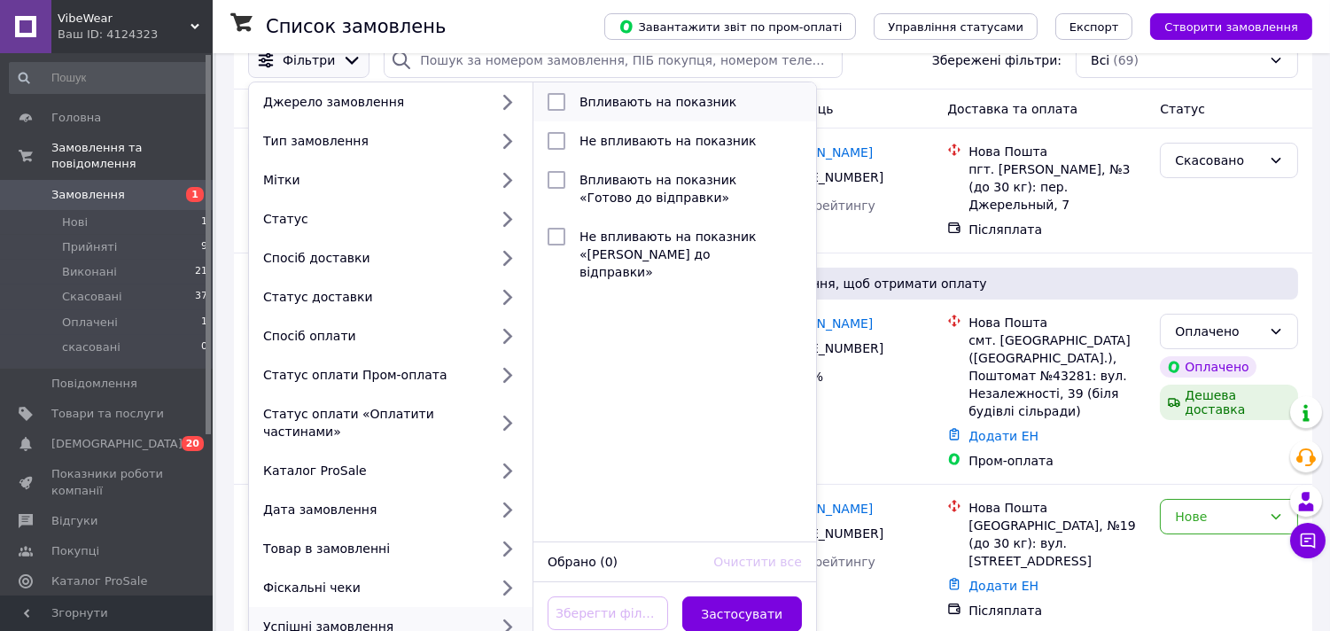
click at [667, 100] on span "Впливають на показник" at bounding box center [658, 102] width 157 height 14
checkbox input "true"
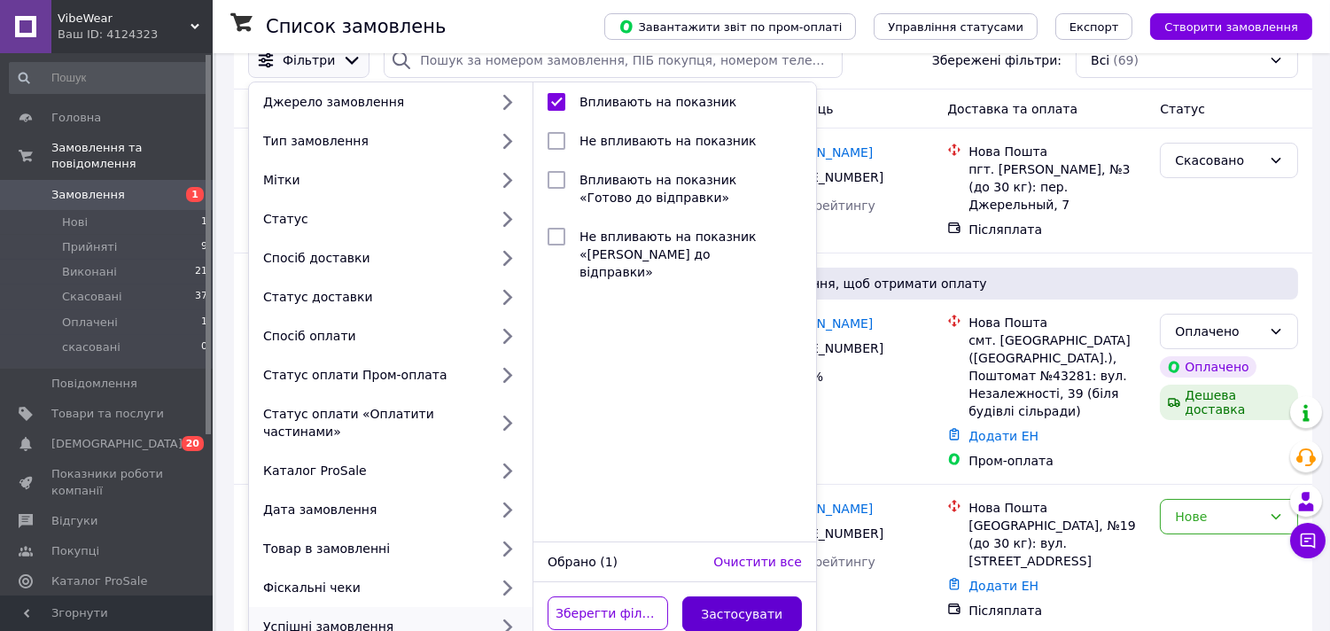
click at [729, 596] on button "Застосувати" at bounding box center [742, 613] width 121 height 35
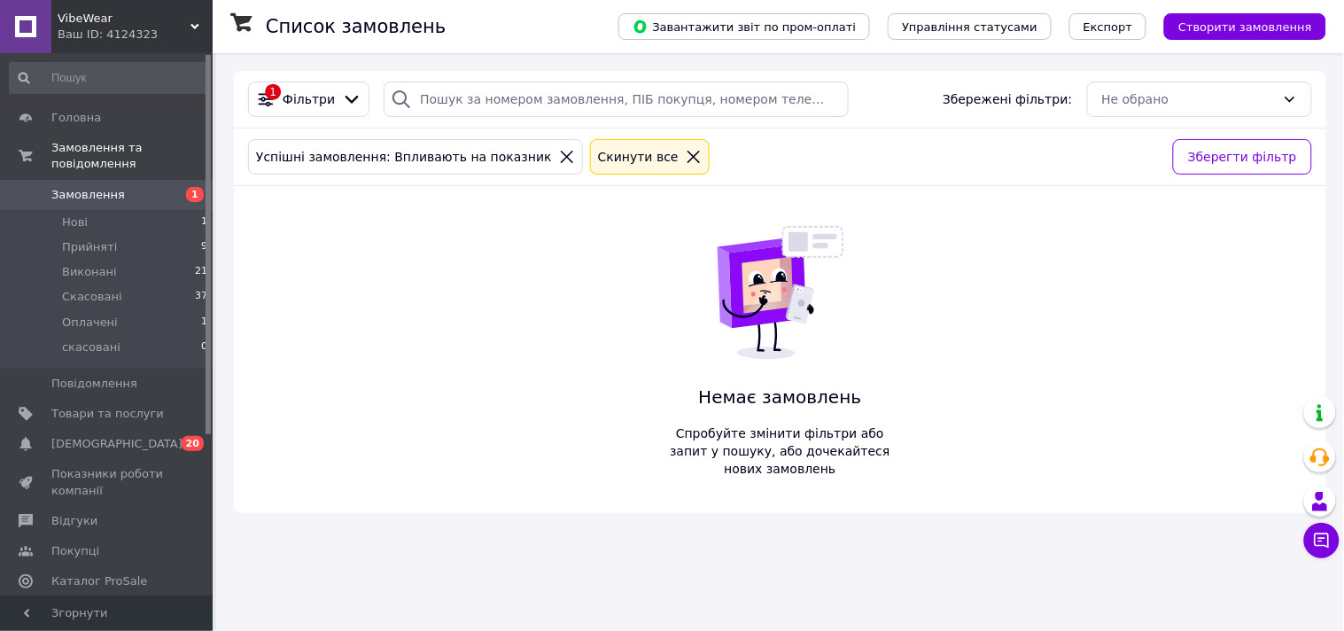
click at [128, 187] on span "Замовлення" at bounding box center [107, 195] width 113 height 16
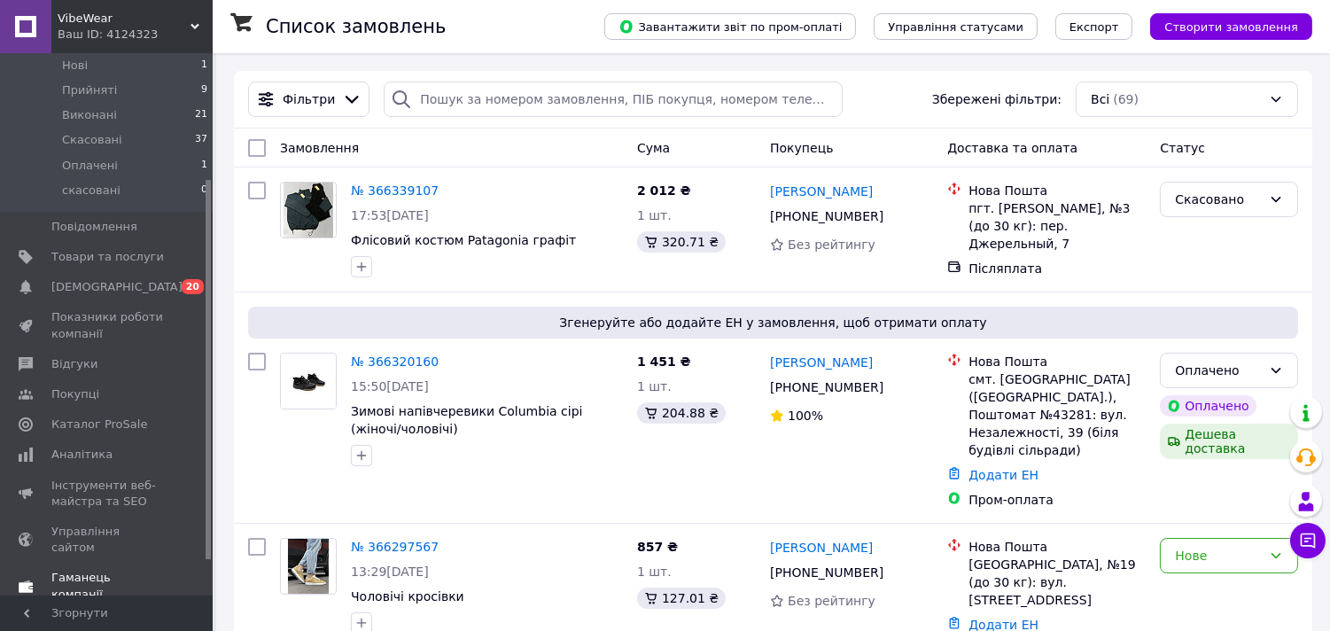
scroll to position [179, 0]
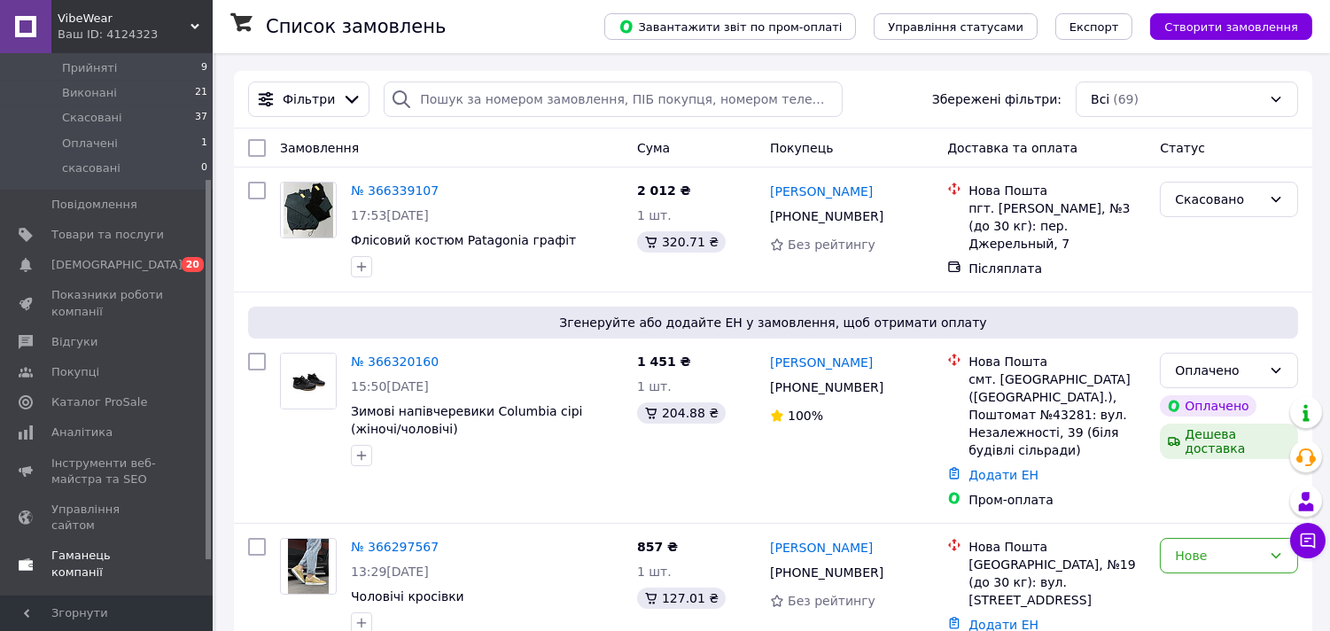
drag, startPoint x: 209, startPoint y: 471, endPoint x: 200, endPoint y: 529, distance: 58.3
click at [200, 529] on div "Головна Замовлення та повідомлення Замовлення 1 Нові 1 Прийняті 9 Виконані 21 С…" at bounding box center [106, 324] width 213 height 542
click at [106, 424] on span "Аналітика" at bounding box center [107, 432] width 113 height 16
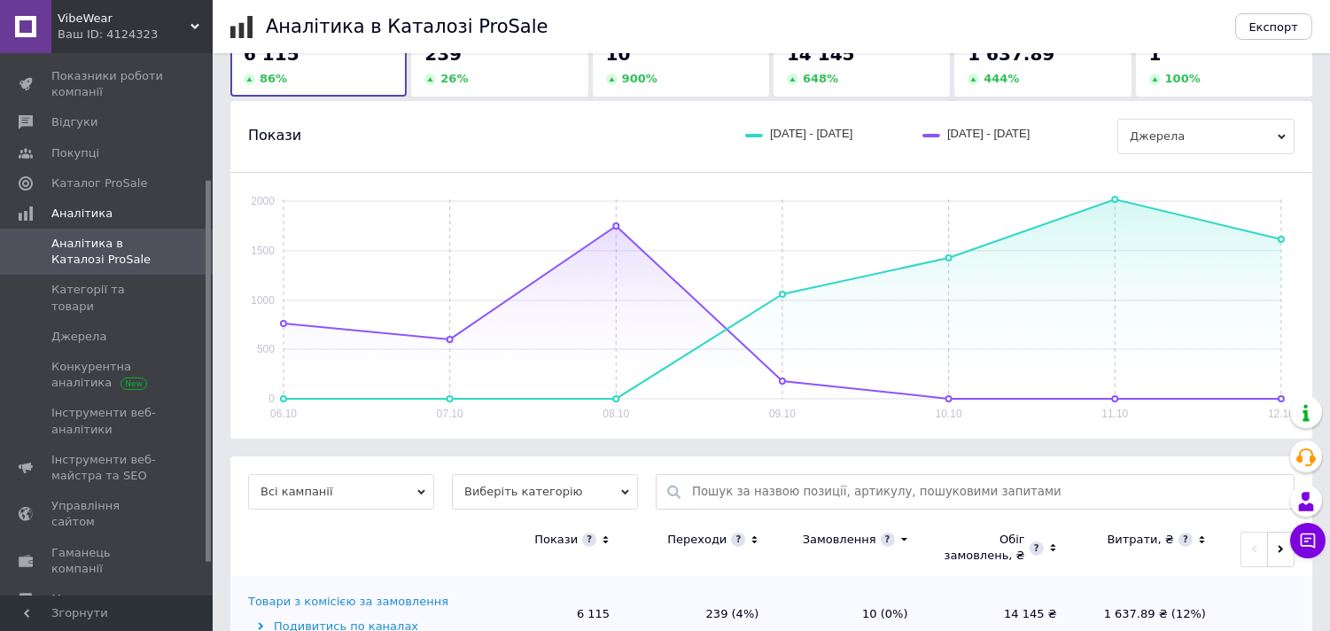
scroll to position [183, 0]
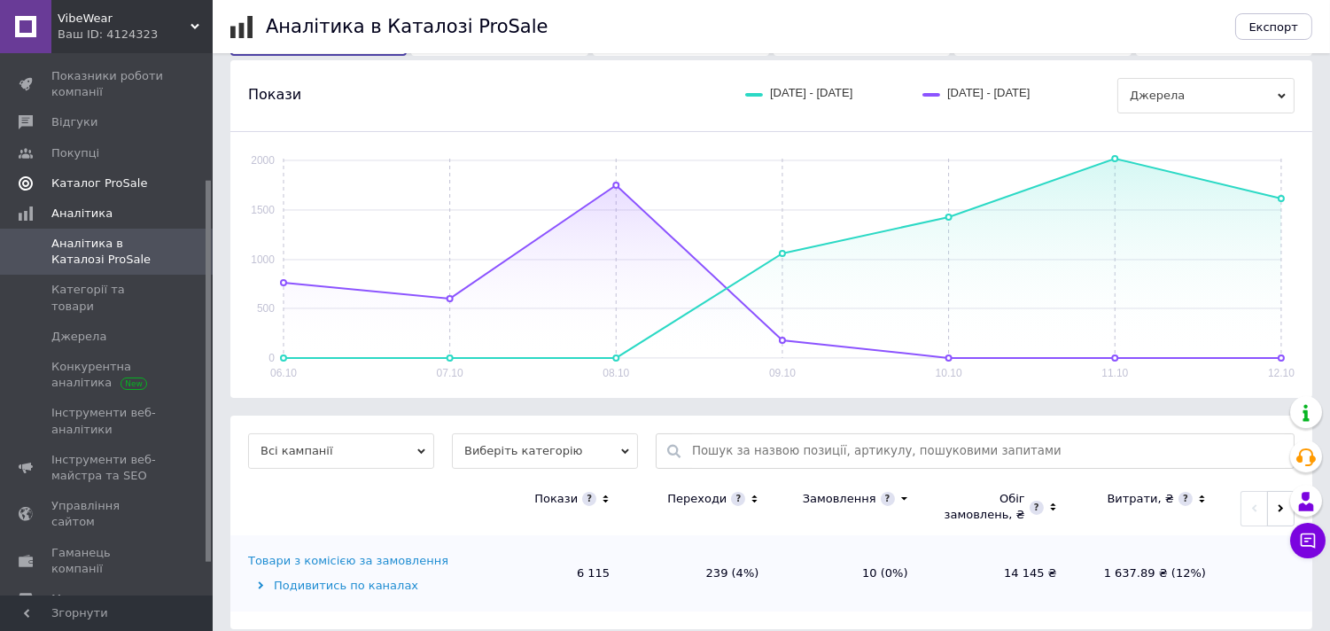
click at [127, 179] on span "Каталог ProSale" at bounding box center [99, 183] width 96 height 16
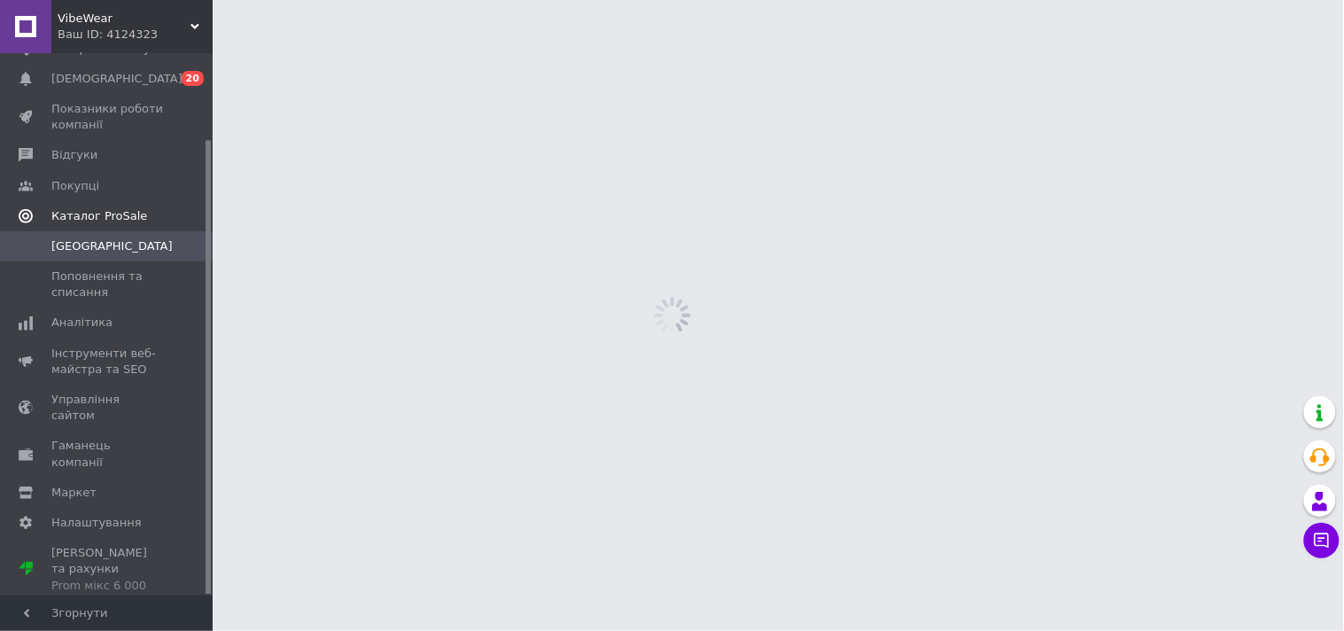
scroll to position [102, 0]
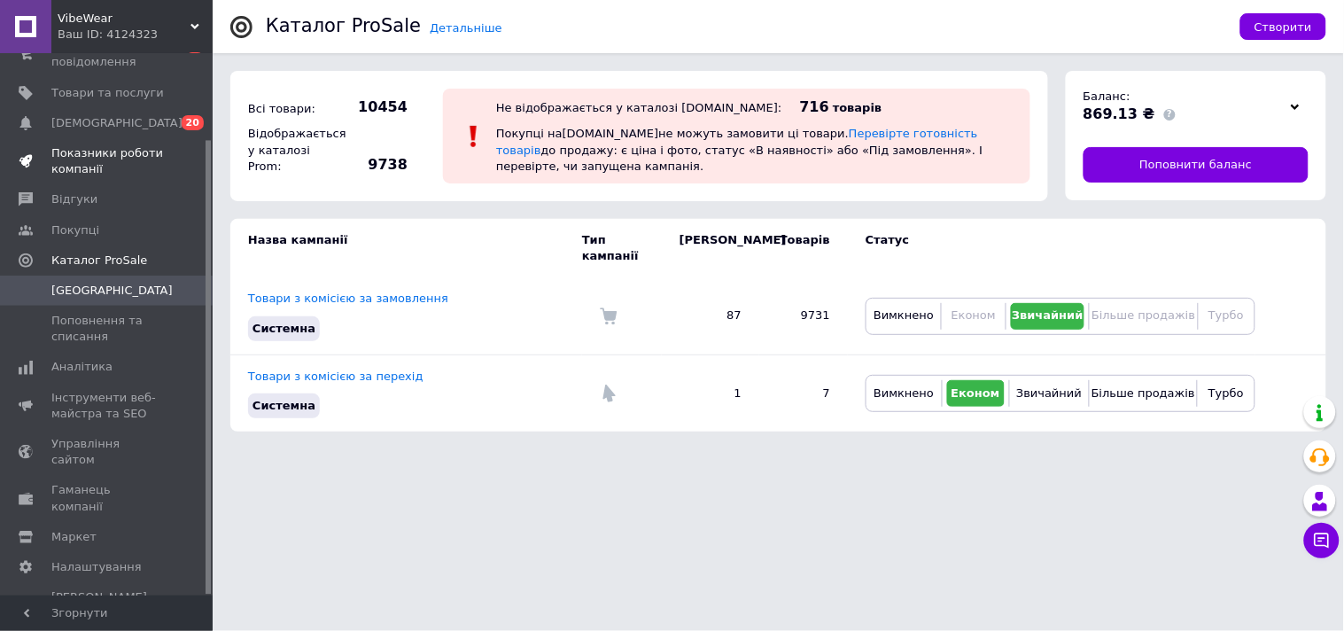
click at [142, 160] on span "Показники роботи компанії" at bounding box center [107, 161] width 113 height 32
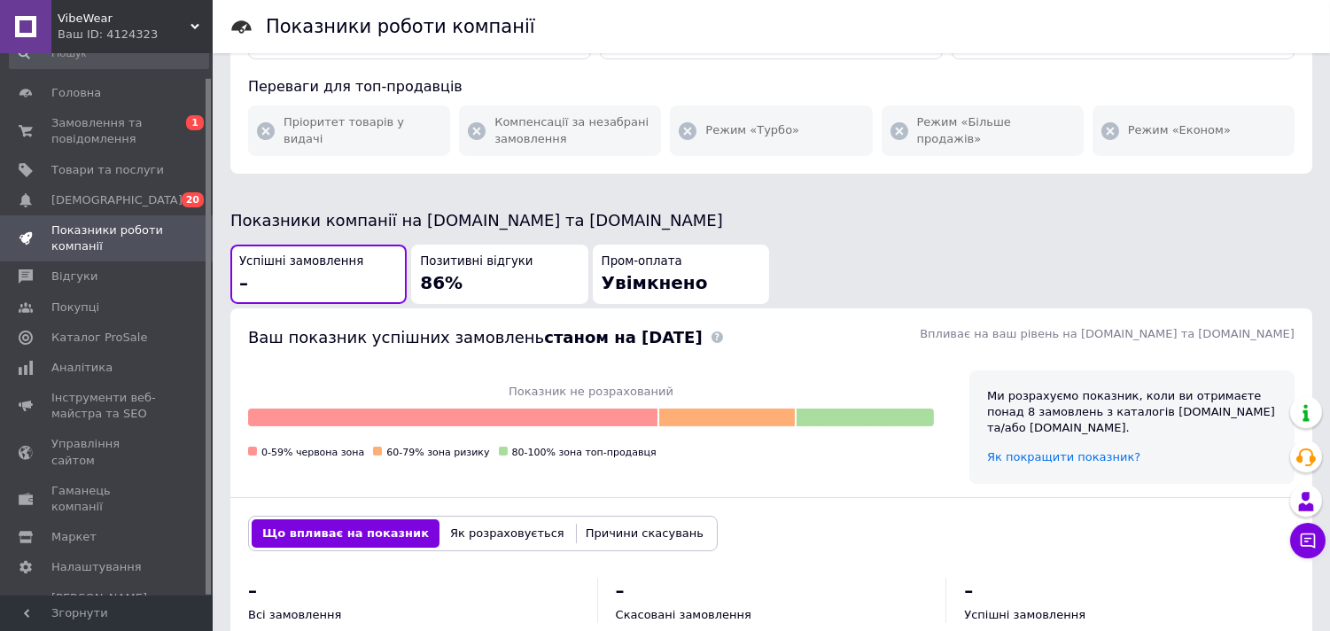
scroll to position [207, 0]
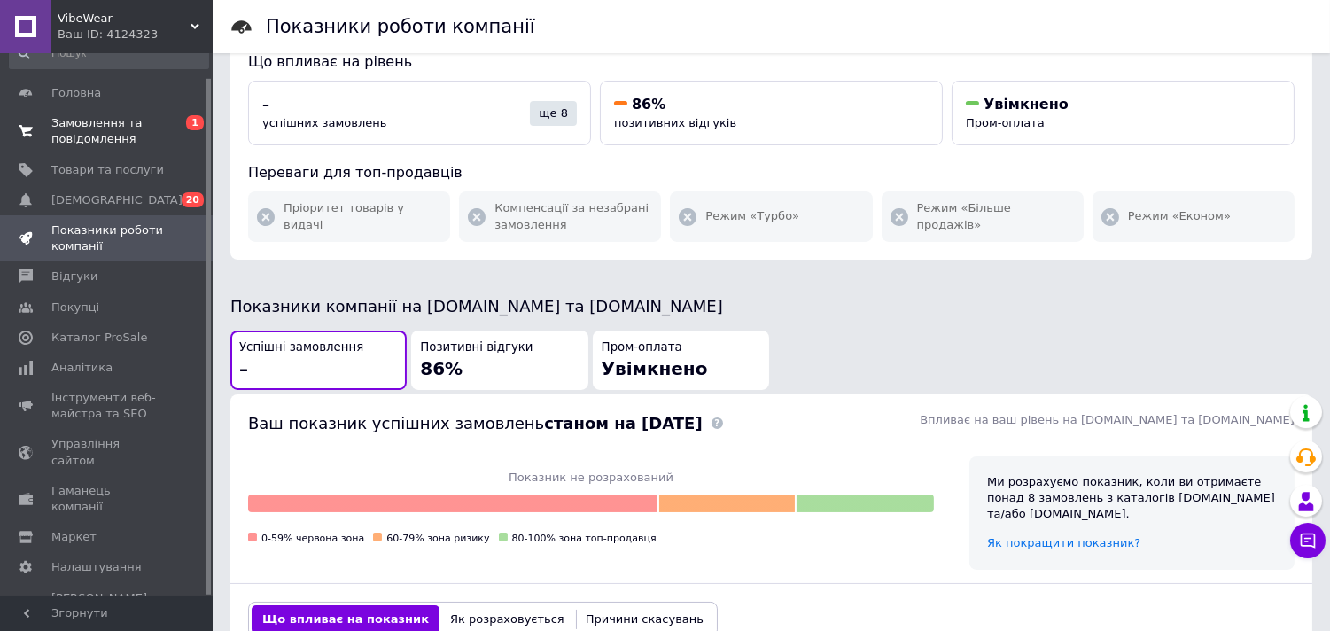
click at [96, 131] on span "Замовлення та повідомлення" at bounding box center [107, 131] width 113 height 32
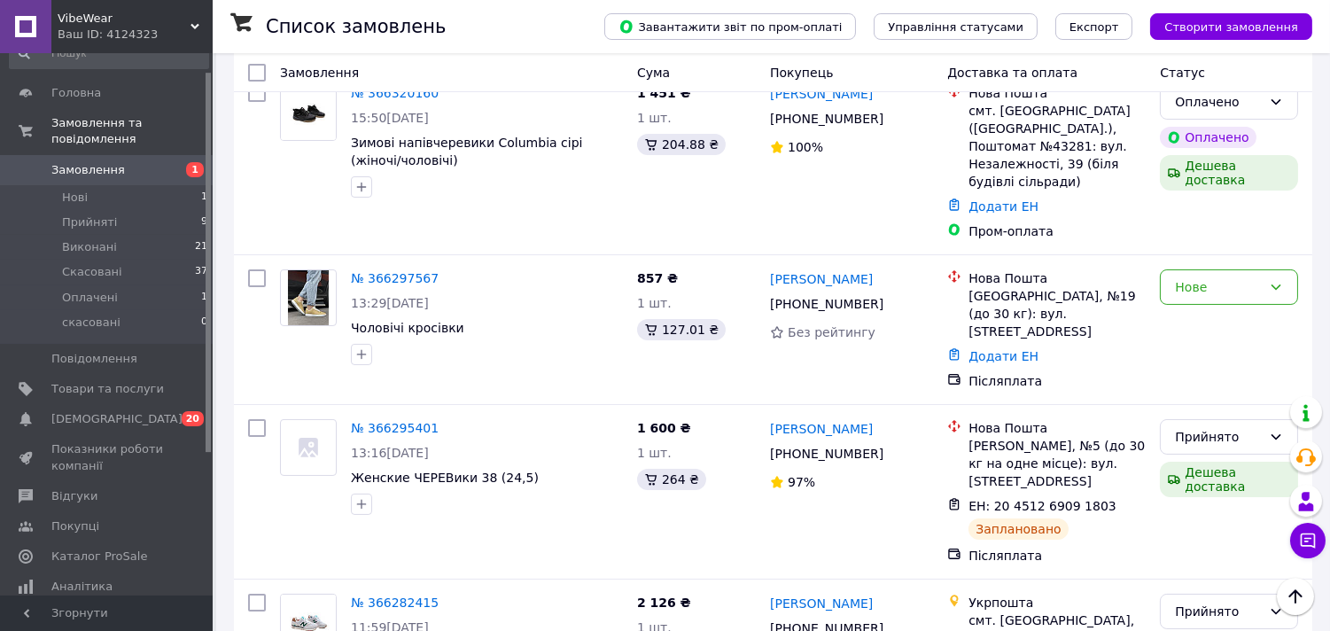
scroll to position [307, 0]
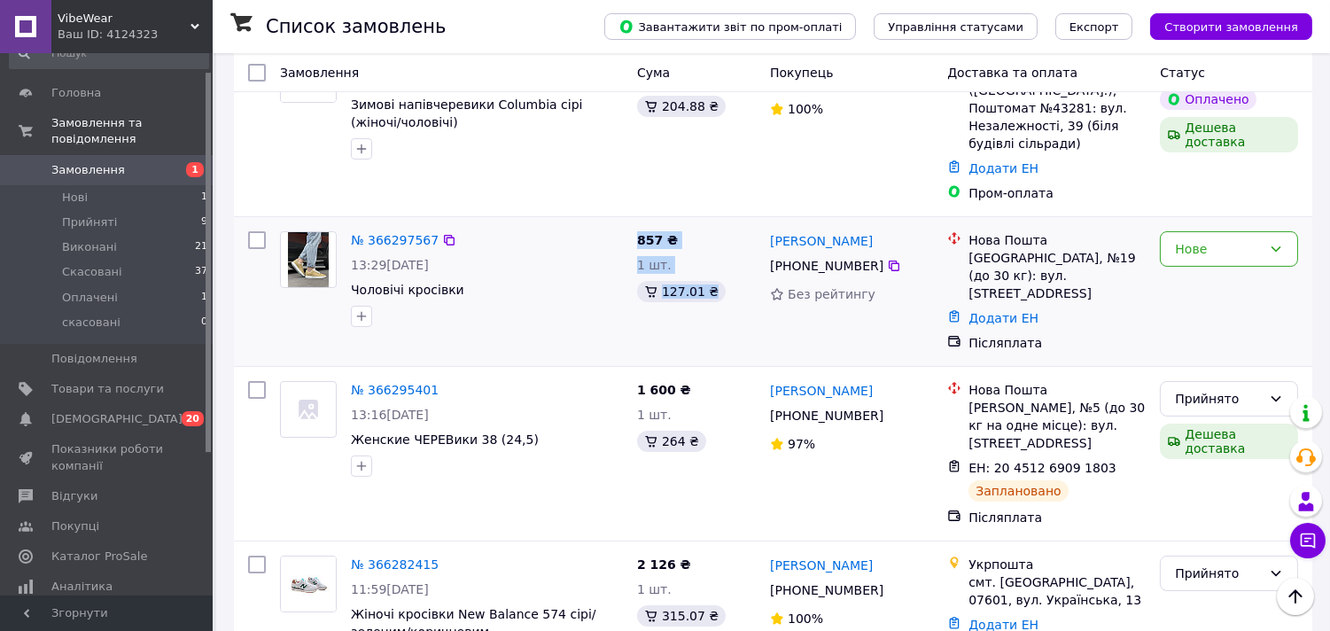
drag, startPoint x: 634, startPoint y: 223, endPoint x: 720, endPoint y: 279, distance: 102.5
click at [720, 279] on div "857 ₴ 1 шт. 127.01 ₴" at bounding box center [696, 291] width 133 height 135
click at [565, 230] on div "№ 366297567" at bounding box center [487, 240] width 276 height 21
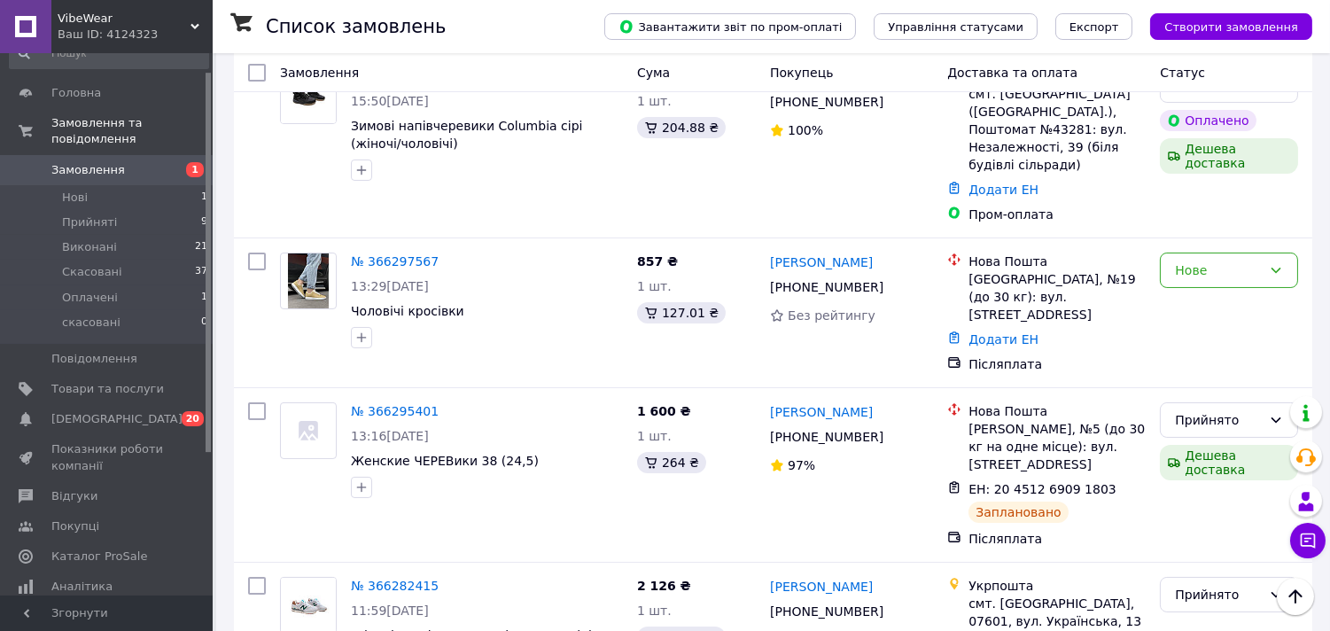
scroll to position [312, 0]
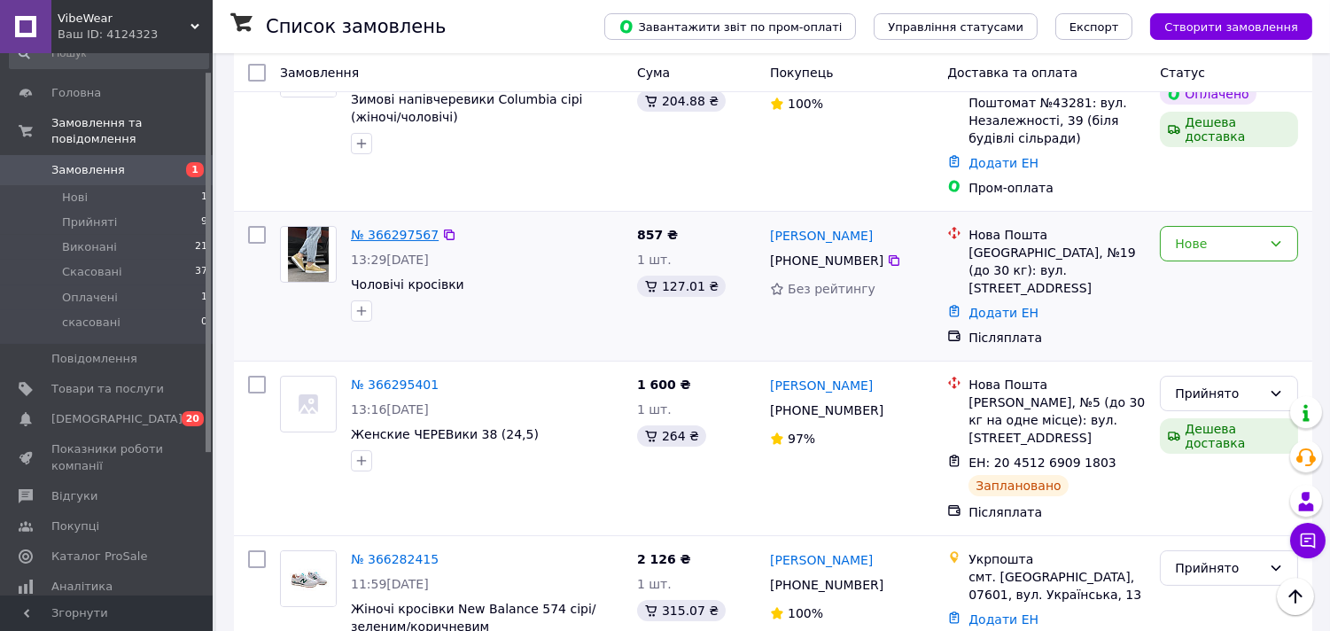
click at [385, 228] on link "№ 366297567" at bounding box center [395, 235] width 88 height 14
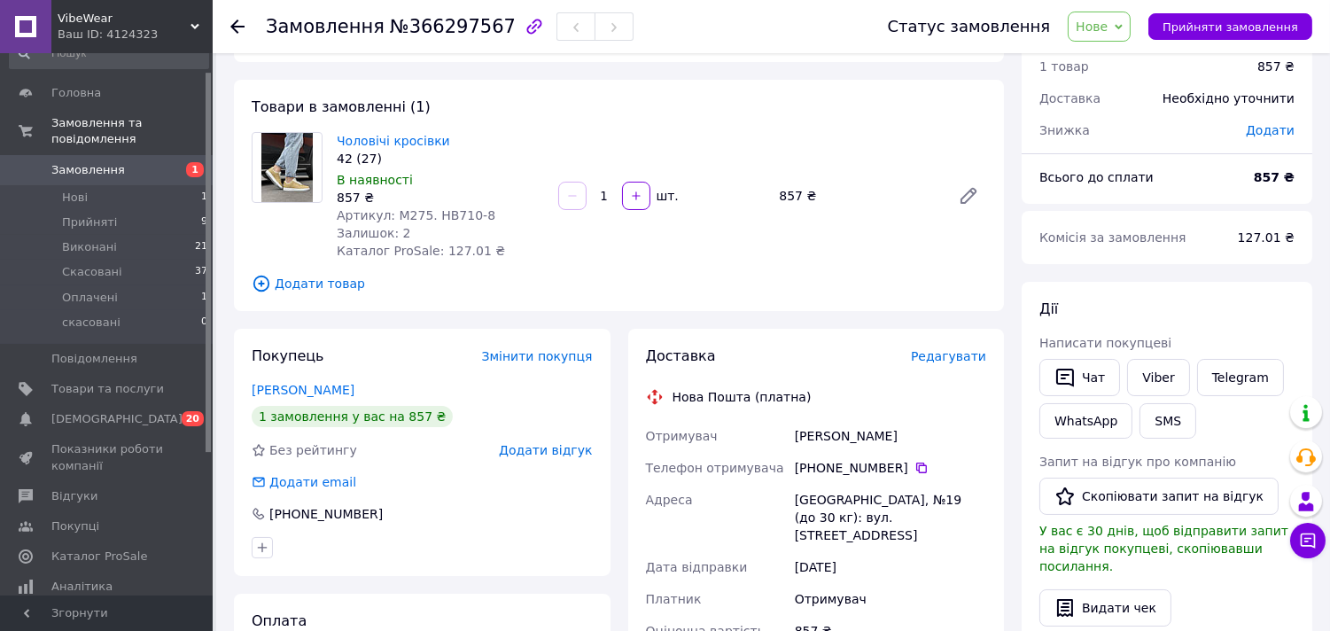
scroll to position [62, 0]
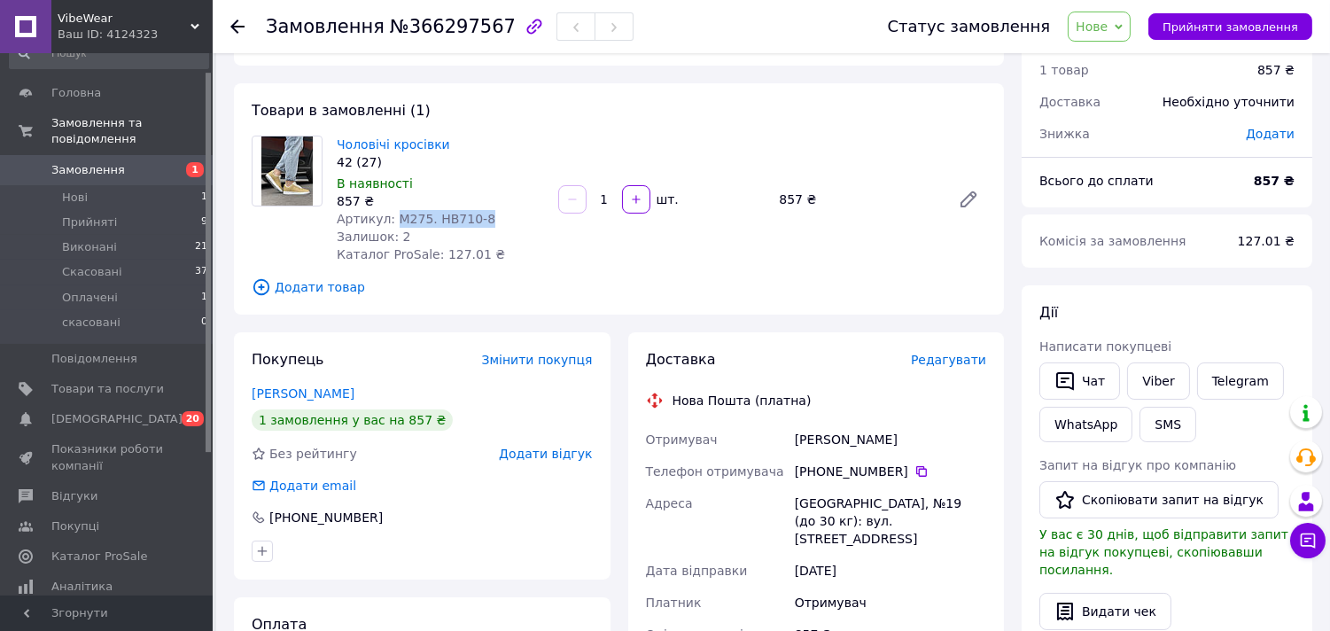
drag, startPoint x: 476, startPoint y: 220, endPoint x: 392, endPoint y: 225, distance: 84.4
click at [392, 225] on div "Артикул: М275. HB710-8" at bounding box center [440, 219] width 207 height 18
copy span "М275. HB710-8"
click at [1108, 28] on span "Нове" at bounding box center [1092, 26] width 32 height 14
click at [1114, 58] on li "Прийнято" at bounding box center [1110, 62] width 82 height 27
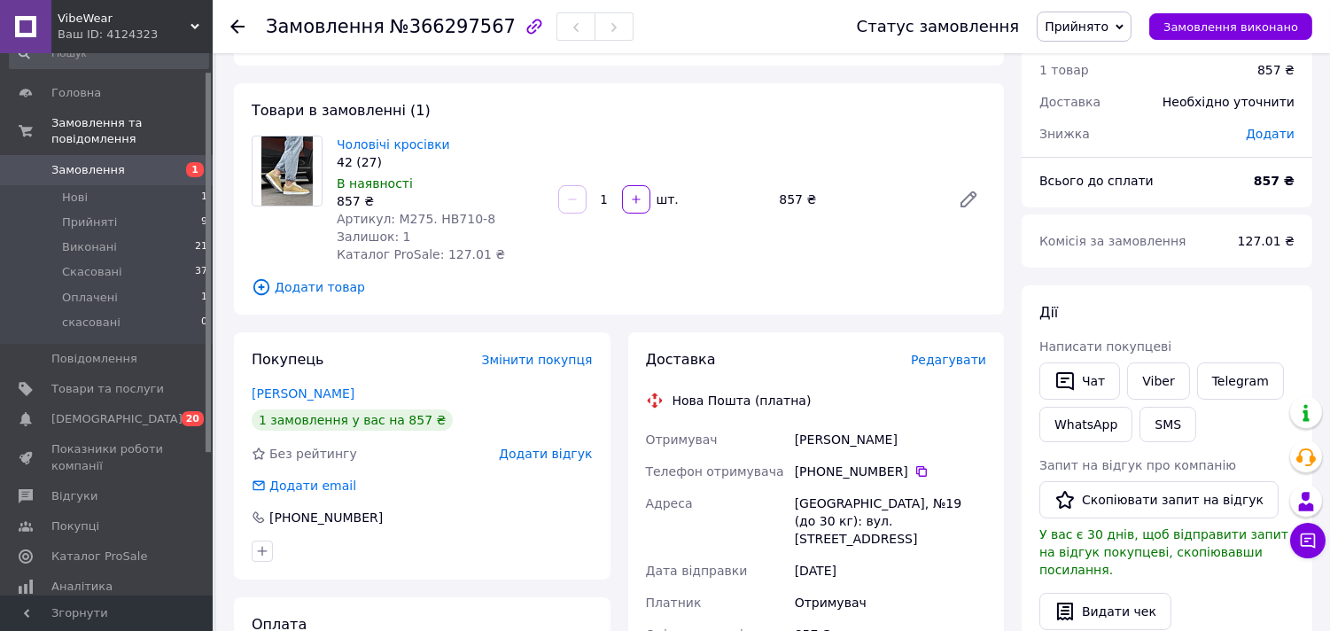
drag, startPoint x: 906, startPoint y: 437, endPoint x: 798, endPoint y: 443, distance: 108.3
click at [798, 443] on div "Шагай Володимир" at bounding box center [890, 440] width 198 height 32
copy div "Шагай Володимир"
click at [915, 468] on icon at bounding box center [922, 471] width 14 height 14
click at [239, 25] on icon at bounding box center [237, 26] width 14 height 14
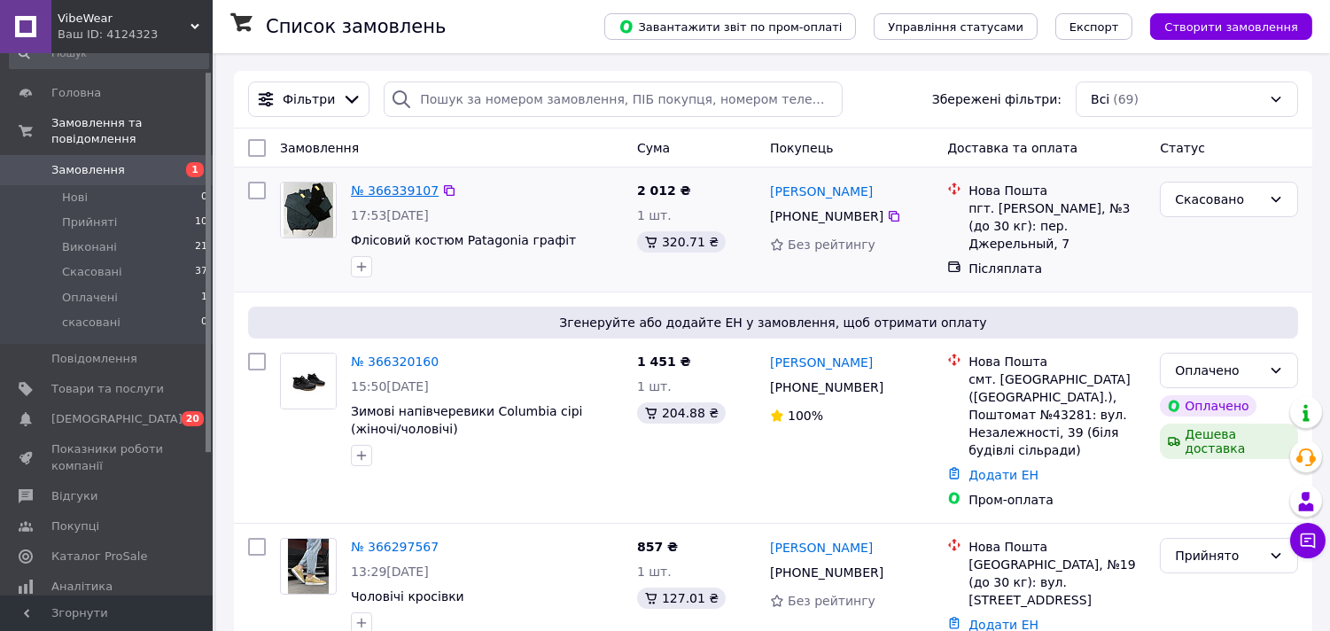
click at [392, 187] on link "№ 366339107" at bounding box center [395, 190] width 88 height 14
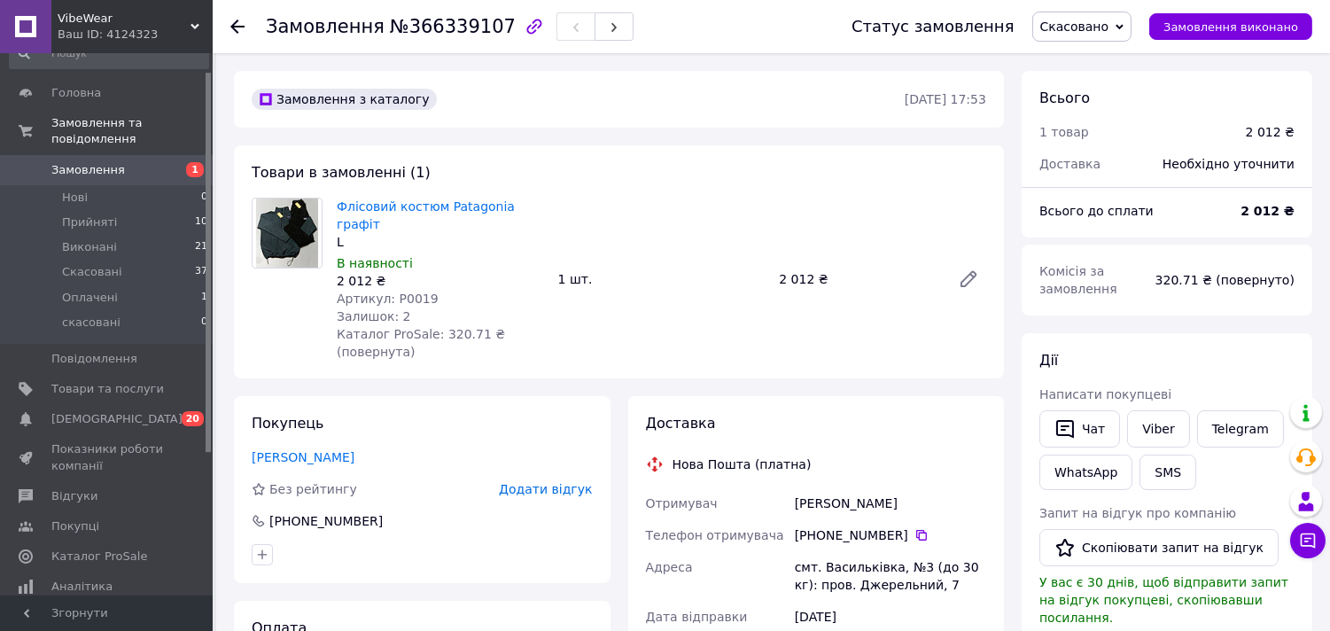
click at [240, 22] on icon at bounding box center [237, 26] width 14 height 14
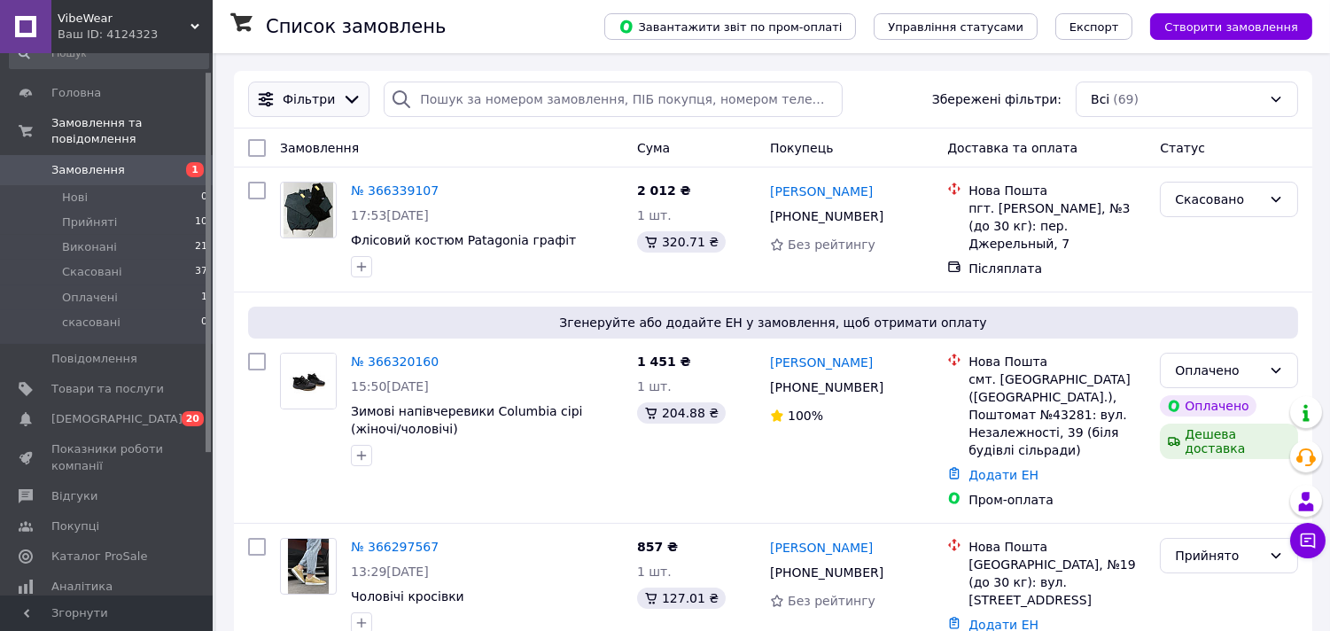
click at [325, 92] on span "Фільтри" at bounding box center [309, 99] width 52 height 18
click at [339, 97] on div at bounding box center [352, 99] width 27 height 19
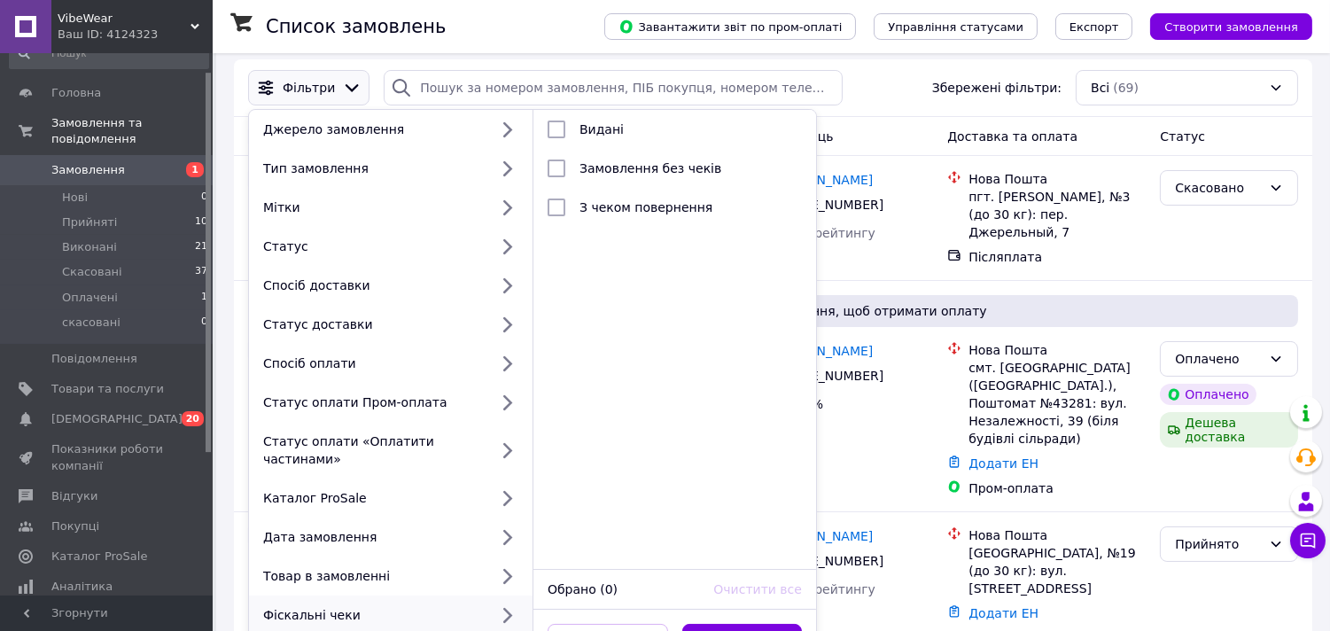
scroll to position [197, 0]
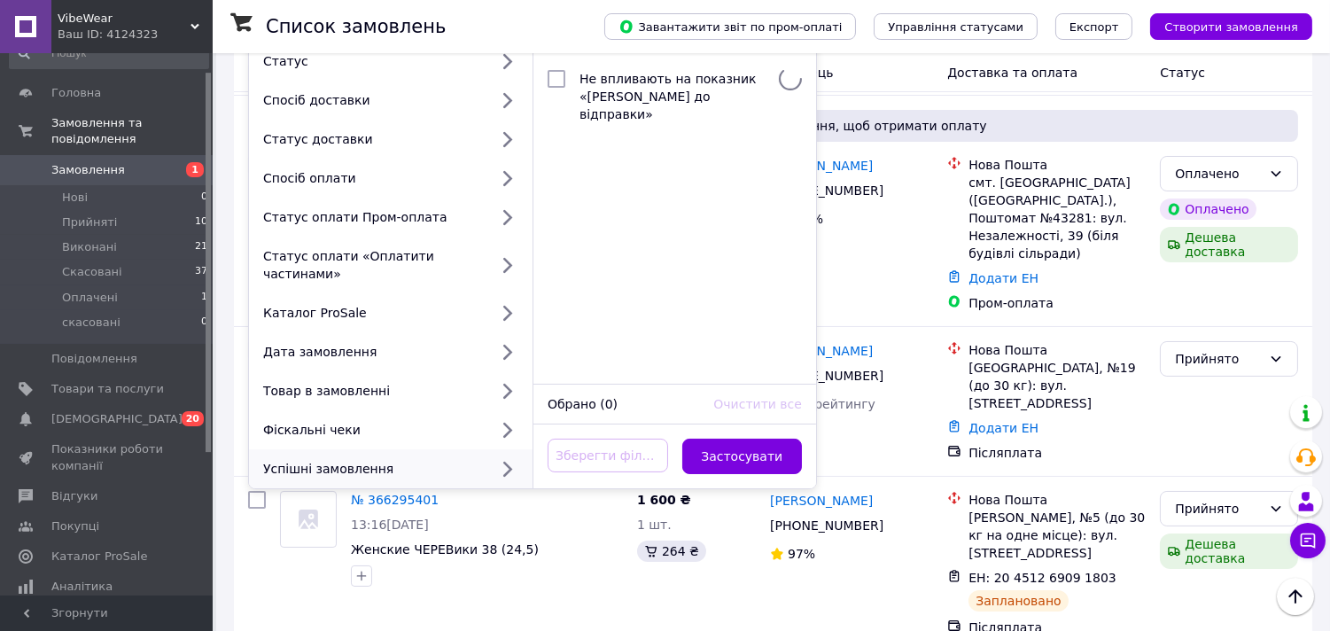
click at [364, 460] on div "Успішні замовлення" at bounding box center [372, 469] width 232 height 18
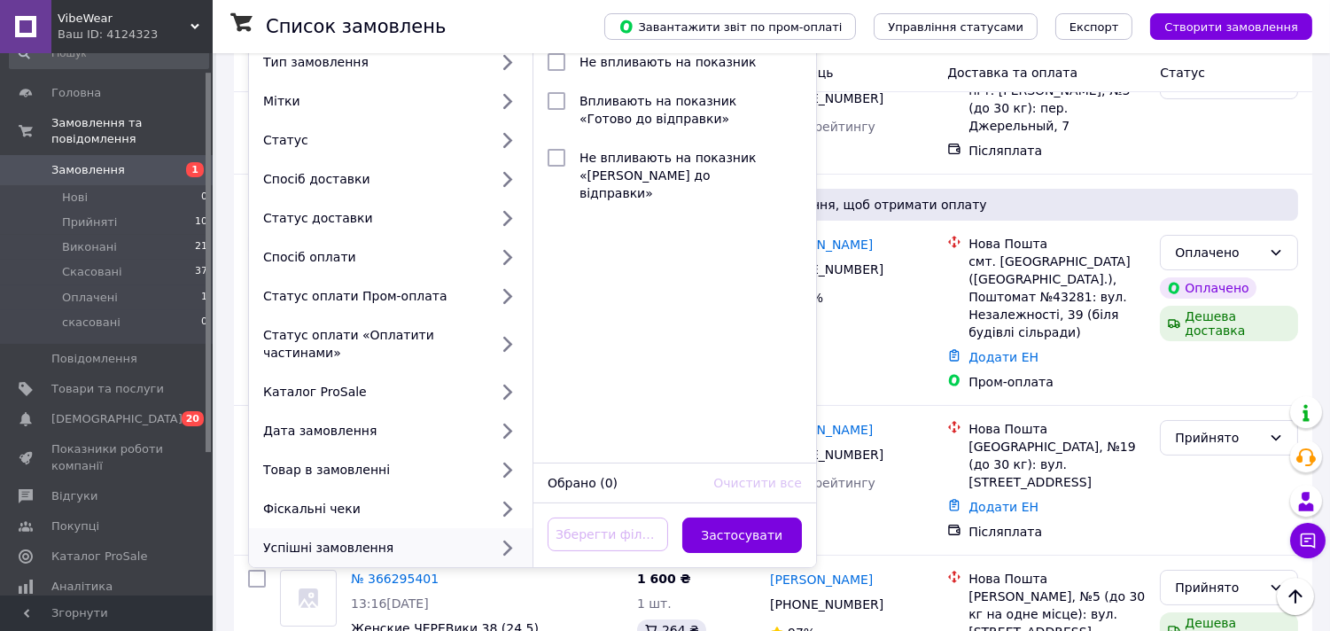
scroll to position [39, 0]
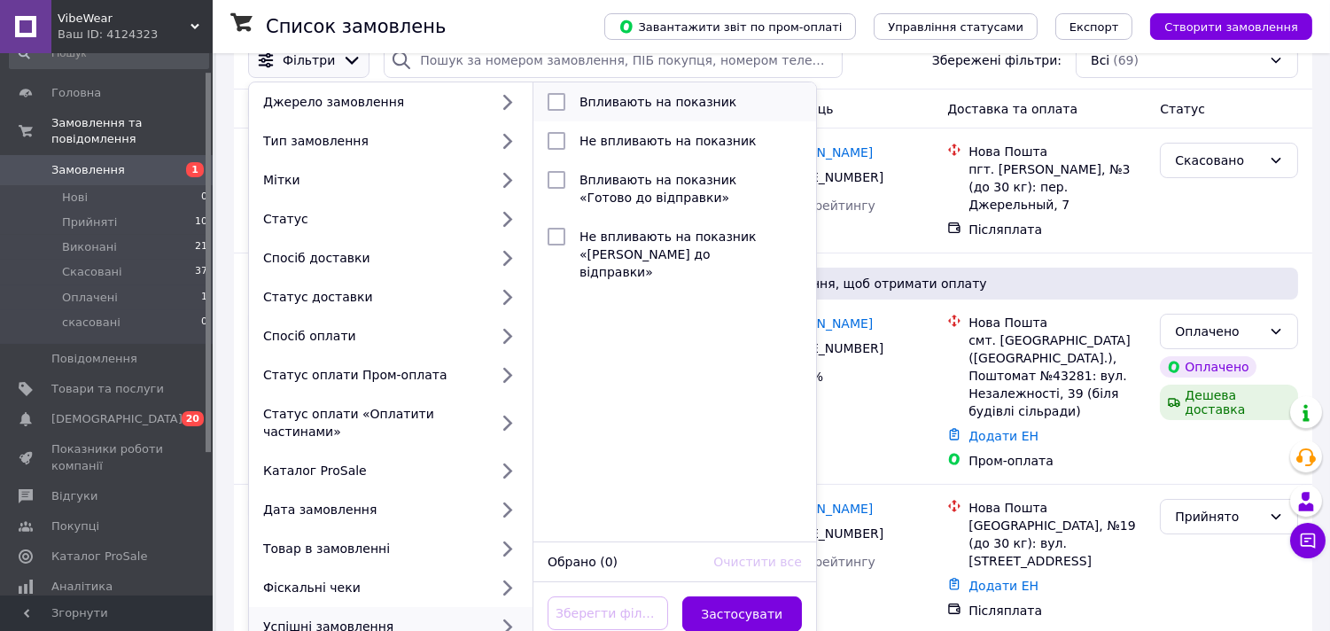
click at [659, 101] on span "Впливають на показник" at bounding box center [658, 102] width 157 height 14
checkbox input "true"
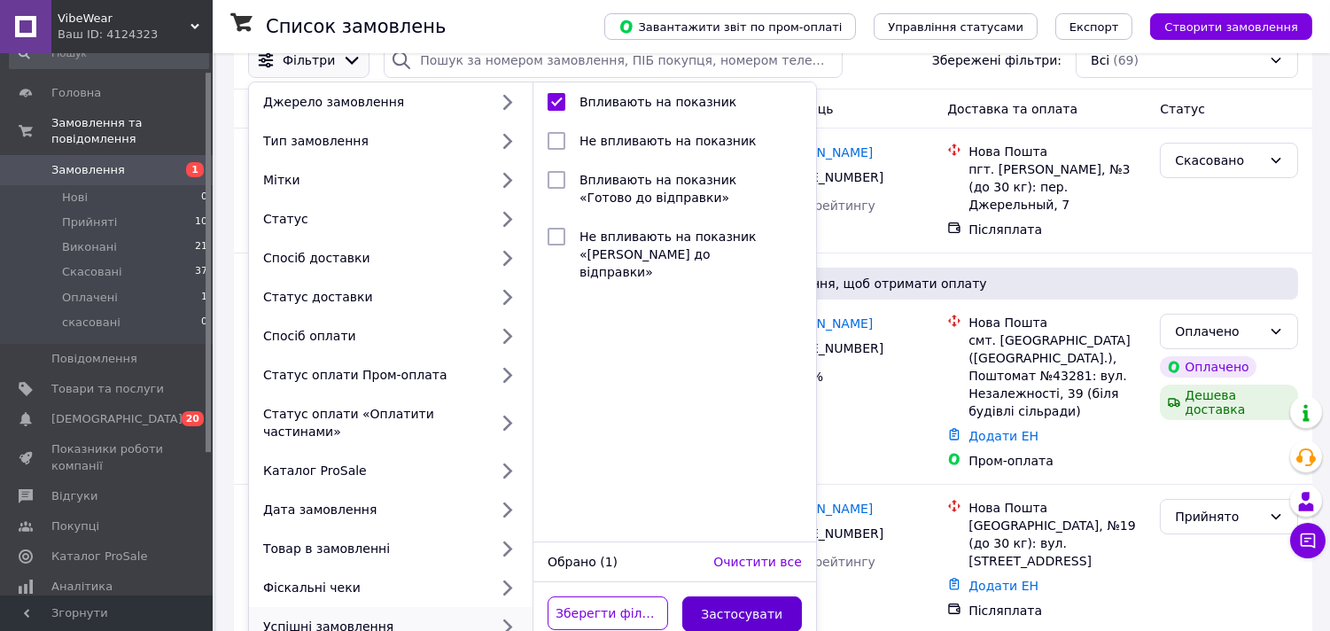
click at [725, 596] on button "Застосувати" at bounding box center [742, 613] width 121 height 35
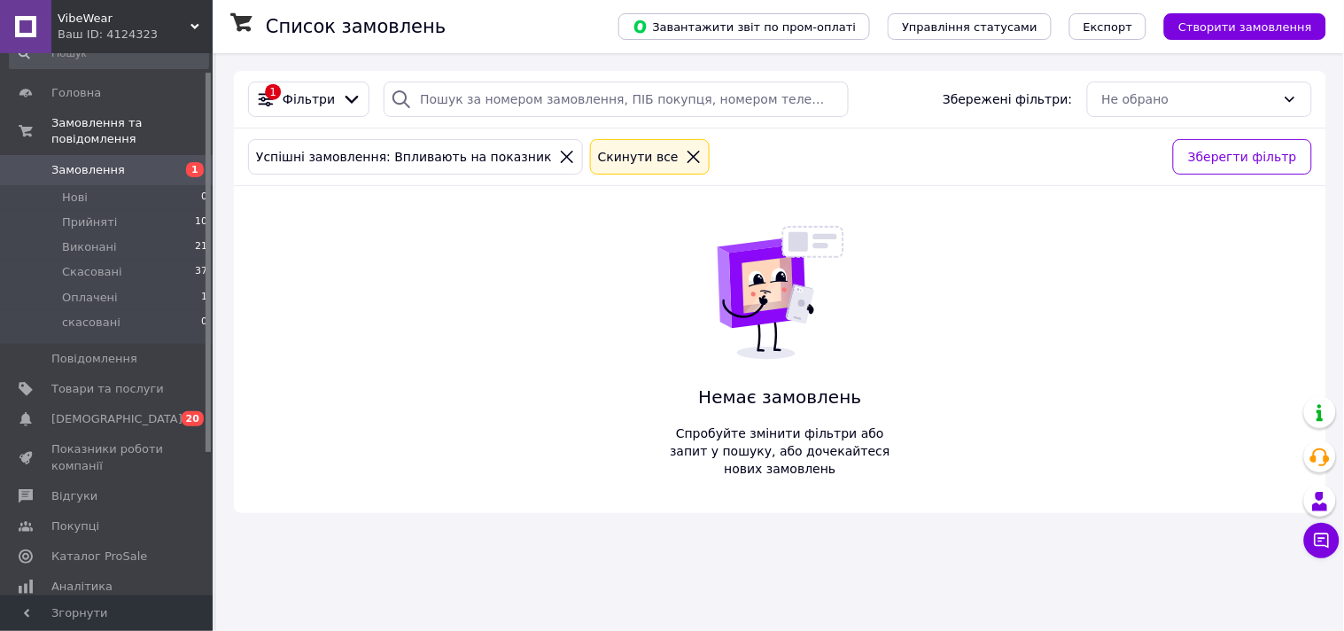
click at [561, 154] on icon at bounding box center [567, 157] width 12 height 12
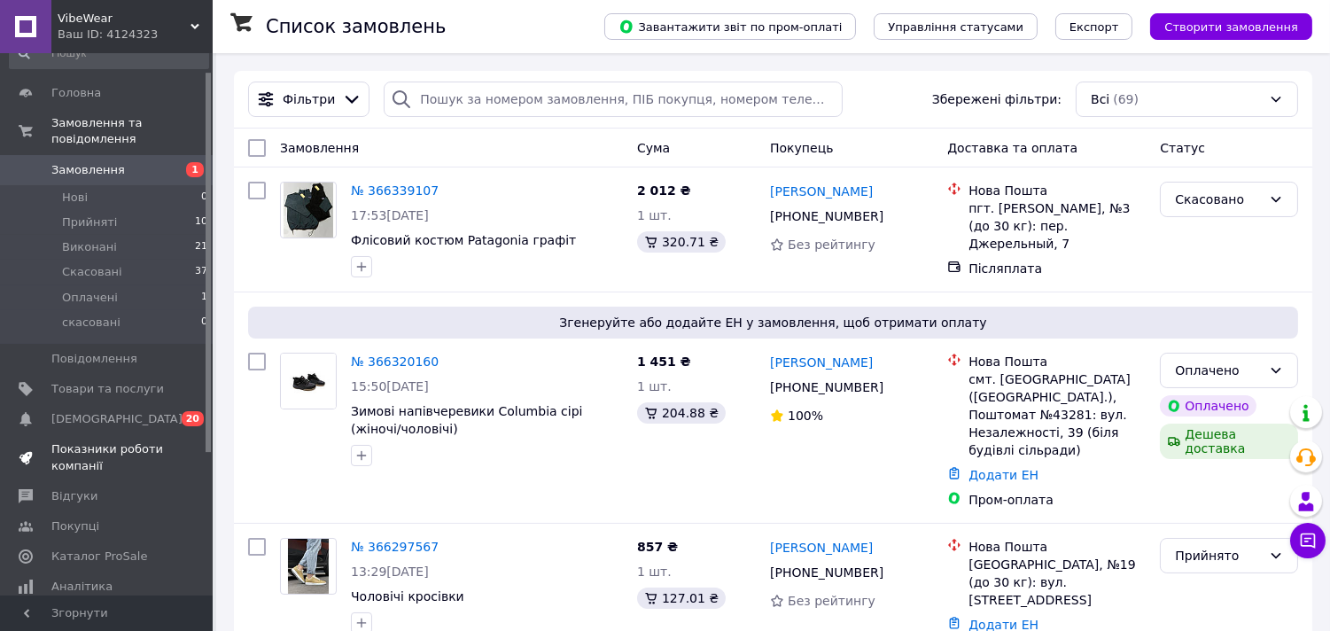
click at [137, 441] on span "Показники роботи компанії" at bounding box center [107, 457] width 113 height 32
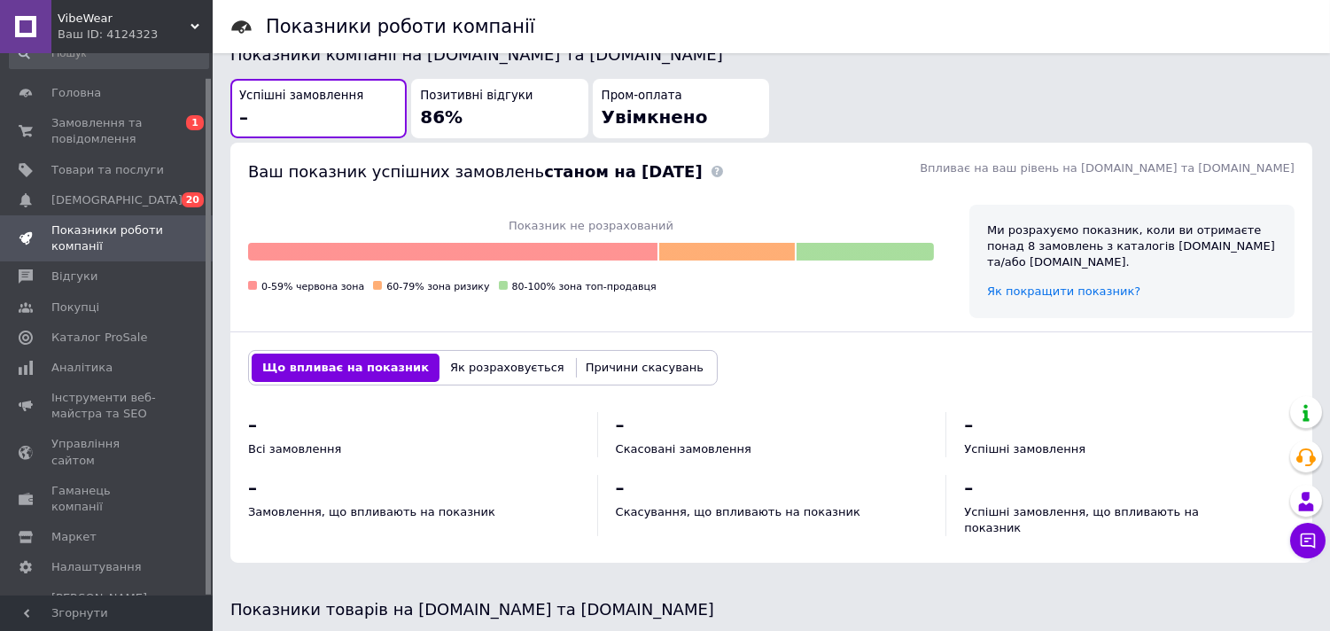
scroll to position [477, 0]
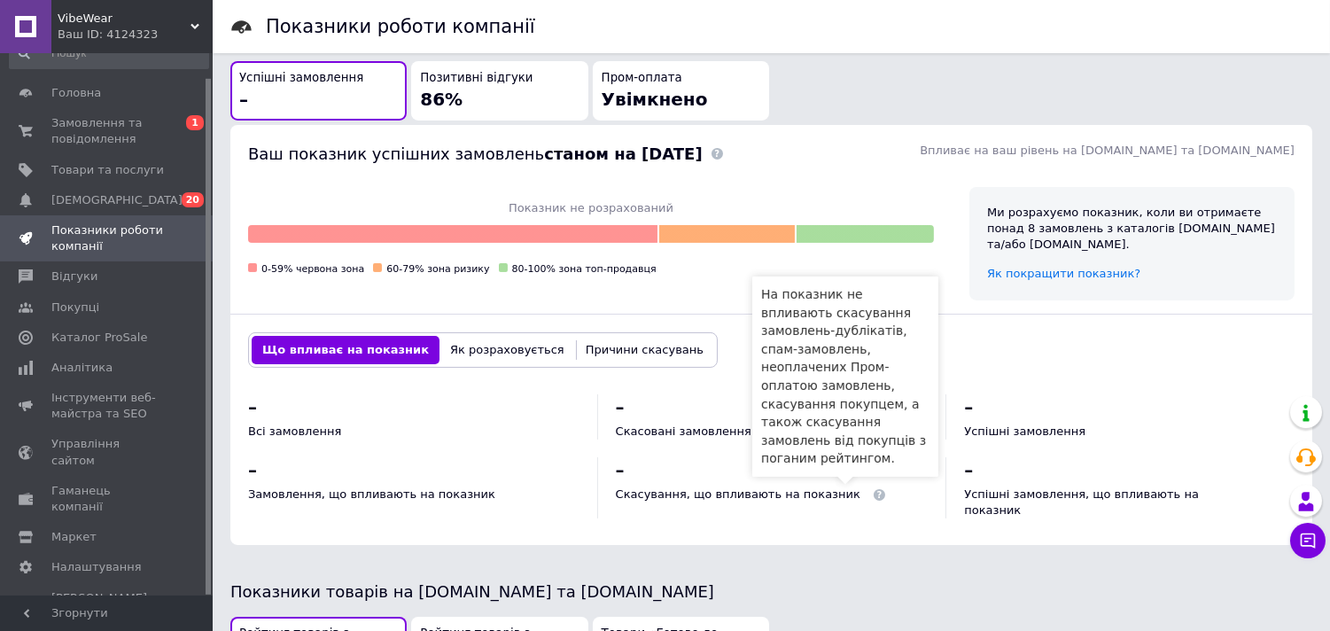
click at [874, 489] on span at bounding box center [880, 495] width 12 height 12
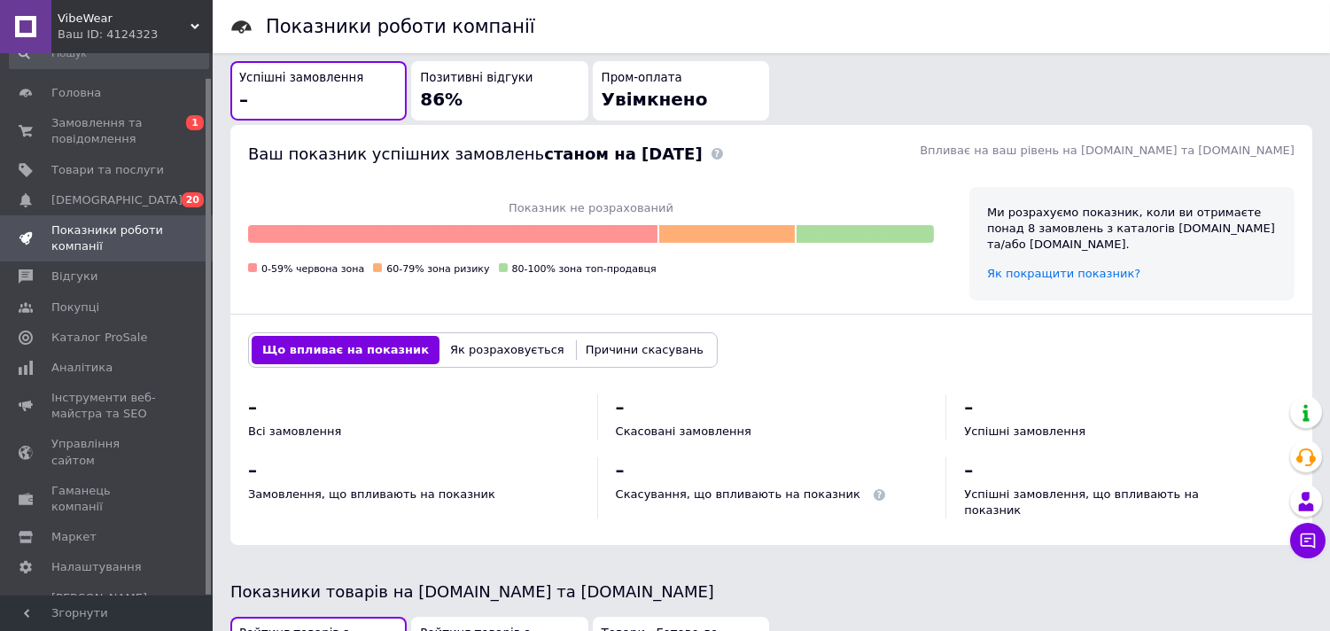
click at [874, 489] on span at bounding box center [880, 495] width 12 height 12
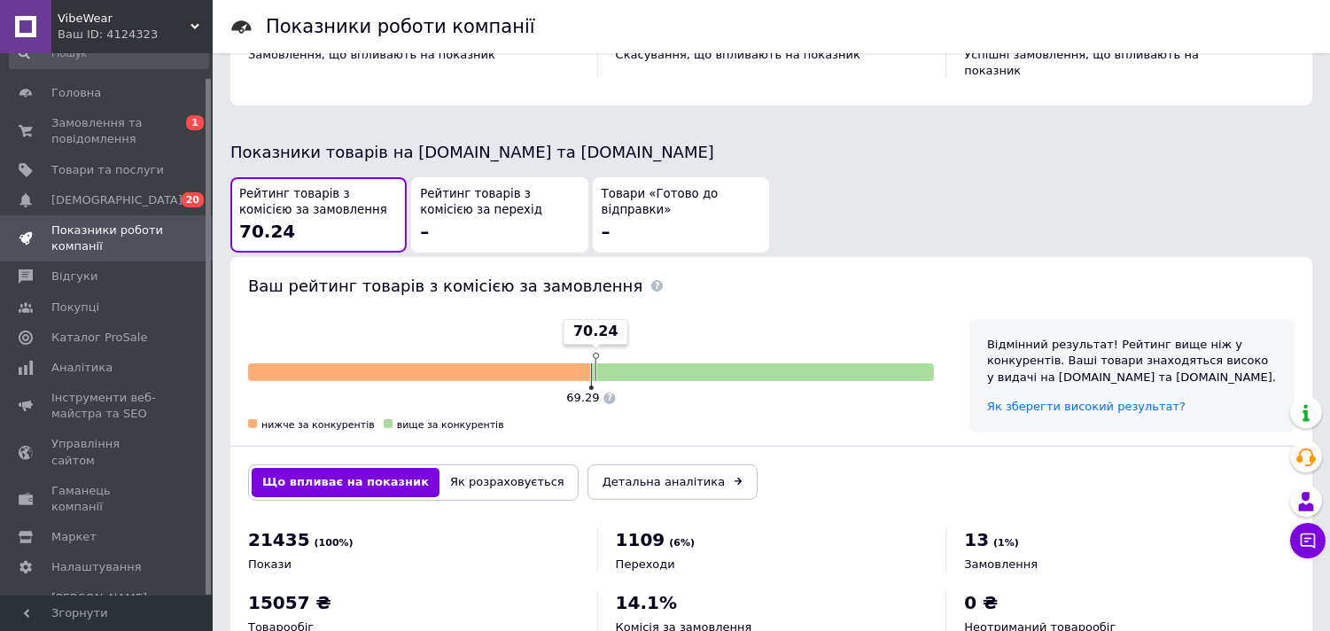
scroll to position [322, 0]
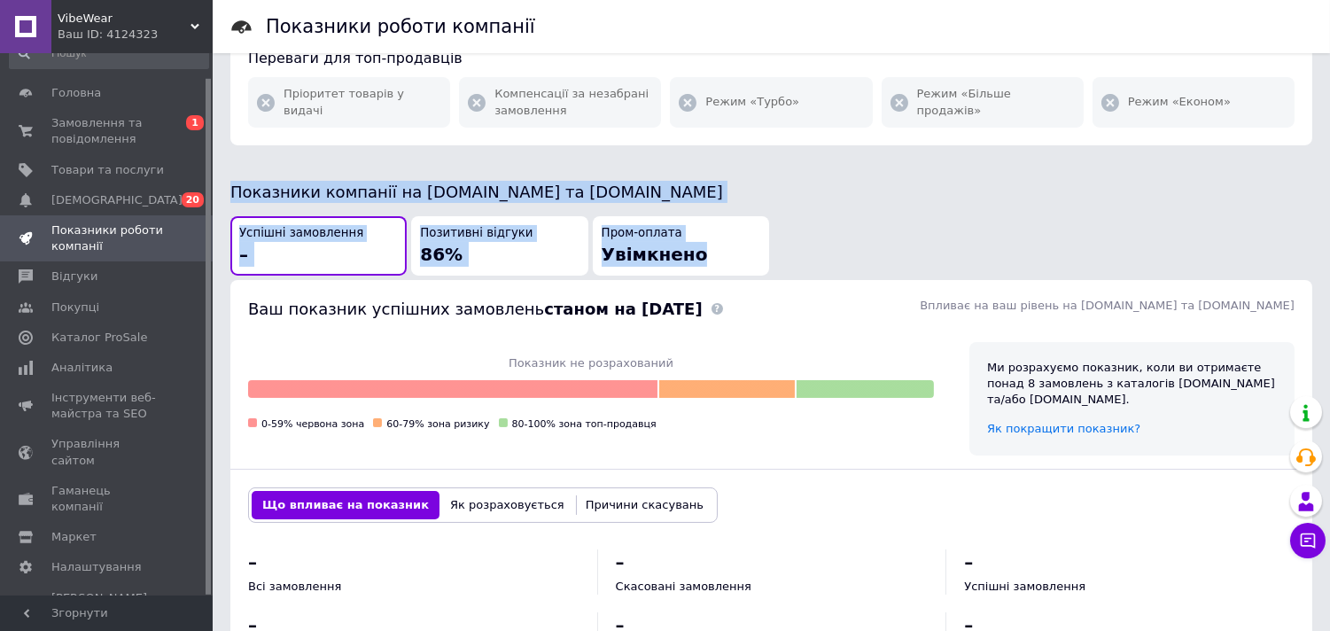
drag, startPoint x: 1329, startPoint y: 235, endPoint x: 1332, endPoint y: 58, distance: 177.3
click at [1330, 58] on html "VibeWear Ваш ID: 4124323 Сайт VibeWear Кабінет покупця Перевірити стан системи …" at bounding box center [665, 485] width 1330 height 1614
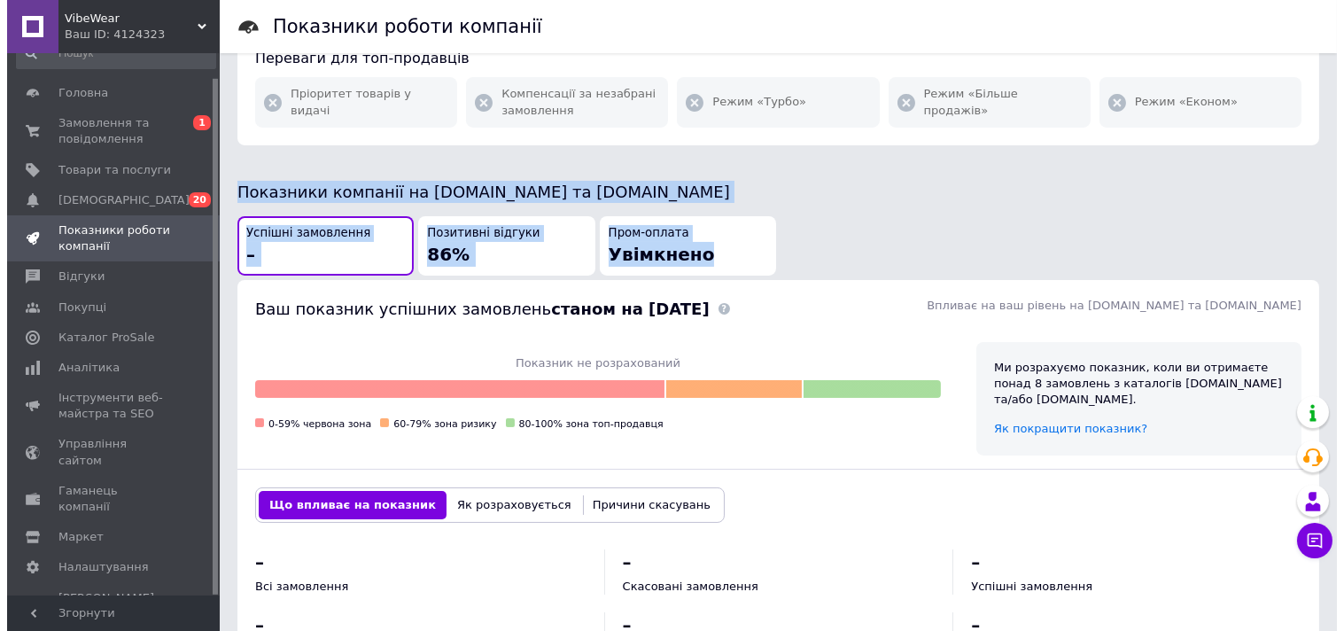
scroll to position [0, 0]
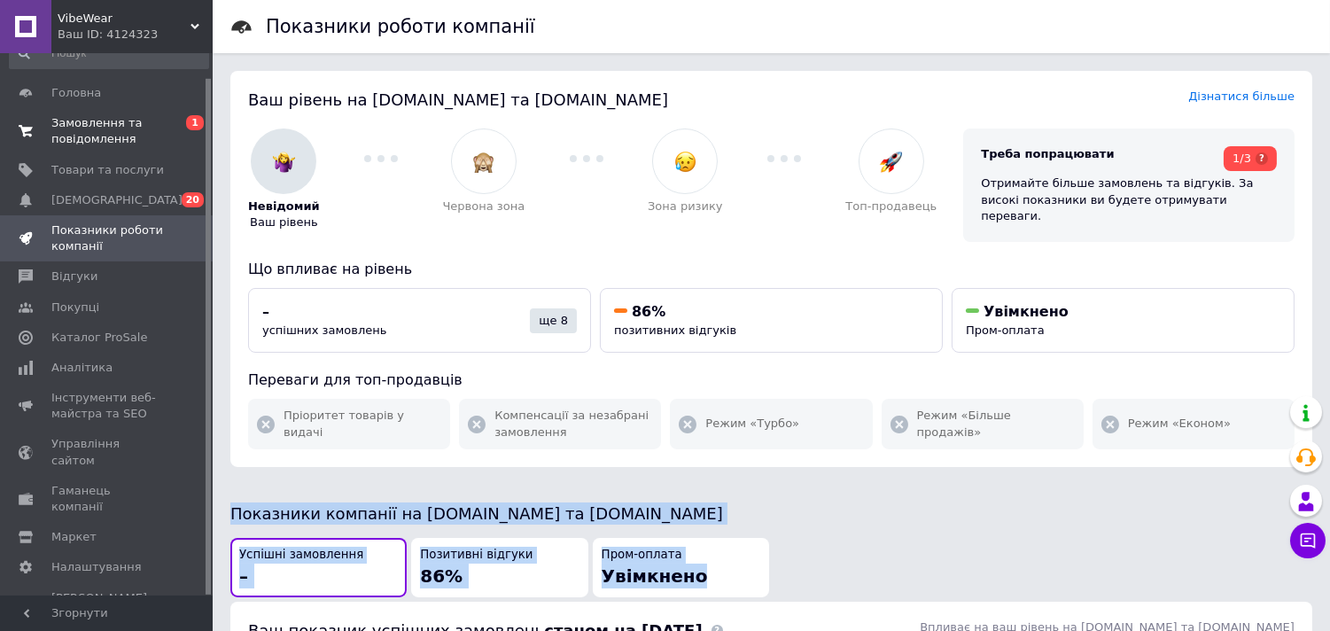
click at [155, 121] on span "Замовлення та повідомлення" at bounding box center [107, 131] width 113 height 32
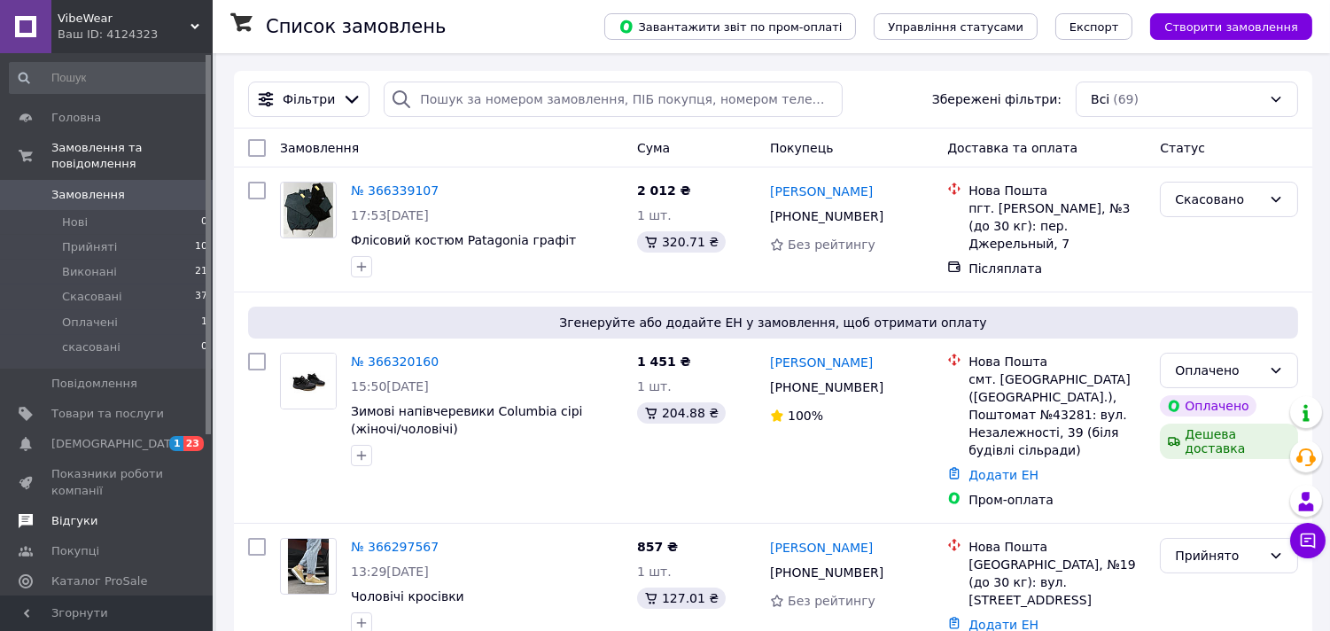
click at [93, 513] on span "Відгуки" at bounding box center [107, 521] width 113 height 16
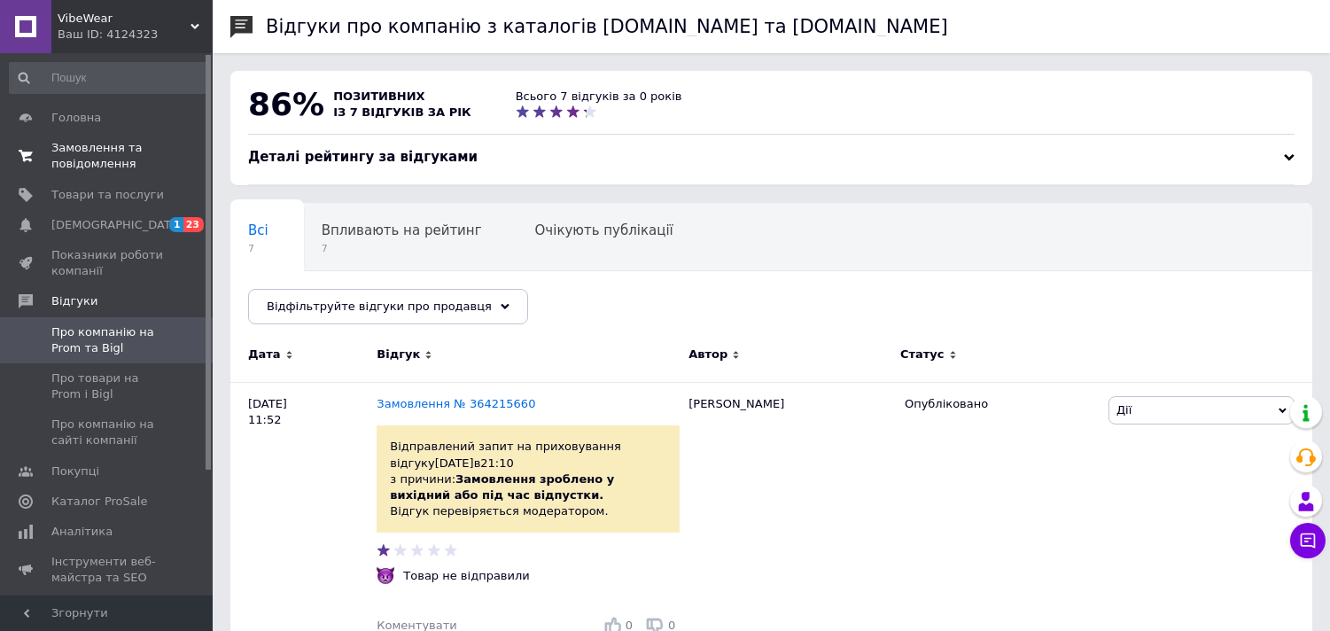
click at [113, 158] on span "Замовлення та повідомлення" at bounding box center [107, 156] width 113 height 32
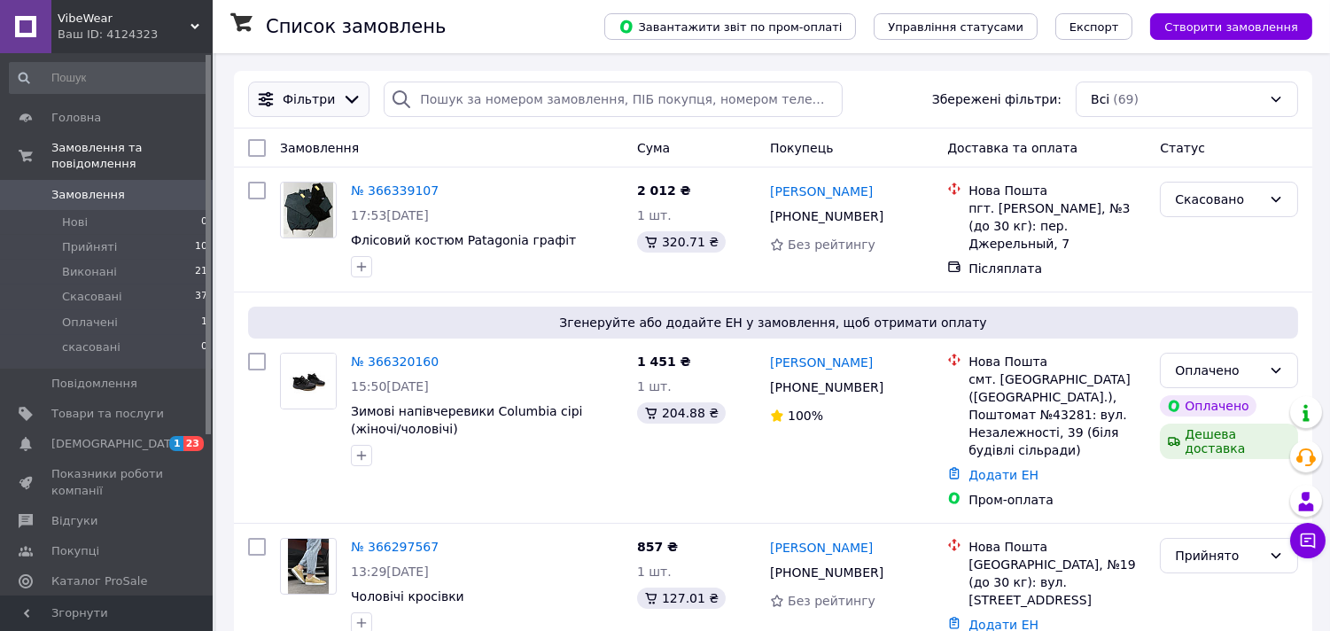
click at [310, 90] on div "Фільтри" at bounding box center [309, 99] width 113 height 19
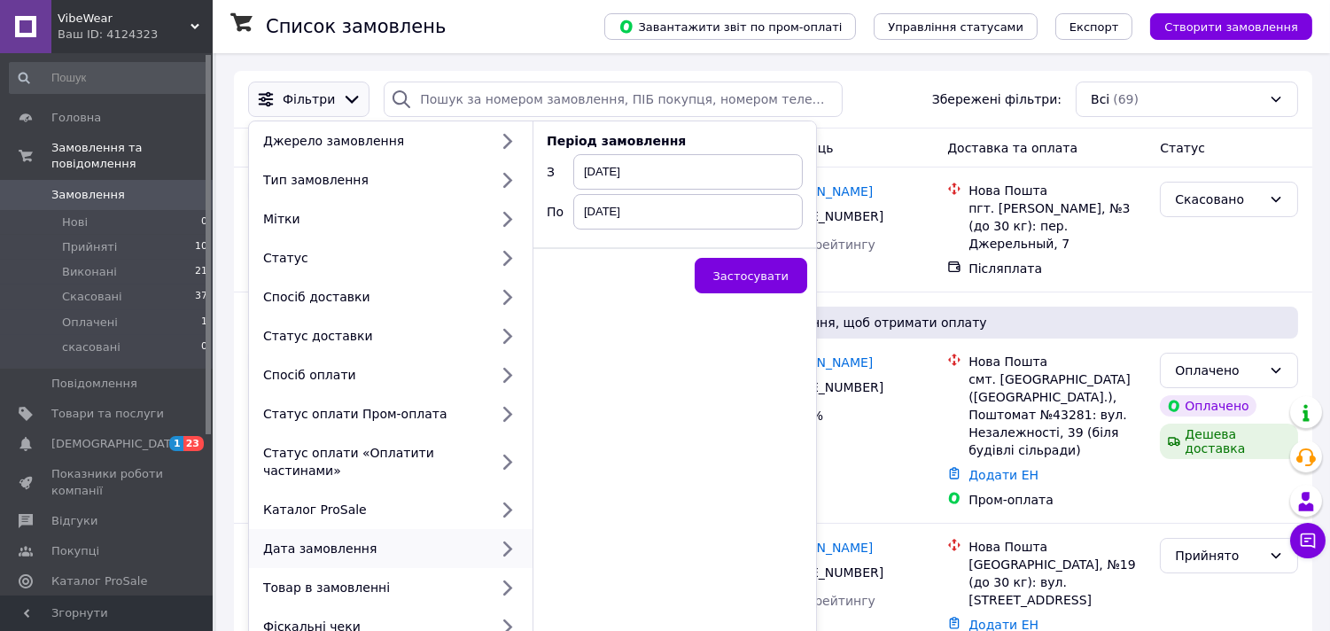
scroll to position [78, 0]
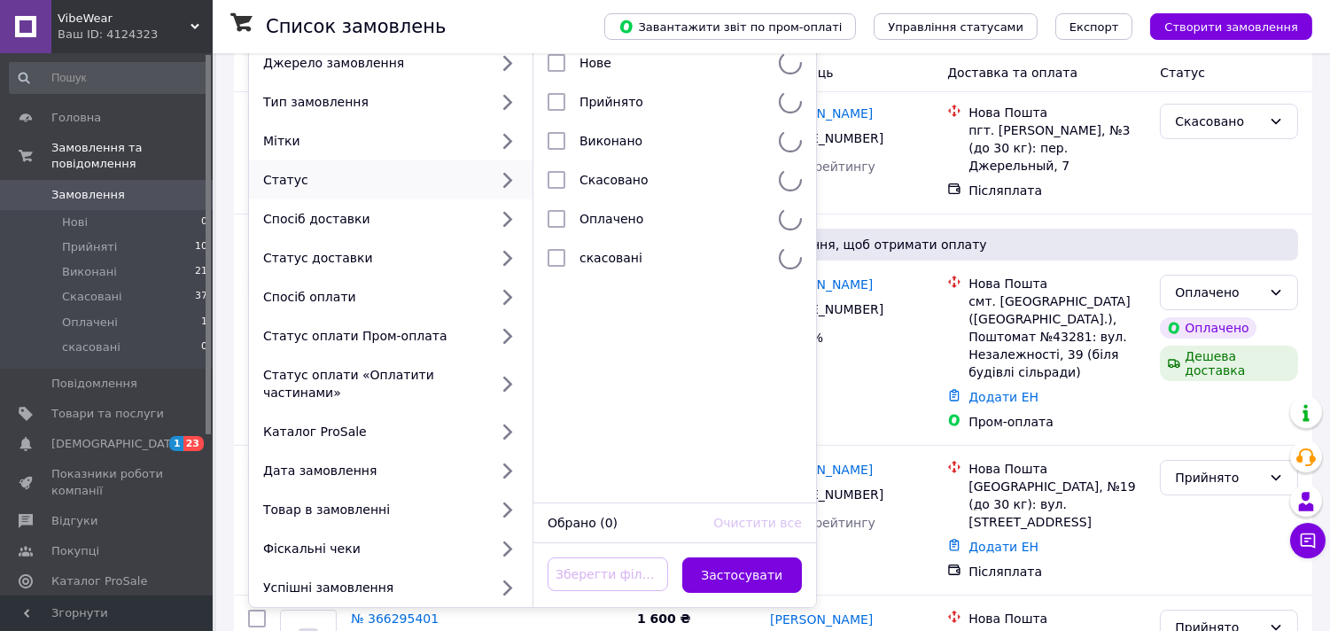
click at [304, 179] on div "Статус" at bounding box center [372, 180] width 232 height 18
click at [550, 173] on input "checkbox" at bounding box center [557, 180] width 18 height 18
checkbox input "true"
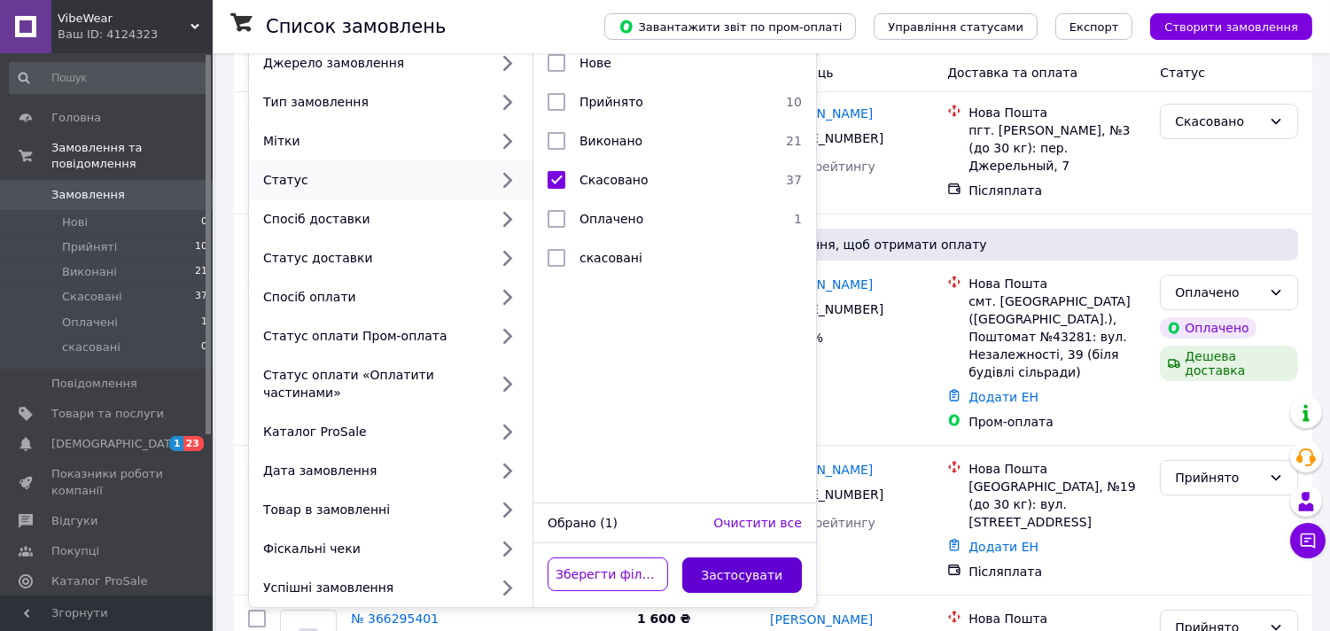
click at [736, 557] on button "Застосувати" at bounding box center [742, 574] width 121 height 35
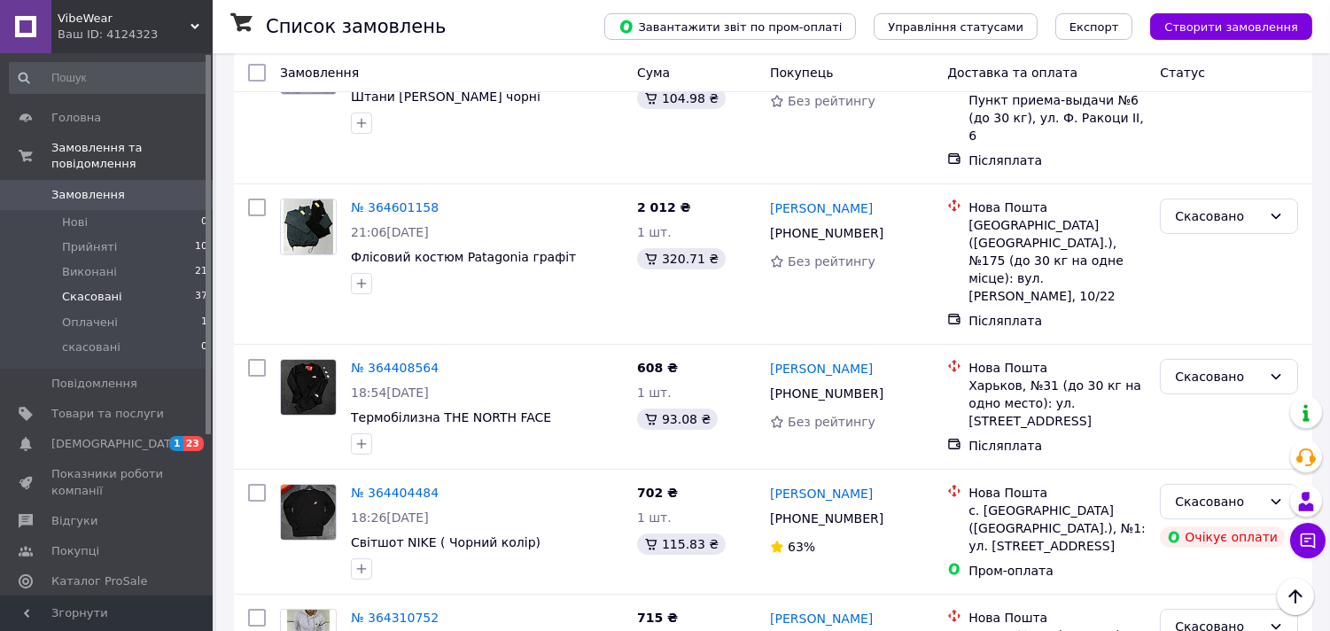
scroll to position [485, 0]
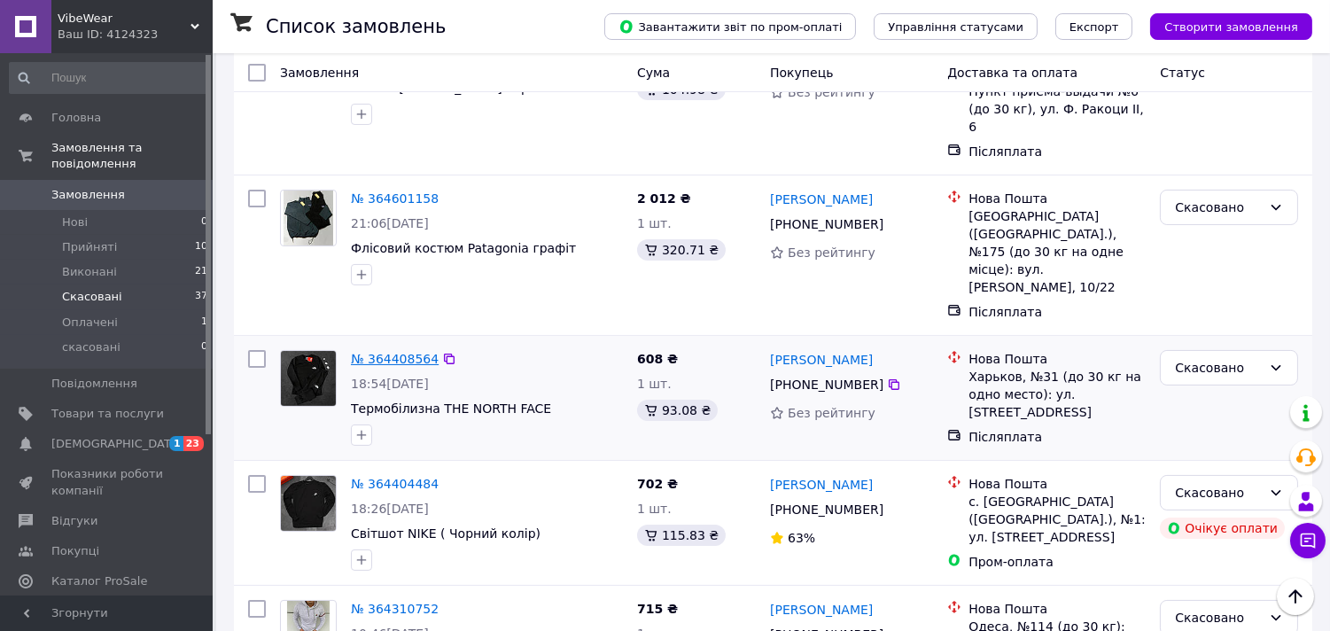
click at [403, 352] on link "№ 364408564" at bounding box center [395, 359] width 88 height 14
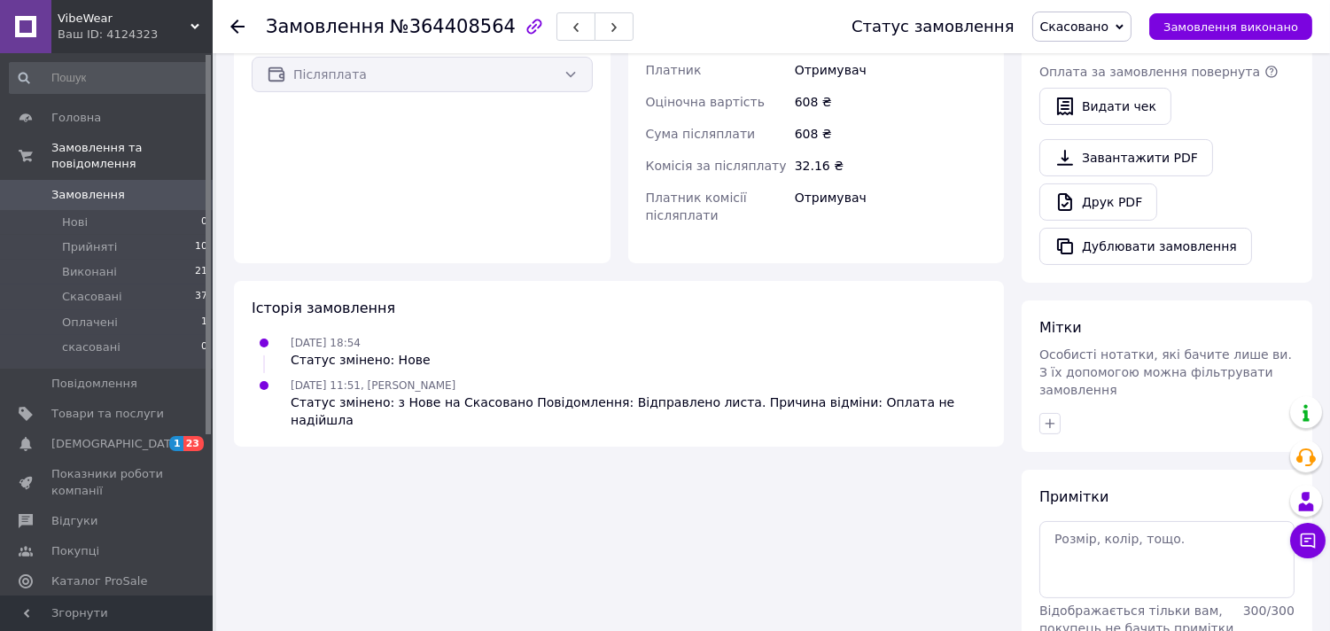
scroll to position [590, 0]
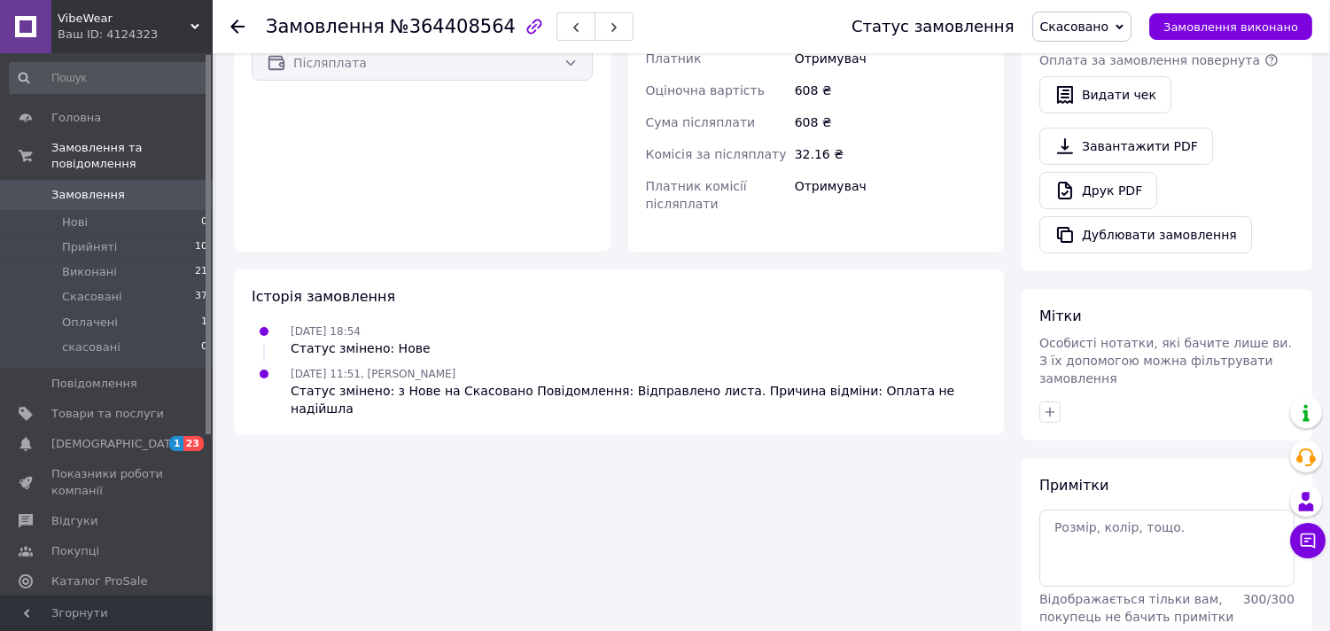
click at [234, 29] on use at bounding box center [237, 26] width 14 height 14
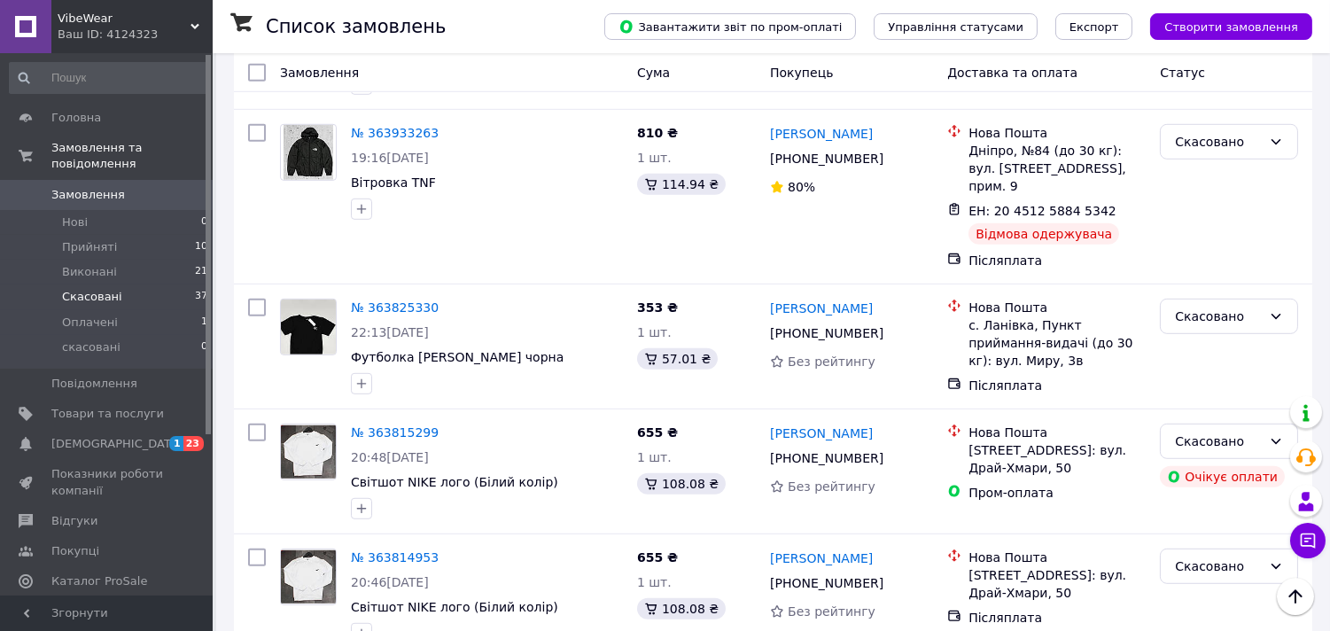
scroll to position [1995, 0]
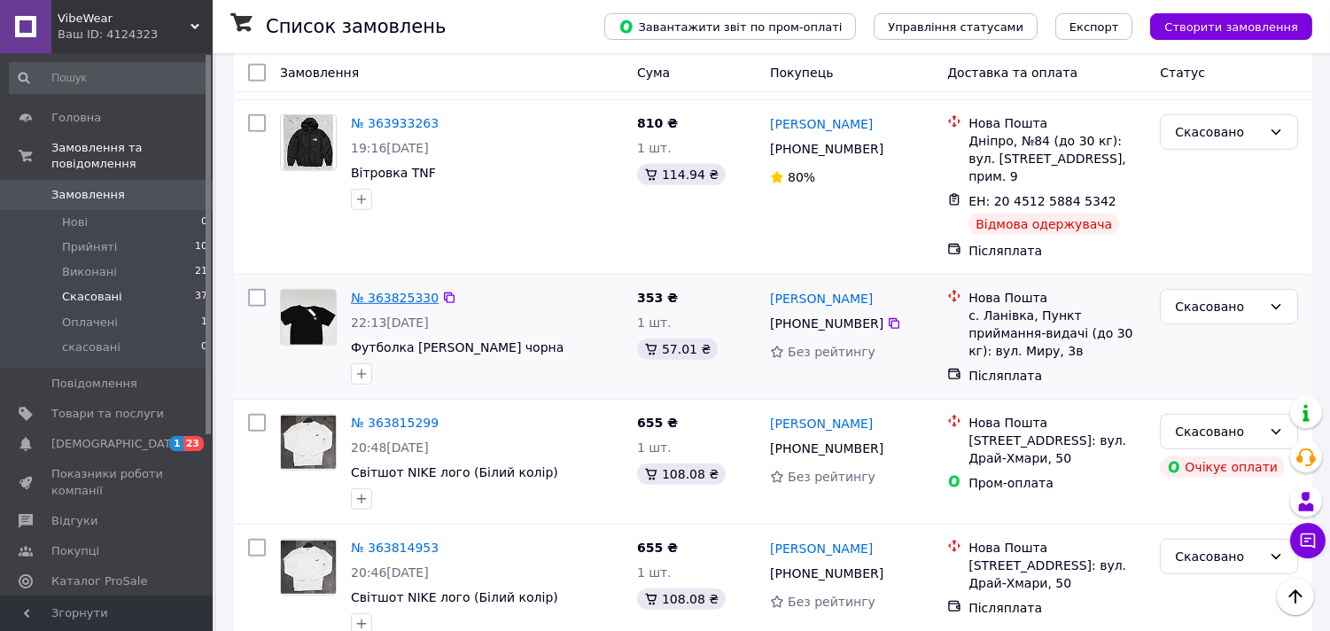
click at [394, 291] on link "№ 363825330" at bounding box center [395, 298] width 88 height 14
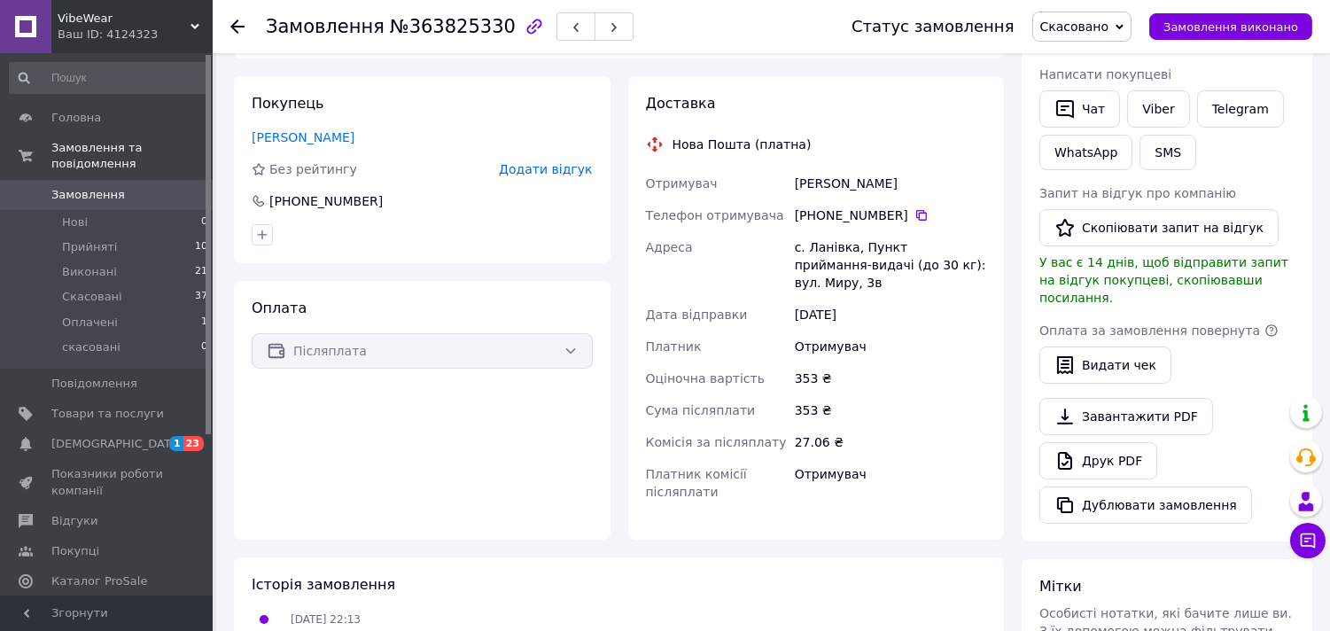
scroll to position [16, 0]
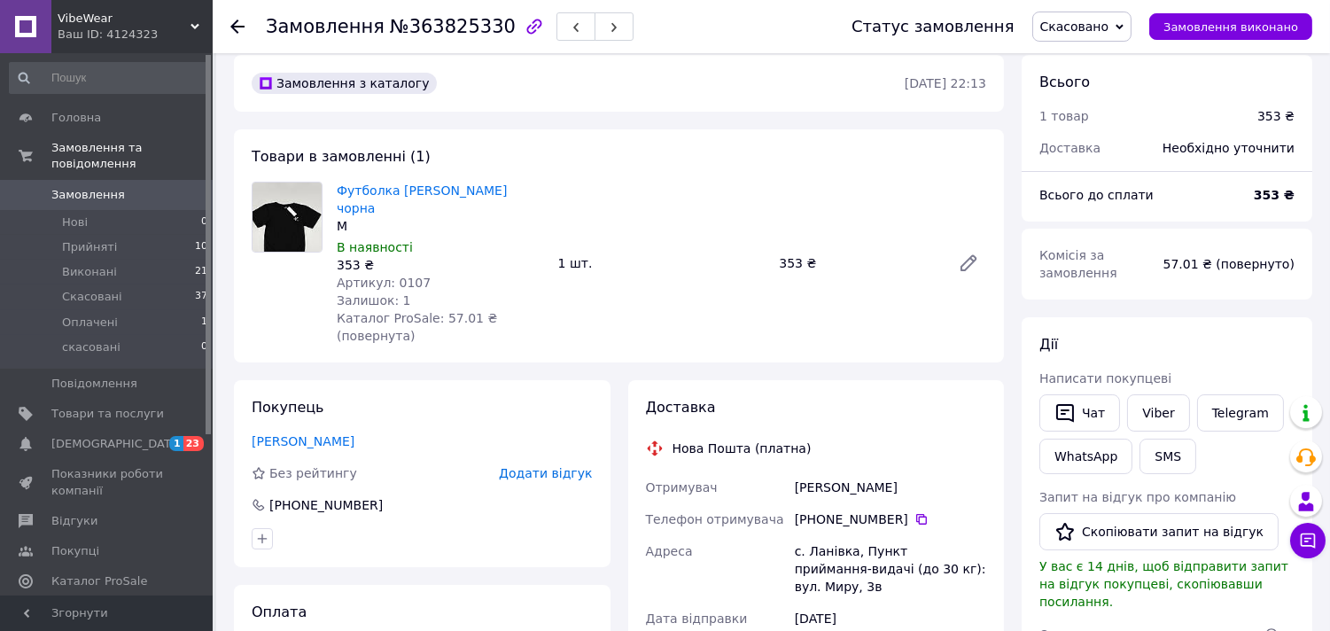
click at [236, 25] on icon at bounding box center [237, 26] width 14 height 14
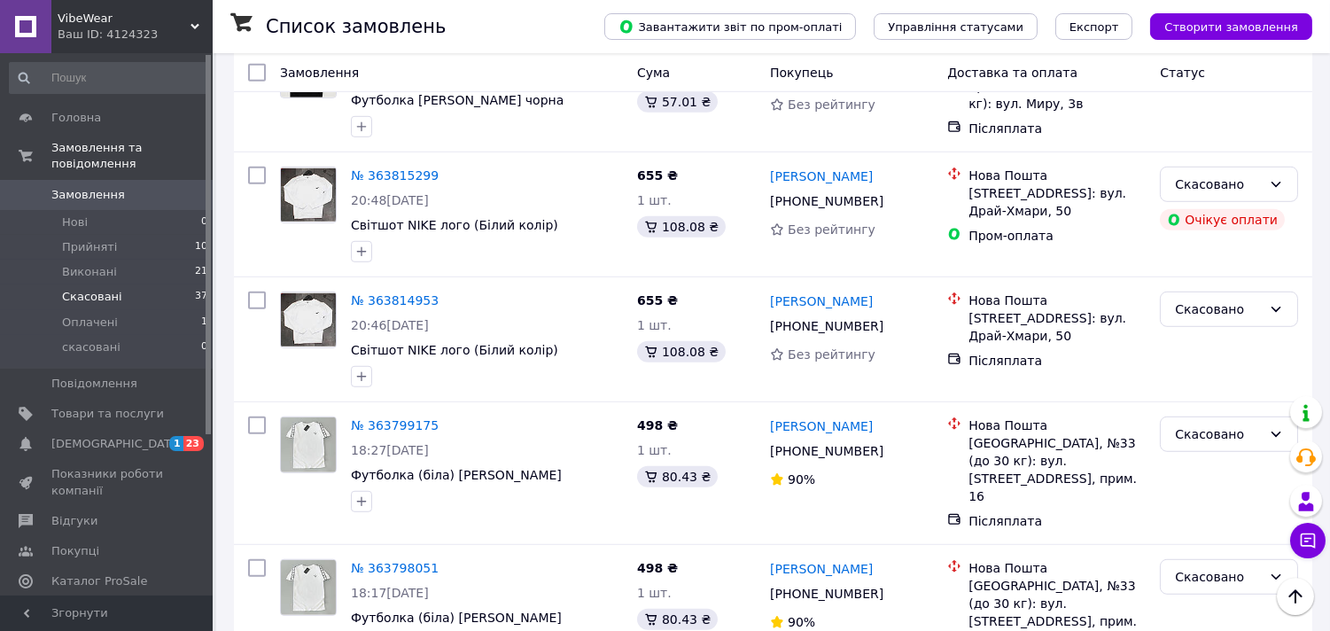
scroll to position [2252, 0]
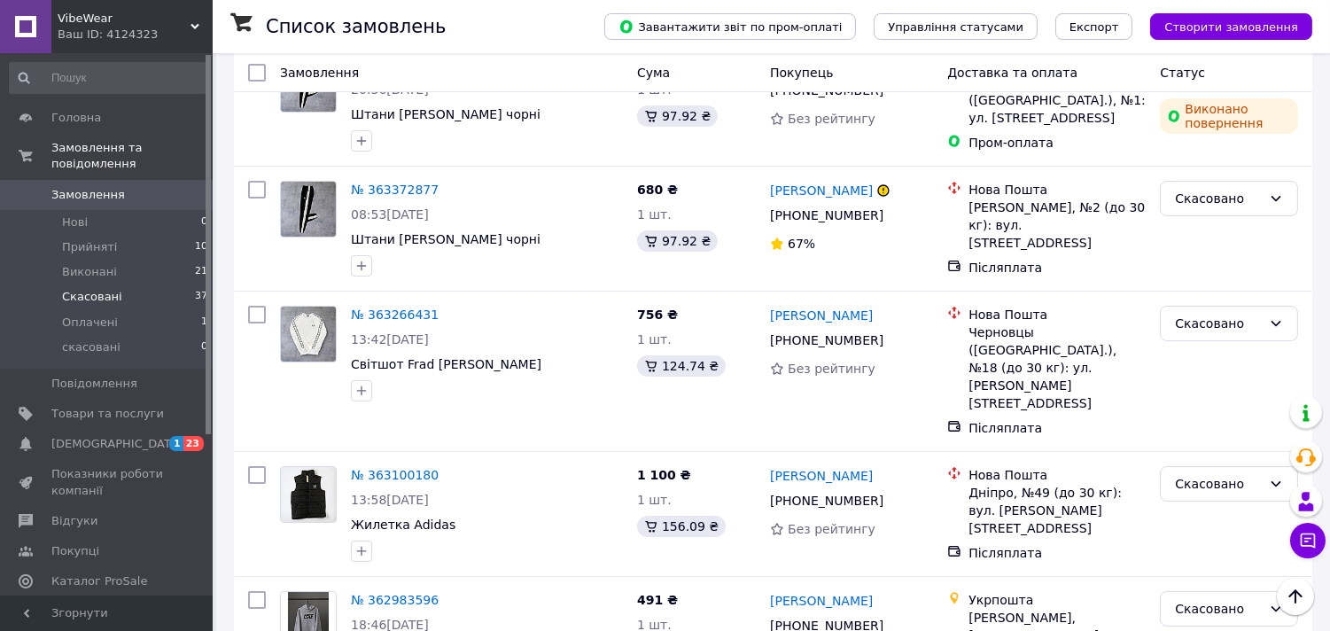
scroll to position [217, 0]
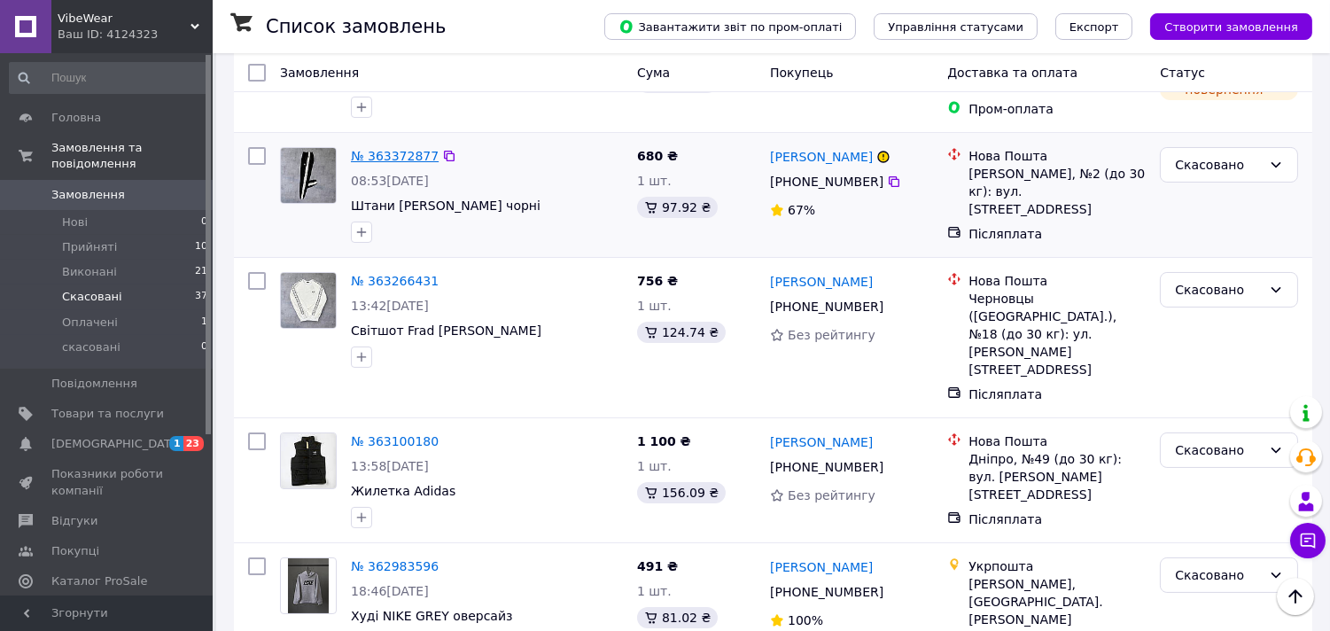
click at [397, 160] on link "№ 363372877" at bounding box center [395, 156] width 88 height 14
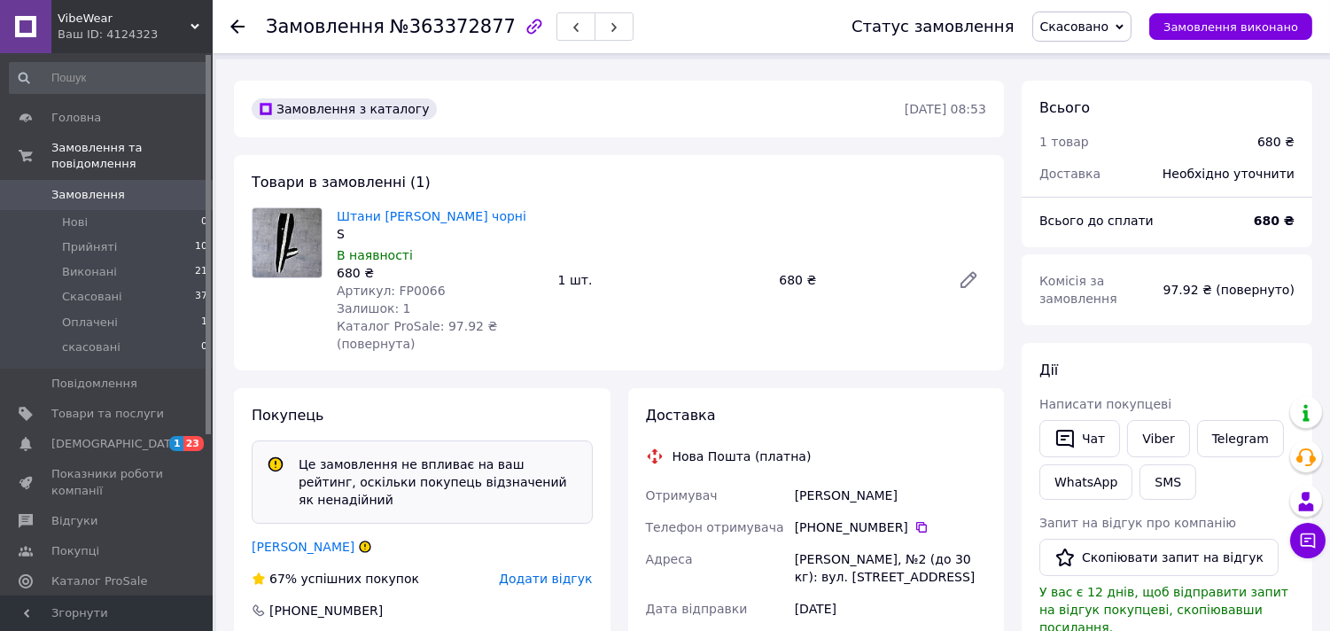
scroll to position [22, 0]
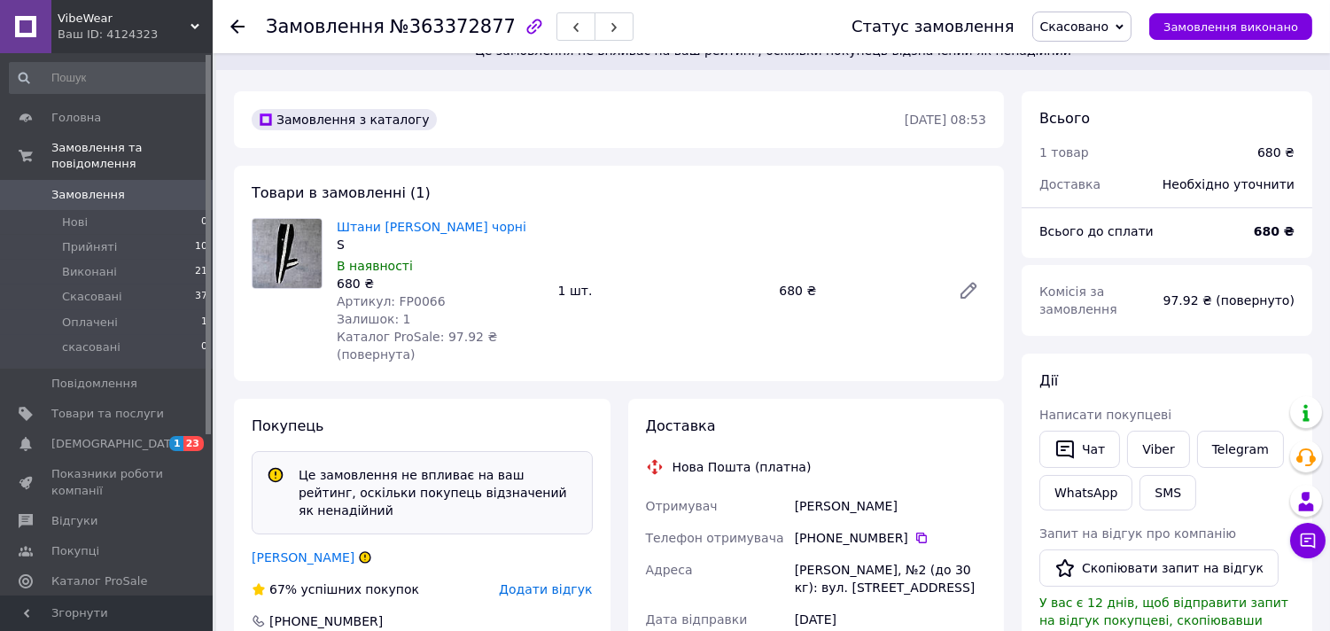
click at [239, 27] on icon at bounding box center [237, 26] width 14 height 14
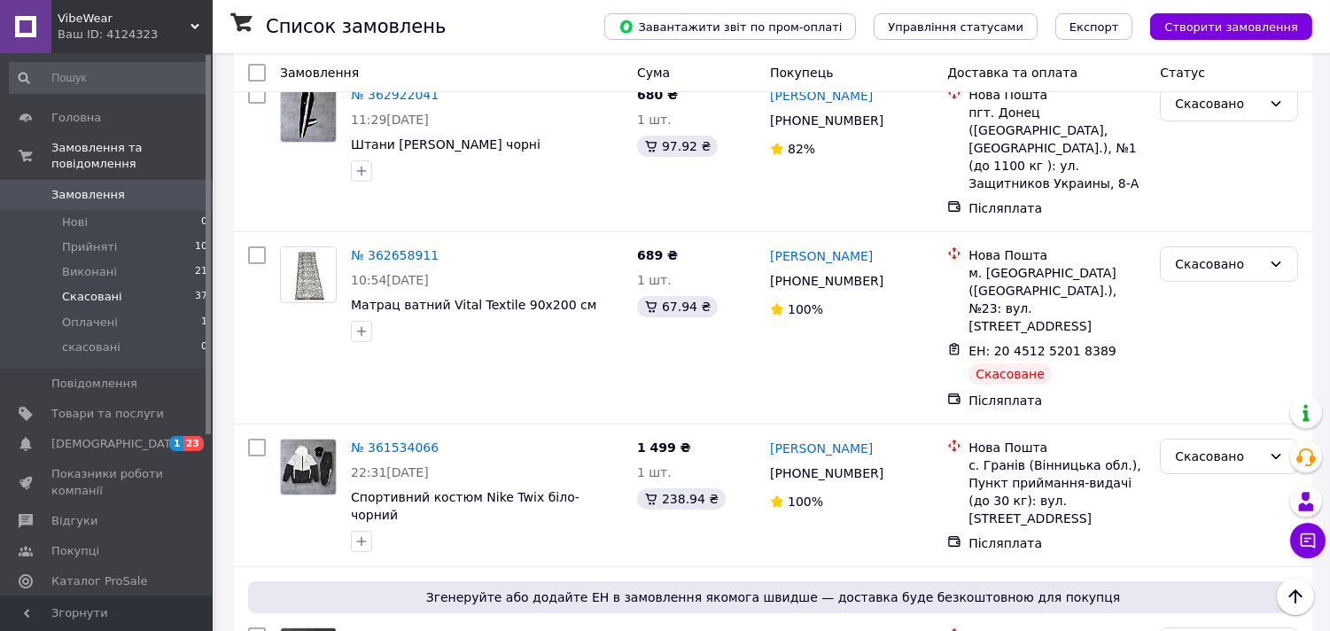
scroll to position [775, 0]
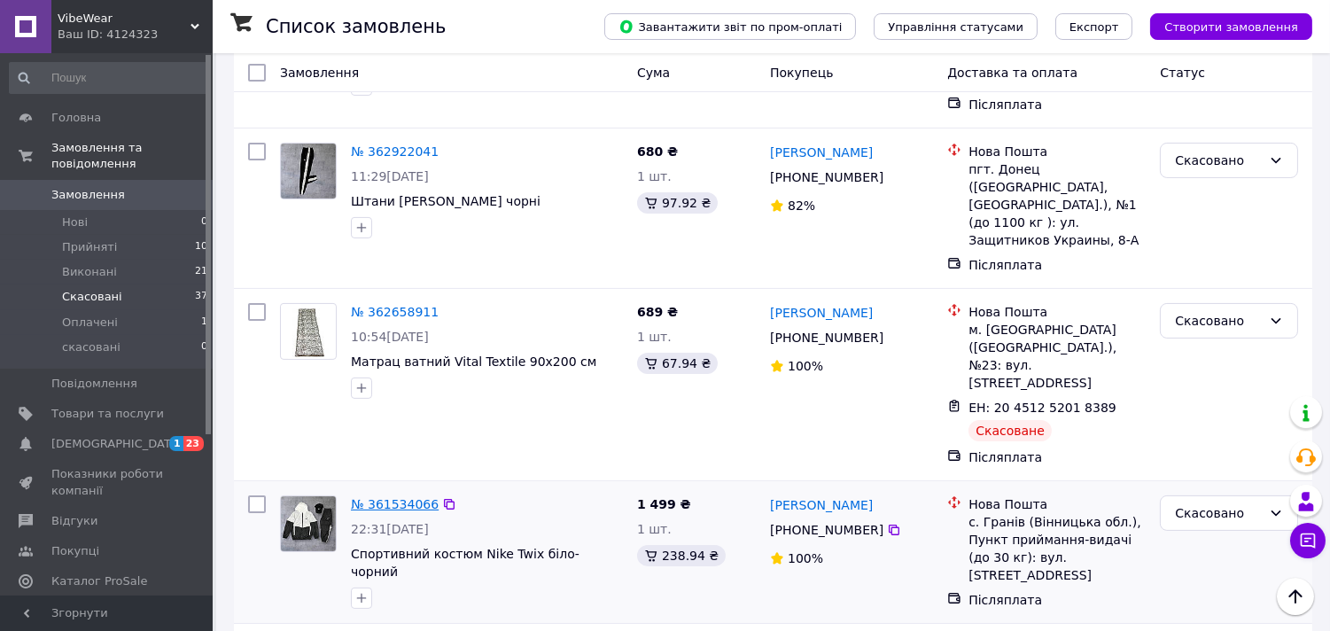
click at [385, 497] on link "№ 361534066" at bounding box center [395, 504] width 88 height 14
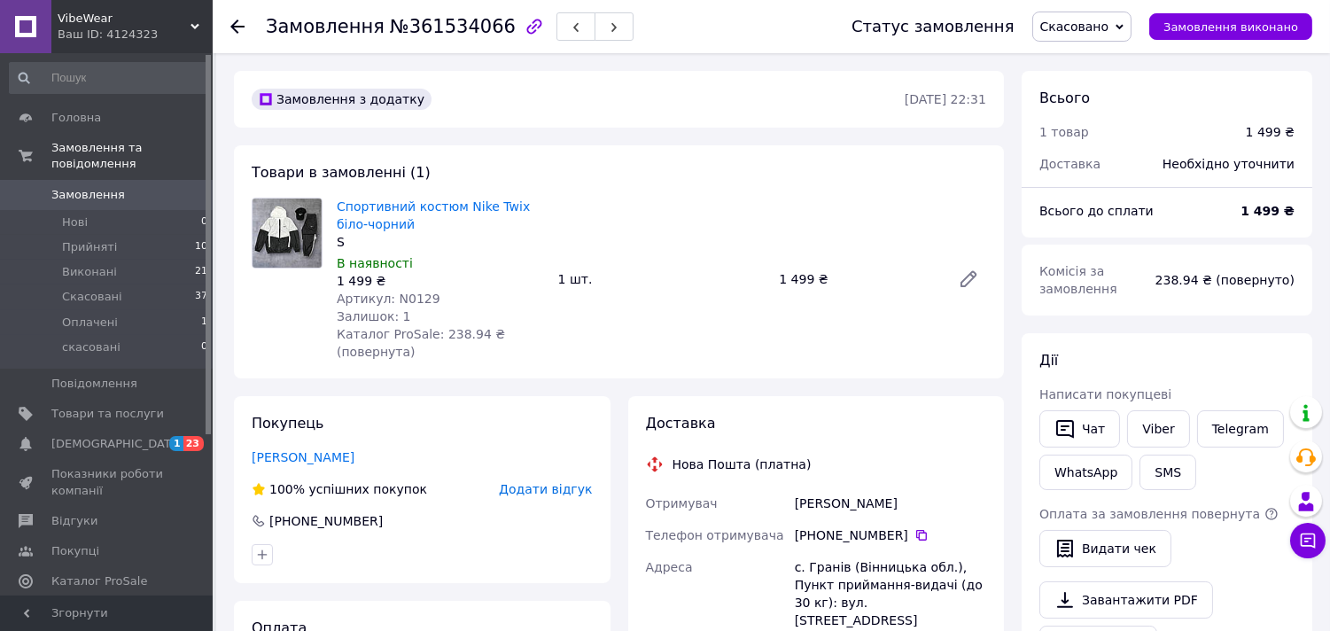
click at [234, 30] on icon at bounding box center [237, 26] width 14 height 14
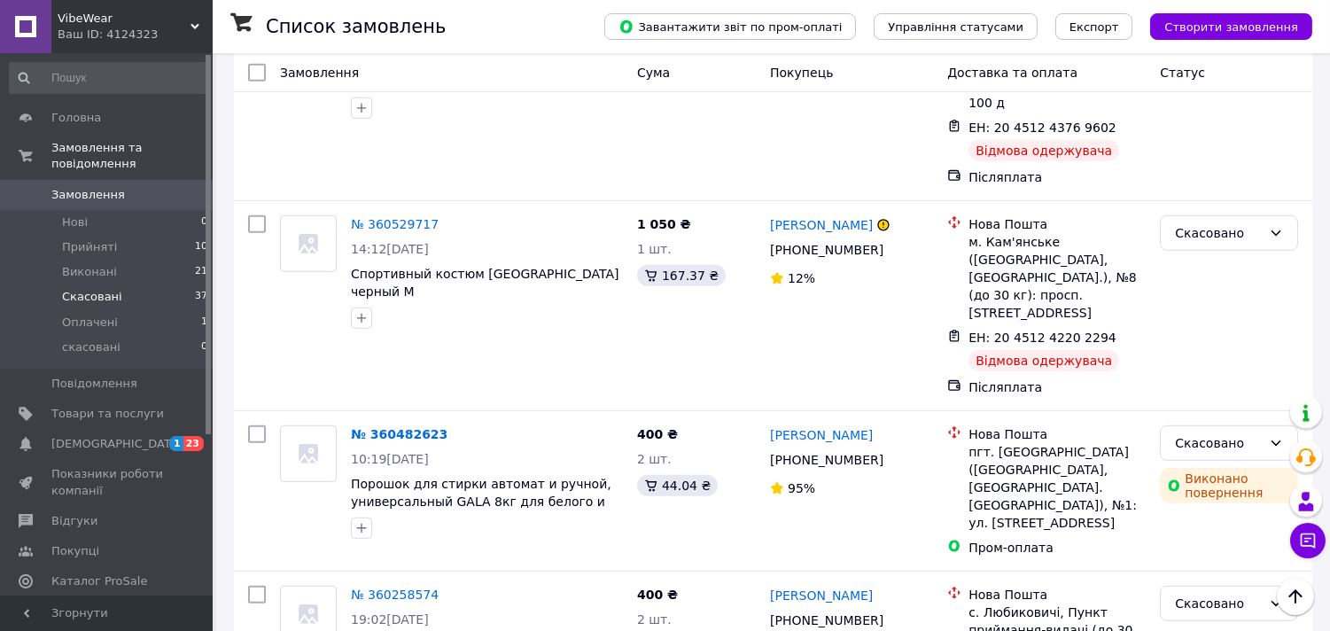
scroll to position [2226, 0]
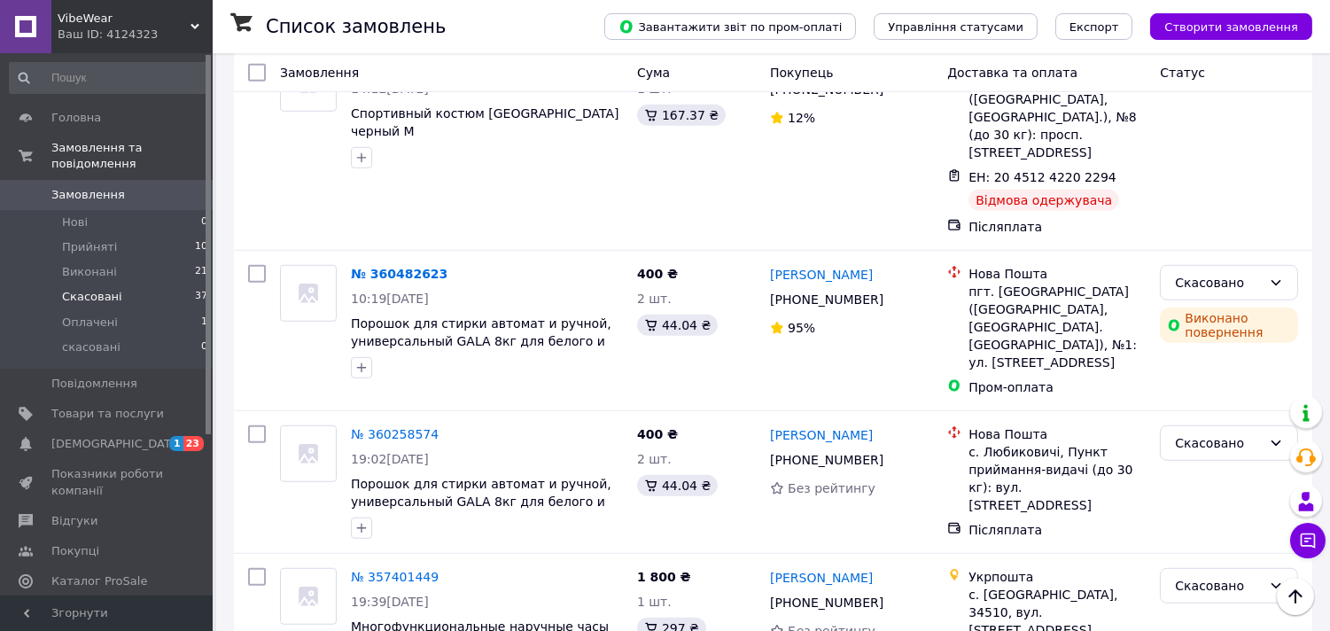
click at [518, 553] on li "по 100 позицій" at bounding box center [504, 556] width 129 height 32
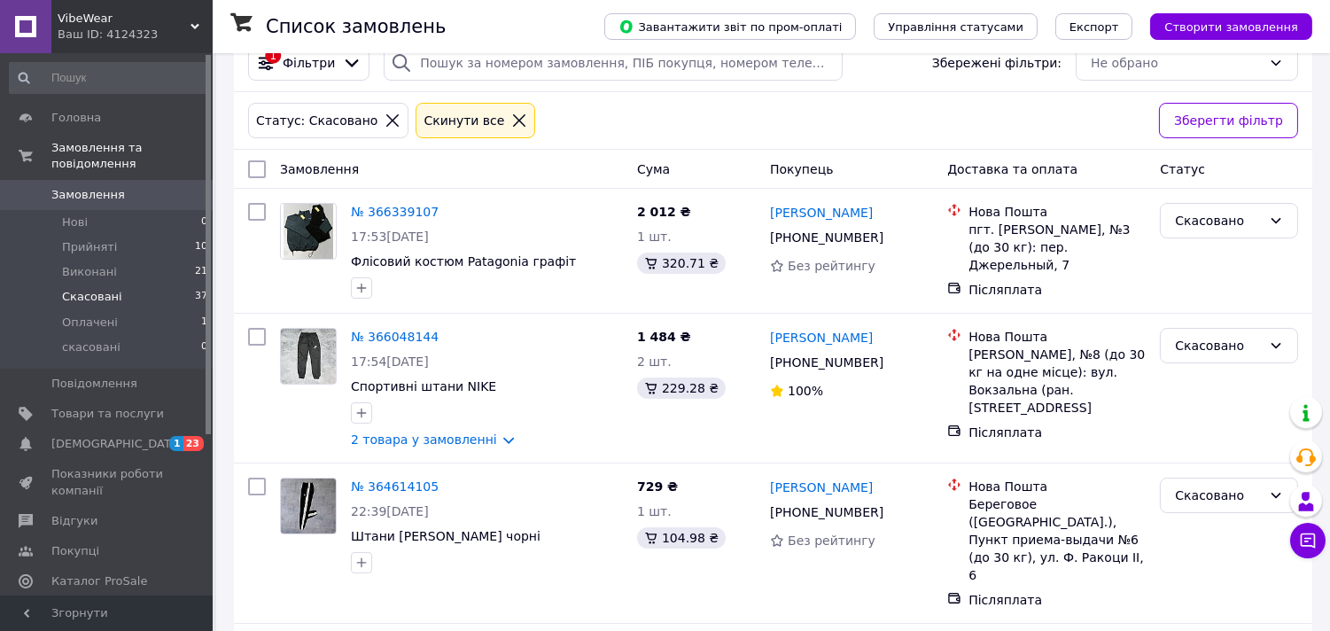
scroll to position [9, 0]
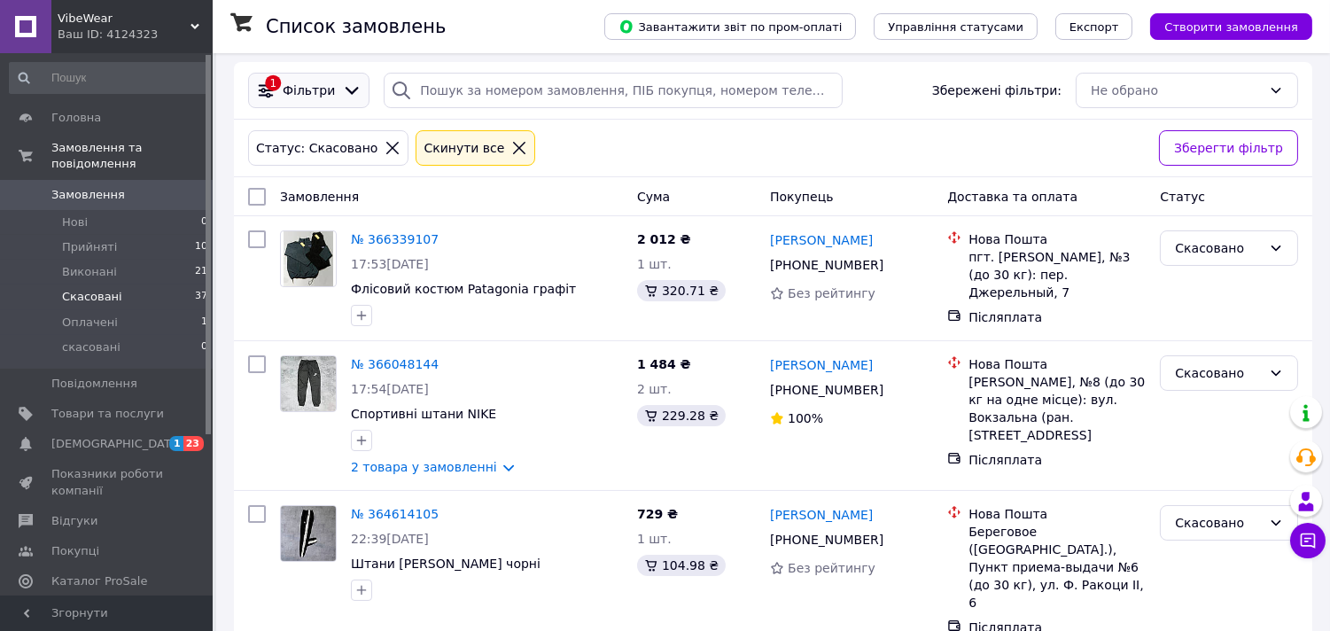
click at [342, 87] on icon at bounding box center [351, 90] width 19 height 19
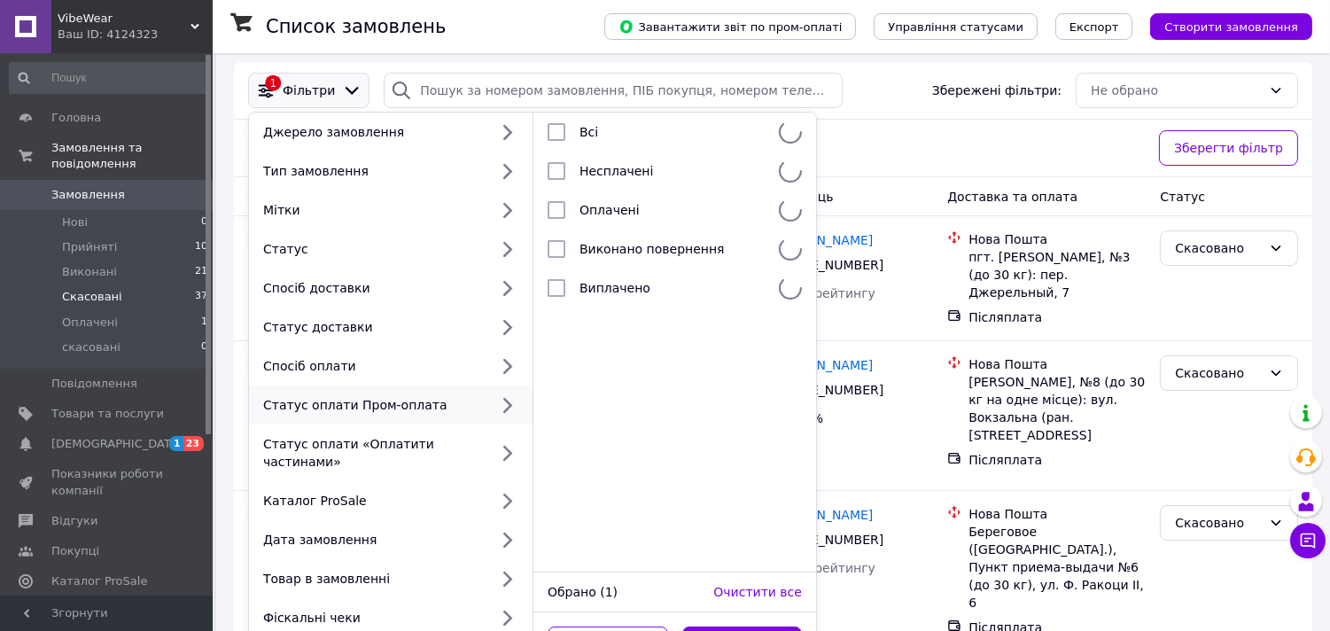
scroll to position [206, 0]
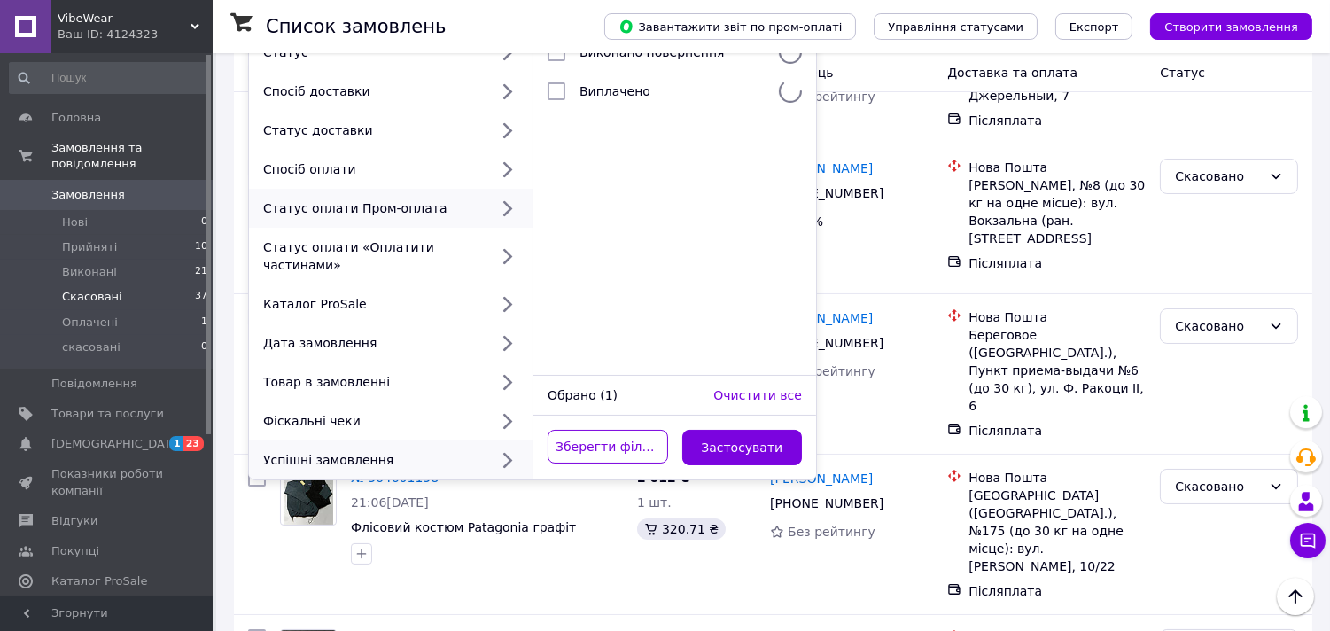
click at [422, 451] on div "Успішні замовлення" at bounding box center [372, 460] width 232 height 18
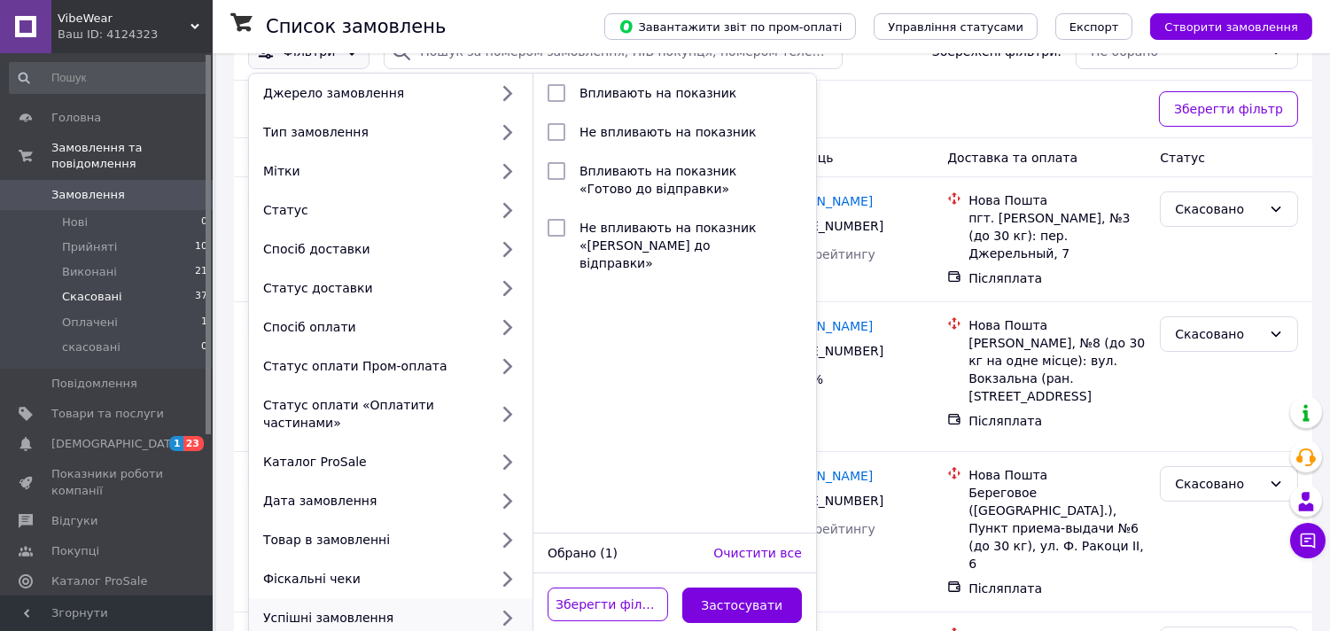
scroll to position [9, 0]
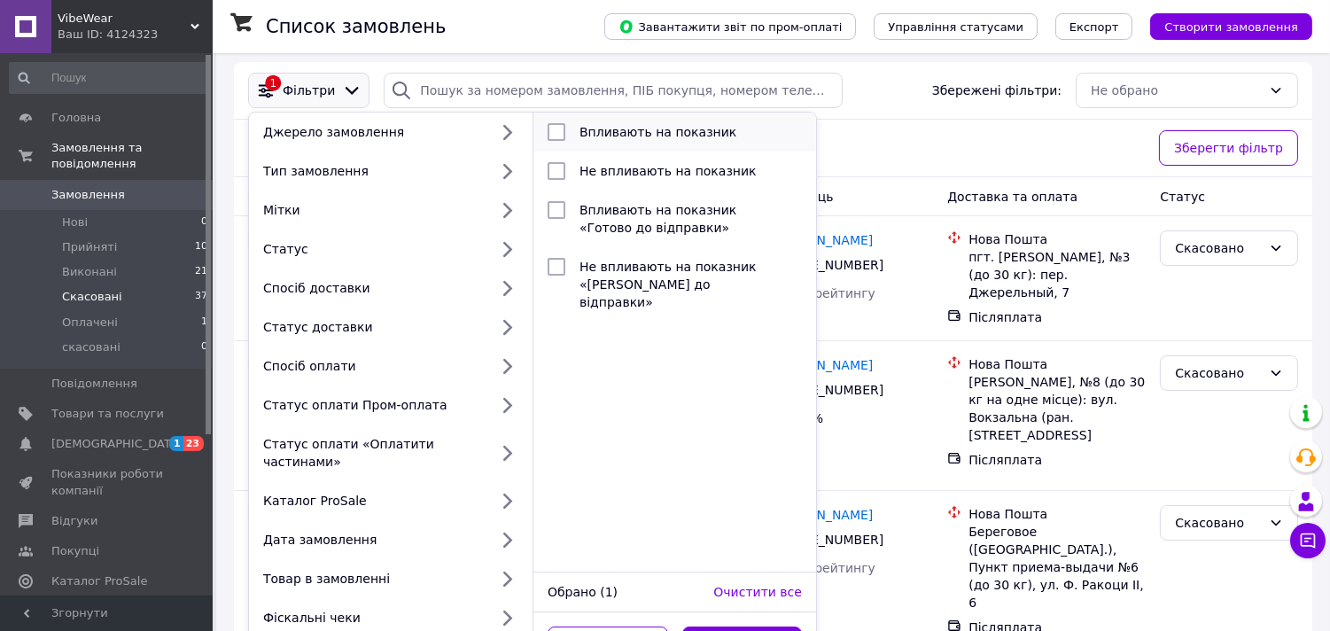
click at [663, 135] on span "Впливають на показник" at bounding box center [658, 132] width 157 height 14
checkbox input "true"
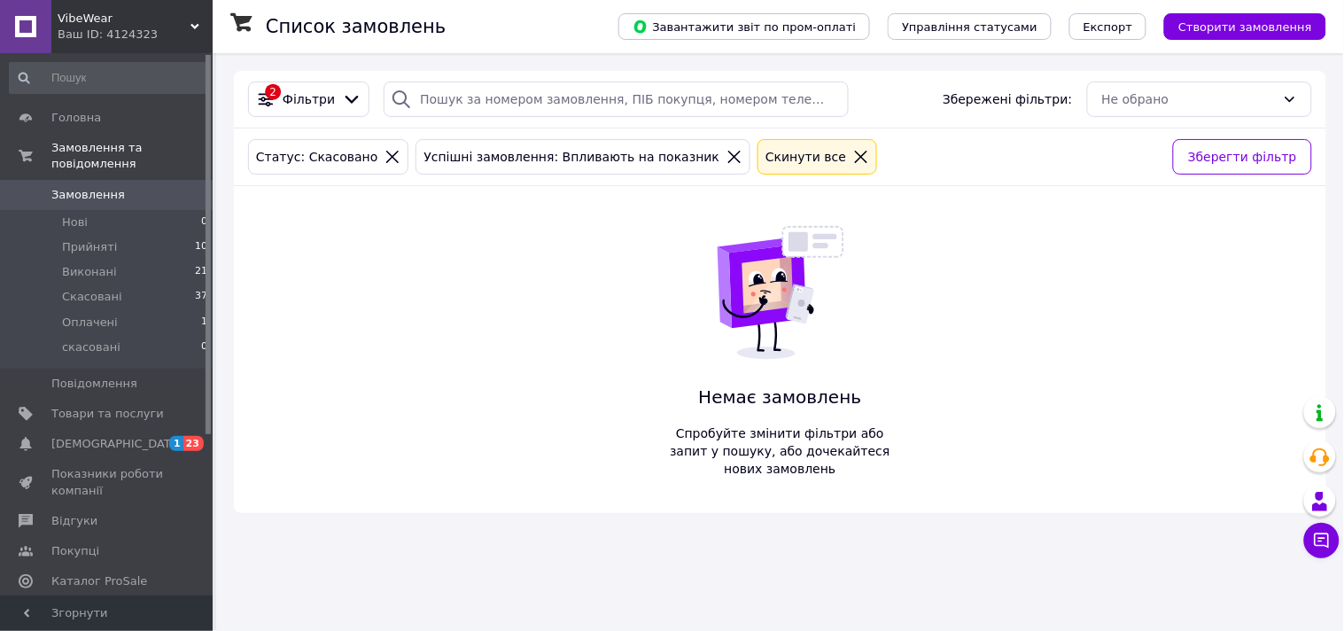
click at [727, 164] on icon at bounding box center [735, 157] width 16 height 16
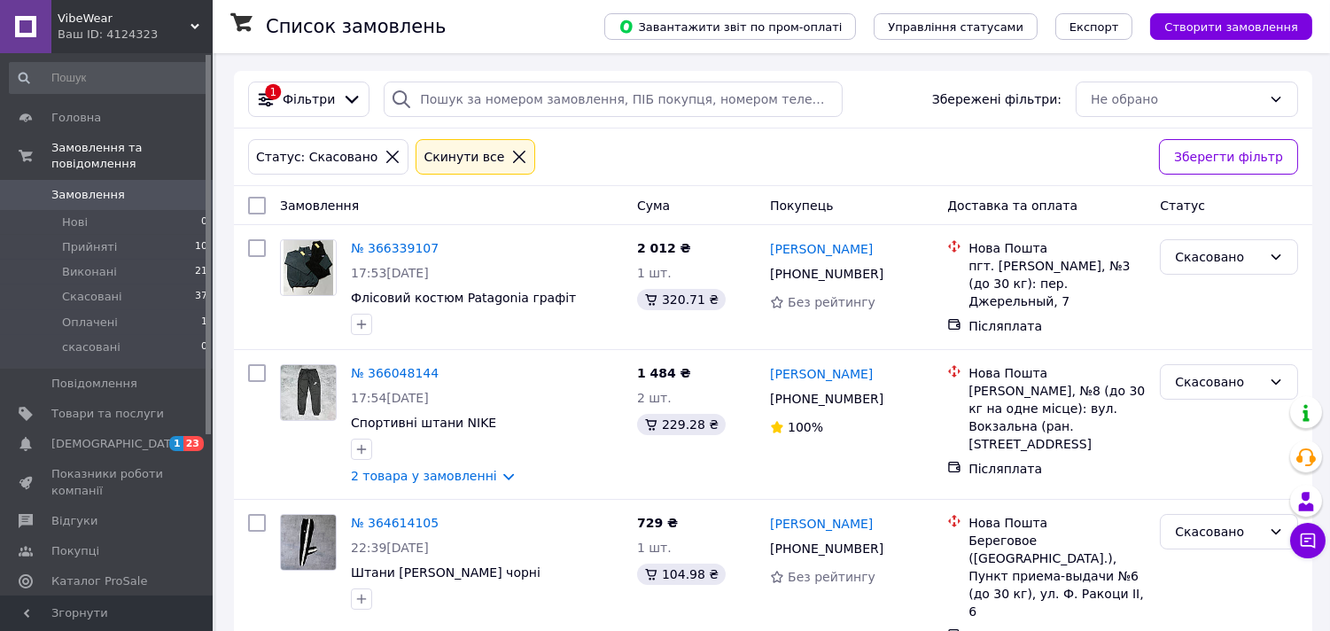
click at [511, 160] on icon at bounding box center [519, 157] width 16 height 16
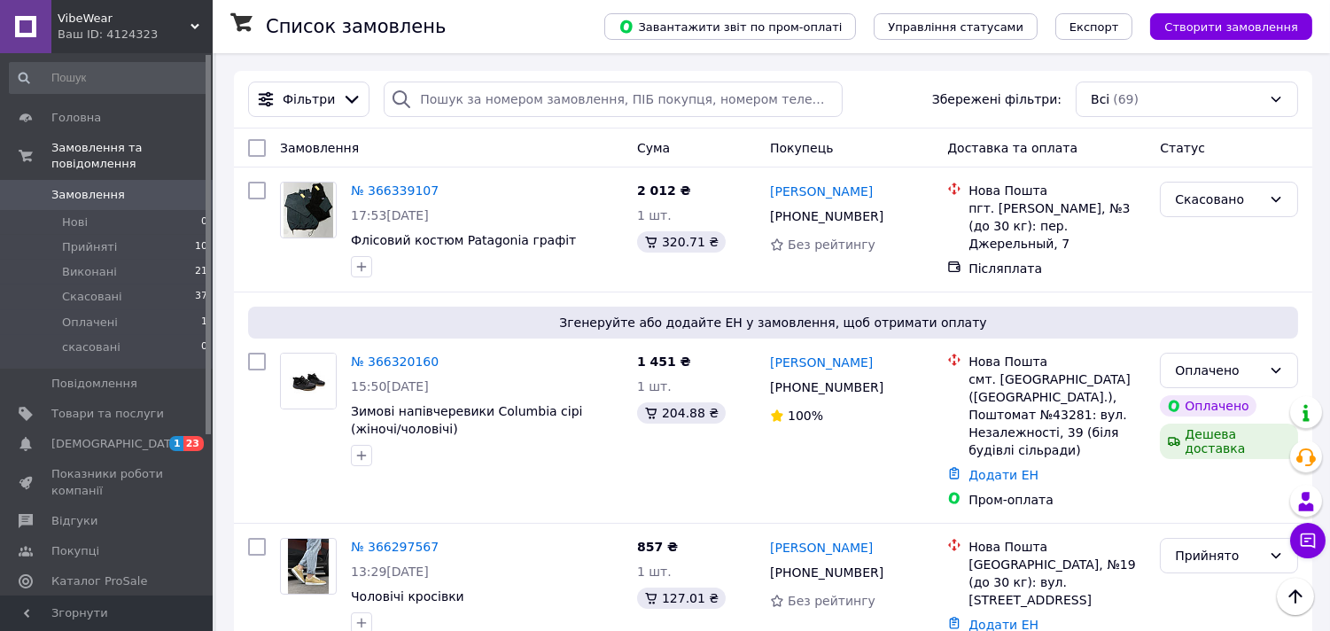
scroll to position [551, 0]
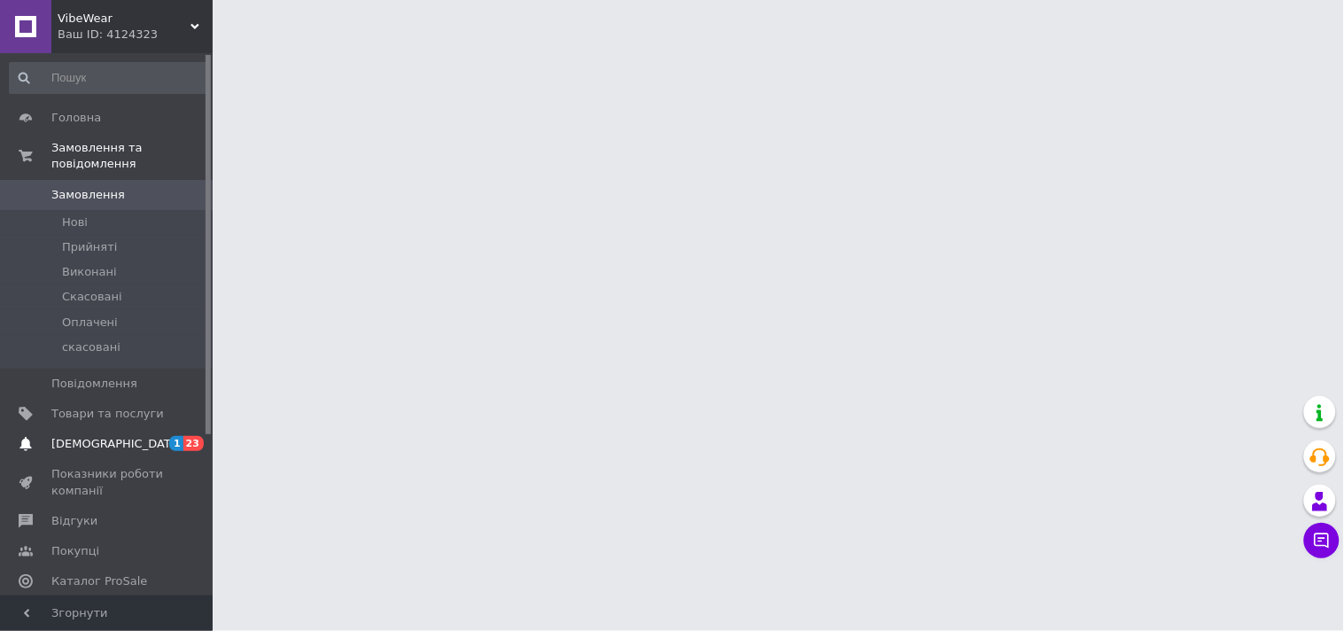
click at [111, 437] on link "[DEMOGRAPHIC_DATA] 1 23" at bounding box center [109, 444] width 218 height 30
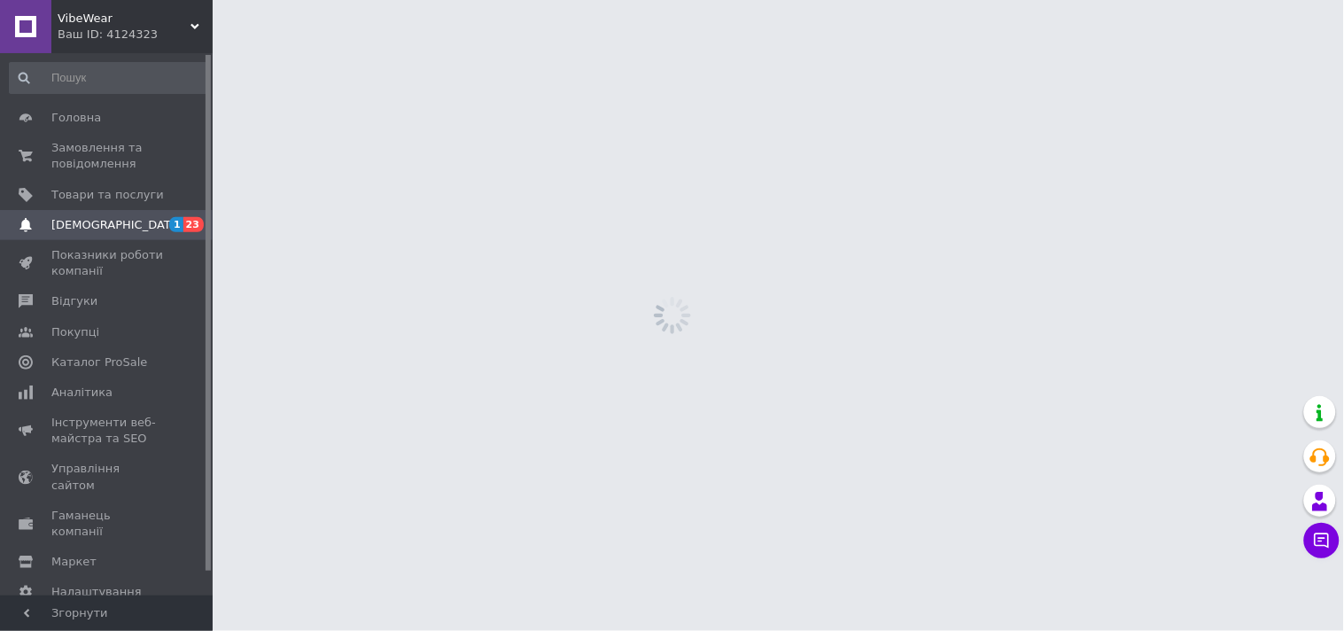
click at [111, 427] on span "Інструменти веб-майстра та SEO" at bounding box center [107, 431] width 113 height 32
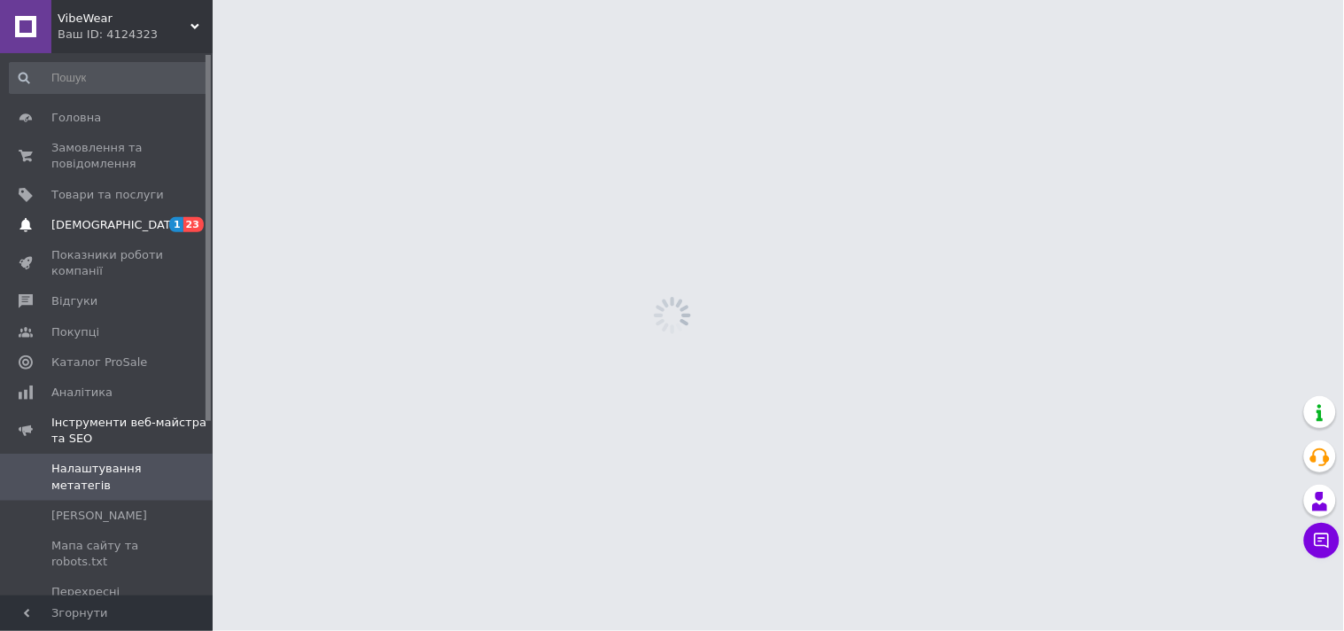
click at [140, 222] on span "[DEMOGRAPHIC_DATA]" at bounding box center [107, 225] width 113 height 16
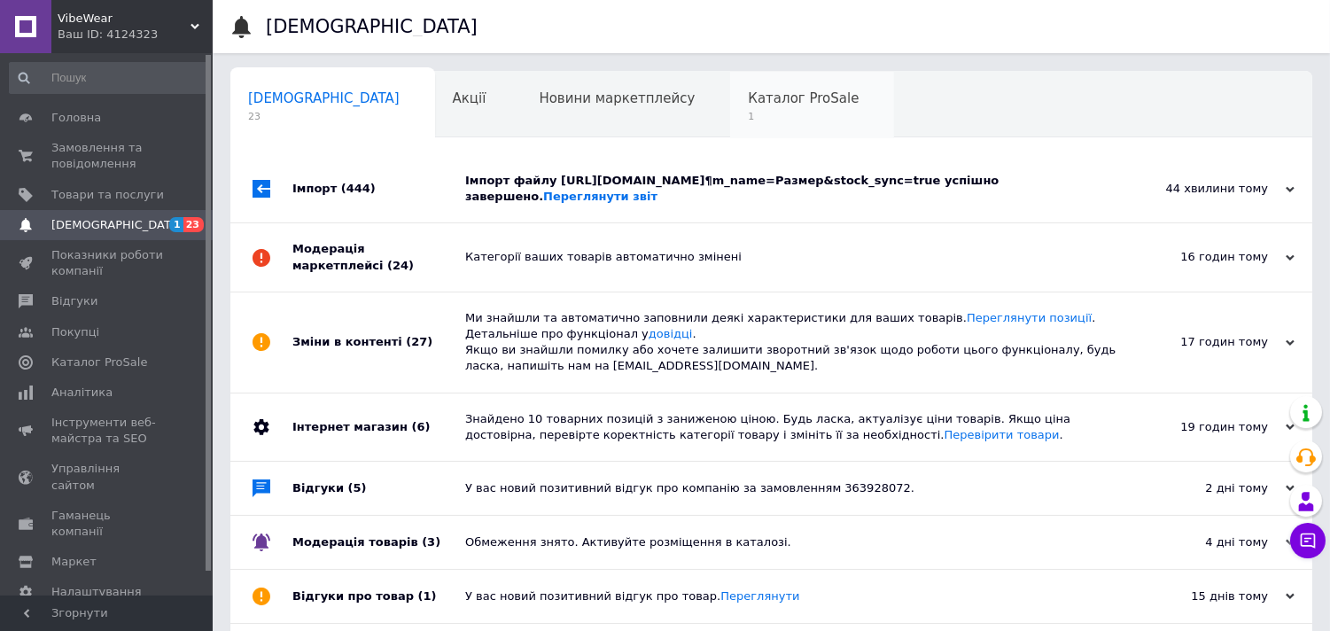
click at [732, 137] on div "Каталог ProSale 1" at bounding box center [812, 105] width 164 height 67
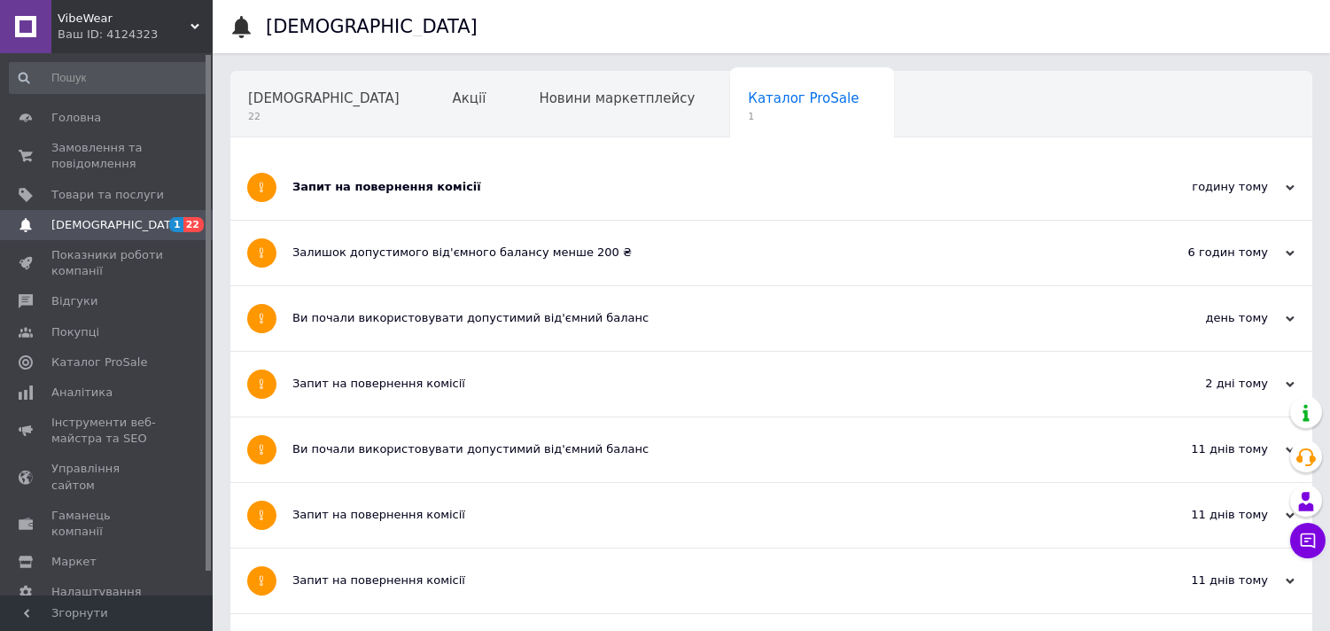
click at [658, 184] on div "Запит на повернення комісії" at bounding box center [704, 187] width 825 height 16
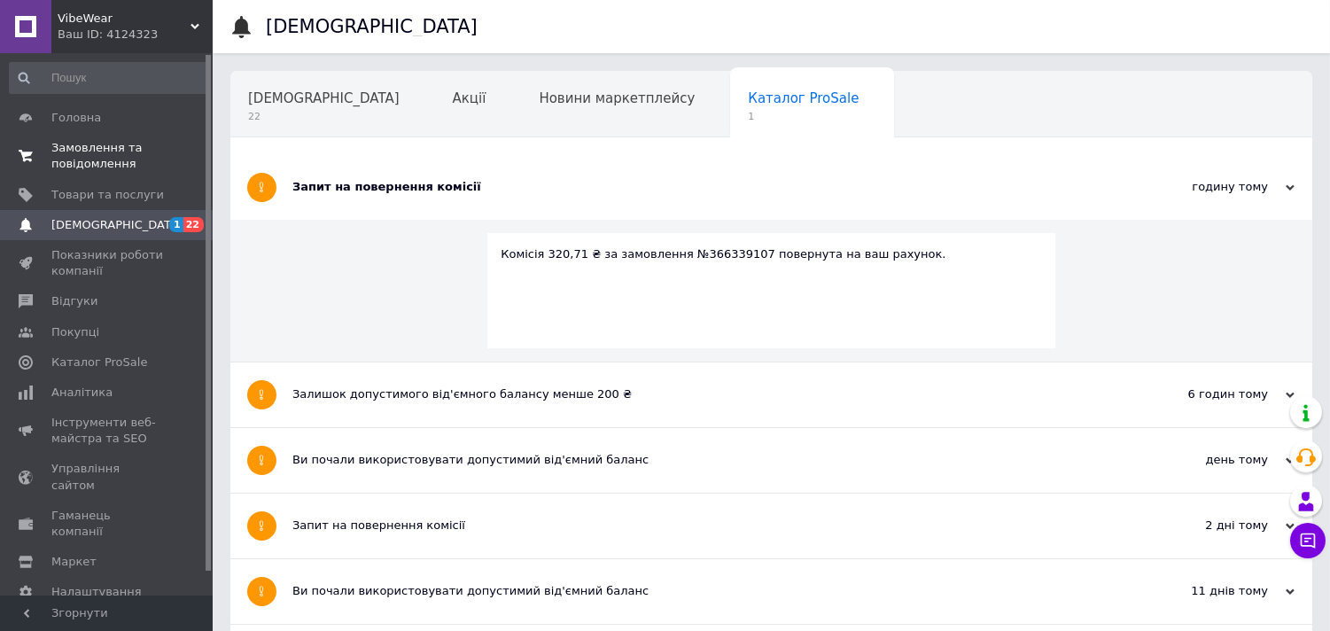
click at [136, 144] on span "Замовлення та повідомлення" at bounding box center [107, 156] width 113 height 32
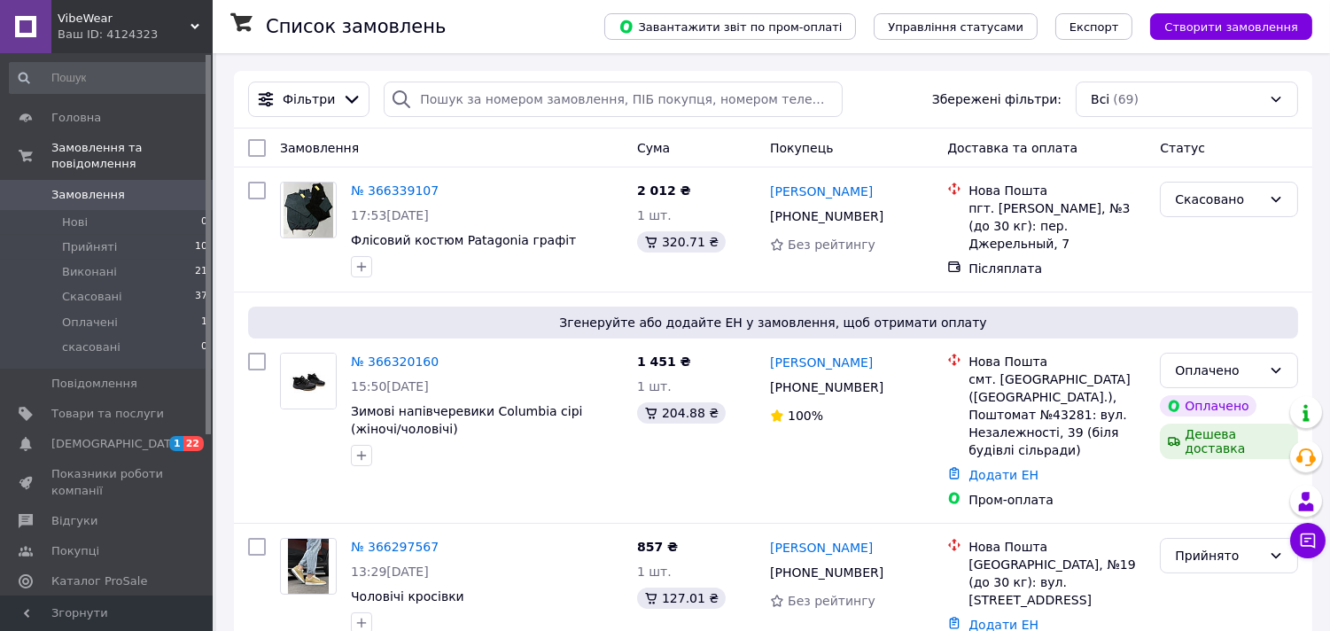
click at [118, 603] on span "Аналітика" at bounding box center [107, 611] width 113 height 16
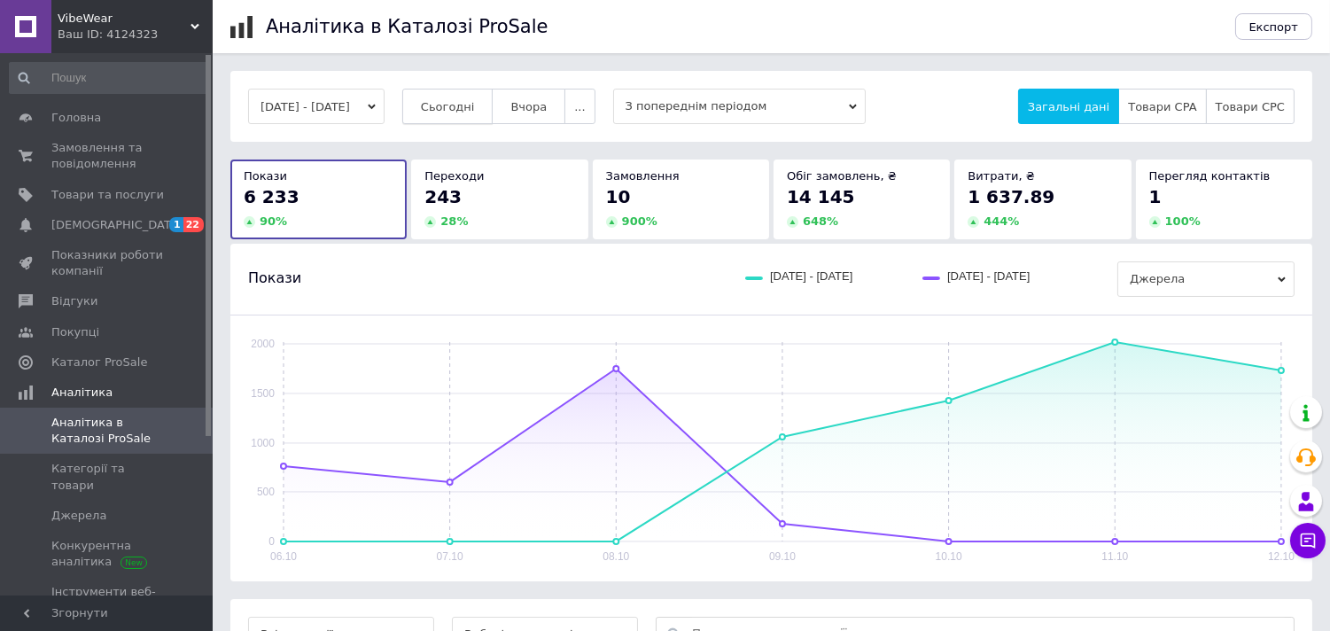
click at [474, 108] on span "Сьогодні" at bounding box center [448, 106] width 54 height 13
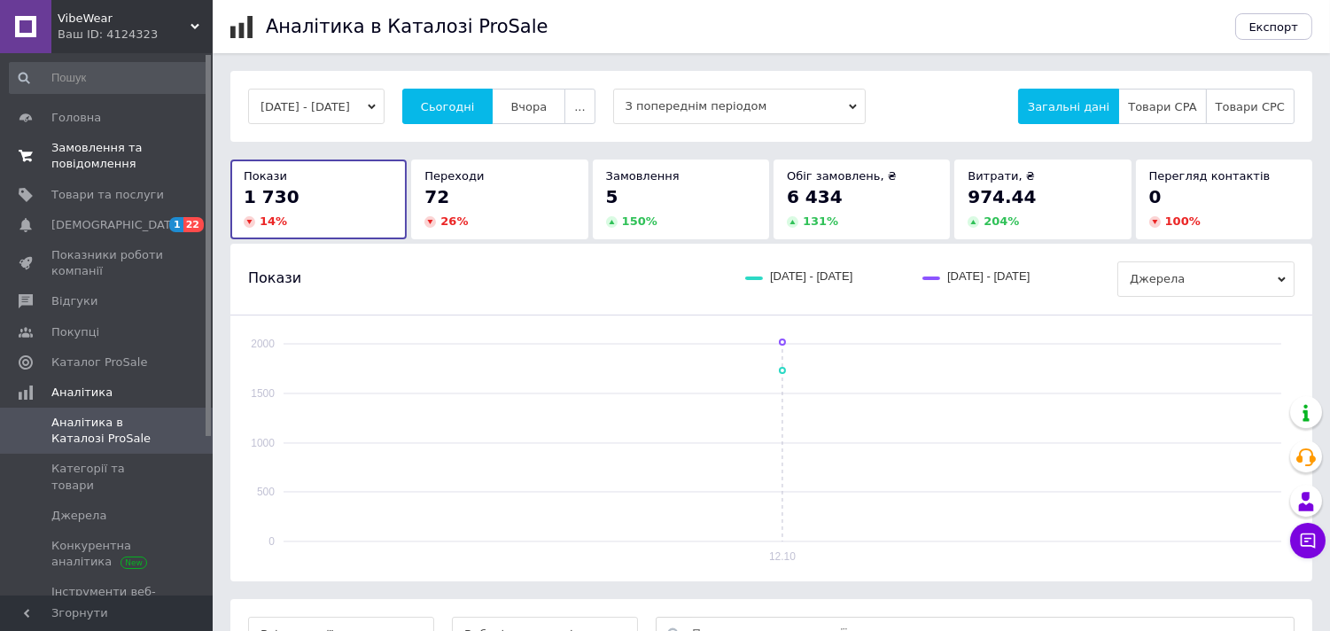
click at [152, 167] on span "Замовлення та повідомлення" at bounding box center [107, 156] width 113 height 32
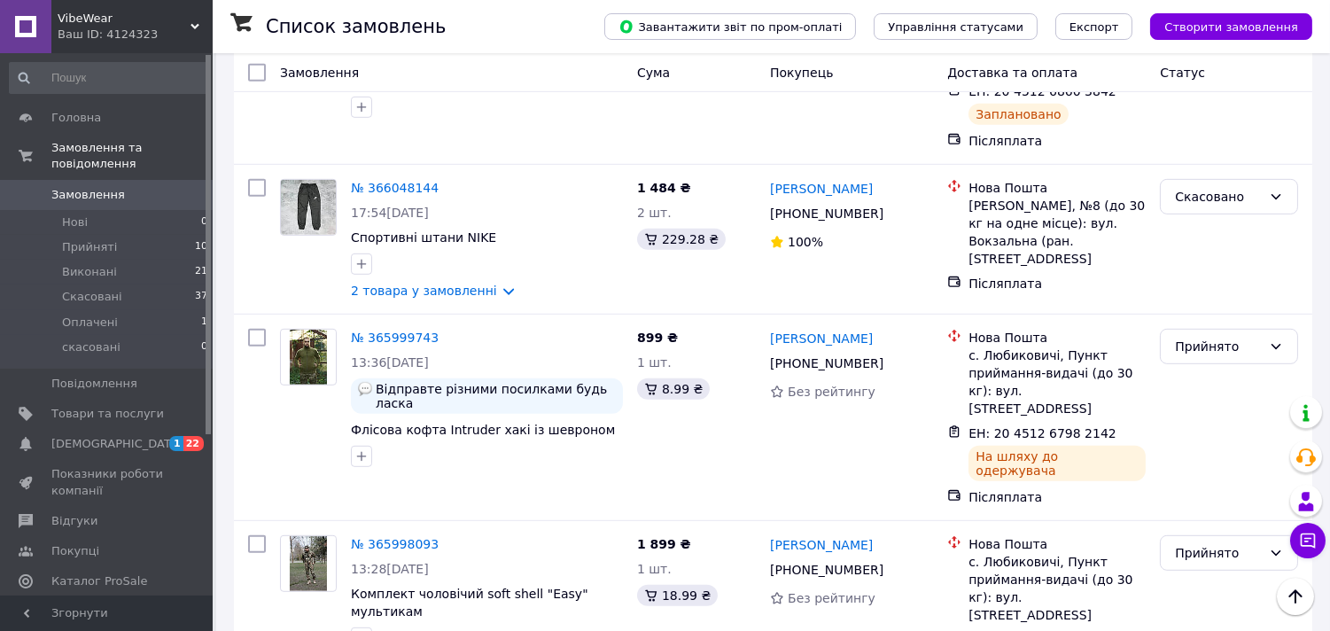
scroll to position [1879, 0]
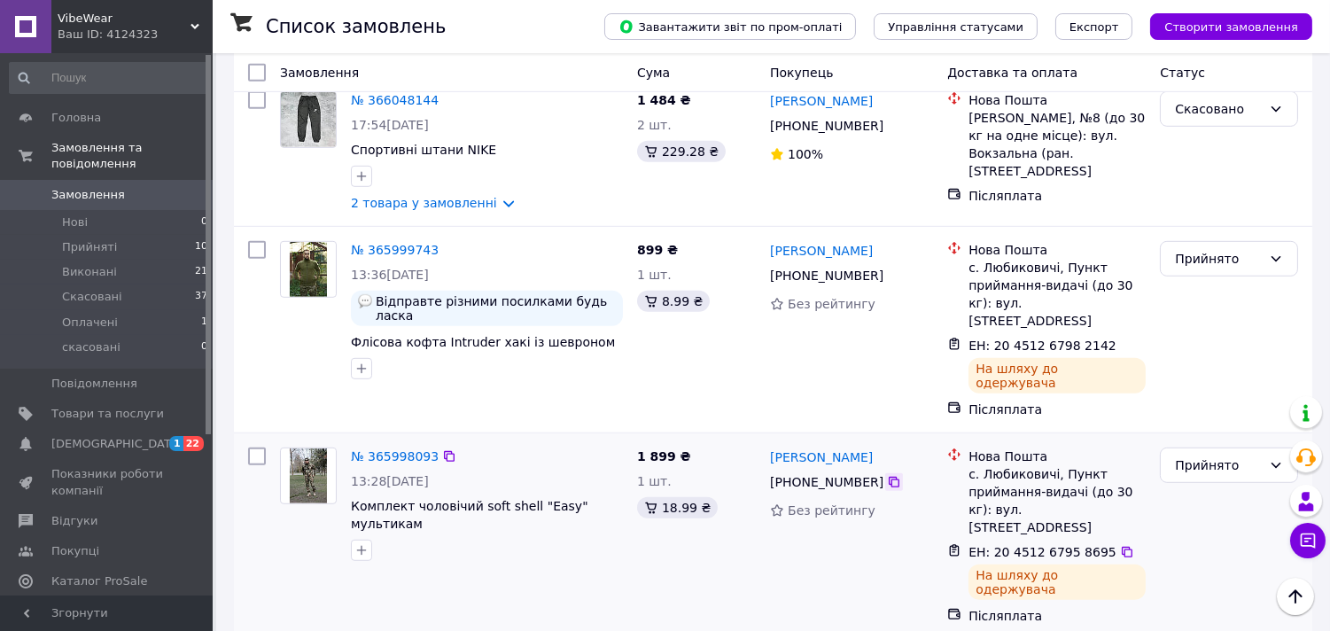
click at [887, 475] on icon at bounding box center [894, 482] width 14 height 14
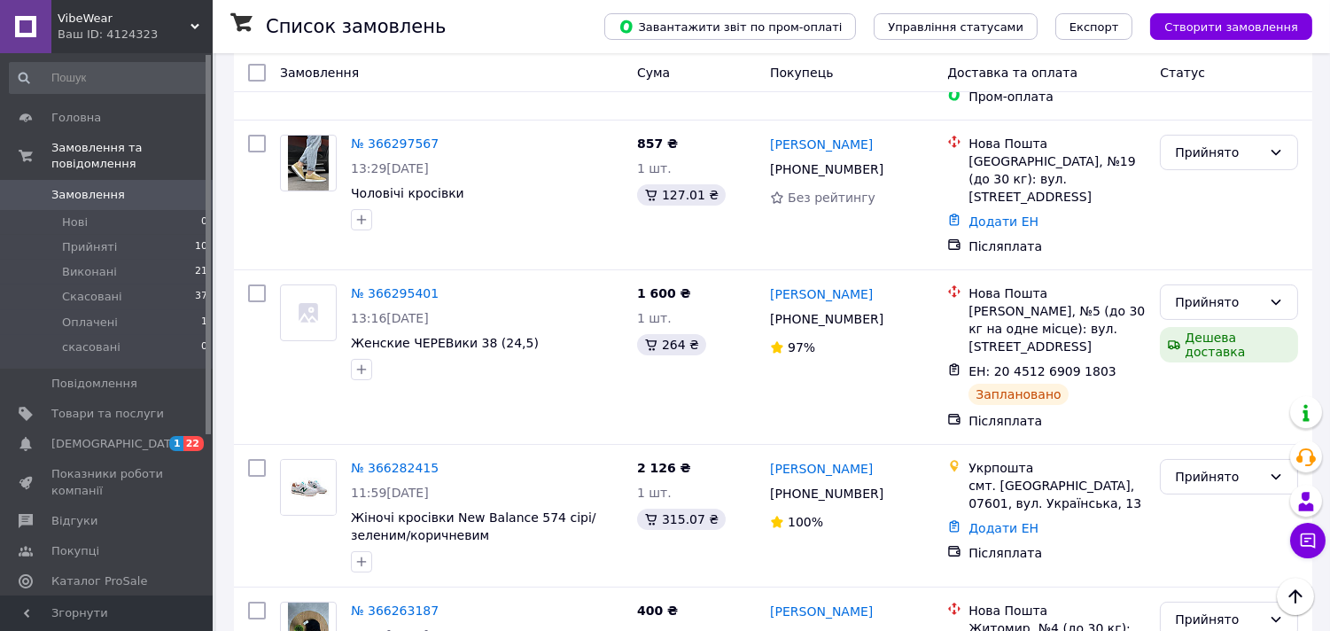
scroll to position [0, 0]
